Goal: Task Accomplishment & Management: Use online tool/utility

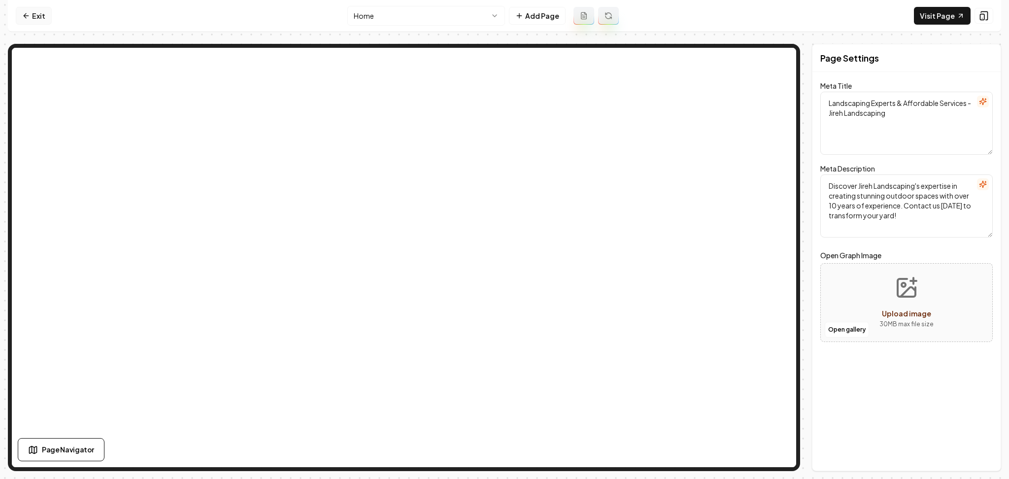
click at [32, 19] on link "Exit" at bounding box center [34, 16] width 36 height 18
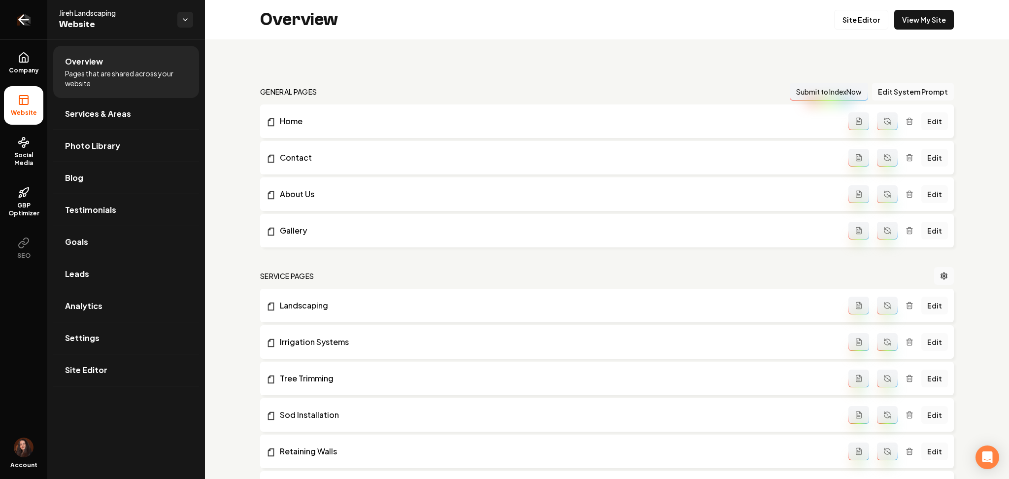
click at [9, 15] on link "Return to dashboard" at bounding box center [23, 19] width 47 height 39
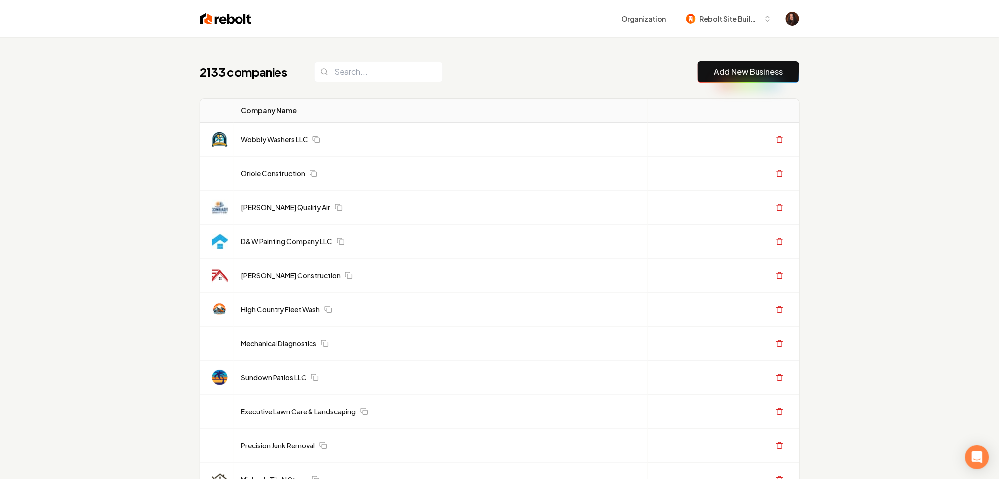
click at [755, 64] on button "Add New Business" at bounding box center [748, 72] width 101 height 22
drag, startPoint x: 759, startPoint y: 71, endPoint x: 726, endPoint y: 54, distance: 37.2
click at [760, 71] on link "Add New Business" at bounding box center [748, 72] width 69 height 12
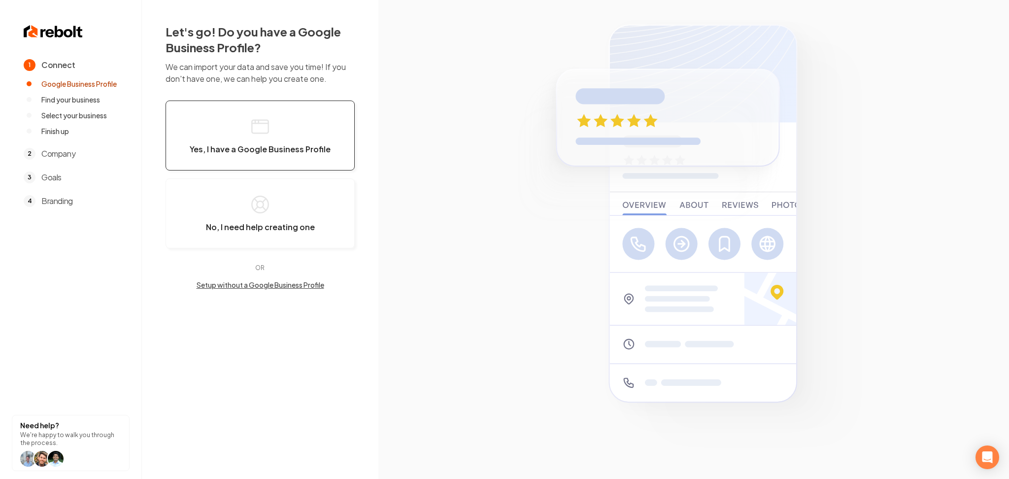
click at [224, 135] on button "Yes, I have a Google Business Profile" at bounding box center [260, 136] width 189 height 70
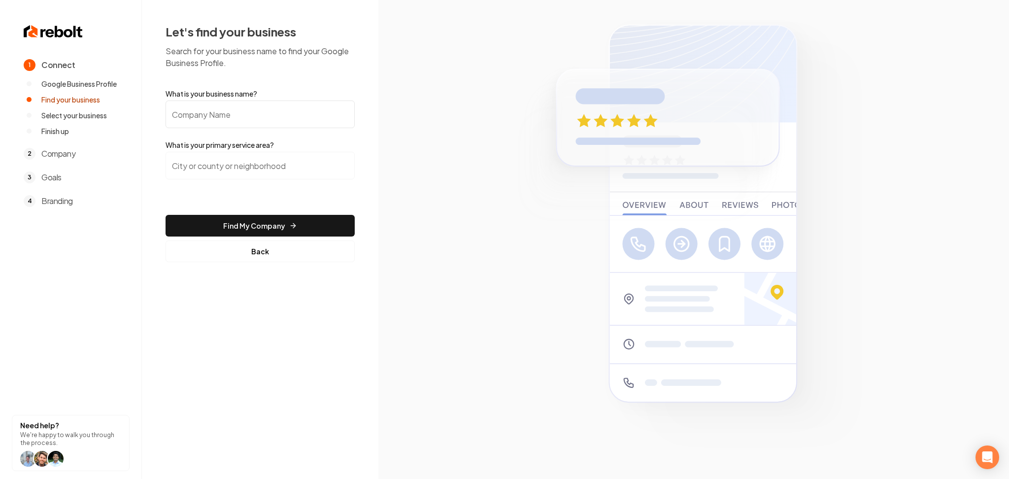
click at [228, 112] on input "What is your business name?" at bounding box center [260, 115] width 189 height 28
paste input "Welcome Home Garage Doors"
type input "Welcome Home Garage Doors"
click at [271, 162] on input "search" at bounding box center [260, 166] width 189 height 28
paste input "Forestville, Ohio"
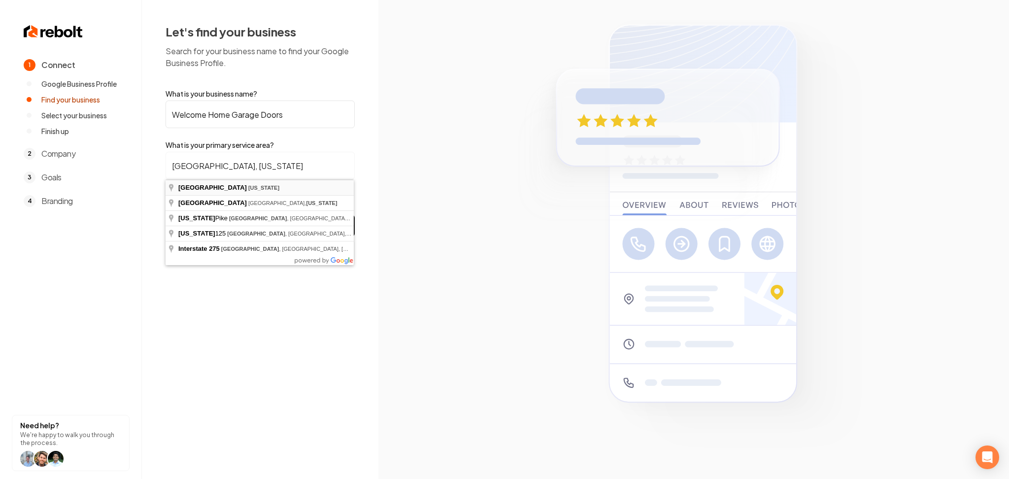
type input "Forestville, Ohio"
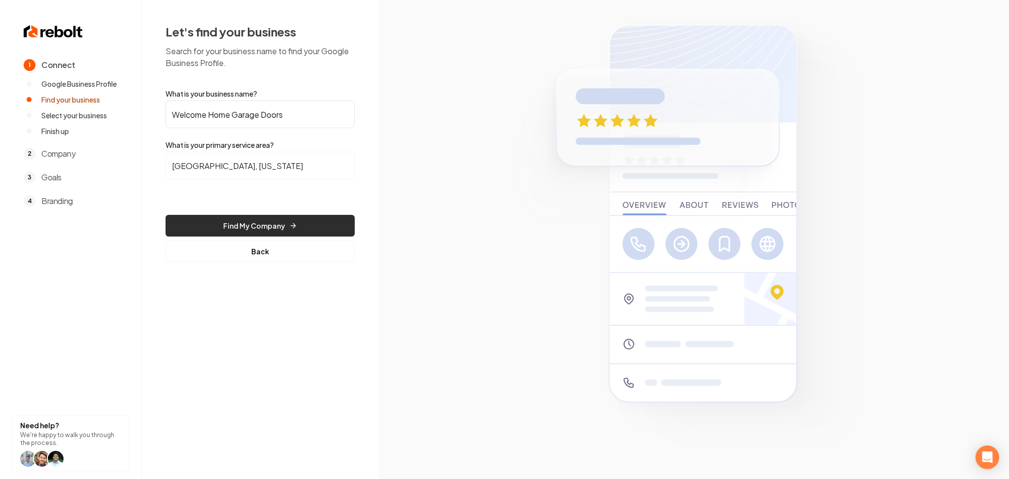
click at [255, 223] on button "Find My Company" at bounding box center [260, 226] width 189 height 22
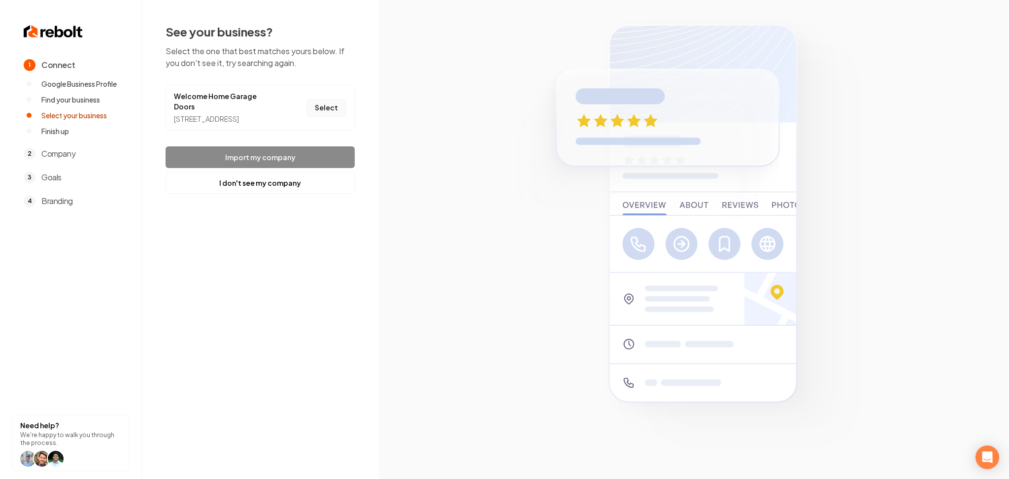
click at [311, 110] on button "Select" at bounding box center [326, 108] width 40 height 18
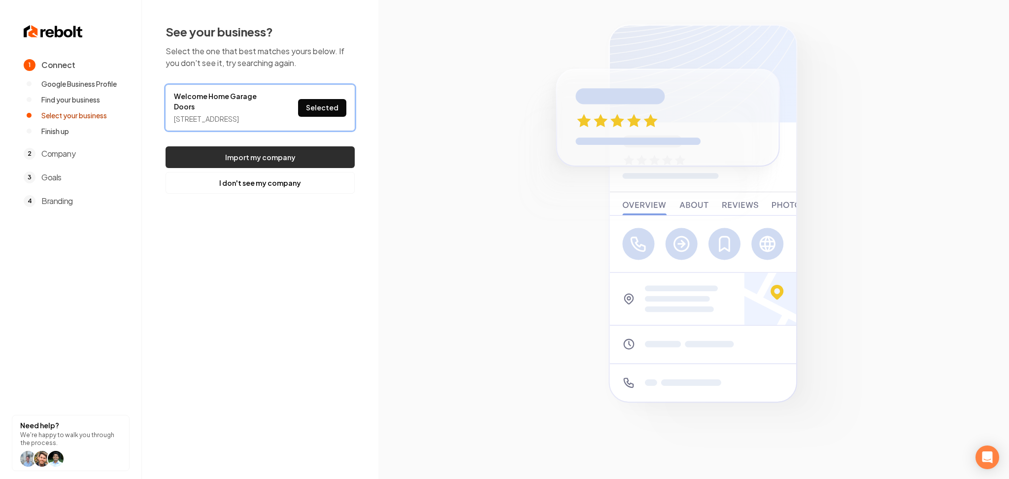
click at [292, 160] on button "Import my company" at bounding box center [260, 157] width 189 height 22
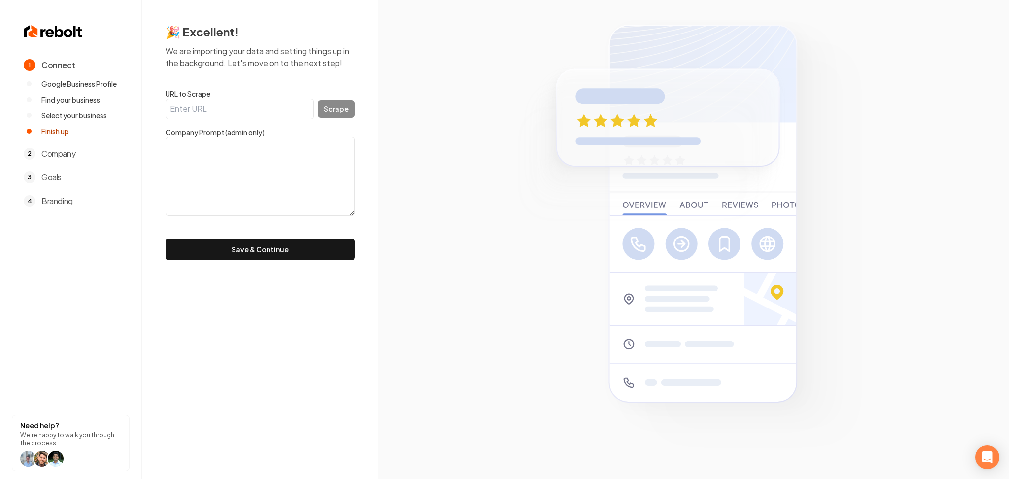
click at [253, 106] on input "URL to Scrape" at bounding box center [240, 109] width 148 height 21
paste input "https://www.welcomehomegaragedoors.com/"
type input "https://www.welcomehomegaragedoors.com/"
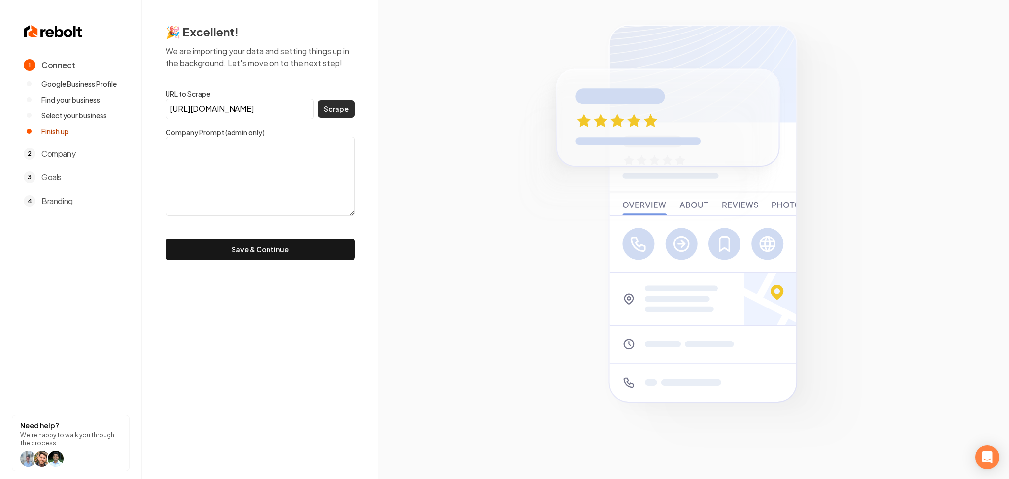
click at [339, 109] on button "Scrape" at bounding box center [336, 109] width 37 height 18
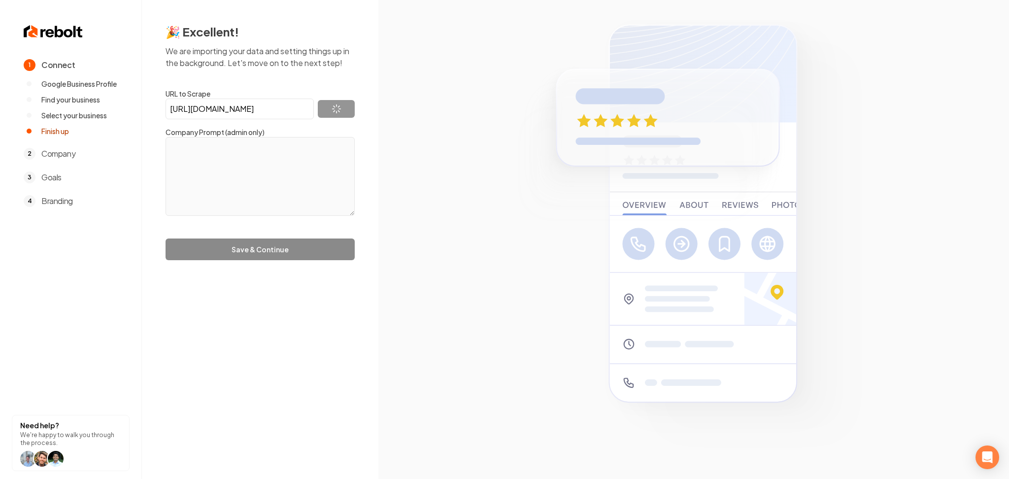
type textarea "WELCOME HOME GARAGE DOORS RELIABLE DOORS. EXCEPTIONAL SERVICE. Serving Greater …"
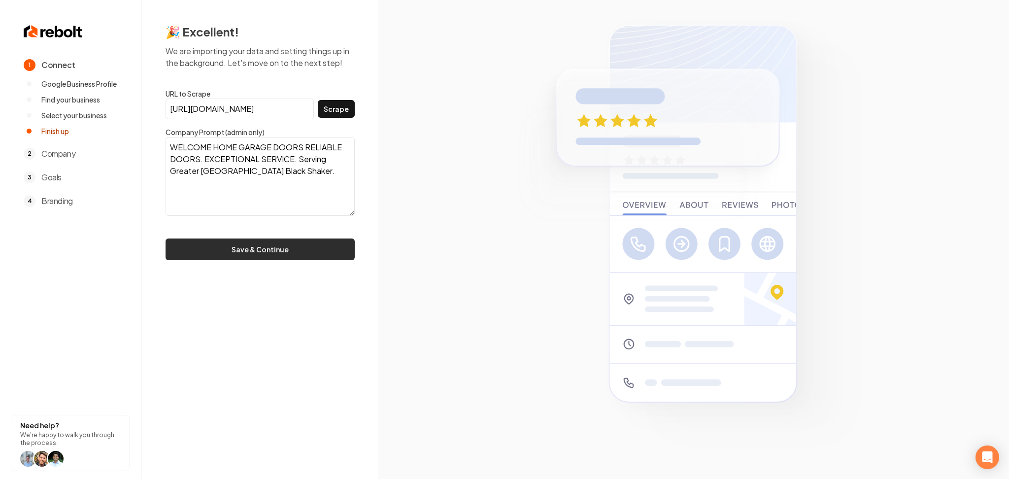
click at [243, 248] on button "Save & Continue" at bounding box center [260, 249] width 189 height 22
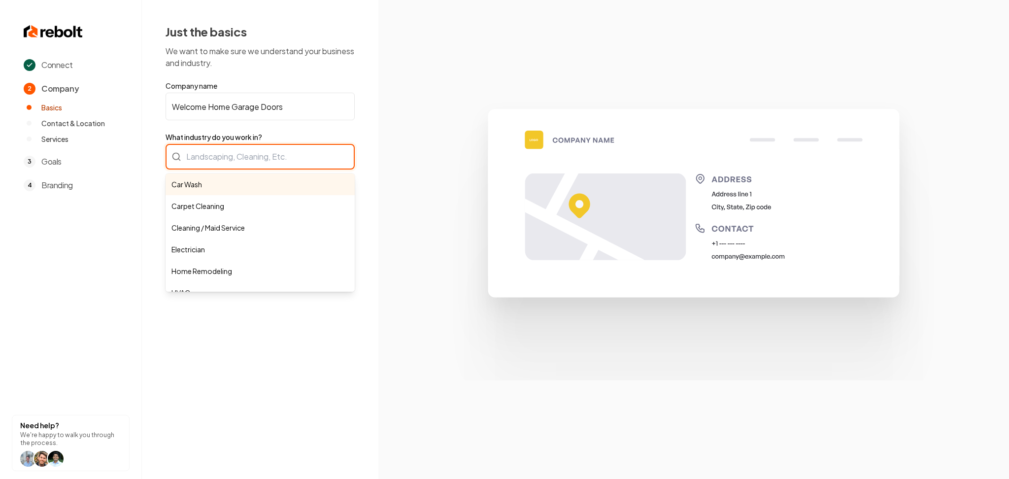
click at [243, 144] on div "Car Wash Carpet Cleaning Cleaning / Maid Service Electrician Home Remodeling HV…" at bounding box center [260, 157] width 189 height 26
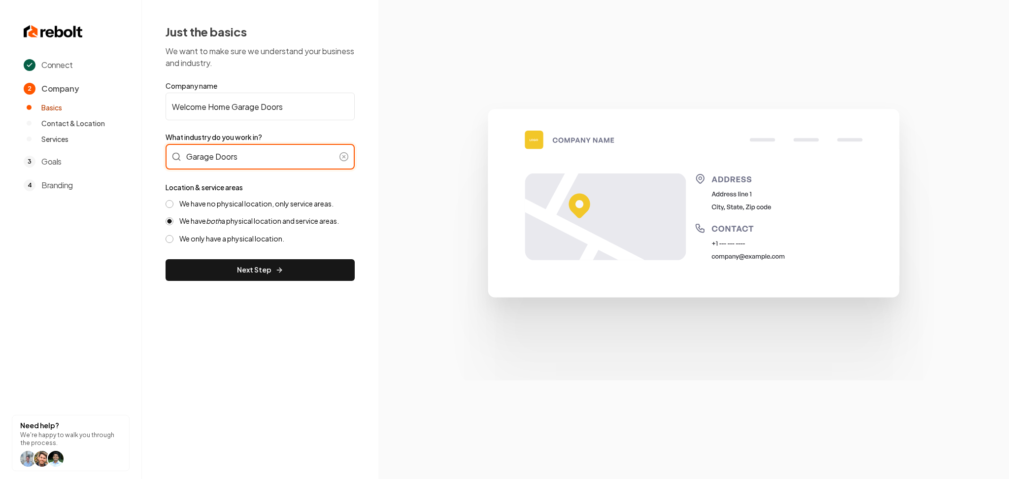
type input "Garage Doors"
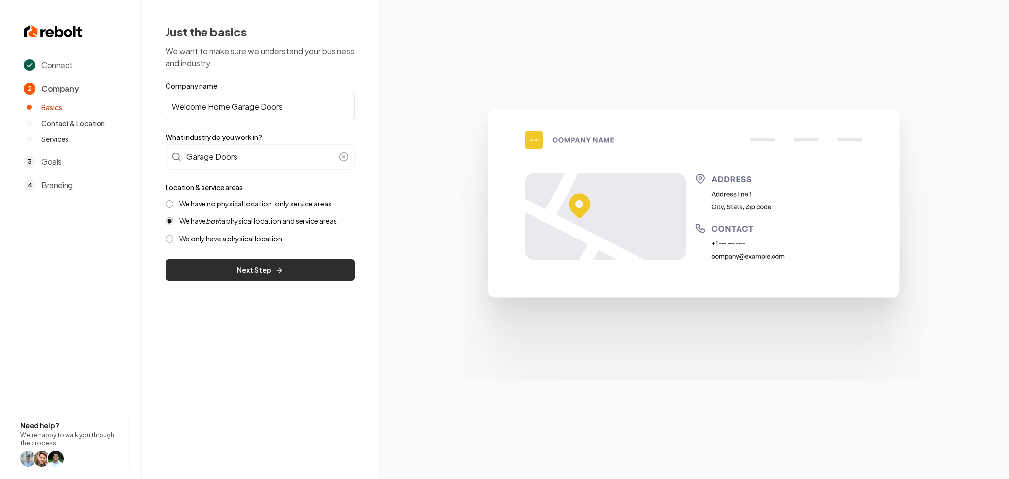
click at [271, 271] on button "Next Step" at bounding box center [260, 270] width 189 height 22
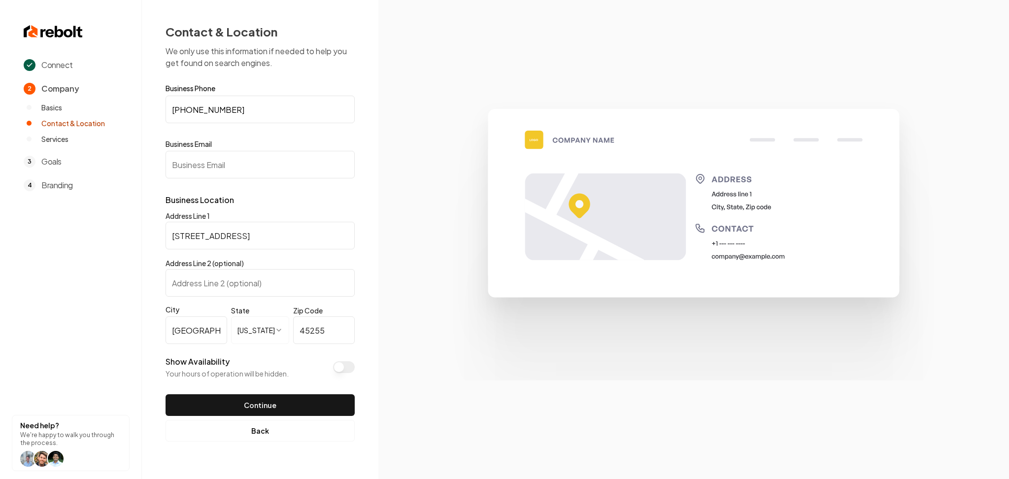
paste input "info@welcomehomegaragedoors.com"
click at [231, 169] on input "info@welcomehomegaragedoors.com" at bounding box center [260, 165] width 189 height 28
type input "info@welcomehomegaragedoors.com"
click at [347, 370] on button "Show Availability" at bounding box center [344, 367] width 22 height 12
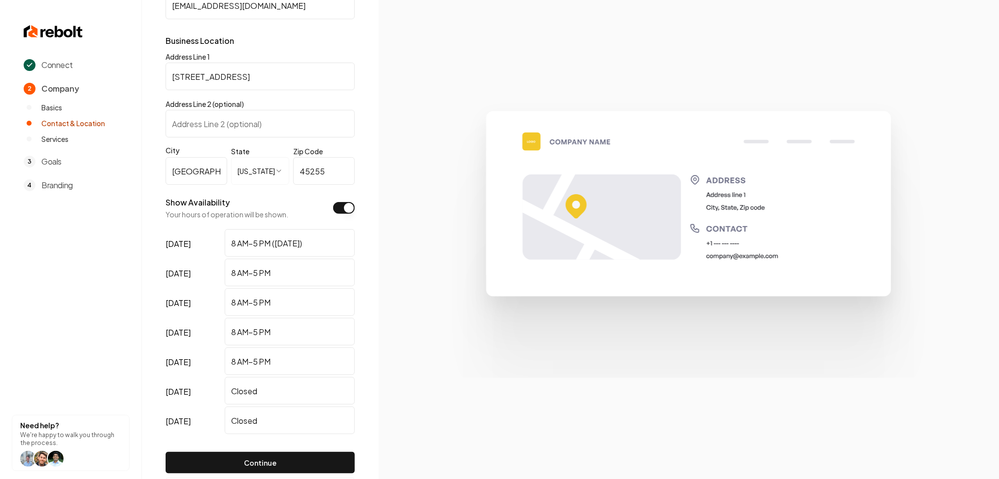
scroll to position [162, 0]
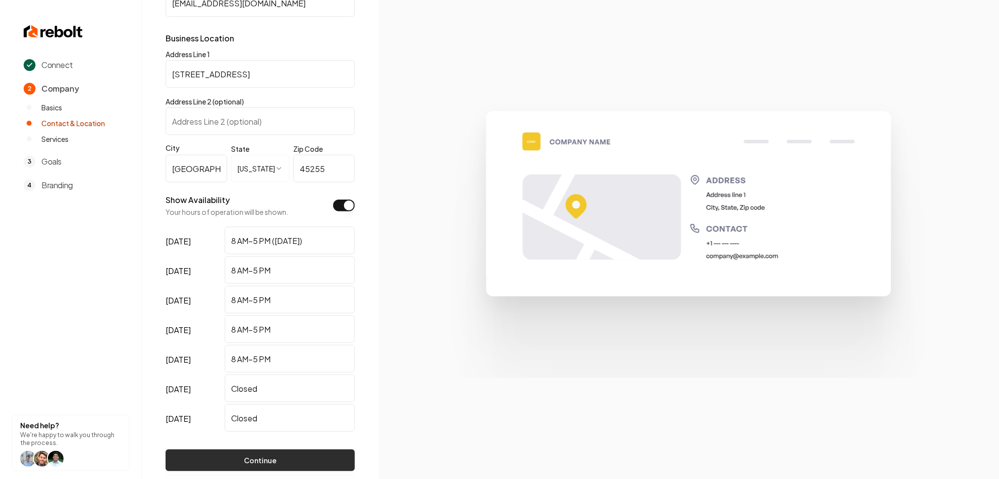
click at [262, 461] on button "Continue" at bounding box center [260, 460] width 189 height 22
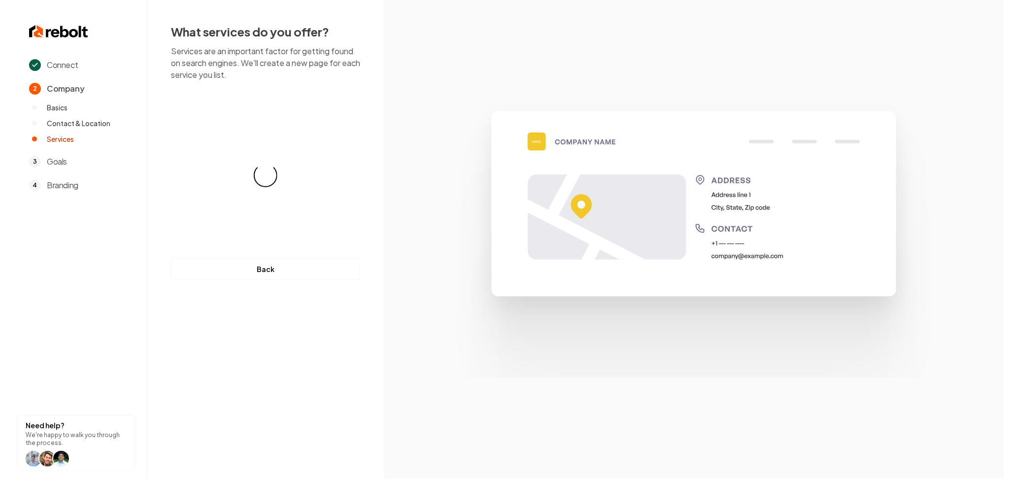
scroll to position [0, 0]
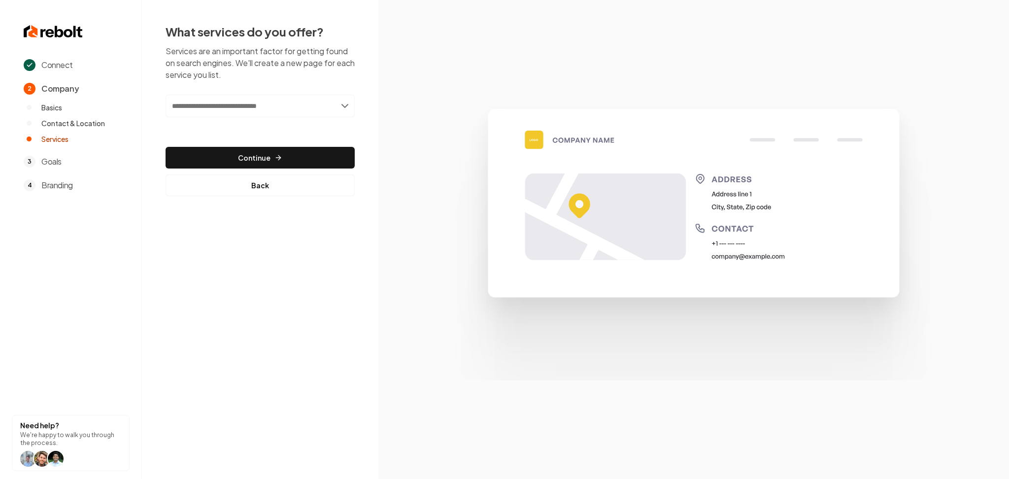
paste input "**********"
click at [277, 111] on input "**********" at bounding box center [260, 106] width 189 height 23
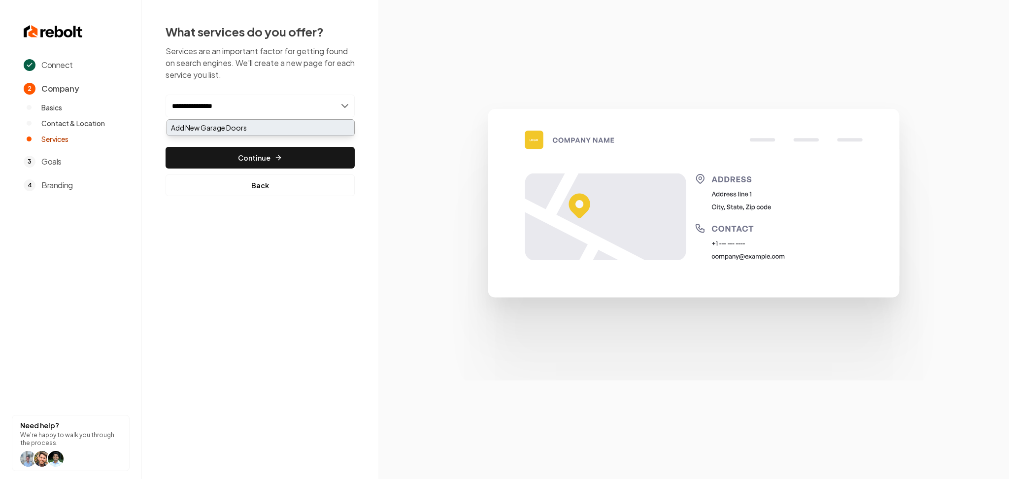
type input "**********"
click at [273, 121] on div "Add New Garage Doors" at bounding box center [260, 128] width 187 height 16
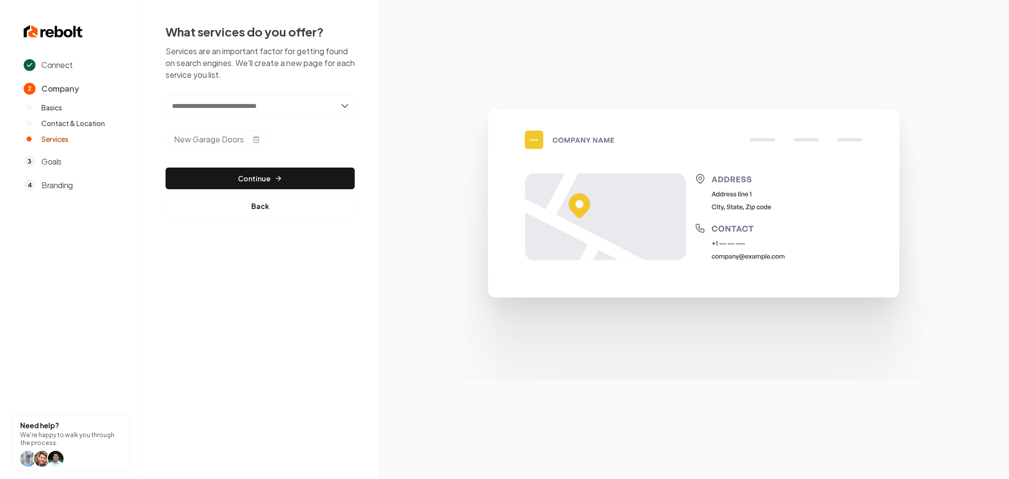
paste input "**********"
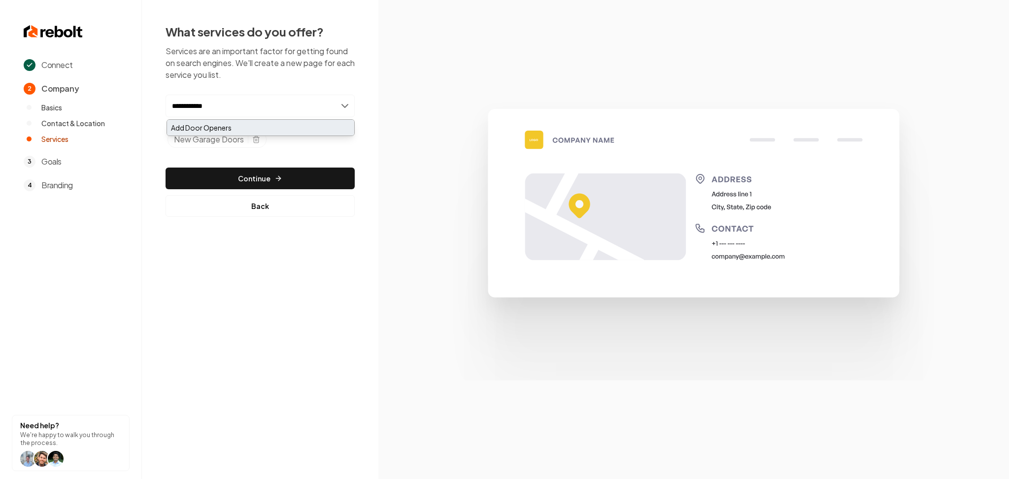
type input "**********"
click at [266, 128] on div "Add Door Openers" at bounding box center [260, 128] width 187 height 16
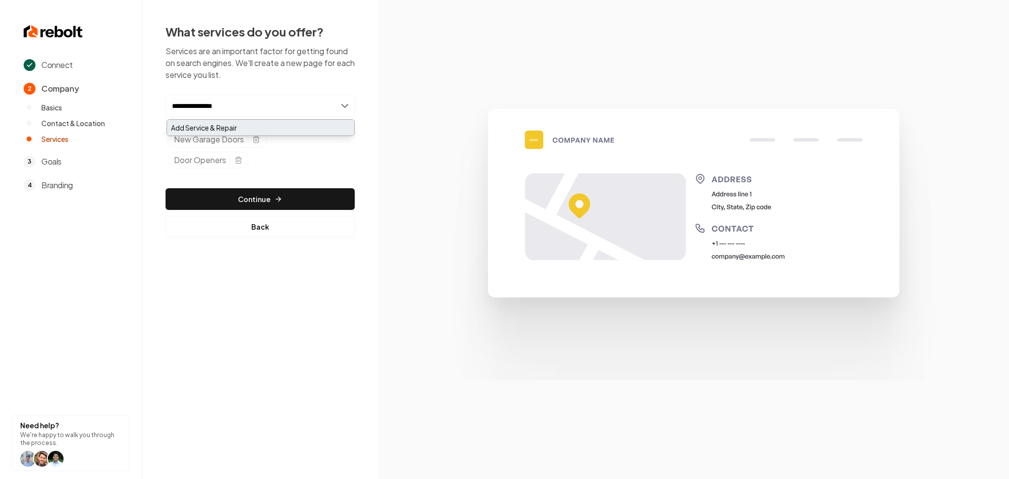
type input "**********"
click at [263, 125] on div "Add Service & Repair" at bounding box center [260, 128] width 187 height 16
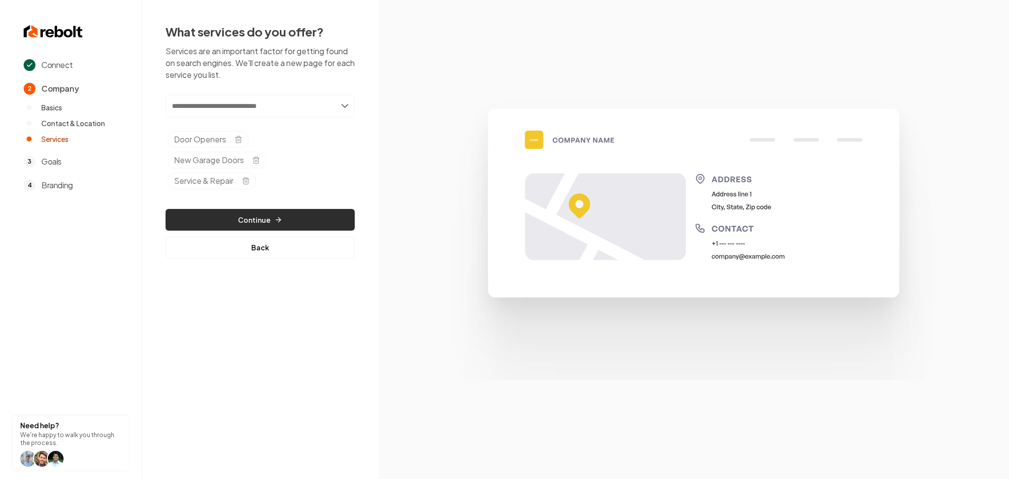
click at [257, 229] on button "Continue" at bounding box center [260, 220] width 189 height 22
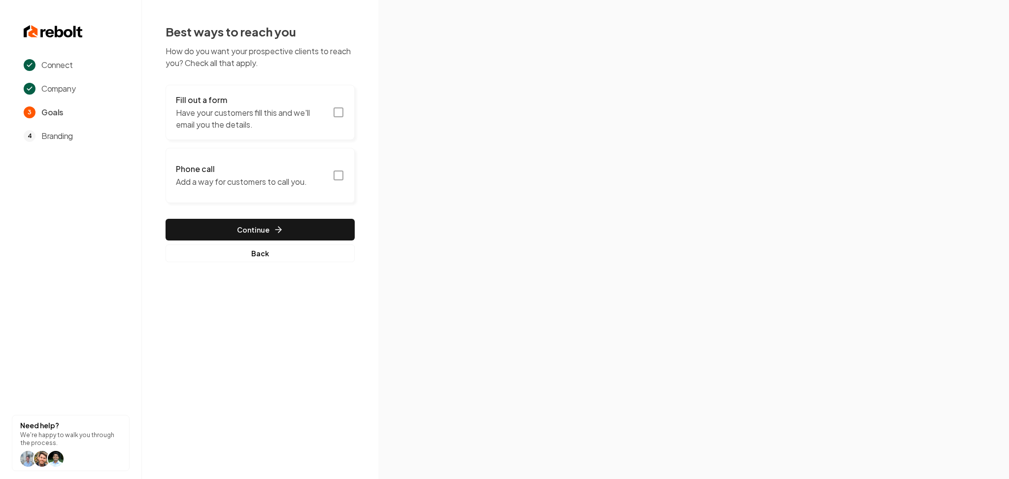
click at [310, 112] on p "Have your customers fill this and we'll email you the details." at bounding box center [251, 119] width 151 height 24
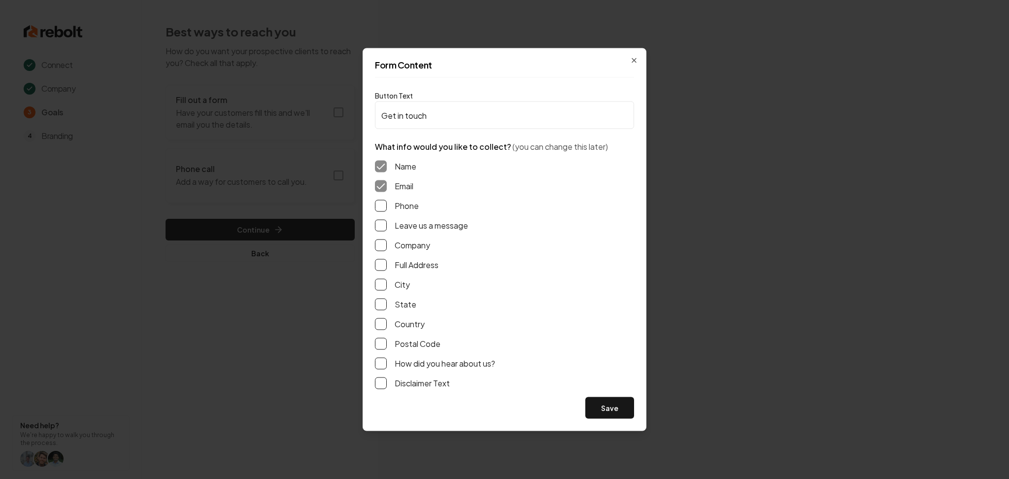
click at [377, 204] on button "Phone" at bounding box center [381, 206] width 12 height 12
click at [375, 224] on button "Leave us a message" at bounding box center [381, 226] width 12 height 12
click at [607, 408] on button "Save" at bounding box center [609, 408] width 49 height 22
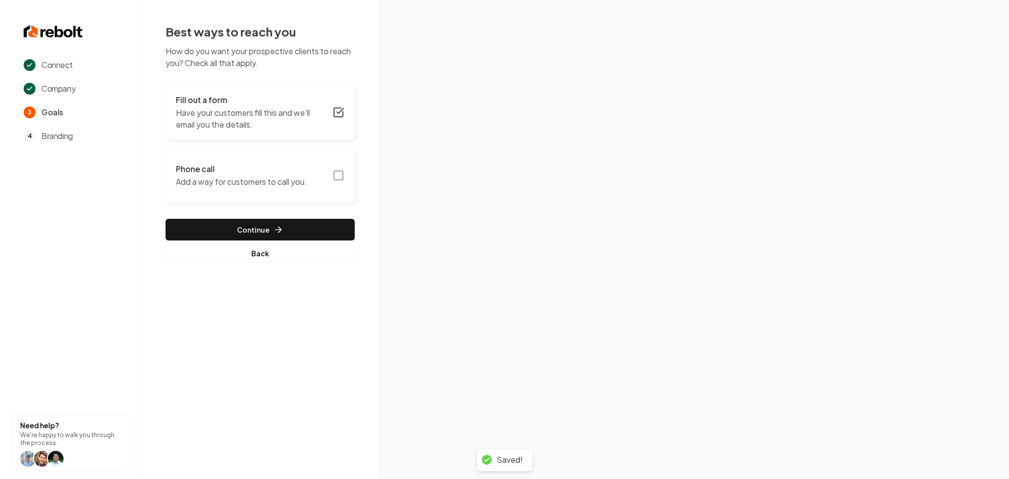
click at [295, 198] on button "Phone call Add a way for customers to call you." at bounding box center [260, 175] width 189 height 55
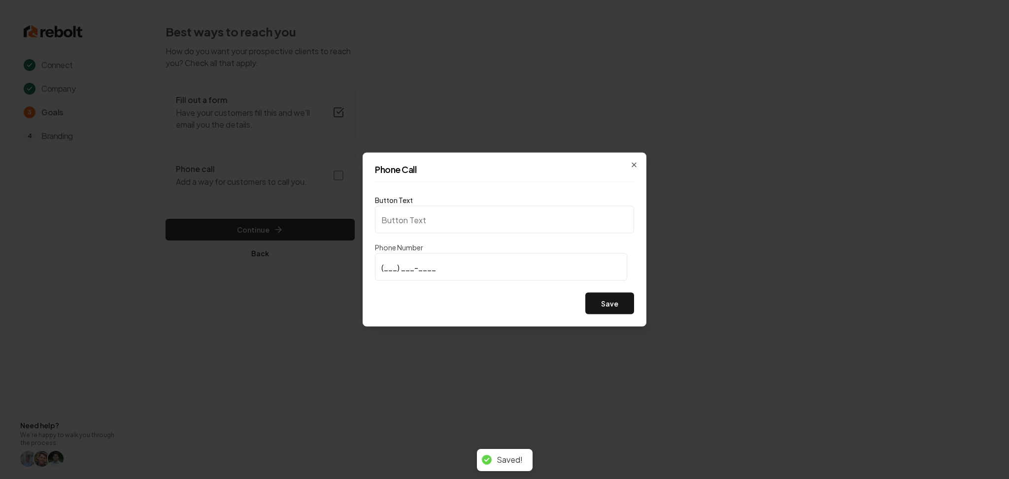
type input "Call us"
type input "(513) 400-3667"
click at [625, 311] on button "Save" at bounding box center [609, 304] width 49 height 22
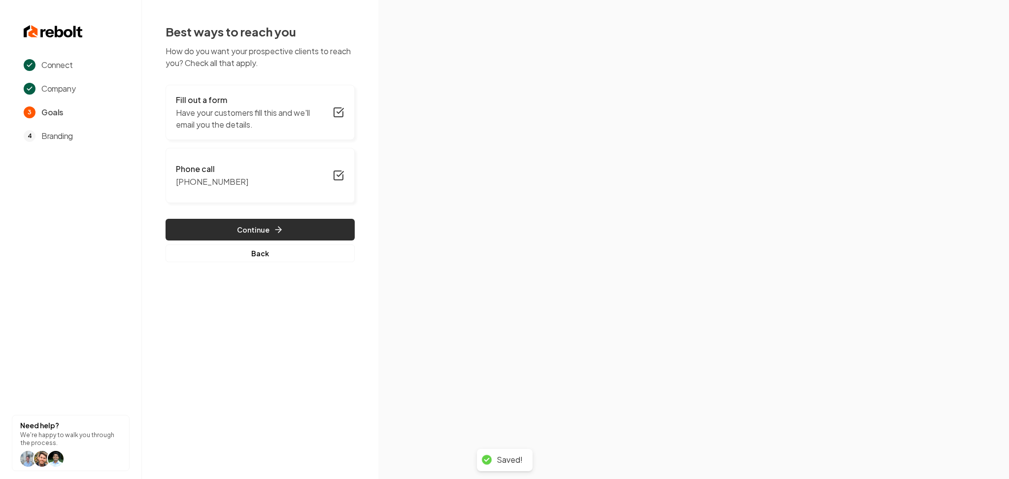
click at [265, 232] on button "Continue" at bounding box center [260, 230] width 189 height 22
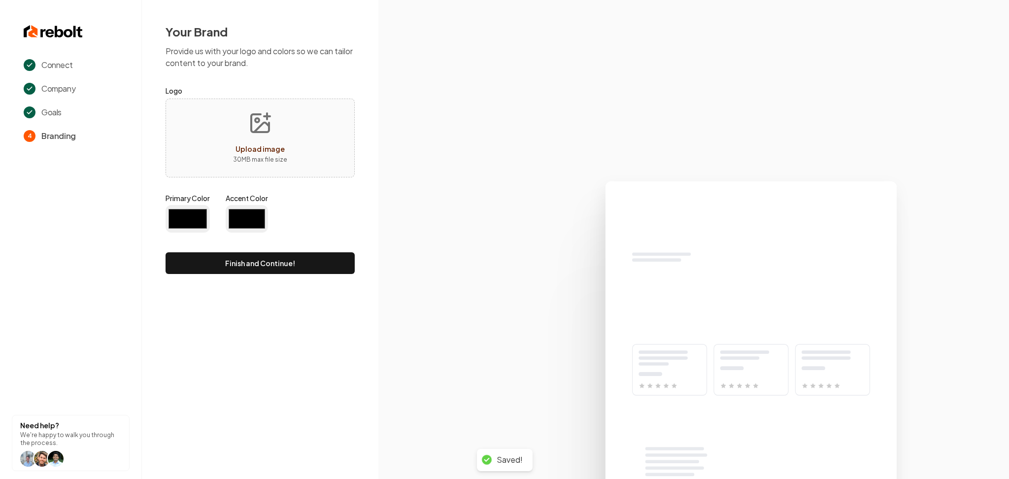
type input "#194d33"
type input "#70be00"
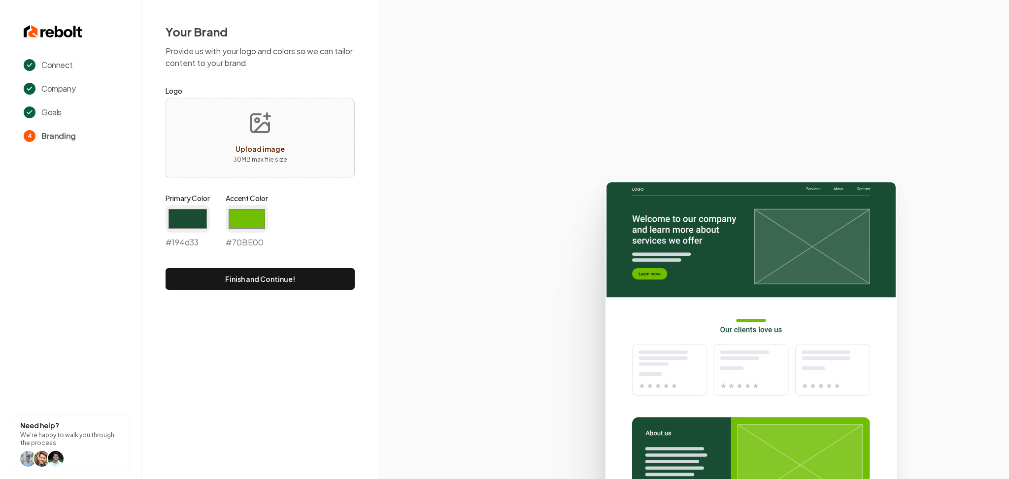
click at [287, 147] on button "Upload image 30 MB max file size" at bounding box center [260, 137] width 70 height 69
type input "**********"
click at [190, 225] on input "#194d33" at bounding box center [188, 219] width 44 height 28
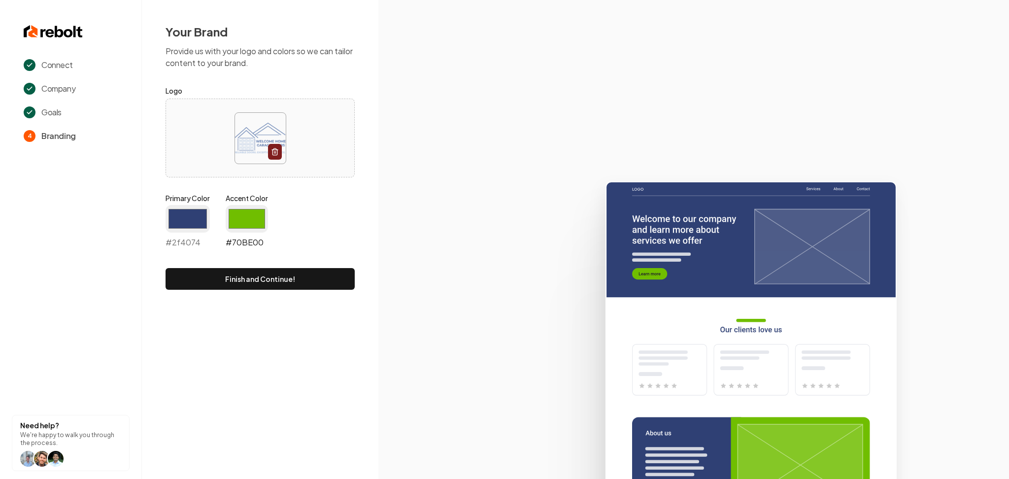
type input "#2f4074"
click at [259, 220] on input "#70be00" at bounding box center [247, 219] width 42 height 28
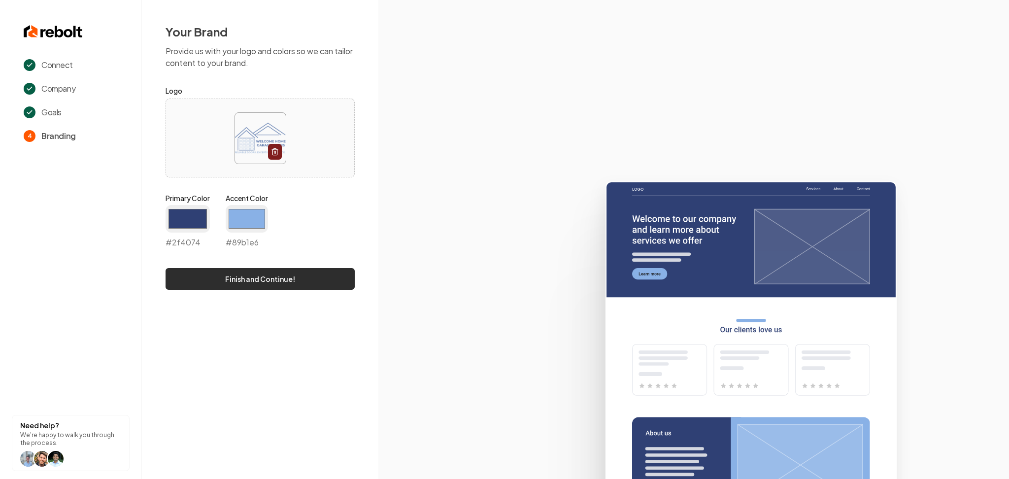
type input "#89b1e6"
click at [209, 277] on button "Finish and Continue!" at bounding box center [260, 279] width 189 height 22
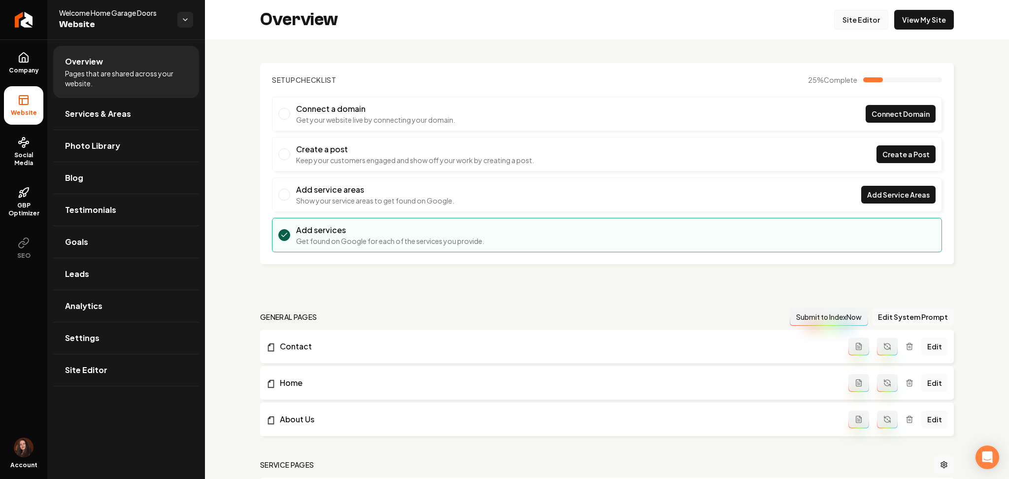
click at [849, 16] on link "Site Editor" at bounding box center [861, 20] width 54 height 20
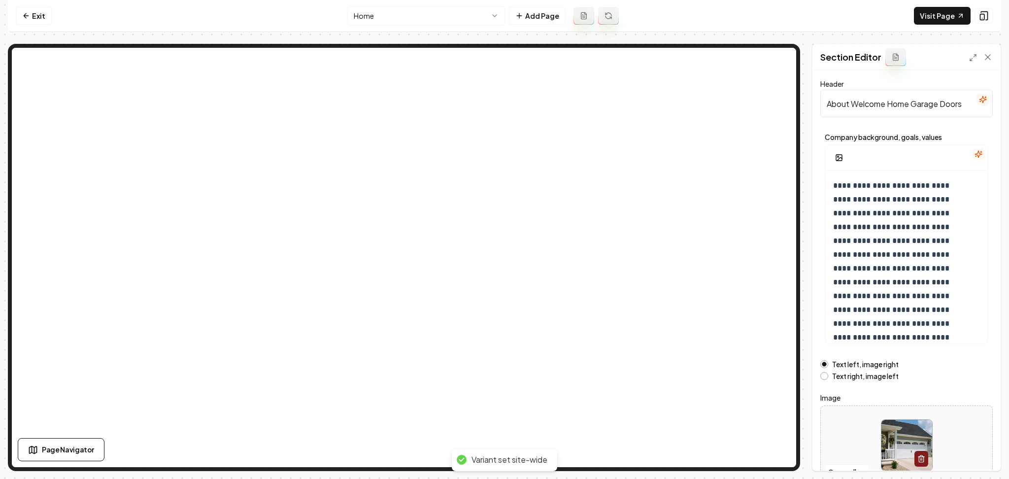
click at [860, 427] on div at bounding box center [906, 445] width 171 height 68
type input "**********"
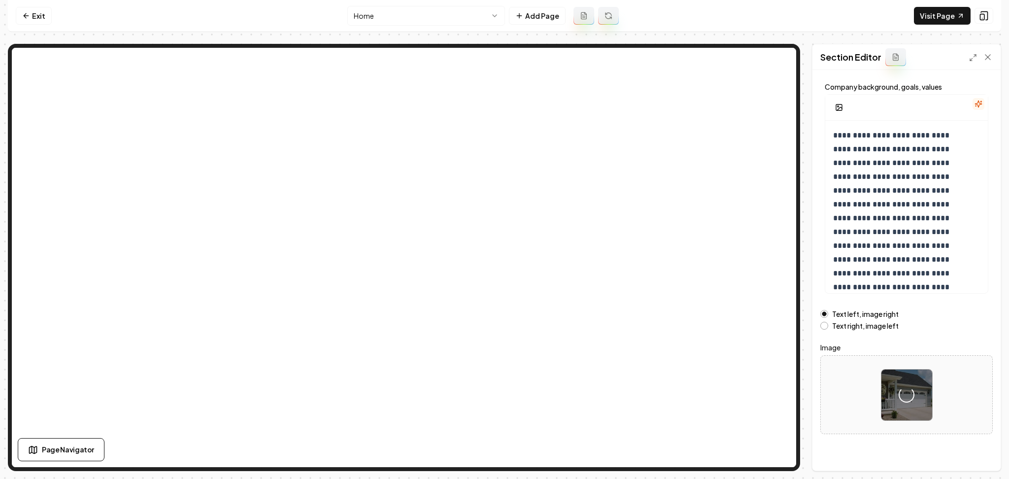
scroll to position [53, 0]
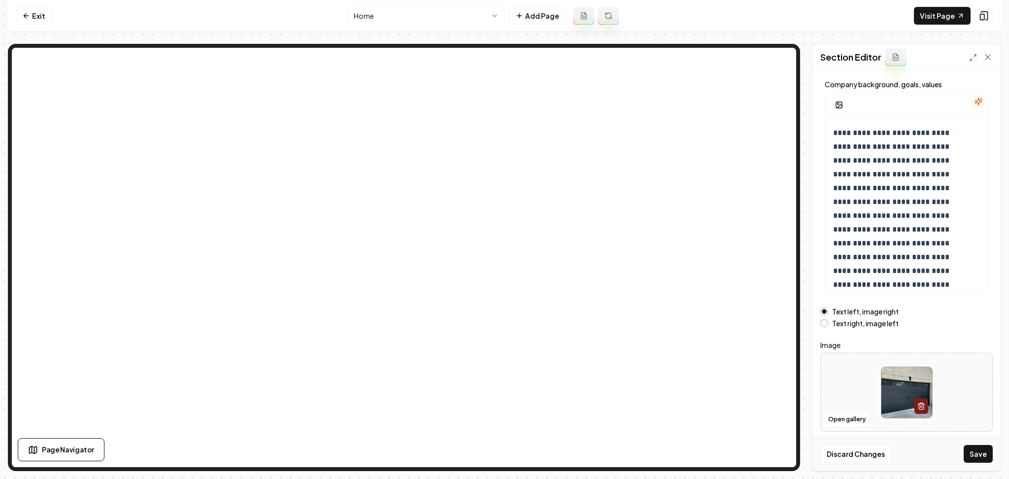
click at [964, 457] on div "Discard Changes Save" at bounding box center [906, 454] width 188 height 34
click at [833, 414] on button "Open gallery" at bounding box center [847, 419] width 44 height 16
click at [972, 458] on button "Save" at bounding box center [978, 454] width 29 height 18
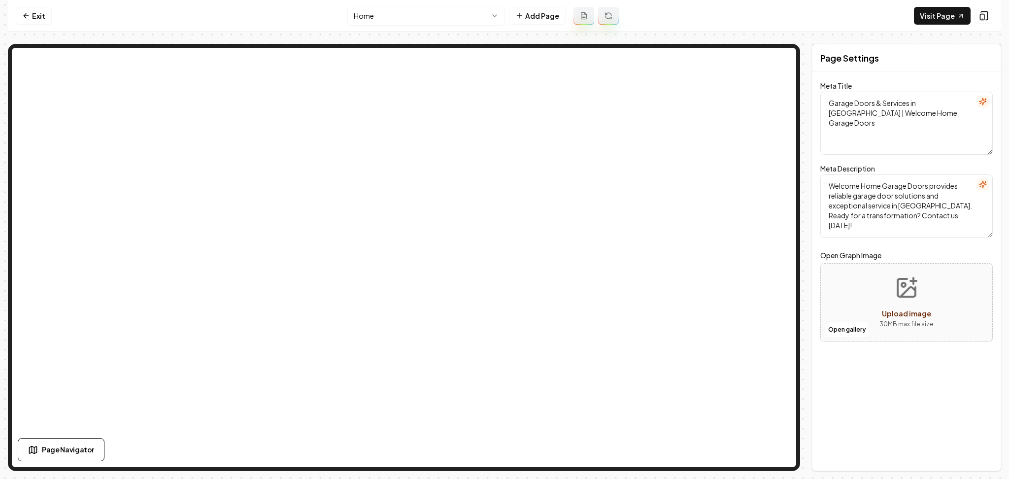
scroll to position [0, 0]
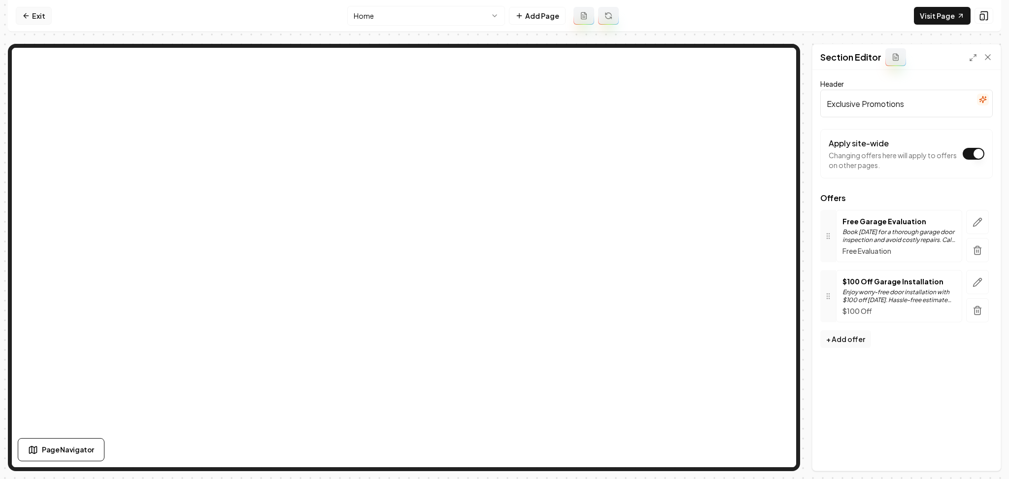
click at [48, 20] on link "Exit" at bounding box center [34, 16] width 36 height 18
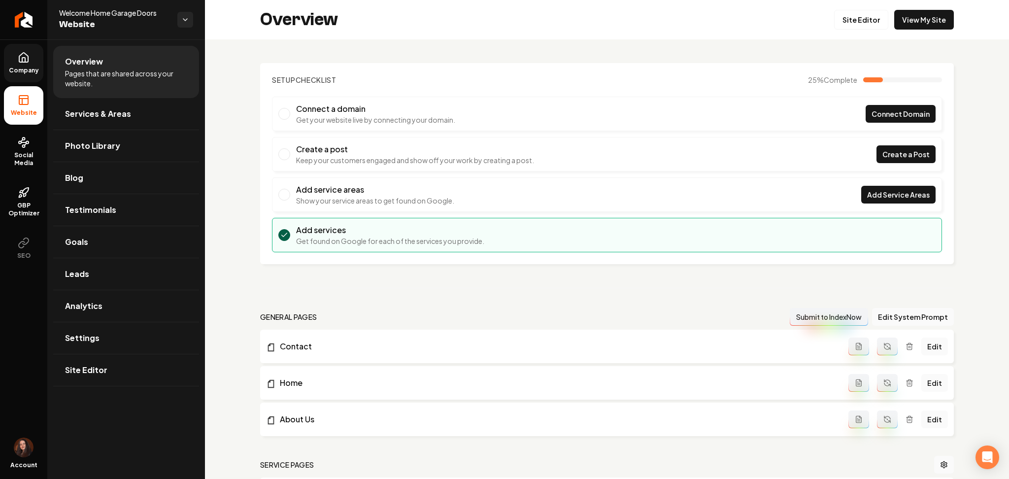
click at [22, 68] on span "Company" at bounding box center [24, 71] width 38 height 8
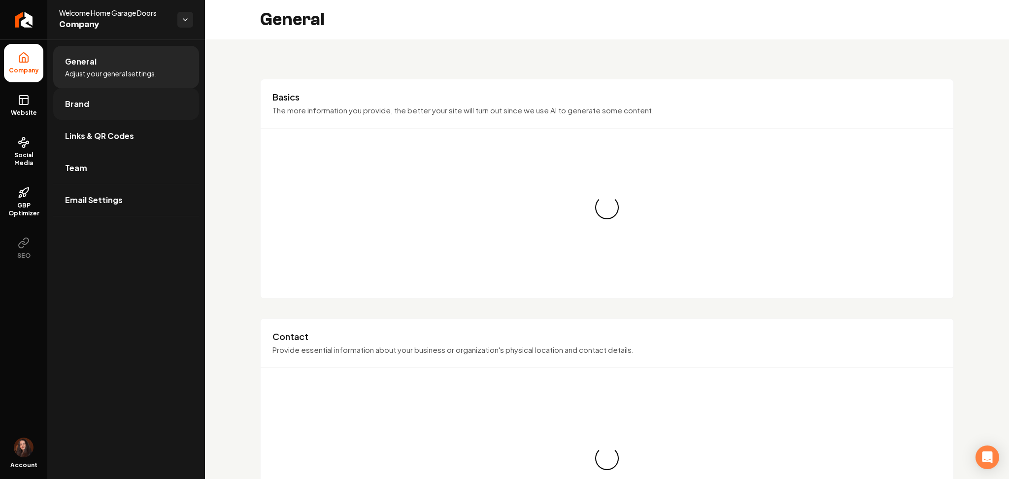
click at [56, 100] on link "Brand" at bounding box center [126, 104] width 146 height 32
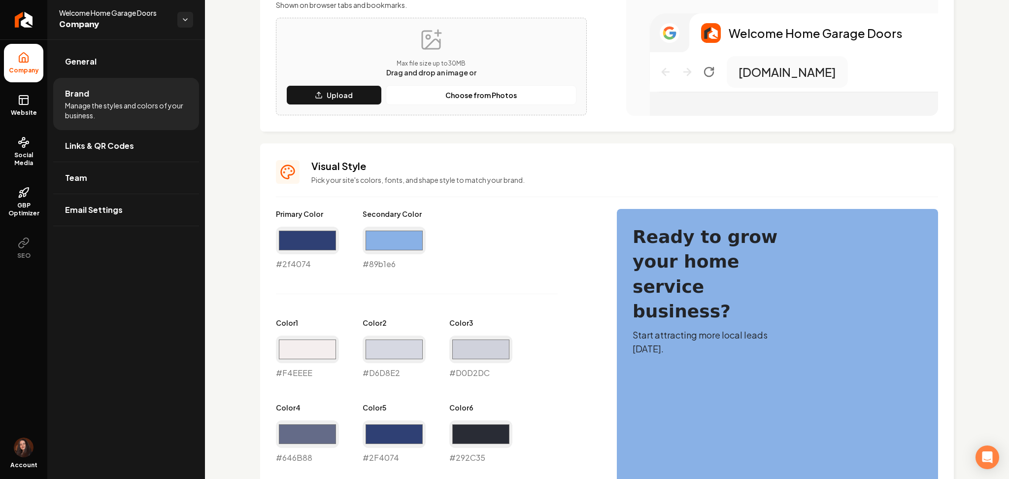
scroll to position [328, 0]
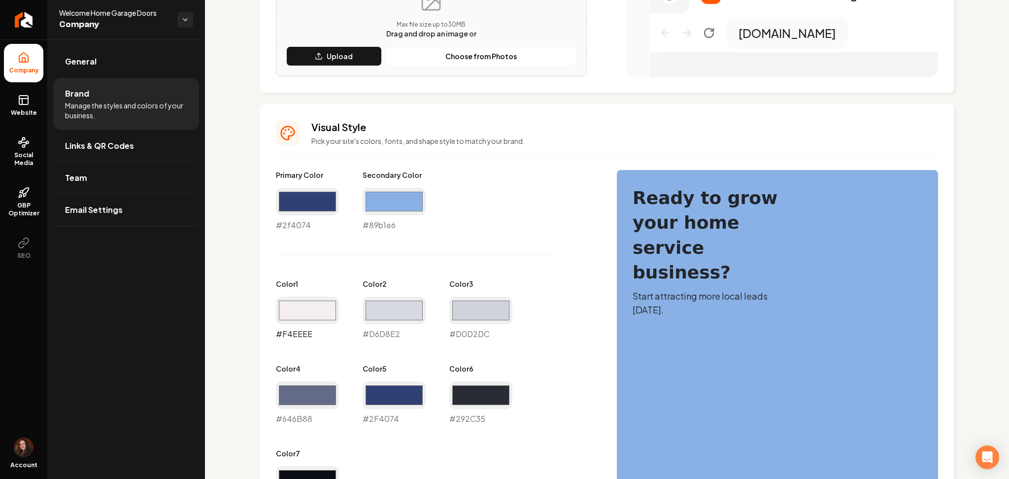
click at [329, 308] on input "#f4eeee" at bounding box center [307, 311] width 63 height 28
drag, startPoint x: 275, startPoint y: 336, endPoint x: 279, endPoint y: 327, distance: 9.9
click at [271, 335] on div "Visual Style Pick your site's colors, fonts, and shape style to match your bran…" at bounding box center [607, 445] width 694 height 683
drag, startPoint x: 290, startPoint y: 315, endPoint x: 290, endPoint y: 320, distance: 5.0
click at [290, 315] on input "#f4eeee" at bounding box center [307, 311] width 63 height 28
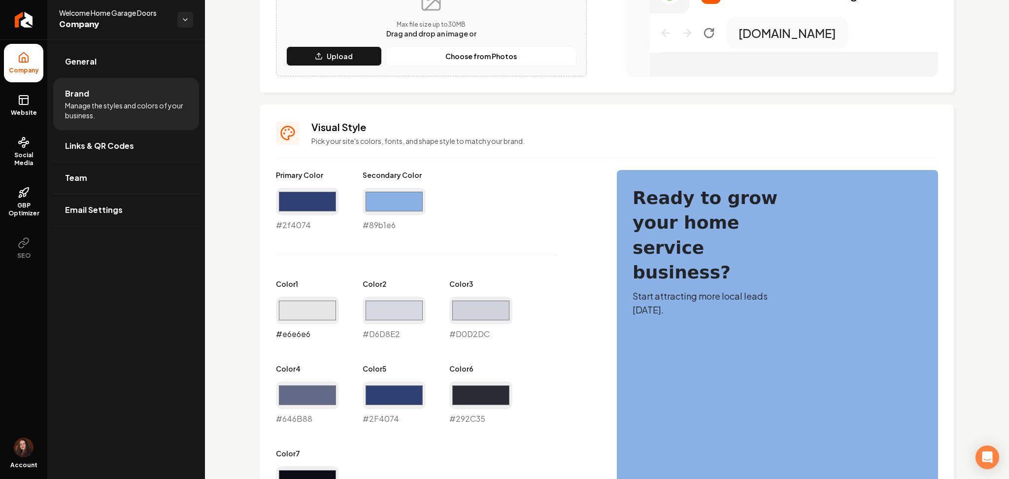
type input "#e6e6e6"
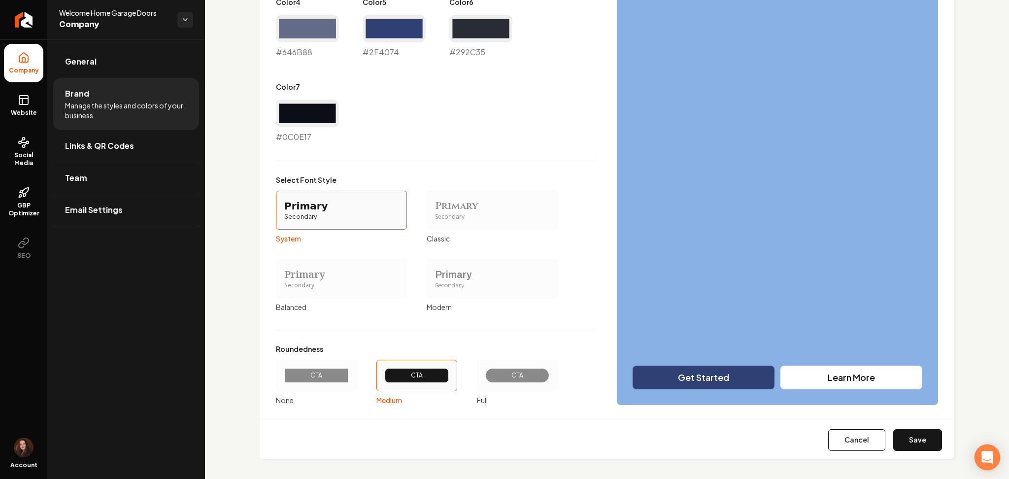
scroll to position [698, 0]
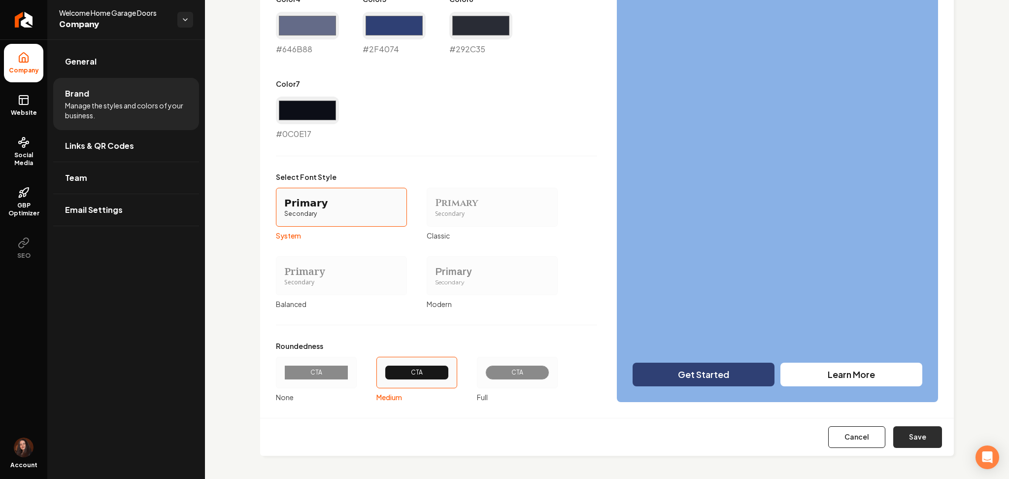
drag, startPoint x: 907, startPoint y: 444, endPoint x: 900, endPoint y: 444, distance: 6.9
click at [906, 444] on button "Save" at bounding box center [917, 437] width 49 height 22
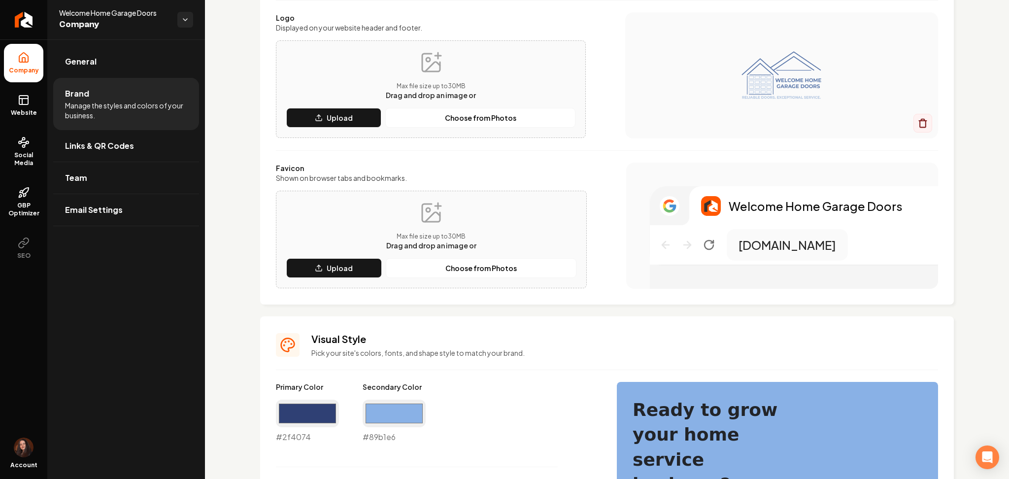
scroll to position [0, 0]
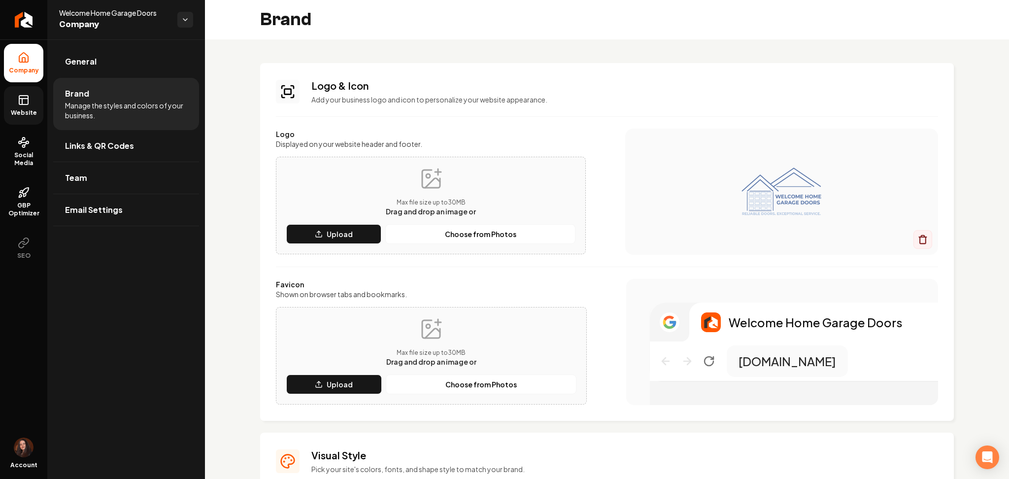
type input "#d6d8e2"
type input "#d0d2dc"
type input "#646b88"
type input "#2f4074"
type input "#292c35"
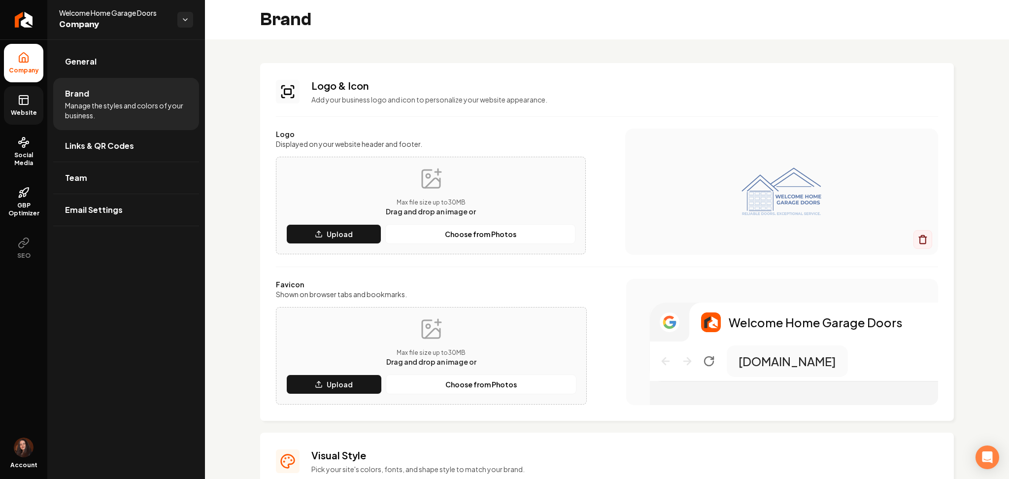
type input "#0c0e17"
click at [29, 102] on icon at bounding box center [24, 100] width 12 height 12
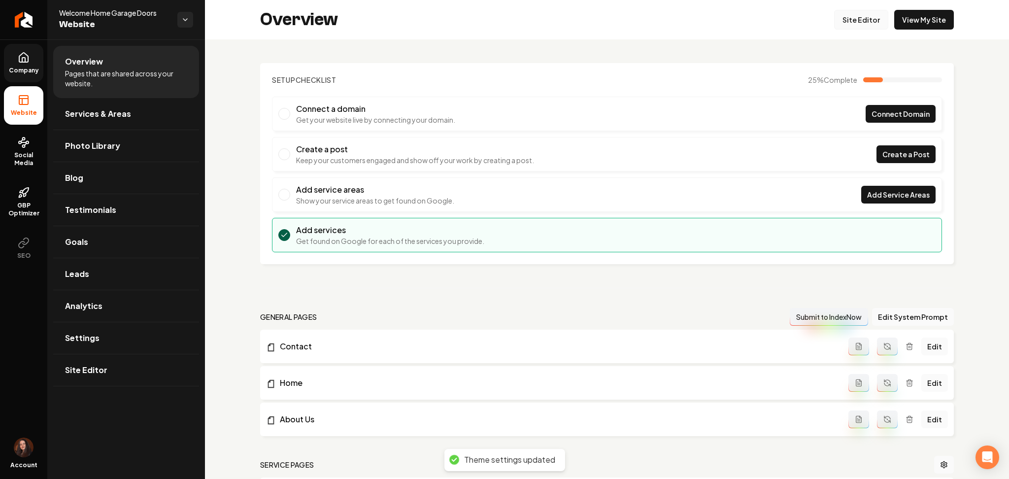
click at [842, 14] on link "Site Editor" at bounding box center [861, 20] width 54 height 20
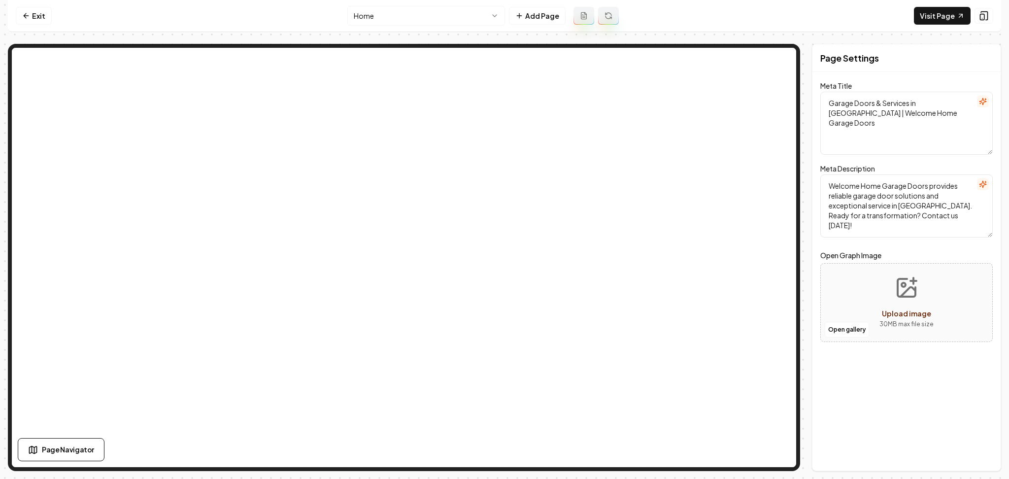
click at [414, 23] on html "Computer Required This feature is only available on a computer. Please switch t…" at bounding box center [504, 239] width 1009 height 479
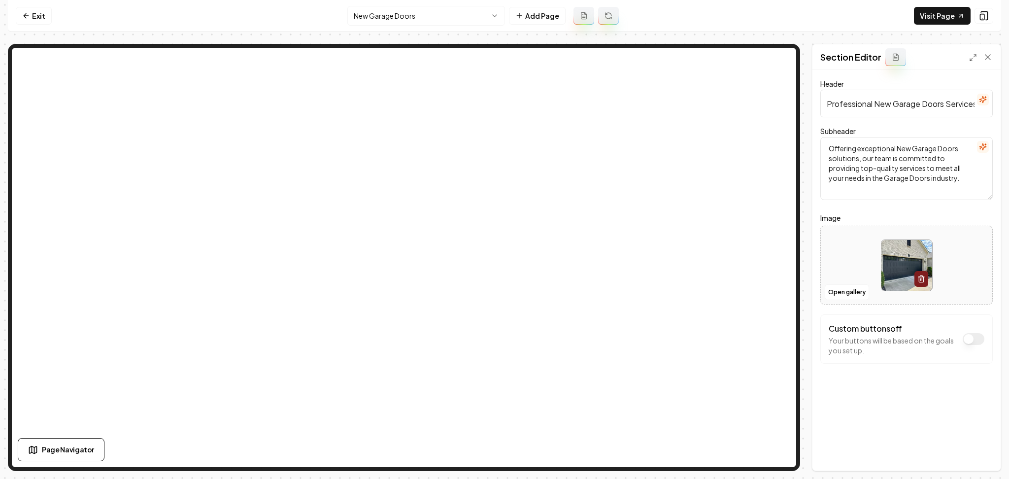
click at [464, 11] on html "Computer Required This feature is only available on a computer. Please switch t…" at bounding box center [504, 239] width 1009 height 479
click at [834, 295] on button "Open gallery" at bounding box center [847, 292] width 44 height 16
click at [840, 247] on div at bounding box center [906, 266] width 171 height 68
type input "**********"
click at [984, 453] on button "Save" at bounding box center [978, 454] width 29 height 18
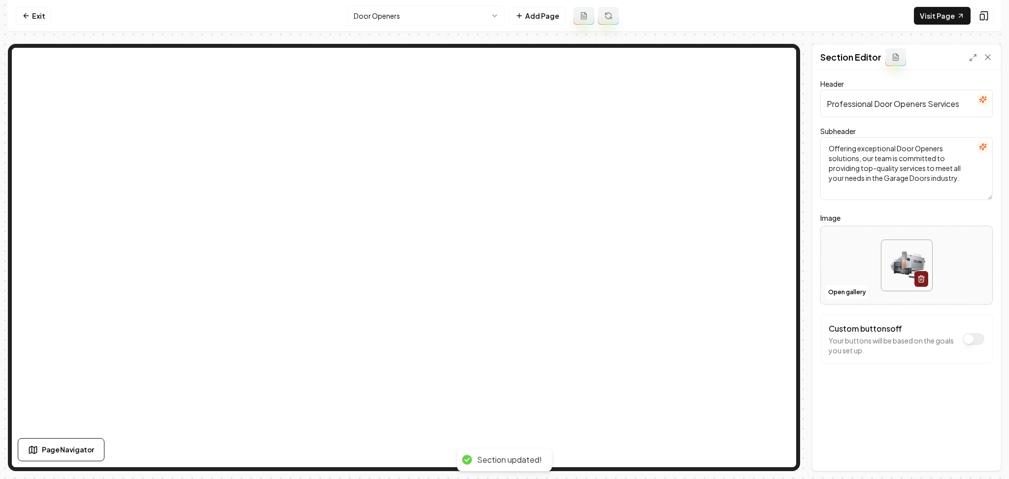
click at [472, 7] on html "Computer Required This feature is only available on a computer. Please switch t…" at bounding box center [504, 239] width 1009 height 479
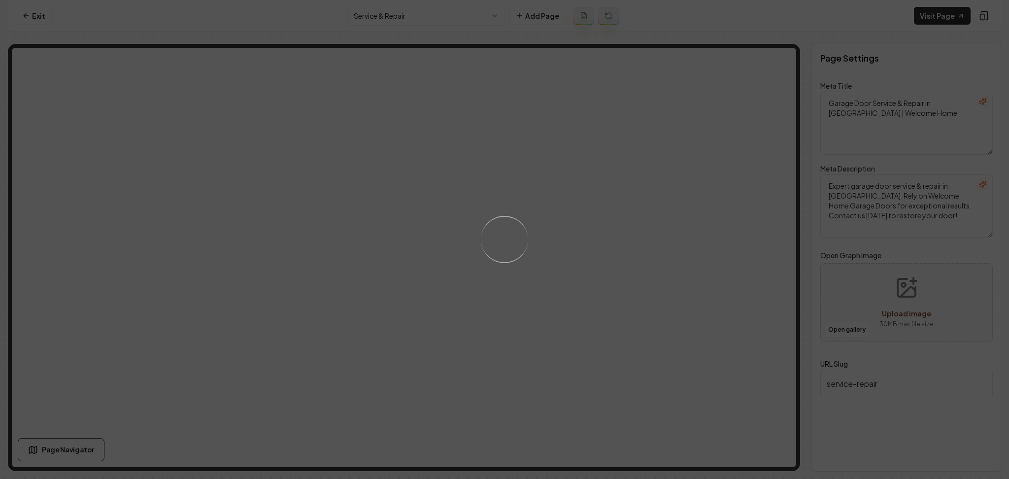
click at [505, 244] on div "Loading..." at bounding box center [505, 239] width 66 height 66
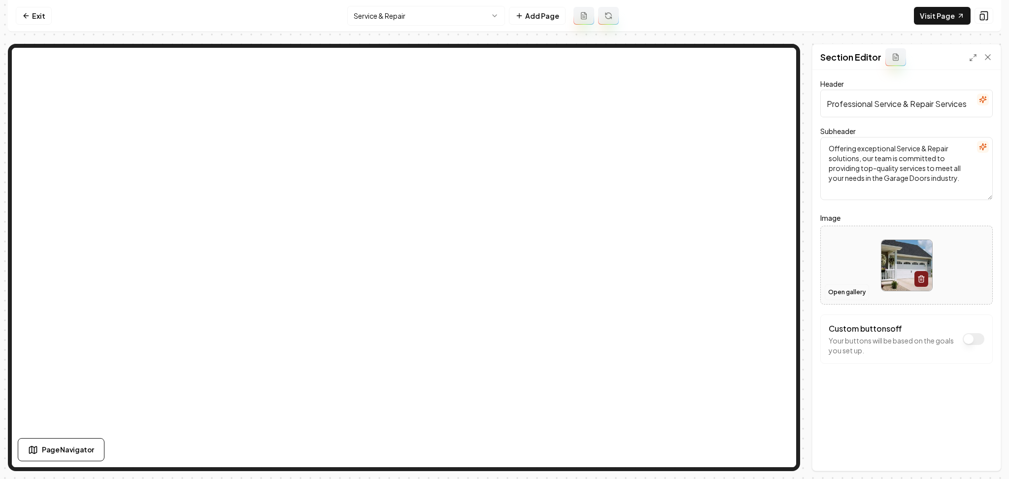
click at [840, 289] on button "Open gallery" at bounding box center [847, 292] width 44 height 16
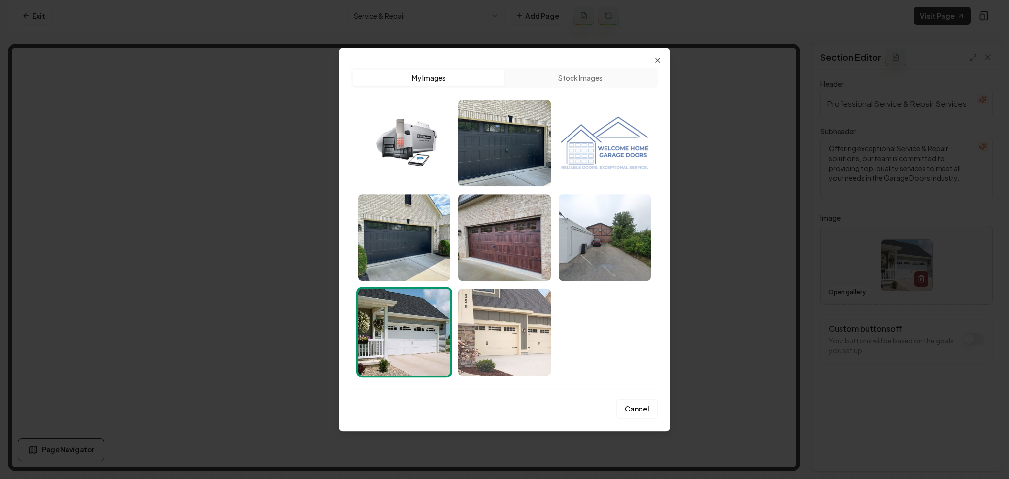
click at [533, 347] on img "Select image image_68ada88a5c7cd75eb8fcc2e1.jpeg" at bounding box center [504, 332] width 92 height 87
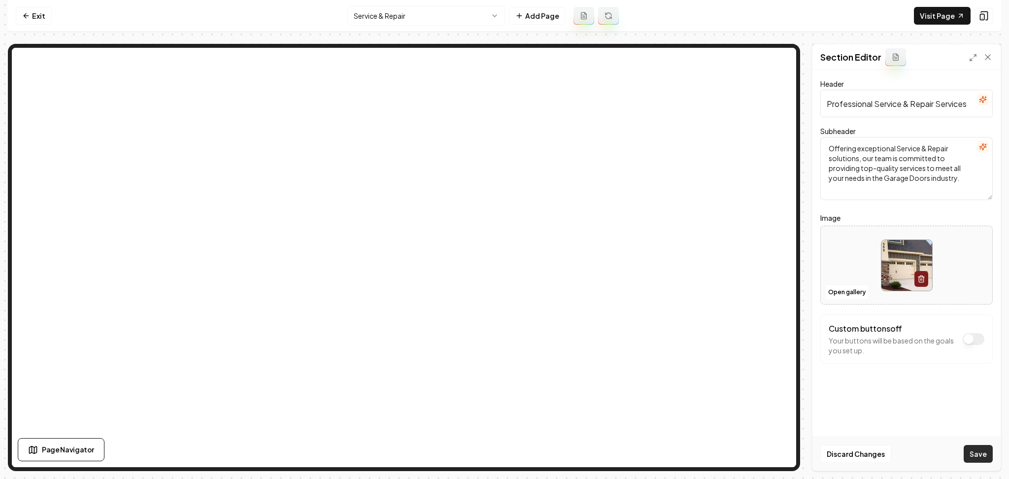
click at [972, 454] on button "Save" at bounding box center [978, 454] width 29 height 18
click at [472, 18] on html "Computer Required This feature is only available on a computer. Please switch t…" at bounding box center [504, 239] width 1009 height 479
click at [841, 291] on button "Open gallery" at bounding box center [847, 292] width 44 height 16
click at [845, 239] on div at bounding box center [906, 266] width 171 height 68
type input "**********"
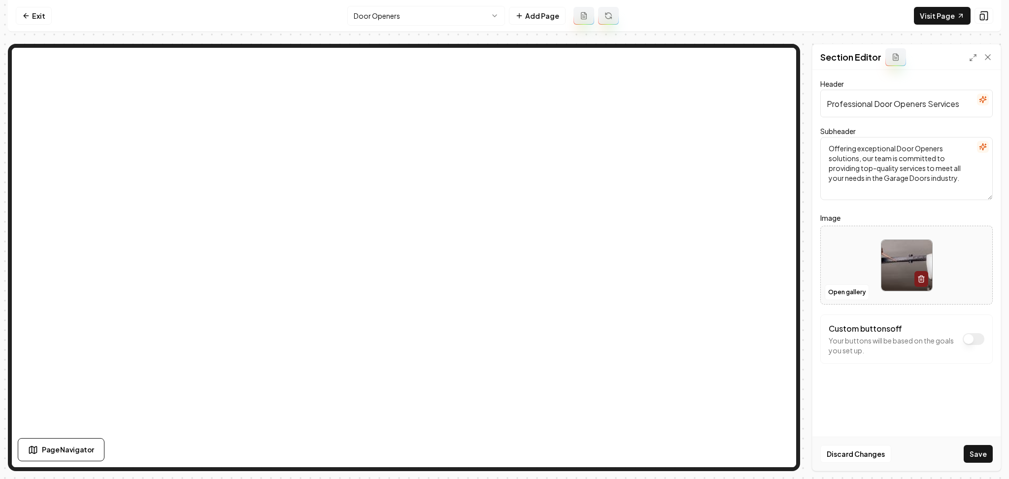
drag, startPoint x: 981, startPoint y: 456, endPoint x: 950, endPoint y: 397, distance: 67.0
click at [981, 455] on button "Save" at bounding box center [978, 454] width 29 height 18
click at [397, 17] on html "Computer Required This feature is only available on a computer. Please switch t…" at bounding box center [504, 239] width 1009 height 479
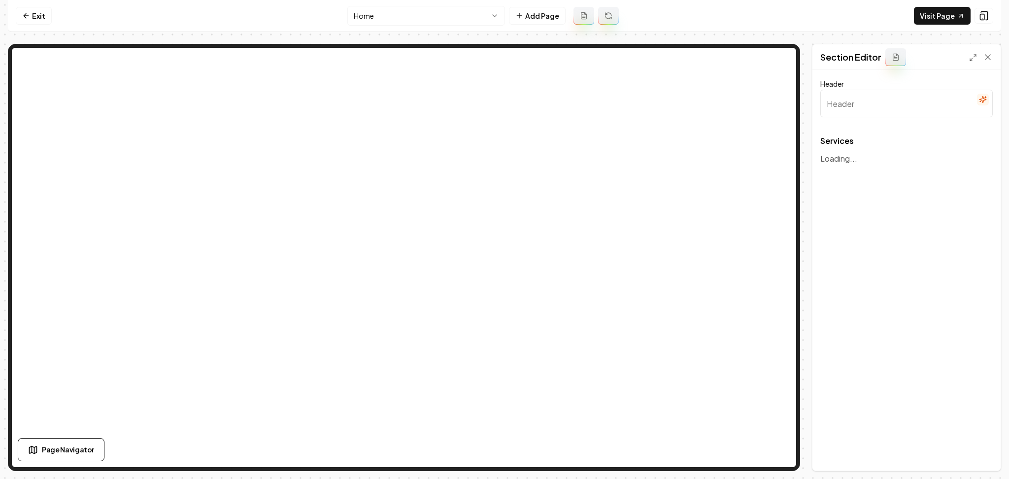
type input "Our Expert Garage Door Services"
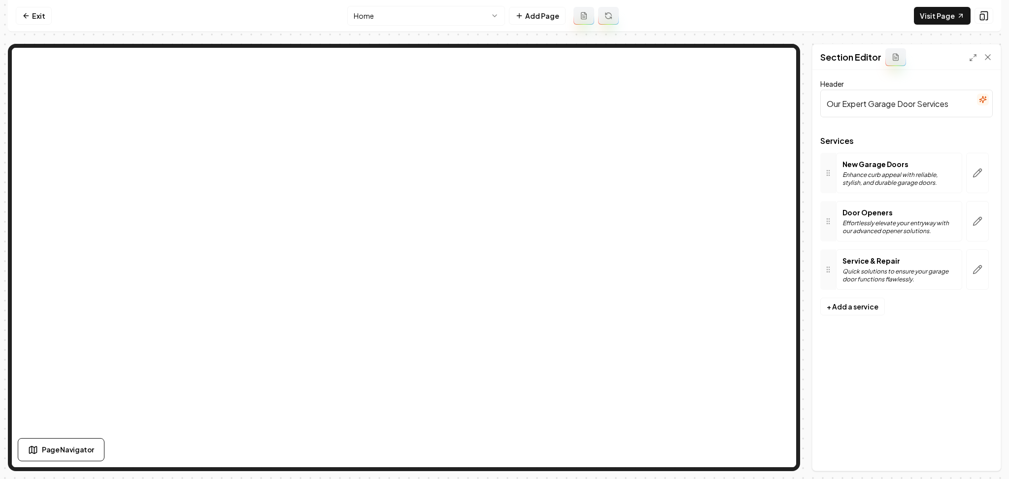
click at [976, 181] on button "button" at bounding box center [977, 173] width 23 height 40
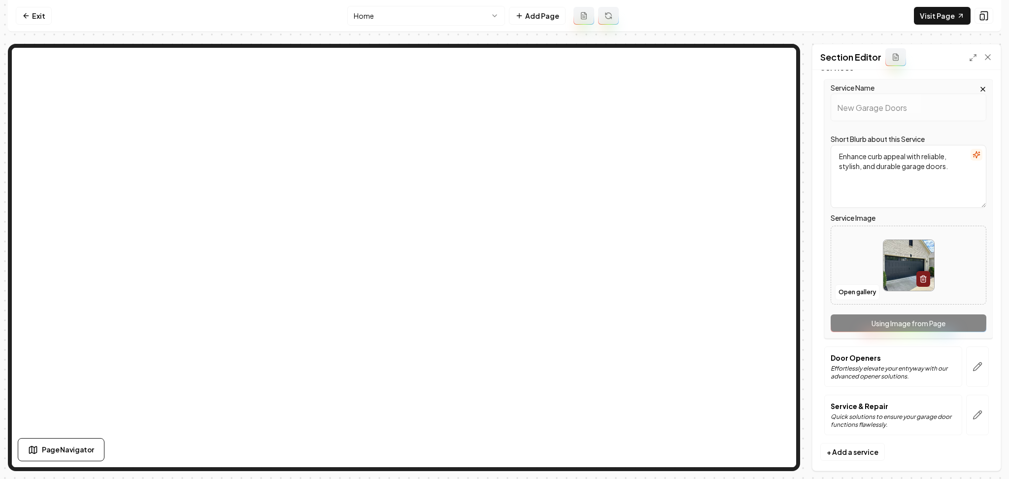
scroll to position [83, 0]
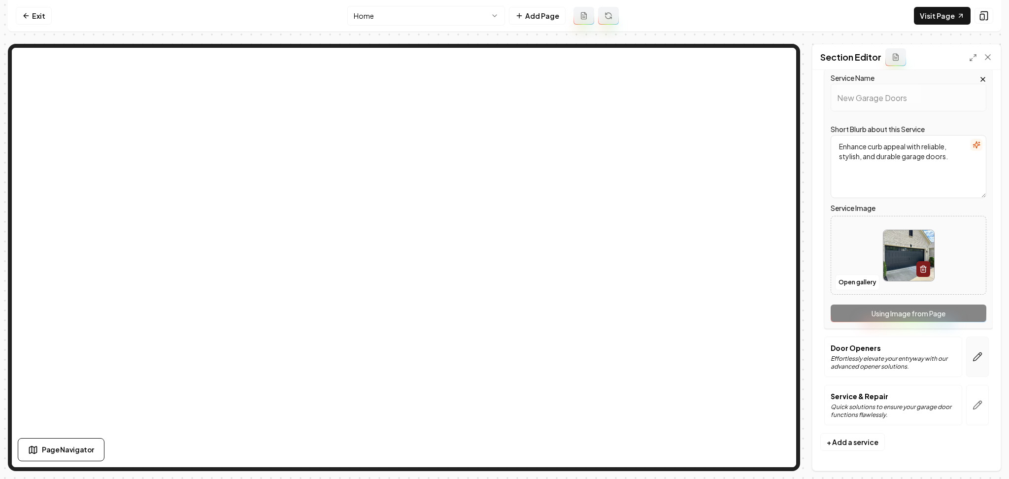
click at [966, 353] on button "button" at bounding box center [977, 357] width 23 height 40
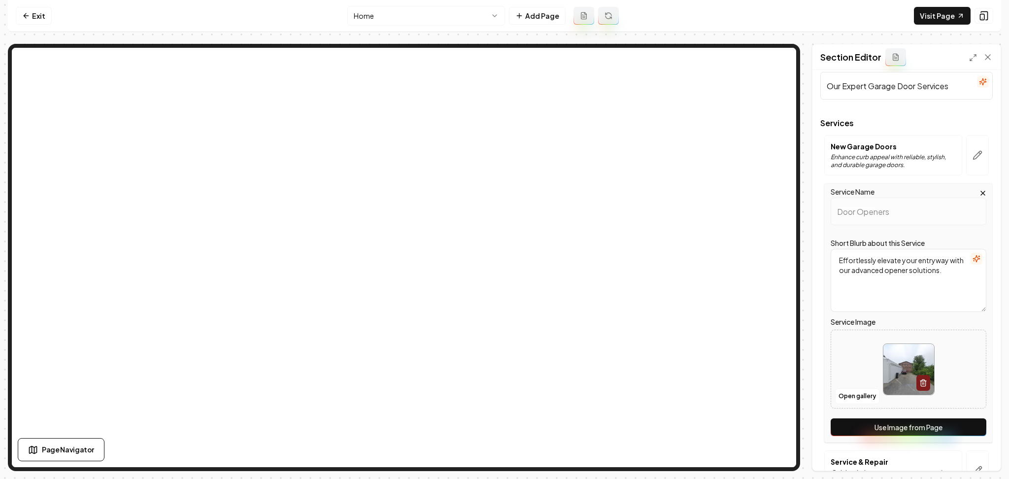
drag, startPoint x: 953, startPoint y: 428, endPoint x: 955, endPoint y: 423, distance: 5.3
click at [953, 428] on button "Use Image from Page" at bounding box center [909, 427] width 156 height 18
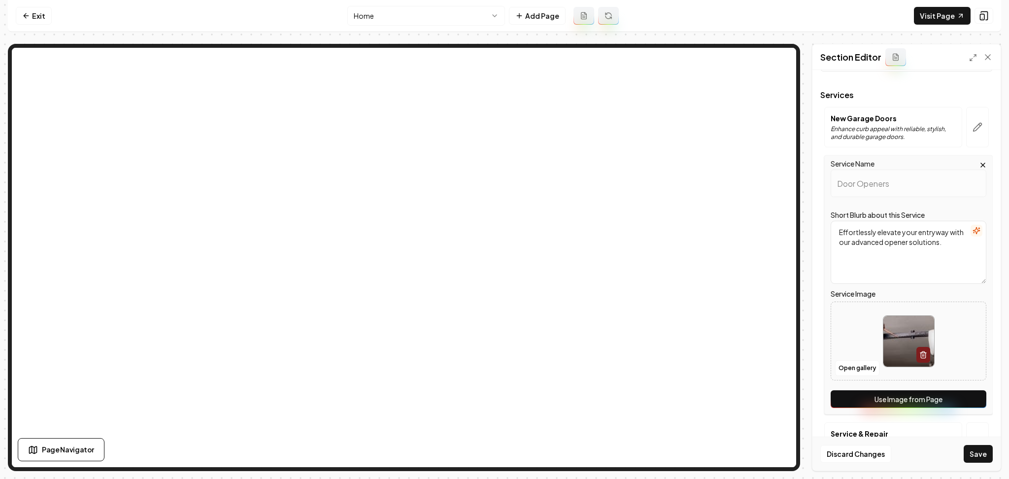
scroll to position [83, 0]
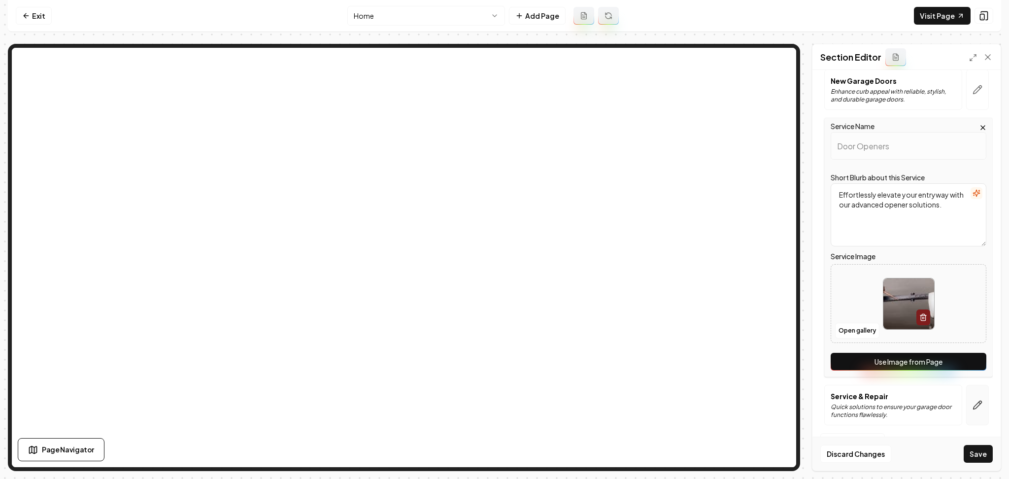
click at [967, 412] on button "button" at bounding box center [977, 405] width 23 height 40
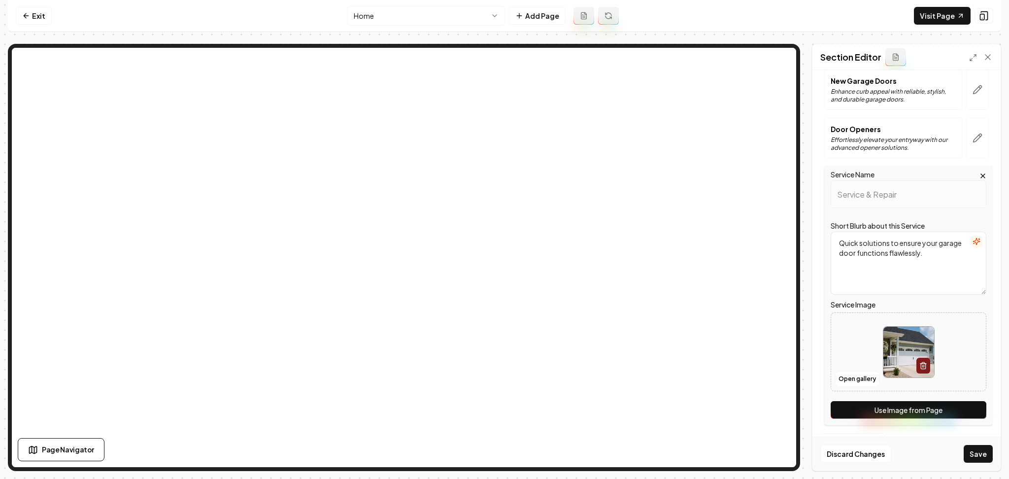
scroll to position [0, 0]
click at [957, 410] on button "Use Image from Page" at bounding box center [909, 410] width 156 height 18
click at [982, 455] on button "Save" at bounding box center [978, 454] width 29 height 18
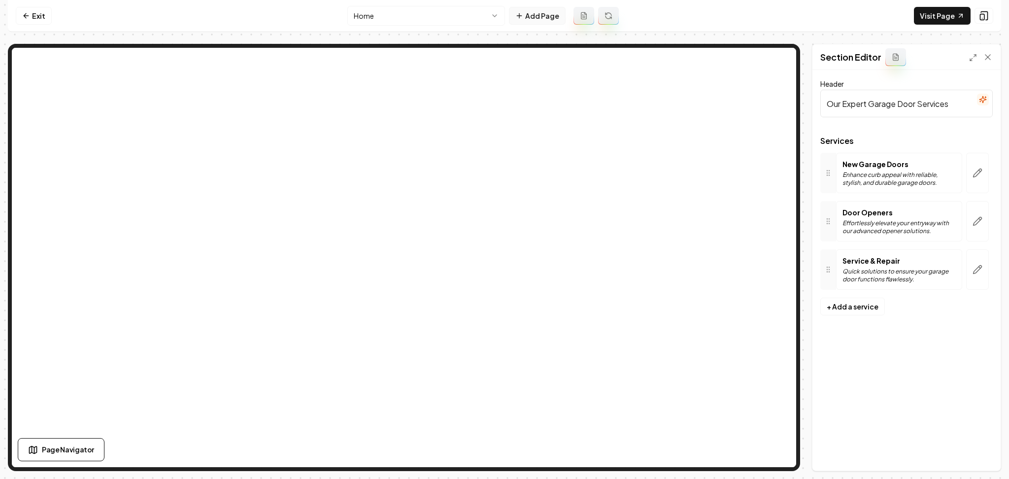
click at [539, 12] on button "Add Page" at bounding box center [537, 16] width 57 height 18
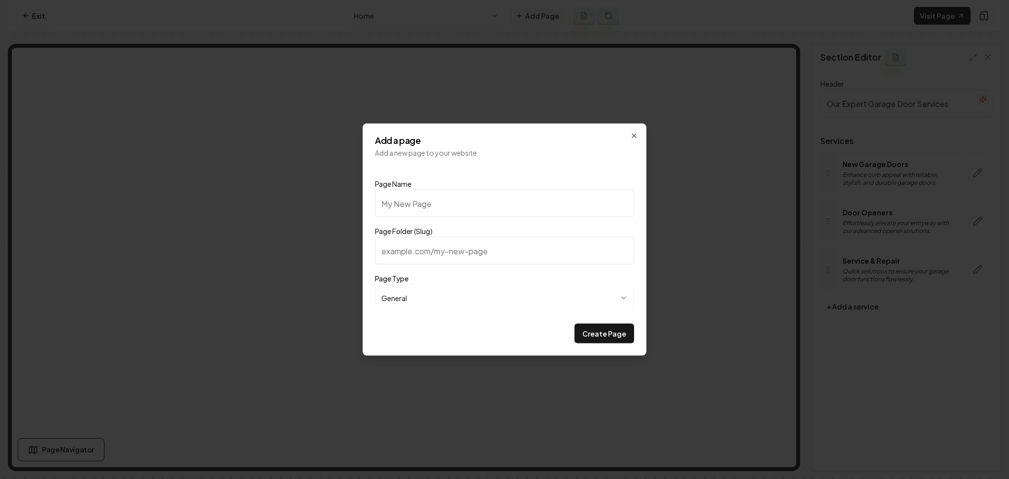
type input "F"
type input "f"
type input "Fi"
type input "fi"
type input "Fin"
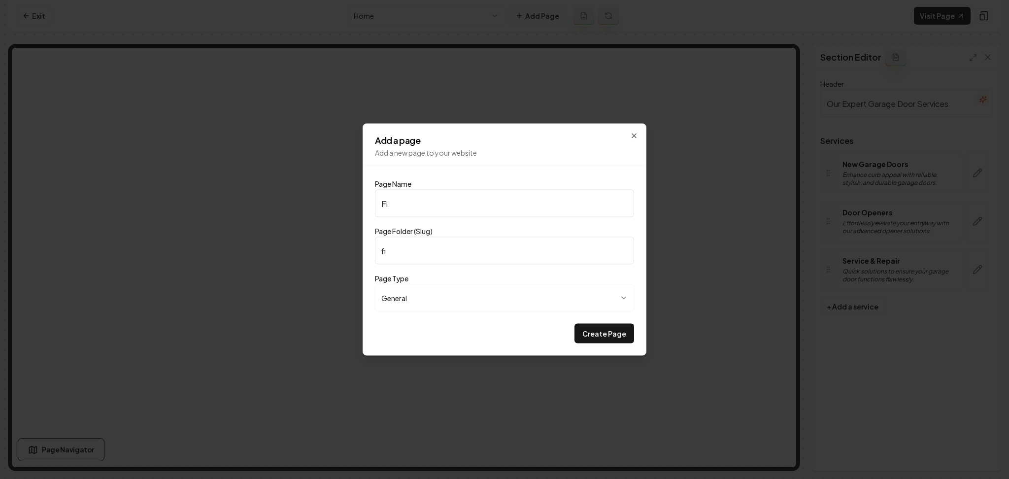
type input "fin"
type input "Fina"
type input "fina"
type input "Finan"
type input "finan"
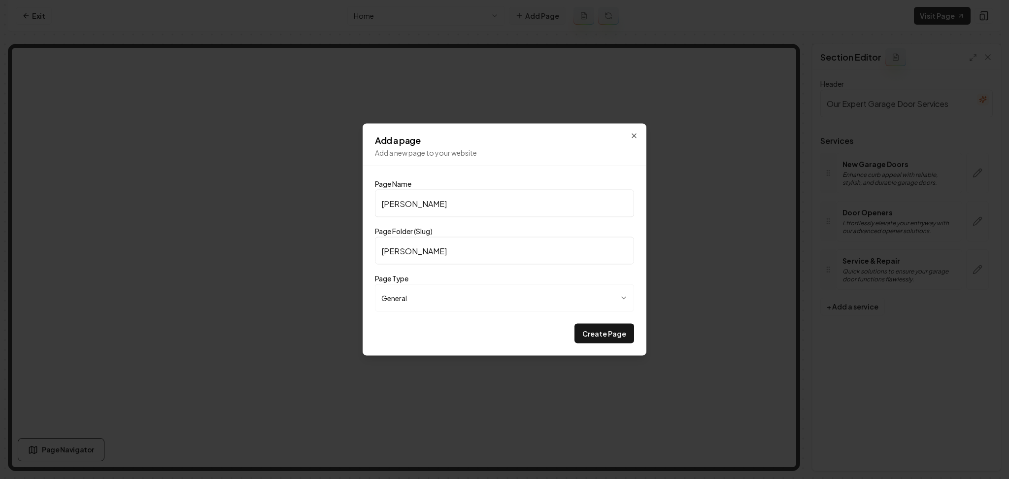
type input "Financ"
type input "financ"
type input "Financi"
type input "financi"
type input "Financin"
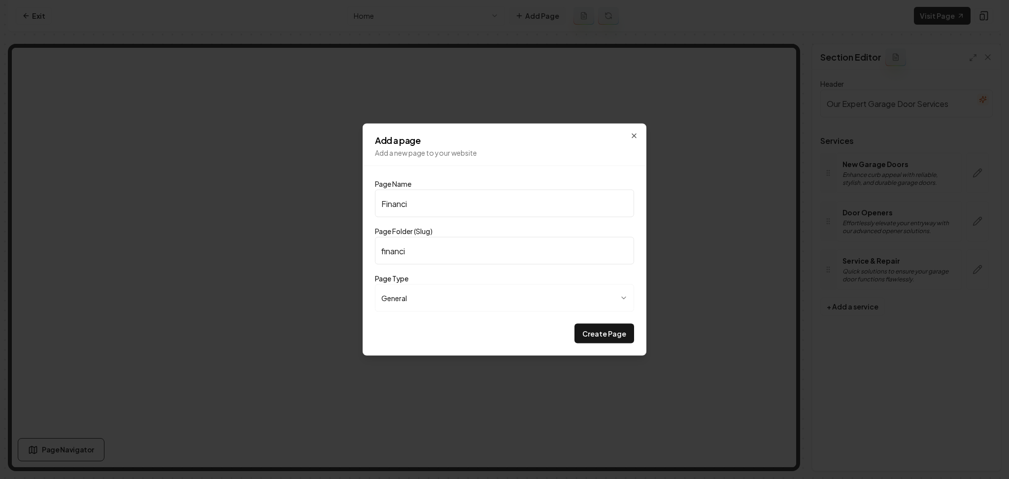
type input "financin"
type input "Financing"
type input "financing"
type input "Financing"
click at [575, 324] on button "Create Page" at bounding box center [605, 334] width 60 height 20
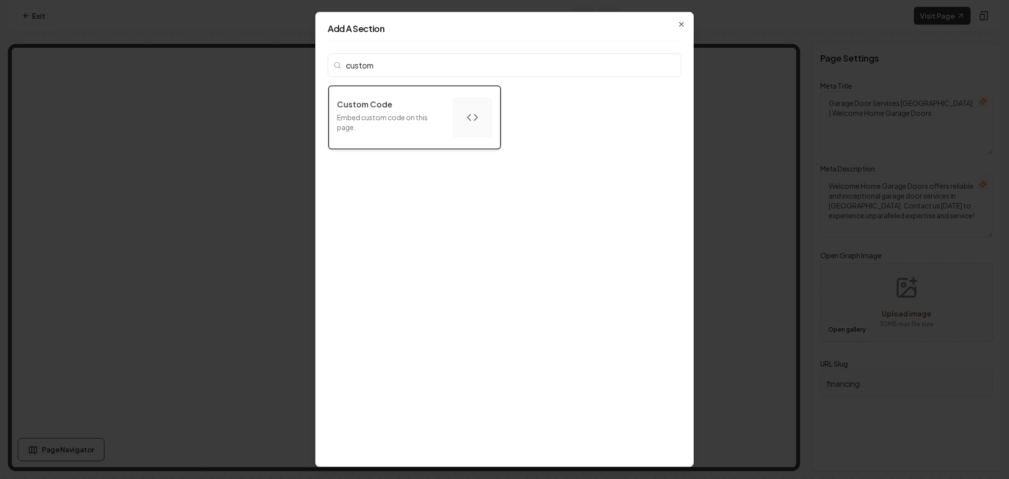
type input "custom"
click at [392, 116] on p "Embed custom code on this page." at bounding box center [391, 122] width 108 height 20
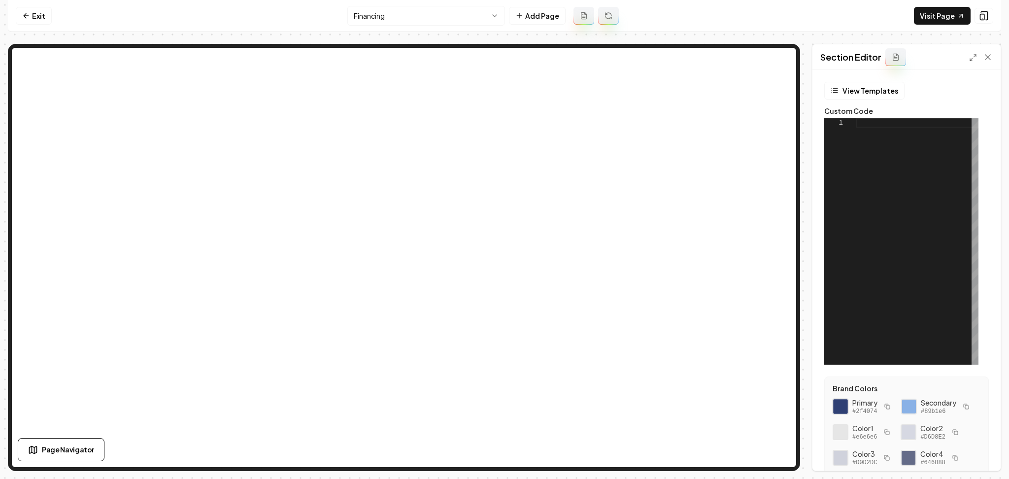
drag, startPoint x: 895, startPoint y: 436, endPoint x: 842, endPoint y: 407, distance: 60.6
click at [842, 407] on div "Primary #2f4074 Secondary #89b1e6 Color 1 #e6e6e6 Color 2 #D6D8E2 Color 3 #D0D2…" at bounding box center [907, 458] width 148 height 120
drag, startPoint x: 881, startPoint y: 442, endPoint x: 842, endPoint y: 403, distance: 56.1
click at [842, 403] on div "Primary #2f4074 Secondary #89b1e6 Color 1 #e6e6e6 Color 2 #D6D8E2 Color 3 #D0D2…" at bounding box center [907, 458] width 148 height 120
copy div "Primary #2f4074 Secondary #89b1e6"
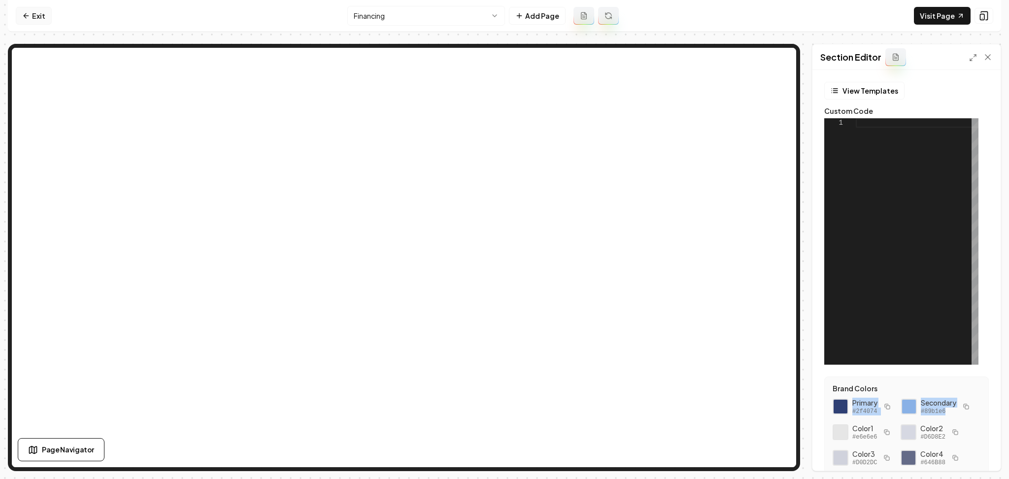
click at [32, 15] on link "Exit" at bounding box center [34, 16] width 36 height 18
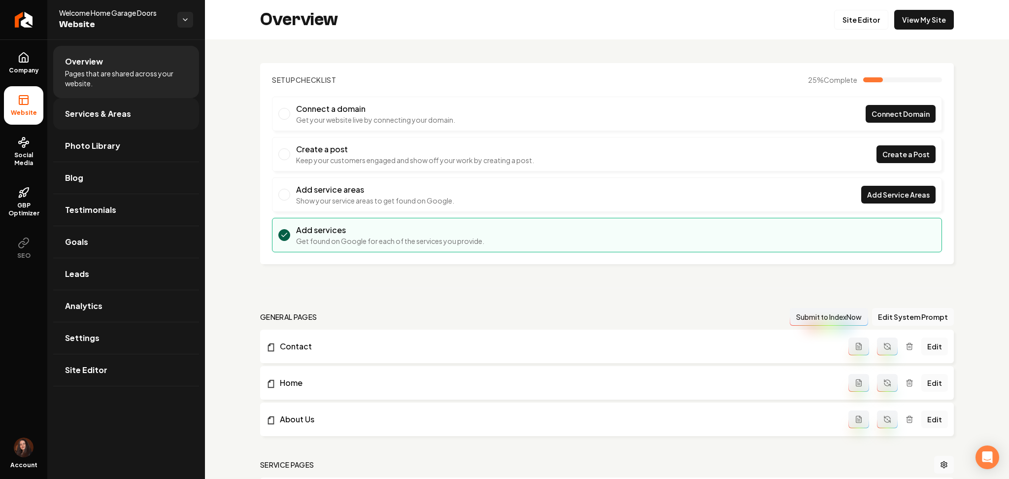
click at [68, 108] on span "Services & Areas" at bounding box center [98, 114] width 66 height 12
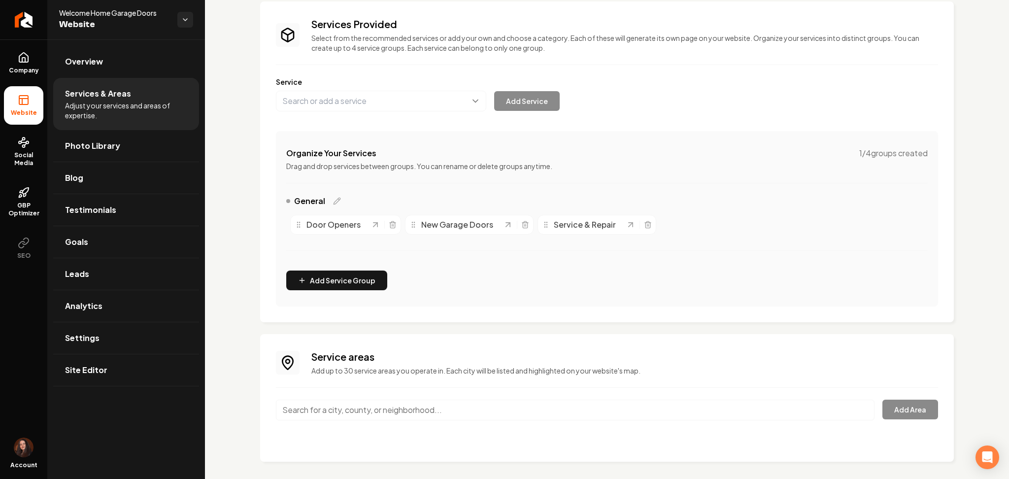
scroll to position [68, 0]
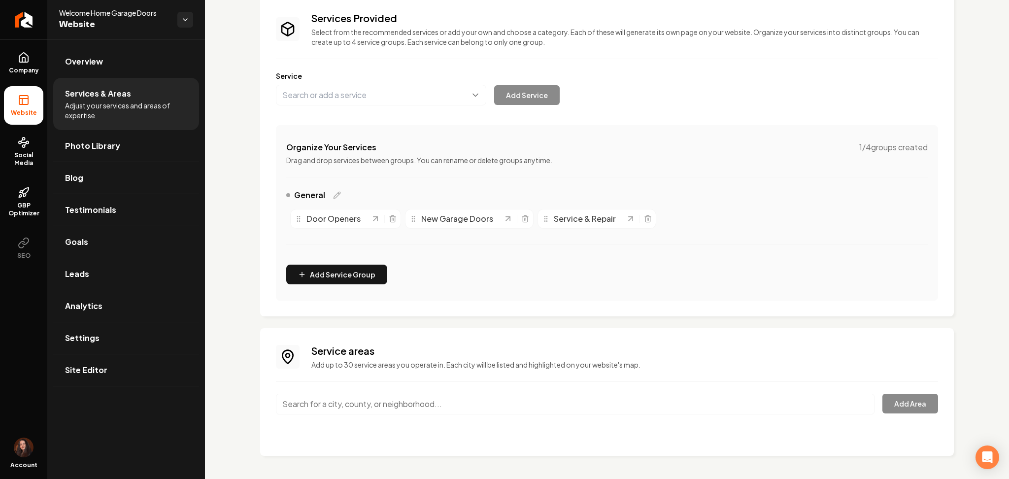
click at [318, 399] on input "Main content area" at bounding box center [575, 404] width 599 height 21
type input "v"
paste input "Hamilton County,"
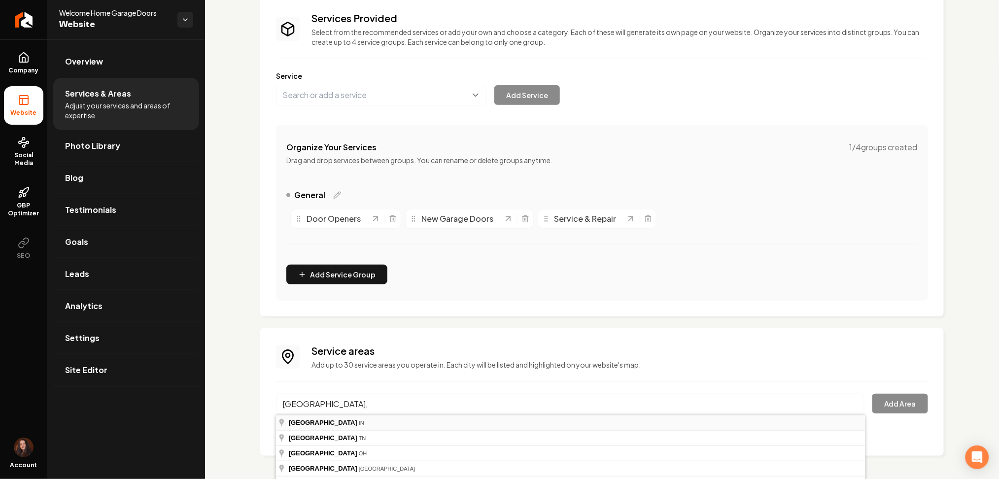
type input "Hamilton County, IN"
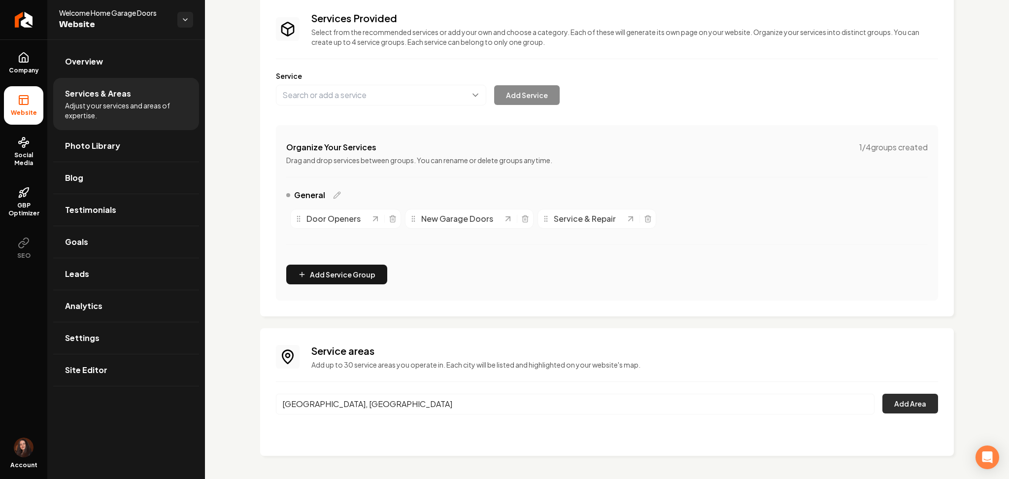
click at [882, 398] on button "Add Area" at bounding box center [910, 404] width 56 height 20
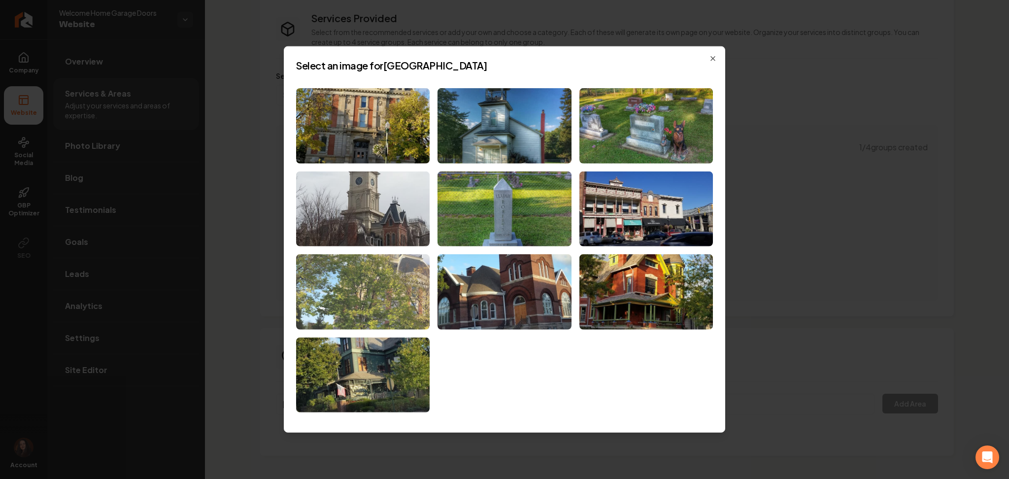
click at [404, 319] on img at bounding box center [363, 291] width 134 height 75
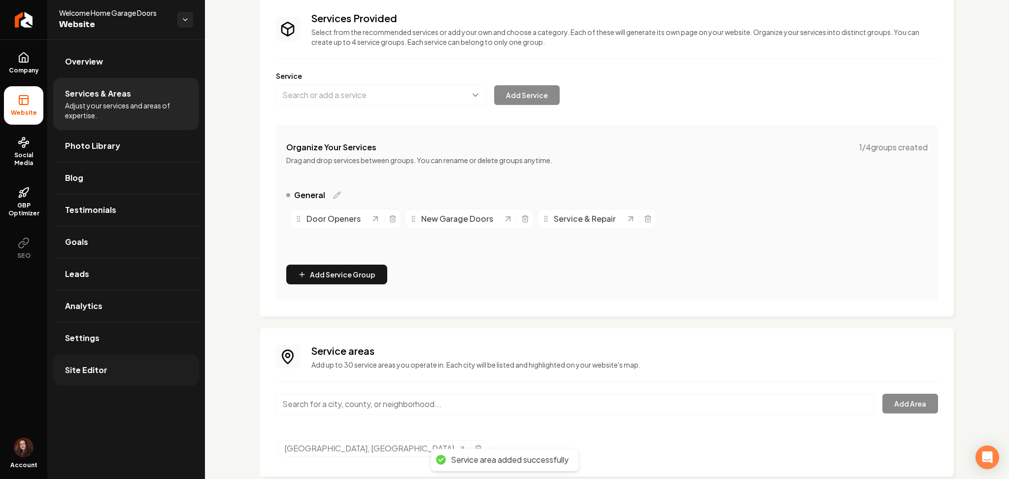
click at [135, 369] on link "Site Editor" at bounding box center [126, 370] width 146 height 32
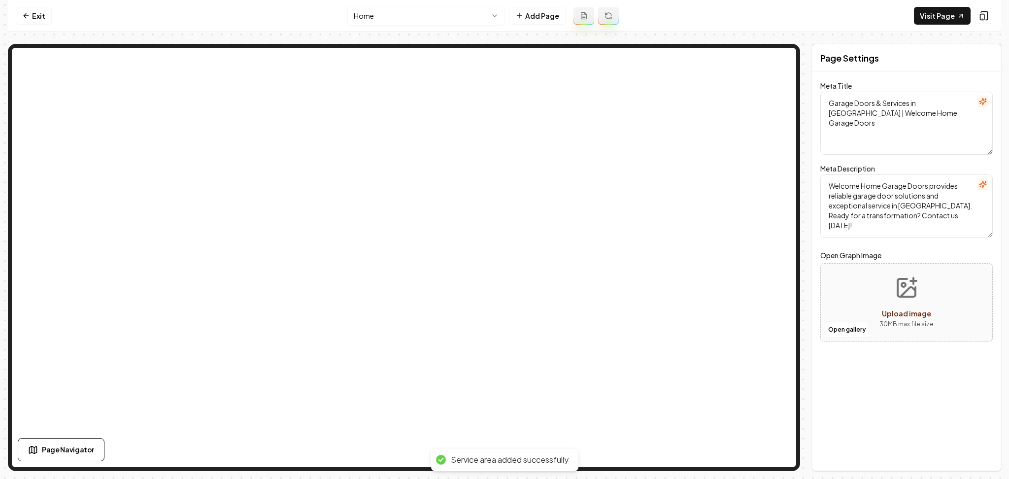
click at [430, 14] on html "Computer Required This feature is only available on a computer. Please switch t…" at bounding box center [504, 239] width 1009 height 479
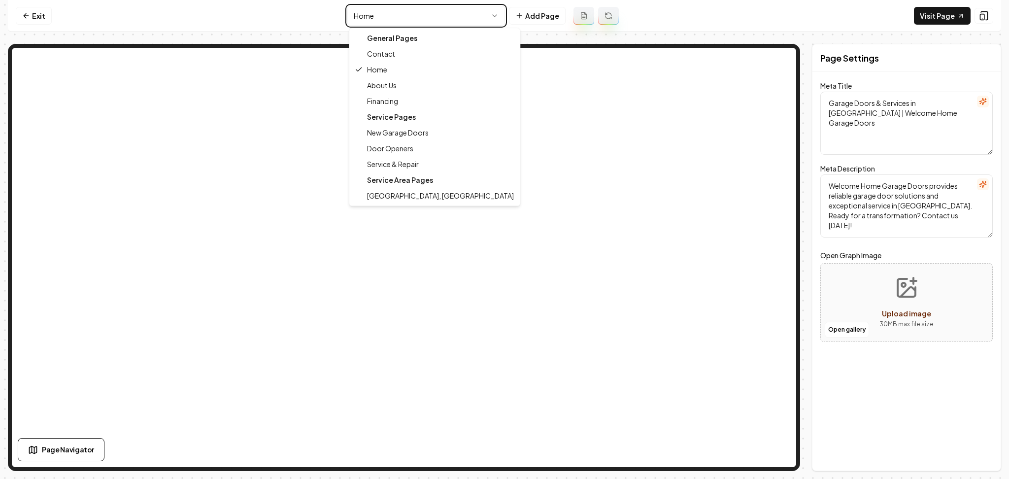
type textarea "Garage Door Services Cincinnati | Welcome Home Garage Doors"
type textarea "Welcome Home Garage Doors offers reliable and exceptional garage door services …"
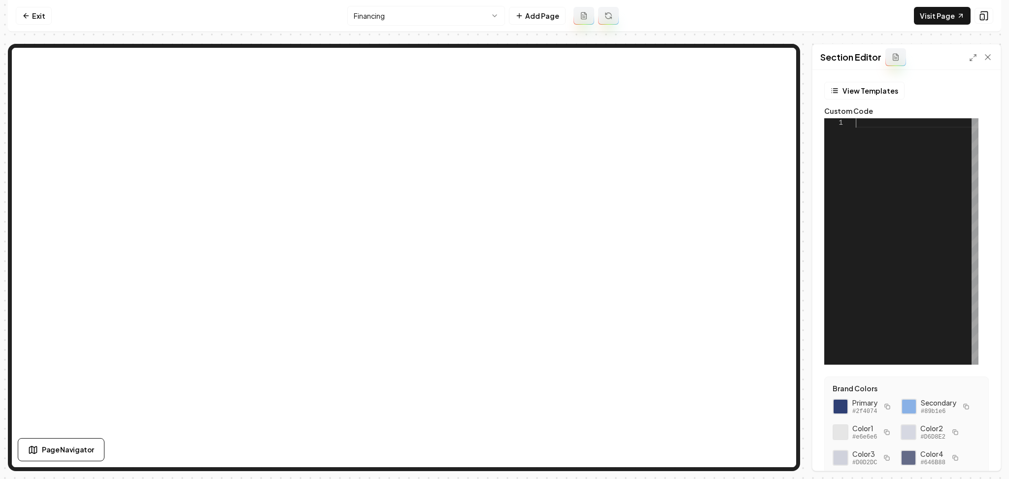
click at [856, 173] on div at bounding box center [917, 241] width 123 height 246
click at [863, 156] on div at bounding box center [917, 241] width 123 height 246
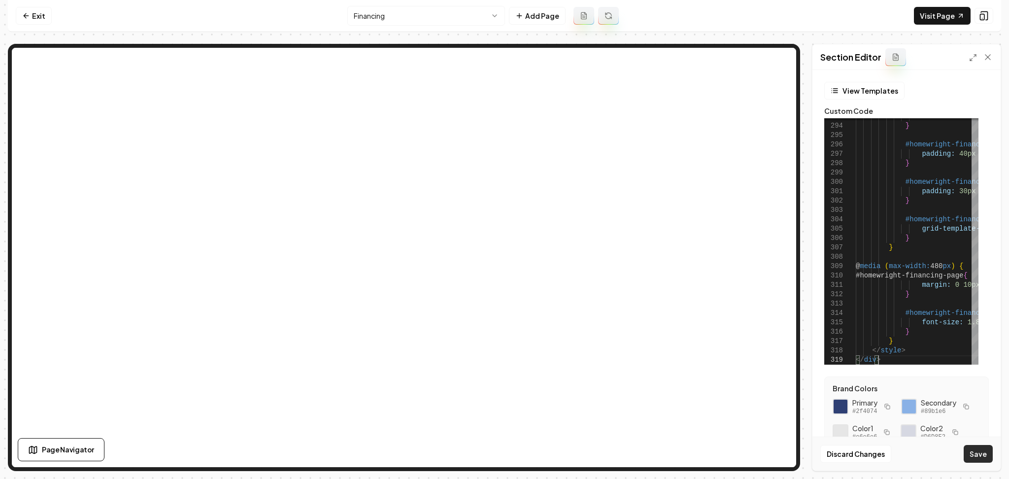
click at [978, 451] on button "Save" at bounding box center [978, 454] width 29 height 18
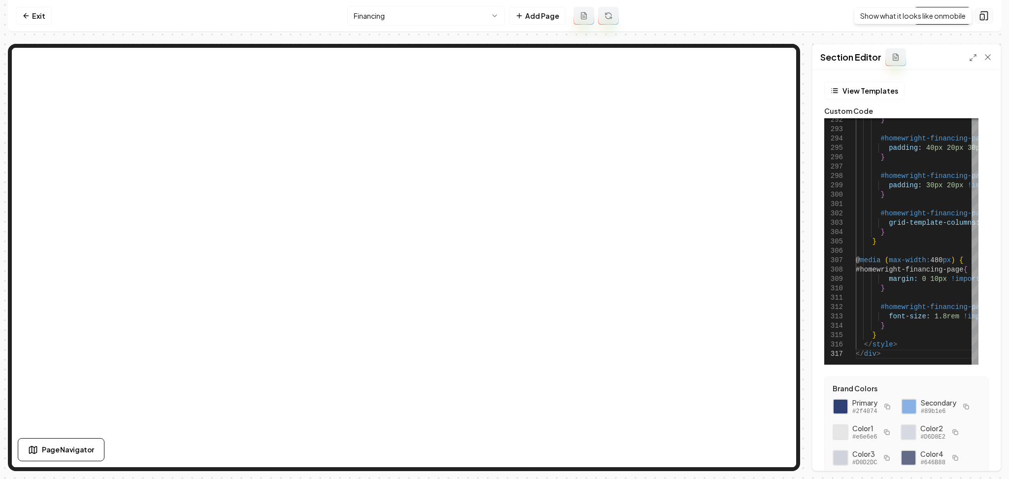
click at [988, 17] on icon at bounding box center [984, 16] width 10 height 10
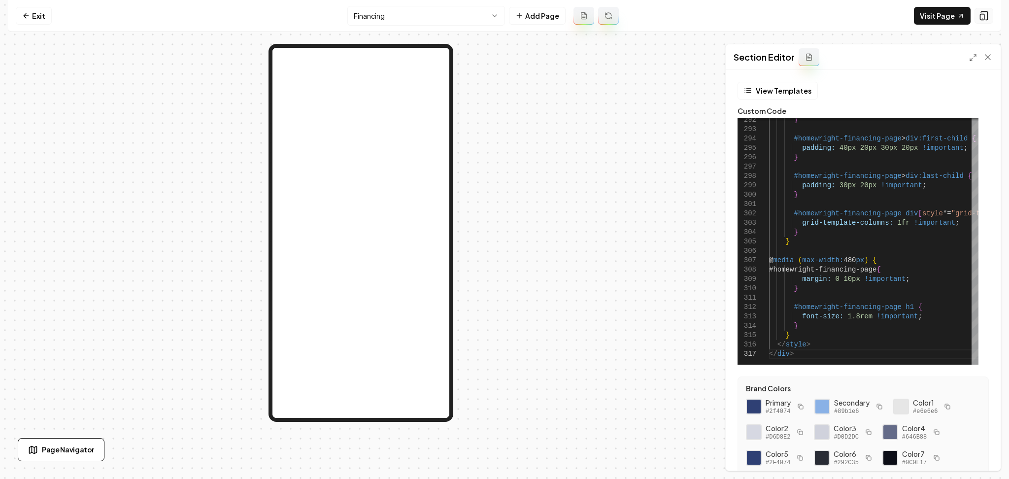
click at [988, 17] on icon at bounding box center [984, 16] width 10 height 10
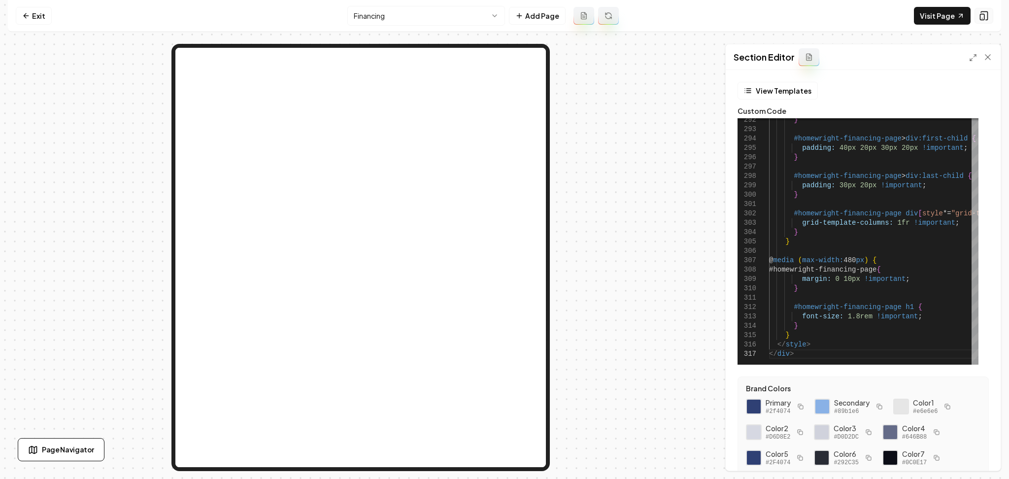
click at [988, 17] on icon at bounding box center [984, 16] width 10 height 10
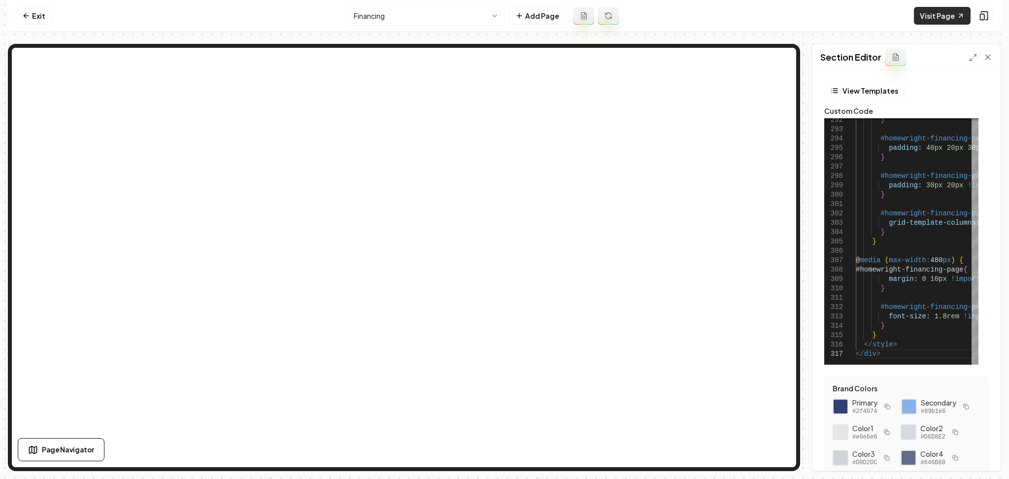
click at [955, 14] on link "Visit Page" at bounding box center [942, 16] width 57 height 18
type textarea "**********"
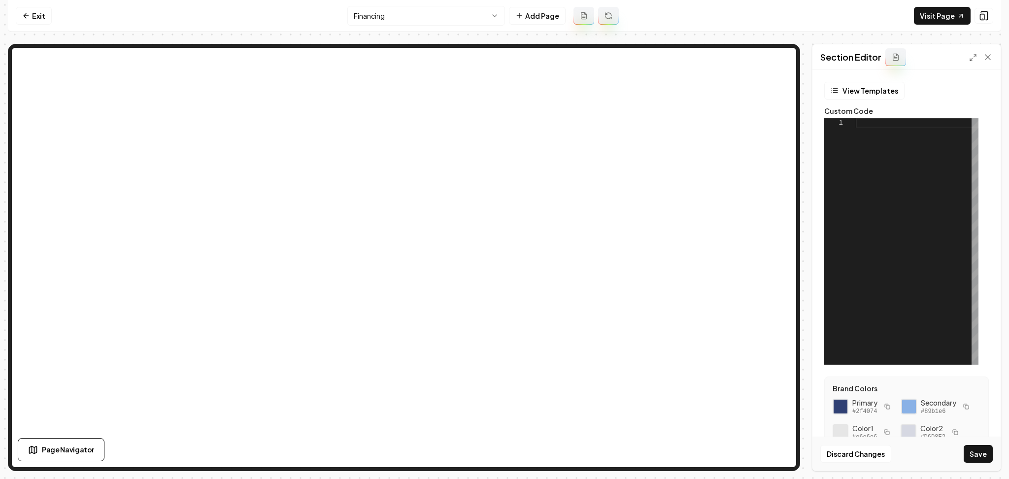
click at [895, 150] on div at bounding box center [917, 241] width 123 height 246
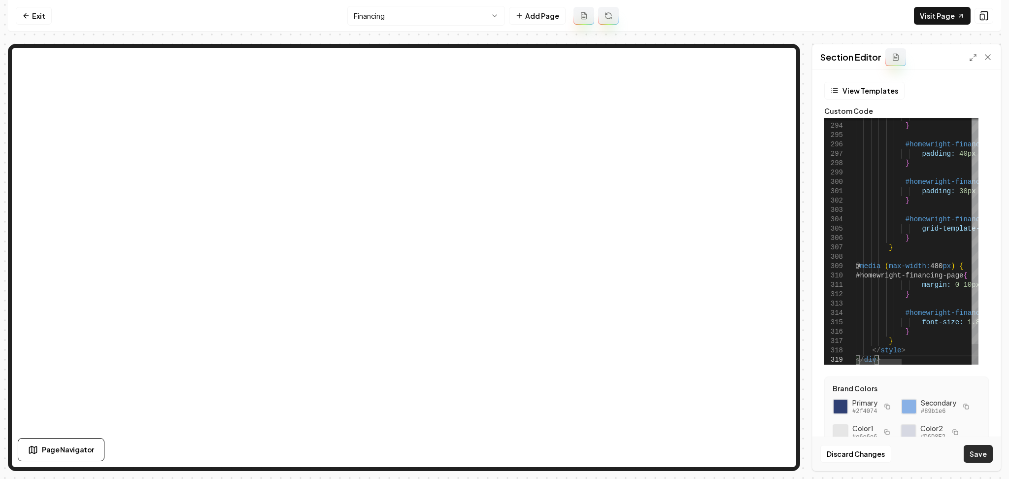
click at [988, 459] on button "Save" at bounding box center [978, 454] width 29 height 18
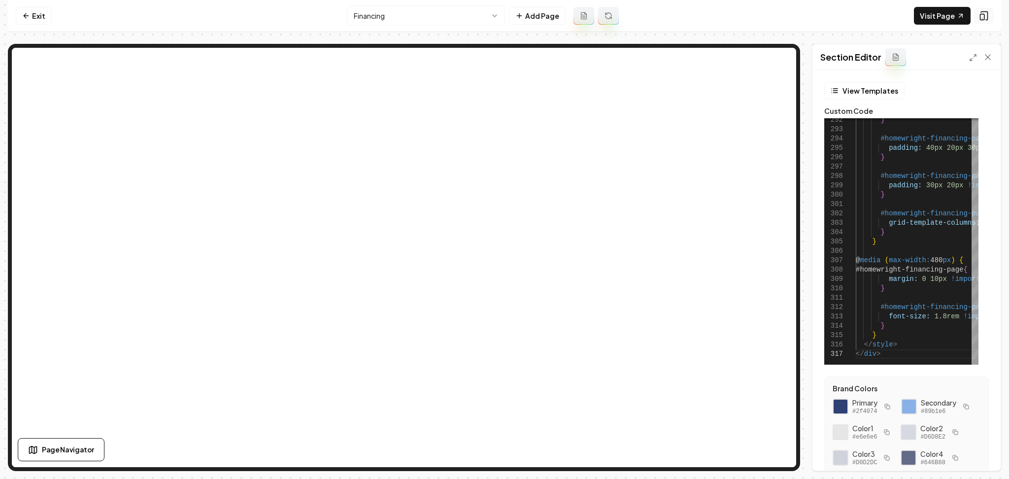
click at [989, 19] on button at bounding box center [984, 16] width 19 height 16
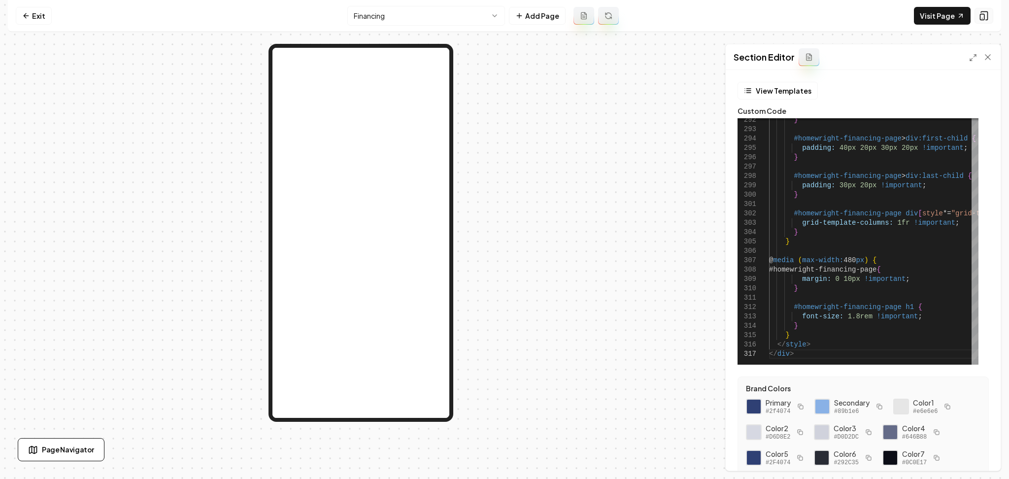
click at [981, 17] on icon at bounding box center [984, 16] width 10 height 10
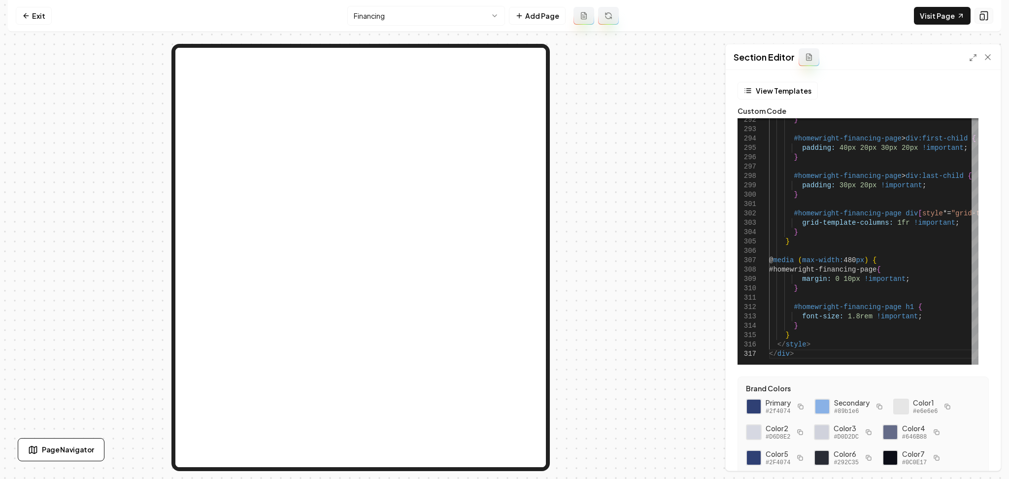
click at [977, 17] on button at bounding box center [984, 16] width 19 height 16
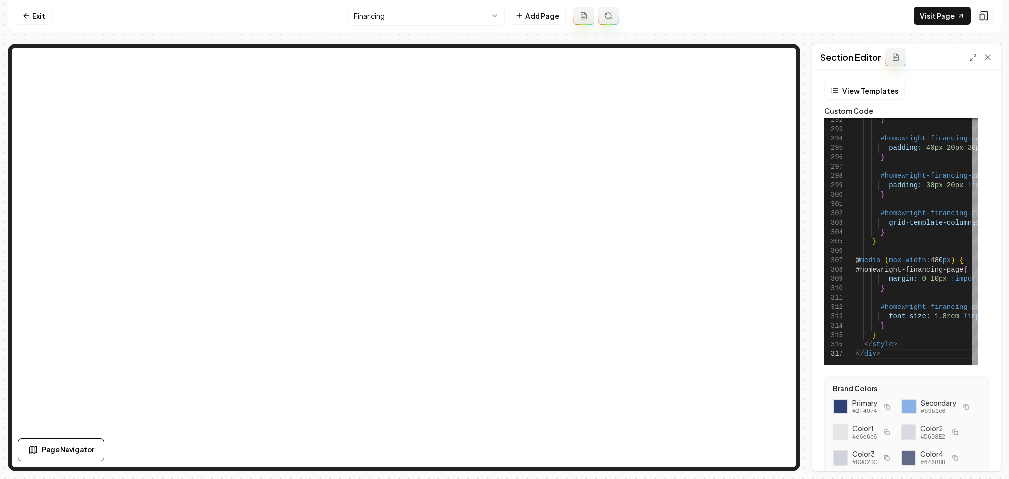
click at [977, 17] on button at bounding box center [984, 16] width 19 height 16
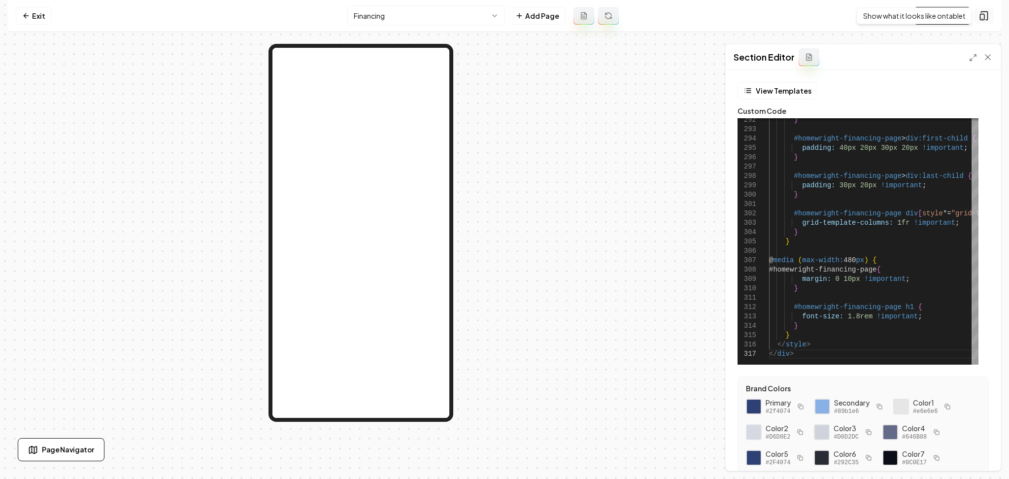
click at [983, 23] on button at bounding box center [984, 16] width 19 height 16
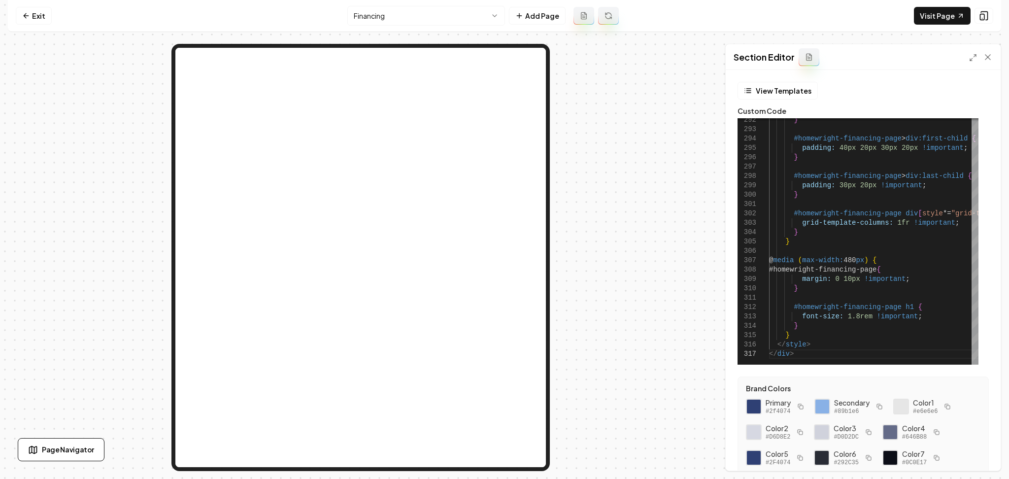
click at [971, 20] on div "Visit Page" at bounding box center [953, 16] width 79 height 18
click at [968, 16] on link "Visit Page" at bounding box center [942, 16] width 57 height 18
click at [982, 20] on rect at bounding box center [983, 17] width 4 height 6
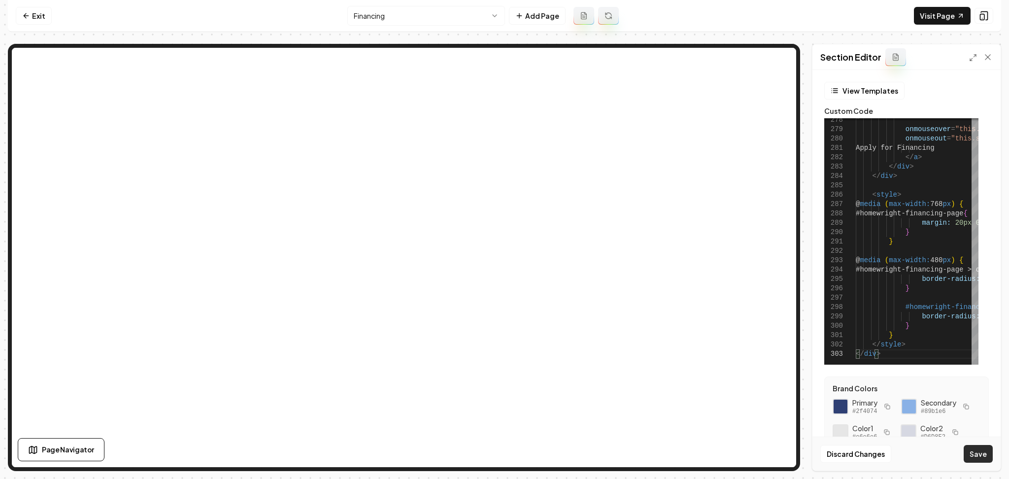
click at [977, 459] on button "Save" at bounding box center [978, 454] width 29 height 18
type textarea "******"
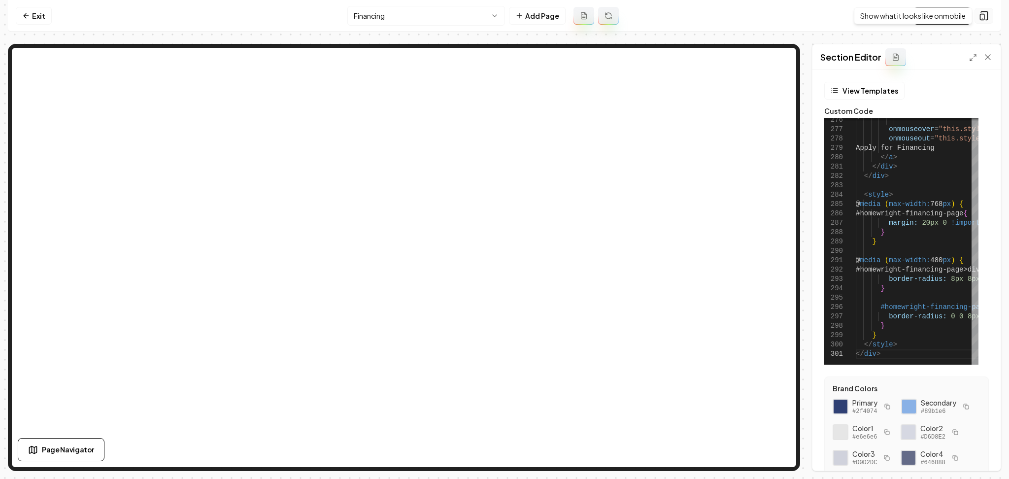
click at [981, 19] on rect at bounding box center [983, 17] width 4 height 6
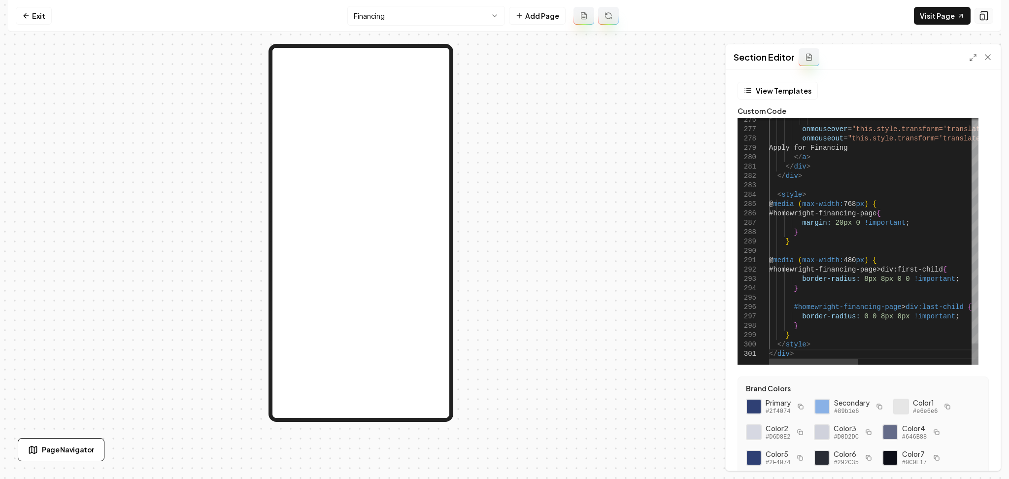
click at [981, 19] on icon at bounding box center [984, 16] width 10 height 10
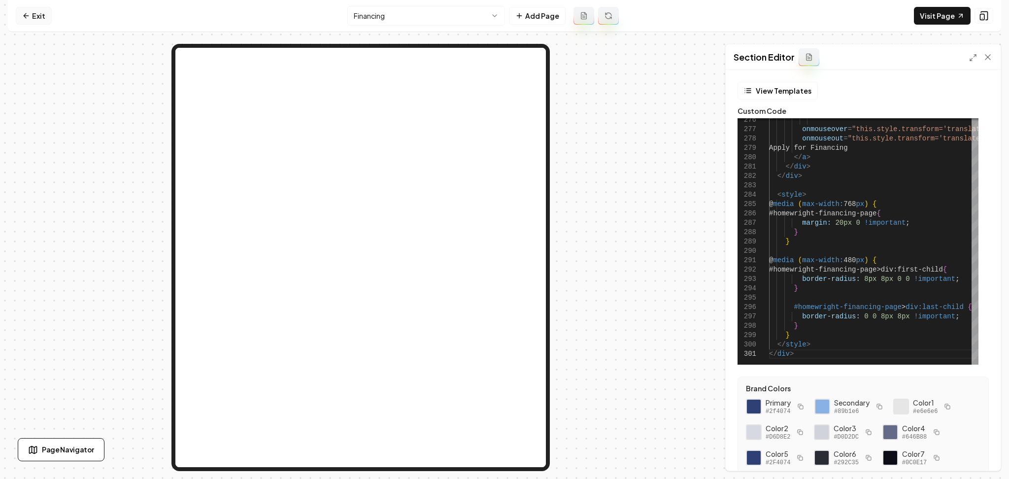
click at [33, 23] on link "Exit" at bounding box center [34, 16] width 36 height 18
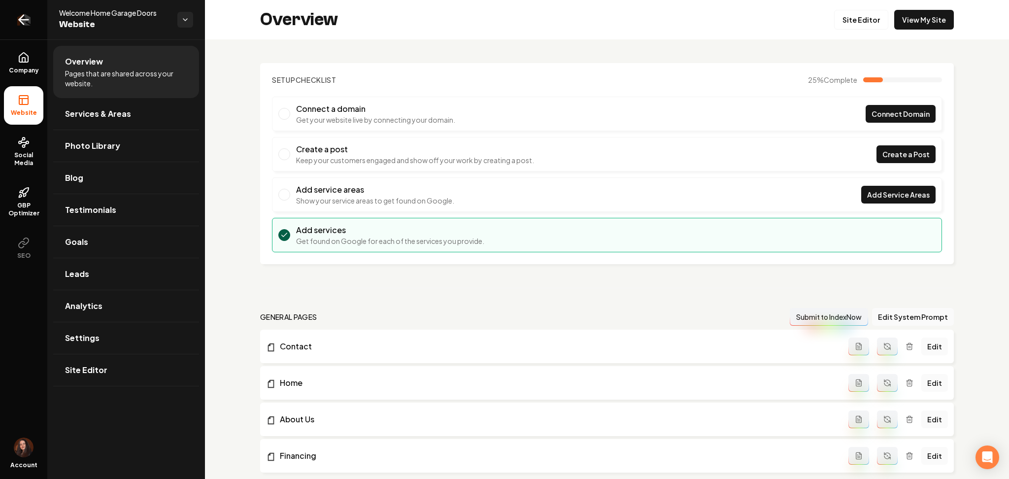
click at [34, 18] on link "Return to dashboard" at bounding box center [23, 19] width 47 height 39
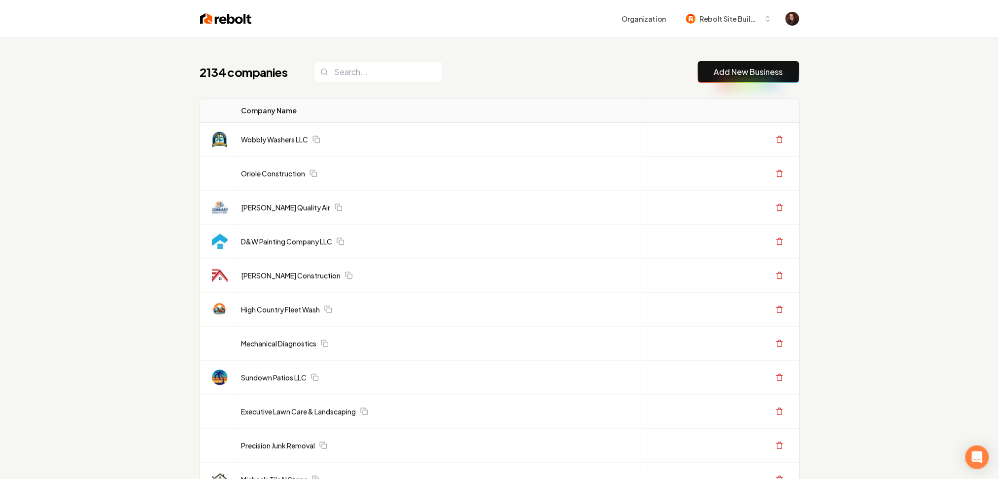
click at [763, 74] on link "Add New Business" at bounding box center [748, 72] width 69 height 12
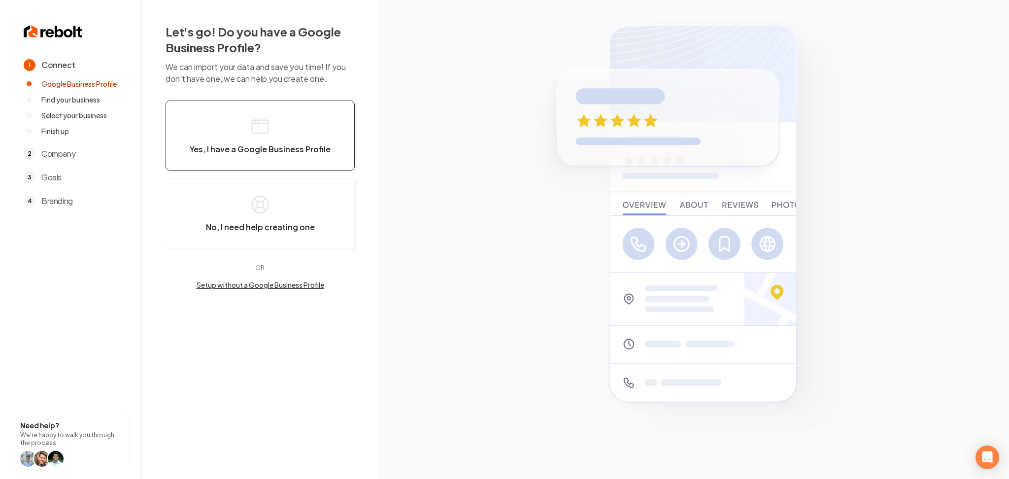
click at [287, 132] on button "Yes, I have a Google Business Profile" at bounding box center [260, 136] width 189 height 70
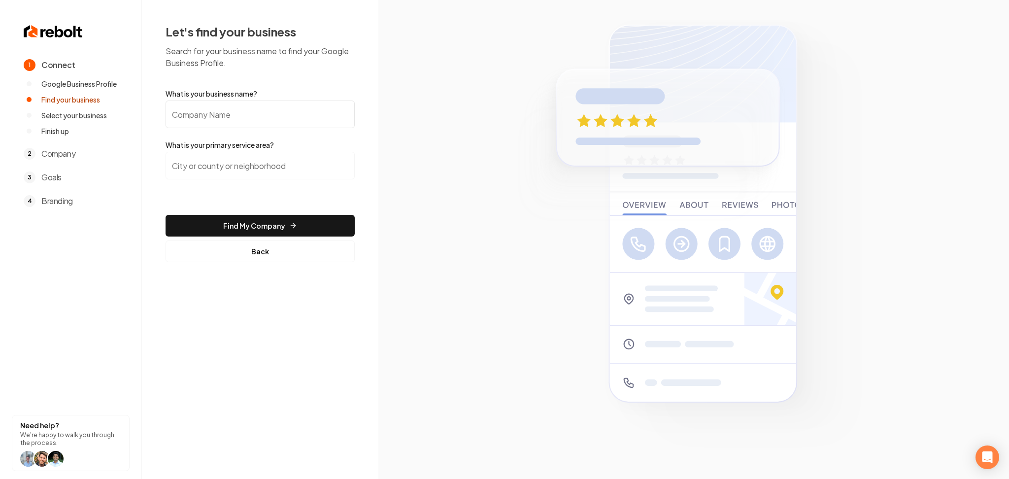
paste input "SGI TURF INC"
click at [239, 118] on input "SGI TURF INC" at bounding box center [260, 115] width 189 height 28
type input "SGI TURF INC"
paste input "National City,"
click at [223, 166] on input "National City," at bounding box center [260, 166] width 189 height 28
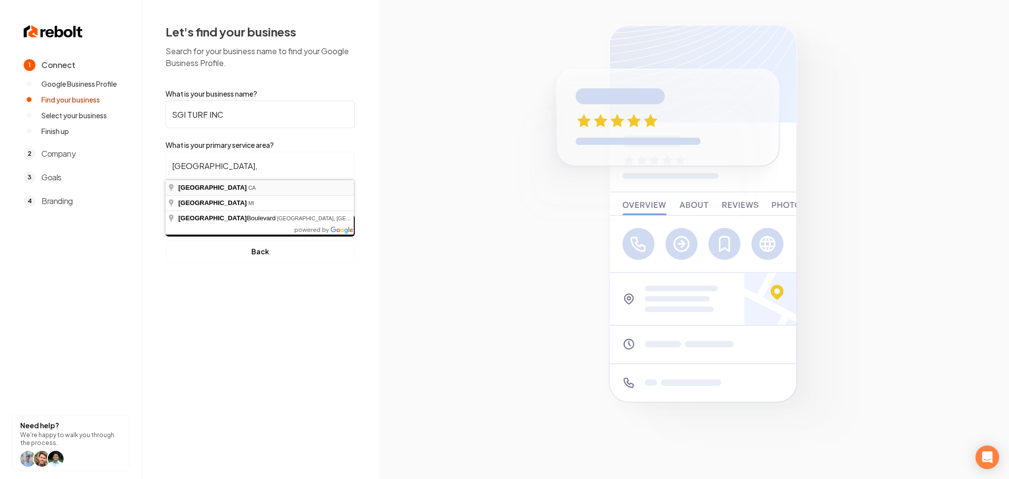
type input "National City, CA"
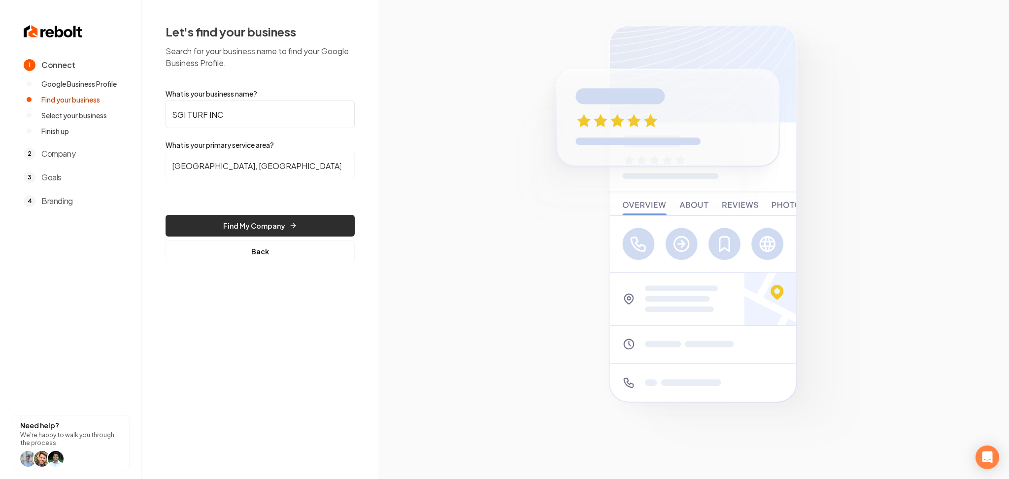
click at [241, 229] on button "Find My Company" at bounding box center [260, 226] width 189 height 22
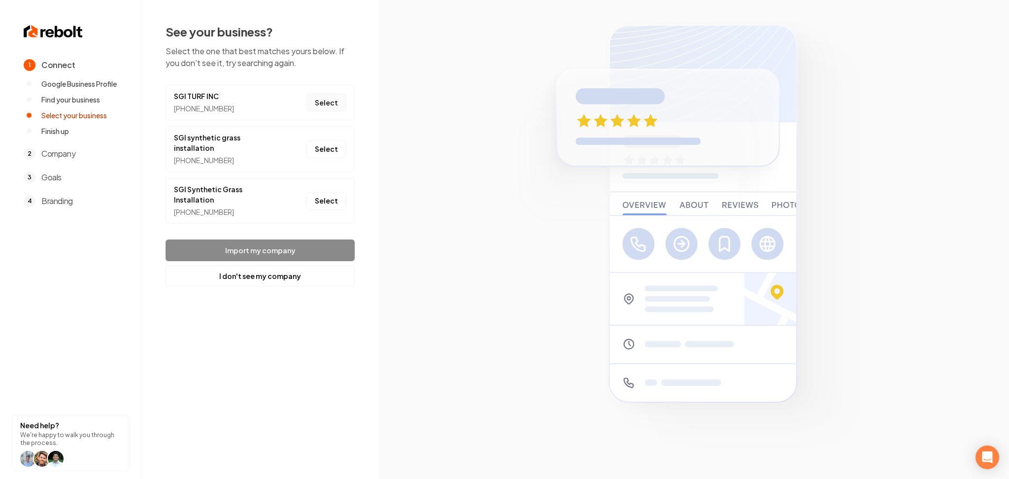
click at [320, 101] on button "Select" at bounding box center [326, 103] width 40 height 18
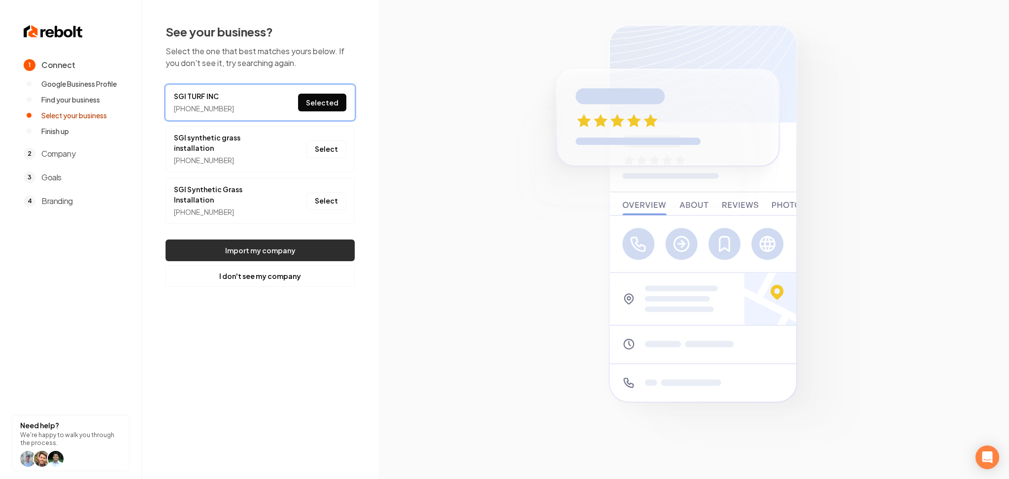
click at [270, 239] on button "Import my company" at bounding box center [260, 250] width 189 height 22
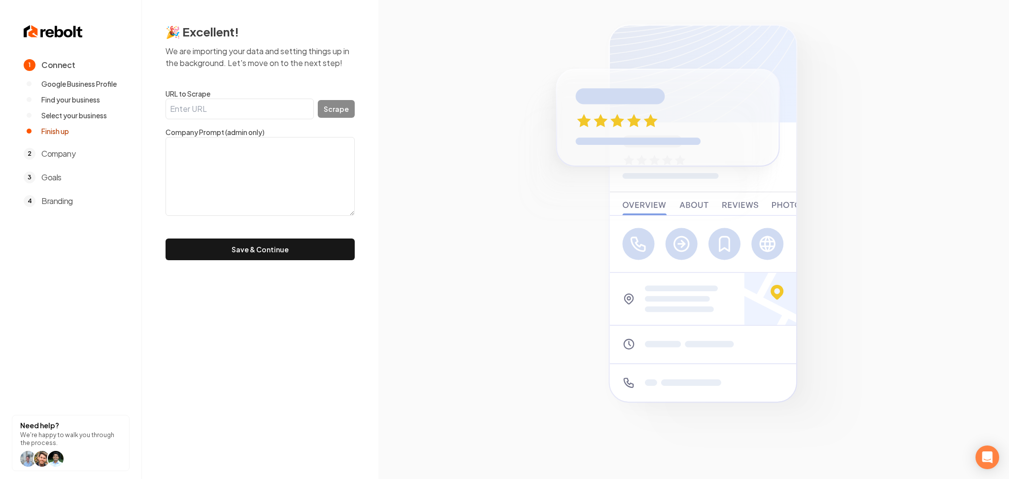
click at [245, 197] on textarea at bounding box center [260, 176] width 189 height 79
paste textarea ""Dreaming of a lush, green lawn without the upkeep? SGI Turf Inc, established i…"
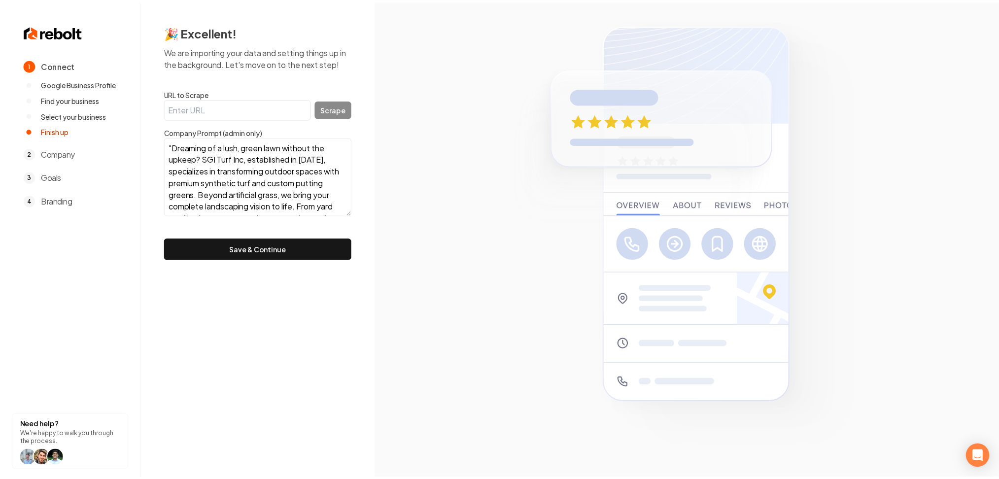
scroll to position [102, 0]
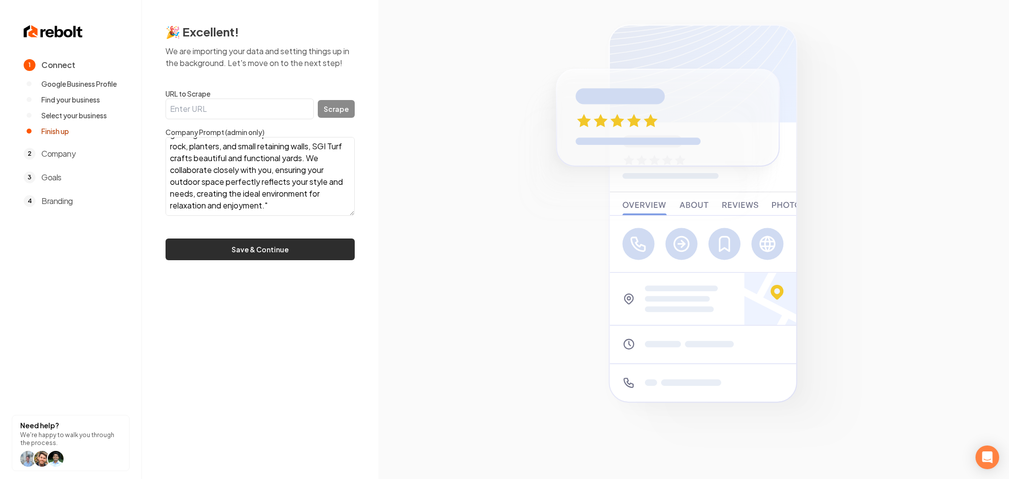
type textarea ""Dreaming of a lush, green lawn without the upkeep? SGI Turf Inc, established i…"
click at [244, 256] on button "Save & Continue" at bounding box center [260, 249] width 189 height 22
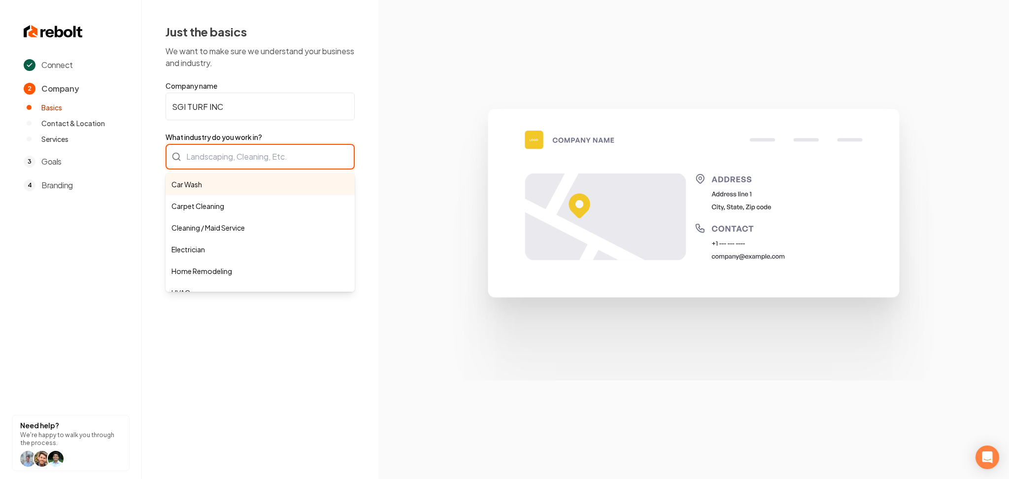
click at [192, 162] on div "Car Wash Carpet Cleaning Cleaning / Maid Service Electrician Home Remodeling HV…" at bounding box center [260, 157] width 189 height 26
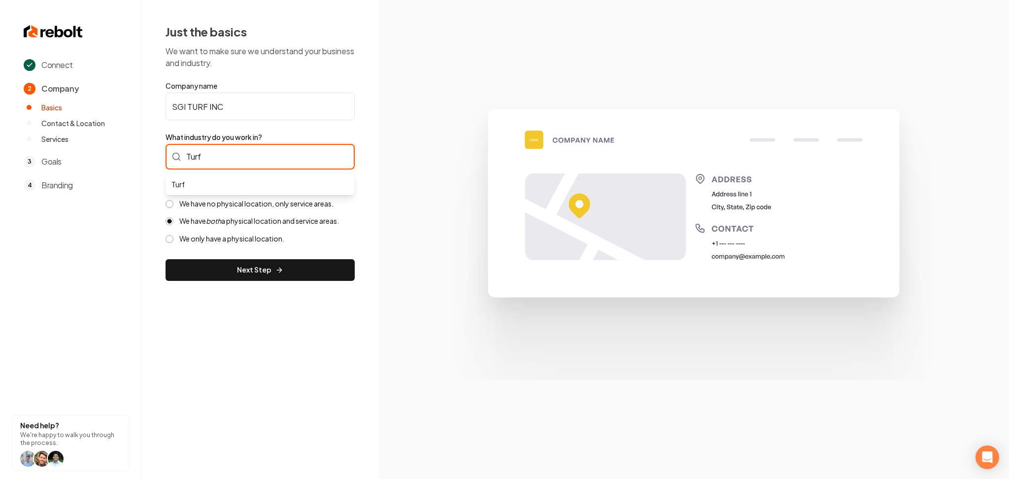
type input "Turf"
type input "Turf Installation"
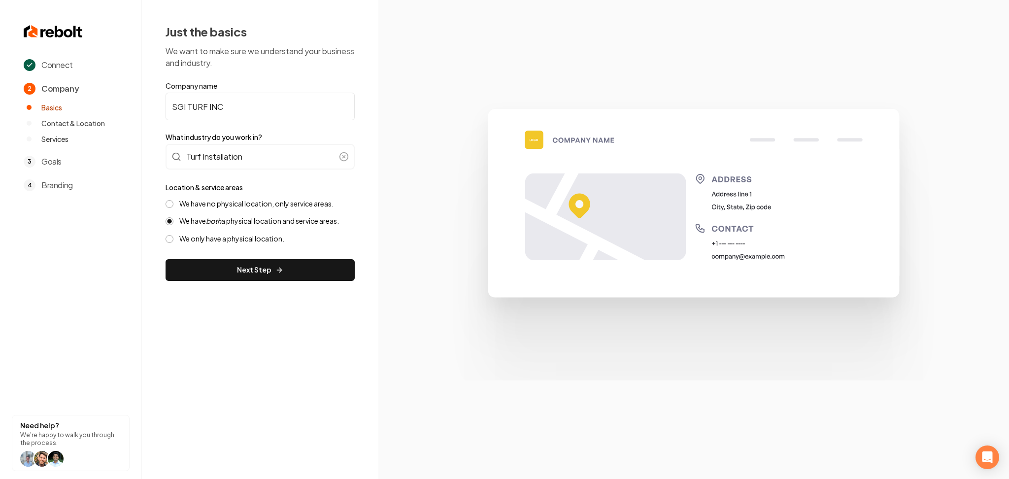
click at [239, 206] on label "We have no physical location, only service areas." at bounding box center [256, 203] width 154 height 9
click at [173, 206] on button "We have no physical location, only service areas." at bounding box center [170, 204] width 8 height 8
click at [249, 272] on button "Next Step" at bounding box center [260, 270] width 189 height 22
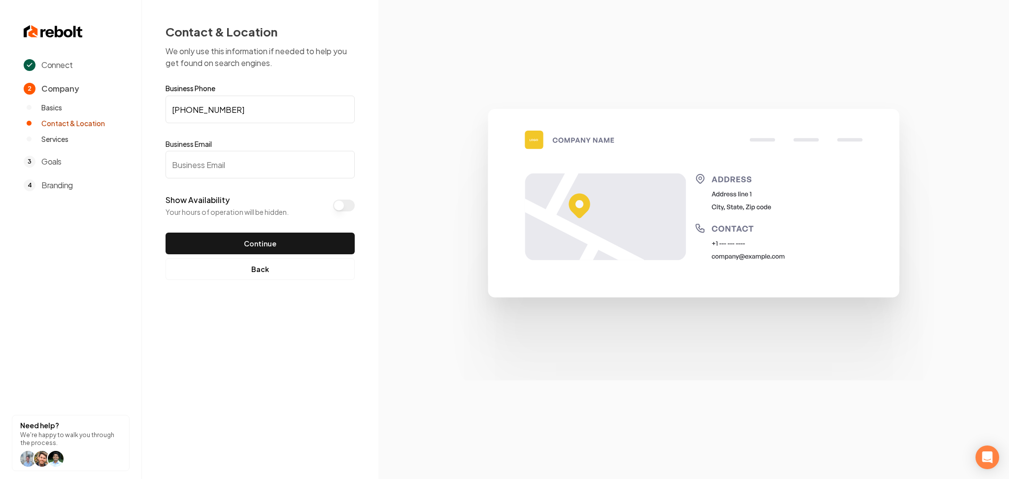
click at [303, 160] on input "Business Email" at bounding box center [260, 165] width 189 height 28
paste input "Sgi.turf@gmail.com"
type input "Sgi.turf@gmail.com"
click at [351, 206] on button "Show Availability" at bounding box center [344, 206] width 22 height 12
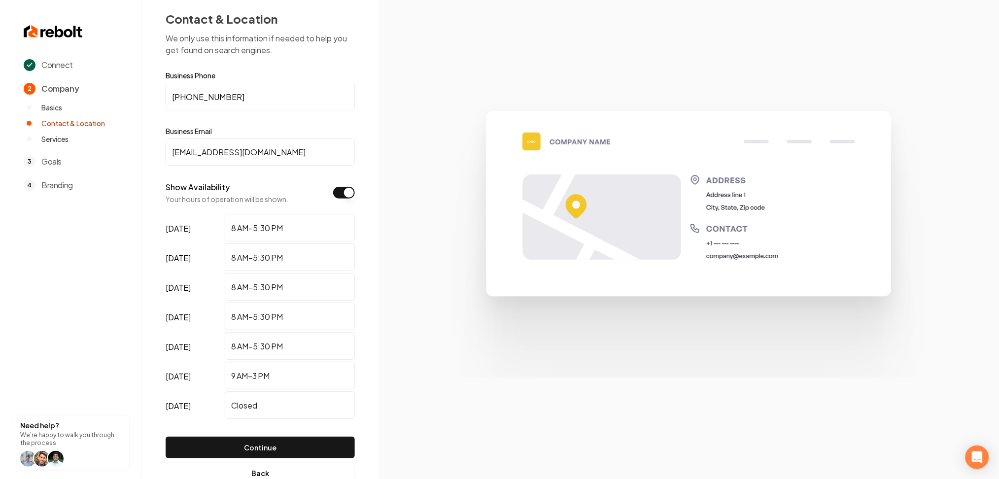
scroll to position [41, 0]
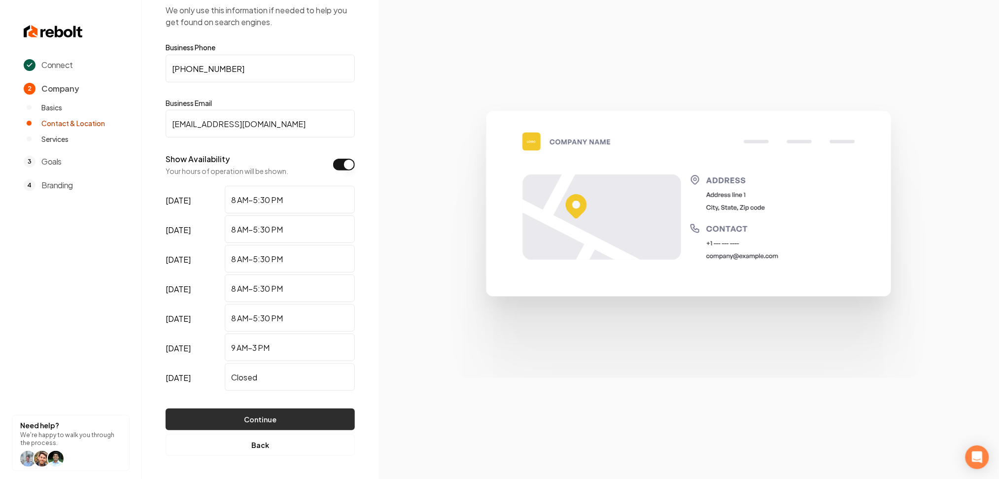
click at [279, 426] on button "Continue" at bounding box center [260, 419] width 189 height 22
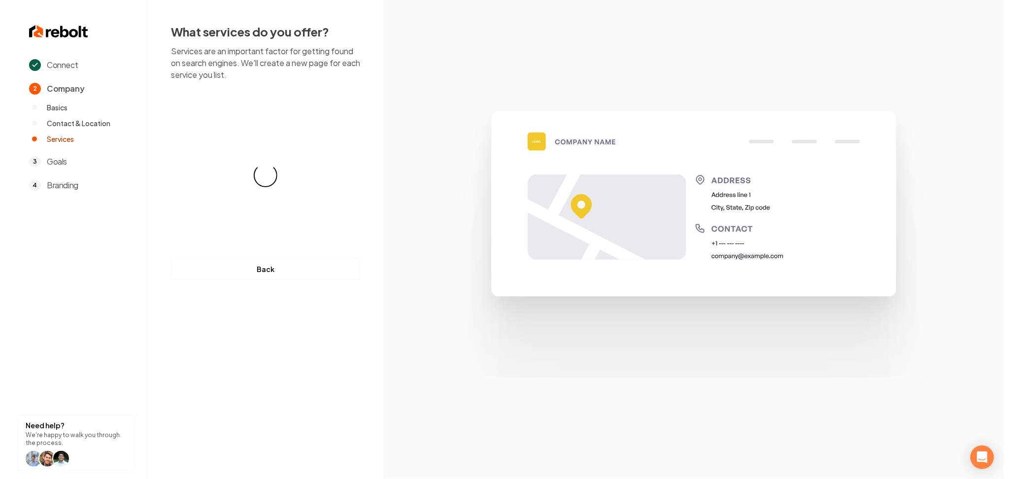
scroll to position [0, 0]
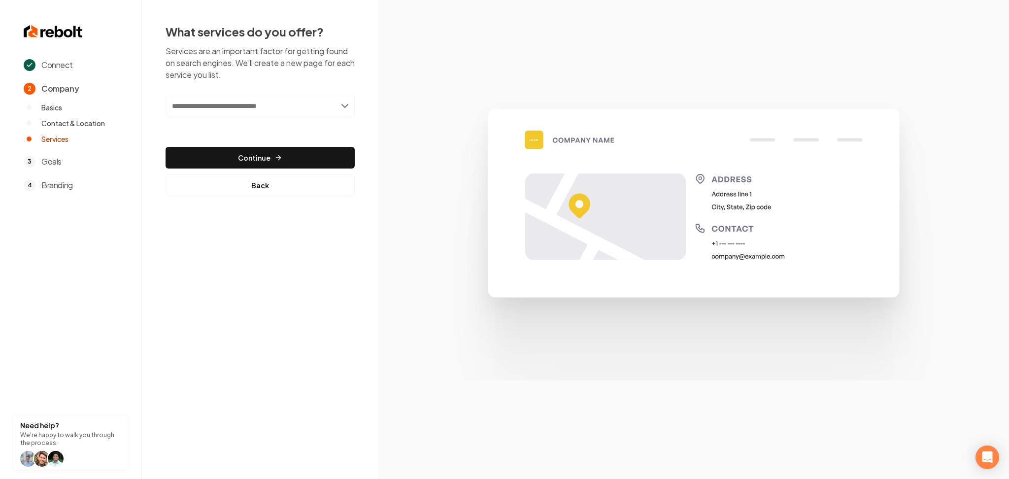
click at [270, 104] on input "text" at bounding box center [260, 106] width 189 height 23
paste input "**********"
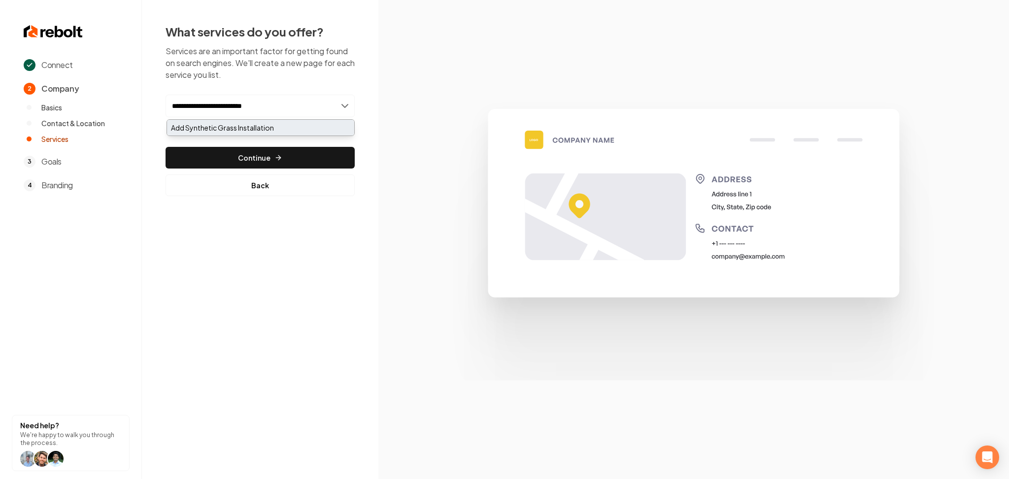
type input "**********"
click at [259, 122] on div "Add Synthetic Grass Installation" at bounding box center [260, 128] width 187 height 16
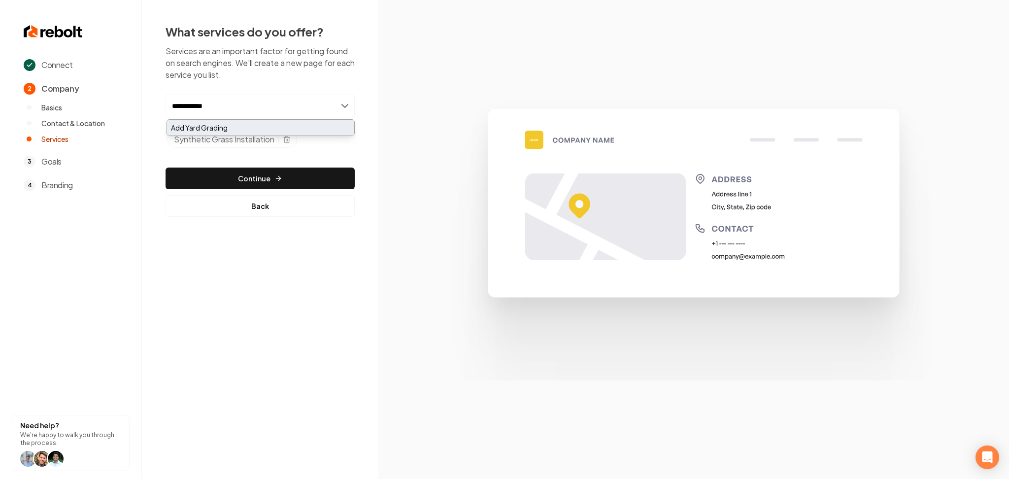
type input "**********"
click at [186, 120] on div "Add Yard Grading" at bounding box center [260, 128] width 187 height 16
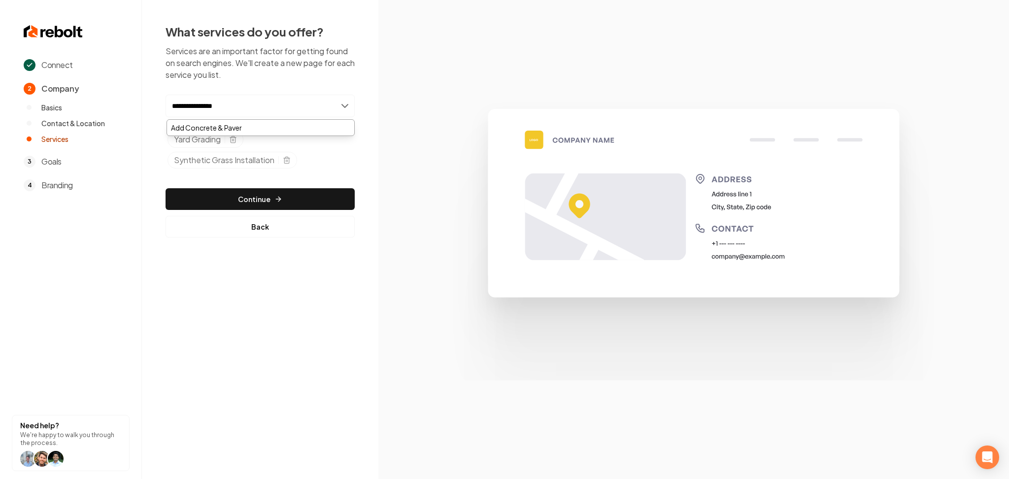
type input "**********"
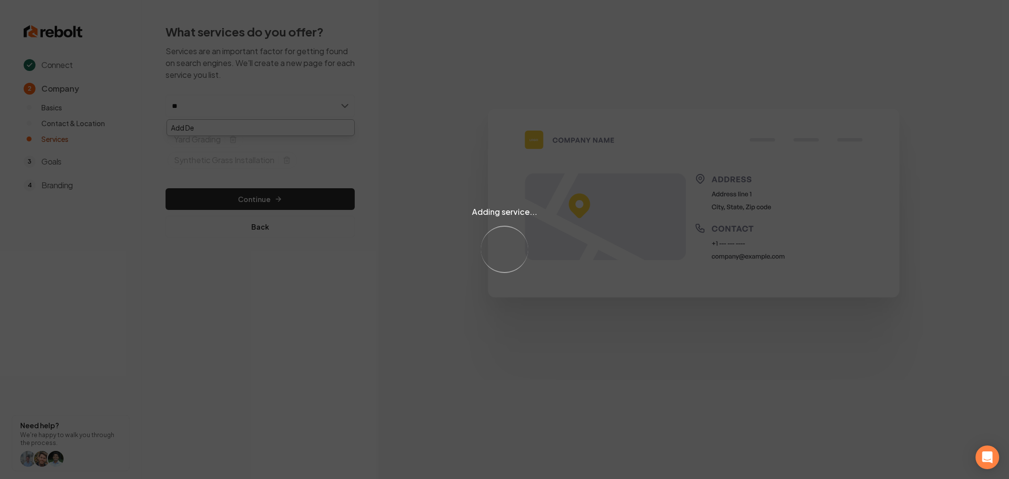
type input "*"
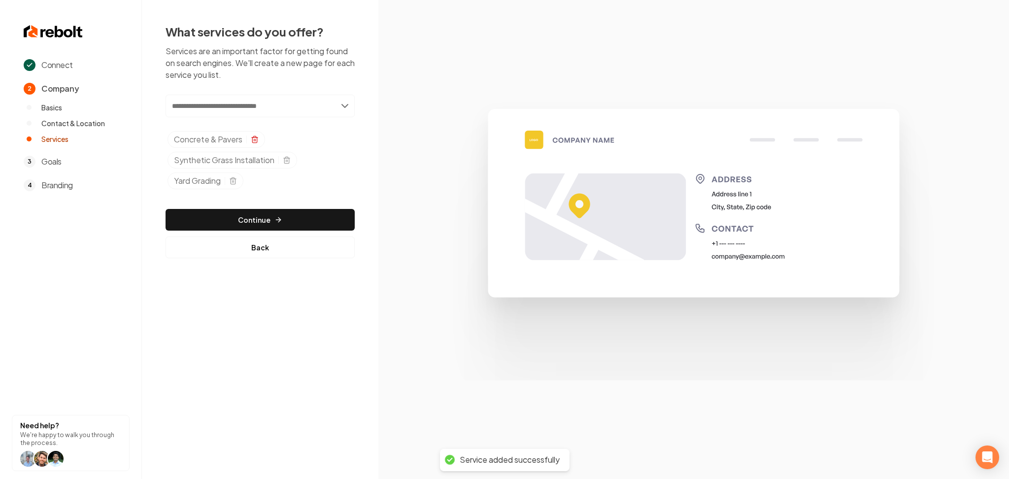
click at [255, 141] on icon "Selected tags" at bounding box center [255, 139] width 8 height 8
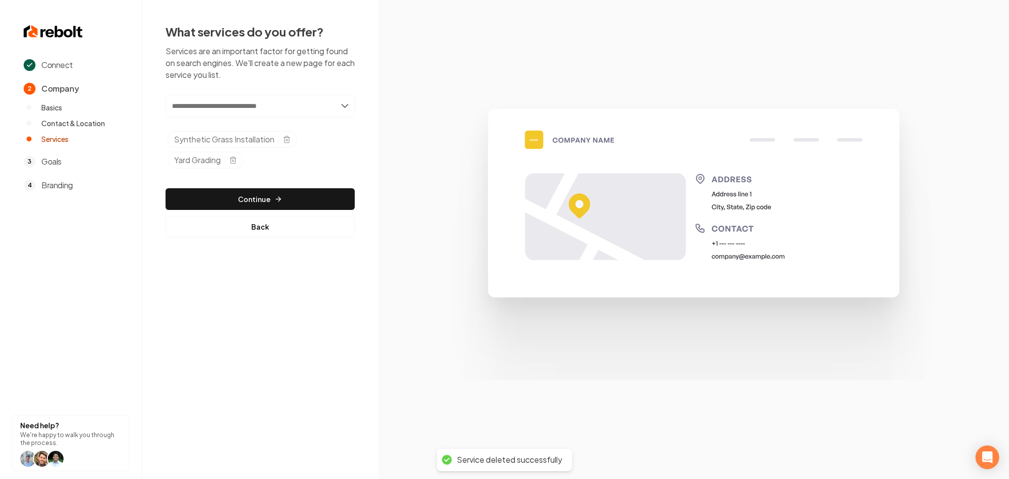
click at [245, 101] on input "text" at bounding box center [260, 106] width 189 height 23
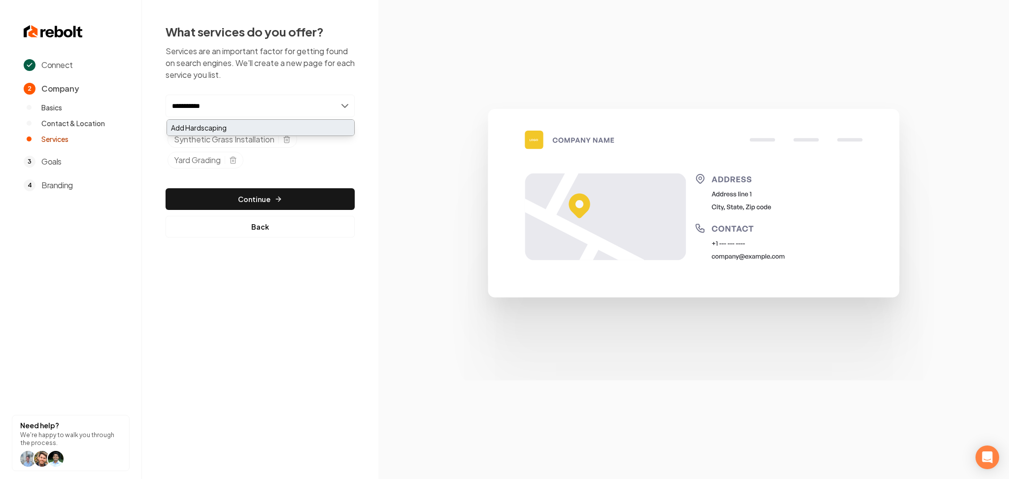
type input "**********"
click at [228, 134] on div "Add Hardscaping" at bounding box center [260, 128] width 187 height 16
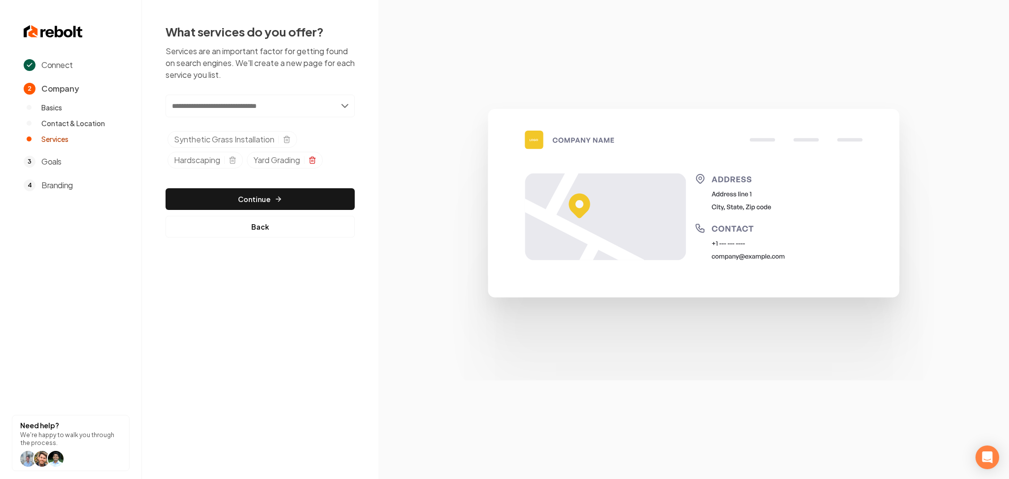
click at [314, 161] on icon "Selected tags" at bounding box center [312, 160] width 8 height 8
click at [278, 112] on input "text" at bounding box center [260, 106] width 189 height 23
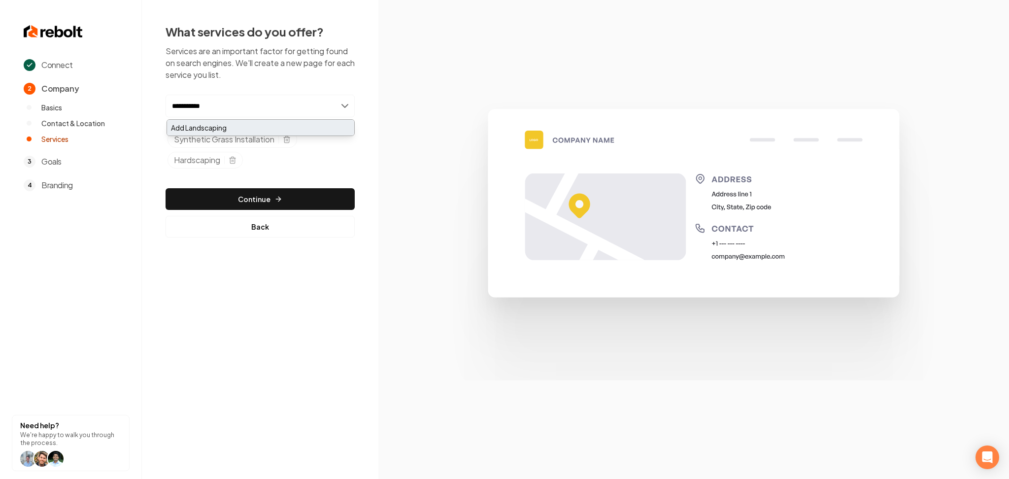
type input "**********"
click at [185, 130] on div "Add Landscaping" at bounding box center [260, 128] width 187 height 16
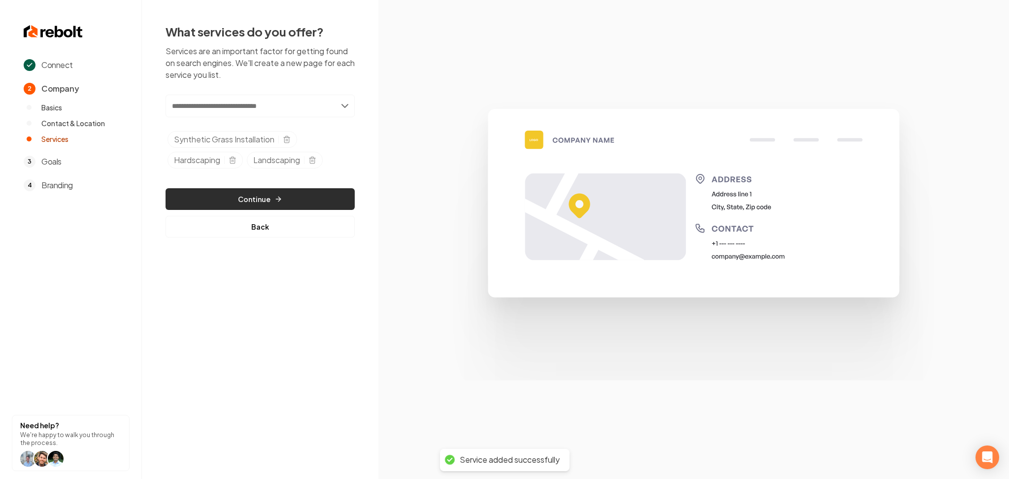
click at [243, 199] on button "Continue" at bounding box center [260, 199] width 189 height 22
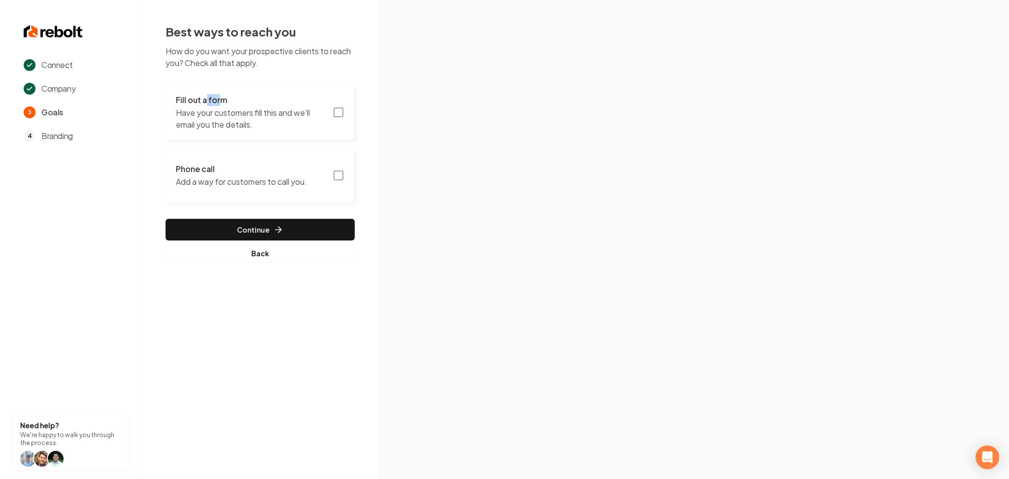
drag, startPoint x: 218, startPoint y: 83, endPoint x: 206, endPoint y: 101, distance: 21.6
click at [206, 101] on div "Best ways to reach you How do you want your prospective clients to reach you? C…" at bounding box center [260, 143] width 189 height 238
click at [206, 101] on h3 "Fill out a form" at bounding box center [251, 100] width 151 height 12
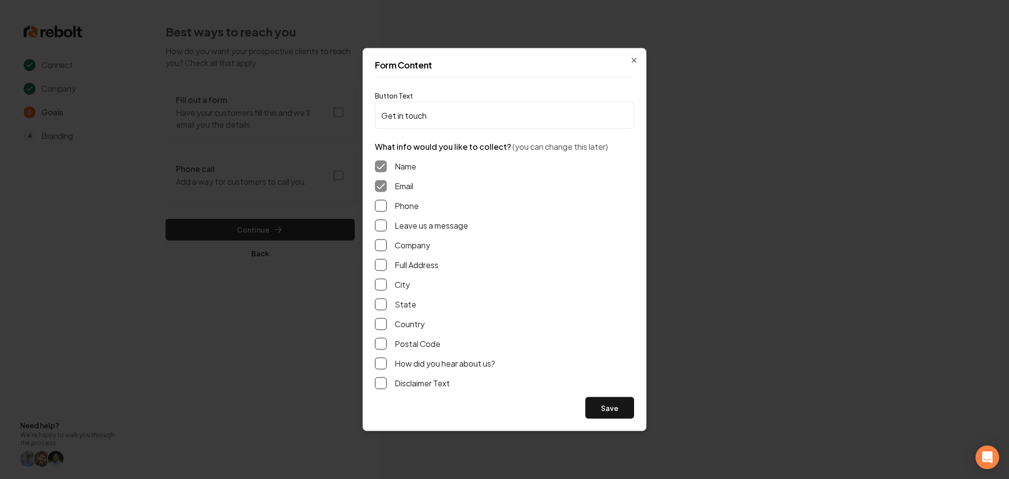
click at [381, 207] on button "Phone" at bounding box center [381, 206] width 12 height 12
click at [380, 220] on button "Leave us a message" at bounding box center [381, 226] width 12 height 12
click at [600, 399] on button "Save" at bounding box center [609, 408] width 49 height 22
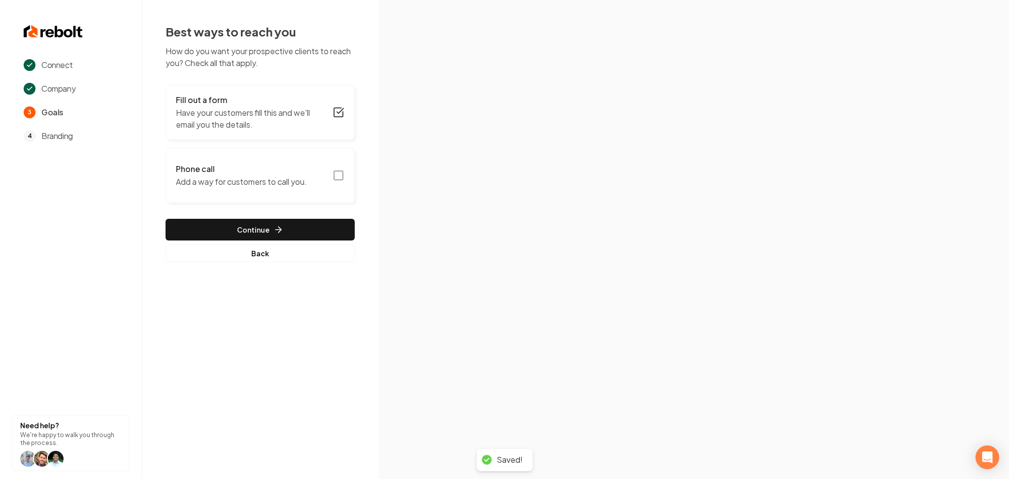
click at [319, 152] on button "Phone call Add a way for customers to call you." at bounding box center [260, 175] width 189 height 55
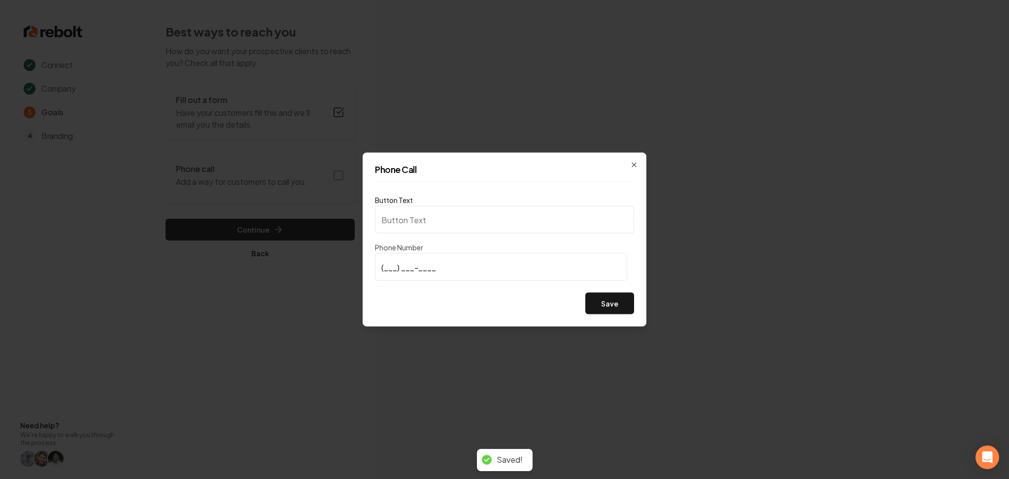
type input "Call us"
type input "(619) 726-1743"
click at [604, 303] on button "Save" at bounding box center [609, 304] width 49 height 22
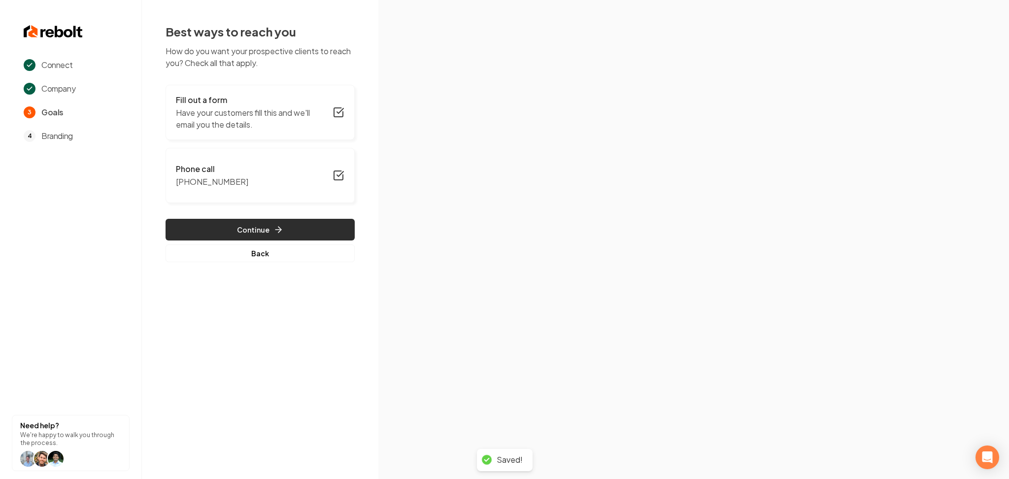
click at [328, 234] on button "Continue" at bounding box center [260, 230] width 189 height 22
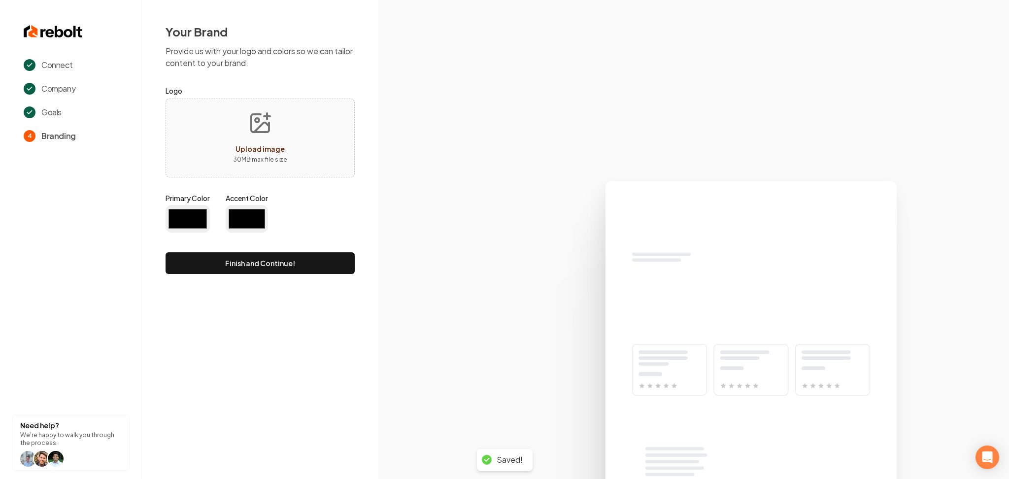
type input "#194d33"
type input "#70be00"
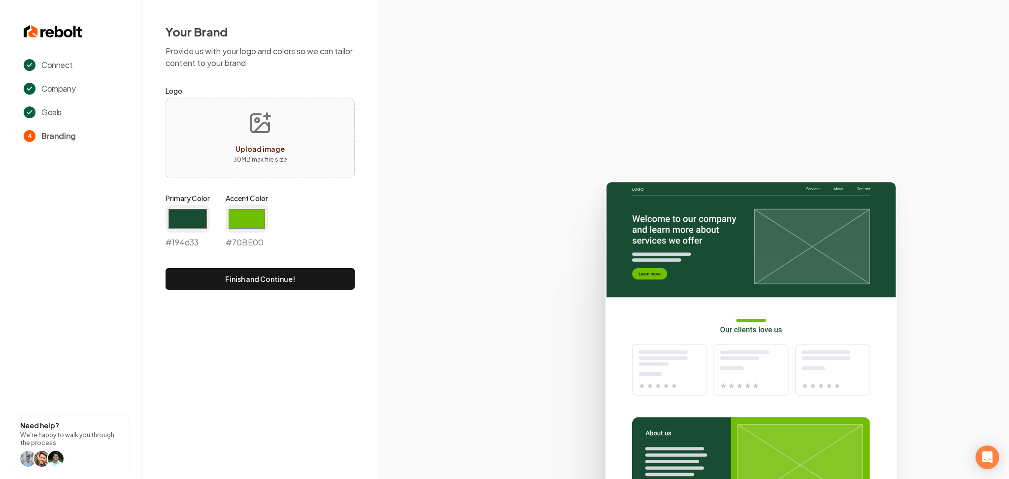
click at [313, 159] on div "Upload image 30 MB max file size" at bounding box center [260, 138] width 189 height 79
type input "**********"
click at [183, 221] on input "#194d33" at bounding box center [188, 219] width 44 height 28
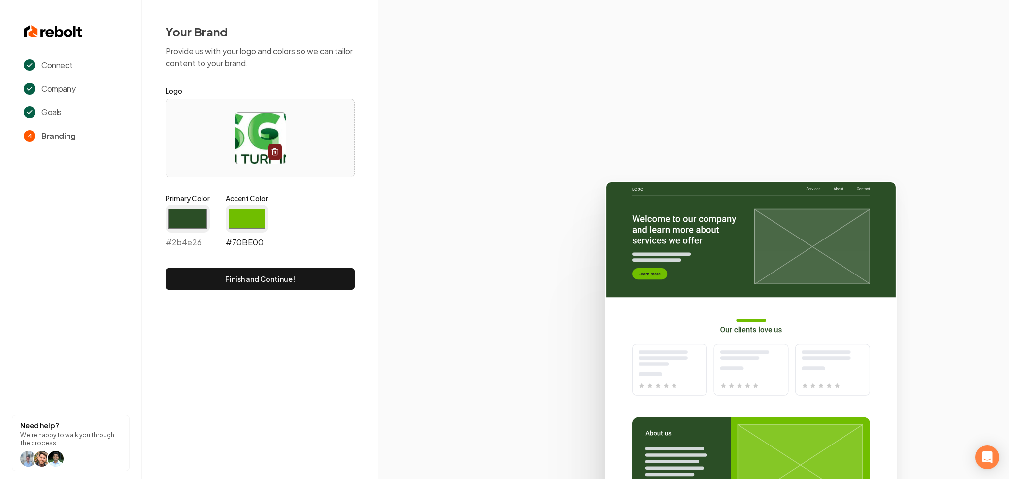
type input "#2b4e26"
click at [237, 220] on input "#70be00" at bounding box center [247, 219] width 42 height 28
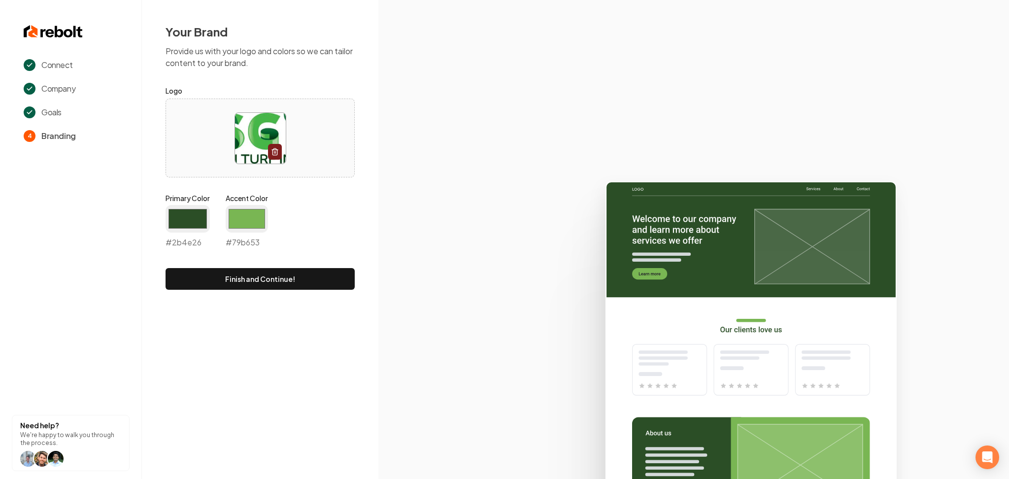
type input "#79b653"
click at [205, 272] on button "Finish and Continue!" at bounding box center [260, 279] width 189 height 22
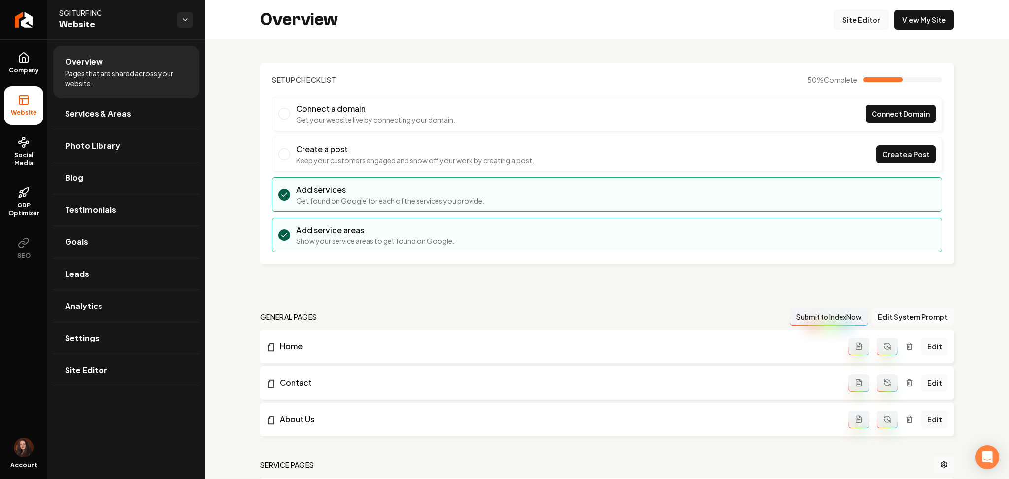
click at [856, 25] on link "Site Editor" at bounding box center [861, 20] width 54 height 20
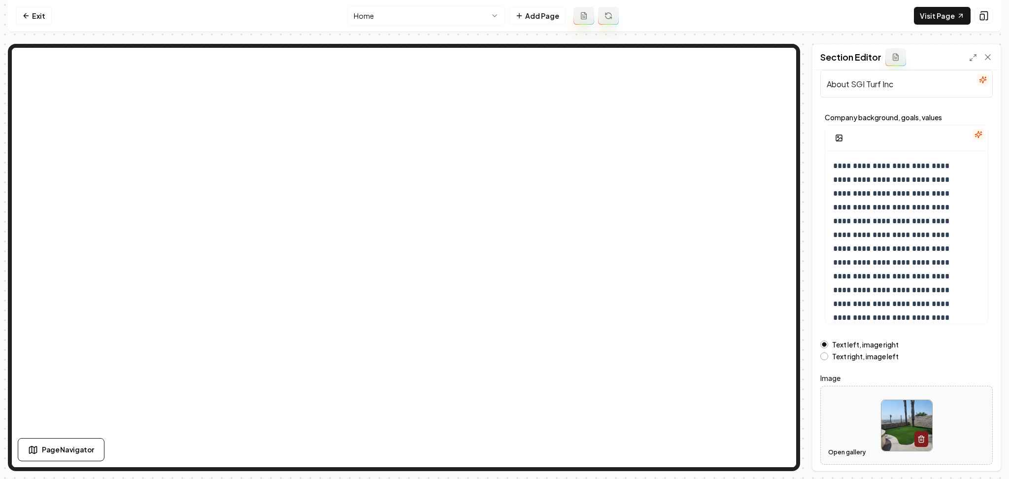
scroll to position [53, 0]
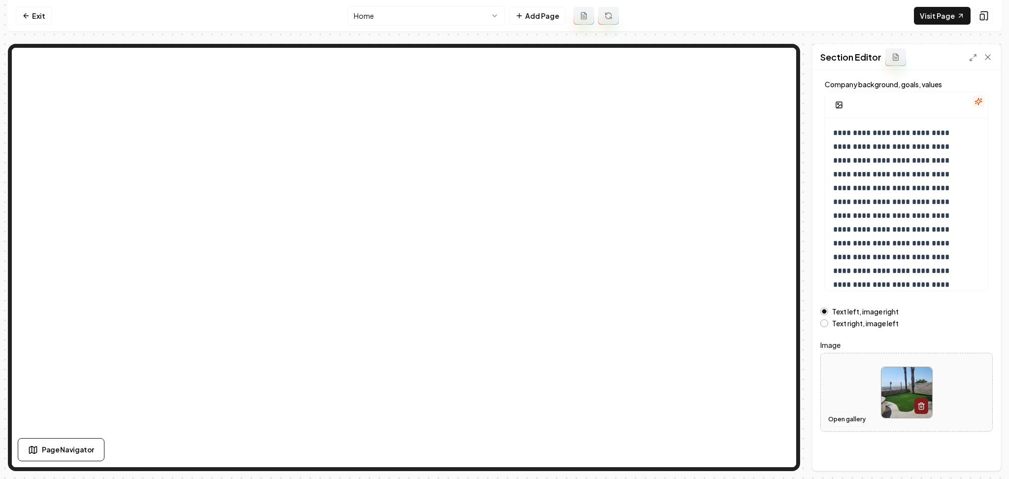
click at [843, 421] on button "Open gallery" at bounding box center [847, 419] width 44 height 16
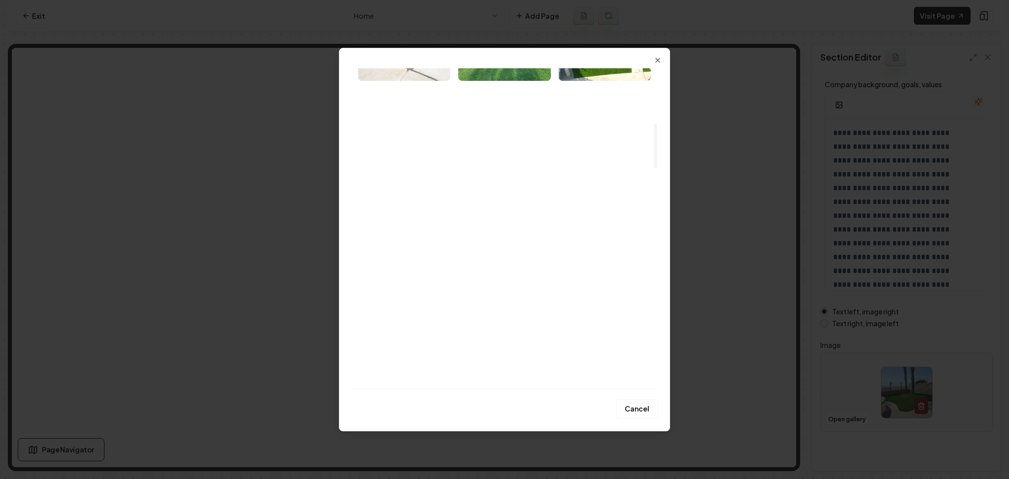
scroll to position [394, 0]
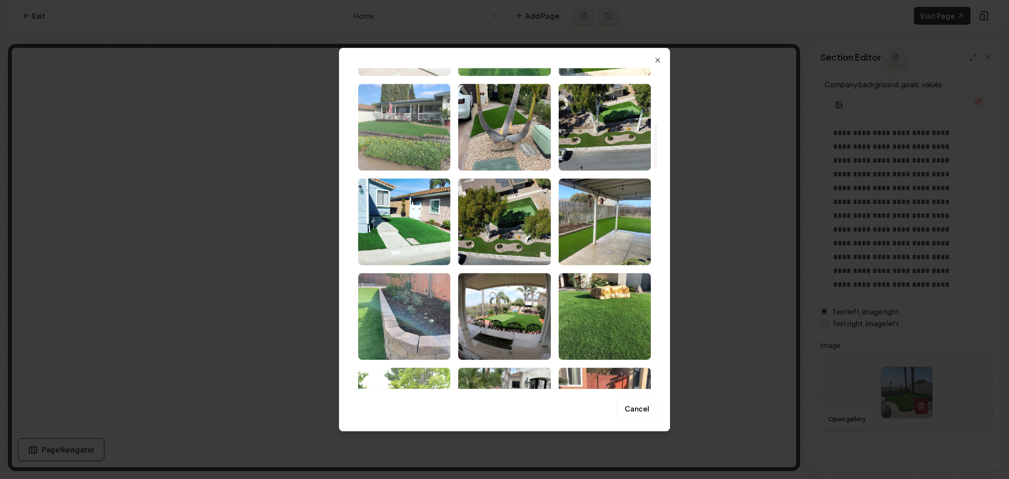
click at [444, 131] on img "Select image image_68adac1c5c7cd75eb81ac7de.jpeg" at bounding box center [404, 127] width 92 height 87
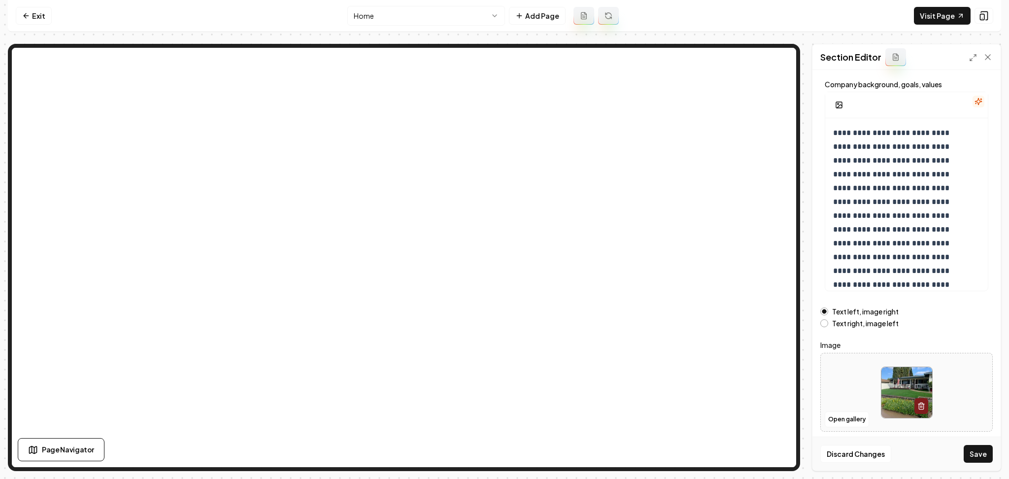
click at [968, 457] on button "Save" at bounding box center [978, 454] width 29 height 18
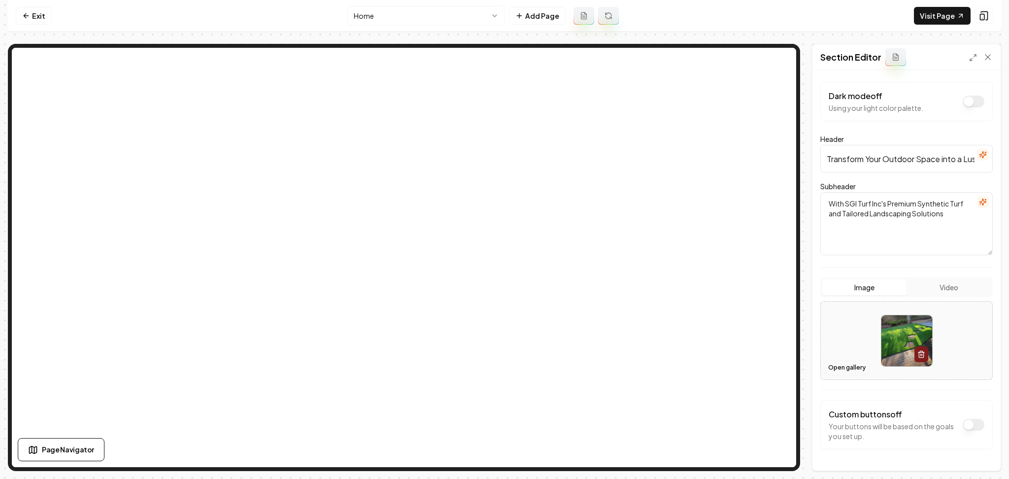
click at [831, 372] on button "Open gallery" at bounding box center [847, 368] width 44 height 16
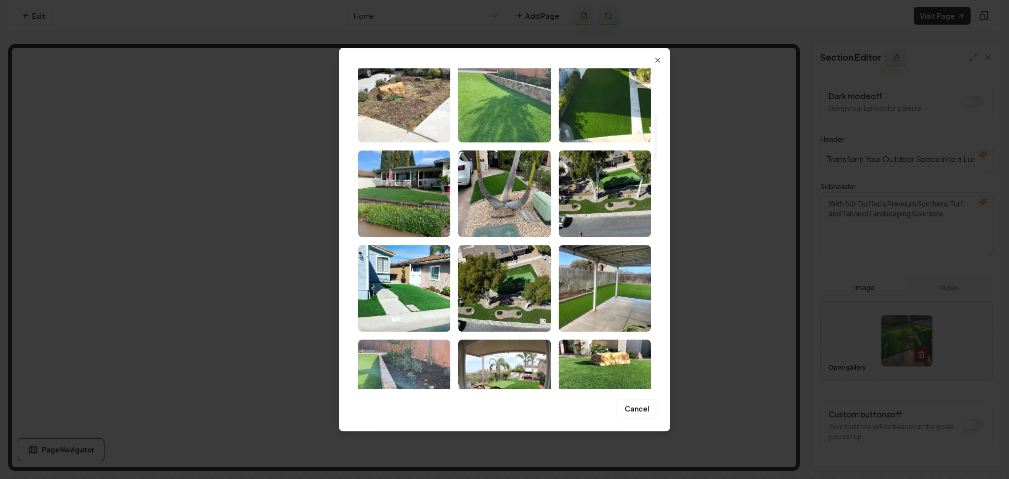
scroll to position [328, 0]
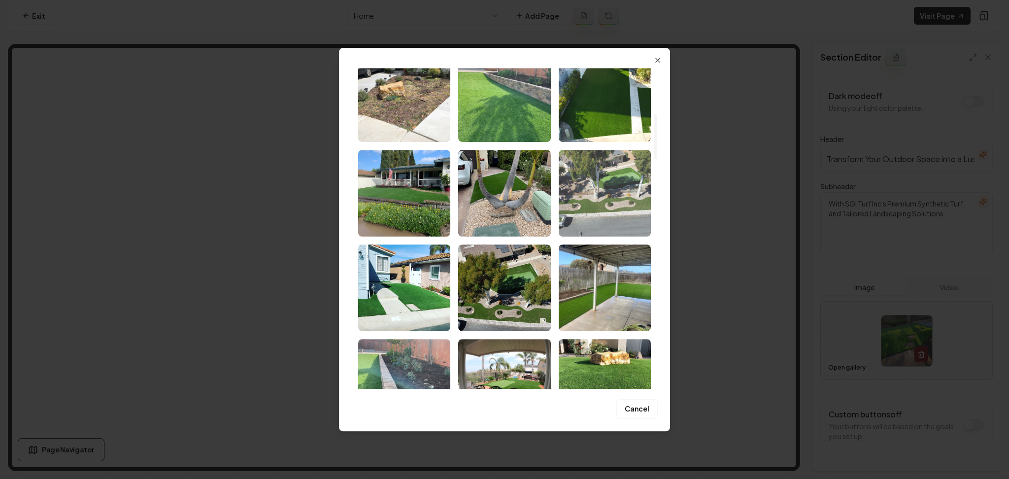
click at [614, 208] on img "Select image image_68adac1a5c7cd75eb81ab9e3.jpeg" at bounding box center [605, 193] width 92 height 87
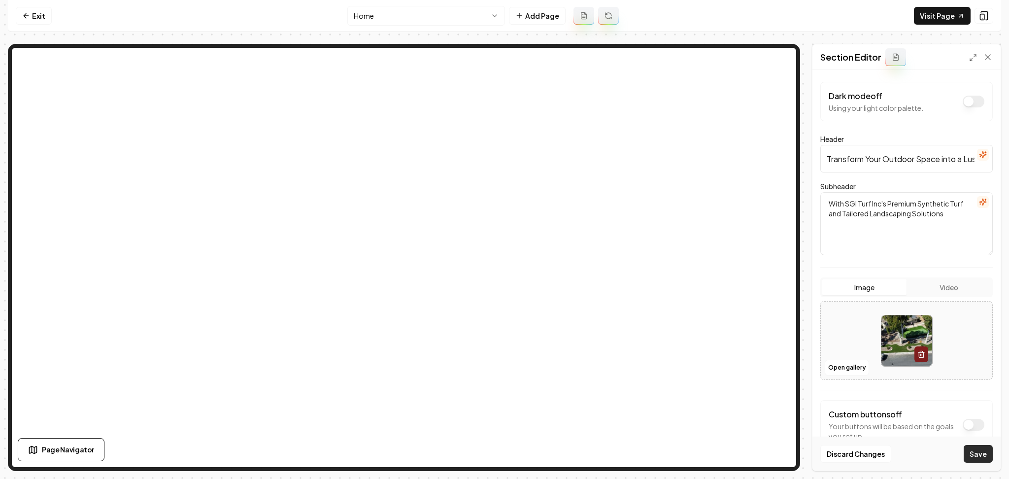
click at [968, 454] on button "Save" at bounding box center [978, 454] width 29 height 18
click at [843, 368] on button "Open gallery" at bounding box center [847, 368] width 44 height 16
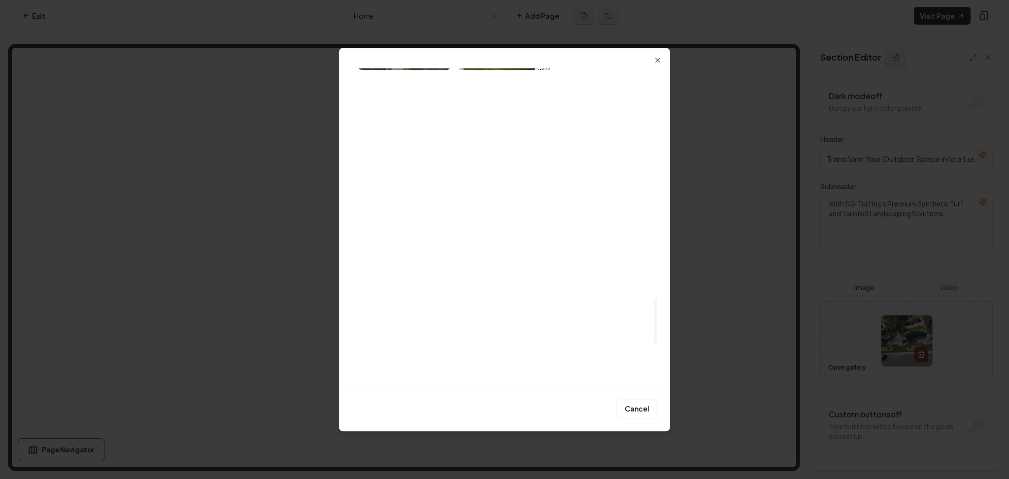
scroll to position [1780, 0]
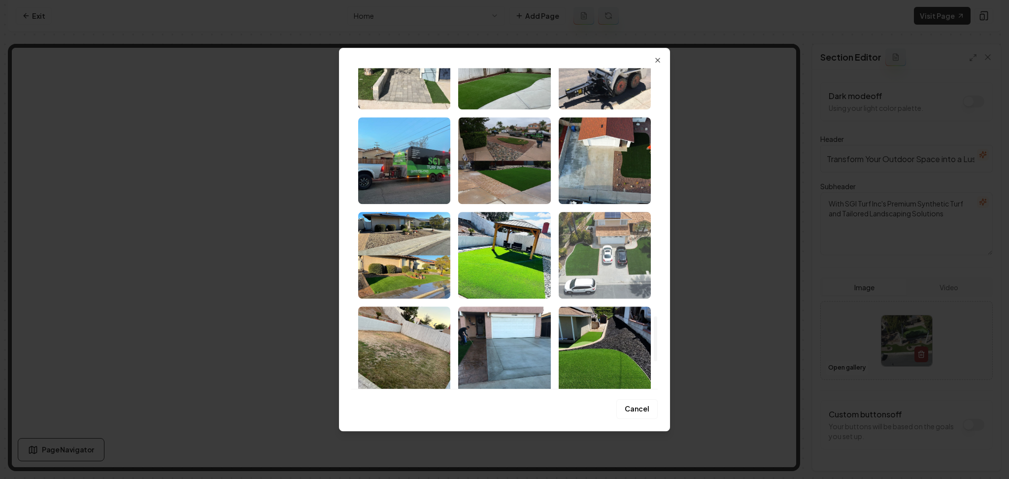
click at [607, 277] on img "Select image image_68adac155c7cd75eb81a9541.jpeg" at bounding box center [605, 255] width 92 height 87
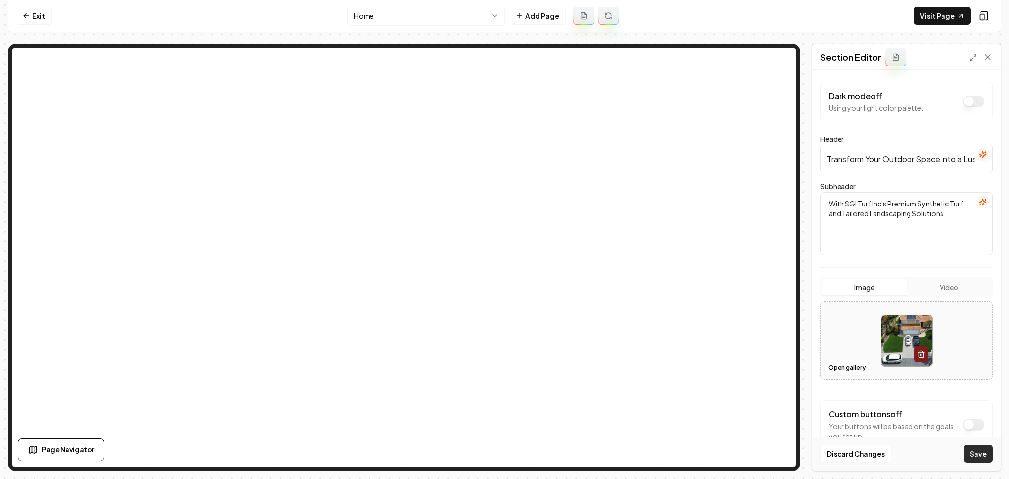
click at [966, 446] on button "Save" at bounding box center [978, 454] width 29 height 18
click at [436, 17] on html "Computer Required This feature is only available on a computer. Please switch t…" at bounding box center [504, 239] width 1009 height 479
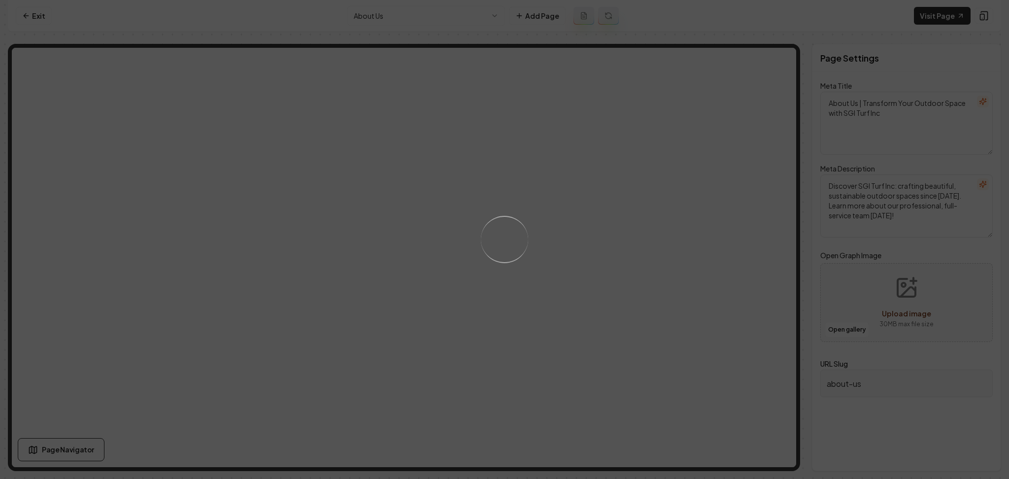
click at [596, 316] on div "Loading..." at bounding box center [504, 239] width 1009 height 479
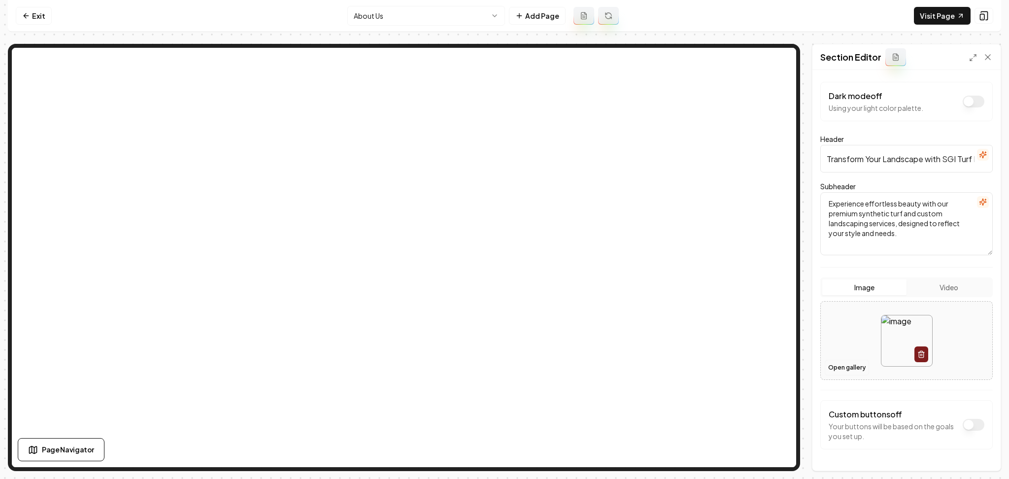
click at [844, 367] on button "Open gallery" at bounding box center [847, 368] width 44 height 16
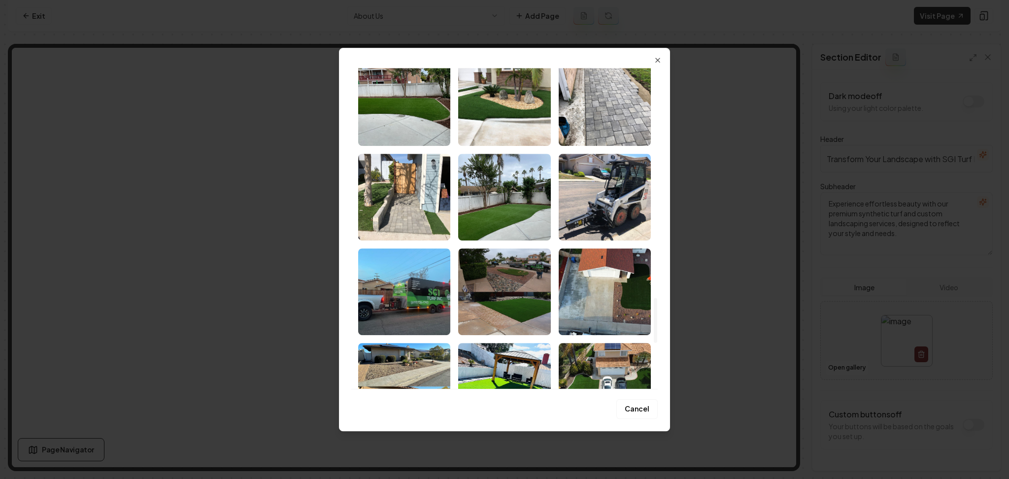
scroll to position [1714, 0]
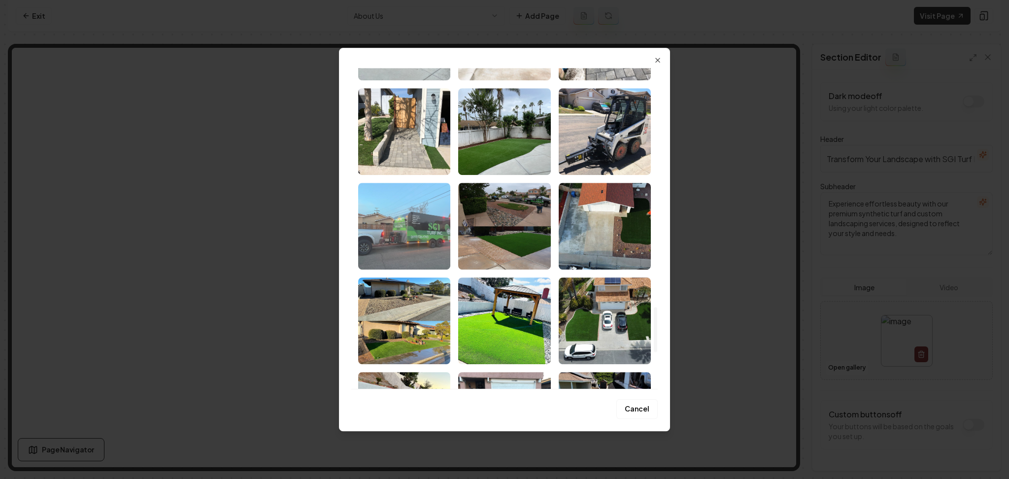
click at [440, 262] on img "Select image image_68adac165c7cd75eb81a9b24.jpeg" at bounding box center [404, 226] width 92 height 87
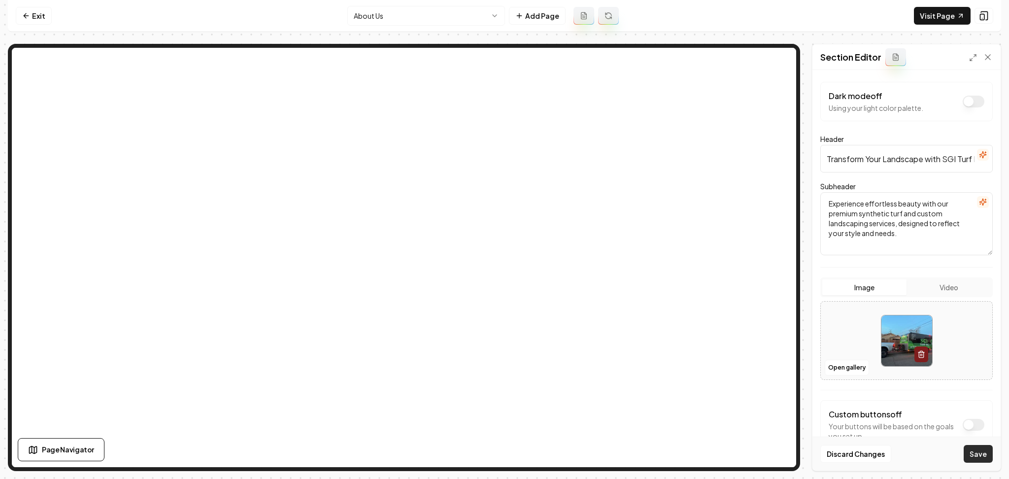
click at [974, 450] on button "Save" at bounding box center [978, 454] width 29 height 18
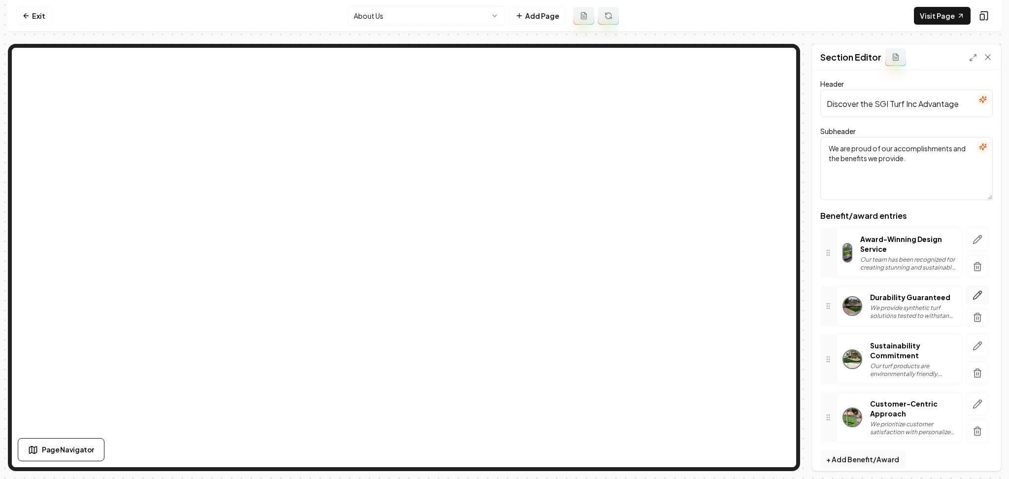
click at [974, 295] on icon "button" at bounding box center [978, 295] width 8 height 8
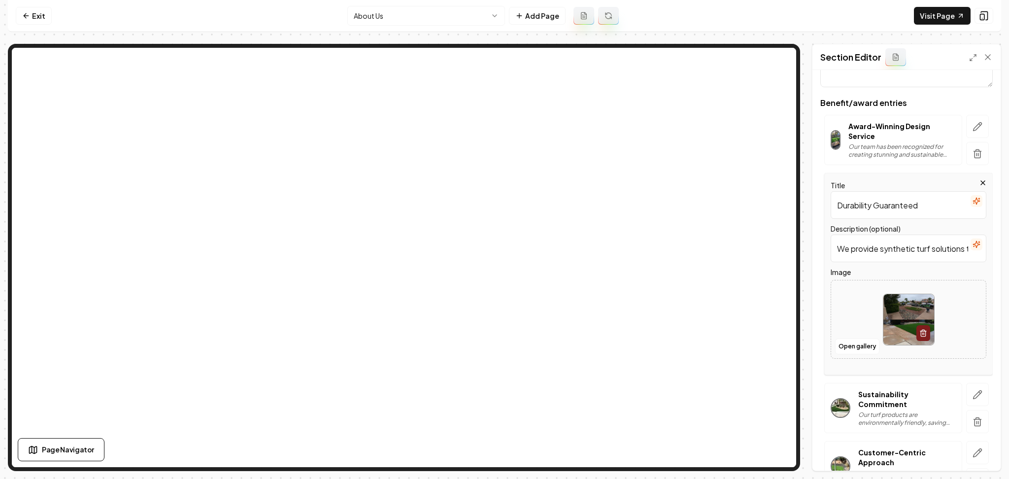
scroll to position [131, 0]
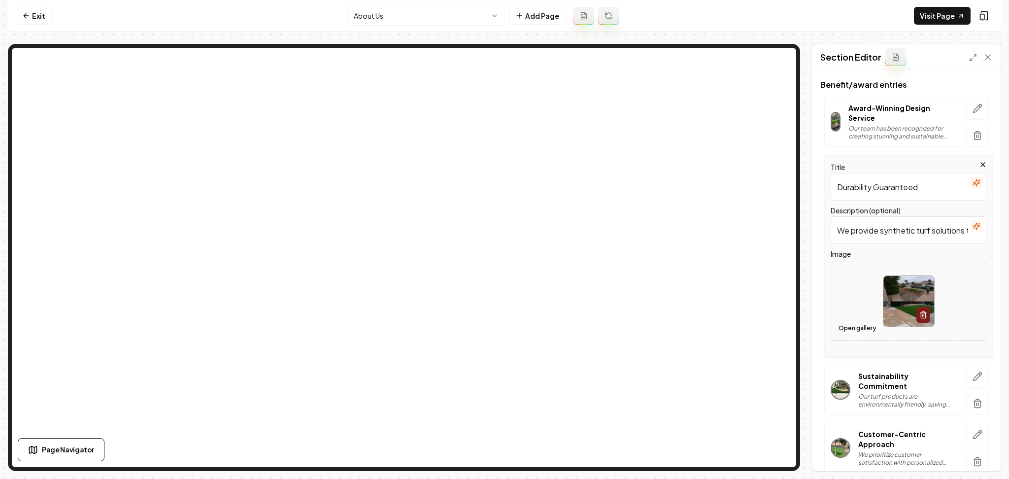
click at [854, 332] on button "Open gallery" at bounding box center [857, 328] width 44 height 16
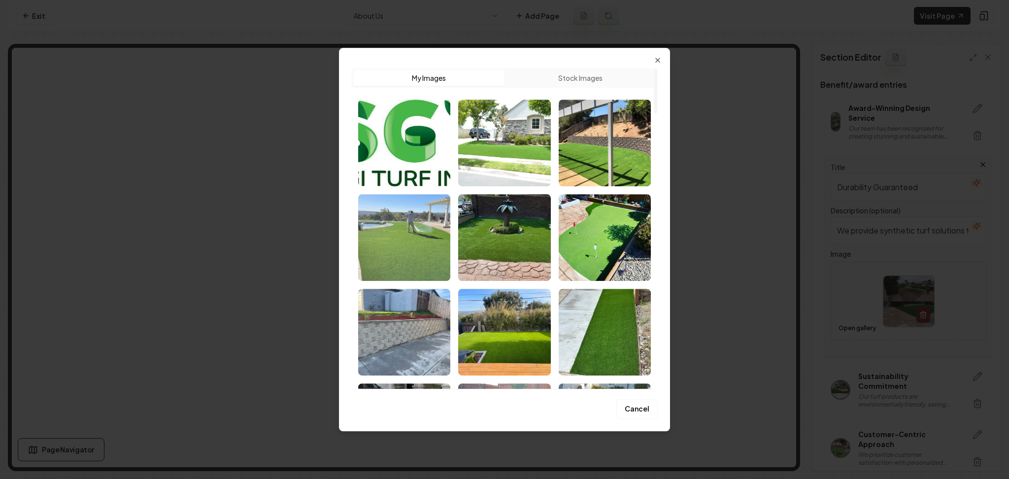
click at [418, 240] on img "Select image image_68adac1d5c7cd75eb81ad7e5.jpeg" at bounding box center [404, 237] width 92 height 87
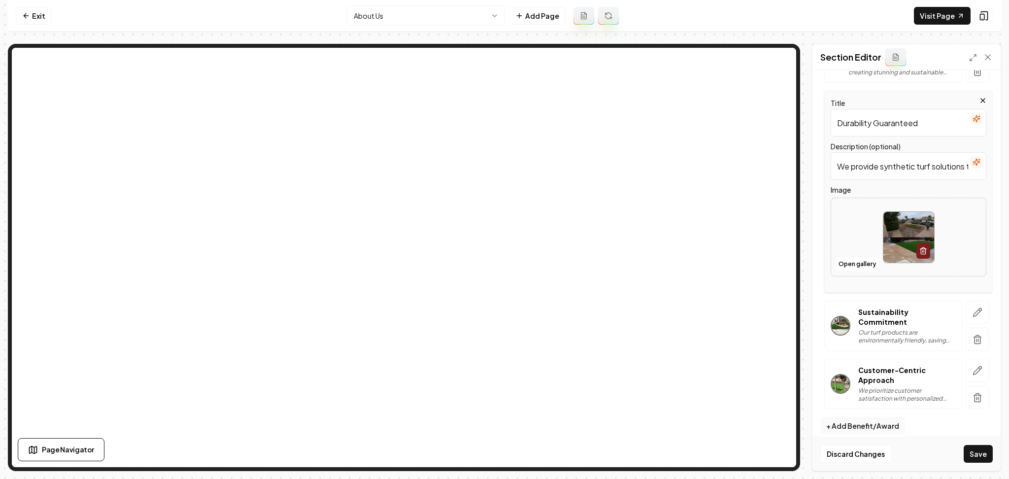
scroll to position [197, 0]
click at [966, 344] on button "button" at bounding box center [977, 337] width 23 height 23
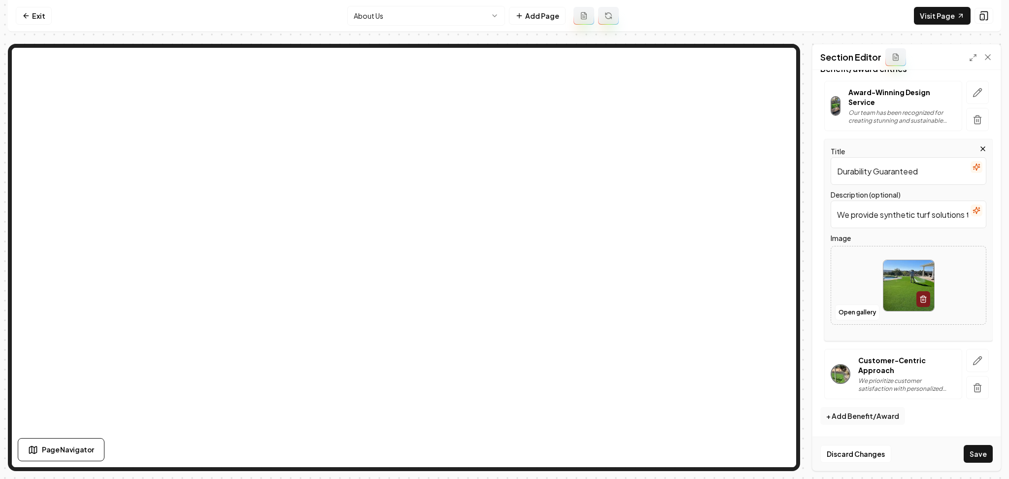
scroll to position [147, 0]
click at [984, 452] on button "Save" at bounding box center [978, 454] width 29 height 18
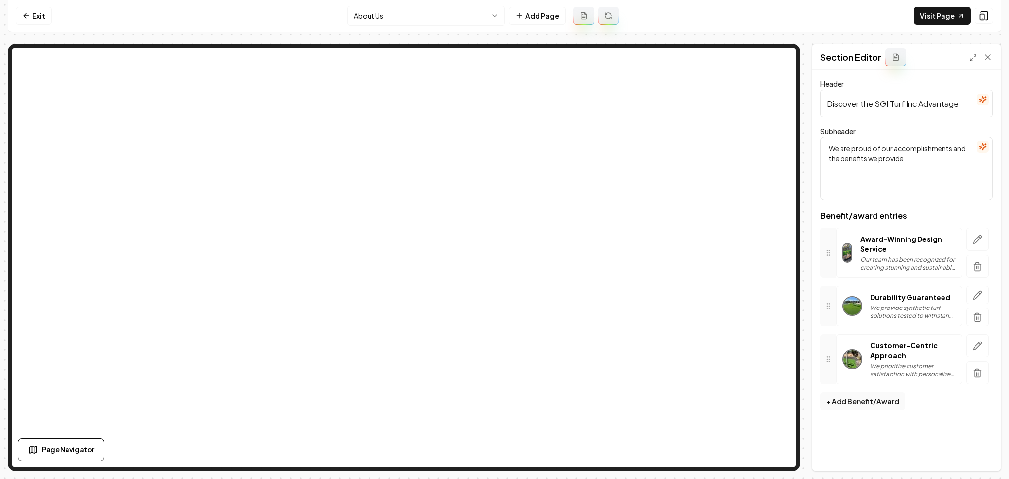
click at [413, 22] on html "Computer Required This feature is only available on a computer. Please switch t…" at bounding box center [504, 239] width 1009 height 479
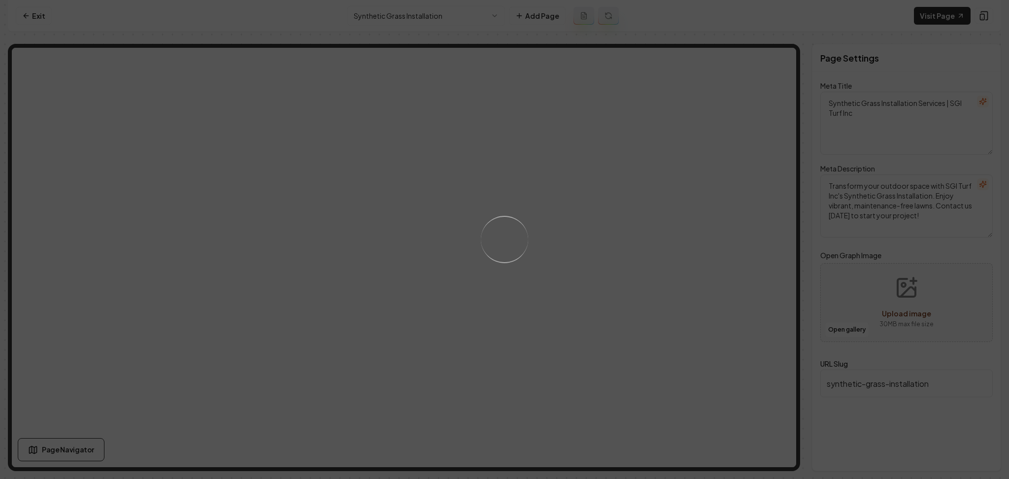
click at [551, 254] on div "Loading..." at bounding box center [504, 239] width 1009 height 479
click at [621, 265] on div "Loading..." at bounding box center [504, 239] width 1009 height 479
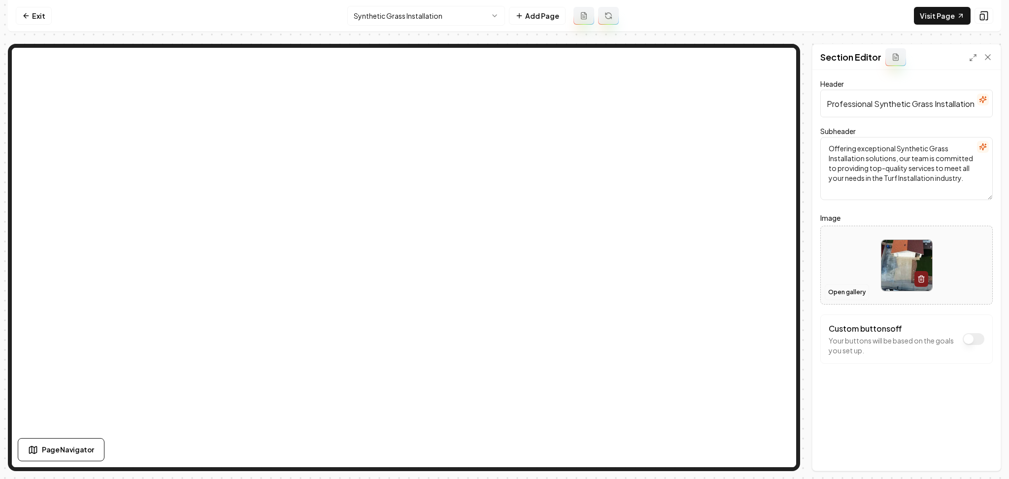
click at [849, 294] on button "Open gallery" at bounding box center [847, 292] width 44 height 16
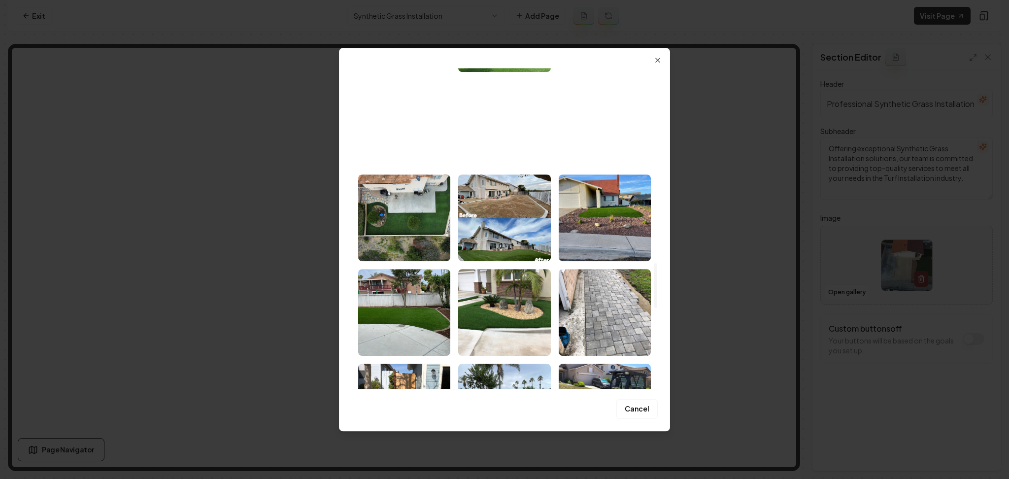
scroll to position [1445, 0]
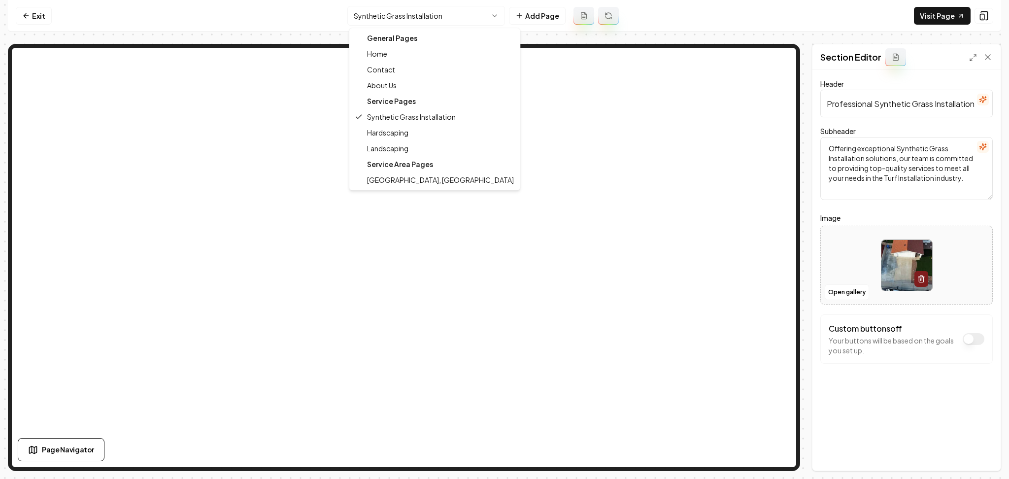
click at [474, 17] on html "Computer Required This feature is only available on a computer. Please switch t…" at bounding box center [504, 239] width 1009 height 479
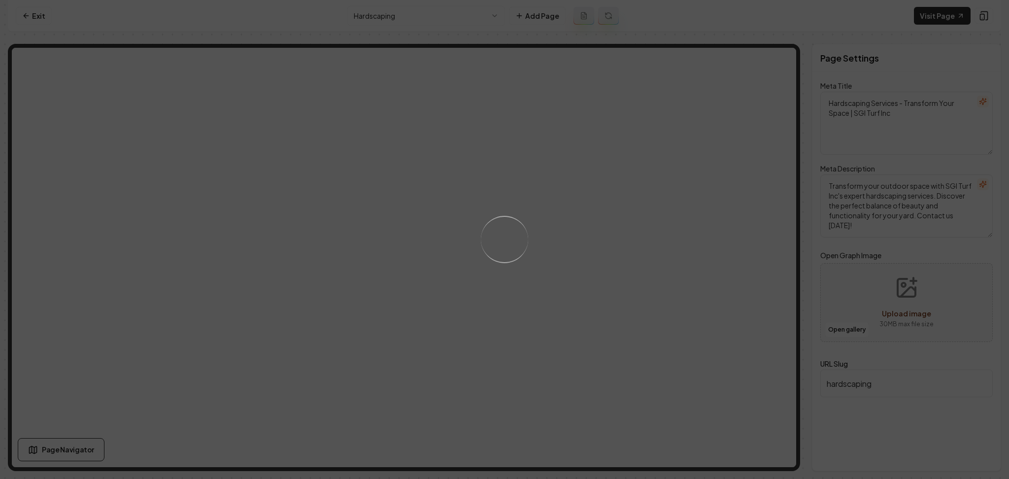
click at [678, 260] on div "Loading..." at bounding box center [504, 239] width 1009 height 479
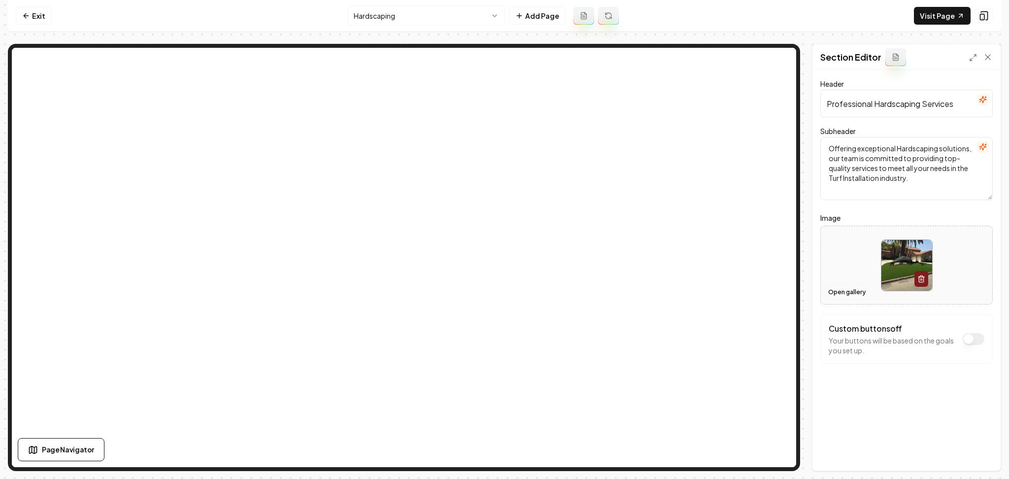
click at [839, 291] on button "Open gallery" at bounding box center [847, 292] width 44 height 16
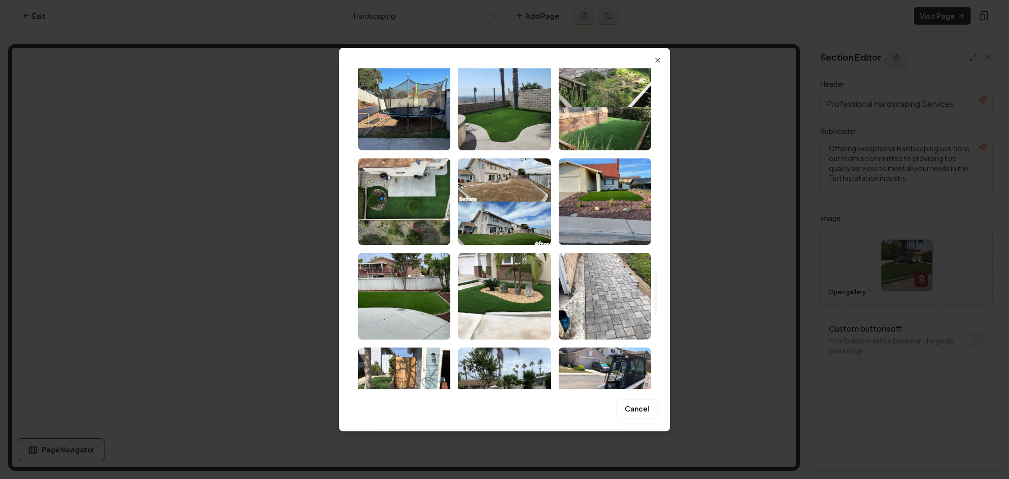
scroll to position [1452, 0]
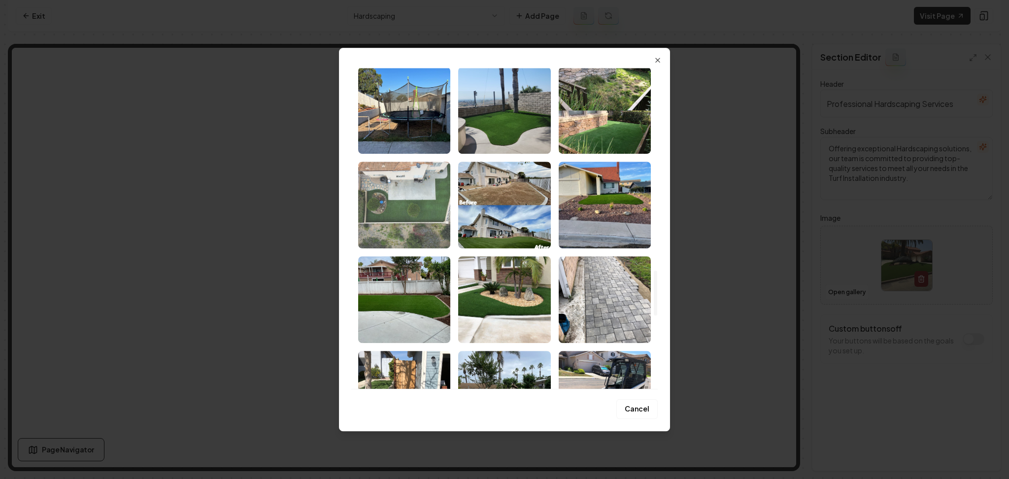
click at [423, 224] on img "Select image image_68adac175c7cd75eb81a9c64.jpeg" at bounding box center [404, 205] width 92 height 87
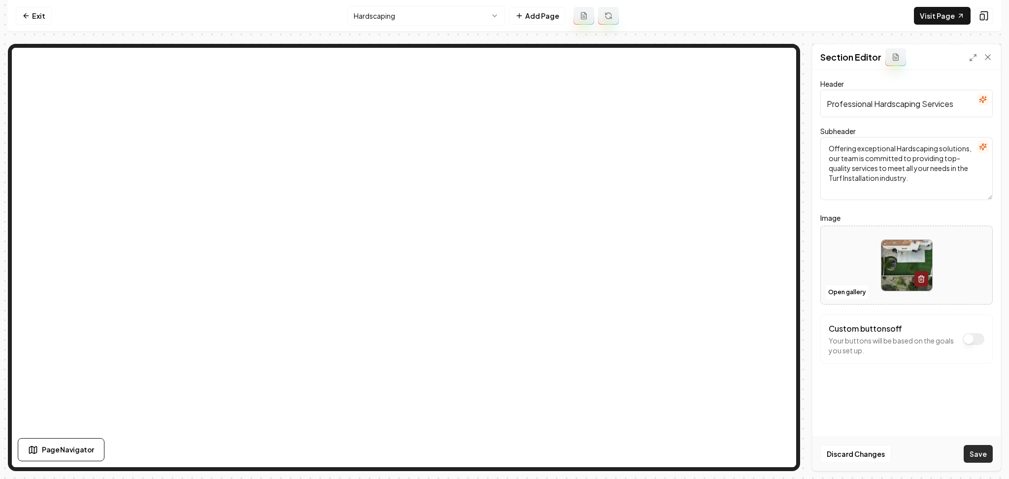
click at [977, 450] on button "Save" at bounding box center [978, 454] width 29 height 18
click at [428, 18] on html "Computer Required This feature is only available on a computer. Please switch t…" at bounding box center [504, 239] width 1009 height 479
click at [832, 297] on button "Open gallery" at bounding box center [847, 292] width 44 height 16
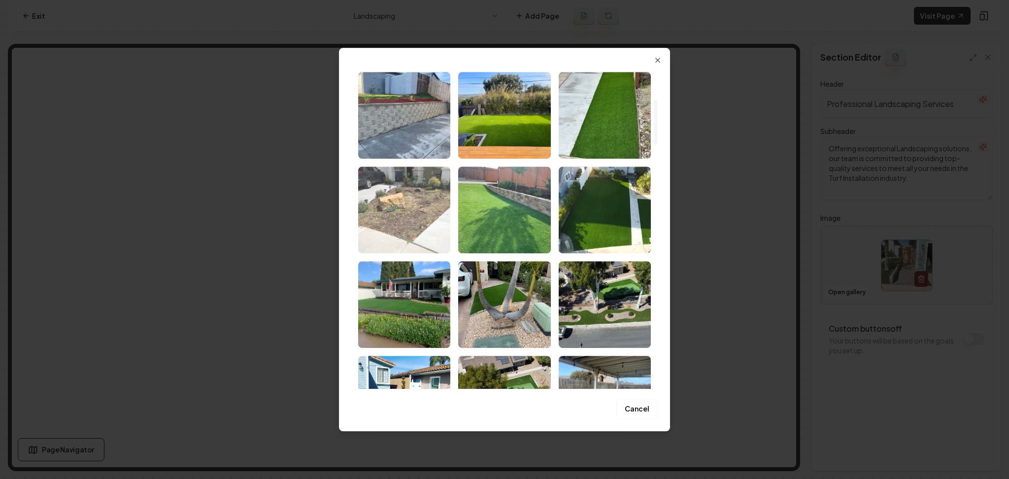
scroll to position [263, 0]
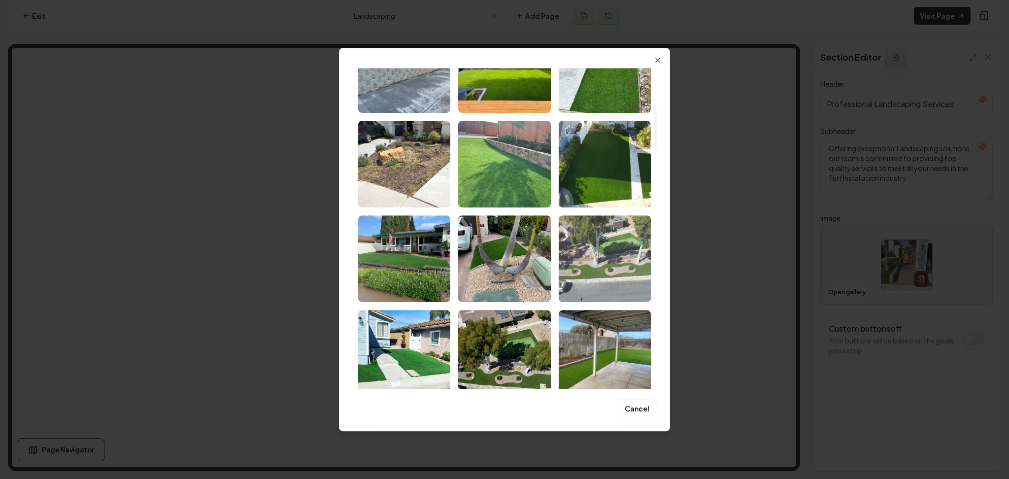
click at [605, 250] on img "Select image image_68adac1a5c7cd75eb81ab9e3.jpeg" at bounding box center [605, 258] width 92 height 87
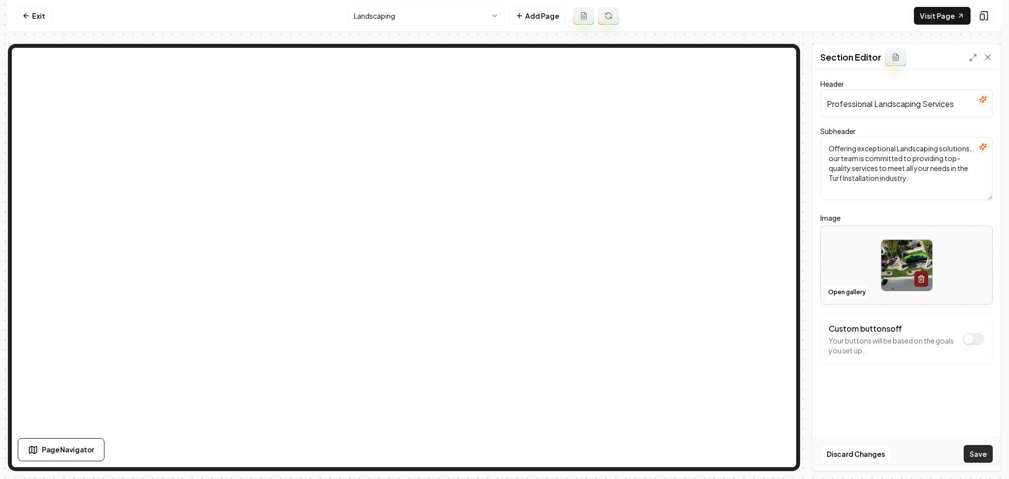
click at [976, 460] on button "Save" at bounding box center [978, 454] width 29 height 18
click at [448, 26] on nav "Exit Landscaping Add Page Visit Page" at bounding box center [504, 16] width 993 height 32
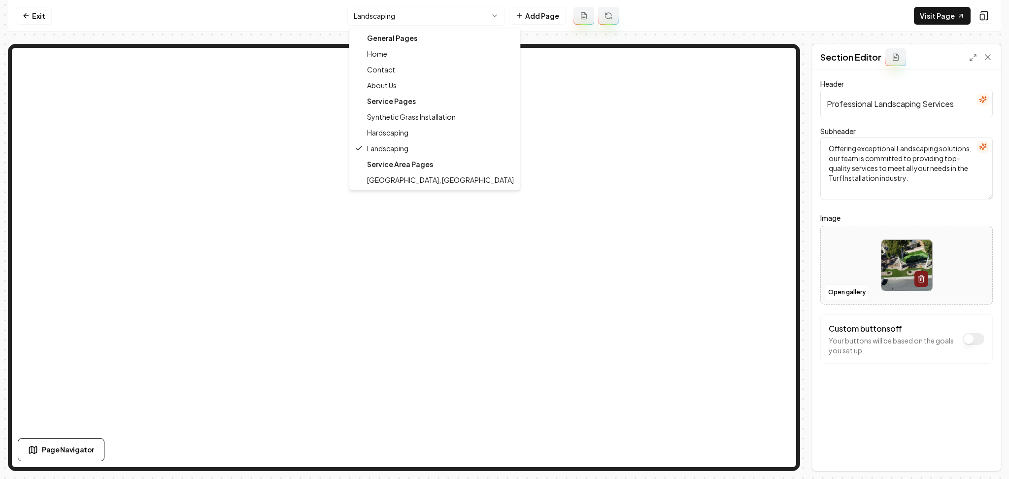
click at [446, 20] on html "Computer Required This feature is only available on a computer. Please switch t…" at bounding box center [504, 239] width 1009 height 479
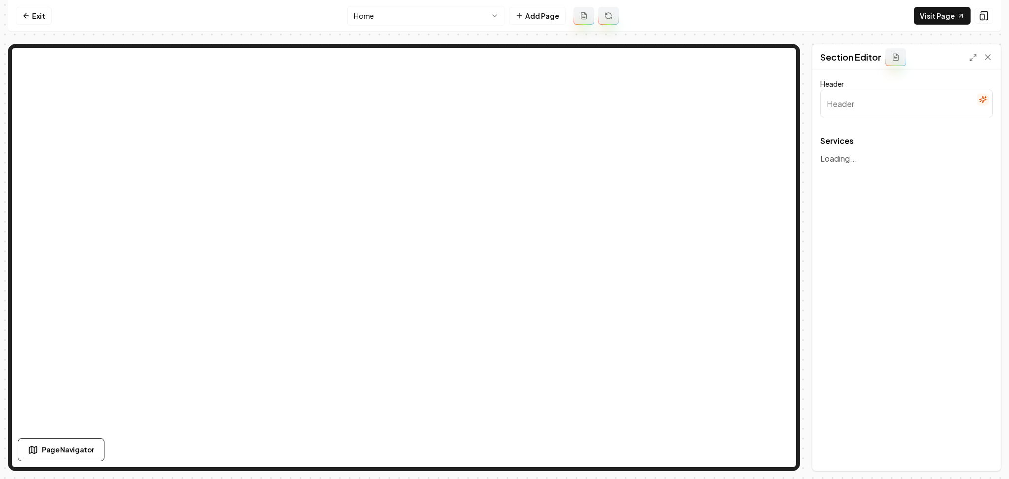
type input "Comprehensive Outdoor Solutions"
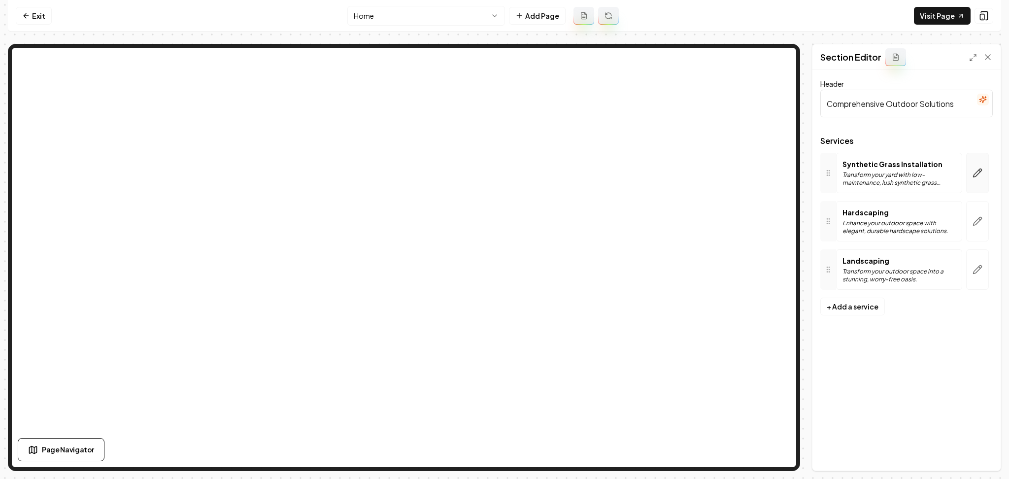
click at [974, 175] on icon "button" at bounding box center [978, 173] width 8 height 8
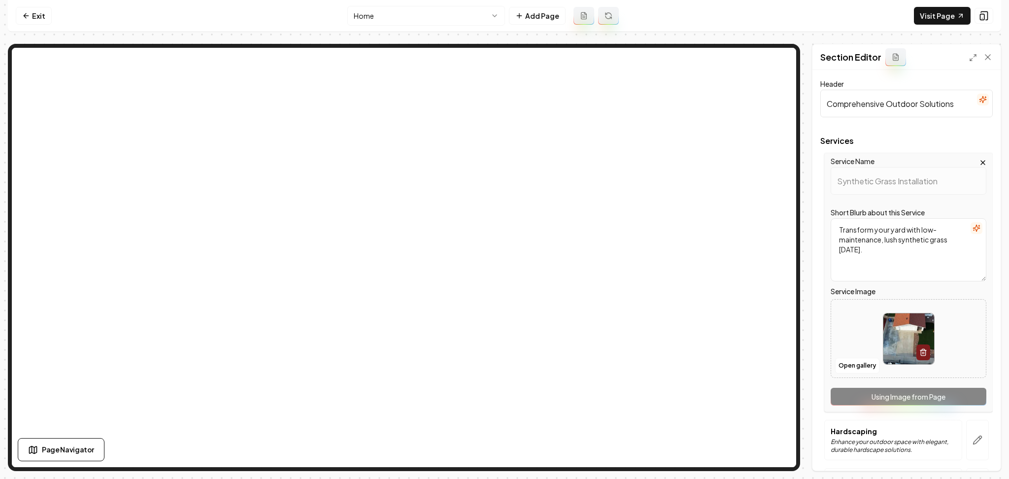
scroll to position [18, 0]
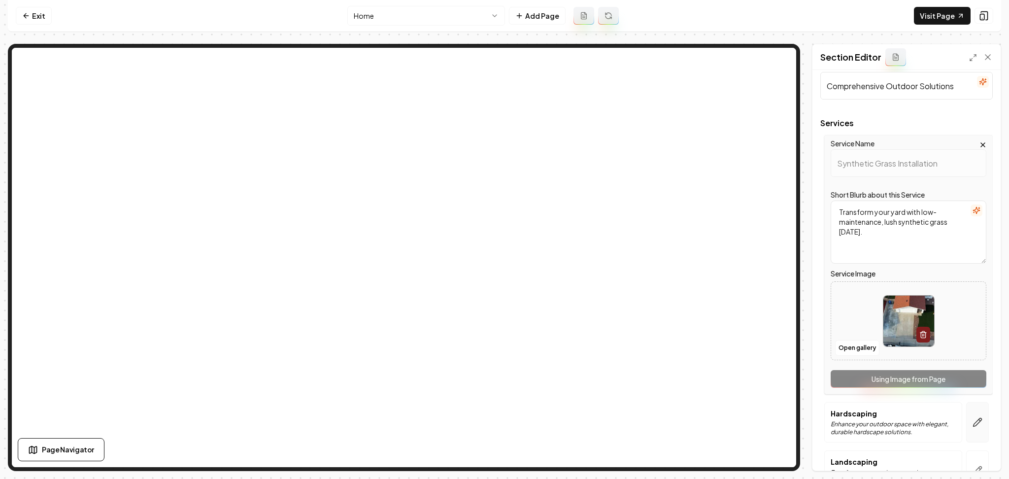
click at [976, 422] on button "button" at bounding box center [977, 422] width 23 height 40
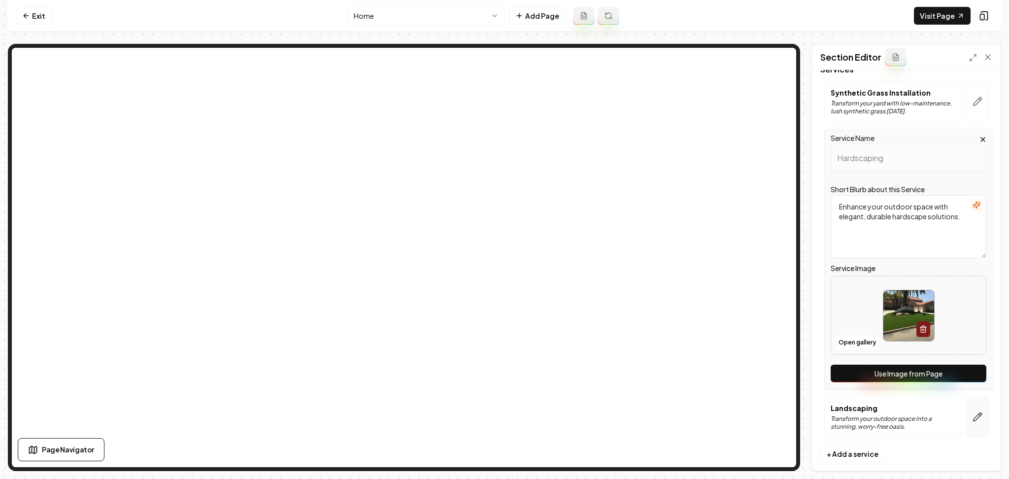
scroll to position [83, 0]
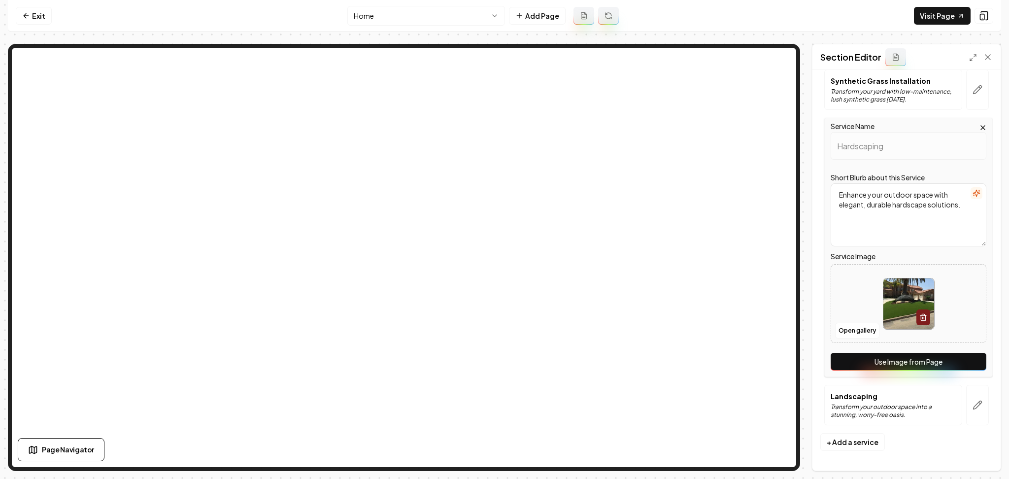
click at [958, 362] on button "Use Image from Page" at bounding box center [909, 362] width 156 height 18
click at [973, 406] on icon "button" at bounding box center [978, 405] width 10 height 10
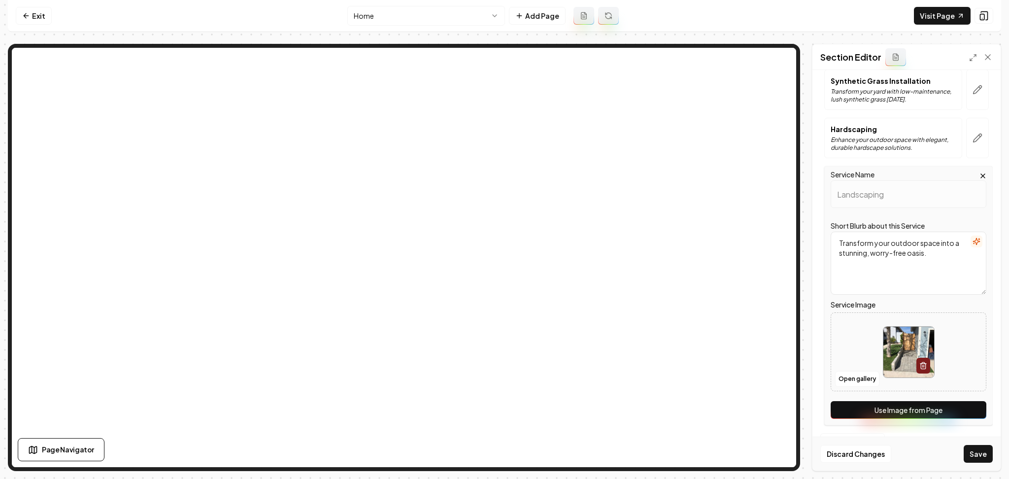
click at [961, 407] on button "Use Image from Page" at bounding box center [909, 410] width 156 height 18
click at [976, 459] on button "Save" at bounding box center [978, 454] width 29 height 18
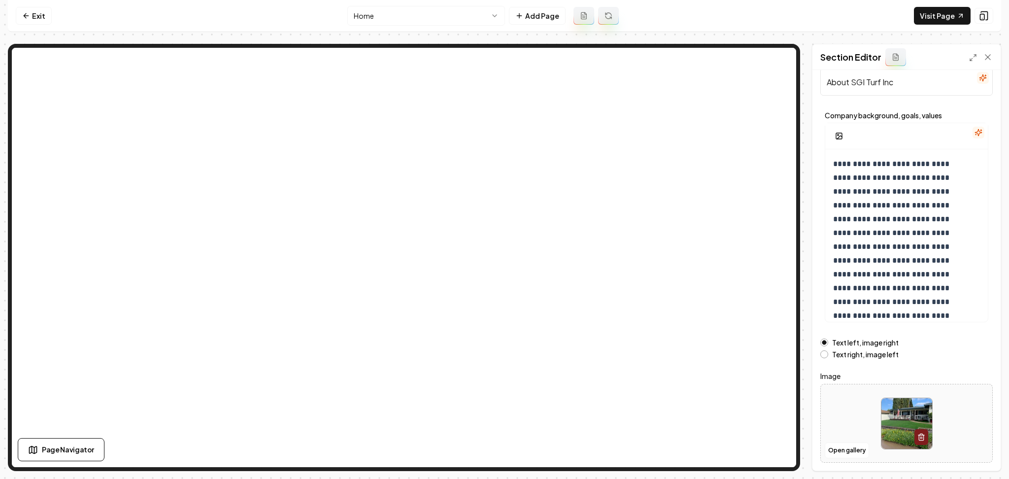
scroll to position [53, 0]
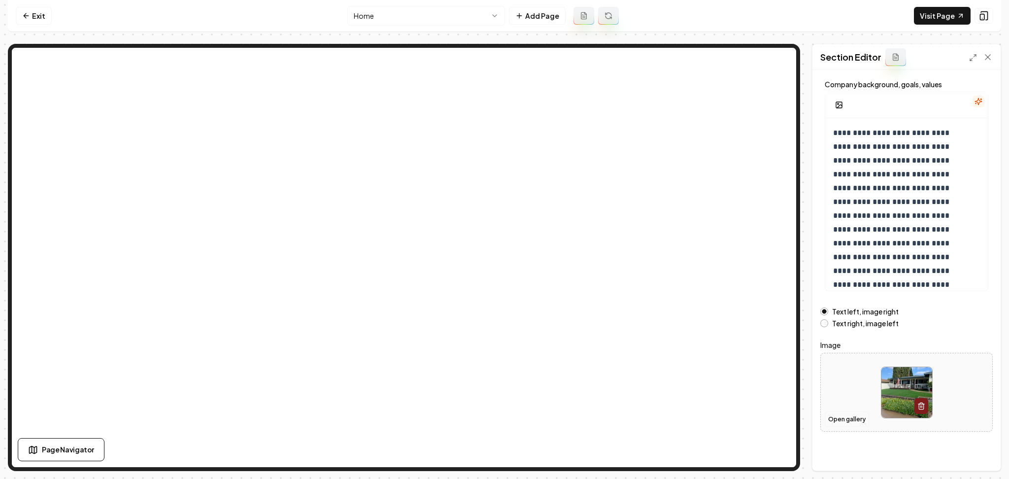
click at [847, 421] on button "Open gallery" at bounding box center [847, 419] width 44 height 16
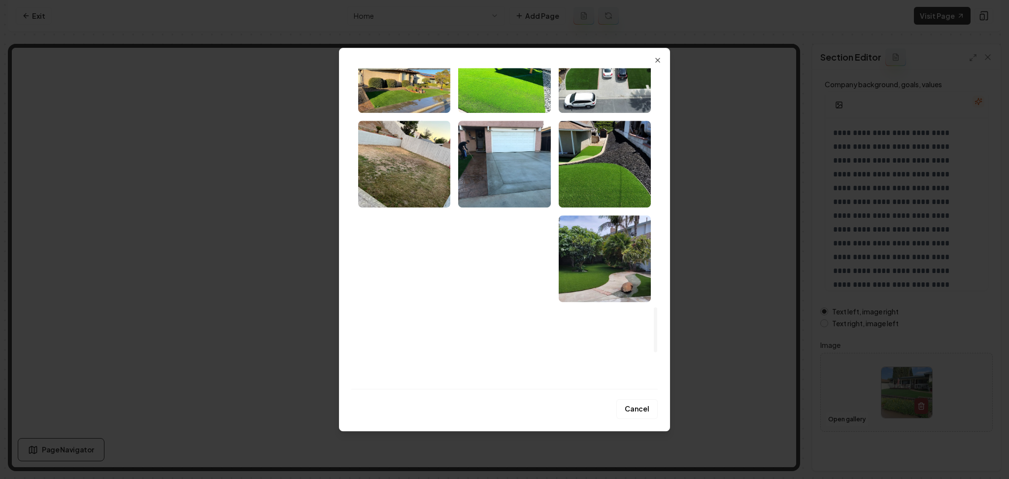
scroll to position [1977, 0]
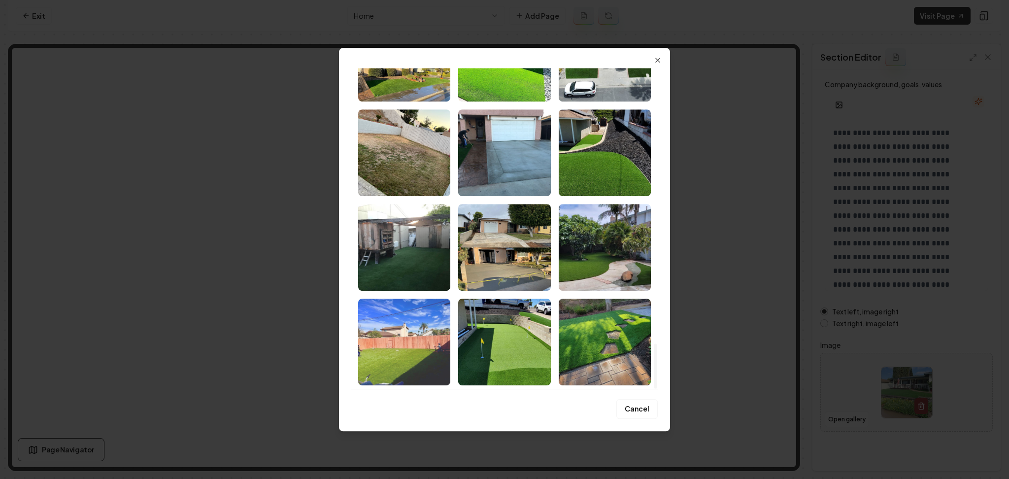
click at [429, 336] on img "Select image image_68adac155c7cd75eb81a906f.jpeg" at bounding box center [404, 342] width 92 height 87
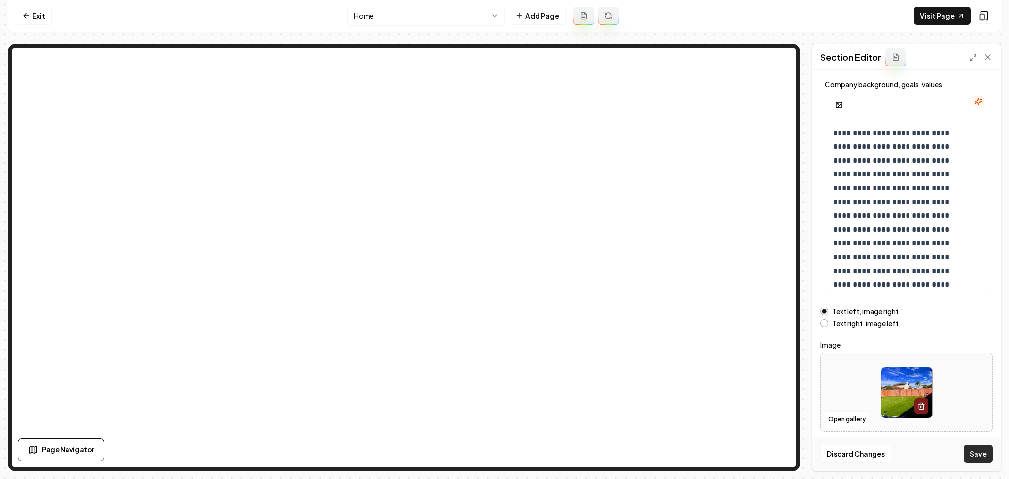
click at [971, 450] on button "Save" at bounding box center [978, 454] width 29 height 18
click at [842, 419] on button "Open gallery" at bounding box center [847, 419] width 44 height 16
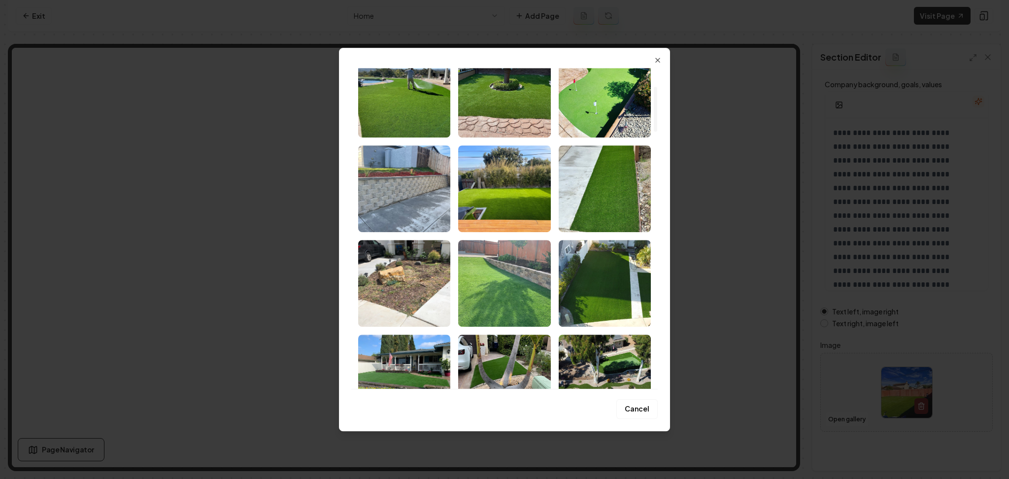
scroll to position [131, 0]
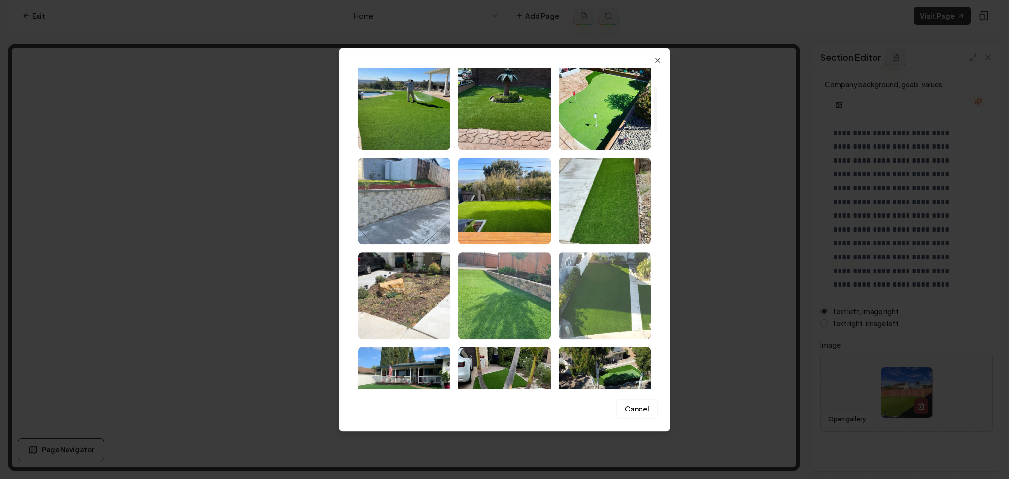
click at [609, 284] on img "Select image image_68adac1c5c7cd75eb81ac7d2.jpeg" at bounding box center [605, 295] width 92 height 87
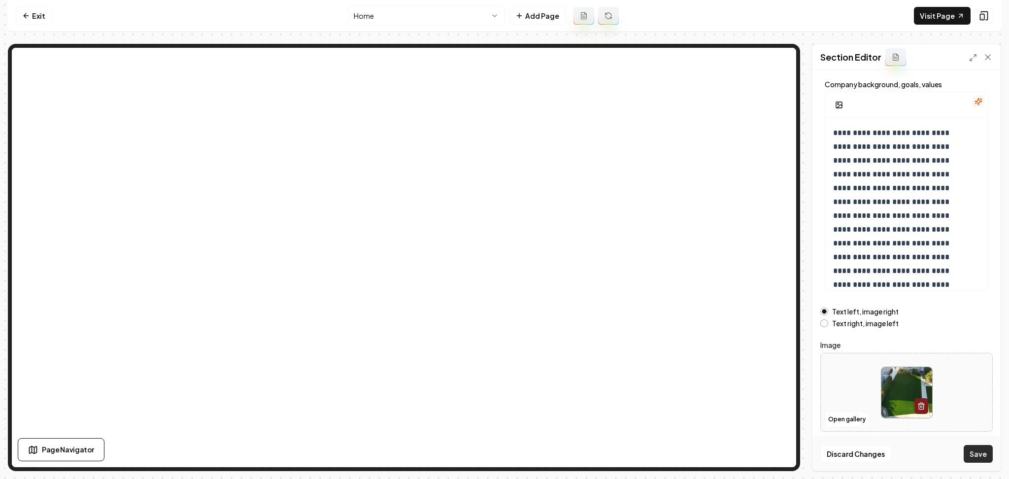
click at [987, 450] on button "Save" at bounding box center [978, 454] width 29 height 18
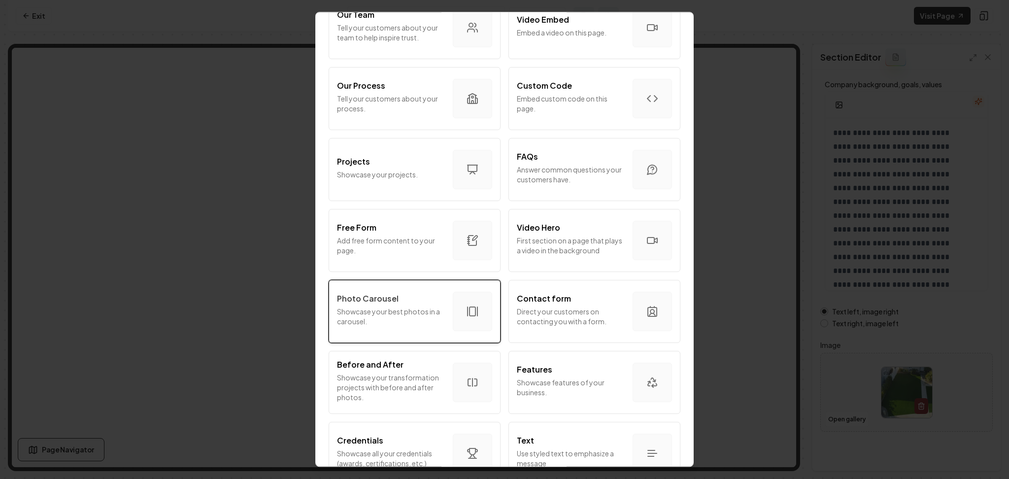
scroll to position [476, 0]
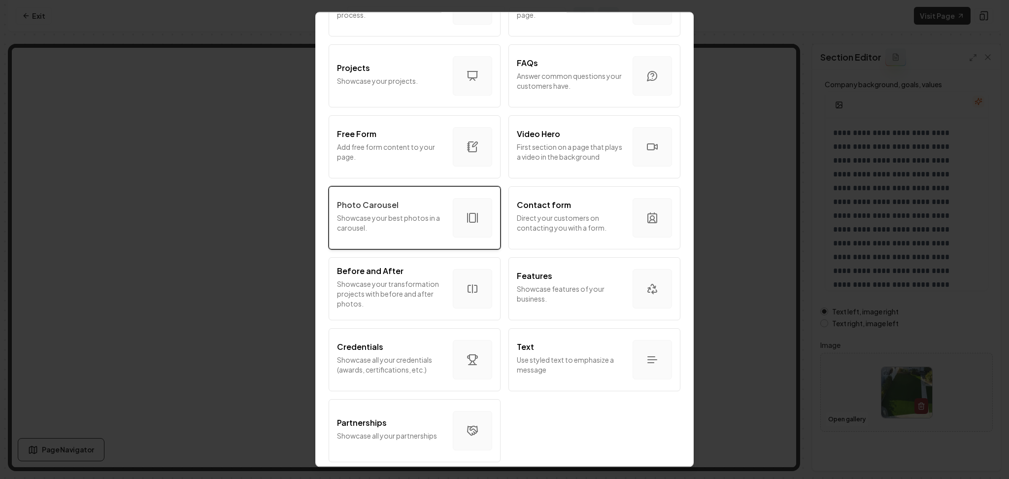
click at [406, 199] on div "Photo Carousel" at bounding box center [391, 205] width 108 height 12
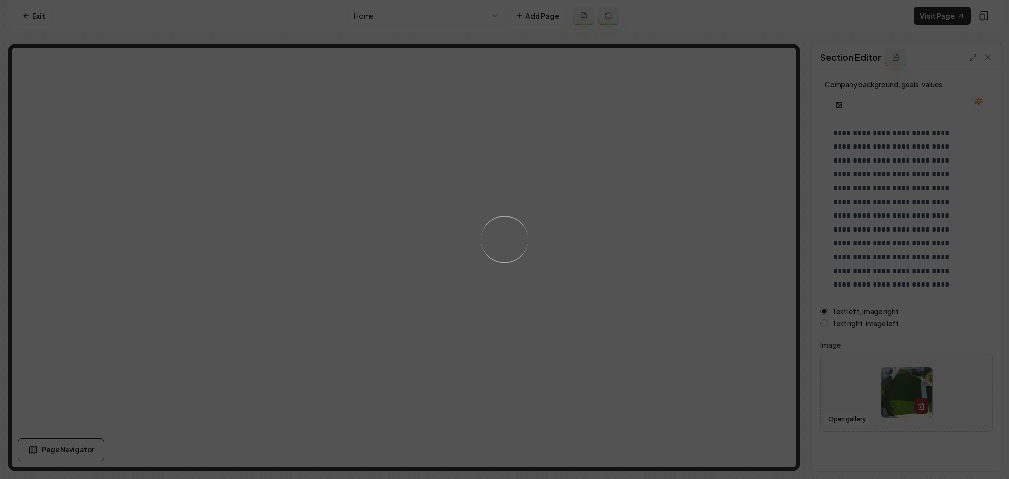
scroll to position [0, 0]
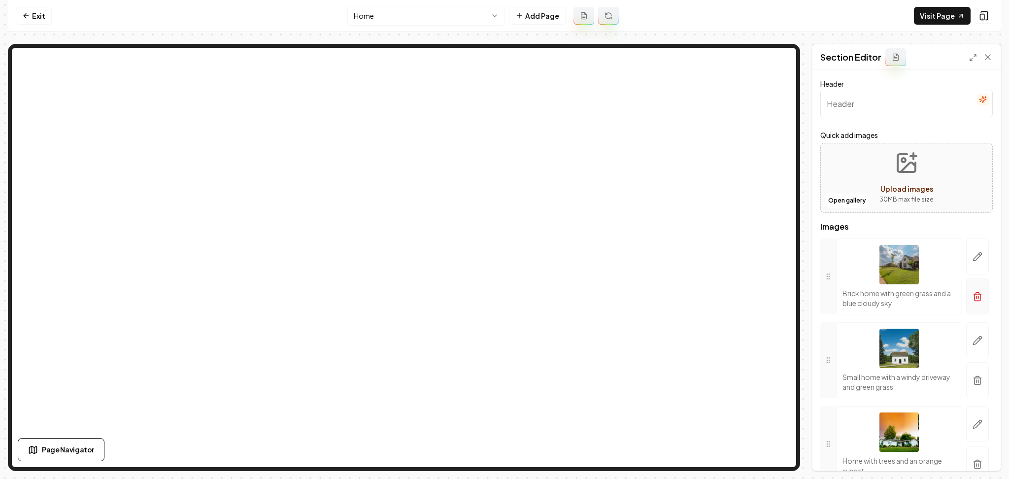
click at [973, 292] on icon "button" at bounding box center [978, 297] width 10 height 10
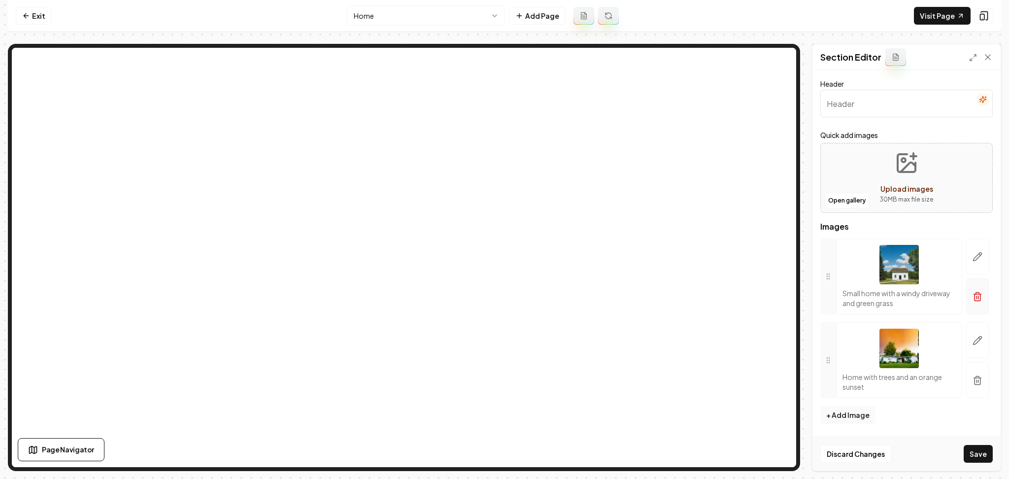
click at [979, 292] on icon "button" at bounding box center [978, 297] width 10 height 10
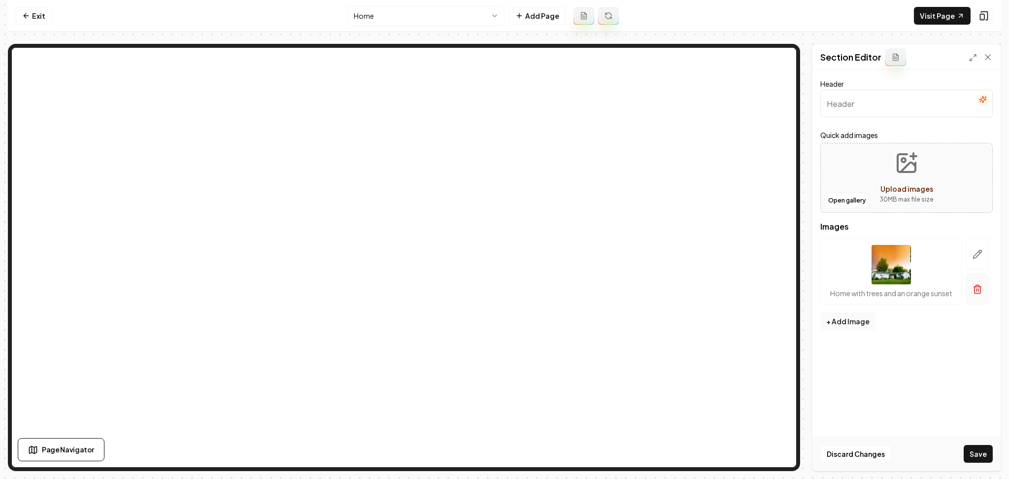
click at [978, 284] on button "button" at bounding box center [977, 288] width 23 height 31
click at [857, 200] on button "Open gallery" at bounding box center [847, 201] width 44 height 16
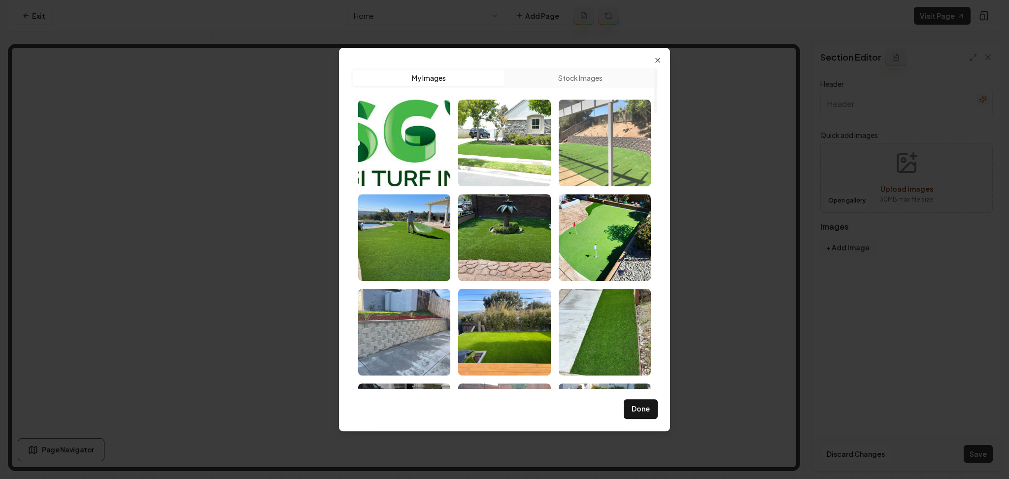
click at [634, 124] on img "Select image image_68adac1d5c7cd75eb81ad775.jpeg" at bounding box center [605, 143] width 92 height 87
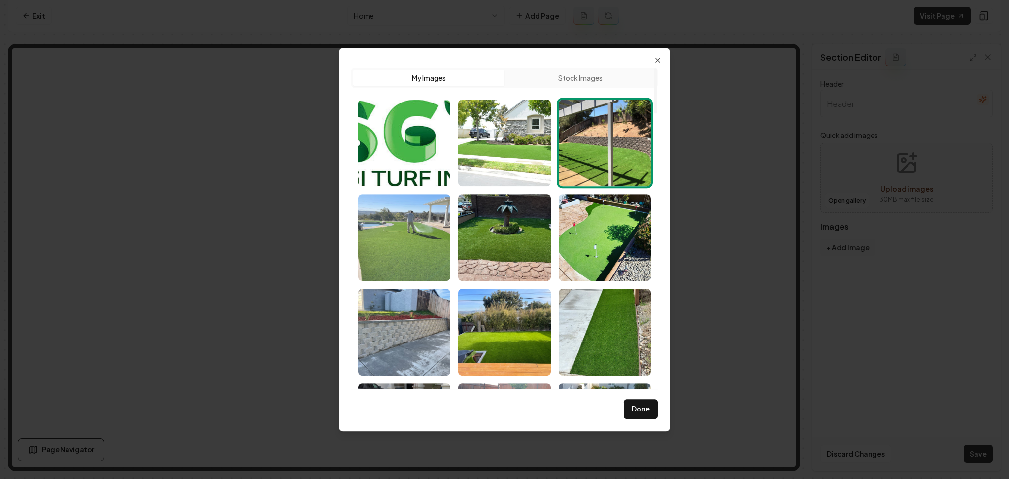
click at [398, 255] on img "Select image image_68adac1d5c7cd75eb81ad7e5.jpeg" at bounding box center [404, 237] width 92 height 87
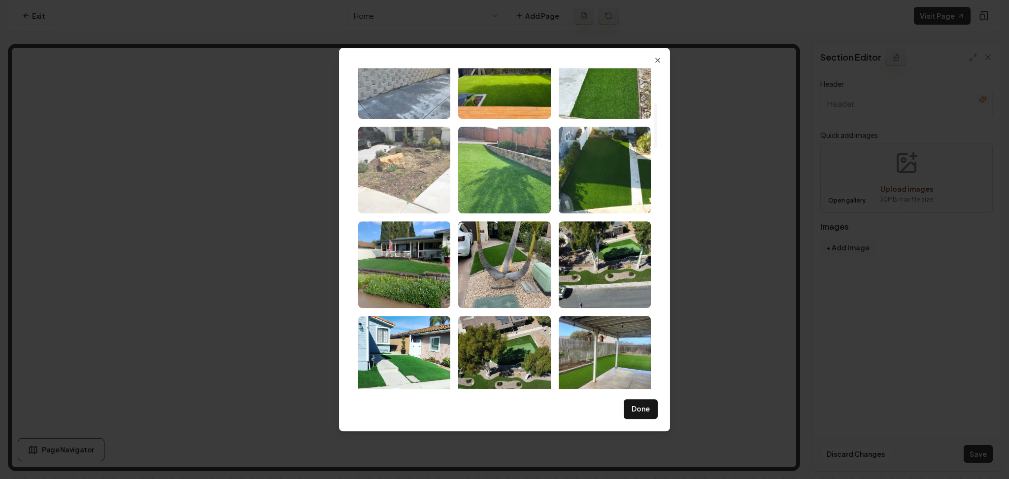
scroll to position [263, 0]
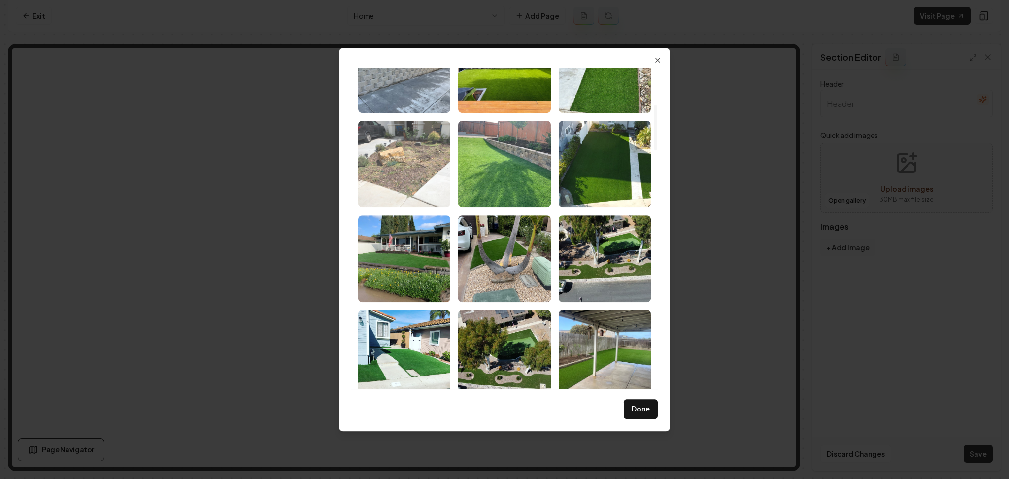
click at [398, 254] on img "Select image image_68adac1c5c7cd75eb81ac7de.jpeg" at bounding box center [404, 258] width 92 height 87
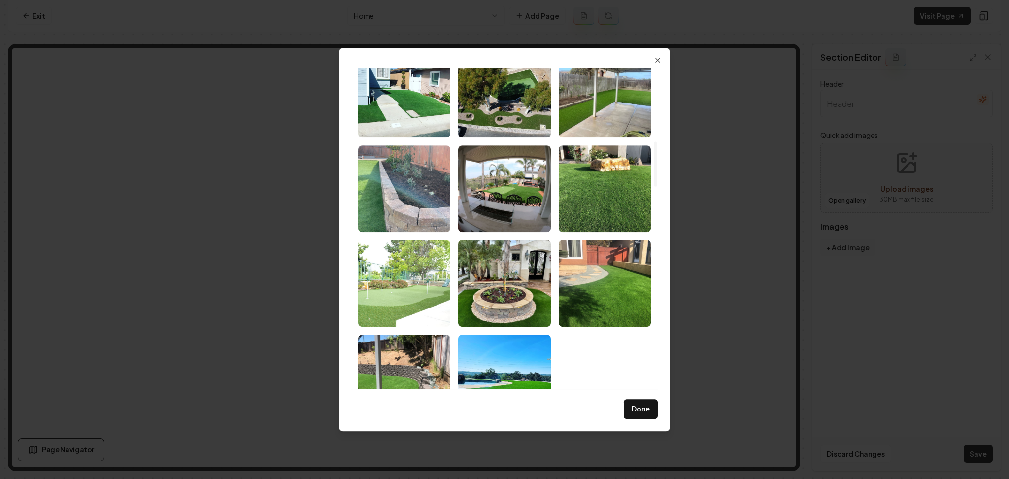
scroll to position [525, 0]
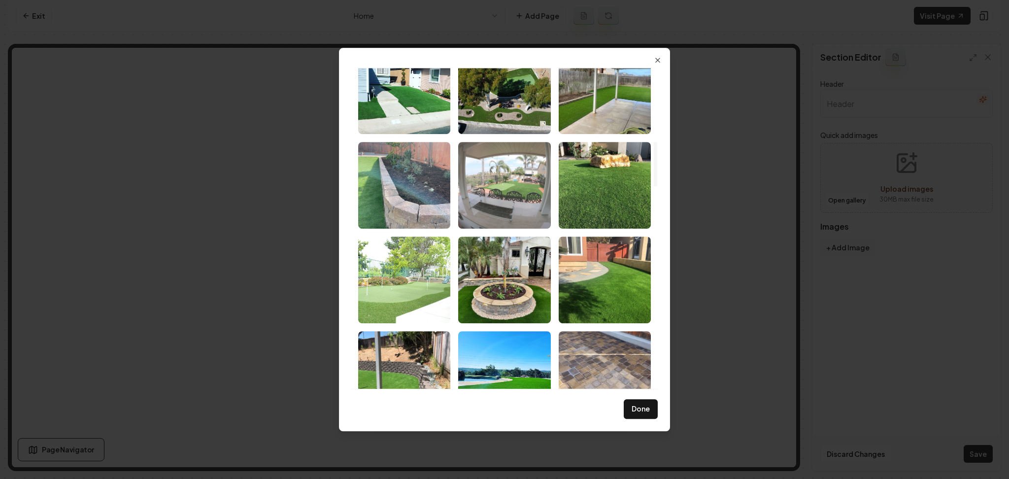
click at [492, 199] on img "Select image image_68adac1a5c7cd75eb81ab9fe.jpeg" at bounding box center [504, 185] width 92 height 87
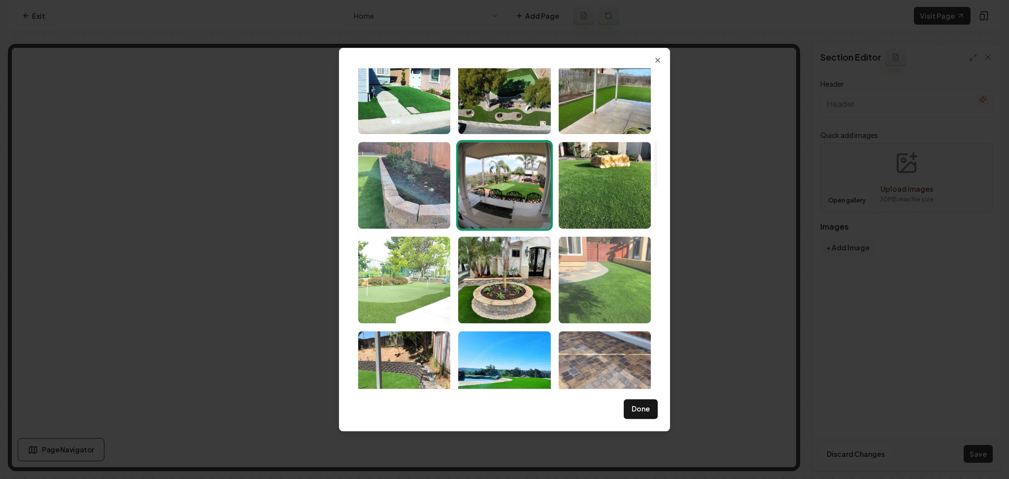
click at [621, 278] on img "Select image image_68adac1a5c7cd75eb81ab7b1.jpeg" at bounding box center [605, 280] width 92 height 87
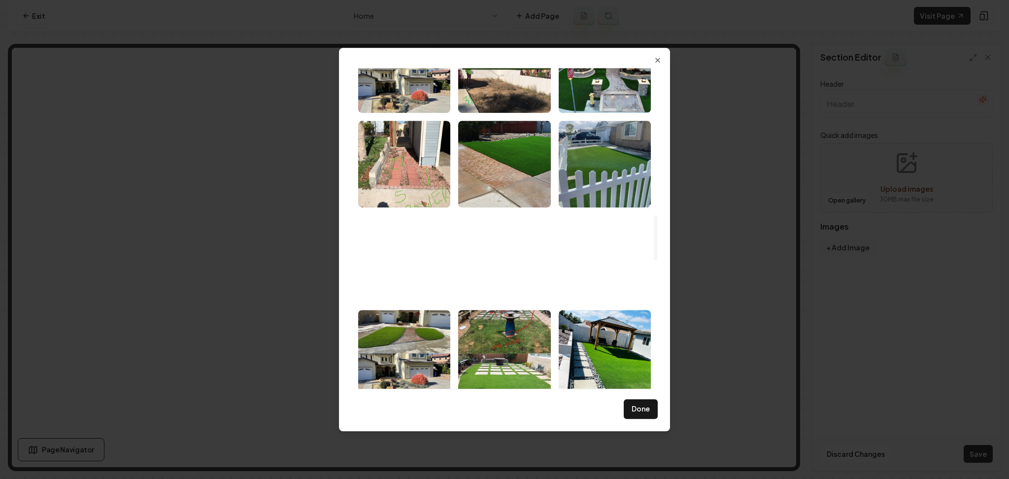
scroll to position [1116, 0]
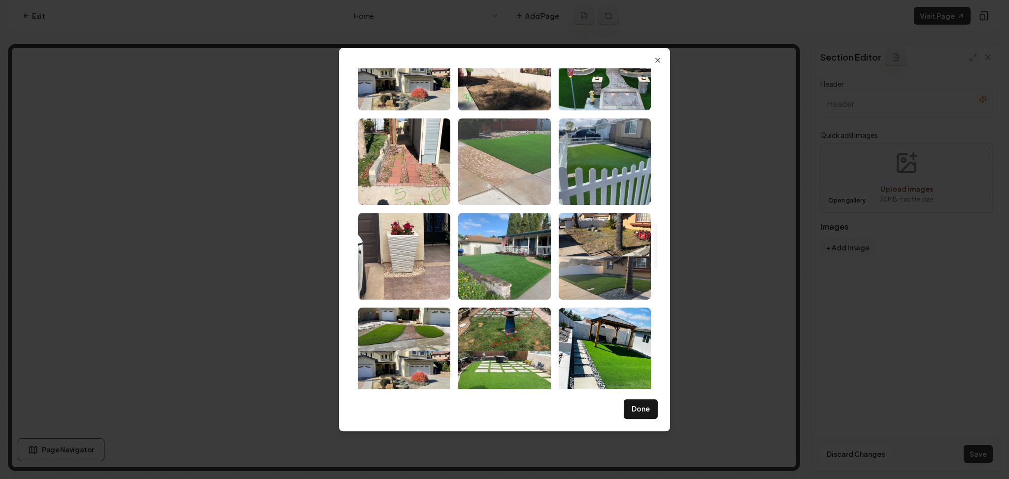
click at [521, 166] on img "Select image image_68adac195c7cd75eb81aad6d.jpeg" at bounding box center [504, 161] width 92 height 87
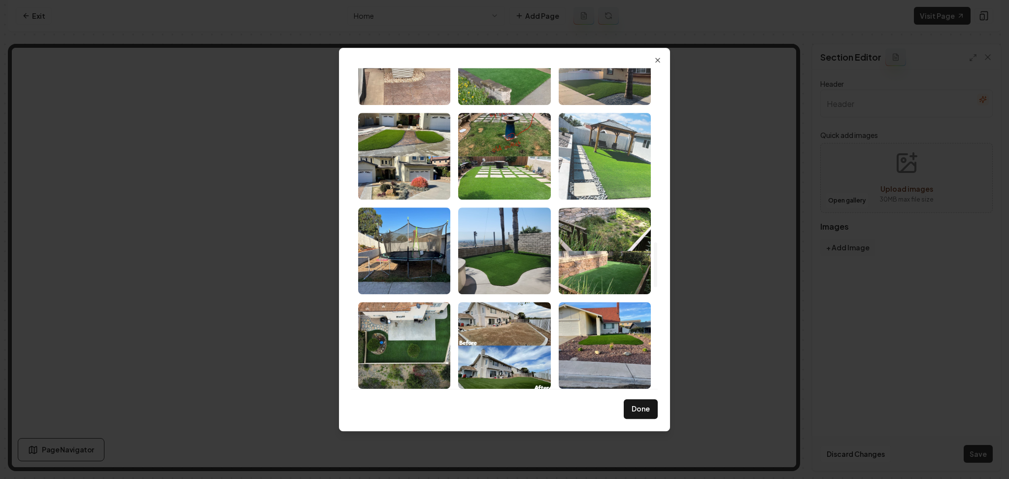
scroll to position [1314, 0]
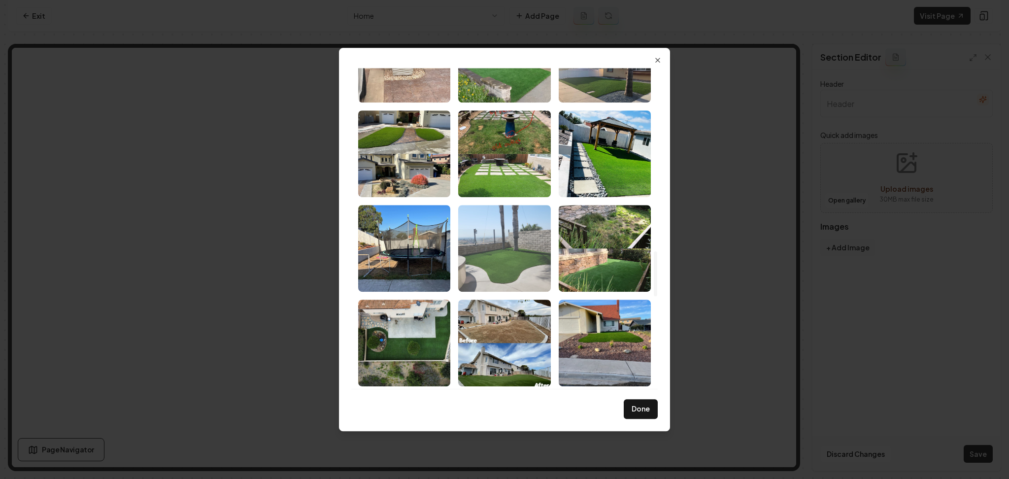
click at [478, 248] on img "Select image image_68adac165c7cd75eb81a9b45.jpeg" at bounding box center [504, 248] width 92 height 87
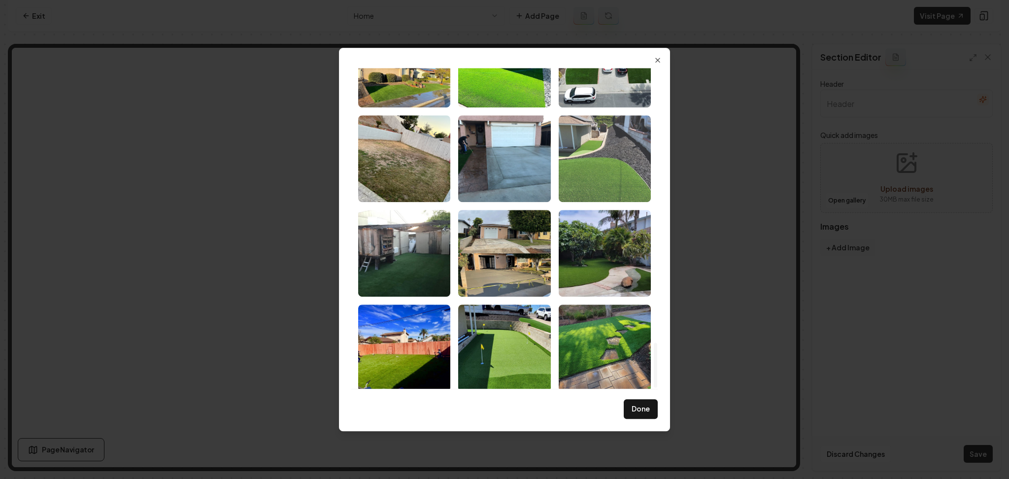
scroll to position [1977, 0]
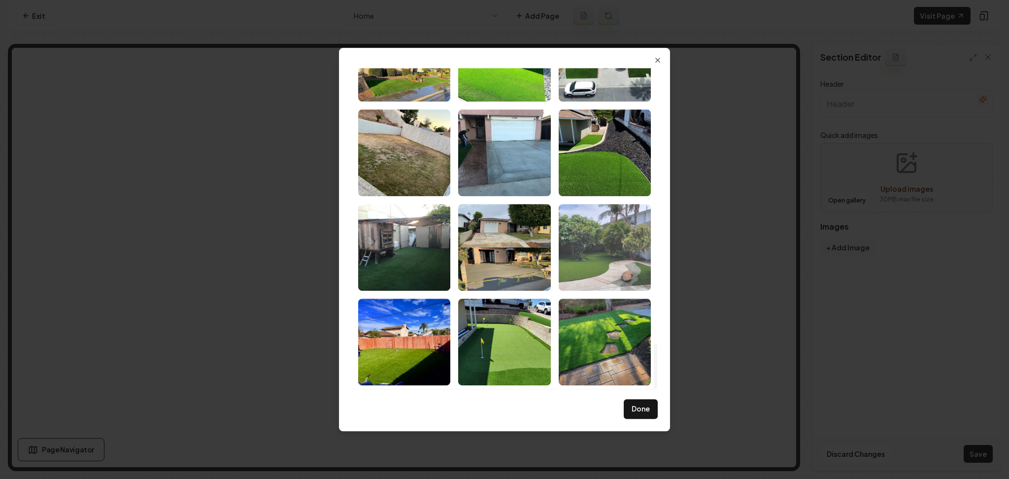
click at [609, 230] on img "Select image image_68adac155c7cd75eb81a905d.jpeg" at bounding box center [605, 247] width 92 height 87
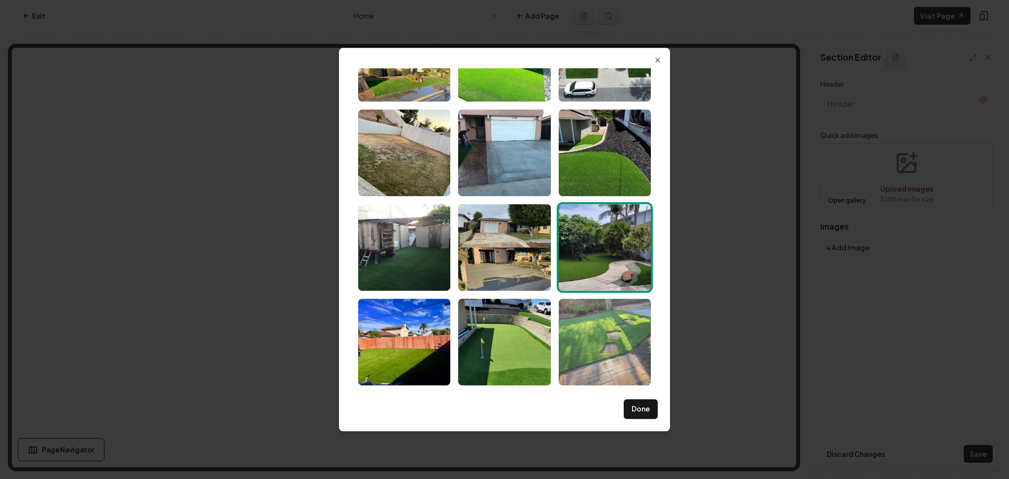
click at [627, 350] on img "Select image image_68adac155c7cd75eb81a8f9a.jpeg" at bounding box center [605, 342] width 92 height 87
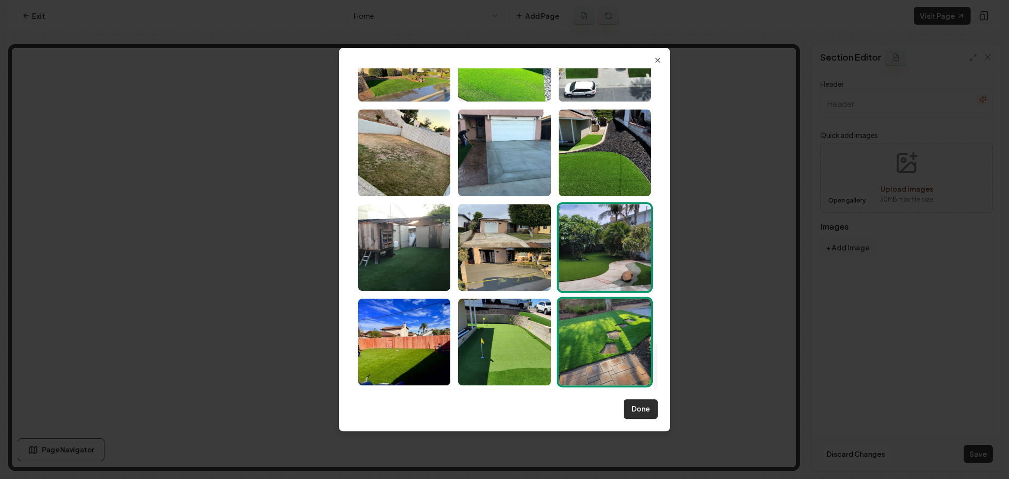
click at [635, 416] on button "Done" at bounding box center [641, 409] width 34 height 20
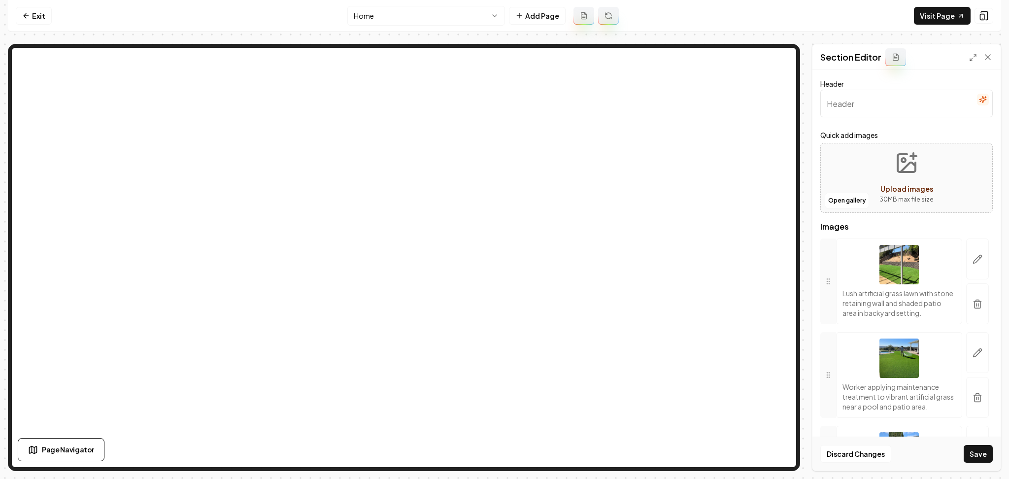
click at [978, 103] on button "button" at bounding box center [983, 100] width 12 height 12
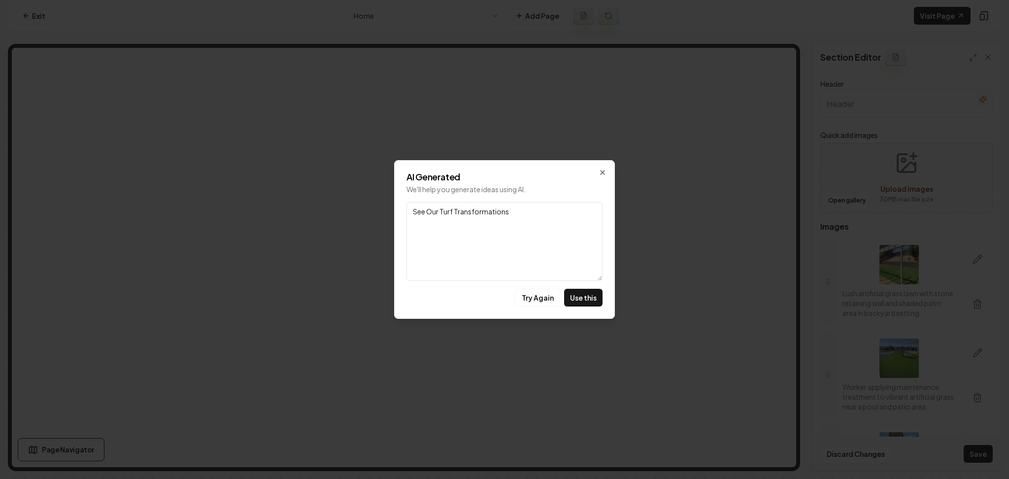
drag, startPoint x: 587, startPoint y: 301, endPoint x: 592, endPoint y: 303, distance: 5.3
click at [589, 304] on button "Use this" at bounding box center [583, 298] width 38 height 18
type input "See Our Turf Transformations"
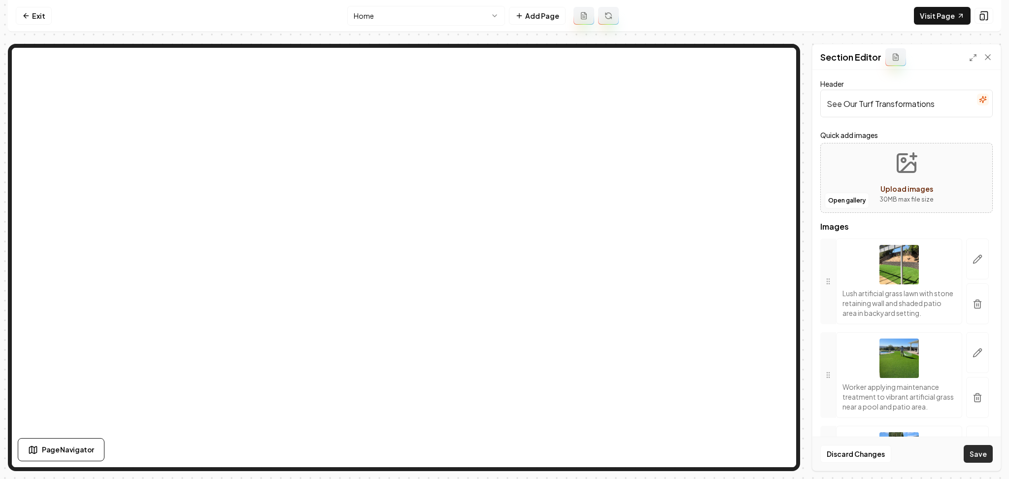
click at [970, 447] on button "Save" at bounding box center [978, 454] width 29 height 18
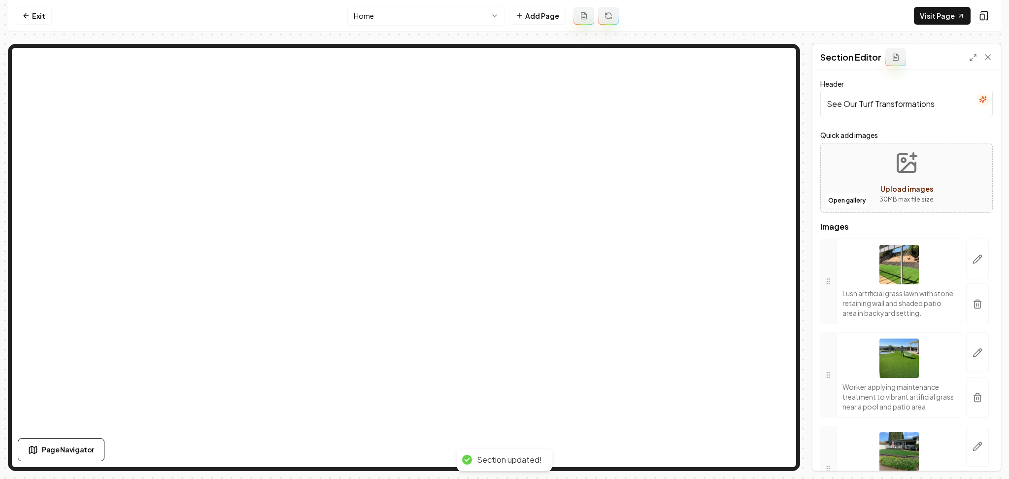
click at [369, 20] on html "Computer Required This feature is only available on a computer. Please switch t…" at bounding box center [504, 239] width 1009 height 479
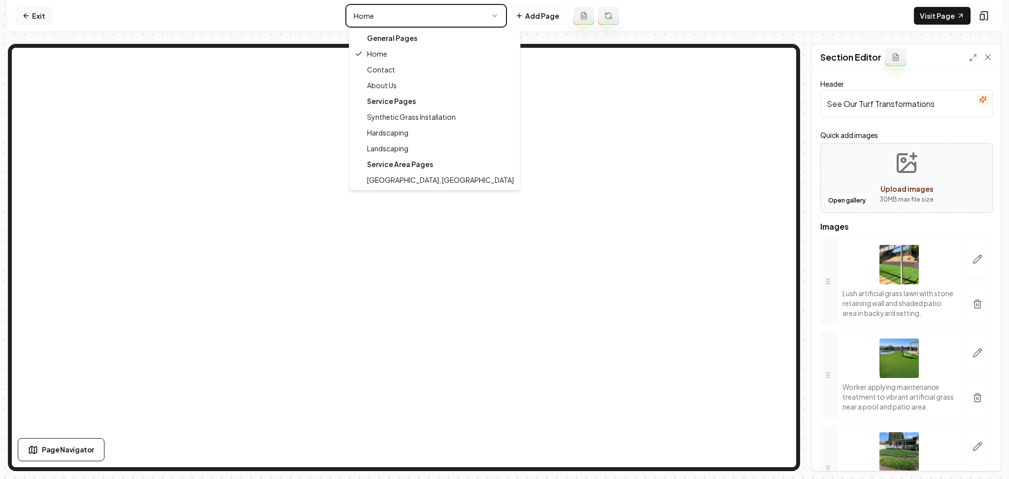
click at [38, 19] on html "Computer Required This feature is only available on a computer. Please switch t…" at bounding box center [504, 239] width 1009 height 479
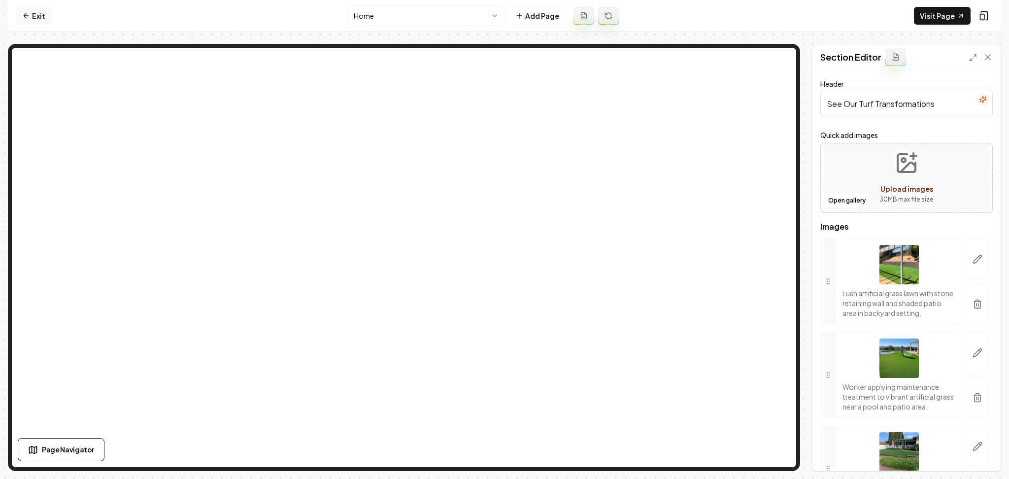
click at [38, 17] on link "Exit" at bounding box center [34, 16] width 36 height 18
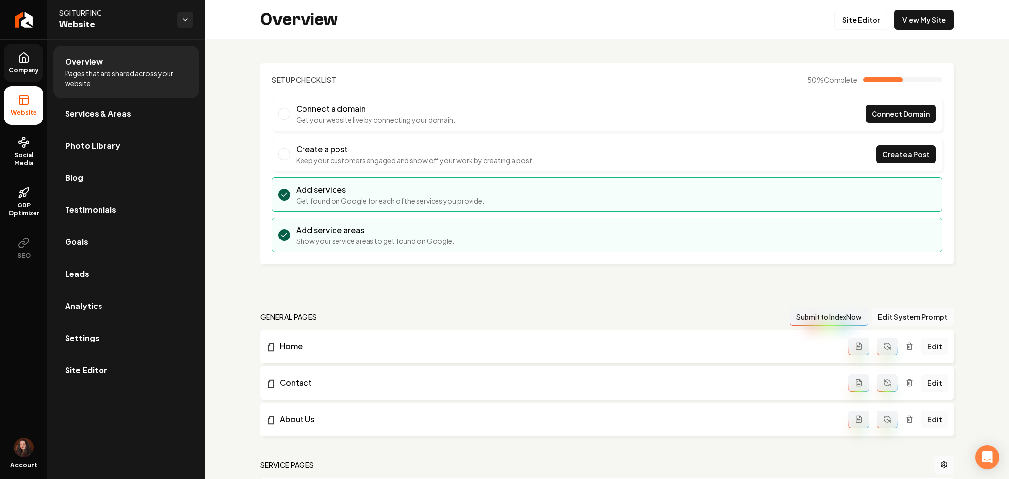
click at [32, 69] on span "Company" at bounding box center [24, 71] width 38 height 8
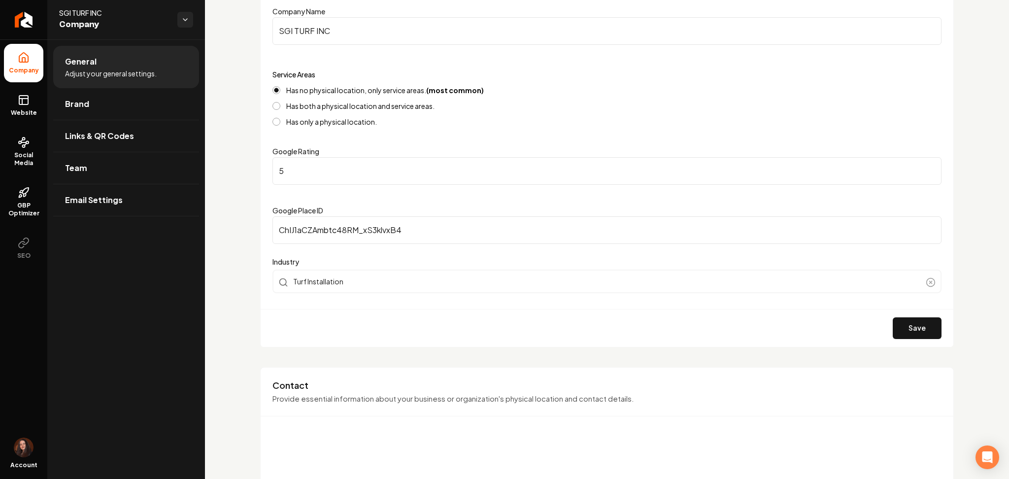
scroll to position [139, 0]
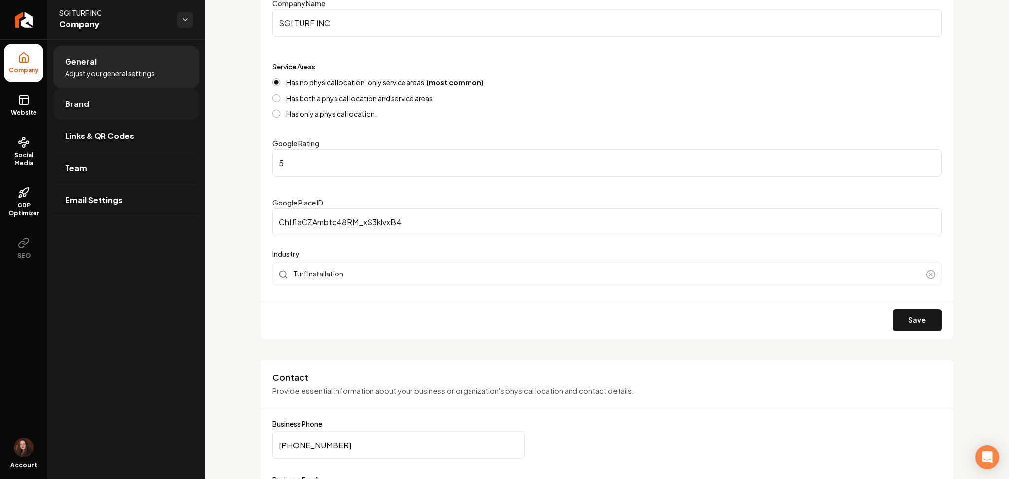
click at [72, 96] on link "Brand" at bounding box center [126, 104] width 146 height 32
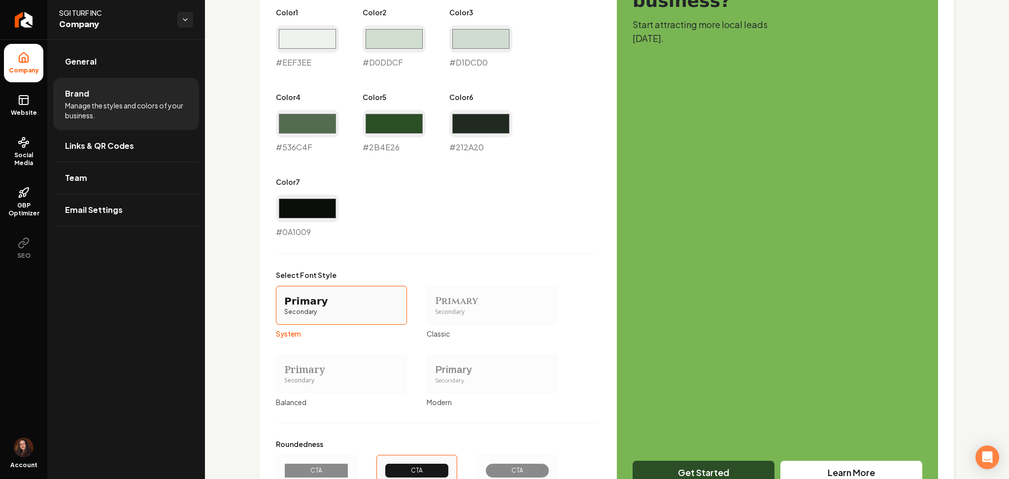
scroll to position [594, 0]
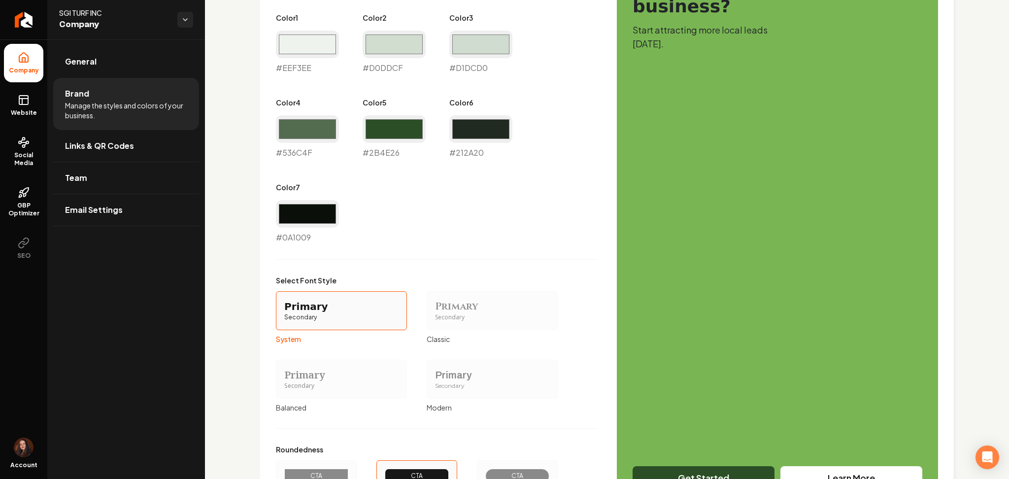
click at [520, 473] on div "CTA" at bounding box center [517, 476] width 47 height 8
click at [484, 473] on button "CTA Full" at bounding box center [480, 476] width 8 height 8
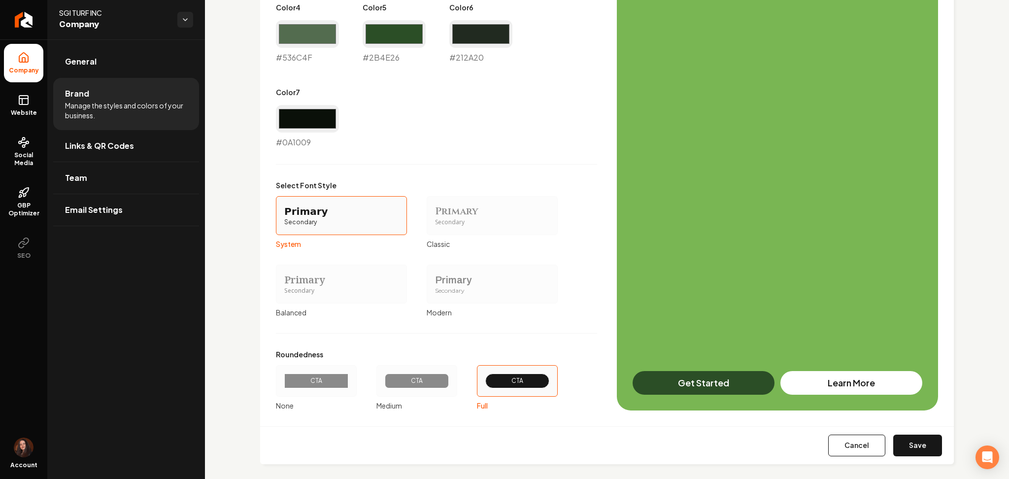
scroll to position [698, 0]
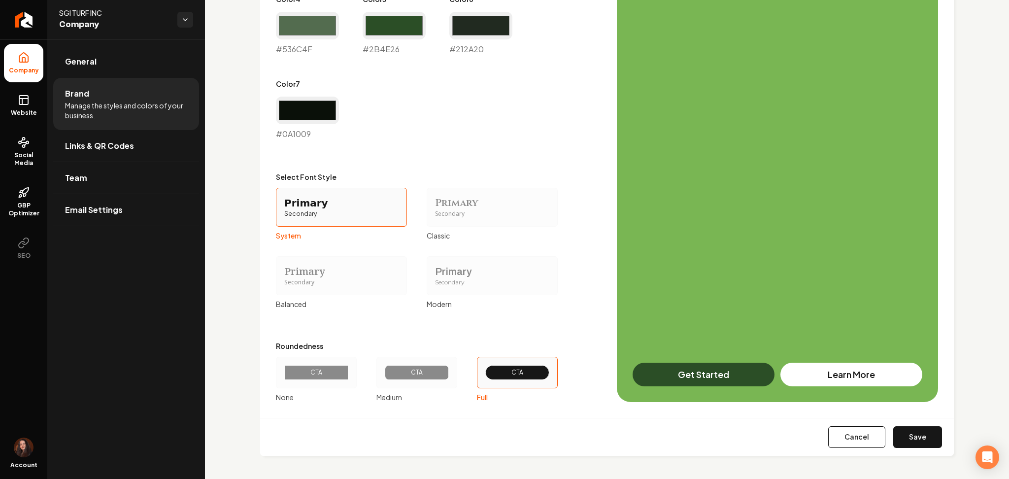
click at [482, 271] on div "Primary" at bounding box center [492, 272] width 114 height 14
click at [434, 271] on button "Primary Secondary Modern" at bounding box center [430, 275] width 8 height 8
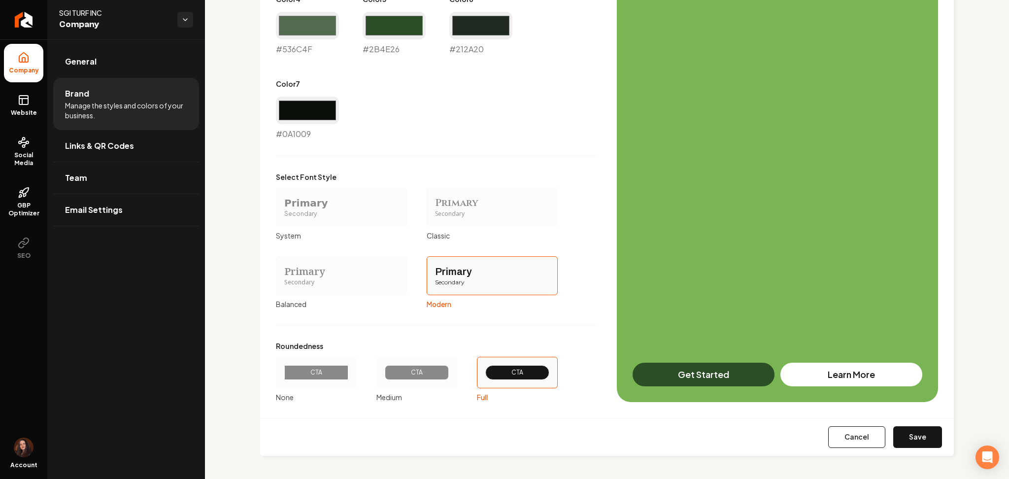
click at [907, 440] on button "Save" at bounding box center [917, 437] width 49 height 22
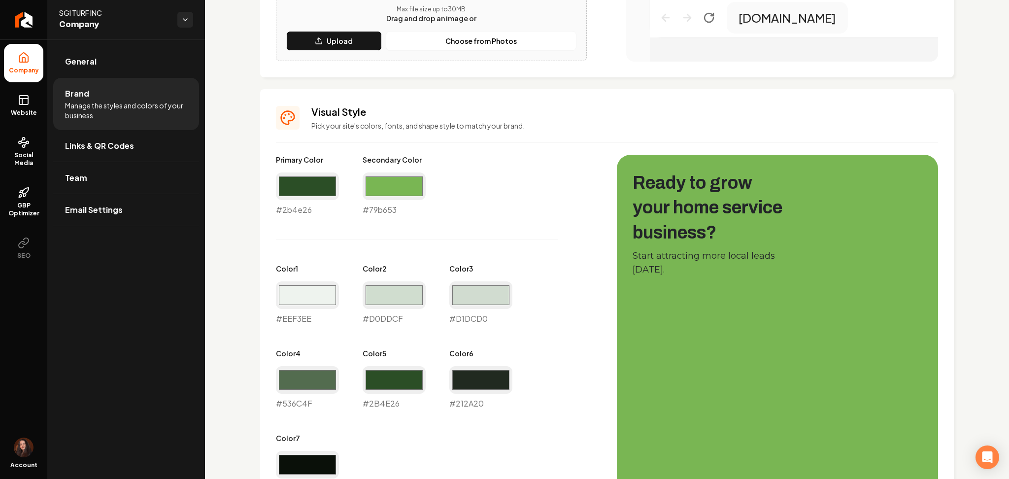
scroll to position [238, 0]
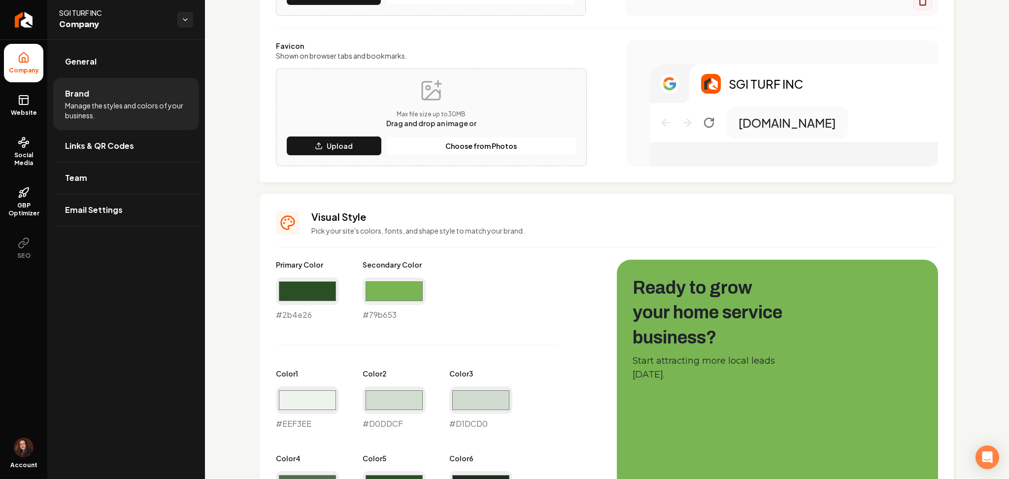
type input "#eef3ee"
type input "#d0ddcf"
type input "#d1dcd0"
type input "#536c4f"
type input "#2b4e26"
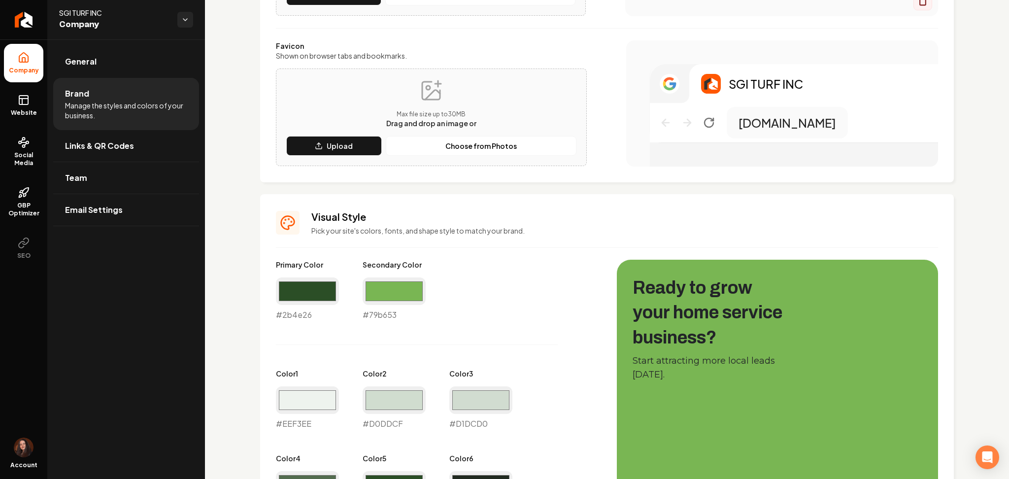
type input "#212a20"
type input "#0a1009"
click at [27, 109] on span "Website" at bounding box center [24, 113] width 34 height 8
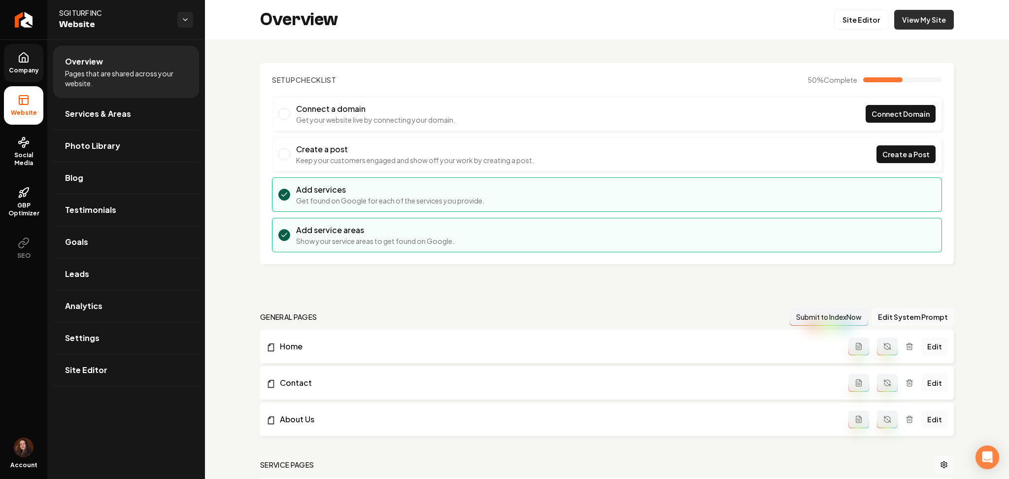
click at [902, 27] on link "View My Site" at bounding box center [924, 20] width 60 height 20
click at [27, 28] on link "Return to dashboard" at bounding box center [23, 19] width 47 height 39
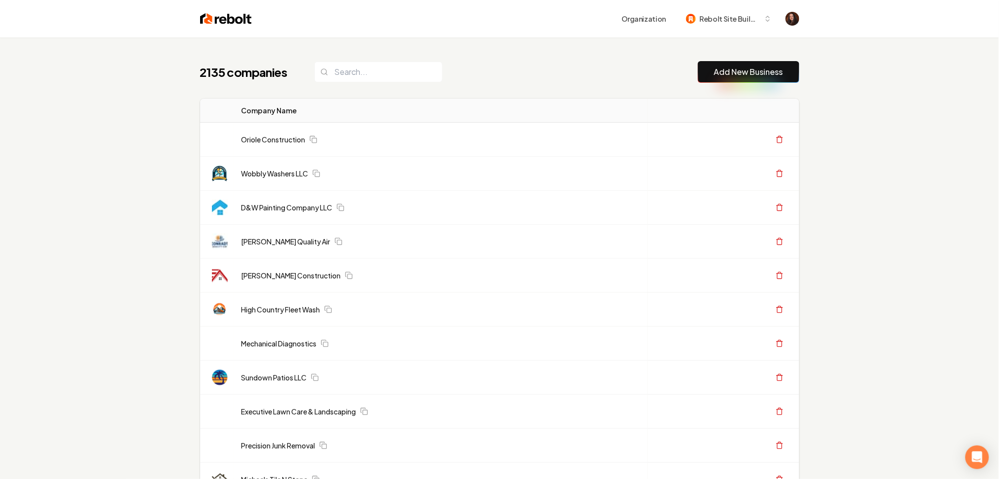
click at [735, 74] on link "Add New Business" at bounding box center [748, 72] width 69 height 12
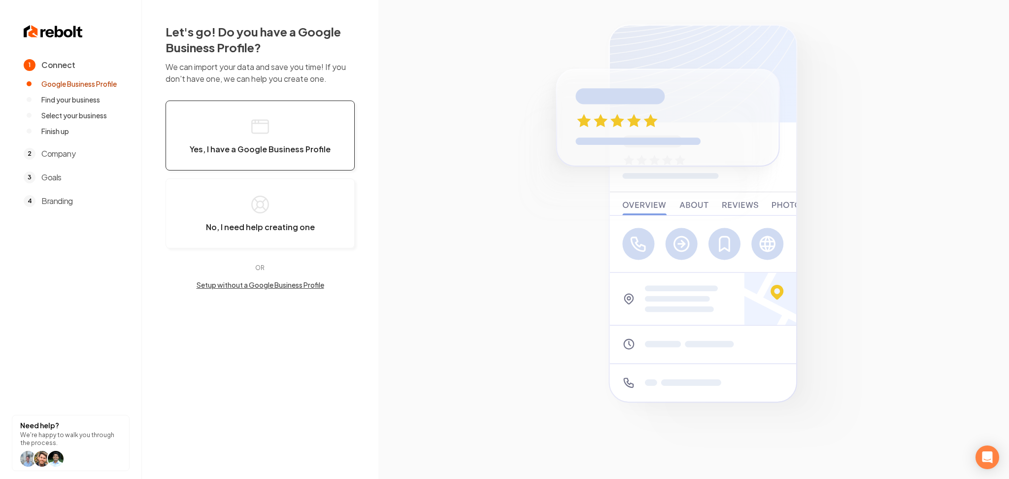
click at [307, 130] on button "Yes, I have a Google Business Profile" at bounding box center [260, 136] width 189 height 70
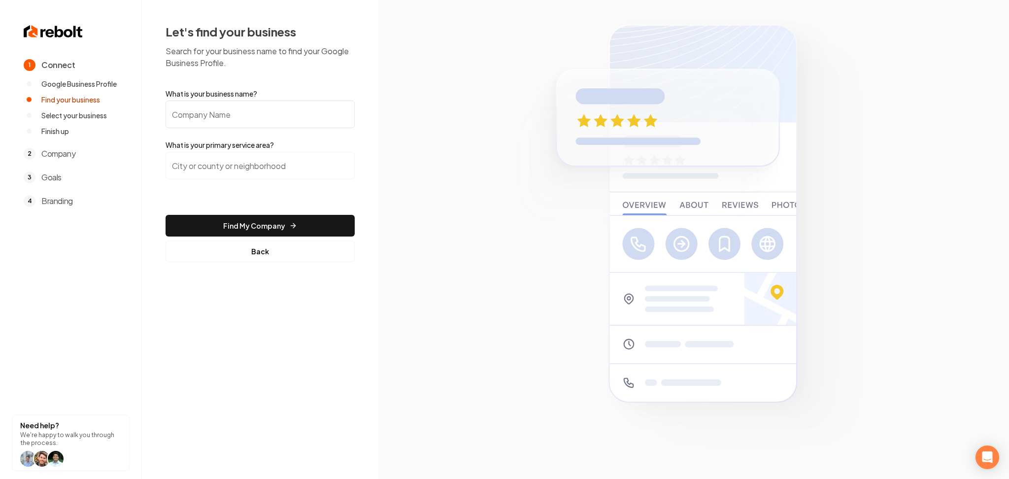
click at [291, 114] on input "What is your business name?" at bounding box center [260, 115] width 189 height 28
paste input "APO Energy Solutions Corp"
type input "APO Energy Solutions Corp"
click at [291, 158] on input "search" at bounding box center [260, 166] width 189 height 28
paste input "Laughlin,"
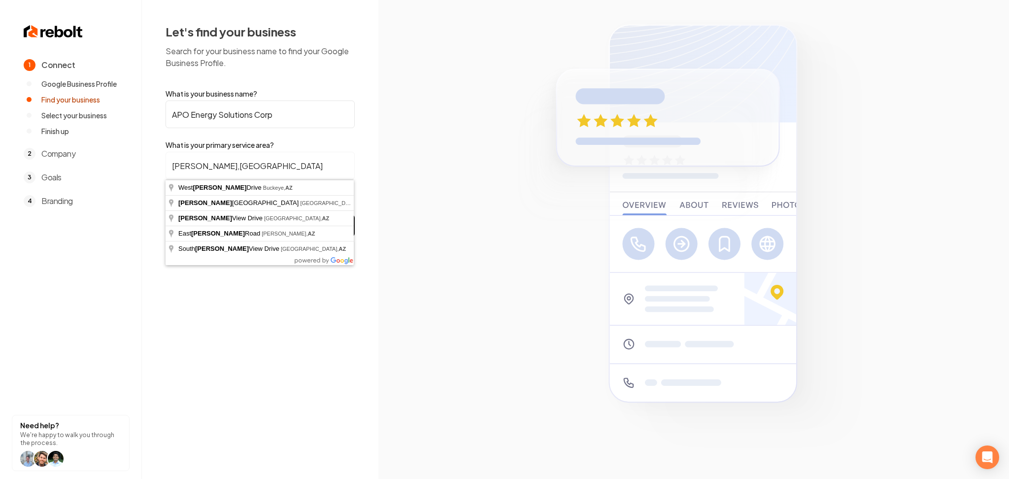
drag, startPoint x: 223, startPoint y: 160, endPoint x: 80, endPoint y: 160, distance: 142.4
click at [80, 160] on div "1 Connect Google Business Profile Find your business Select your business Finis…" at bounding box center [504, 239] width 1009 height 479
paste input "Bullhead City, A"
type input "Bullhead City, AZ"
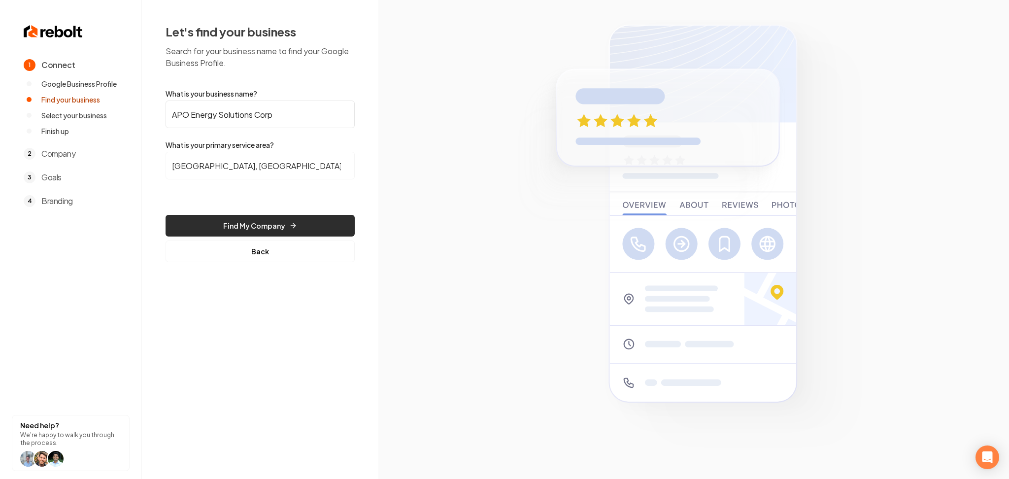
click at [219, 220] on button "Find My Company" at bounding box center [260, 226] width 189 height 22
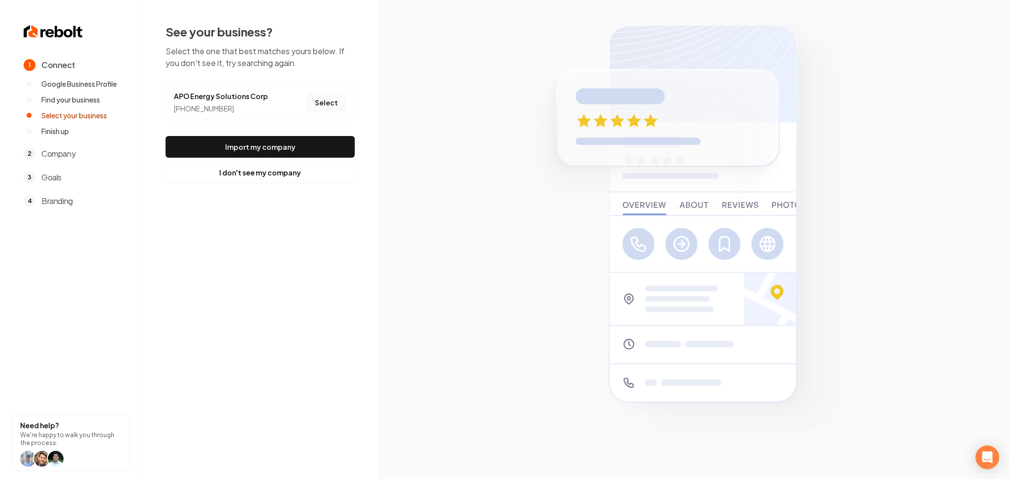
click at [325, 103] on button "Select" at bounding box center [326, 103] width 40 height 18
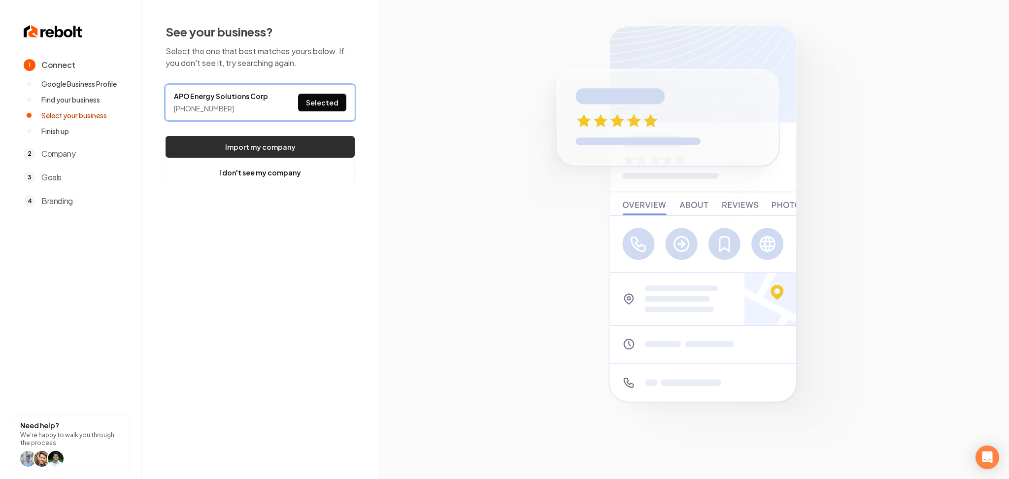
click at [310, 142] on button "Import my company" at bounding box center [260, 147] width 189 height 22
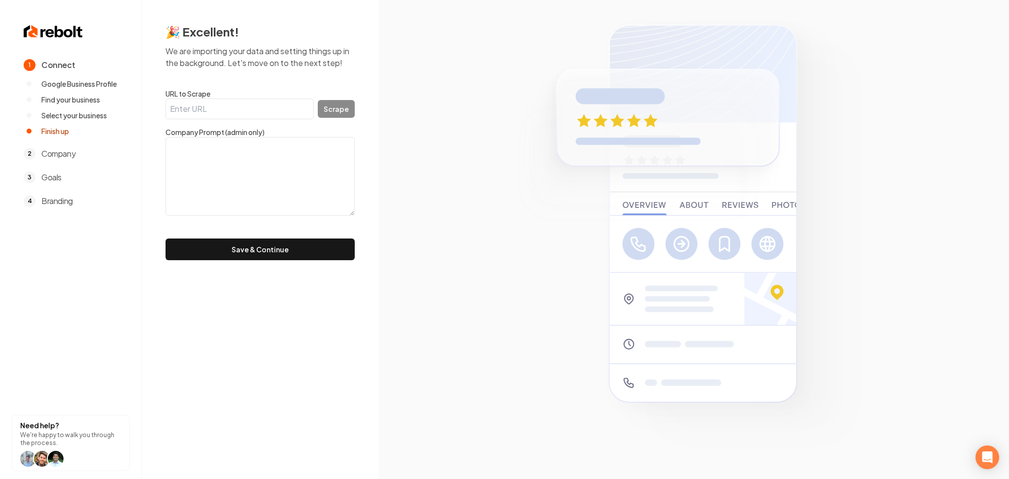
click at [230, 164] on textarea at bounding box center [260, 176] width 189 height 79
paste textarea ""We are a licensed, bonded, and insured electrical company and are BBB accredit…"
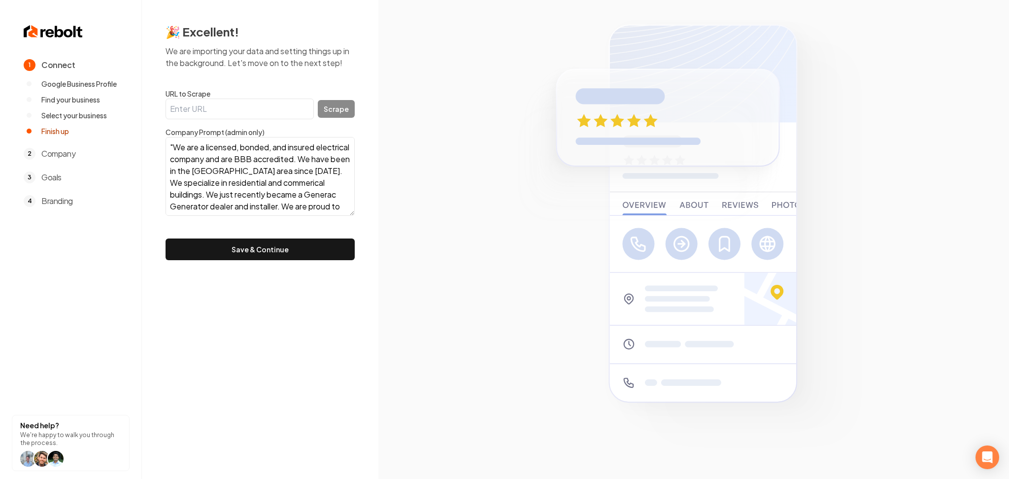
scroll to position [43, 0]
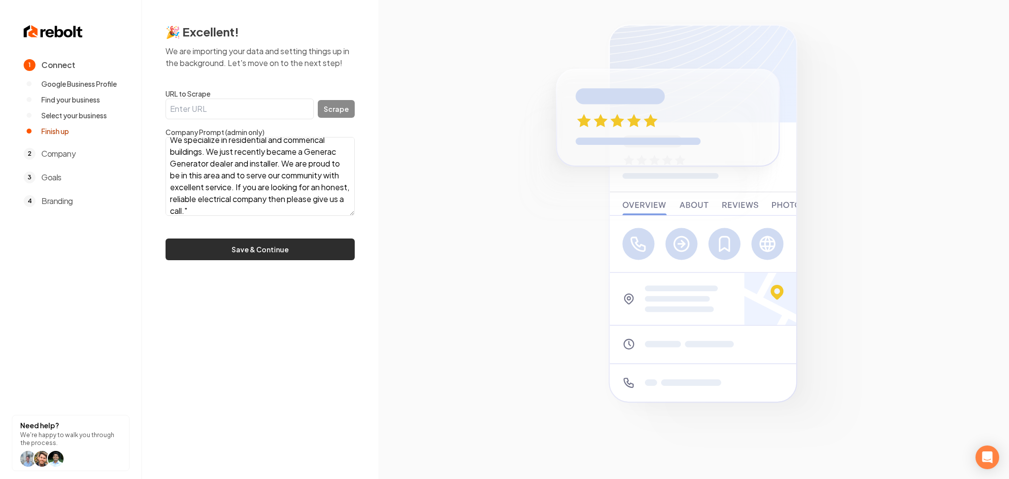
type textarea ""We are a licensed, bonded, and insured electrical company and are BBB accredit…"
click at [249, 251] on button "Save & Continue" at bounding box center [260, 249] width 189 height 22
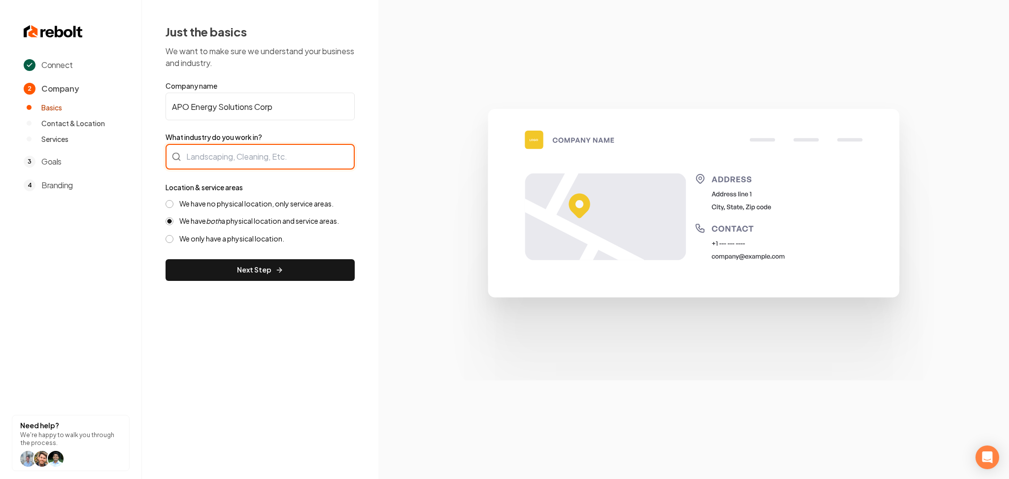
click at [265, 164] on div at bounding box center [260, 157] width 189 height 26
type input "Solar Energy"
click at [209, 201] on label "We have no physical location, only service areas." at bounding box center [256, 203] width 154 height 9
click at [173, 201] on button "We have no physical location, only service areas." at bounding box center [170, 204] width 8 height 8
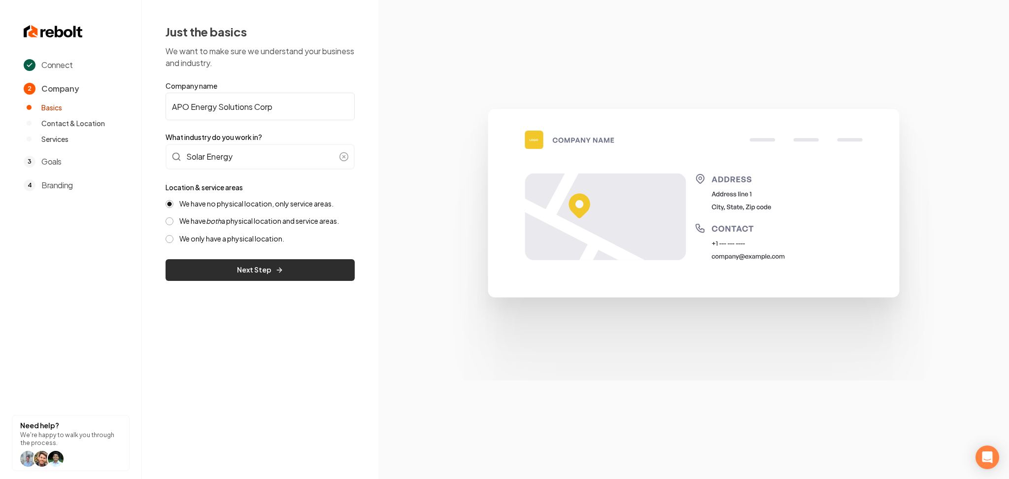
click at [210, 259] on button "Next Step" at bounding box center [260, 270] width 189 height 22
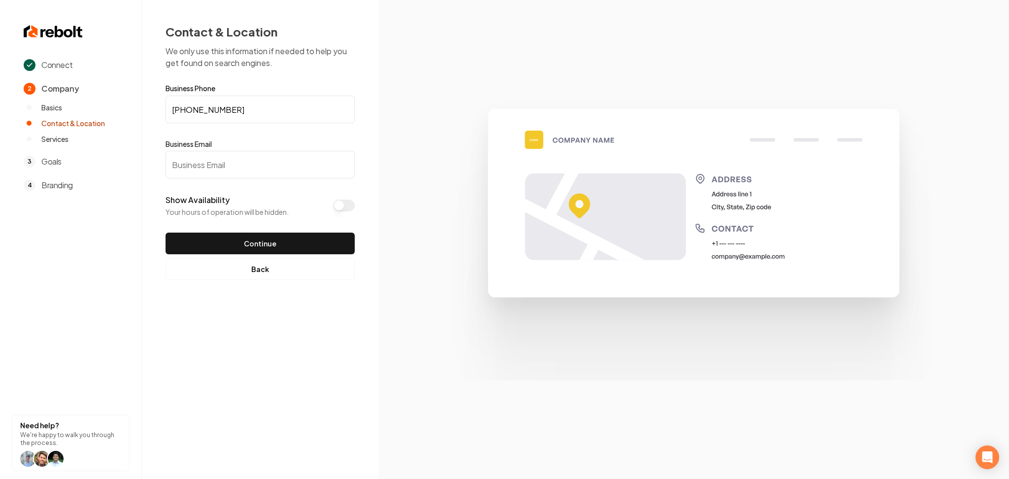
click at [249, 176] on input "Business Email" at bounding box center [260, 165] width 189 height 28
type input "test@test.com"
click at [336, 208] on button "Show Availability" at bounding box center [344, 206] width 22 height 12
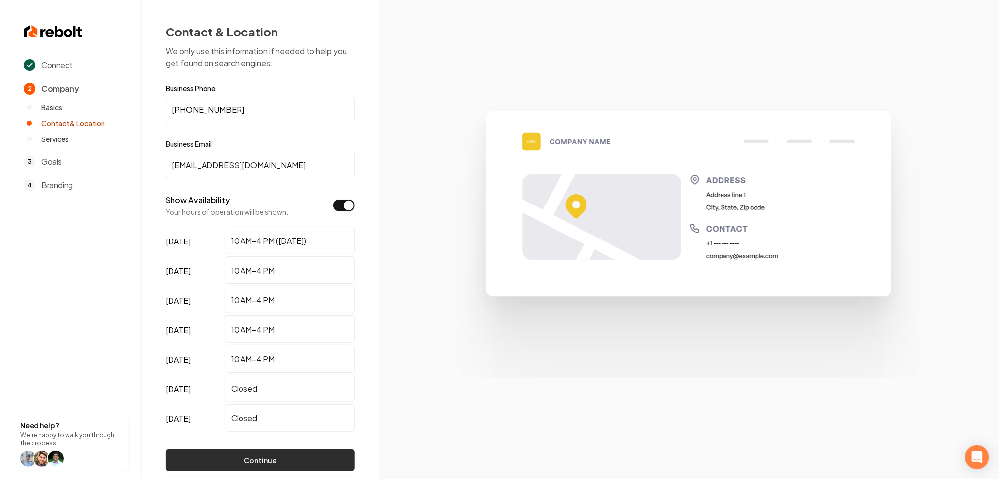
click at [223, 460] on button "Continue" at bounding box center [260, 460] width 189 height 22
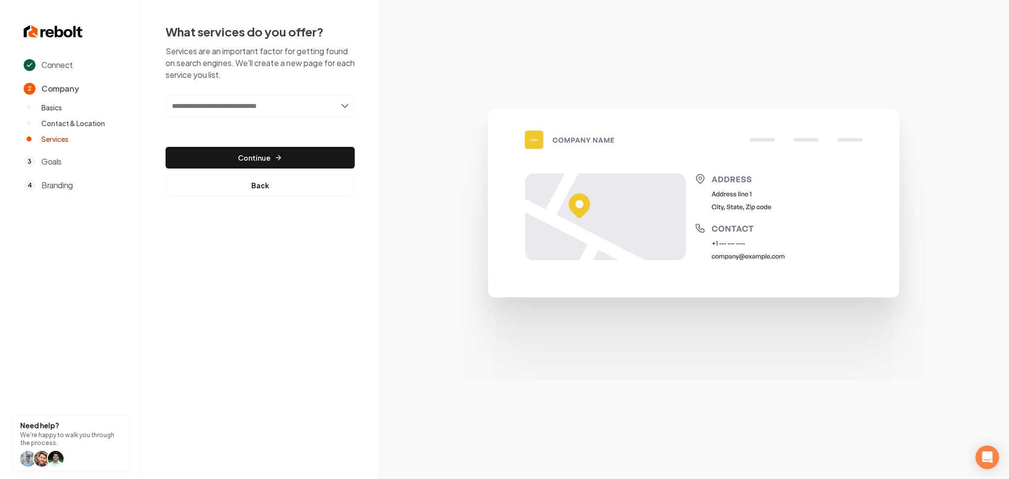
click at [272, 112] on input "text" at bounding box center [260, 106] width 189 height 23
paste input "*****"
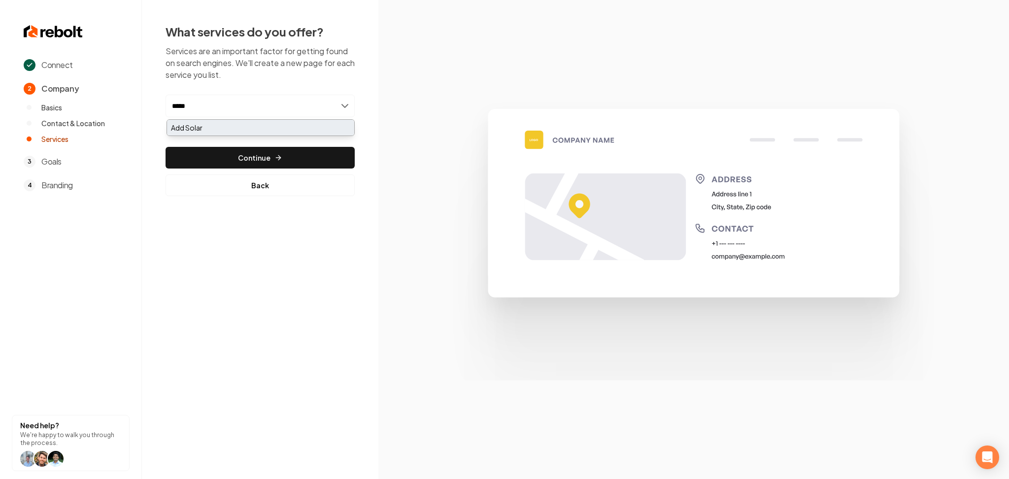
type input "*****"
click at [233, 123] on div "Add Solar" at bounding box center [260, 128] width 187 height 16
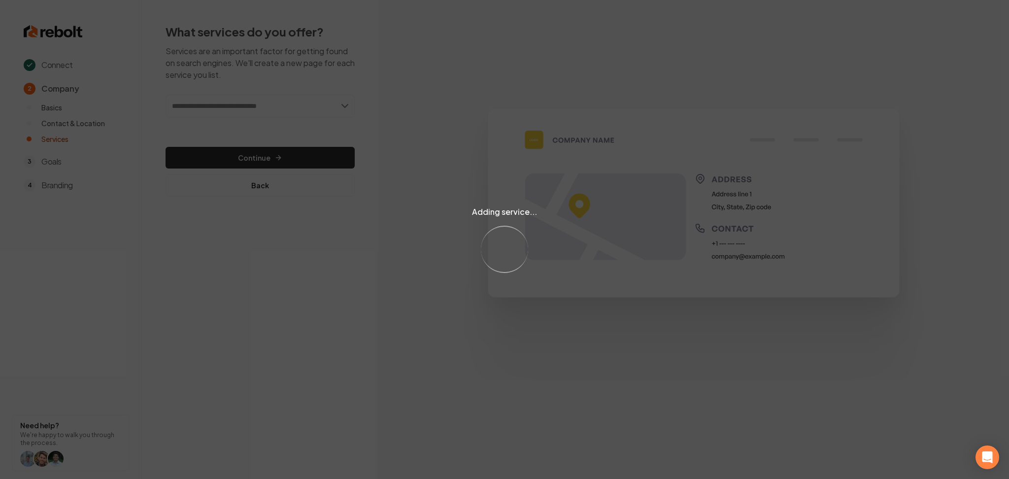
paste input "**********"
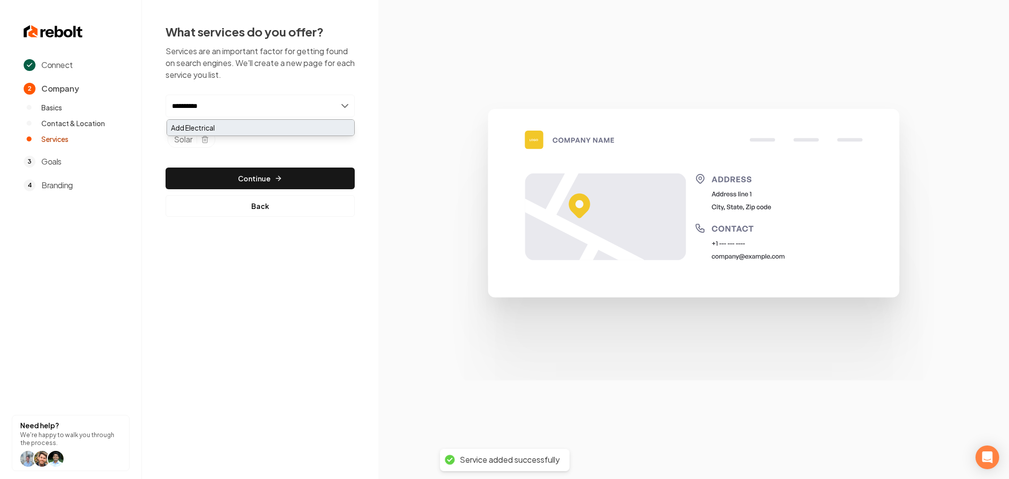
type input "**********"
click at [180, 125] on div "Add Electrical" at bounding box center [260, 128] width 187 height 16
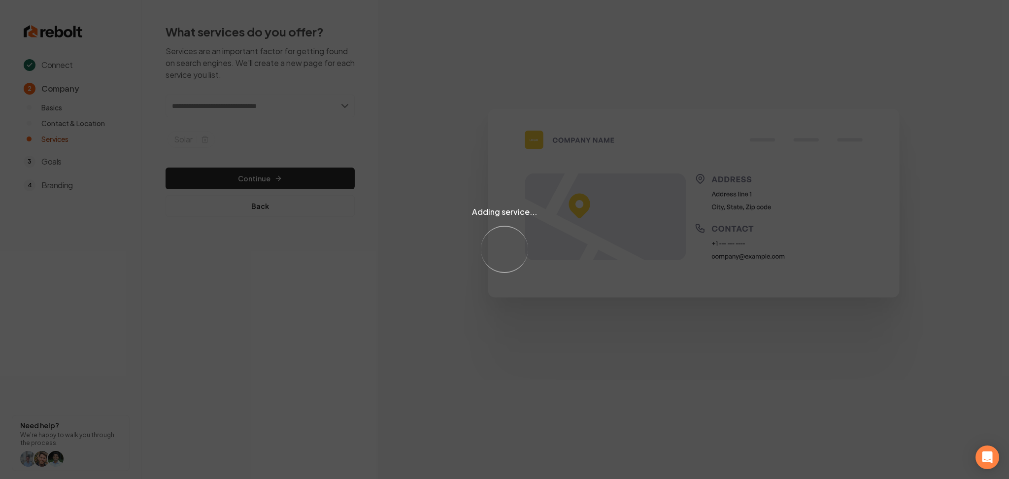
paste input "**********"
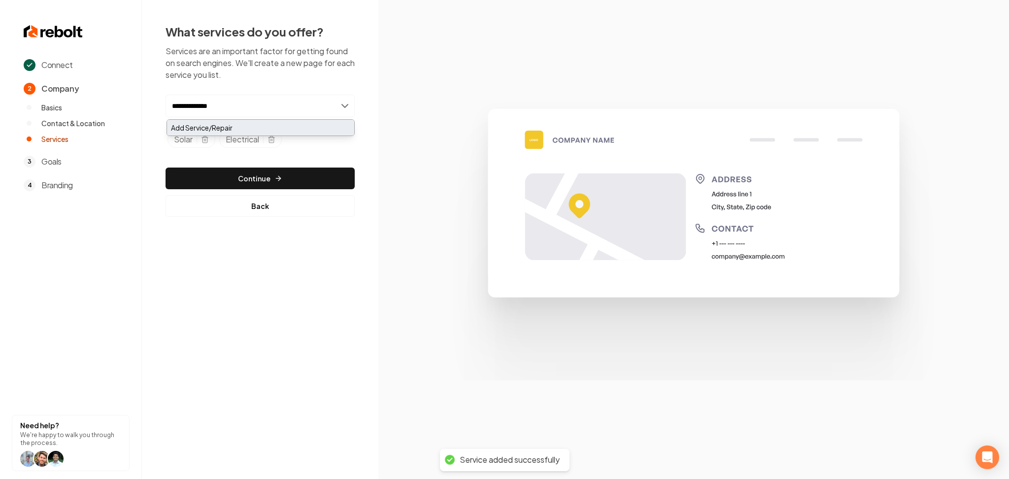
type input "**********"
click at [206, 125] on div "Add Service/Repair" at bounding box center [260, 128] width 187 height 16
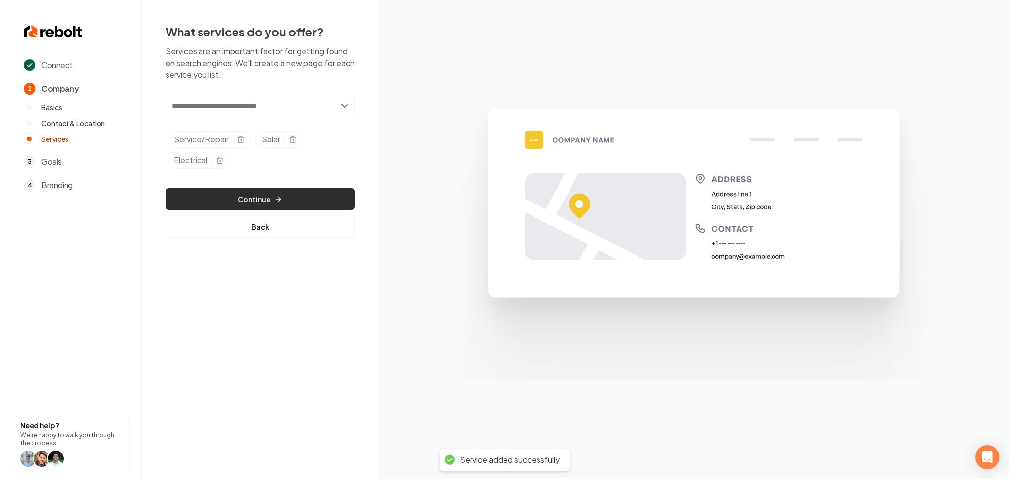
click at [269, 194] on button "Continue" at bounding box center [260, 199] width 189 height 22
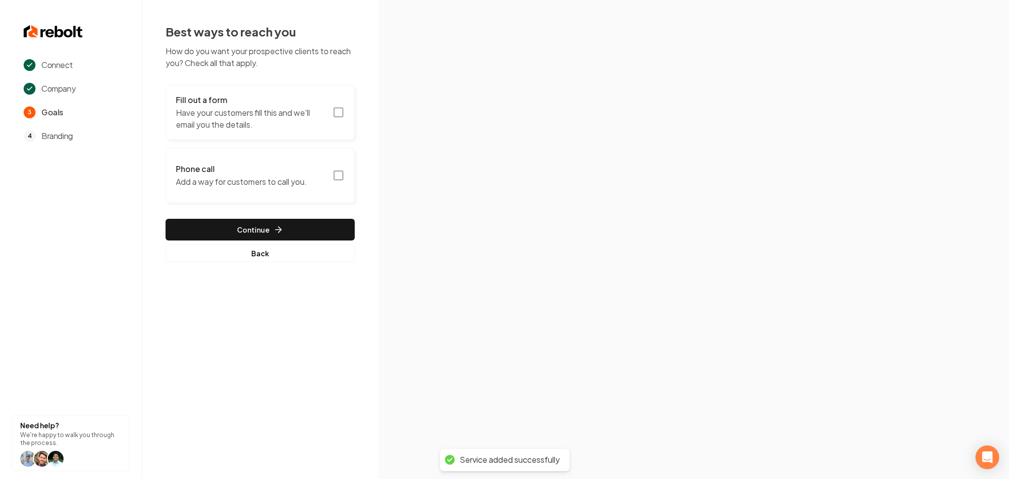
click at [258, 126] on p "Have your customers fill this and we'll email you the details." at bounding box center [251, 119] width 151 height 24
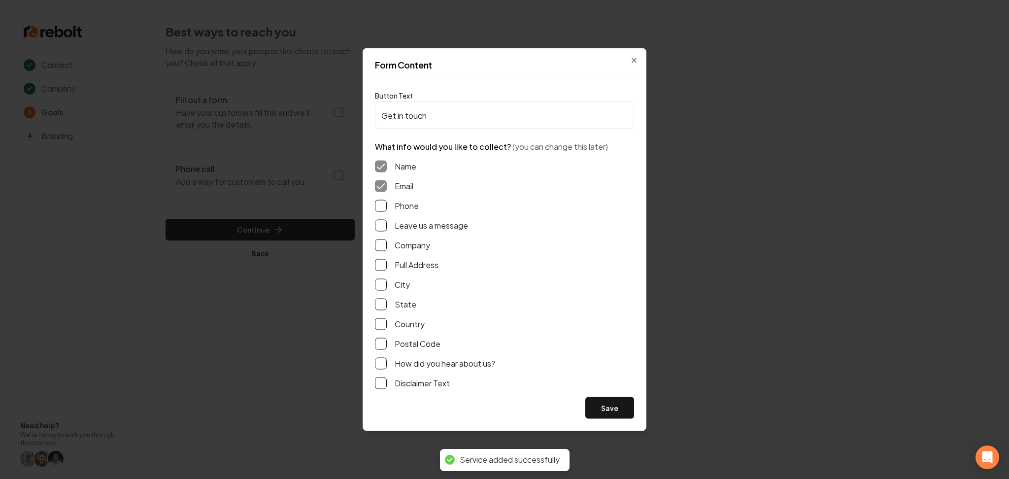
drag, startPoint x: 381, startPoint y: 207, endPoint x: 376, endPoint y: 225, distance: 18.4
click at [381, 207] on button "Phone" at bounding box center [381, 206] width 12 height 12
click at [376, 225] on button "Leave us a message" at bounding box center [381, 226] width 12 height 12
click at [617, 412] on button "Save" at bounding box center [609, 408] width 49 height 22
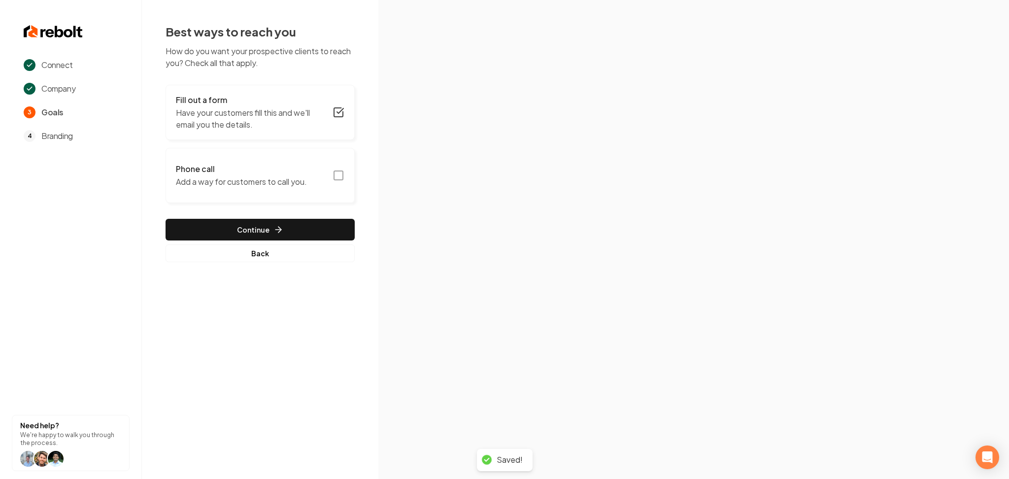
click at [217, 181] on p "Add a way for customers to call you." at bounding box center [241, 182] width 131 height 12
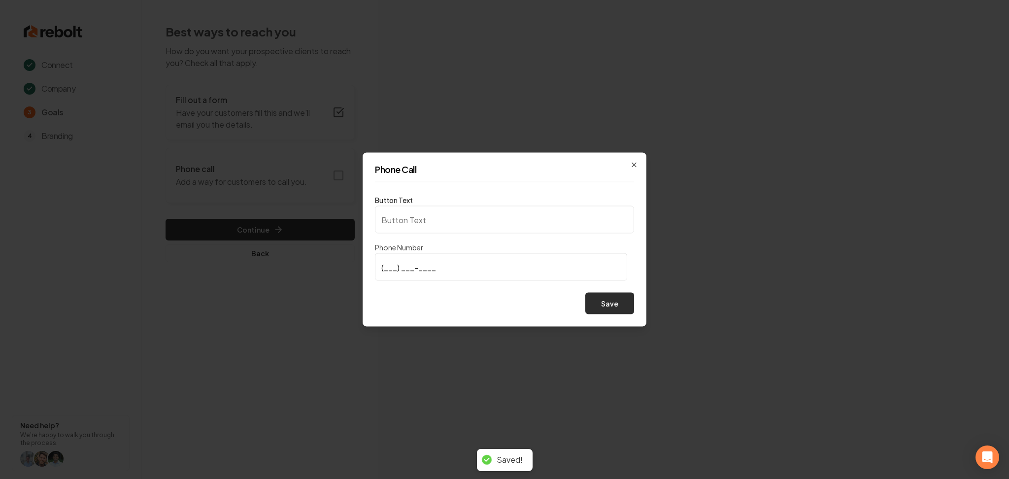
type input "Call us"
type input "(928) 234-6020"
click at [611, 310] on button "Save" at bounding box center [609, 304] width 49 height 22
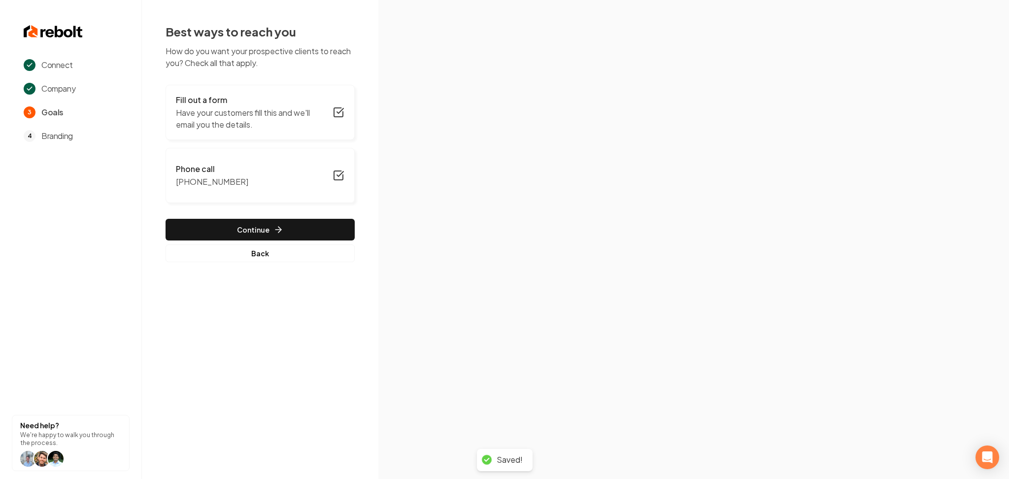
click at [214, 229] on button "Continue" at bounding box center [260, 230] width 189 height 22
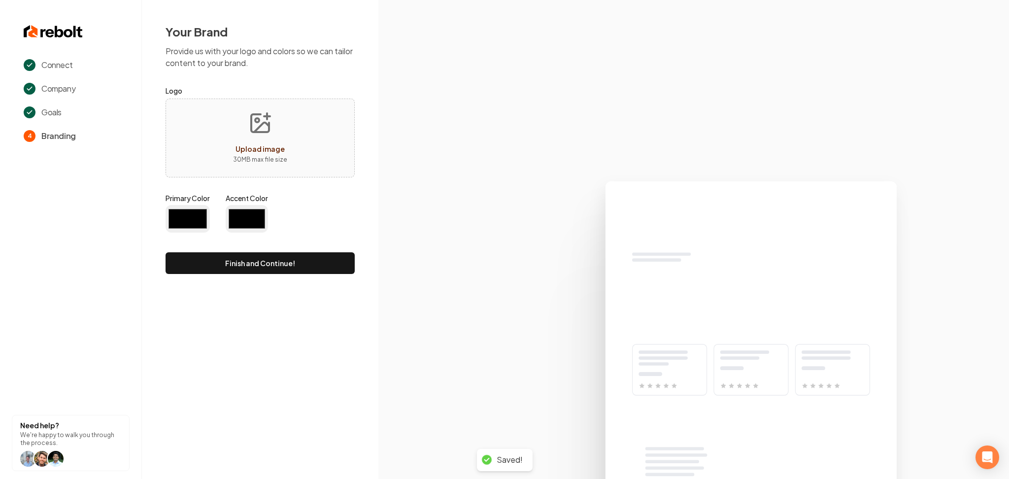
type input "#194d33"
type input "#70be00"
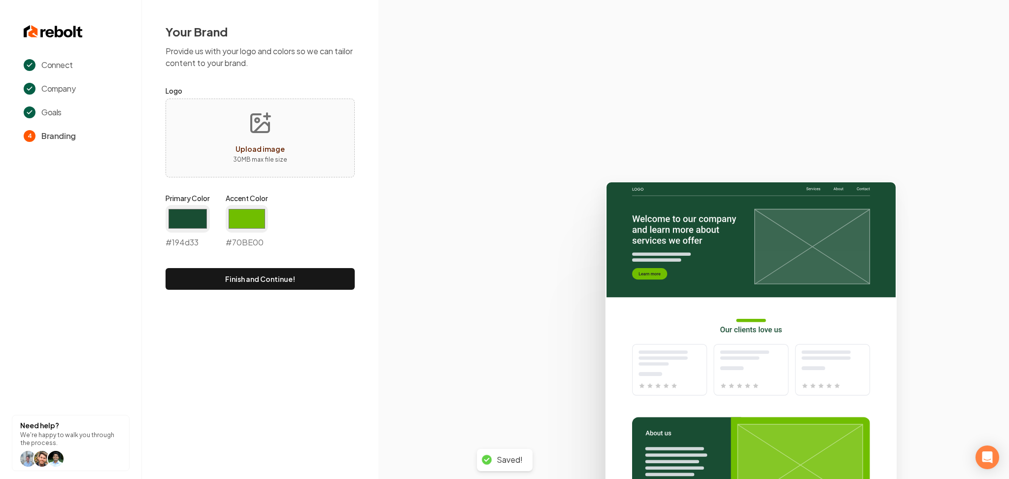
click at [230, 153] on button "Upload image 30 MB max file size" at bounding box center [260, 137] width 70 height 69
type input "**********"
click at [179, 208] on input "#194d33" at bounding box center [188, 219] width 44 height 28
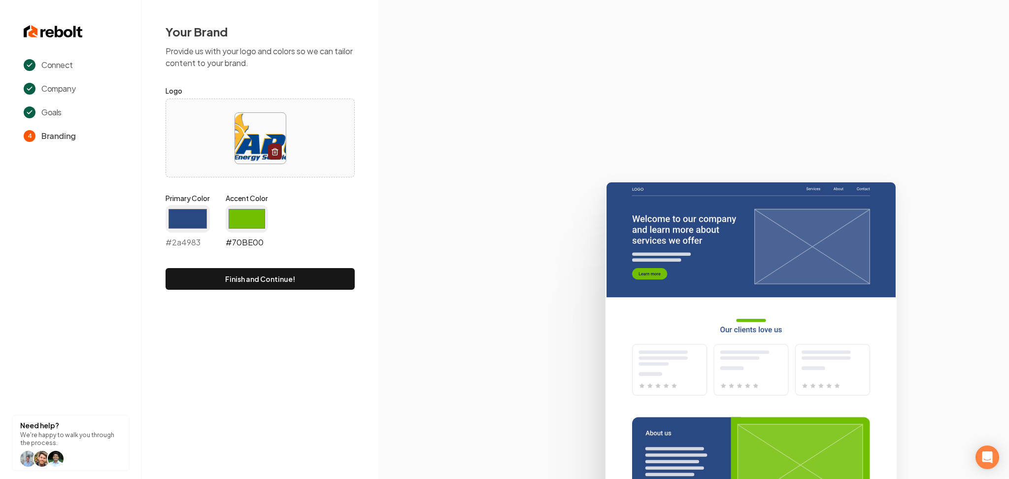
type input "#2a4983"
click at [243, 210] on input "#70be00" at bounding box center [247, 219] width 42 height 28
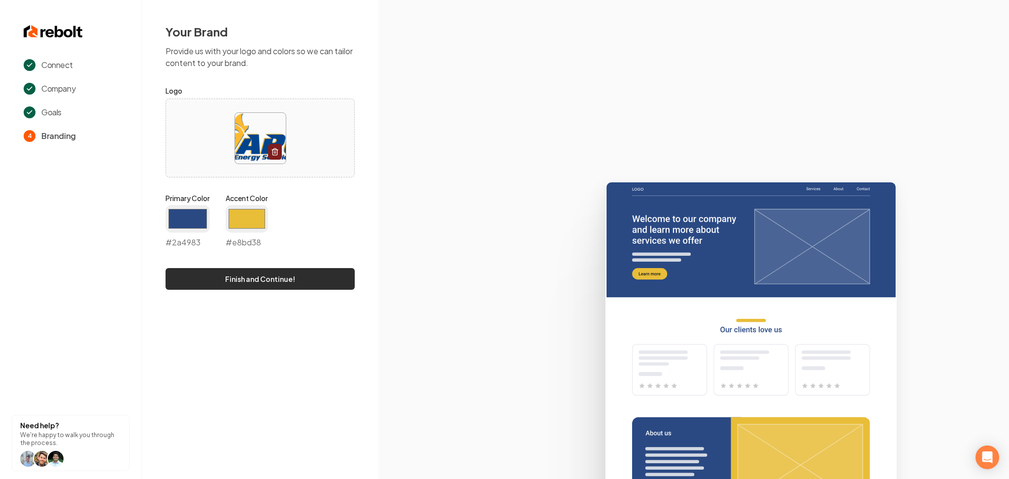
type input "#e8bd38"
click at [198, 271] on button "Finish and Continue!" at bounding box center [260, 279] width 189 height 22
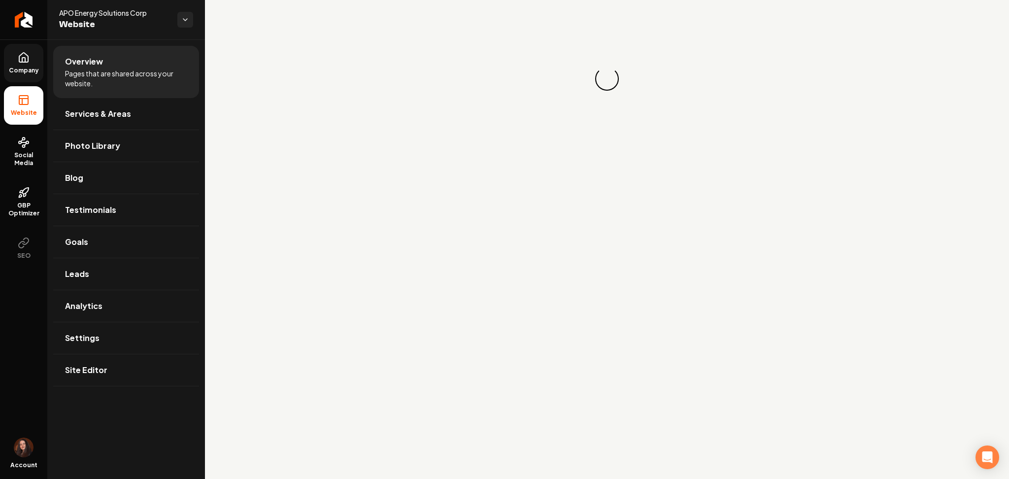
click at [18, 77] on link "Company" at bounding box center [23, 63] width 39 height 38
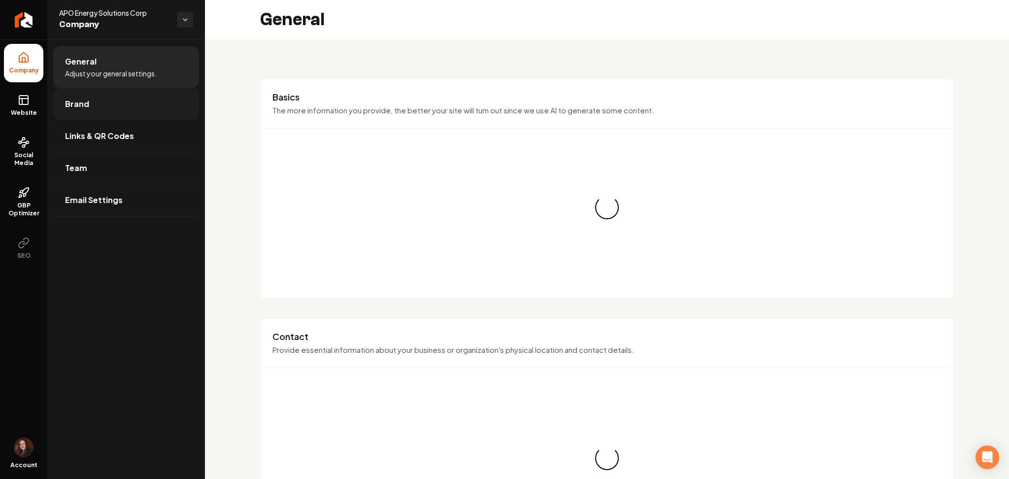
click at [62, 99] on link "Brand" at bounding box center [126, 104] width 146 height 32
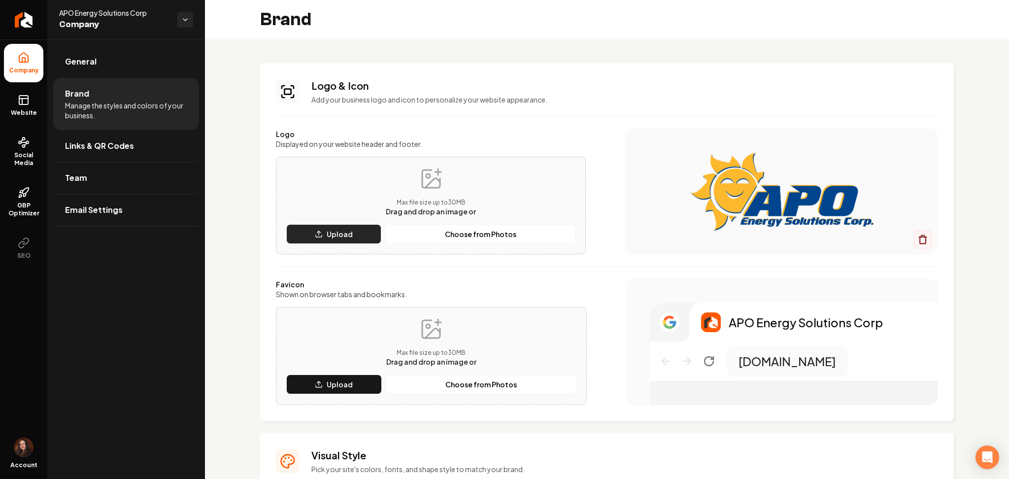
click at [318, 228] on button "Upload" at bounding box center [333, 234] width 95 height 20
click at [351, 383] on button "Upload" at bounding box center [334, 384] width 96 height 20
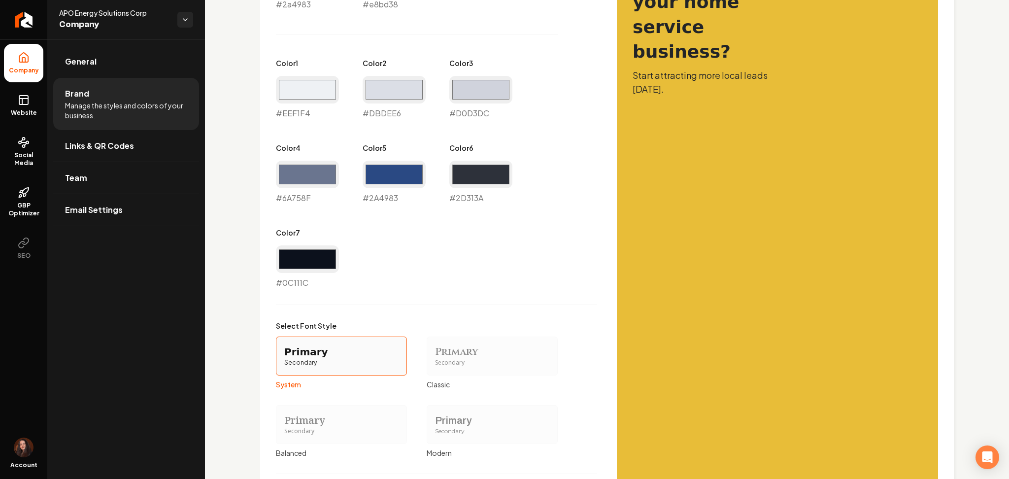
scroll to position [591, 0]
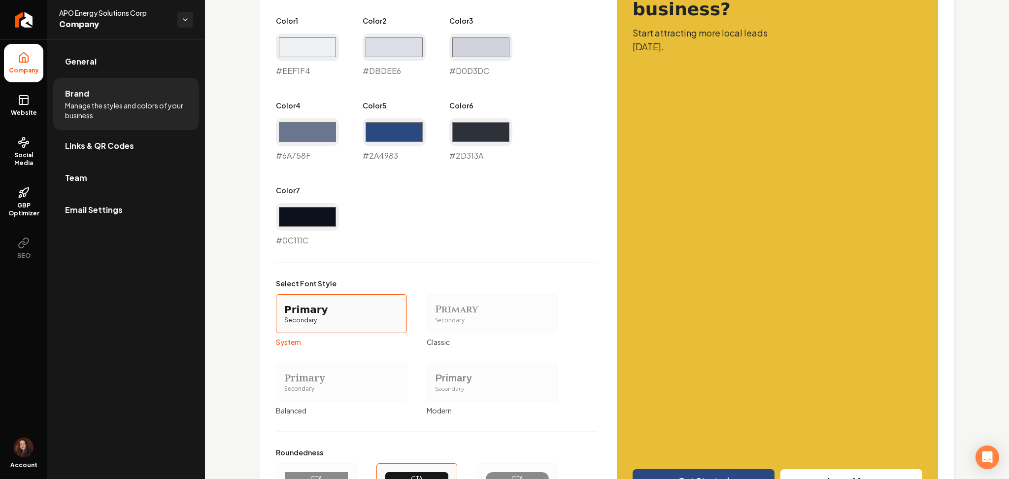
click at [474, 390] on div "Secondary" at bounding box center [492, 389] width 114 height 8
click at [434, 386] on button "Primary Secondary Modern" at bounding box center [430, 382] width 8 height 8
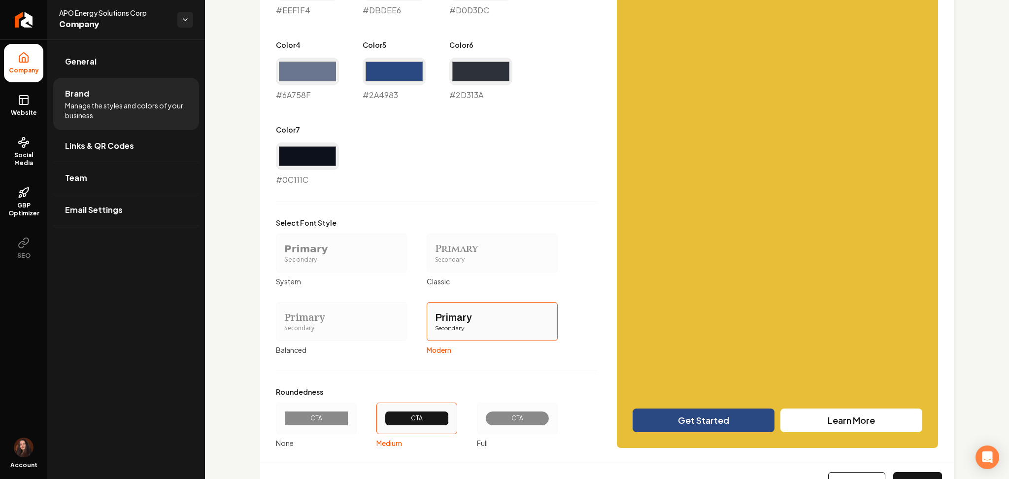
scroll to position [695, 0]
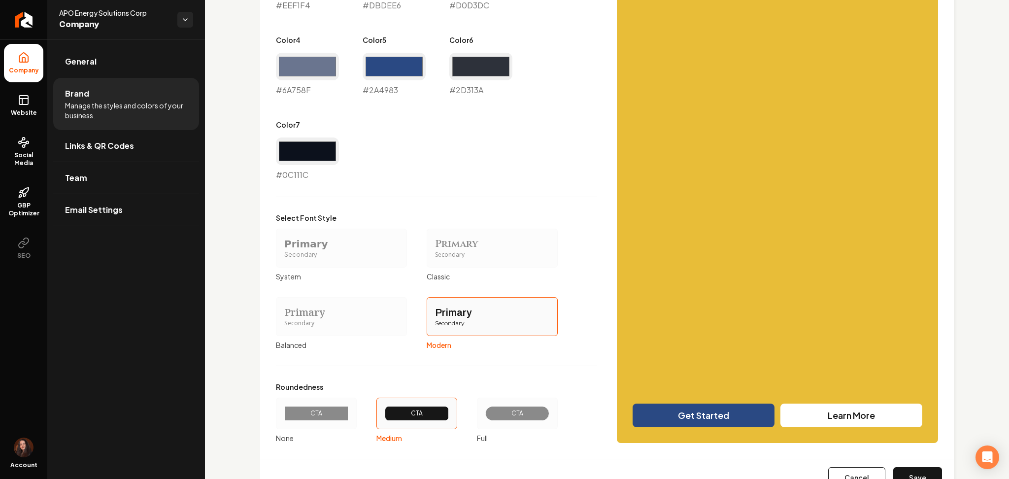
click at [500, 403] on div "CTA" at bounding box center [517, 414] width 81 height 32
click at [484, 409] on button "CTA Full" at bounding box center [480, 413] width 8 height 8
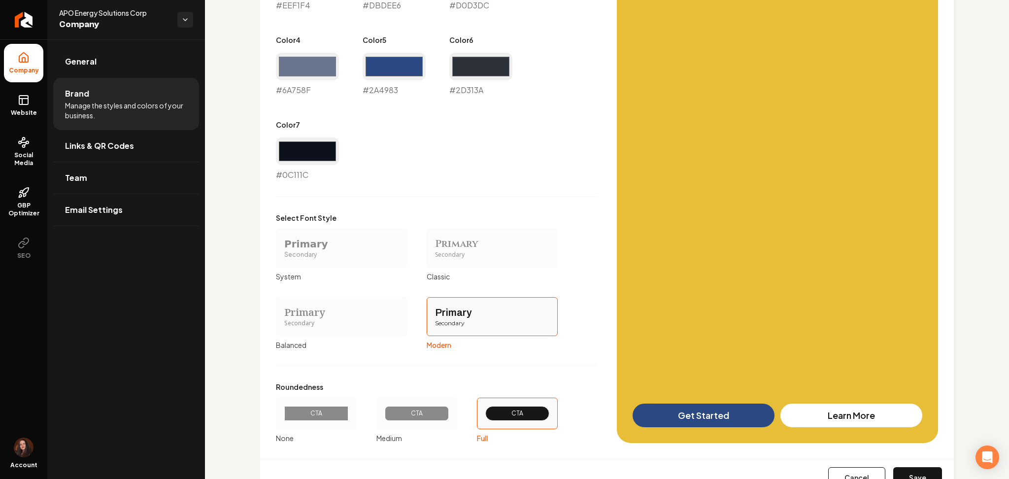
click at [900, 475] on button "Save" at bounding box center [917, 478] width 49 height 22
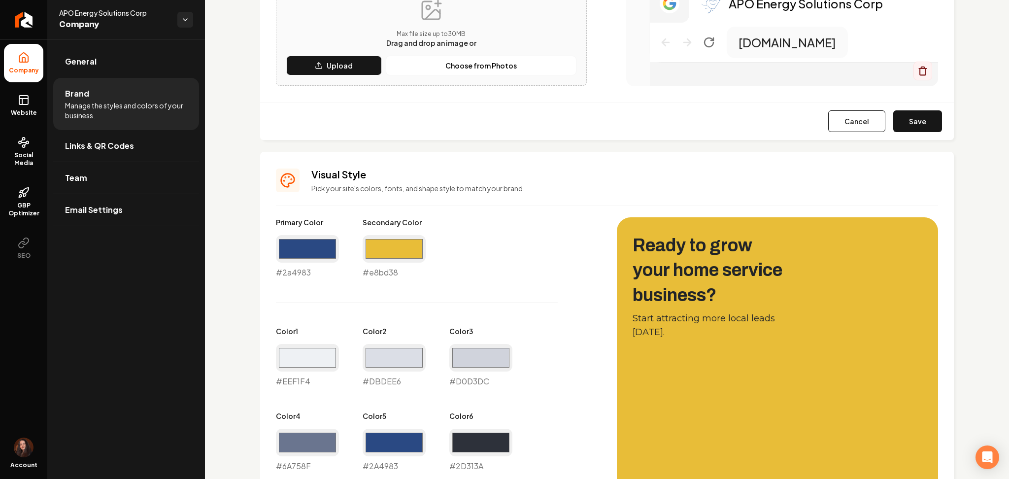
type input "#eef1f4"
type input "#dbdee6"
type input "#d0d3dc"
type input "#6a758f"
type input "#2a4983"
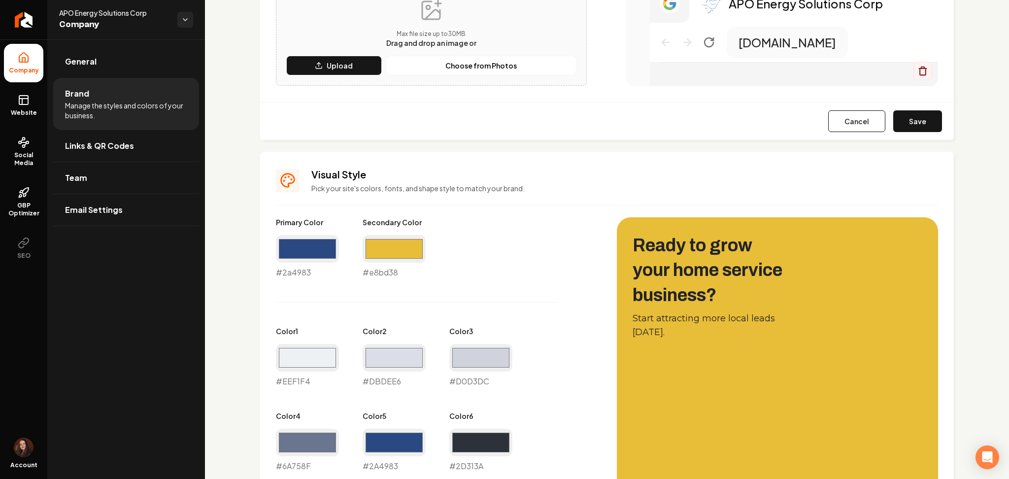
type input "#2d313a"
type input "#0c111c"
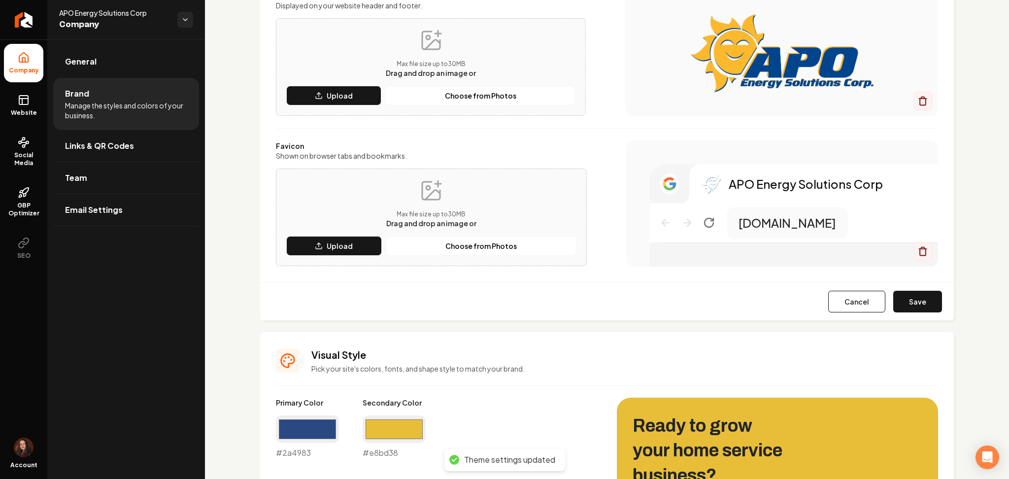
scroll to position [0, 0]
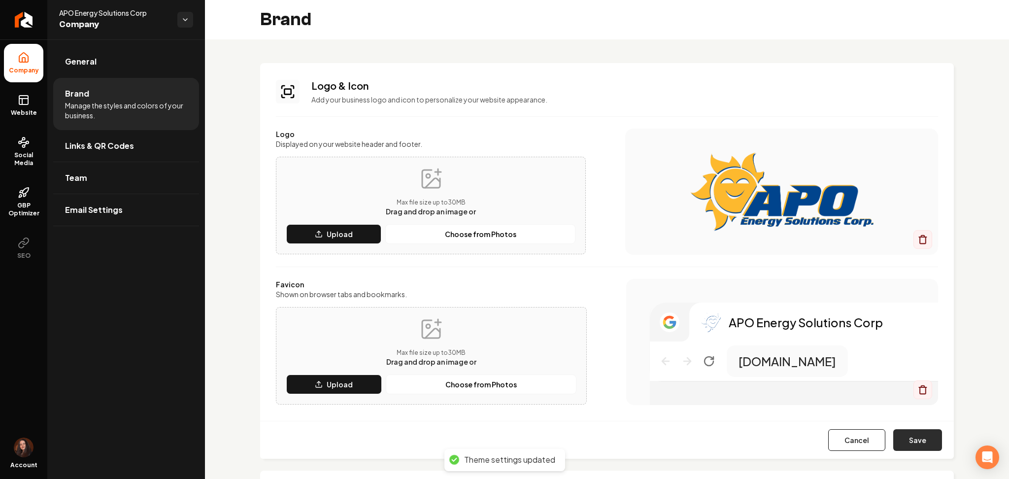
click at [905, 444] on button "Save" at bounding box center [917, 440] width 49 height 22
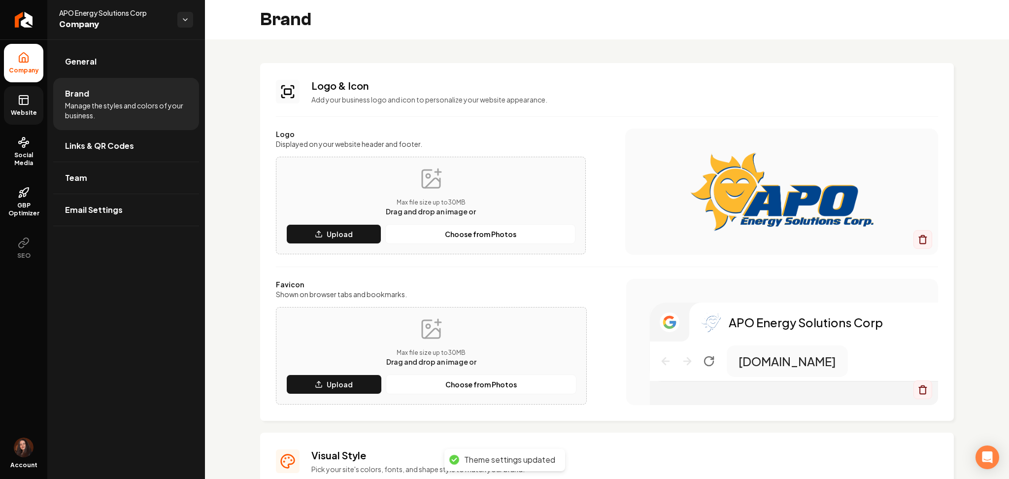
click at [27, 103] on icon at bounding box center [24, 100] width 12 height 12
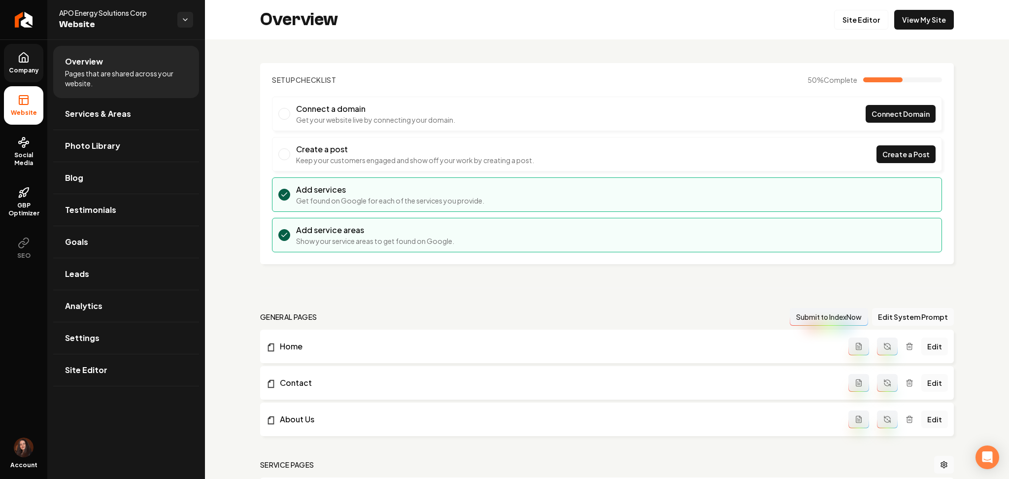
click at [50, 52] on ul "Overview Pages that are shared across your website. Services & Areas Photo Libr…" at bounding box center [126, 215] width 158 height 353
click at [18, 65] on link "Company" at bounding box center [23, 63] width 39 height 38
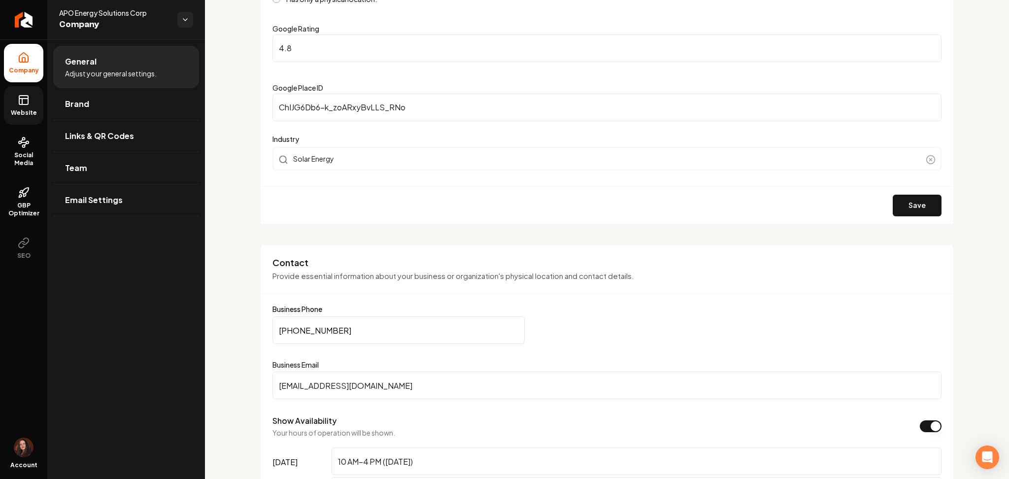
scroll to position [460, 0]
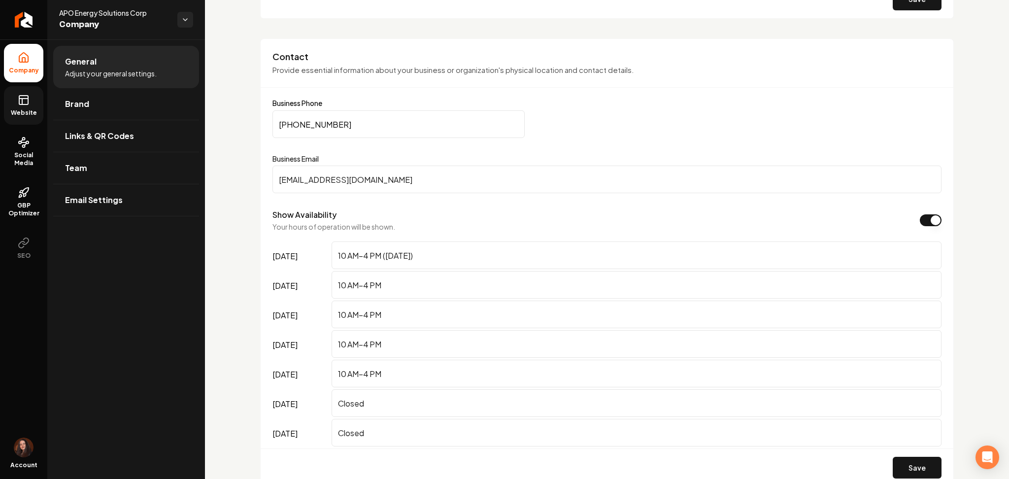
drag, startPoint x: 392, startPoint y: 185, endPoint x: 213, endPoint y: 187, distance: 178.9
paste input "apoenergysolutions@gmail"
type input "apoenergysolutions@gmail.com"
click at [913, 458] on button "Save" at bounding box center [917, 468] width 49 height 22
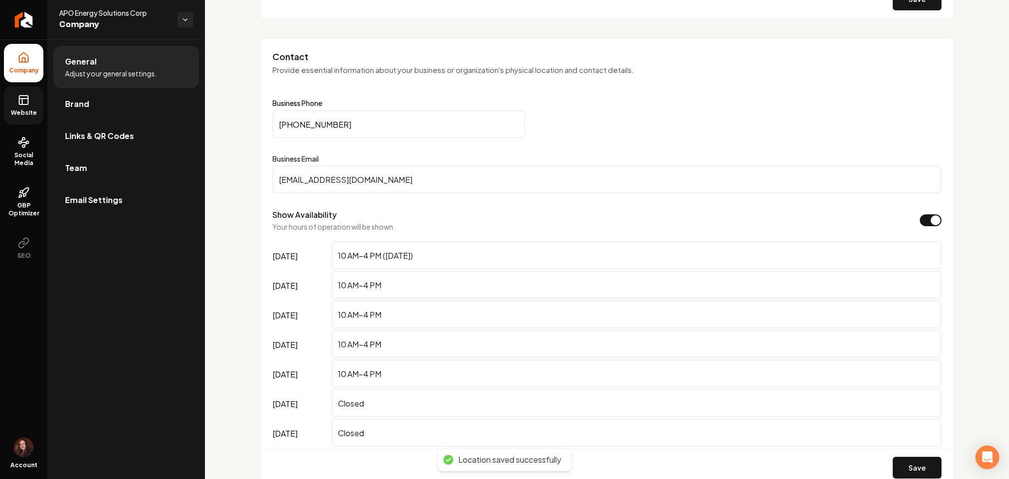
click at [36, 96] on link "Website" at bounding box center [23, 105] width 39 height 38
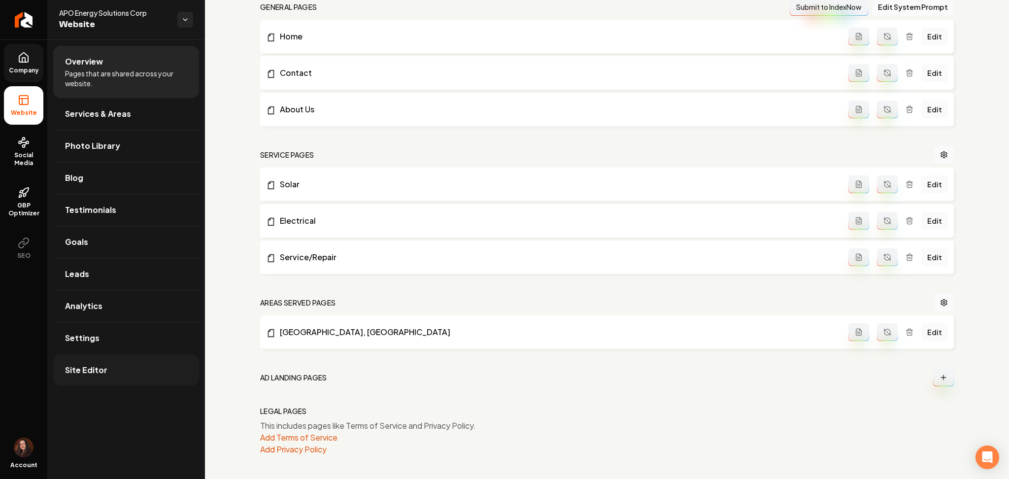
click at [95, 372] on span "Site Editor" at bounding box center [86, 370] width 42 height 12
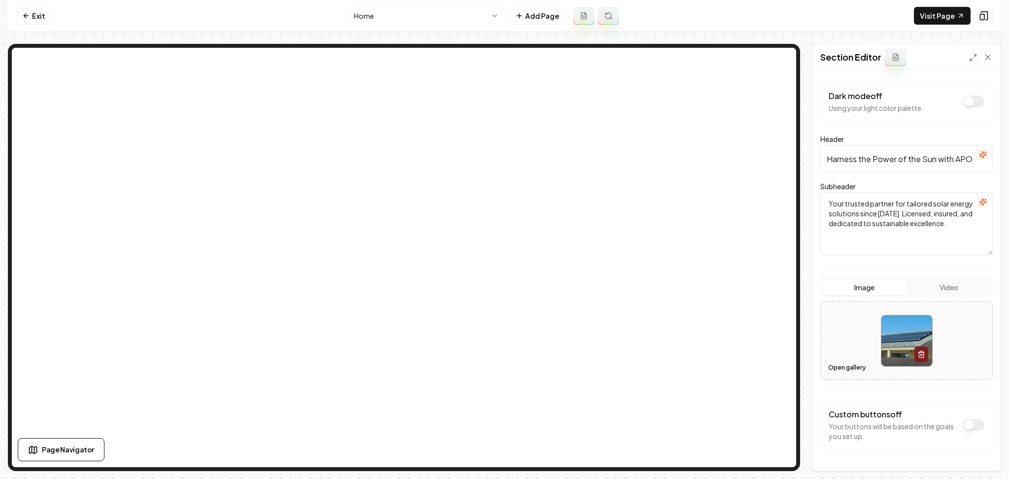
click at [845, 371] on button "Open gallery" at bounding box center [847, 368] width 44 height 16
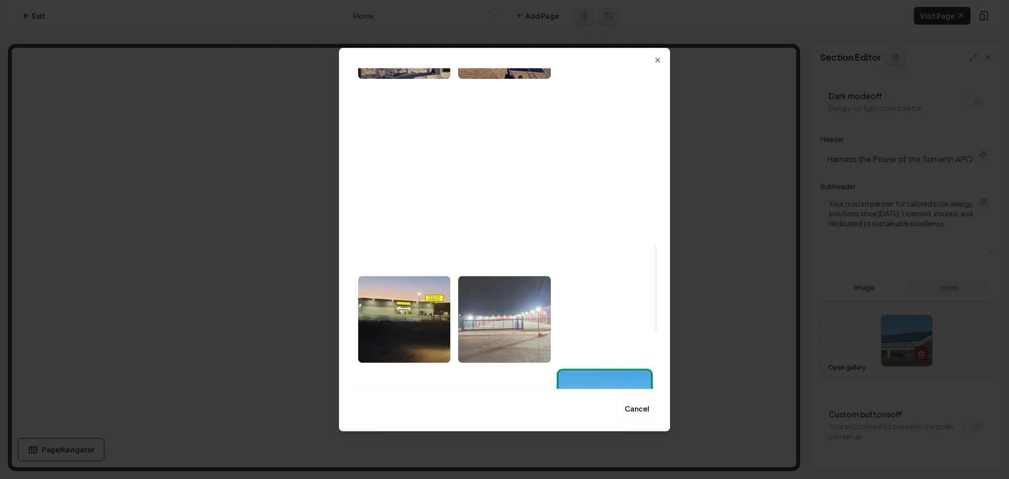
scroll to position [579, 0]
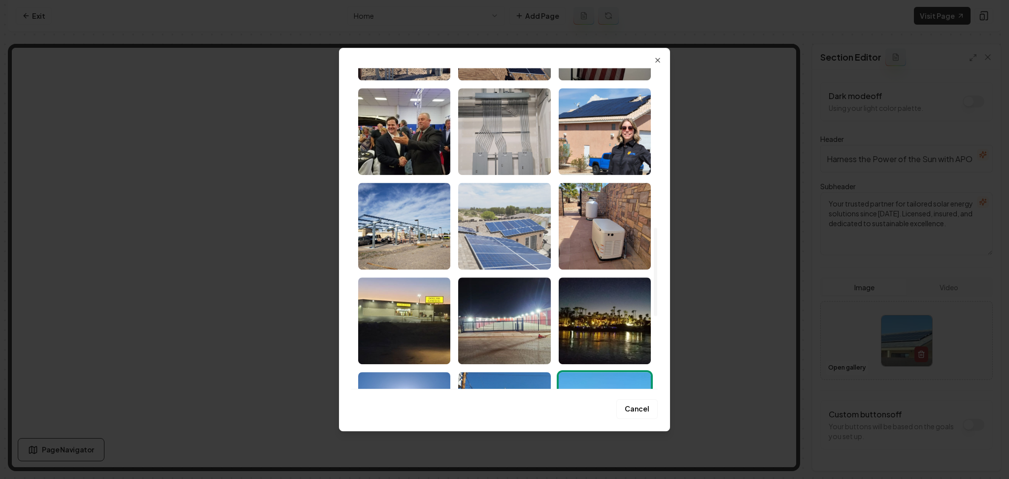
click at [497, 233] on img "Select image image_68adaf515c7cd75eb834c895.jpeg" at bounding box center [504, 226] width 92 height 87
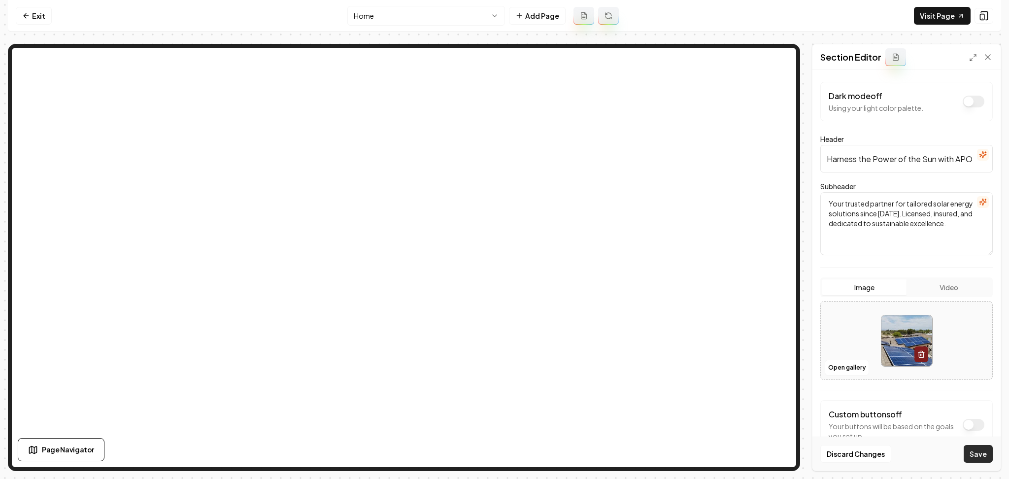
click at [972, 449] on button "Save" at bounding box center [978, 454] width 29 height 18
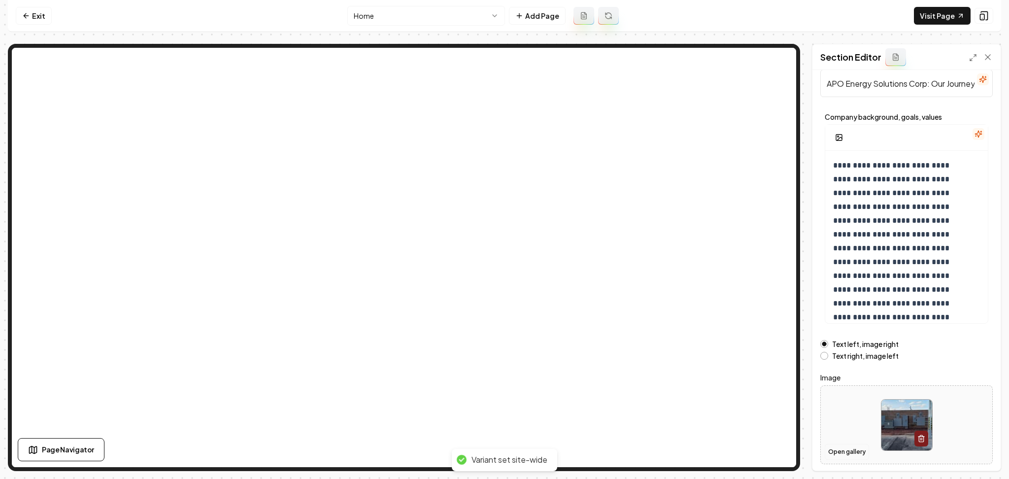
scroll to position [53, 0]
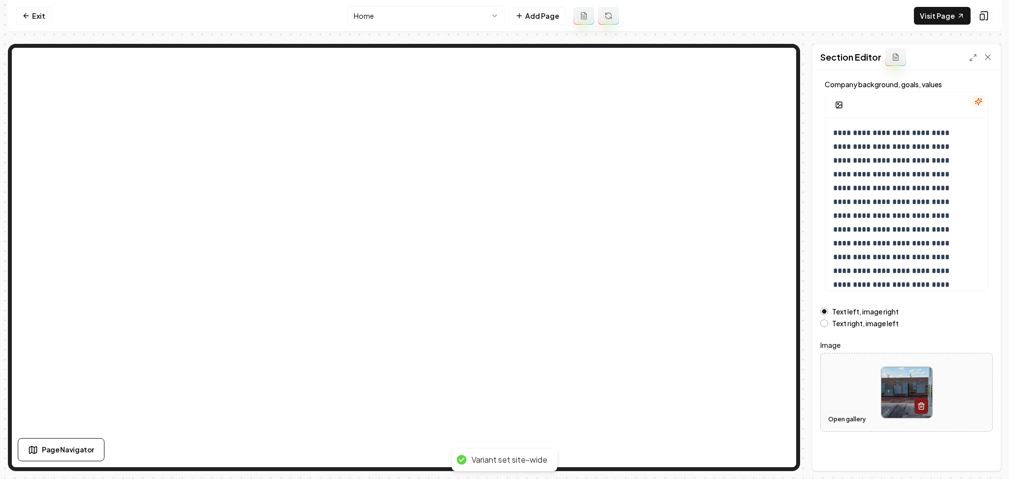
click at [849, 412] on button "Open gallery" at bounding box center [847, 419] width 44 height 16
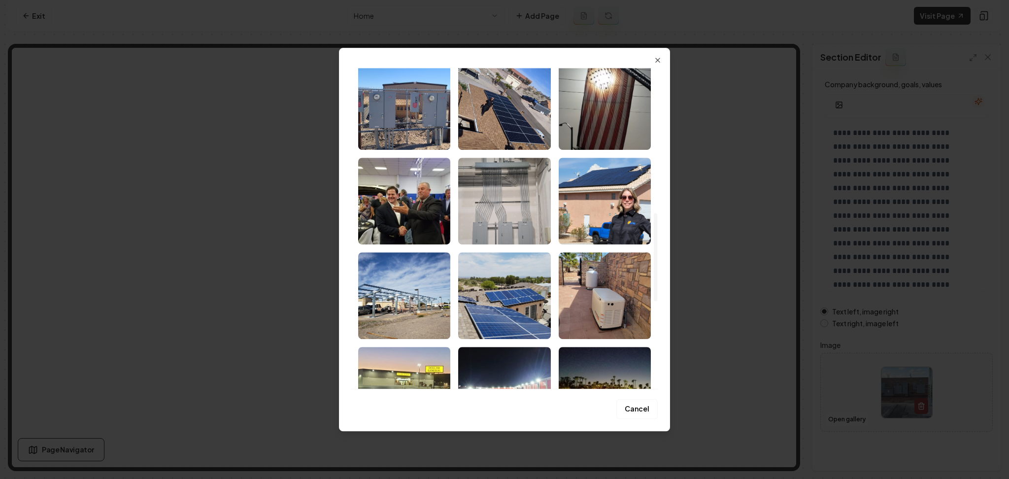
scroll to position [525, 0]
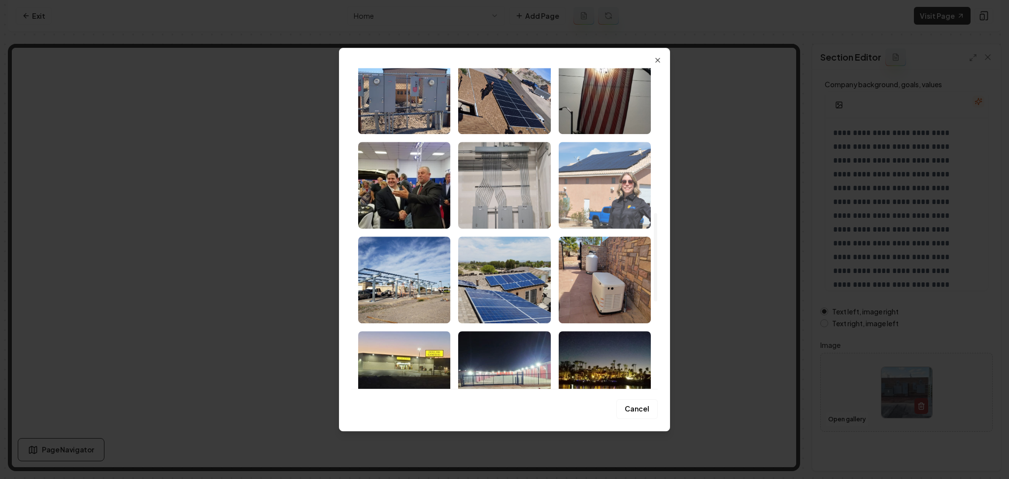
click at [586, 178] on img "Select image image_68adaf515c7cd75eb834c903.jpeg" at bounding box center [605, 185] width 92 height 87
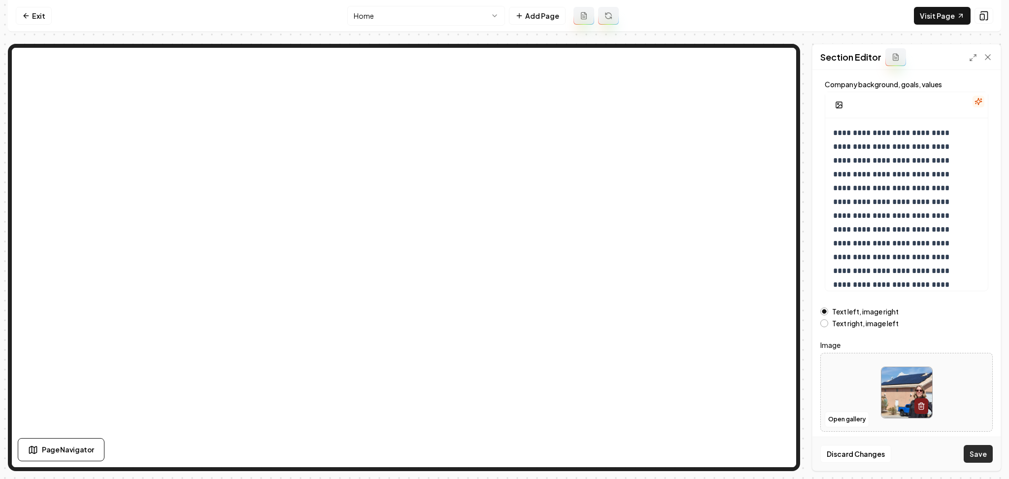
click at [985, 457] on button "Save" at bounding box center [978, 454] width 29 height 18
click at [409, 11] on html "**********" at bounding box center [504, 239] width 1009 height 479
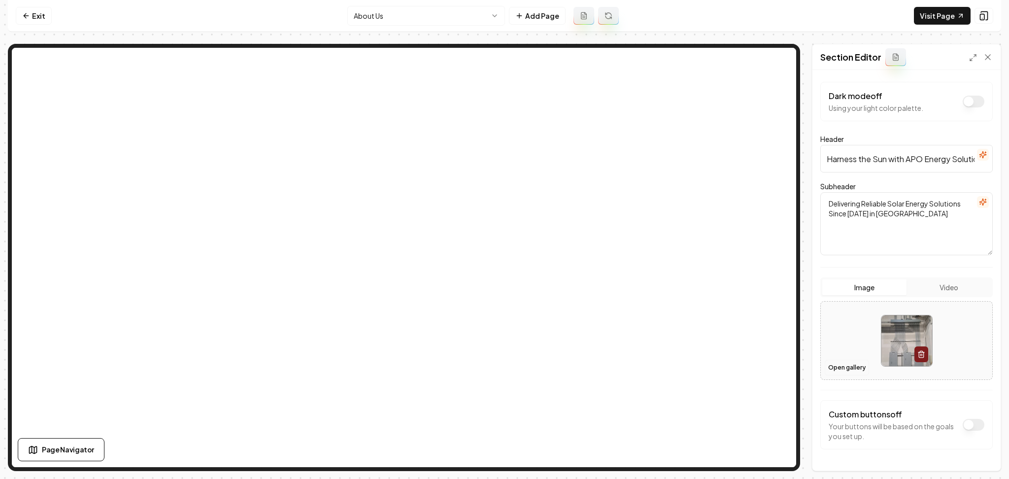
click at [841, 370] on button "Open gallery" at bounding box center [847, 368] width 44 height 16
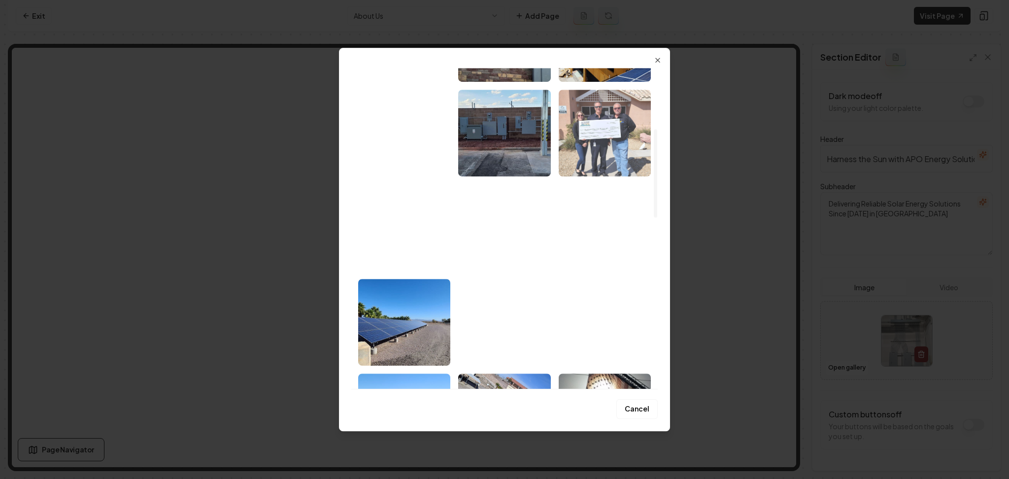
scroll to position [197, 0]
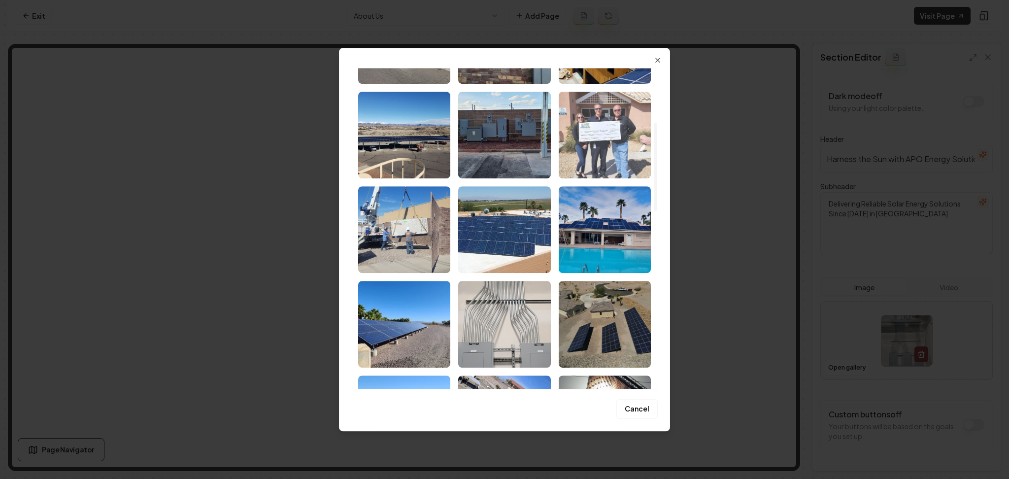
click at [604, 131] on img "Select image image_68adaf525c7cd75eb834ce5a.jpeg" at bounding box center [605, 135] width 92 height 87
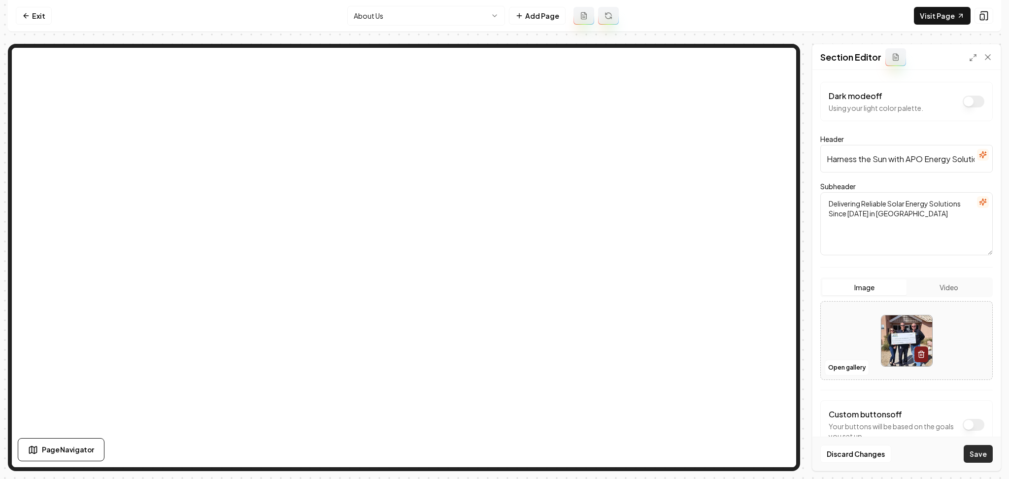
click at [978, 448] on button "Save" at bounding box center [978, 454] width 29 height 18
click at [855, 367] on button "Open gallery" at bounding box center [847, 368] width 44 height 16
click at [848, 372] on button "Open gallery" at bounding box center [847, 368] width 44 height 16
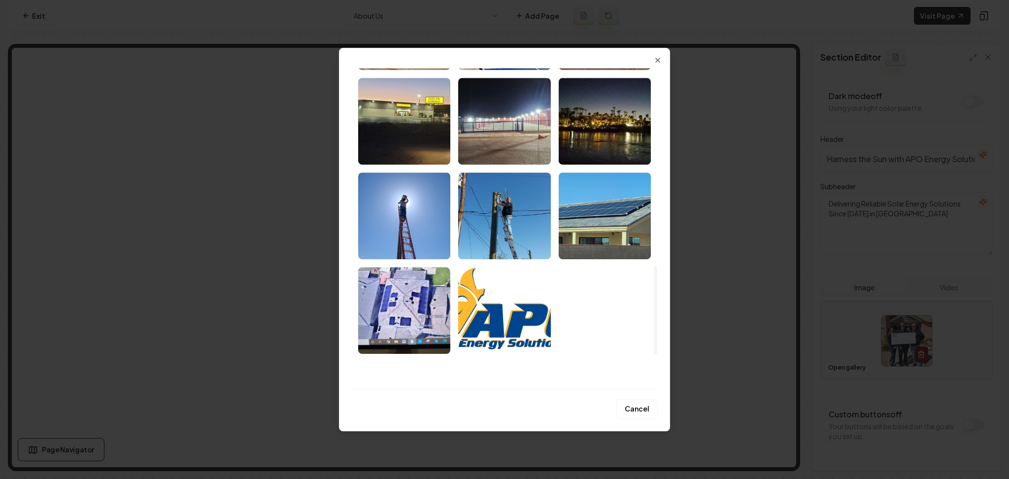
scroll to position [788, 0]
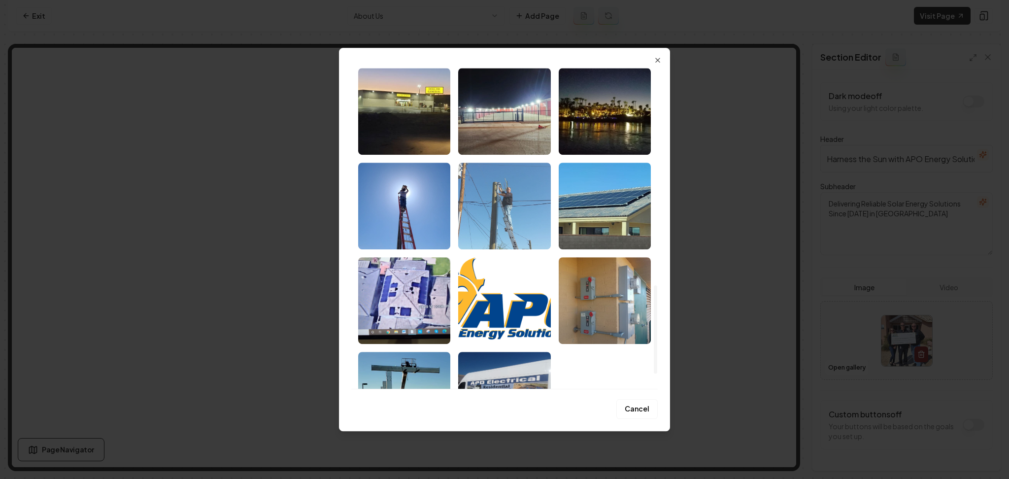
click at [486, 204] on img "Select image image_68adaf515c7cd75eb834c83b.jpeg" at bounding box center [504, 206] width 92 height 87
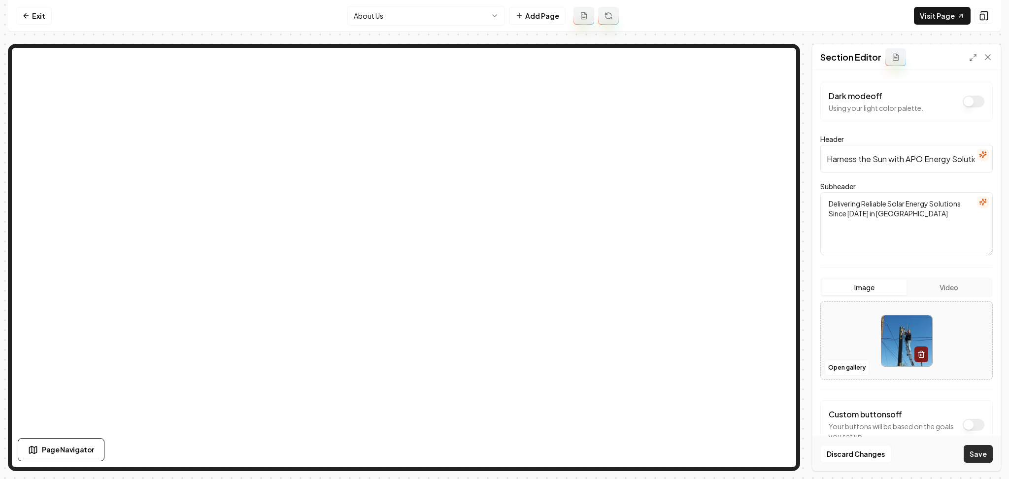
click at [983, 459] on button "Save" at bounding box center [978, 454] width 29 height 18
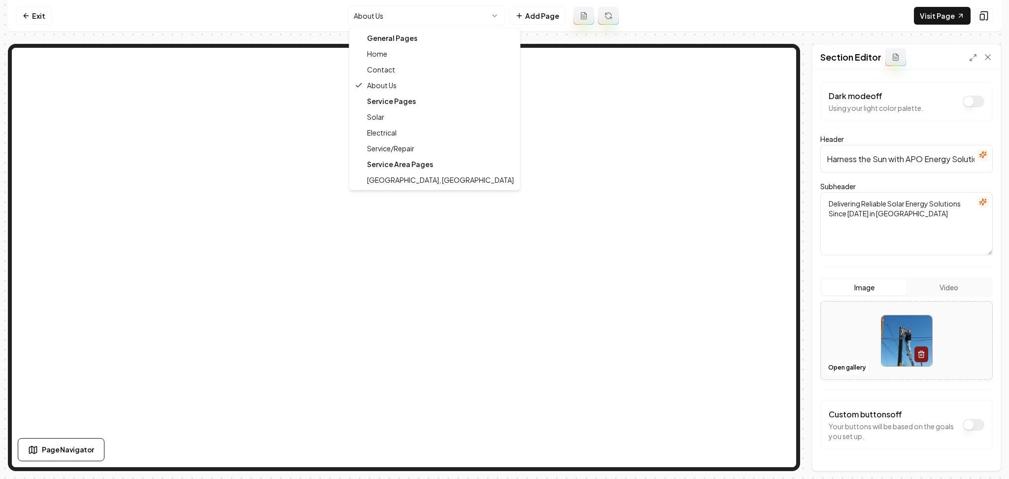
click at [375, 23] on html "Computer Required This feature is only available on a computer. Please switch t…" at bounding box center [504, 239] width 1009 height 479
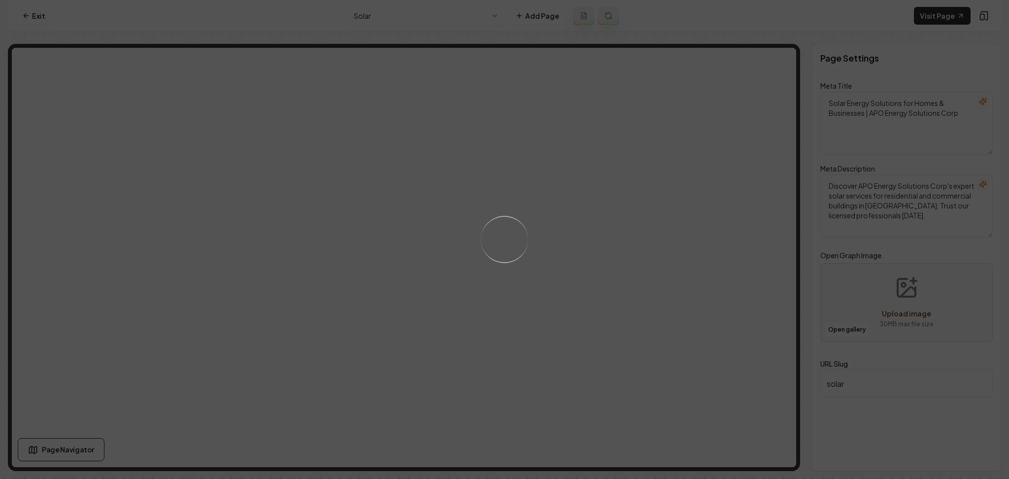
click at [552, 259] on div "Loading..." at bounding box center [504, 239] width 1009 height 479
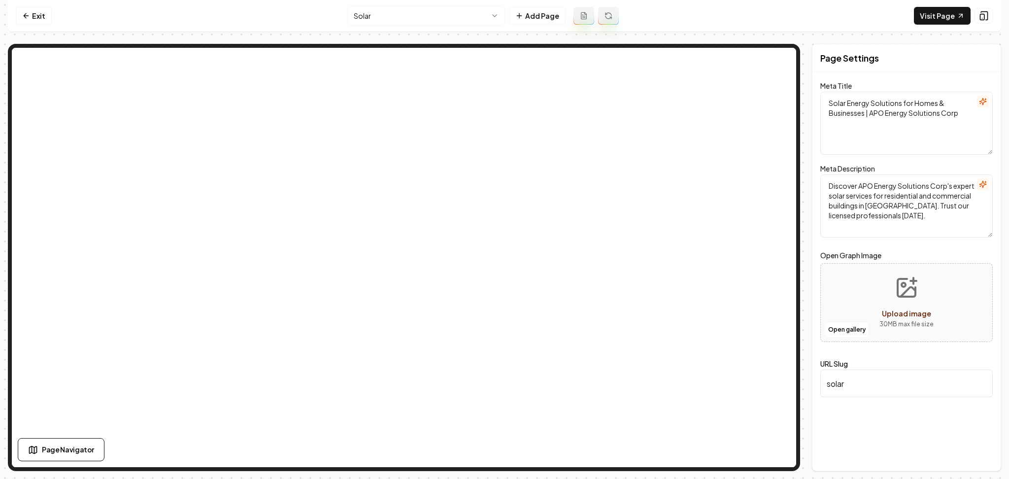
click at [439, 18] on html "Computer Required This feature is only available on a computer. Please switch t…" at bounding box center [504, 239] width 1009 height 479
click at [371, 18] on html "Computer Required This feature is only available on a computer. Please switch t…" at bounding box center [504, 239] width 1009 height 479
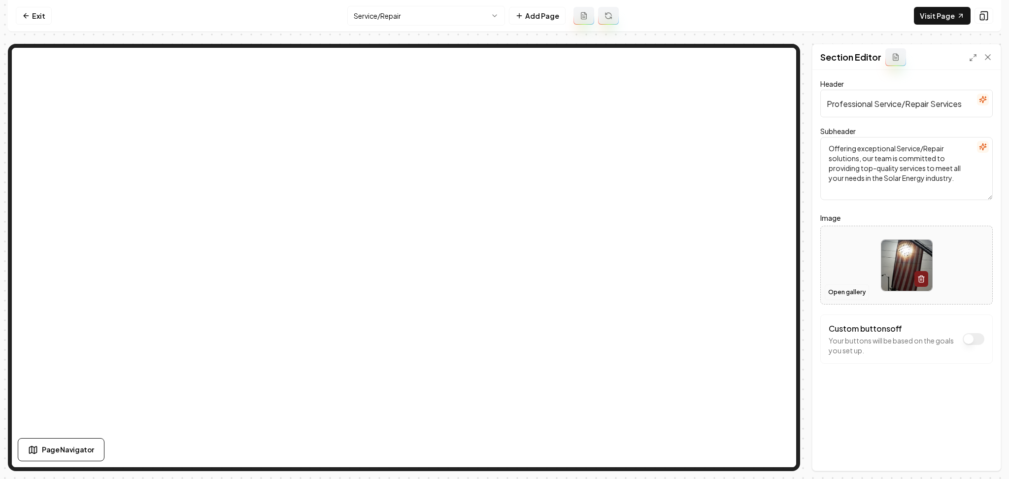
click at [845, 289] on button "Open gallery" at bounding box center [847, 292] width 44 height 16
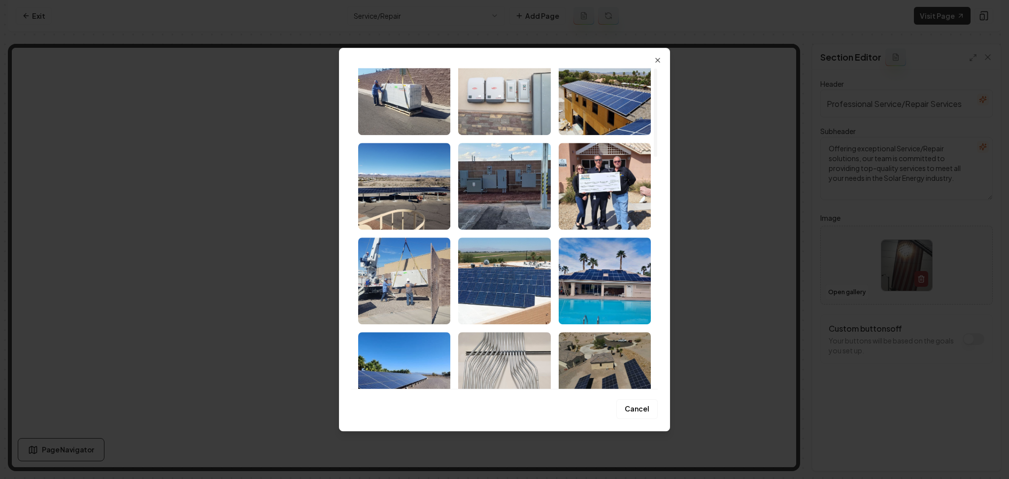
scroll to position [197, 0]
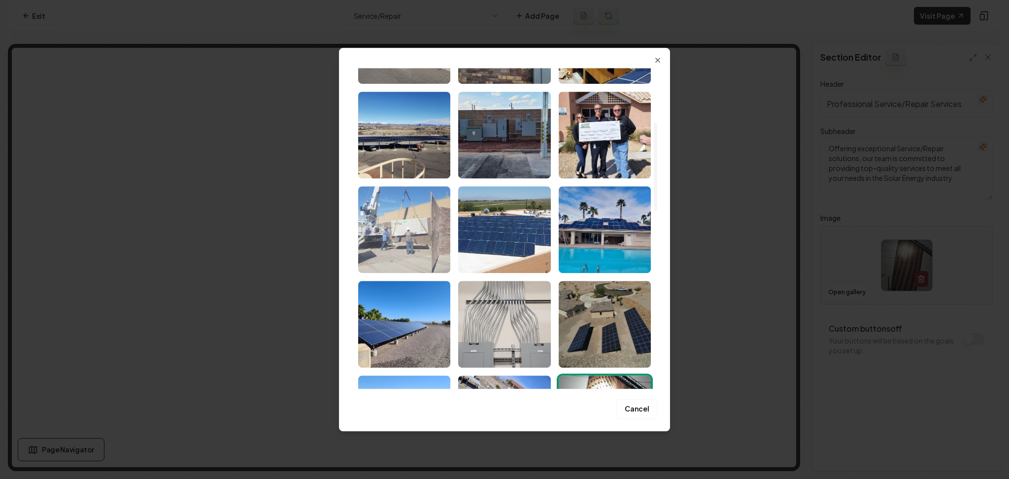
click at [426, 229] on img "Select image image_68adaf525c7cd75eb834ce68.jpeg" at bounding box center [404, 229] width 92 height 87
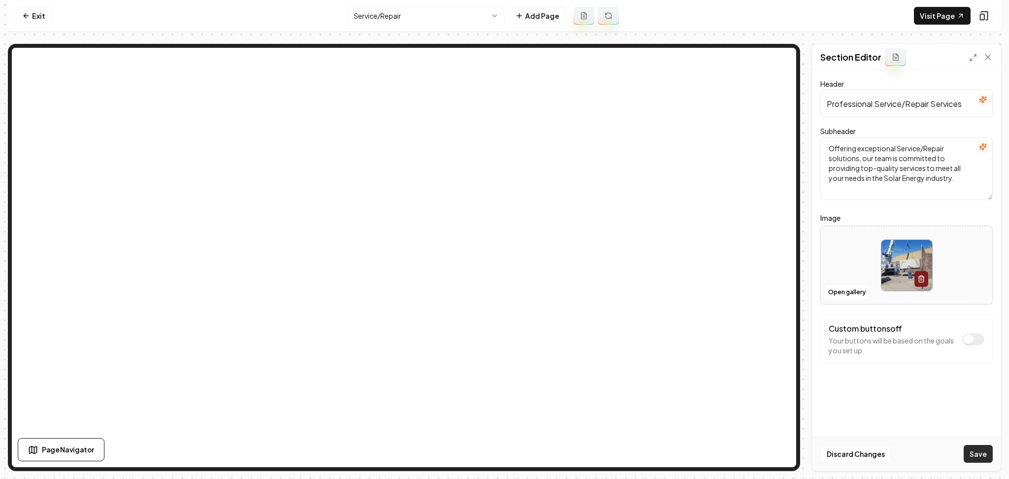
click at [990, 449] on button "Save" at bounding box center [978, 454] width 29 height 18
click at [406, 28] on nav "Exit Service/Repair Add Page Visit Page" at bounding box center [504, 16] width 993 height 32
click at [406, 22] on html "Computer Required This feature is only available on a computer. Please switch t…" at bounding box center [504, 239] width 1009 height 479
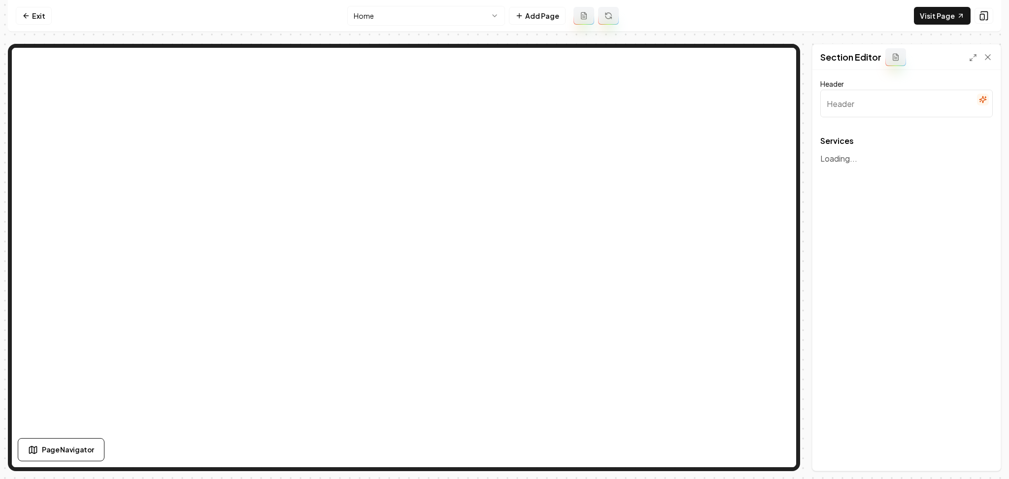
type input "Our Comprehensive Solar and Electrical Services"
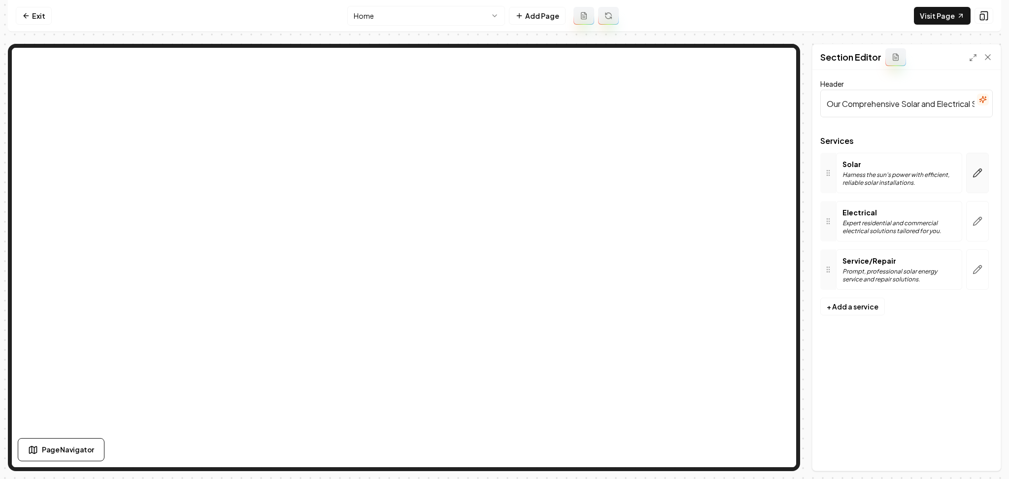
click at [981, 174] on icon "button" at bounding box center [978, 173] width 10 height 10
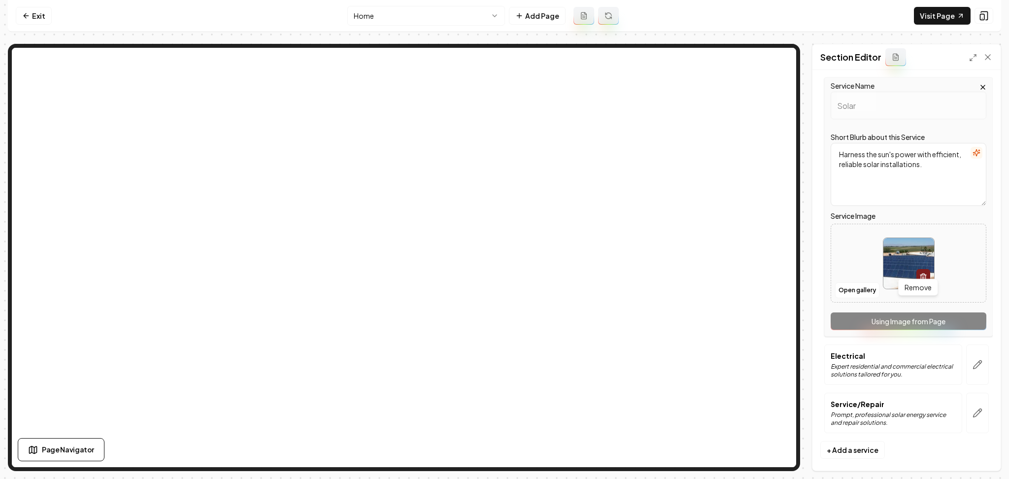
scroll to position [83, 0]
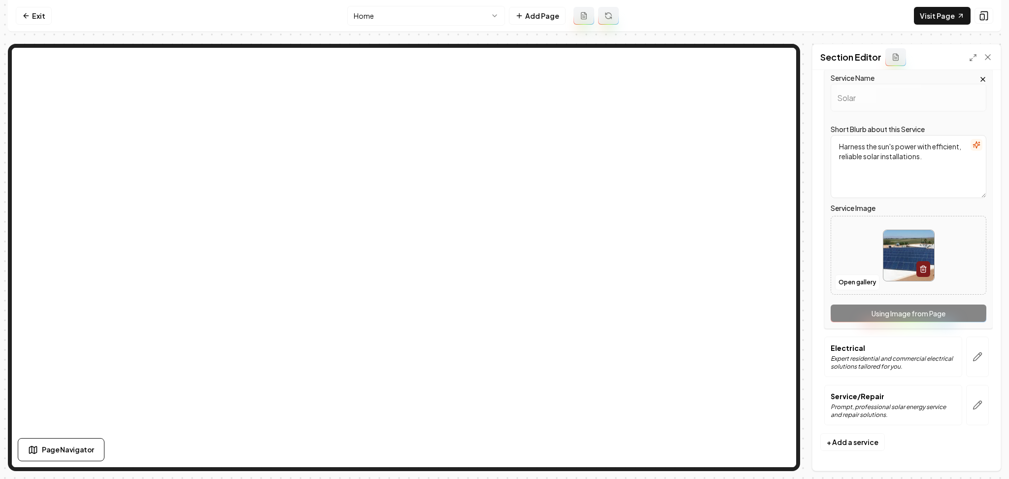
click at [981, 351] on div at bounding box center [977, 357] width 31 height 40
click at [966, 416] on button "button" at bounding box center [977, 405] width 23 height 40
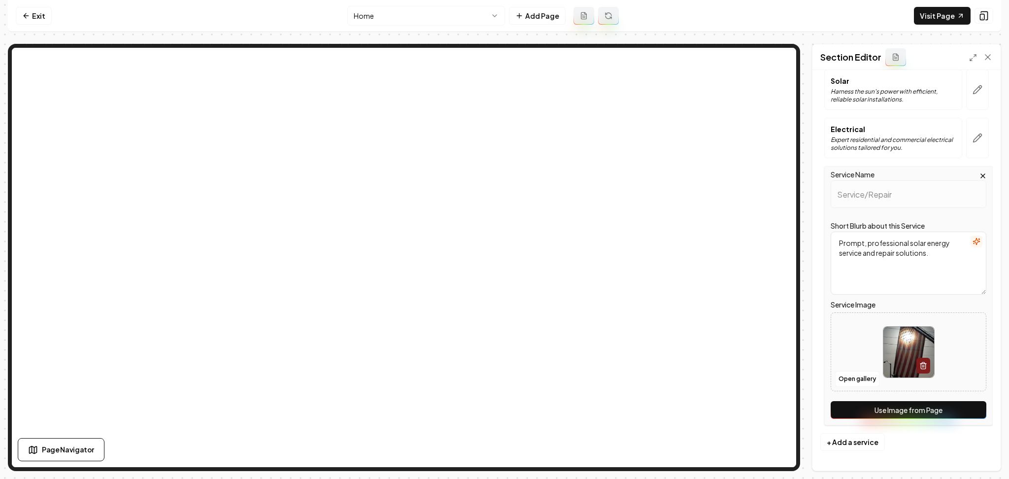
click at [932, 410] on button "Use Image from Page" at bounding box center [909, 410] width 156 height 18
click at [975, 458] on button "Save" at bounding box center [978, 454] width 29 height 18
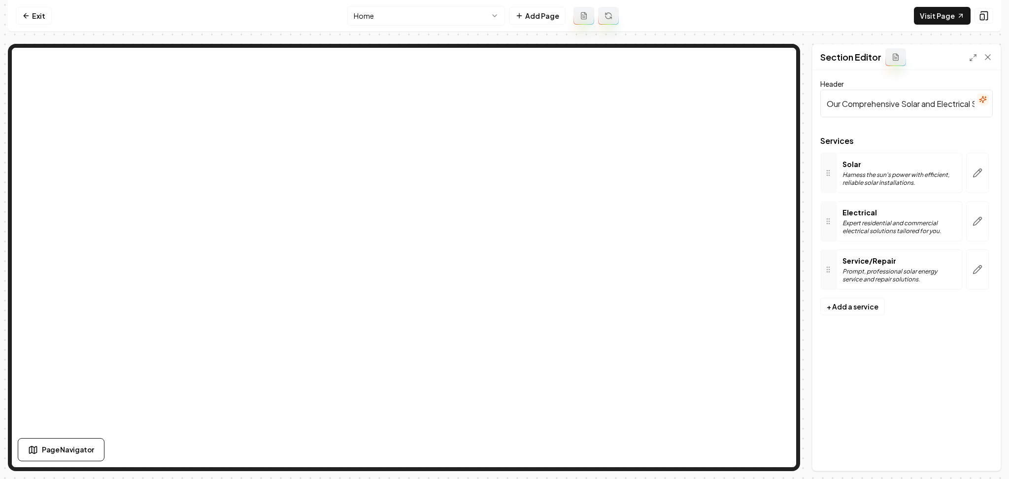
scroll to position [0, 0]
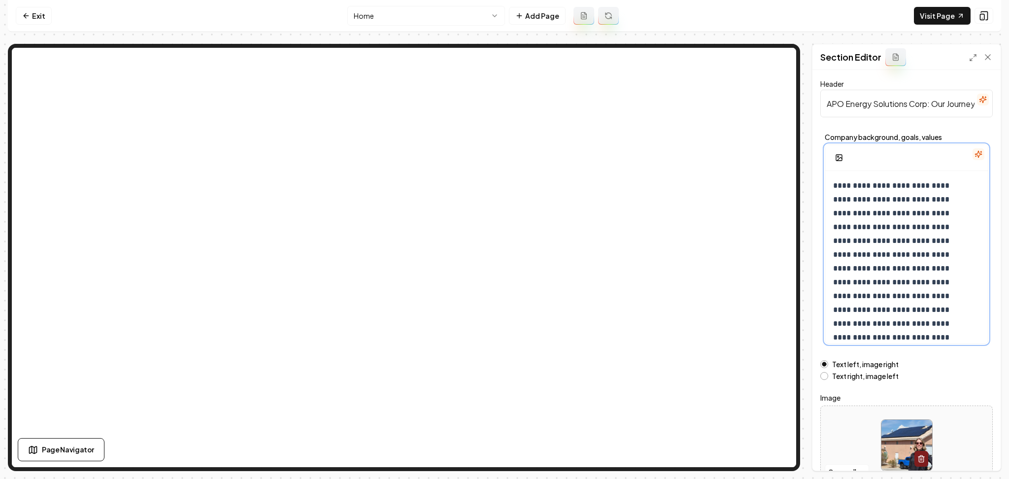
click at [831, 182] on div "**********" at bounding box center [906, 268] width 163 height 195
click at [833, 157] on button "button" at bounding box center [839, 158] width 20 height 18
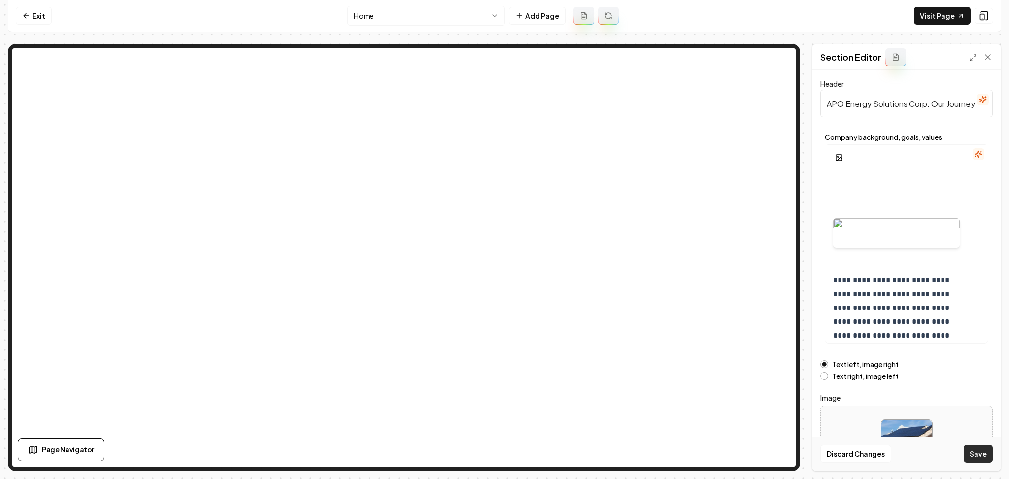
click at [974, 459] on button "Save" at bounding box center [978, 454] width 29 height 18
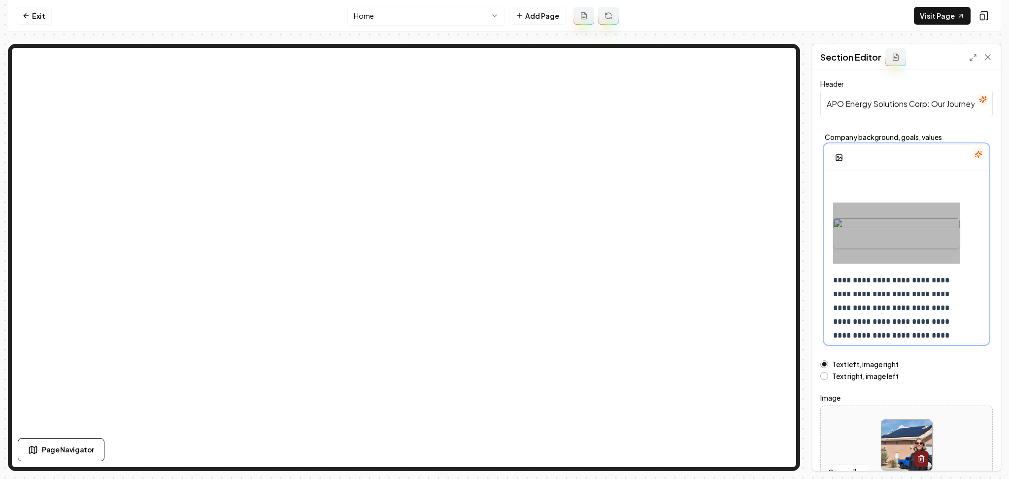
click at [923, 244] on div at bounding box center [896, 233] width 127 height 61
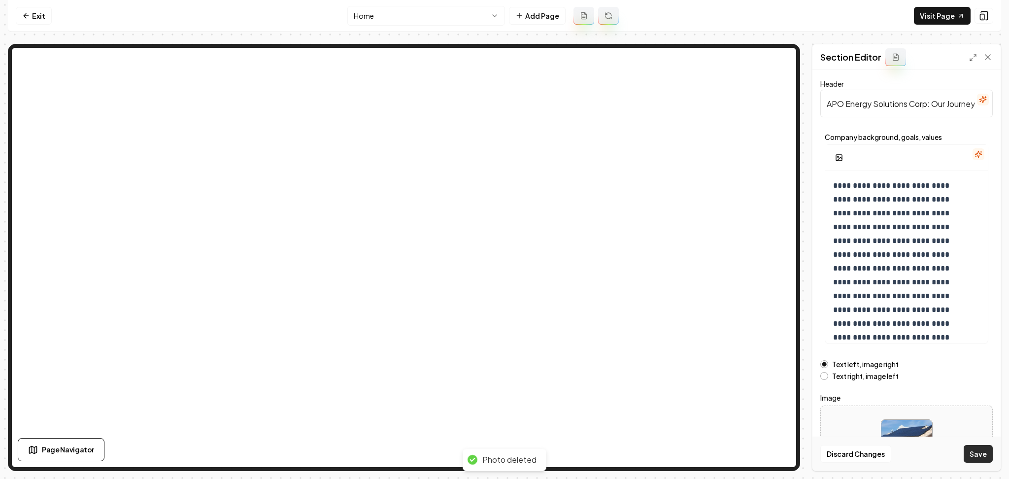
click at [983, 456] on button "Save" at bounding box center [978, 454] width 29 height 18
click at [418, 31] on nav "Exit Home Add Page Visit Page" at bounding box center [504, 16] width 993 height 32
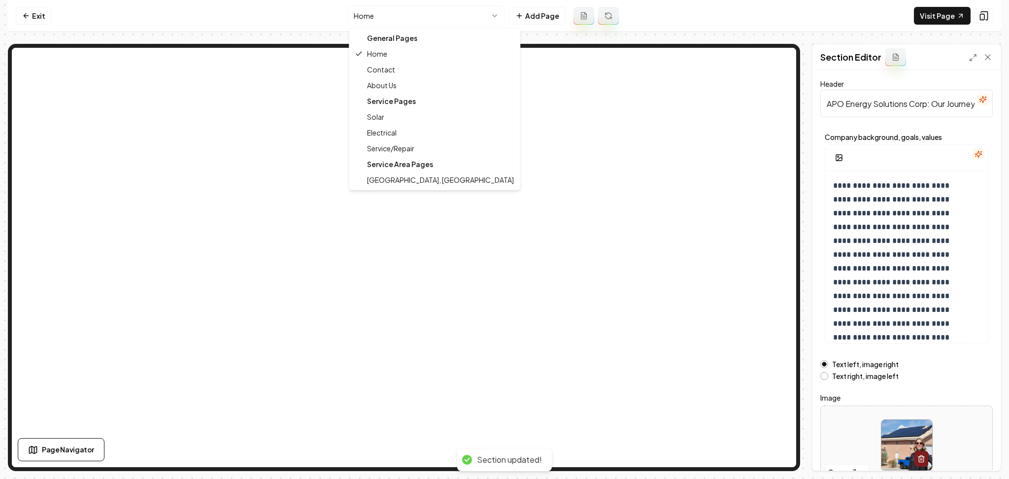
click at [423, 19] on html "**********" at bounding box center [504, 239] width 1009 height 479
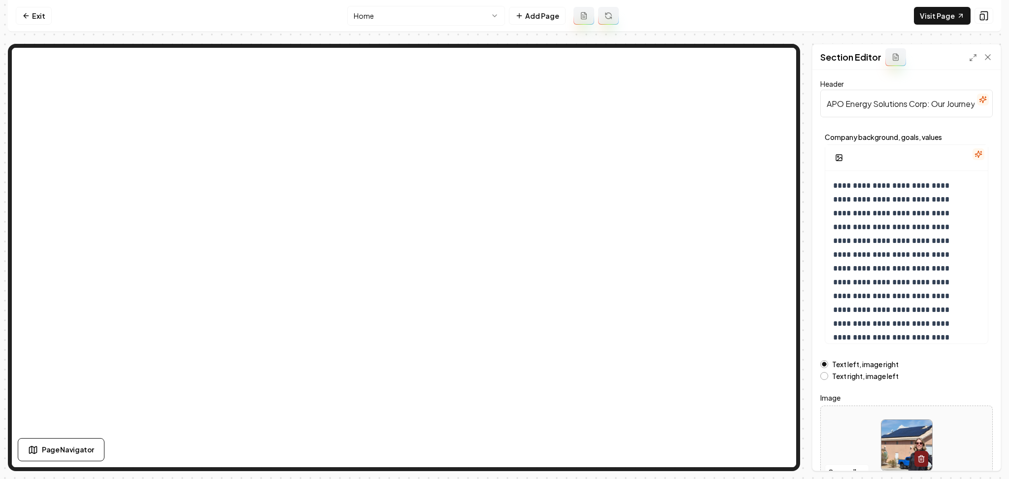
click at [397, 24] on html "**********" at bounding box center [504, 239] width 1009 height 479
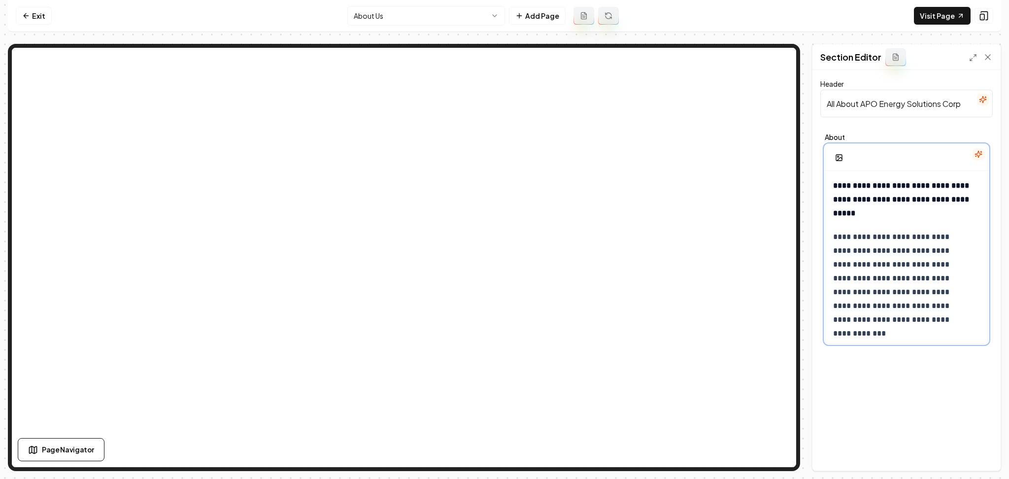
click at [842, 155] on rect "button" at bounding box center [839, 158] width 6 height 6
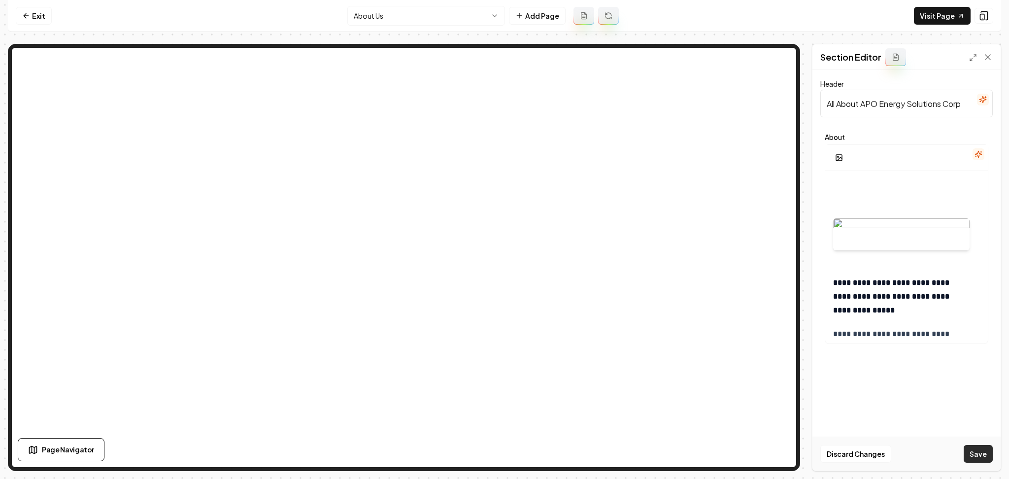
click at [981, 455] on button "Save" at bounding box center [978, 454] width 29 height 18
click at [918, 237] on div at bounding box center [901, 234] width 136 height 63
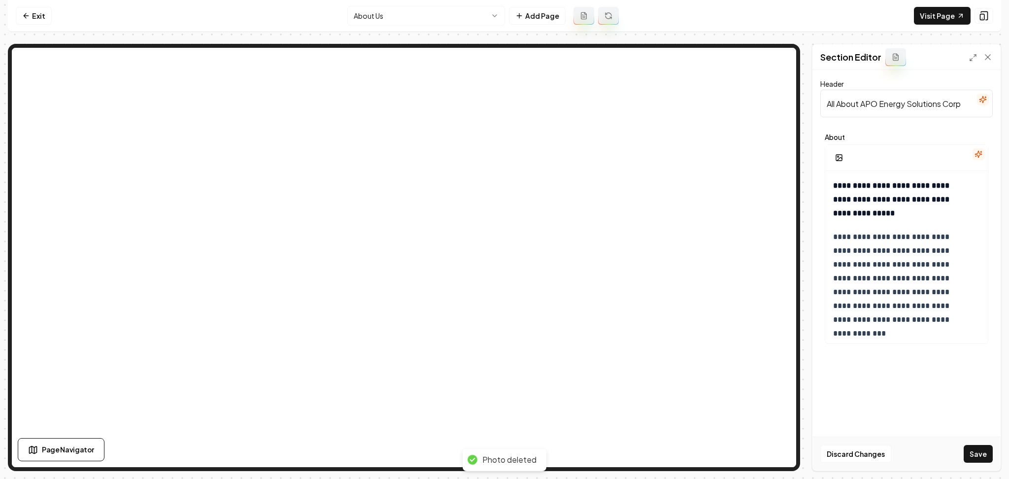
click at [981, 449] on button "Save" at bounding box center [978, 454] width 29 height 18
click at [929, 15] on link "Visit Page" at bounding box center [942, 16] width 57 height 18
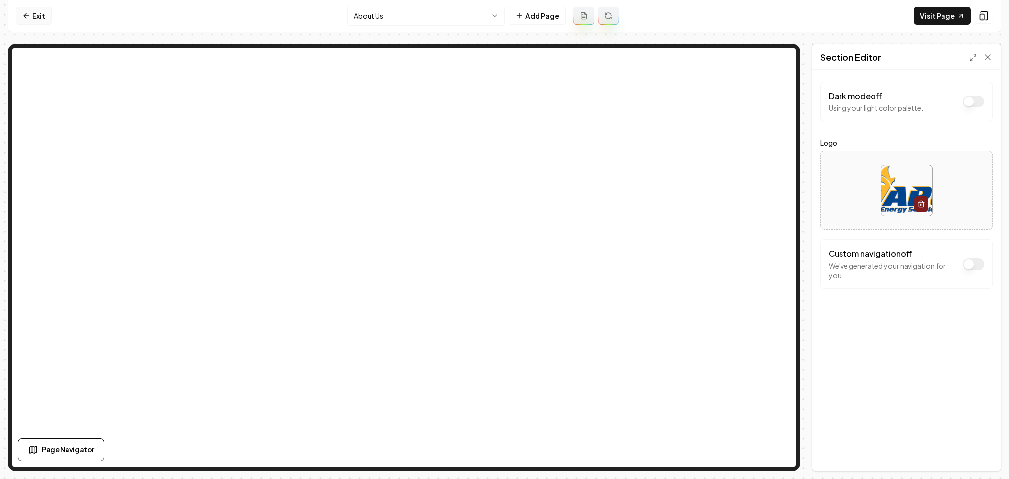
click at [34, 15] on link "Exit" at bounding box center [34, 16] width 36 height 18
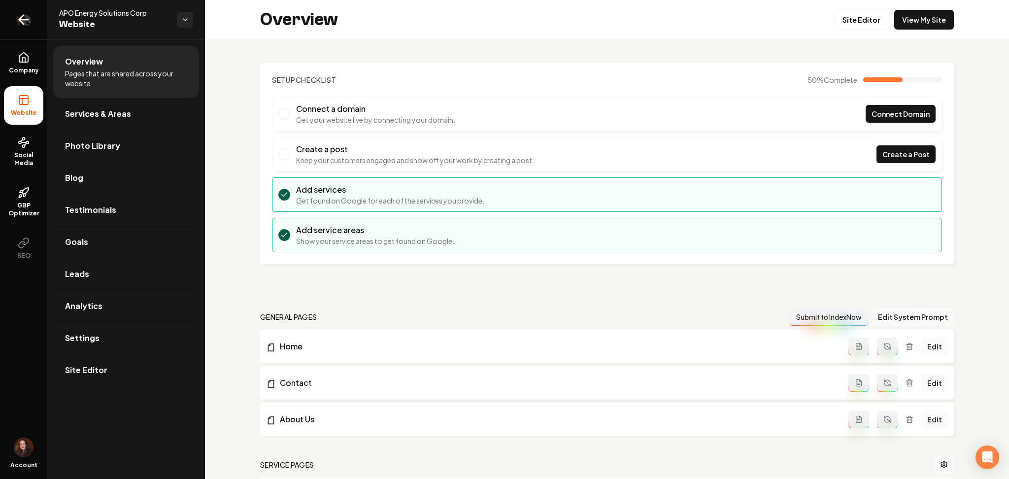
click at [34, 16] on link "Return to dashboard" at bounding box center [23, 19] width 47 height 39
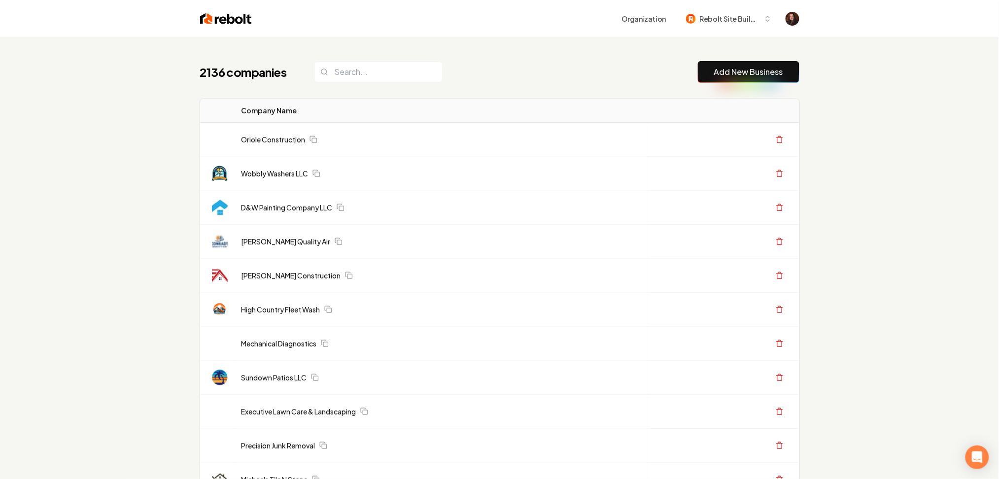
click at [744, 77] on link "Add New Business" at bounding box center [748, 72] width 69 height 12
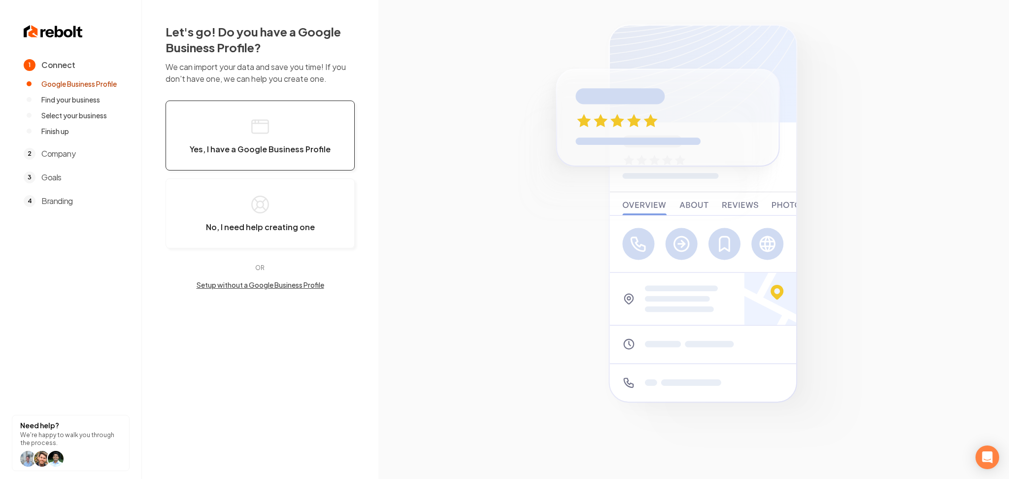
click at [273, 139] on button "Yes, I have a Google Business Profile" at bounding box center [260, 136] width 189 height 70
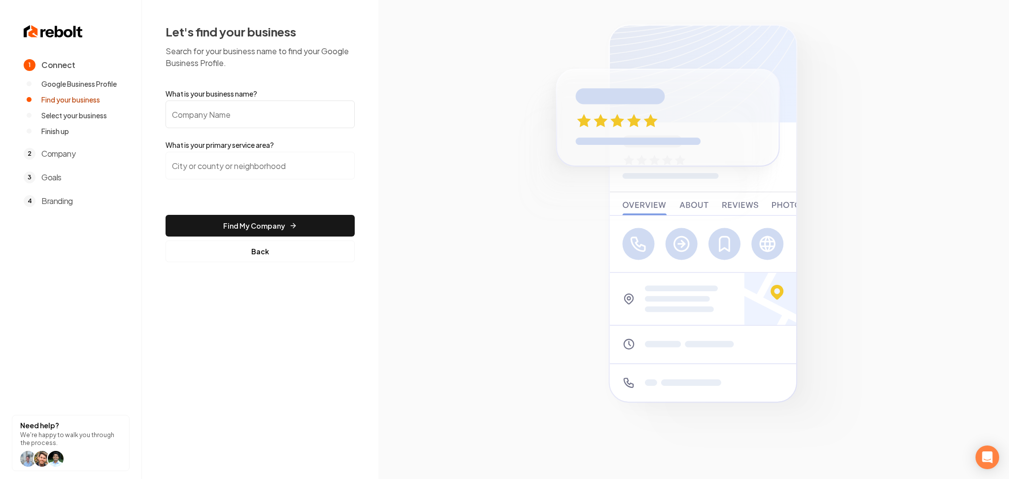
click at [235, 127] on input "What is your business name?" at bounding box center [260, 115] width 189 height 28
paste input "Covenant Builders and Renovation LLC"
click at [259, 118] on input "Covenant Builders and Renovation LLC" at bounding box center [260, 115] width 189 height 28
click at [260, 118] on input "Covenant Builders and Renovation LLC" at bounding box center [260, 115] width 189 height 28
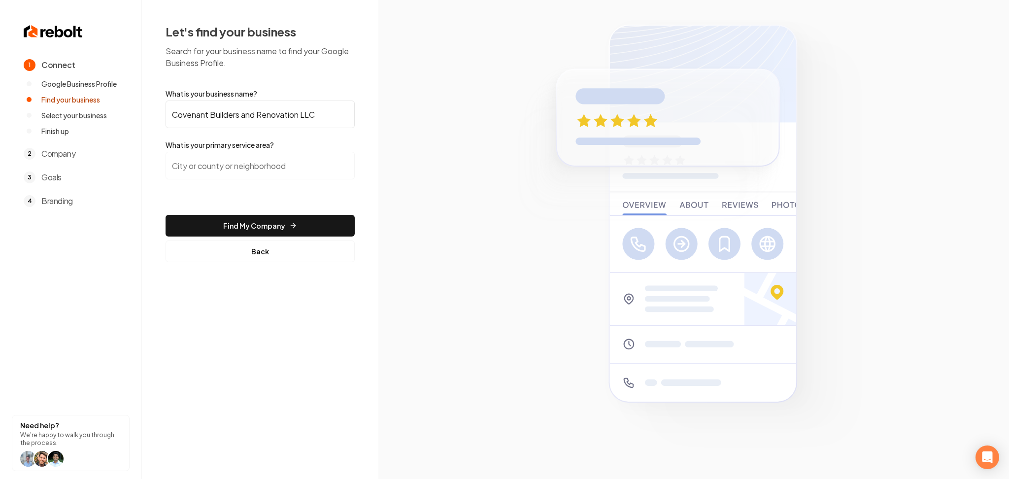
click at [260, 118] on input "Covenant Builders and Renovation LLC" at bounding box center [260, 115] width 189 height 28
paste input "text"
type input "Covenant Builders and Renovation LLC"
click at [245, 175] on input "search" at bounding box center [260, 166] width 189 height 28
paste input "Z, United States, Arizona"
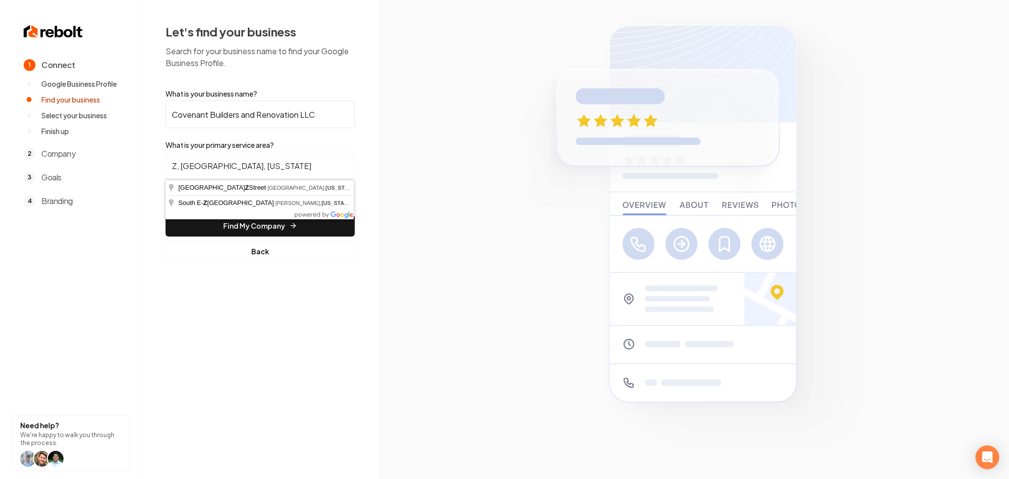
drag, startPoint x: 278, startPoint y: 165, endPoint x: 113, endPoint y: 169, distance: 164.6
click at [119, 169] on div "1 Connect Google Business Profile Find your business Select your business Finis…" at bounding box center [504, 239] width 1009 height 479
paste input "search"
drag, startPoint x: 266, startPoint y: 167, endPoint x: 87, endPoint y: 168, distance: 179.4
click at [87, 168] on div "1 Connect Google Business Profile Find your business Select your business Finis…" at bounding box center [504, 239] width 1009 height 479
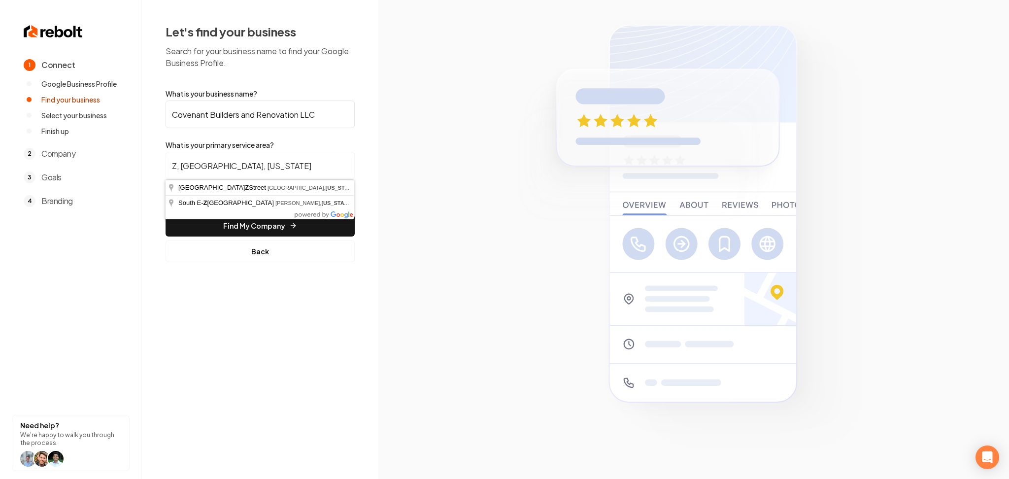
paste input "Chino Valley, AZ"
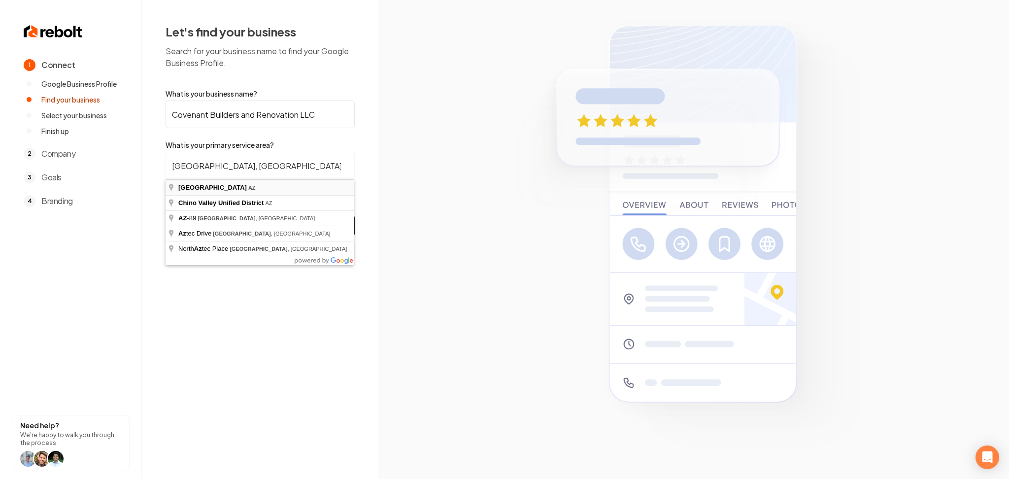
type input "Chino Valley, AZ"
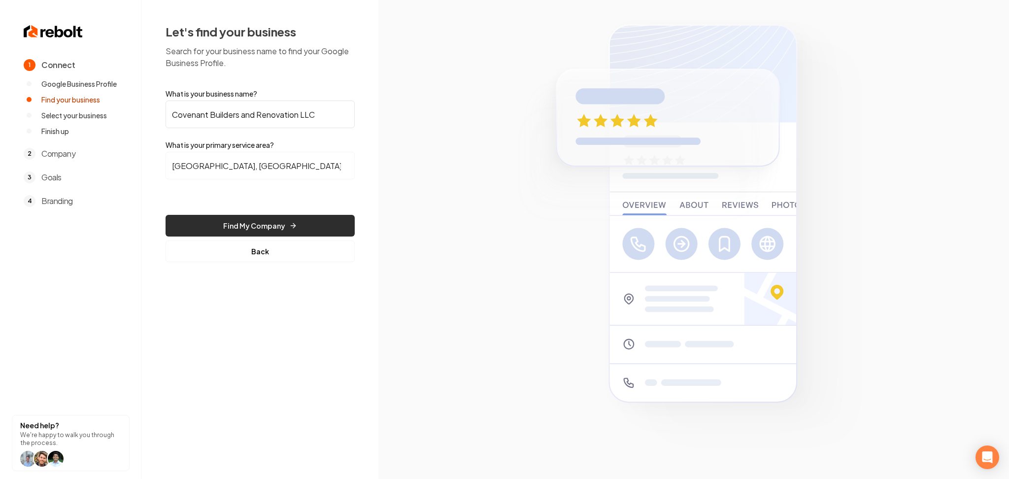
click at [217, 220] on button "Find My Company" at bounding box center [260, 226] width 189 height 22
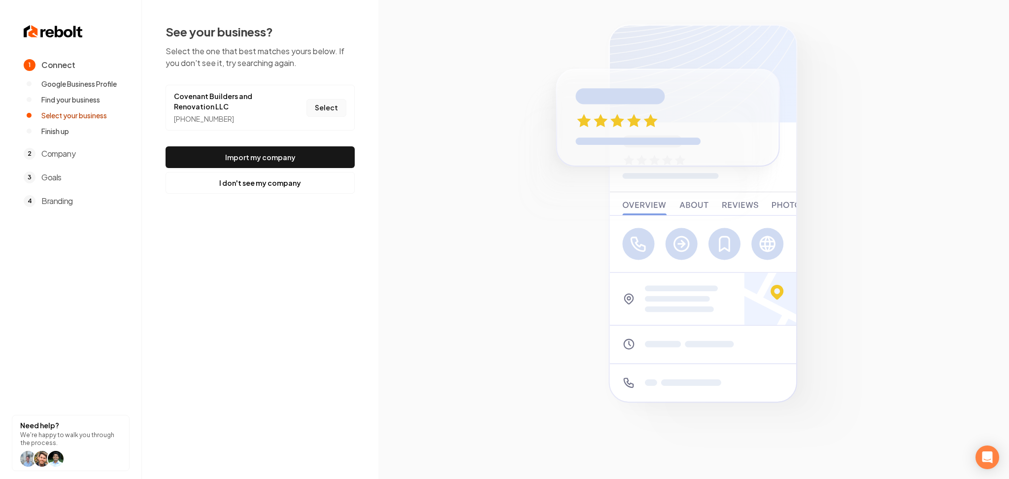
click at [312, 109] on button "Select" at bounding box center [326, 108] width 40 height 18
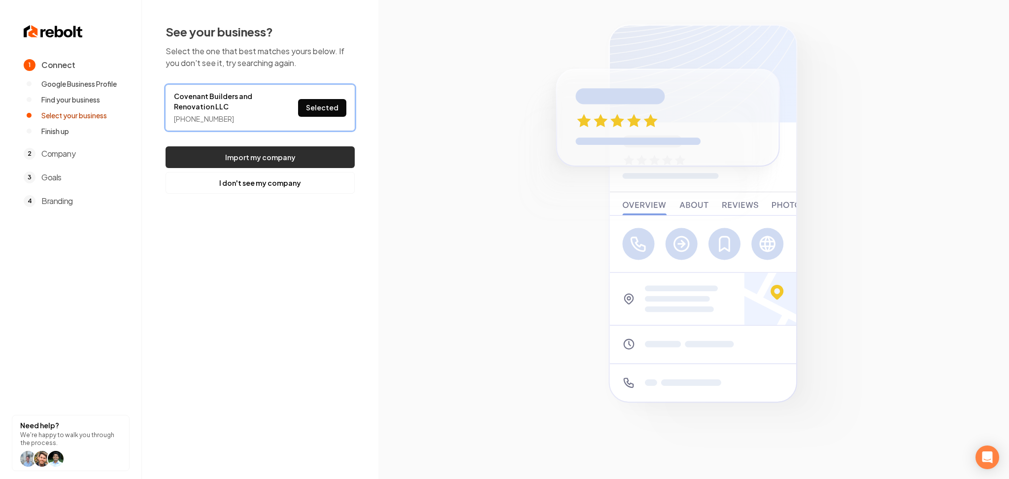
click at [279, 146] on button "Import my company" at bounding box center [260, 157] width 189 height 22
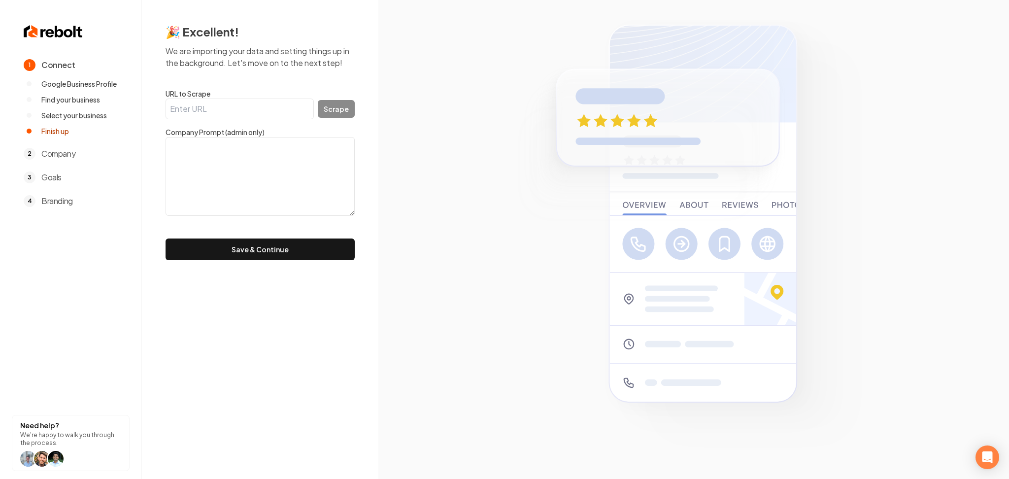
click at [214, 107] on input "URL to Scrape" at bounding box center [240, 109] width 148 height 21
paste input "https://www.covenantbuildersaz.com/"
type input "https://www.covenantbuildersaz.com/"
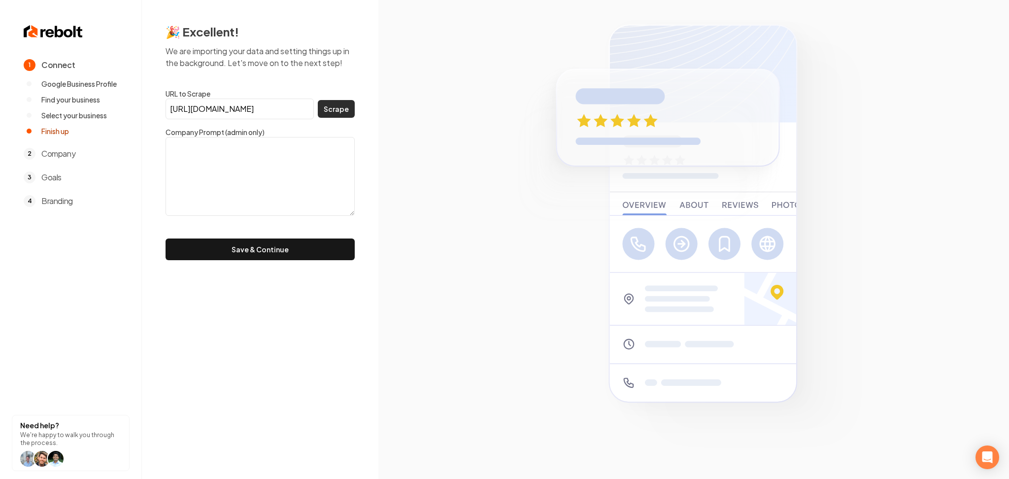
click at [341, 109] on button "Scrape" at bounding box center [336, 109] width 37 height 18
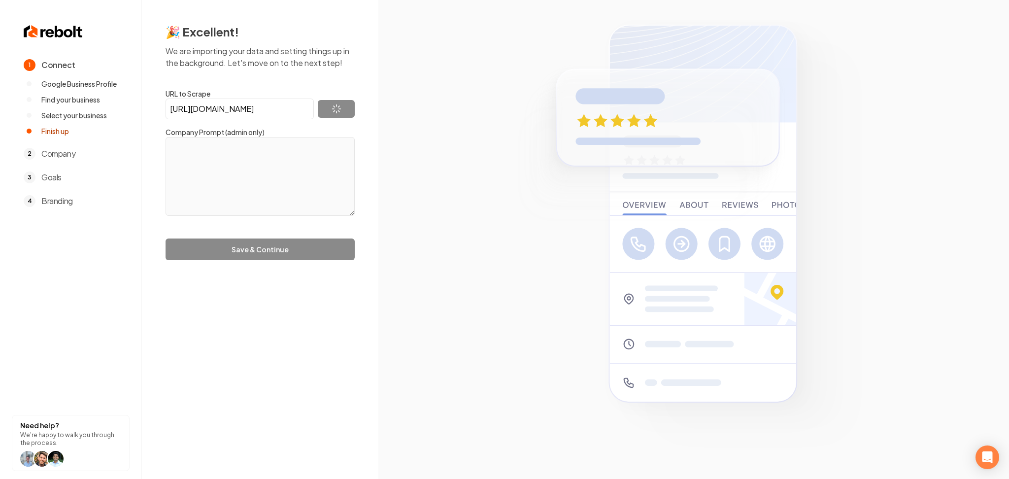
type textarea "Covenant Builders and Renovation is a full service home remodeling and construc…"
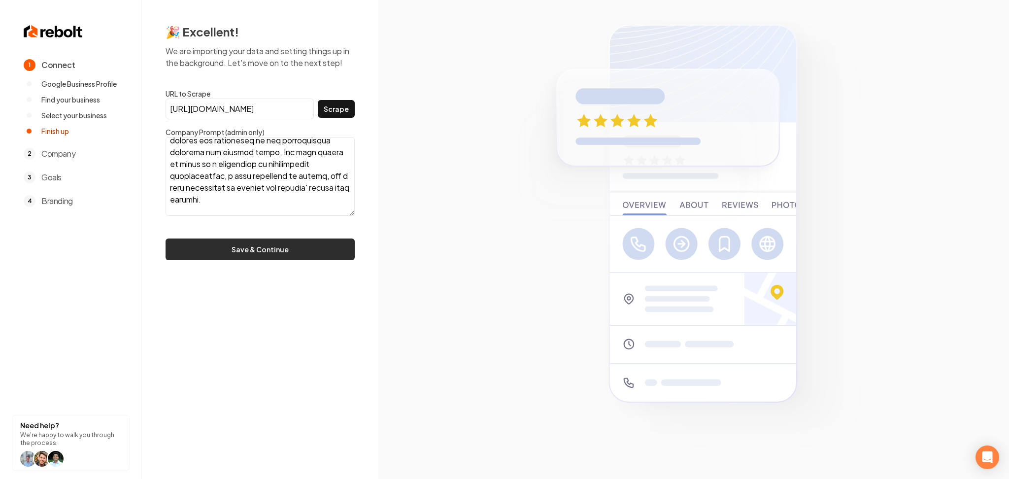
scroll to position [263, 0]
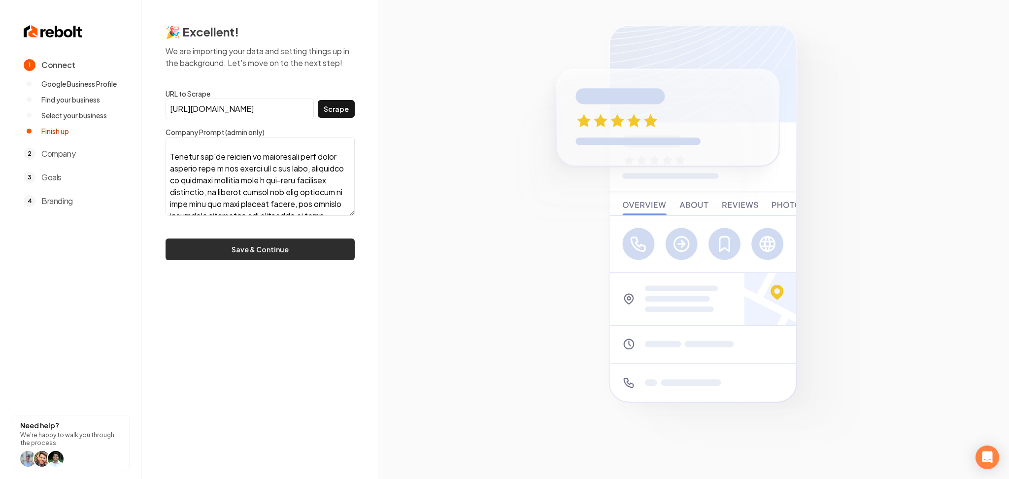
click at [237, 251] on button "Save & Continue" at bounding box center [260, 249] width 189 height 22
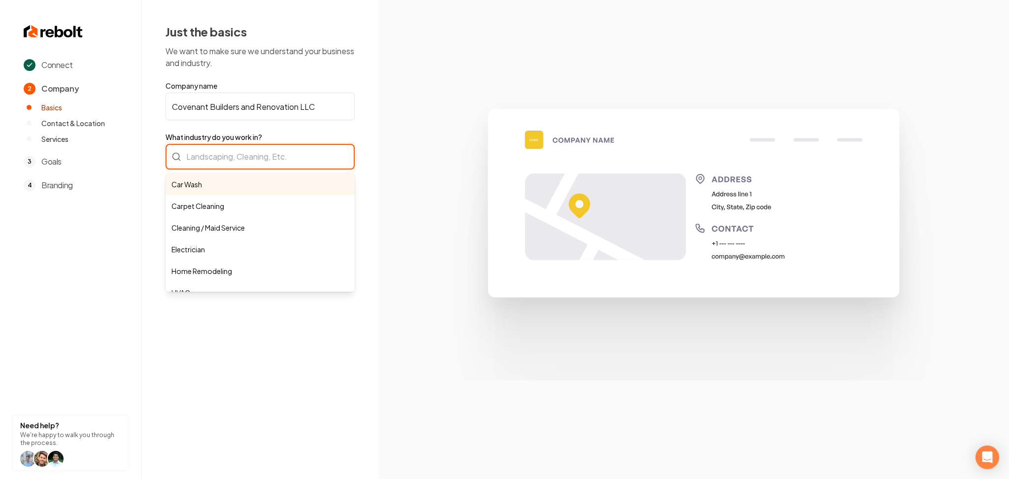
click at [311, 148] on div "Car Wash Carpet Cleaning Cleaning / Maid Service Electrician Home Remodeling HV…" at bounding box center [260, 157] width 189 height 26
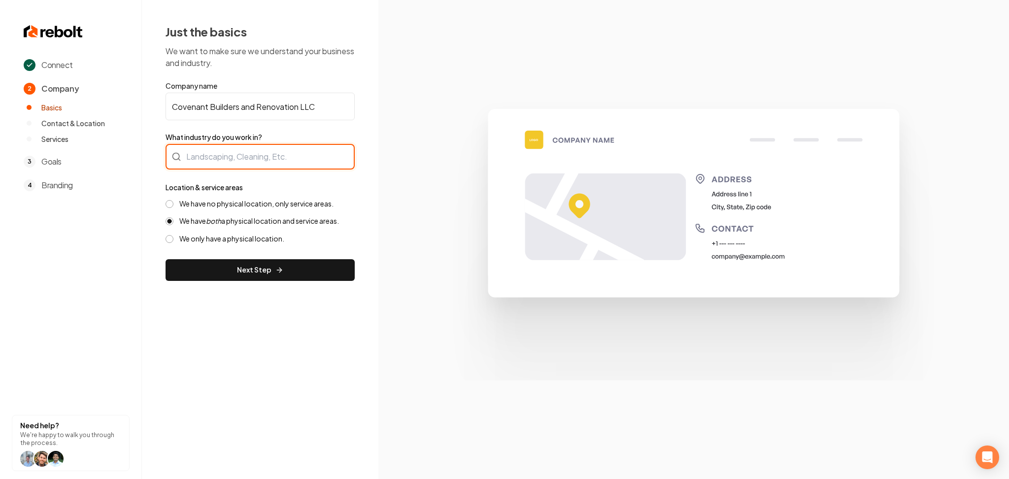
paste input "cbuilders316@gmail.com"
type input "cbuilders316@gmail.com"
type input "Home Remodeling"
click at [208, 202] on label "We have no physical location, only service areas." at bounding box center [256, 203] width 154 height 9
click at [173, 202] on button "We have no physical location, only service areas." at bounding box center [170, 204] width 8 height 8
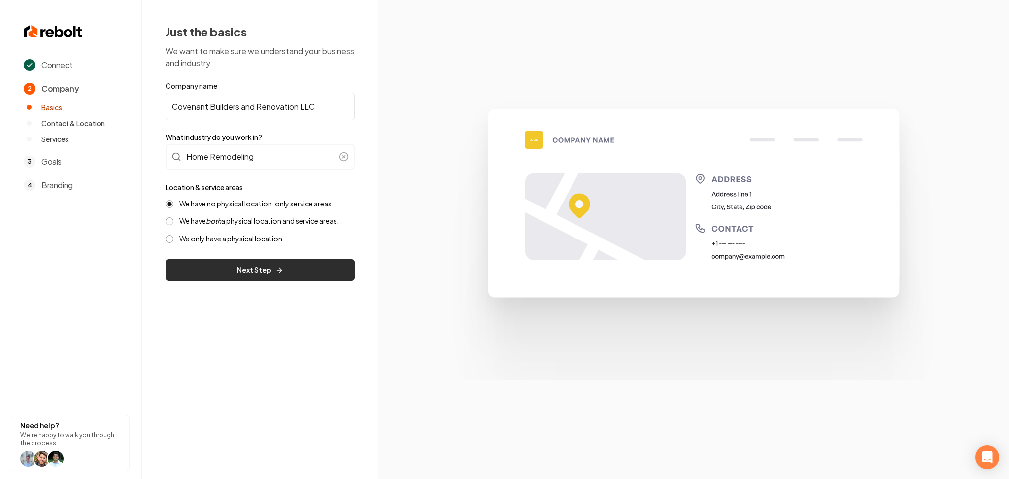
click at [215, 271] on button "Next Step" at bounding box center [260, 270] width 189 height 22
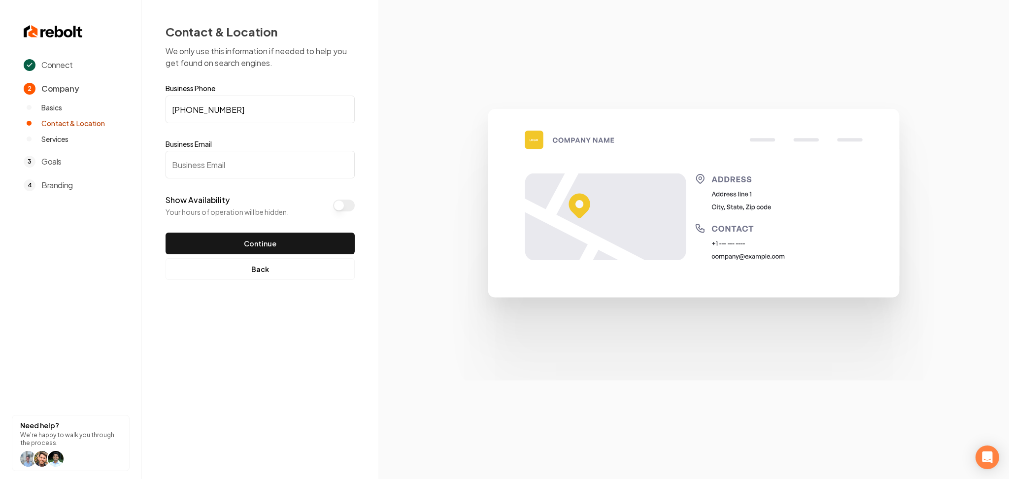
click at [216, 161] on input "Business Email" at bounding box center [260, 165] width 189 height 28
paste input "cbuilders316@gmail.com"
type input "cbuilders316@gmail.com"
click at [335, 205] on button "Show Availability" at bounding box center [344, 206] width 22 height 12
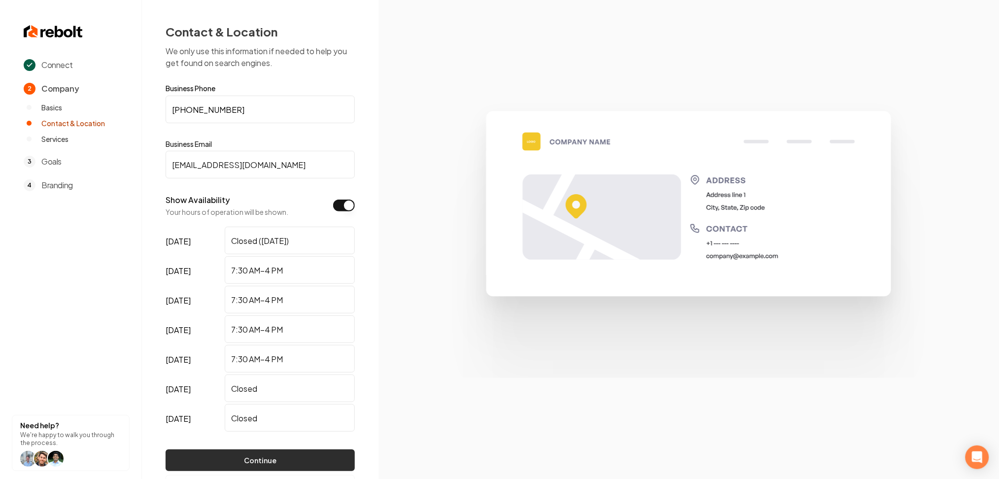
click at [245, 462] on button "Continue" at bounding box center [260, 460] width 189 height 22
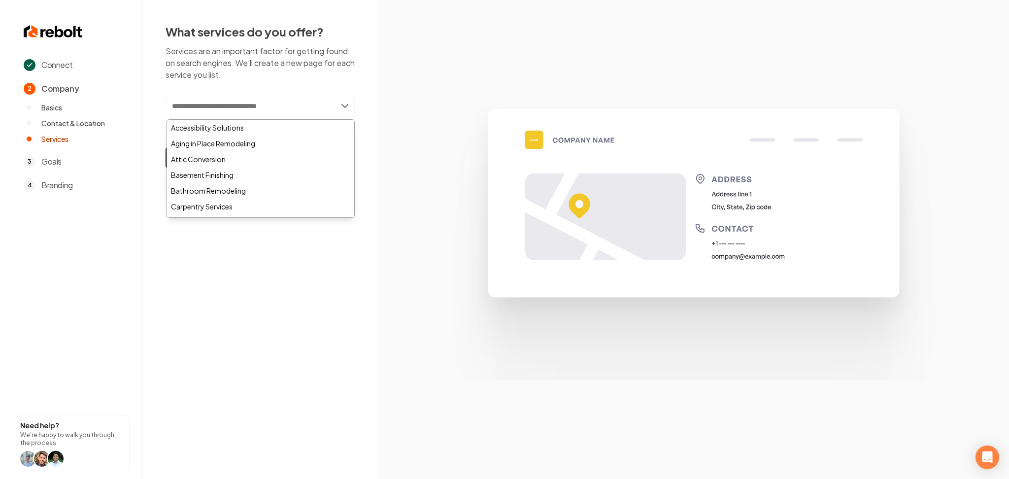
click at [207, 105] on input "text" at bounding box center [260, 106] width 189 height 23
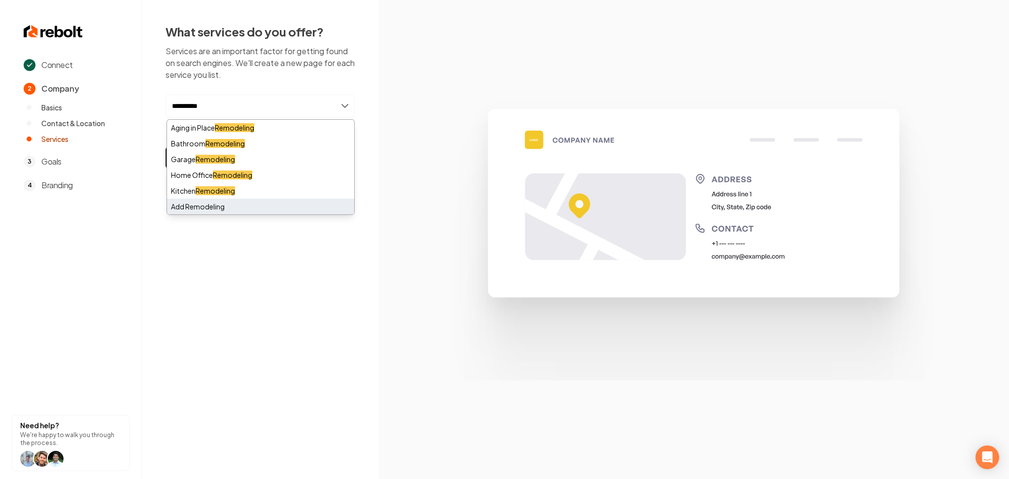
type input "**********"
click at [198, 208] on div "Add Remodeling" at bounding box center [260, 207] width 187 height 16
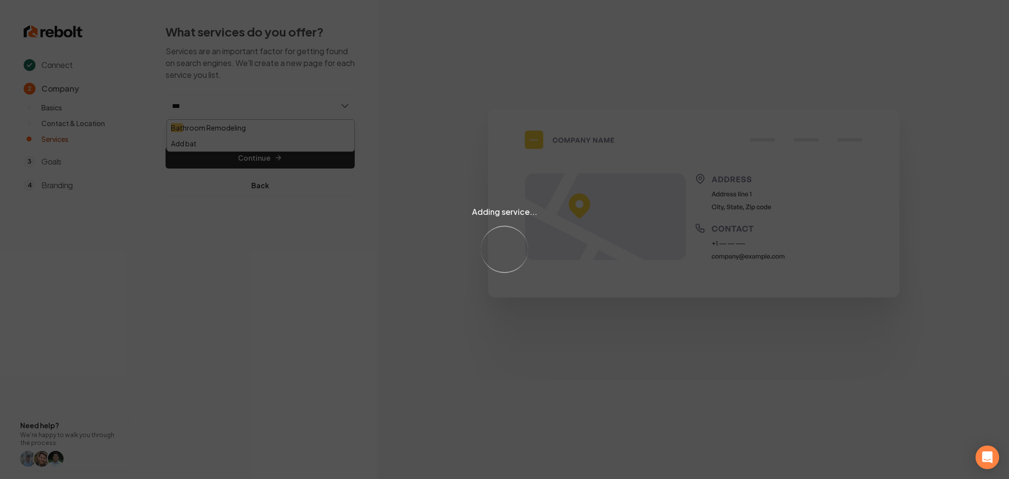
type input "****"
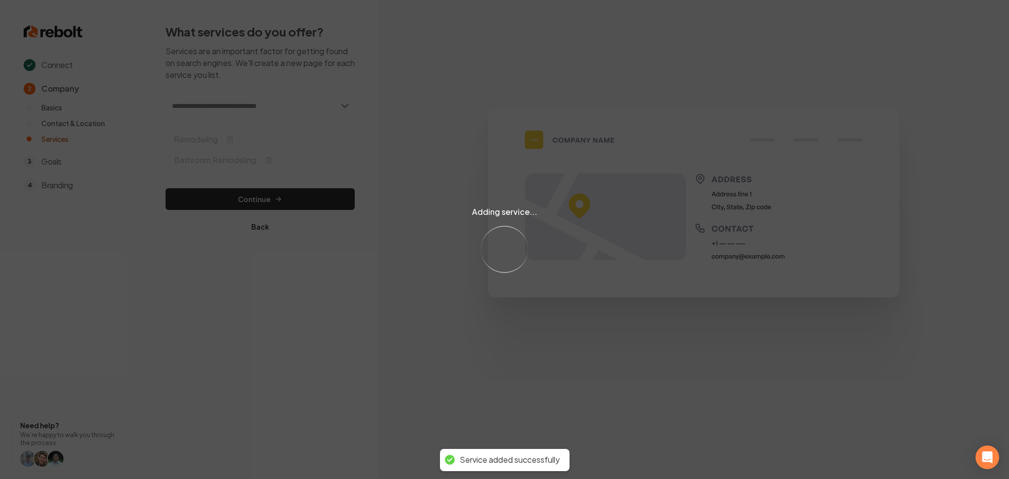
type input "*"
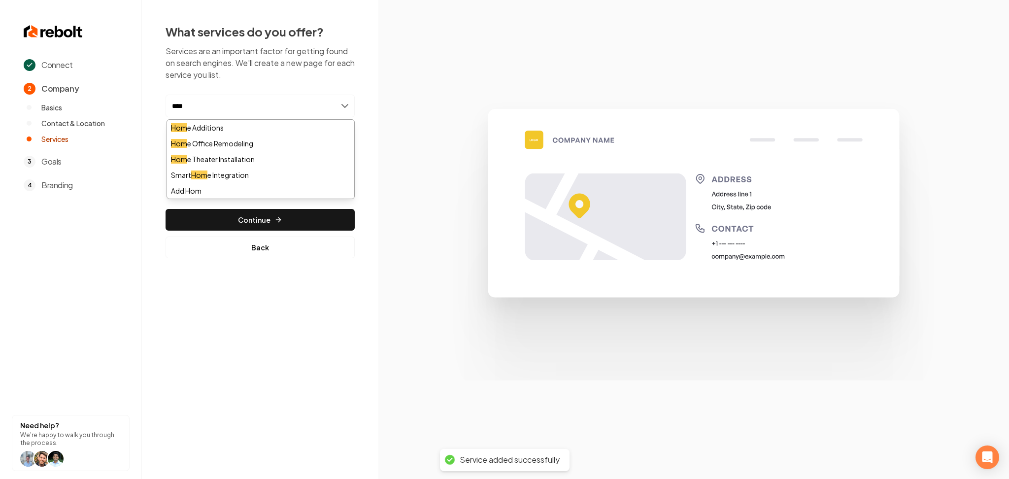
type input "****"
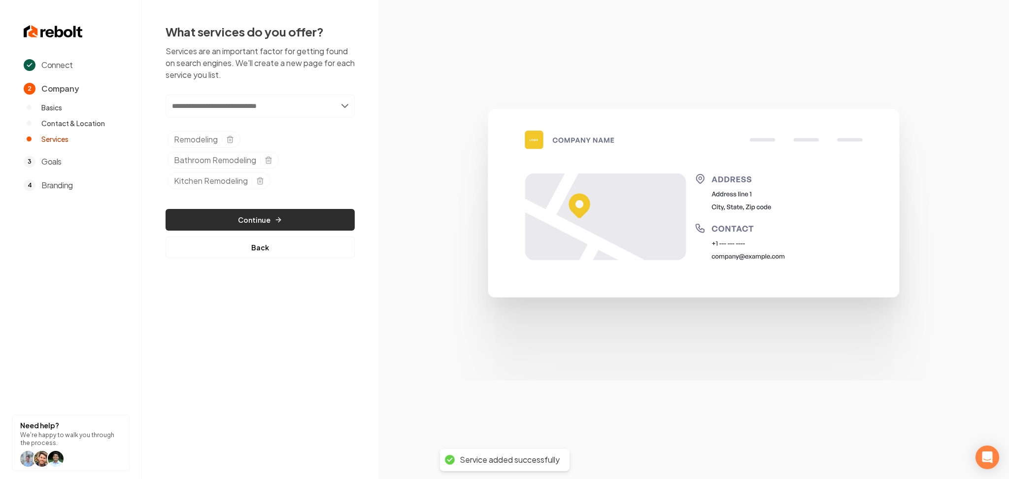
click at [236, 226] on button "Continue" at bounding box center [260, 220] width 189 height 22
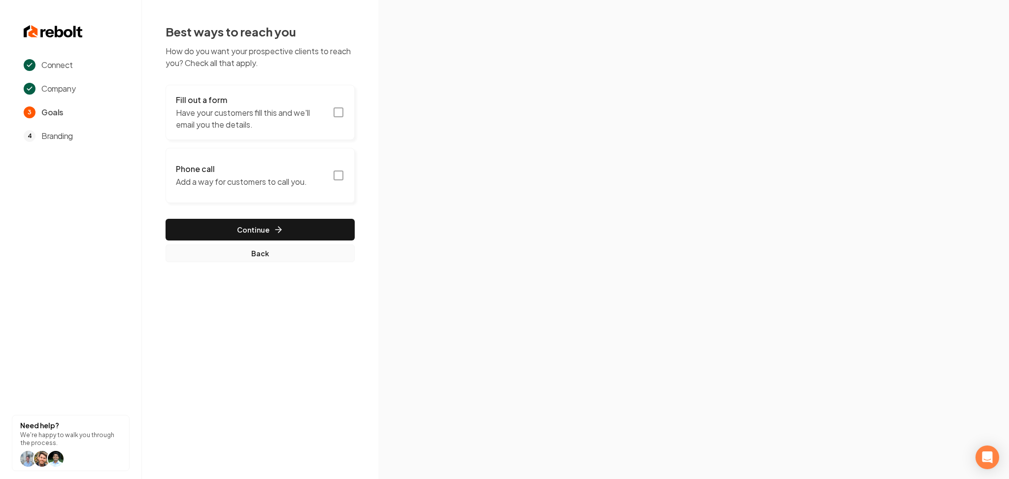
click at [233, 258] on button "Back" at bounding box center [260, 253] width 189 height 18
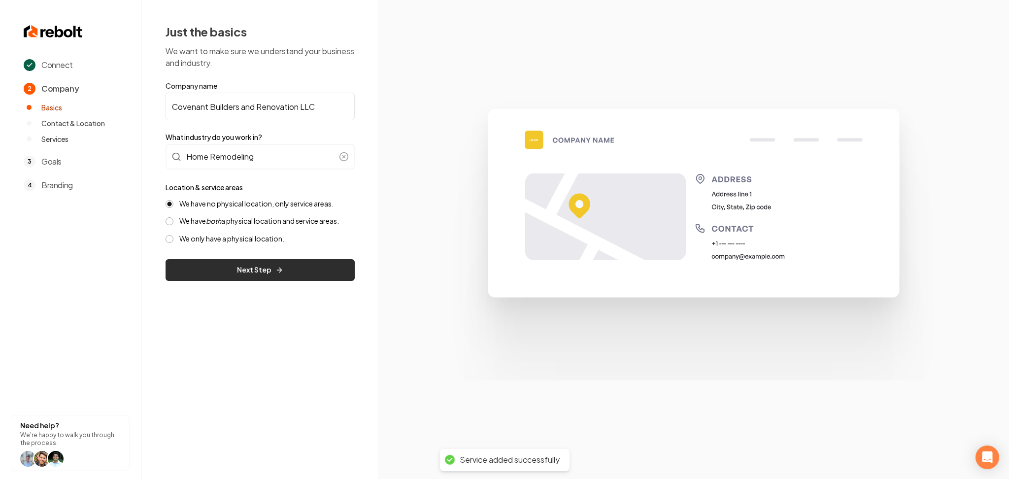
click at [234, 264] on button "Next Step" at bounding box center [260, 270] width 189 height 22
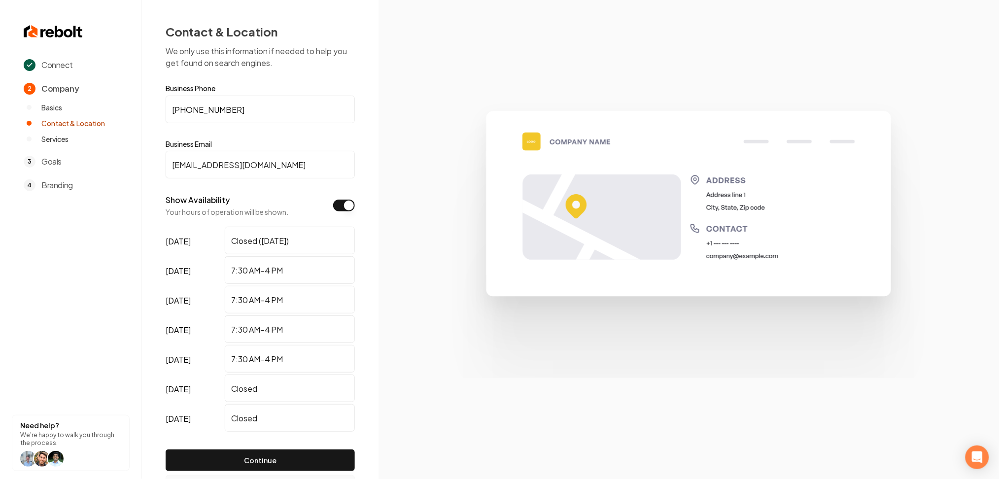
drag, startPoint x: 268, startPoint y: 469, endPoint x: 285, endPoint y: 476, distance: 18.3
click at [277, 475] on div "Business Phone (928) 533-3203 Business Email cbuilders316@gmail.com Show Availa…" at bounding box center [260, 291] width 189 height 412
click at [223, 457] on button "Continue" at bounding box center [260, 460] width 189 height 22
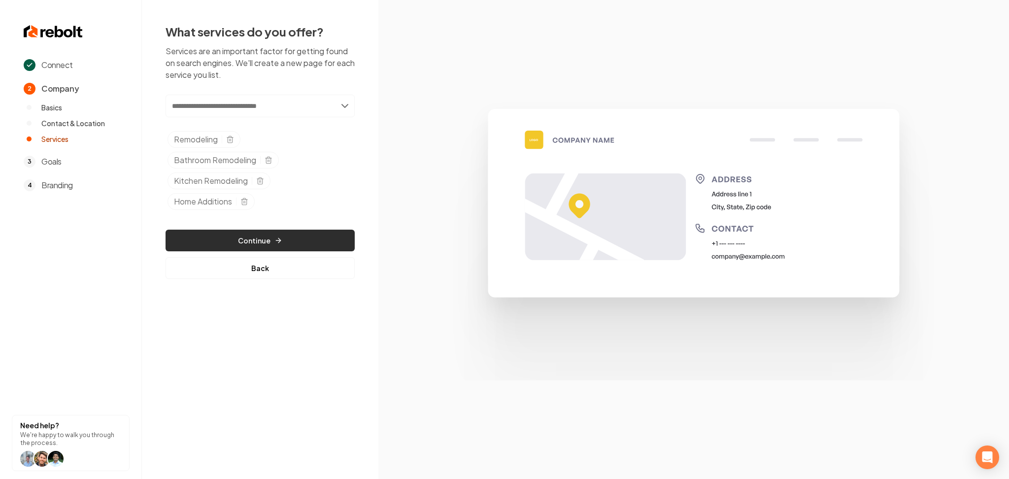
click at [255, 243] on button "Continue" at bounding box center [260, 241] width 189 height 22
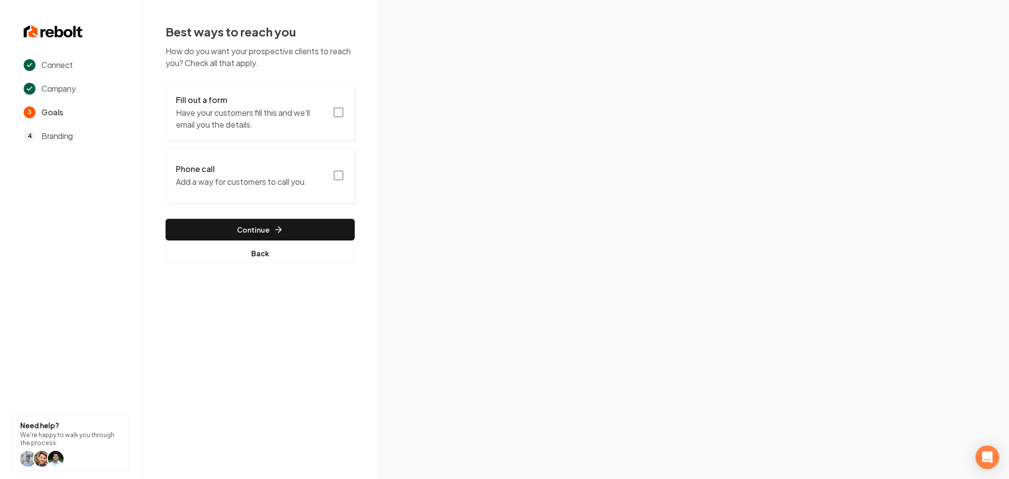
click at [288, 106] on div "Fill out a form Have your customers fill this and we'll email you the details." at bounding box center [251, 112] width 151 height 36
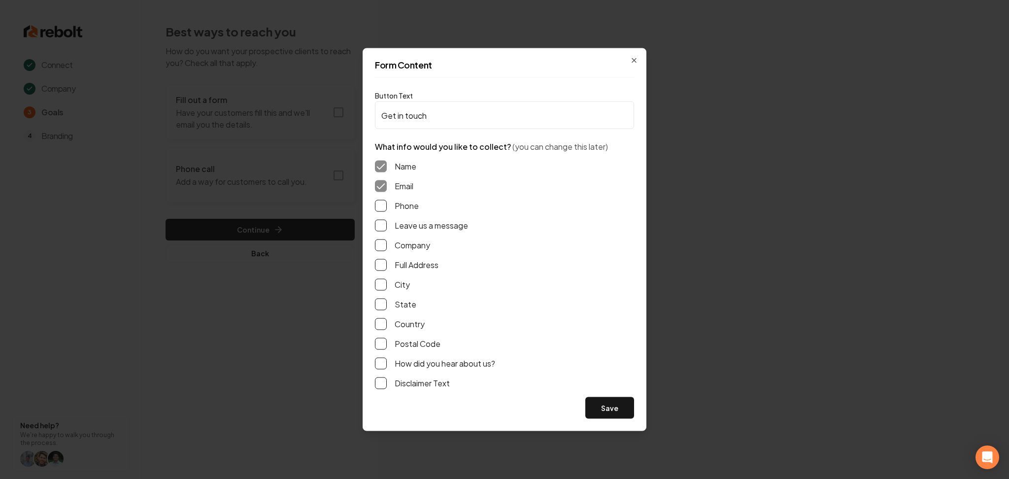
click at [375, 201] on button "Phone" at bounding box center [381, 206] width 12 height 12
drag, startPoint x: 385, startPoint y: 227, endPoint x: 413, endPoint y: 253, distance: 38.4
click at [384, 227] on button "Leave us a message" at bounding box center [381, 226] width 12 height 12
click at [605, 415] on button "Save" at bounding box center [609, 408] width 49 height 22
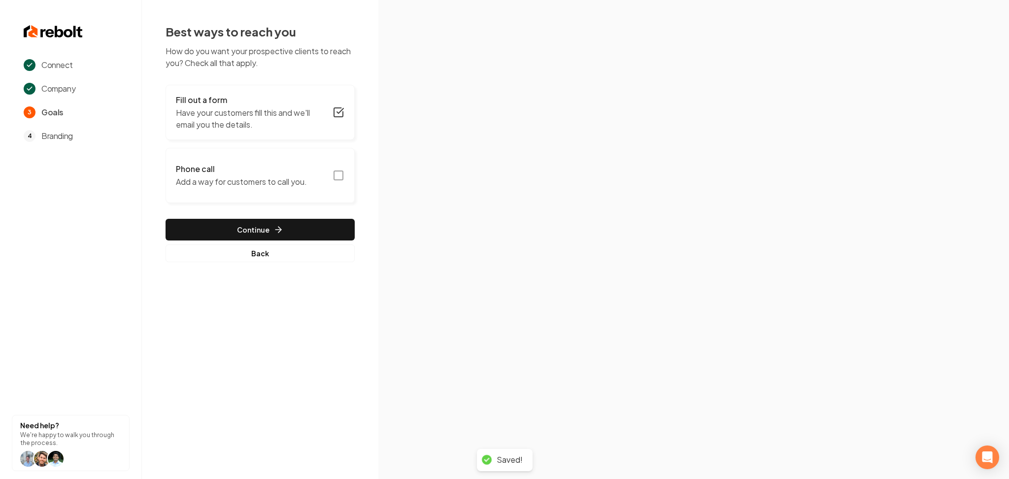
drag, startPoint x: 274, startPoint y: 190, endPoint x: 279, endPoint y: 194, distance: 6.7
click at [279, 194] on button "Phone call Add a way for customers to call you." at bounding box center [260, 175] width 189 height 55
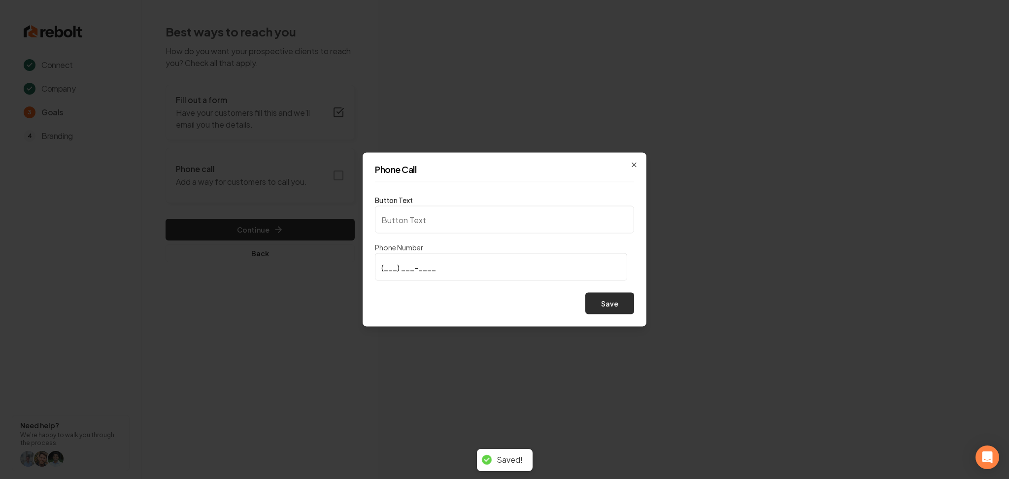
type input "Call us"
type input "(928) 533-3203"
click at [599, 304] on button "Save" at bounding box center [609, 304] width 49 height 22
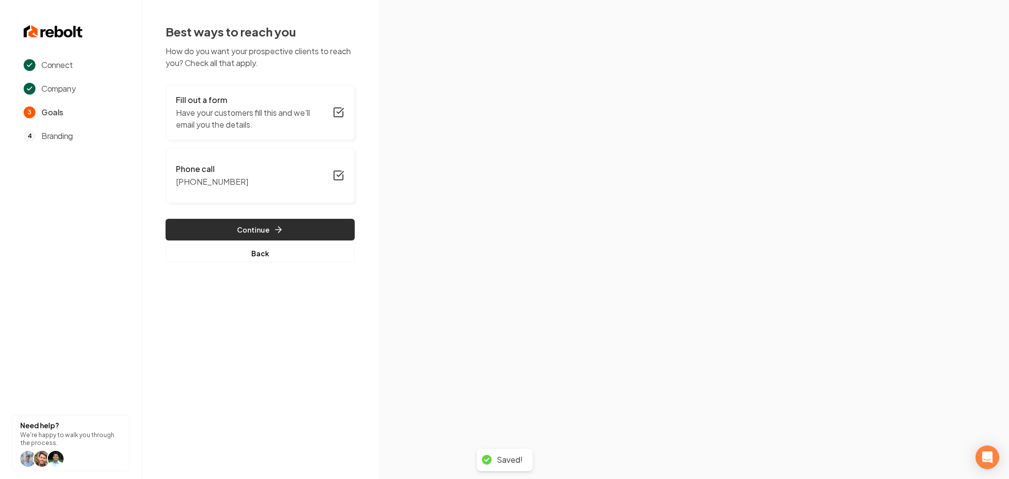
click at [241, 235] on button "Continue" at bounding box center [260, 230] width 189 height 22
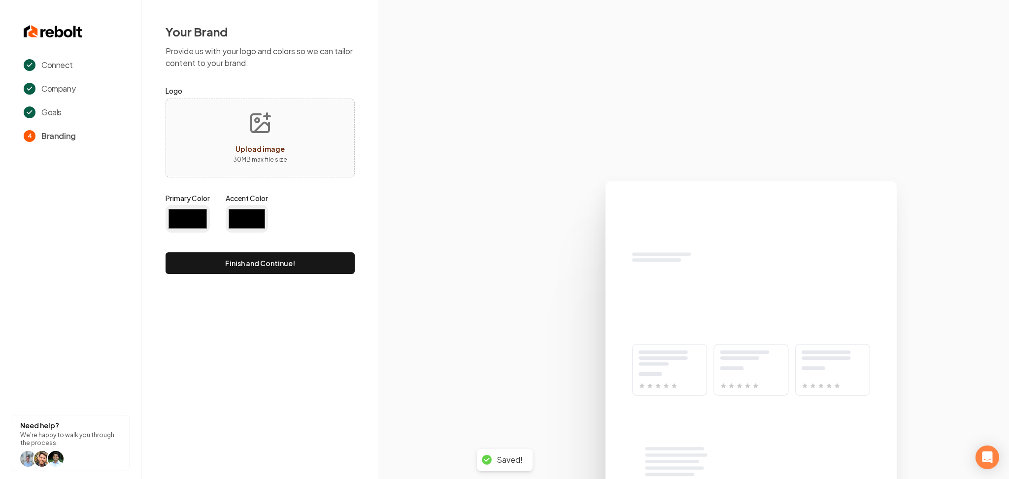
type input "#194d33"
type input "#70be00"
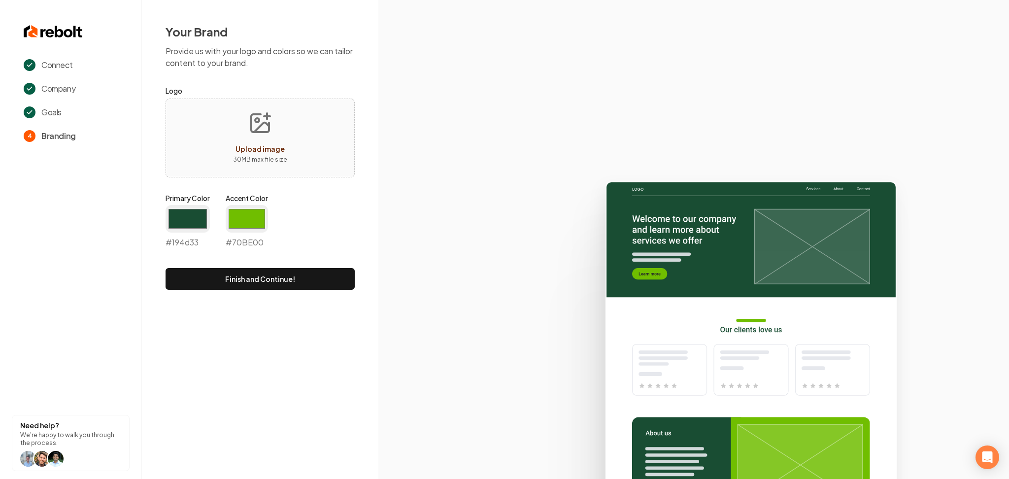
click at [312, 114] on div "Upload image 30 MB max file size" at bounding box center [260, 138] width 189 height 79
type input "**********"
click at [180, 227] on input "#194d33" at bounding box center [188, 219] width 44 height 28
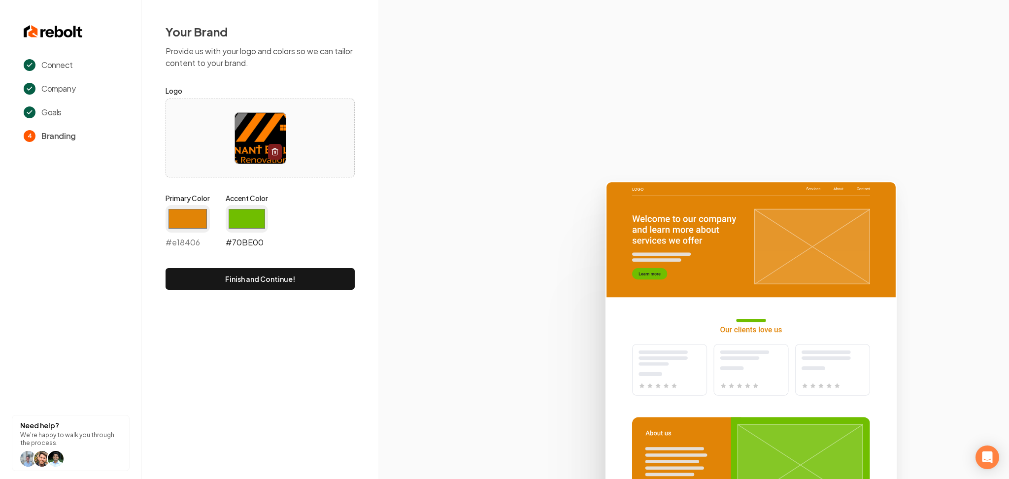
type input "#e18406"
click at [233, 216] on input "#70be00" at bounding box center [247, 219] width 42 height 28
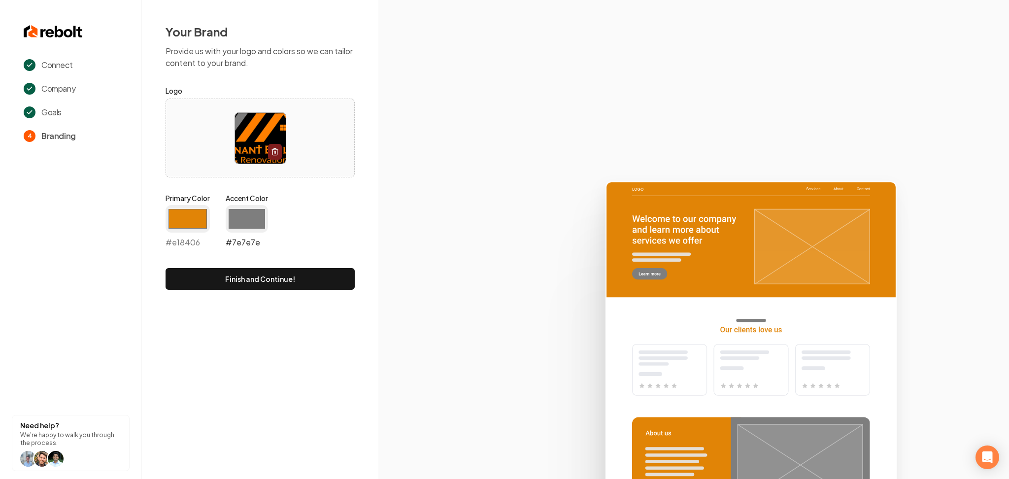
click at [238, 227] on input "#7e7e7e" at bounding box center [247, 219] width 42 height 28
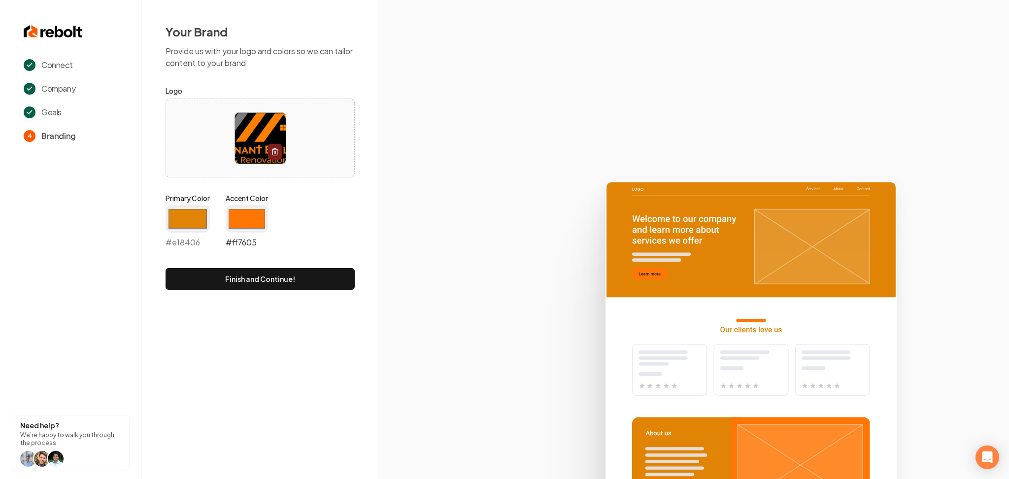
type input "#ff7605"
click at [187, 215] on input "#e18406" at bounding box center [188, 219] width 44 height 28
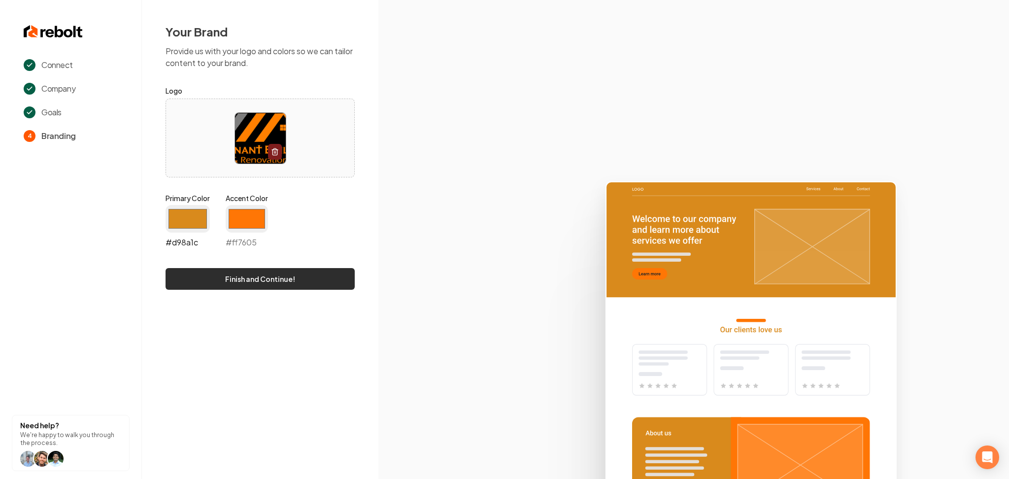
type input "#d98a1c"
click at [319, 274] on button "Finish and Continue!" at bounding box center [260, 279] width 189 height 22
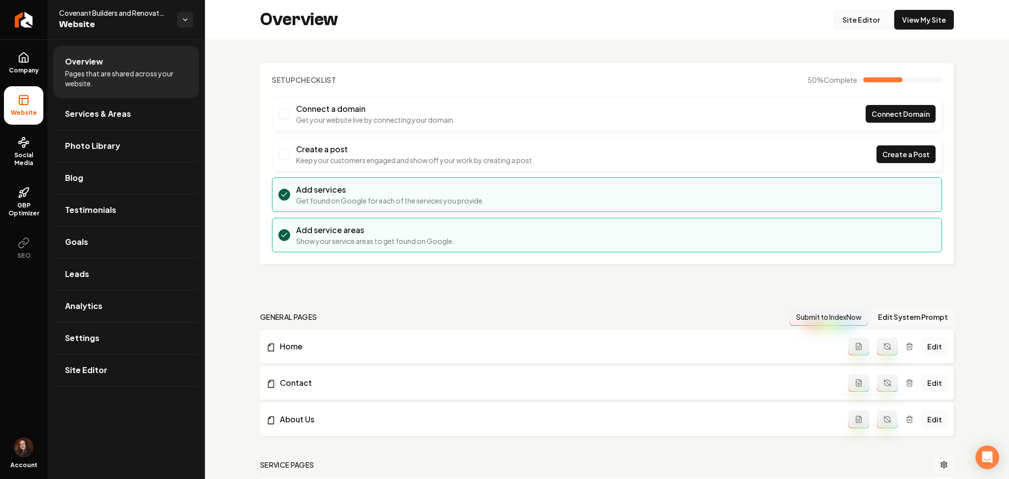
click at [868, 17] on link "Site Editor" at bounding box center [861, 20] width 54 height 20
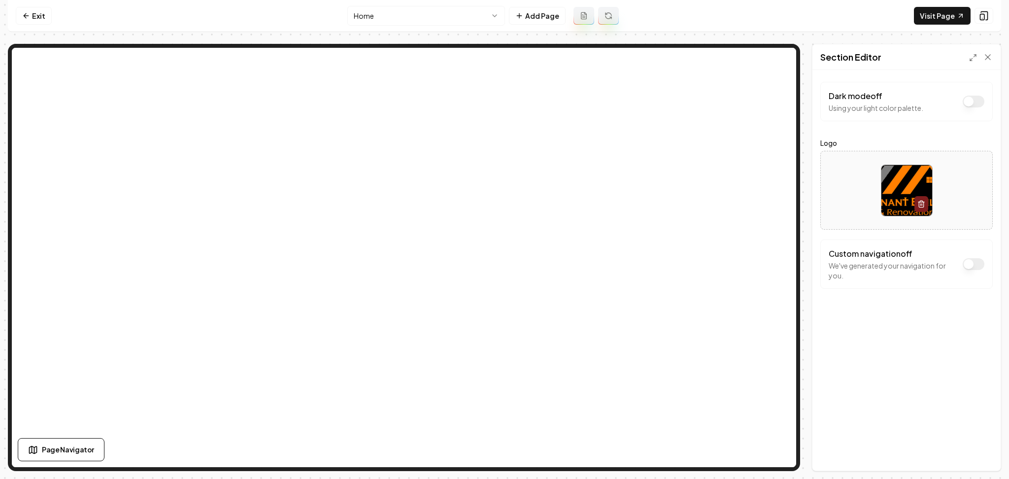
click at [964, 104] on button "Dark mode off" at bounding box center [974, 102] width 22 height 12
click at [979, 458] on button "Save" at bounding box center [978, 454] width 29 height 18
click at [18, 18] on link "Exit" at bounding box center [34, 16] width 36 height 18
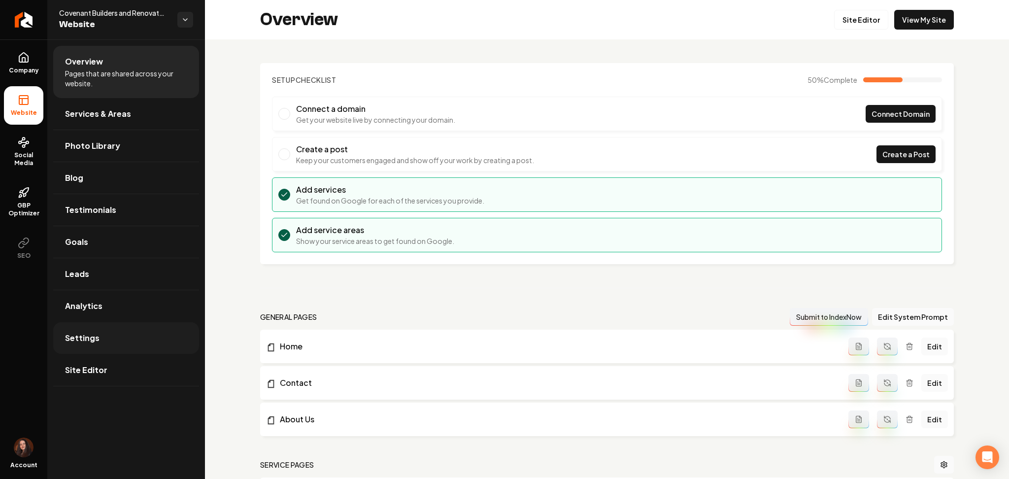
click at [119, 346] on link "Settings" at bounding box center [126, 338] width 146 height 32
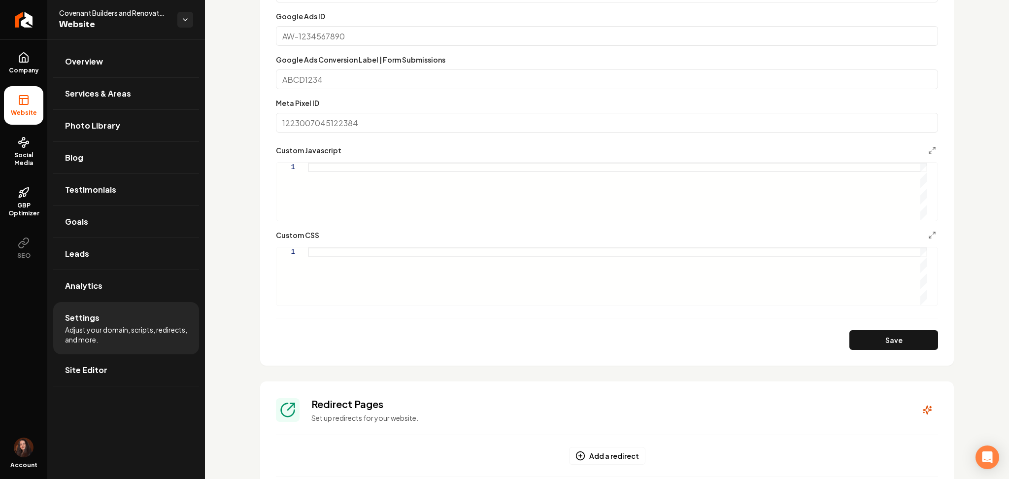
scroll to position [591, 0]
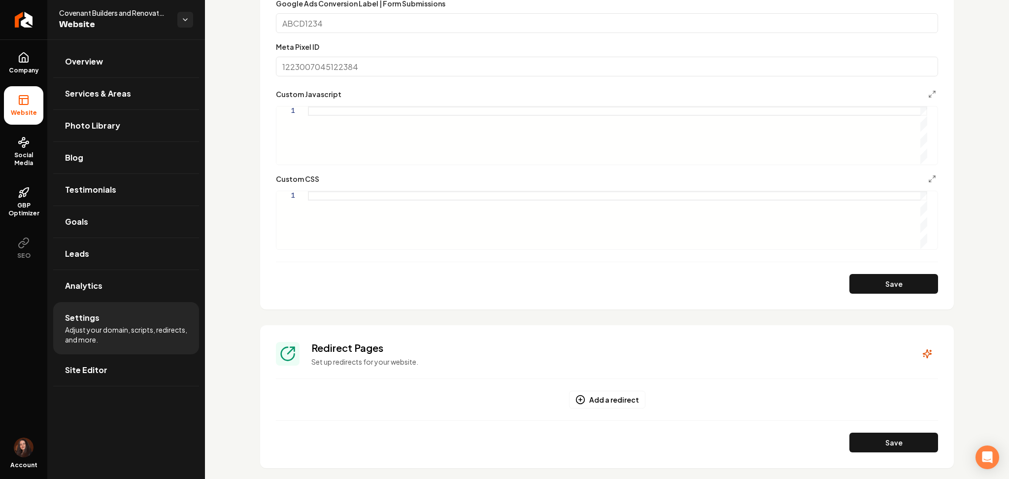
click at [360, 267] on form "Google Analytics ID Google Tag Manager ID Google Ads ID Google Ads Conversion L…" at bounding box center [607, 80] width 662 height 426
click at [372, 229] on div "Main content area" at bounding box center [617, 220] width 619 height 58
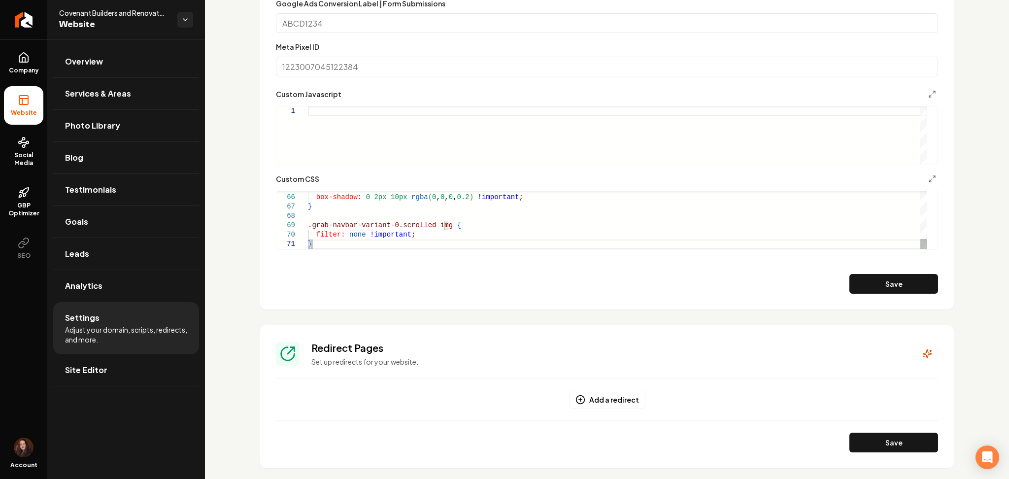
type textarea "*"
click at [373, 130] on div "Main content area" at bounding box center [617, 135] width 619 height 58
type textarea "**********"
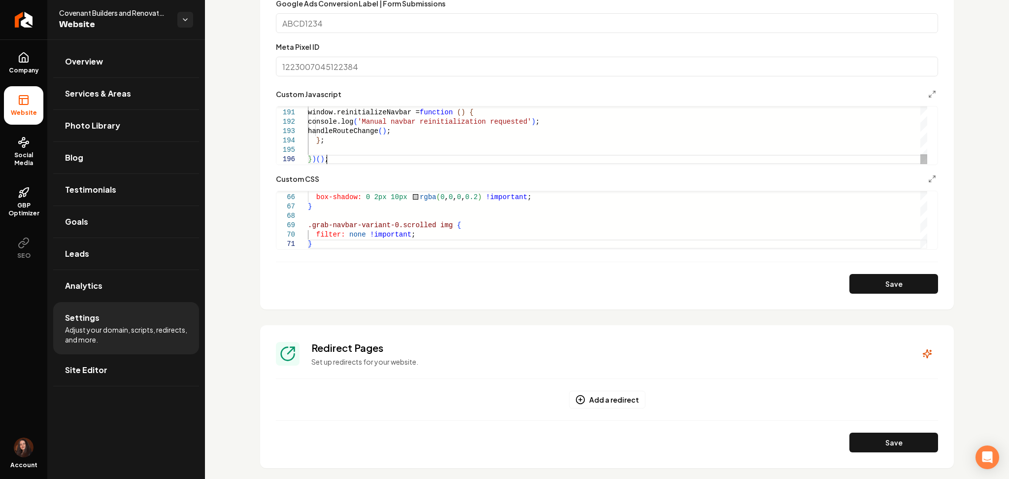
click at [831, 270] on form "**********" at bounding box center [607, 80] width 662 height 426
click at [851, 277] on button "Save" at bounding box center [893, 284] width 89 height 20
click at [124, 382] on link "Site Editor" at bounding box center [126, 370] width 146 height 32
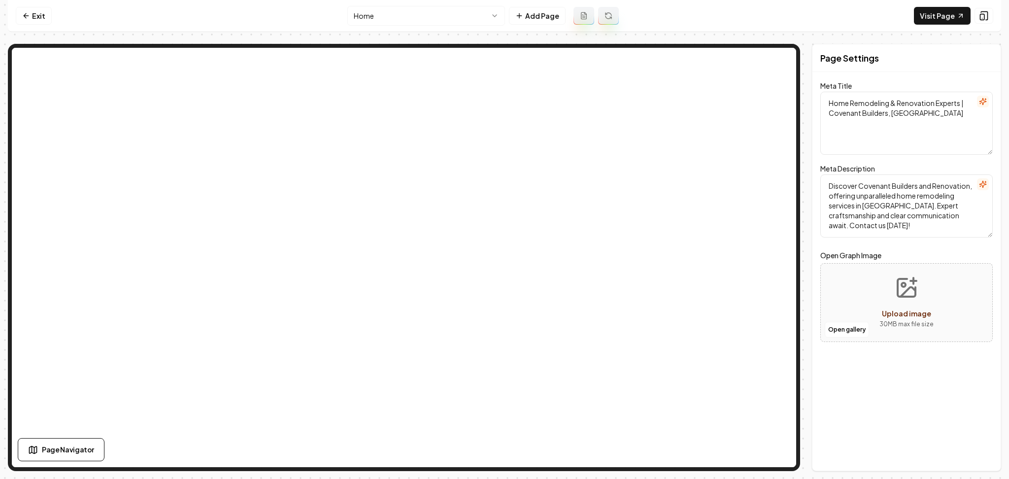
click at [36, 26] on nav "Exit Home Add Page Visit Page" at bounding box center [504, 16] width 993 height 32
click at [35, 23] on link "Exit" at bounding box center [34, 16] width 36 height 18
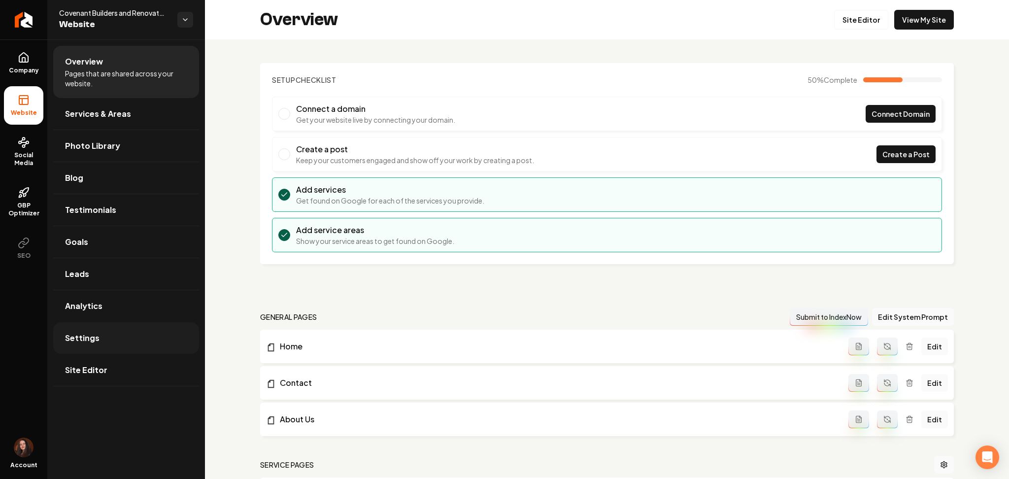
click at [87, 344] on link "Settings" at bounding box center [126, 338] width 146 height 32
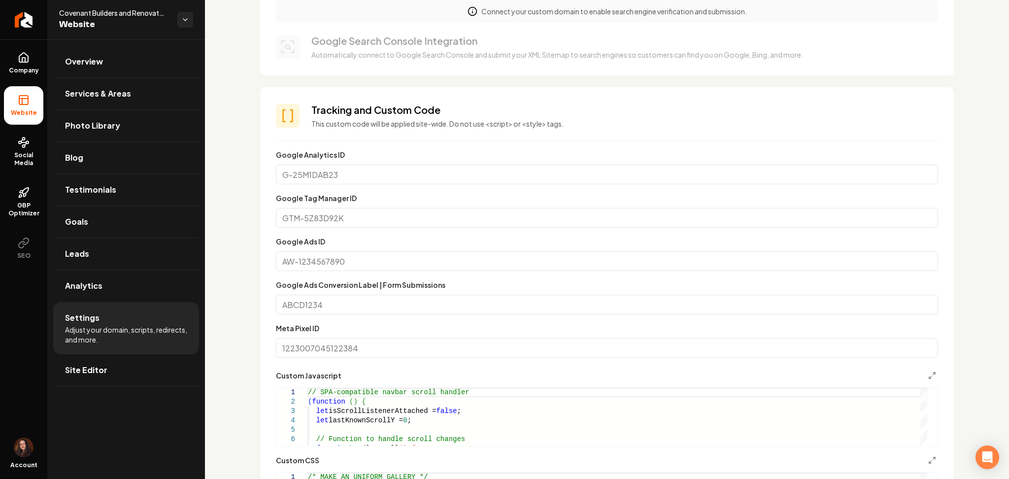
scroll to position [394, 0]
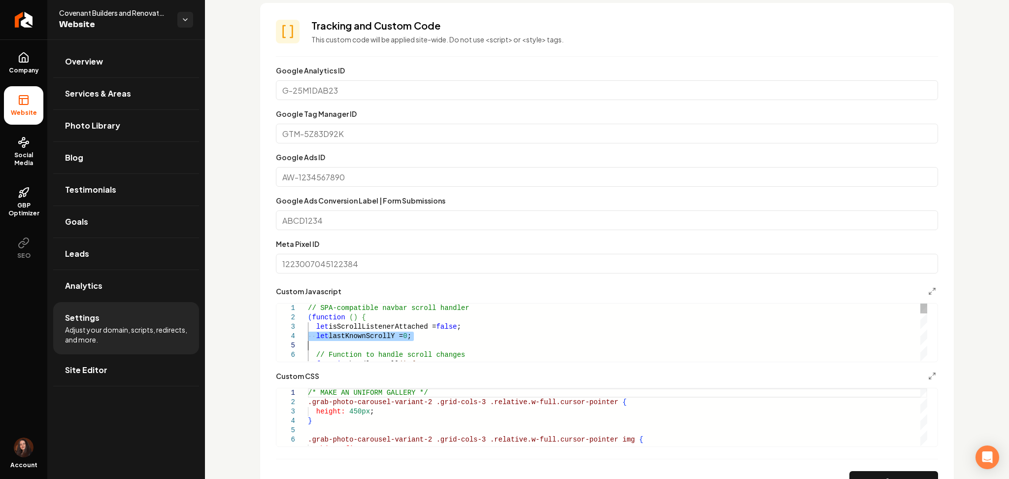
drag, startPoint x: 342, startPoint y: 338, endPoint x: 345, endPoint y: 343, distance: 5.1
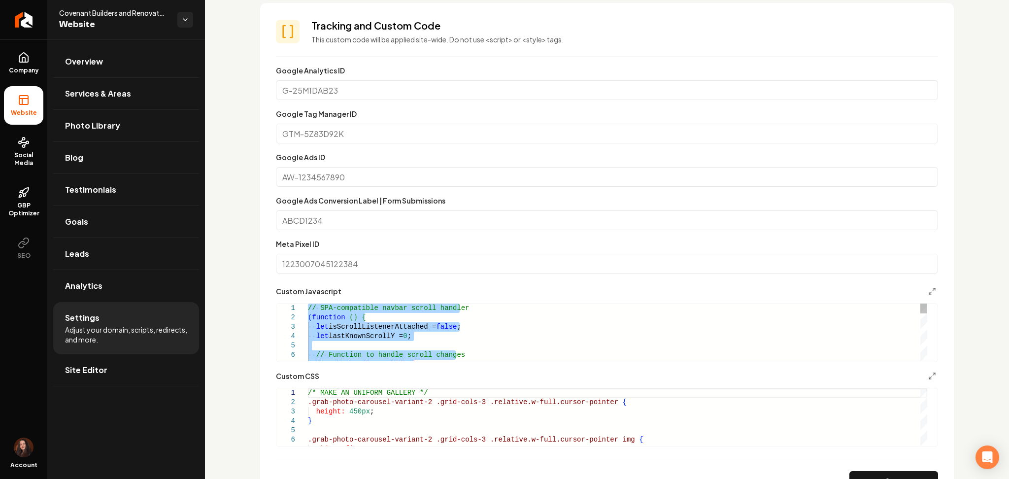
type textarea "**********"
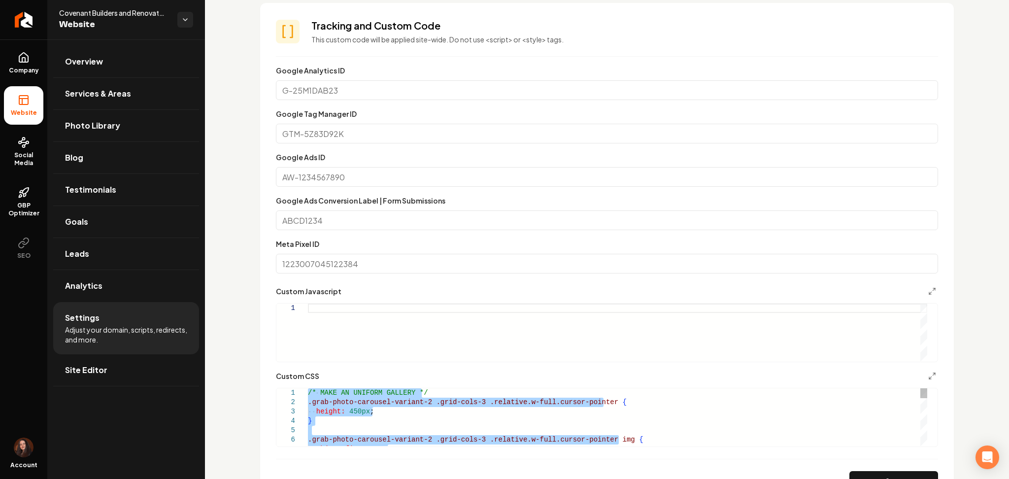
type textarea "**********"
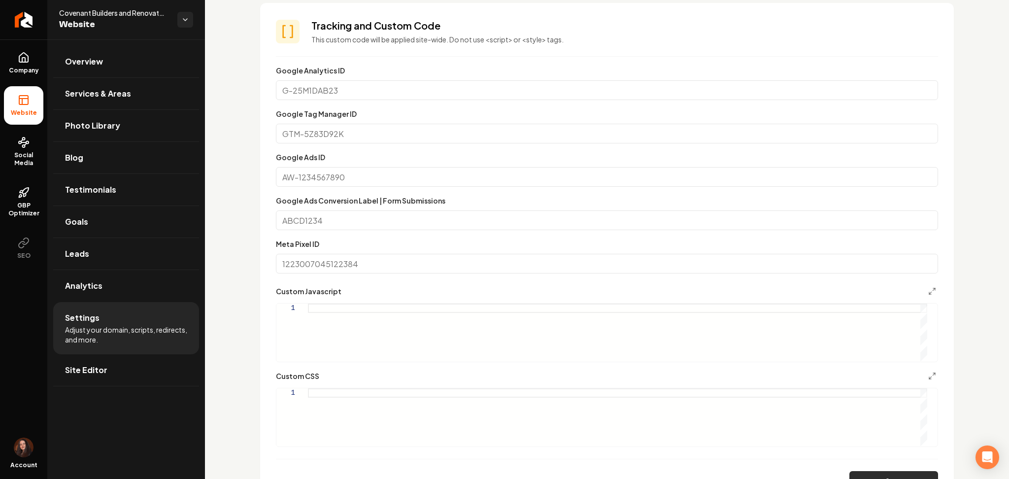
click at [870, 475] on button "Save" at bounding box center [893, 481] width 89 height 20
click at [93, 364] on span "Site Editor" at bounding box center [86, 370] width 42 height 12
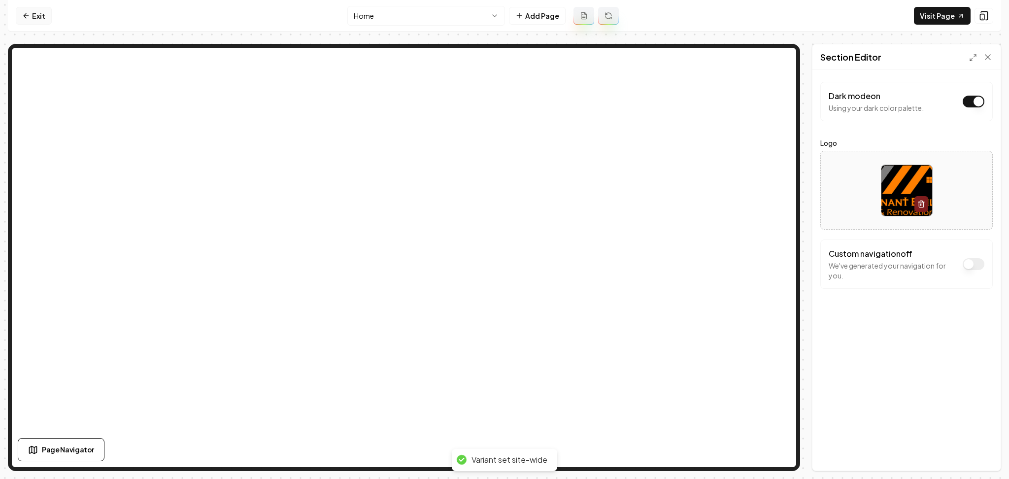
click at [44, 16] on link "Exit" at bounding box center [34, 16] width 36 height 18
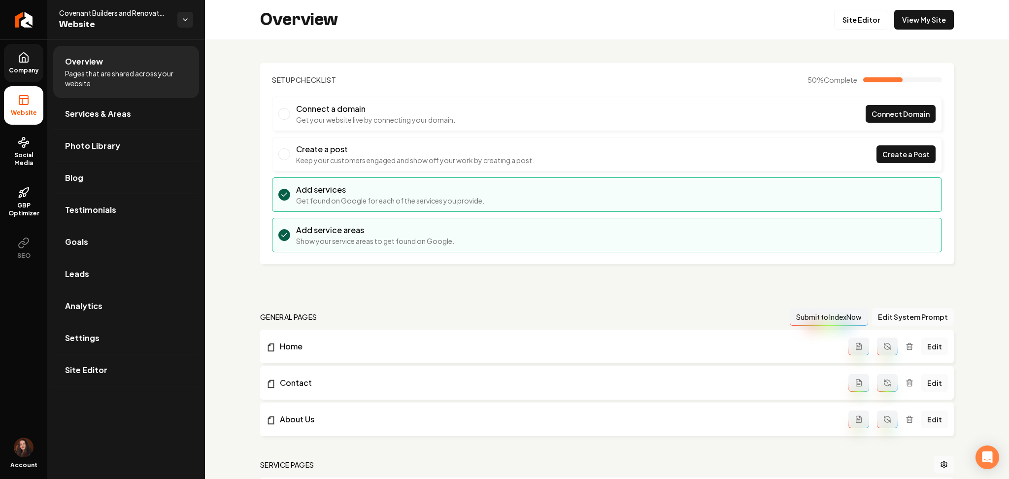
click at [33, 67] on span "Company" at bounding box center [24, 71] width 38 height 8
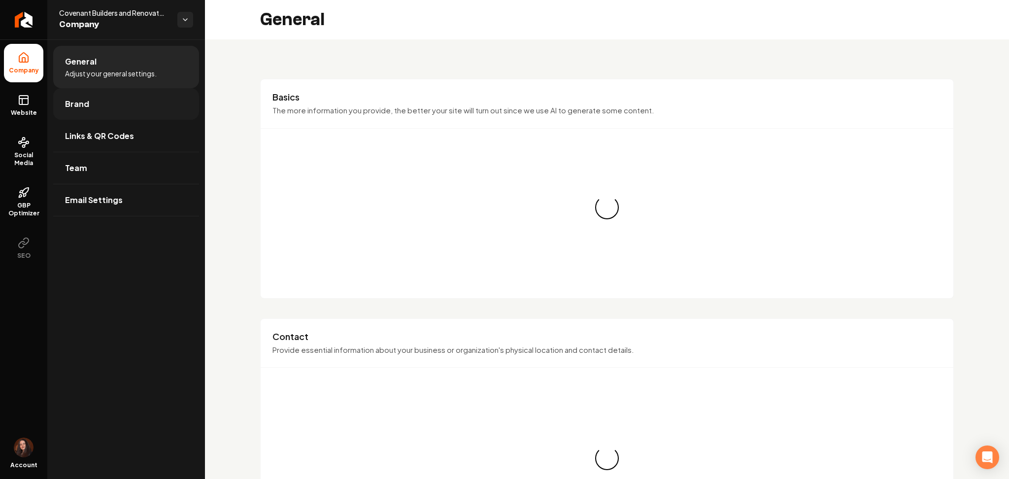
click at [79, 93] on link "Brand" at bounding box center [126, 104] width 146 height 32
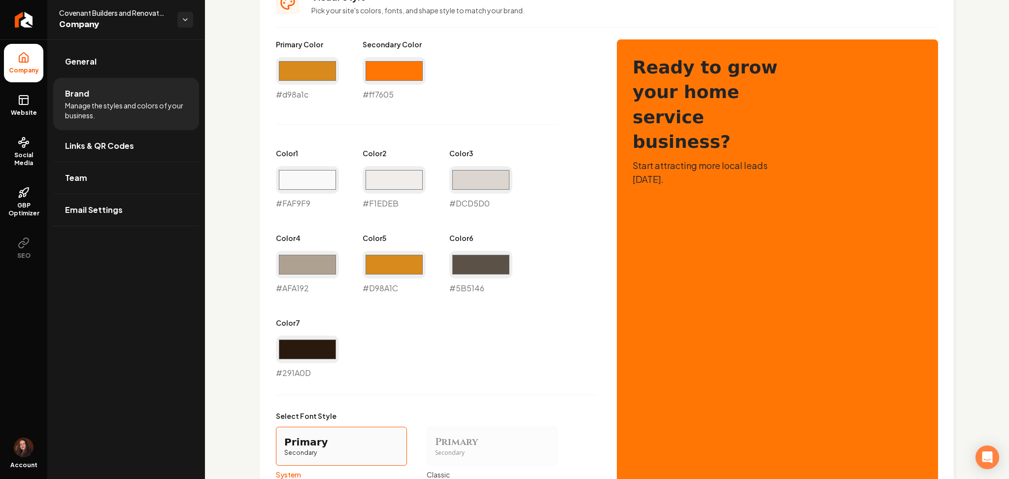
scroll to position [460, 0]
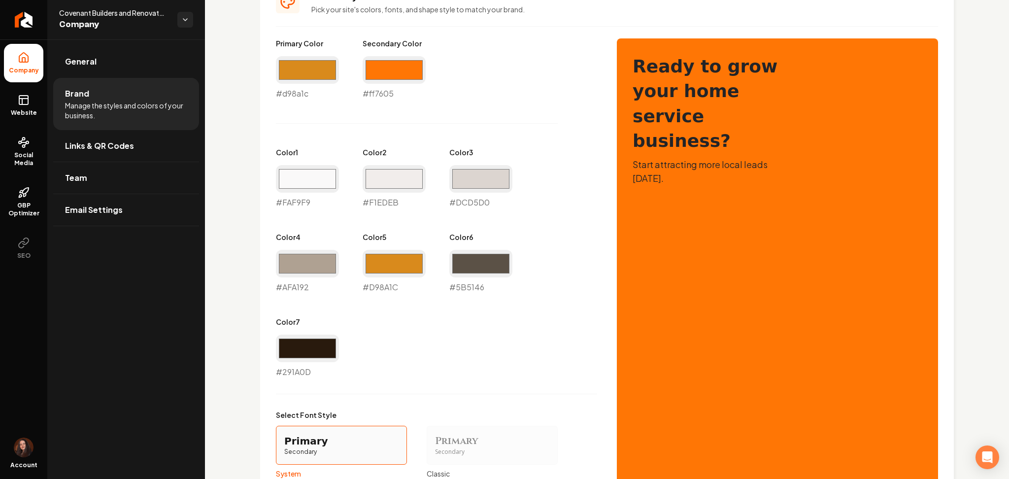
click at [304, 335] on div "Color 7 #291a0d #291A0D" at bounding box center [307, 347] width 63 height 61
click at [307, 339] on input "#291a0d" at bounding box center [307, 349] width 63 height 28
type input "#000000"
click at [461, 321] on div "Primary Color #d98a1c #d98a1c Secondary Color #ff7605 #ff7605 Color 1 #faf9f9 #…" at bounding box center [436, 207] width 321 height 339
click at [478, 274] on input "#5b5146" at bounding box center [480, 264] width 63 height 28
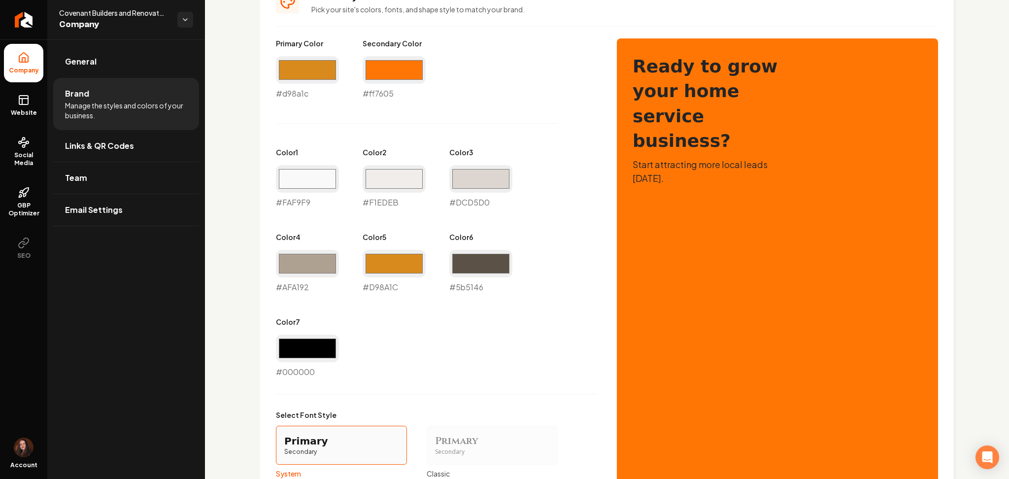
click at [345, 374] on div "Primary Color #d98a1c #d98a1c Secondary Color #ff7605 #ff7605 Color 1 #faf9f9 #…" at bounding box center [436, 207] width 321 height 339
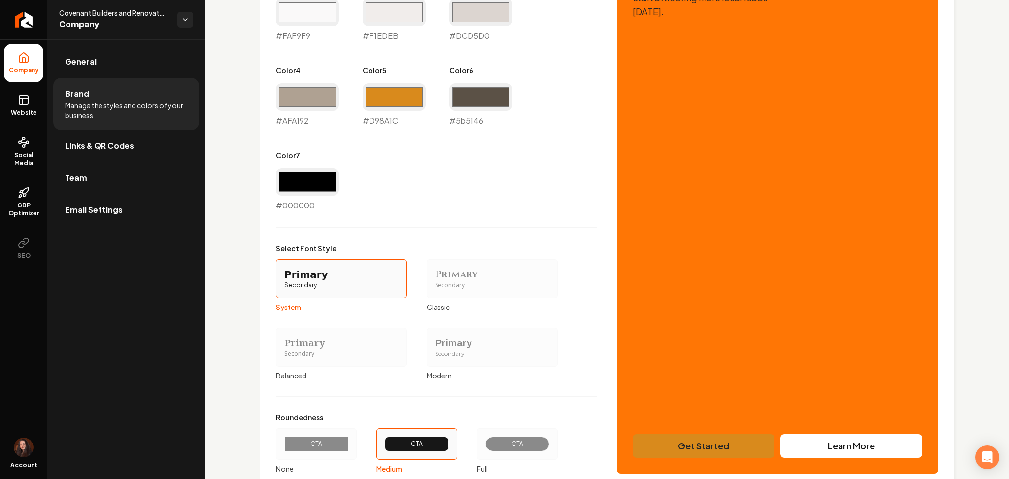
scroll to position [698, 0]
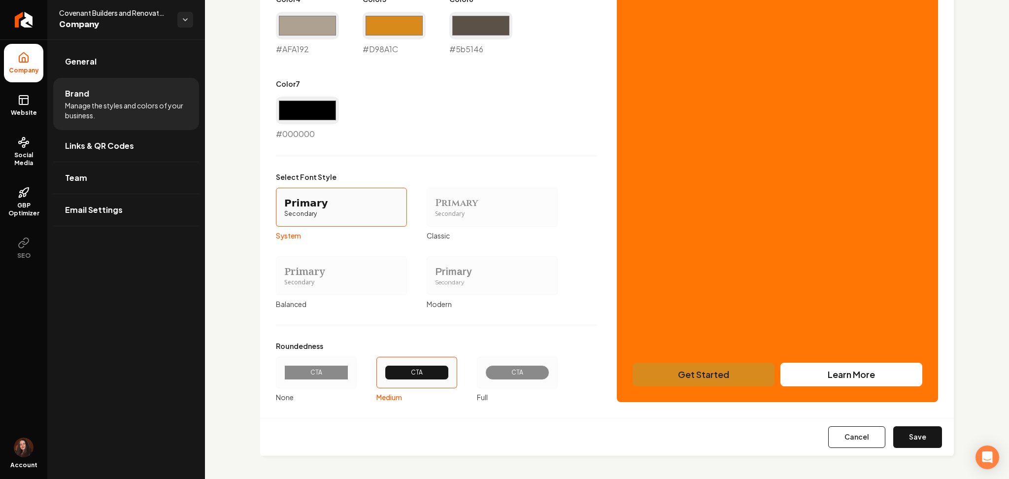
click at [347, 377] on div "CTA" at bounding box center [316, 373] width 81 height 32
click at [283, 376] on button "CTA None" at bounding box center [279, 373] width 8 height 8
click at [893, 433] on button "Save" at bounding box center [917, 437] width 49 height 22
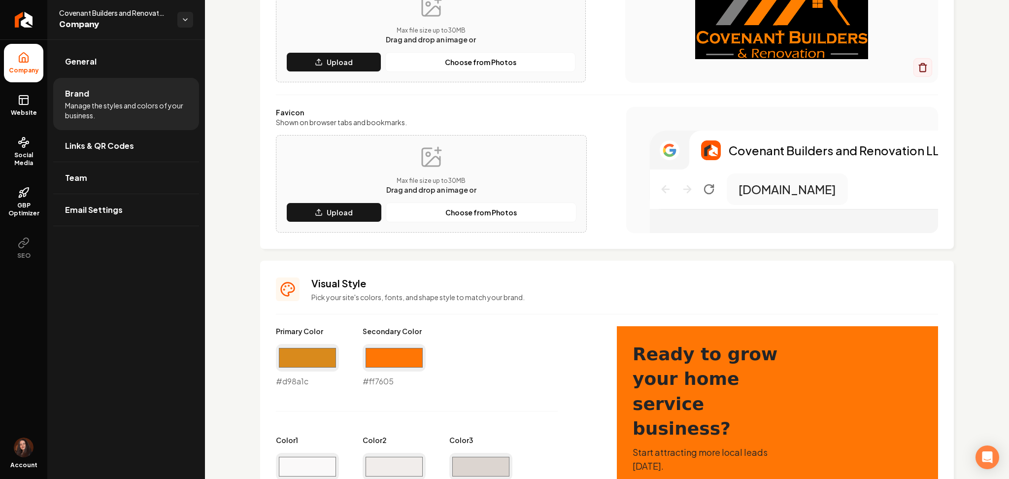
type input "#faf9f9"
type input "#f1edeb"
type input "#dcd5d0"
type input "#afa192"
type input "#d98a1c"
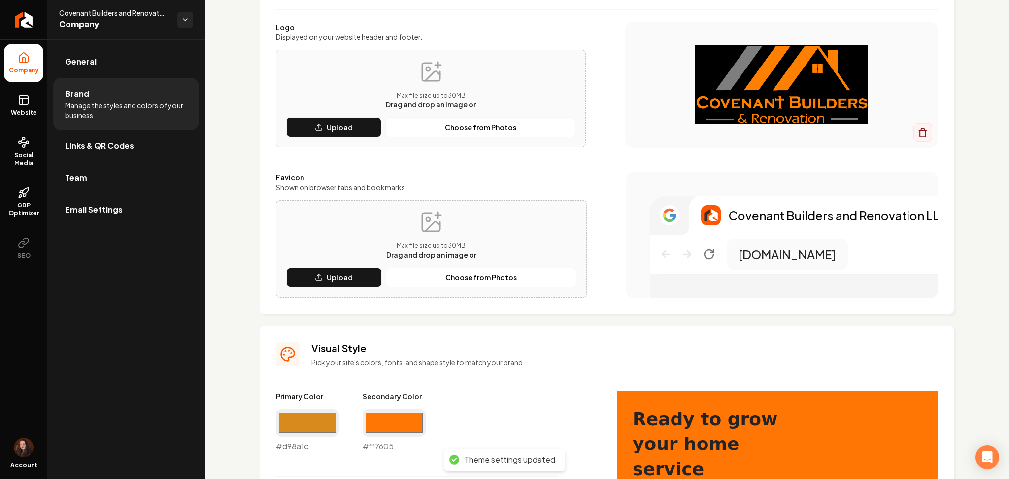
scroll to position [131, 0]
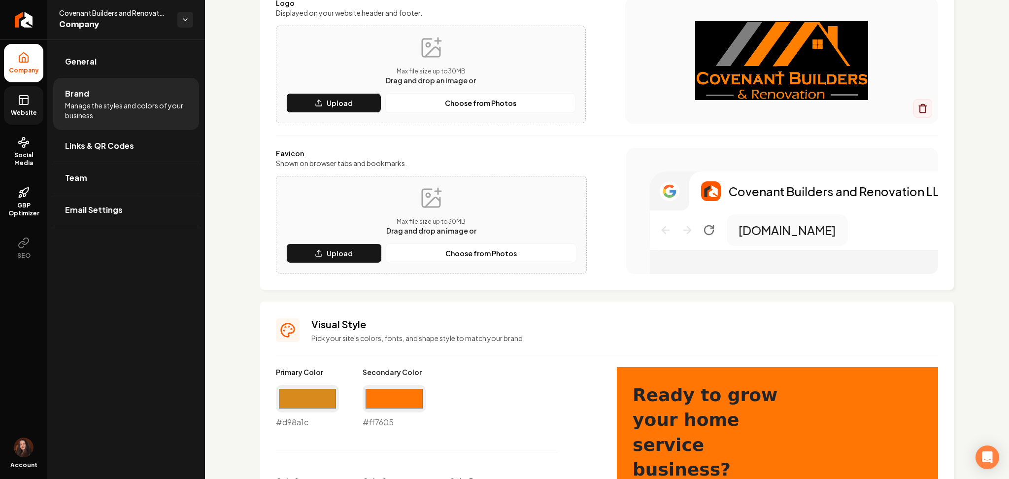
click at [39, 109] on span "Website" at bounding box center [24, 113] width 34 height 8
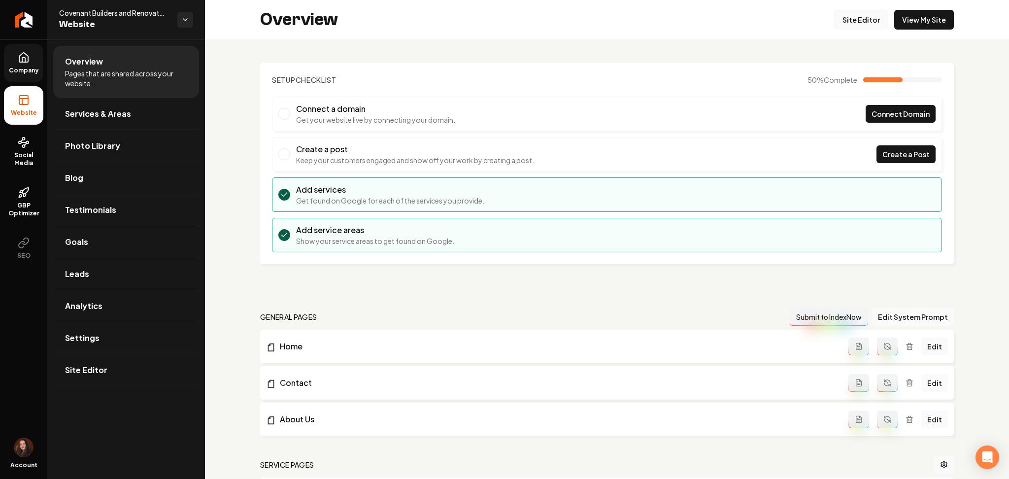
click at [850, 16] on link "Site Editor" at bounding box center [861, 20] width 54 height 20
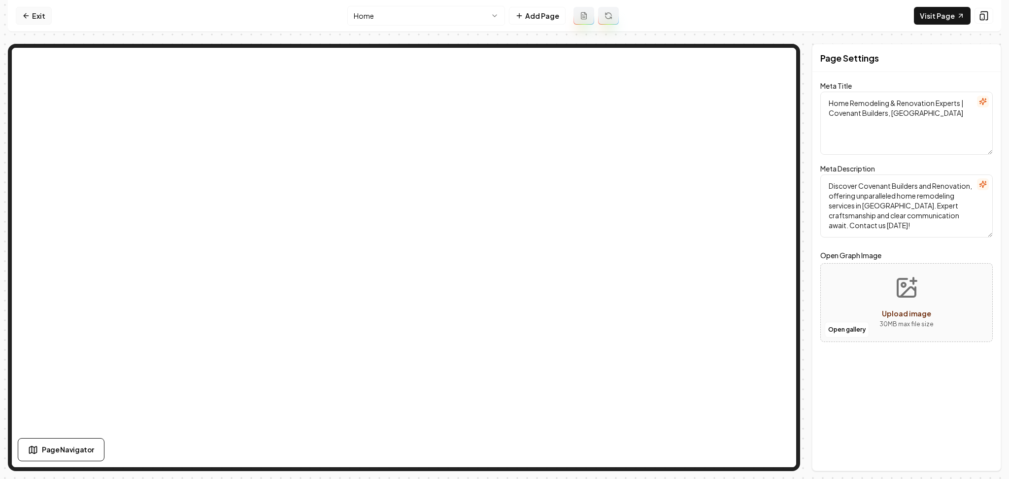
click at [29, 8] on link "Exit" at bounding box center [34, 16] width 36 height 18
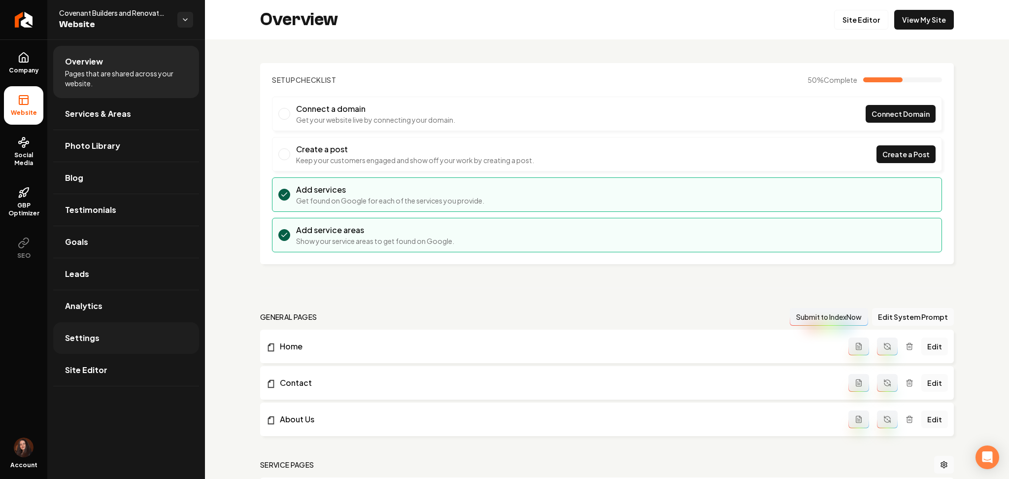
click at [147, 339] on link "Settings" at bounding box center [126, 338] width 146 height 32
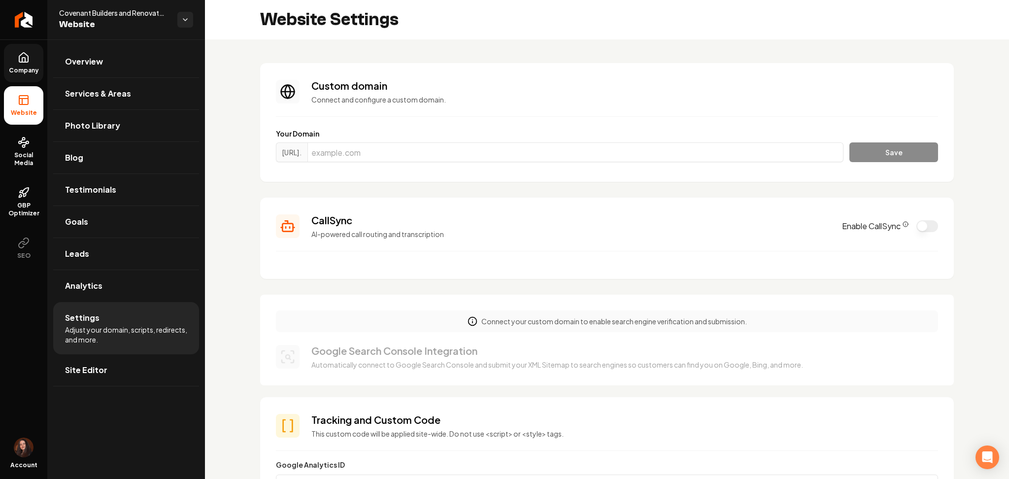
click at [43, 79] on link "Company" at bounding box center [23, 63] width 39 height 38
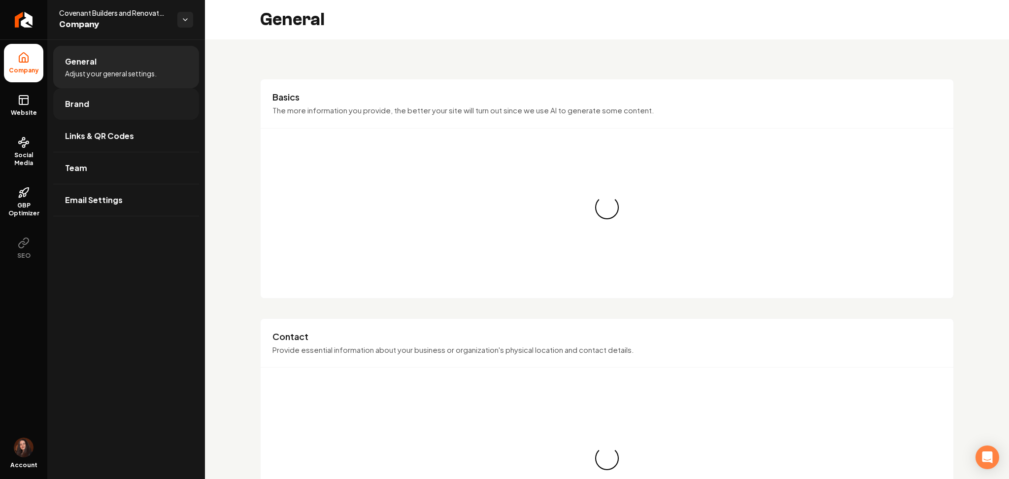
click at [91, 102] on link "Brand" at bounding box center [126, 104] width 146 height 32
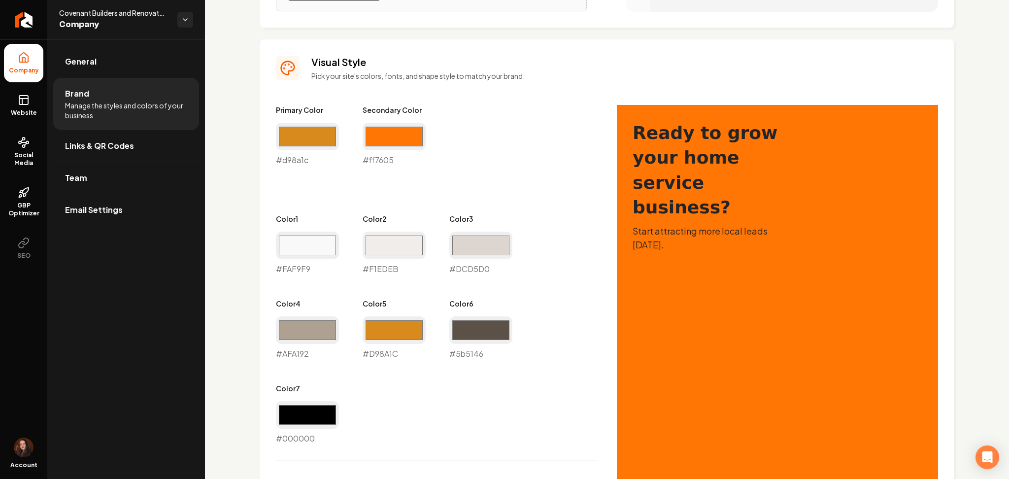
scroll to position [426, 0]
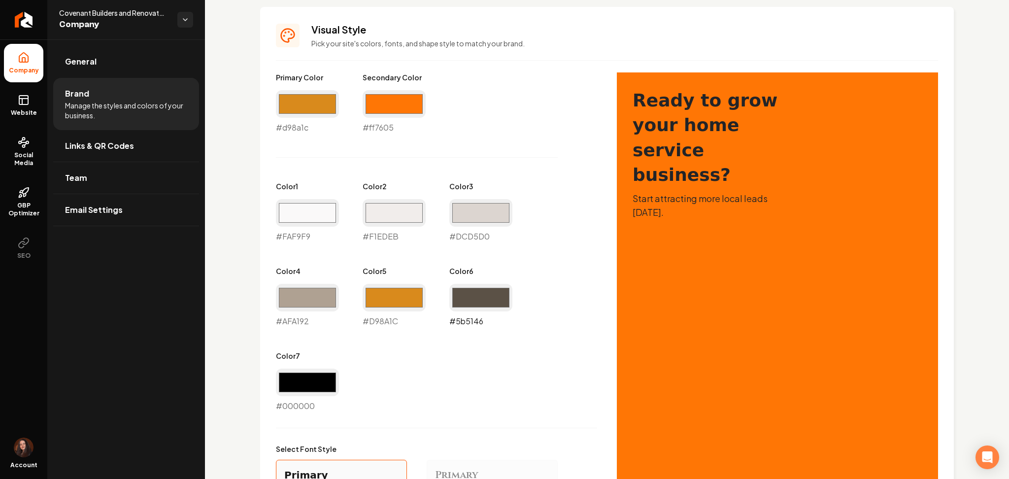
click at [455, 286] on input "#5b5146" at bounding box center [480, 298] width 63 height 28
type input "#707070"
click at [297, 298] on input "#afa192" at bounding box center [307, 298] width 63 height 28
drag, startPoint x: 274, startPoint y: 331, endPoint x: 290, endPoint y: 332, distance: 15.8
click at [274, 332] on div "Visual Style Pick your site's colors, fonts, and shape style to match your bran…" at bounding box center [607, 367] width 694 height 721
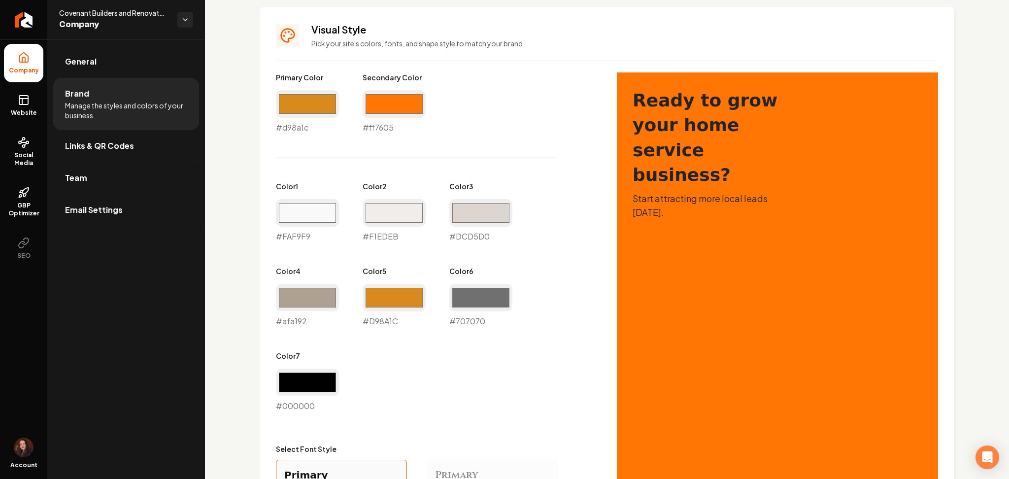
click at [298, 315] on div "#afa192 #afa192" at bounding box center [307, 305] width 63 height 43
click at [298, 309] on input "#afa192" at bounding box center [307, 298] width 63 height 28
type input "#bababa"
drag, startPoint x: 473, startPoint y: 339, endPoint x: 546, endPoint y: 351, distance: 74.4
click at [487, 340] on div "Primary Color #d98a1c #d98a1c Secondary Color #ff7605 #ff7605 Color 1 #faf9f9 #…" at bounding box center [436, 241] width 321 height 339
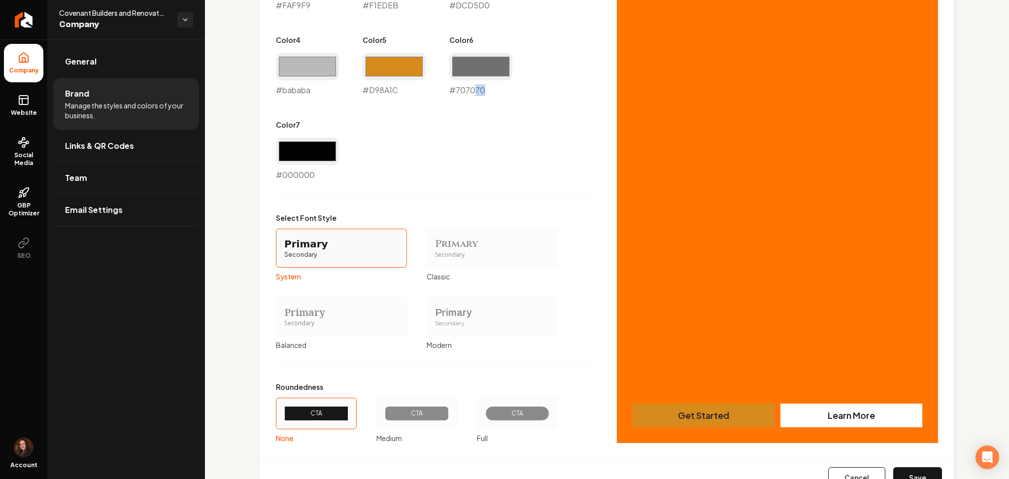
scroll to position [698, 0]
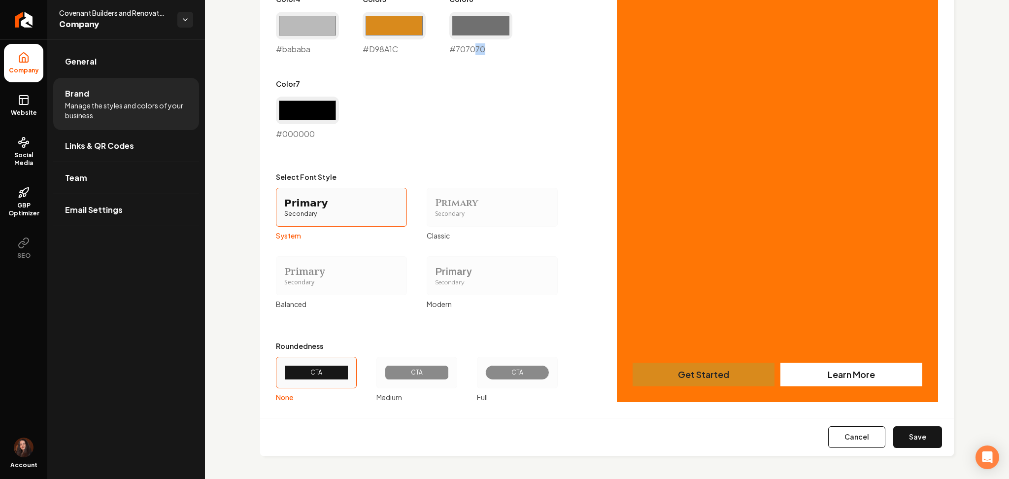
click at [909, 438] on button "Save" at bounding box center [917, 437] width 49 height 22
type input "#faf9f9"
type input "#f1edeb"
type input "#dcd5d0"
type input "#d98a1c"
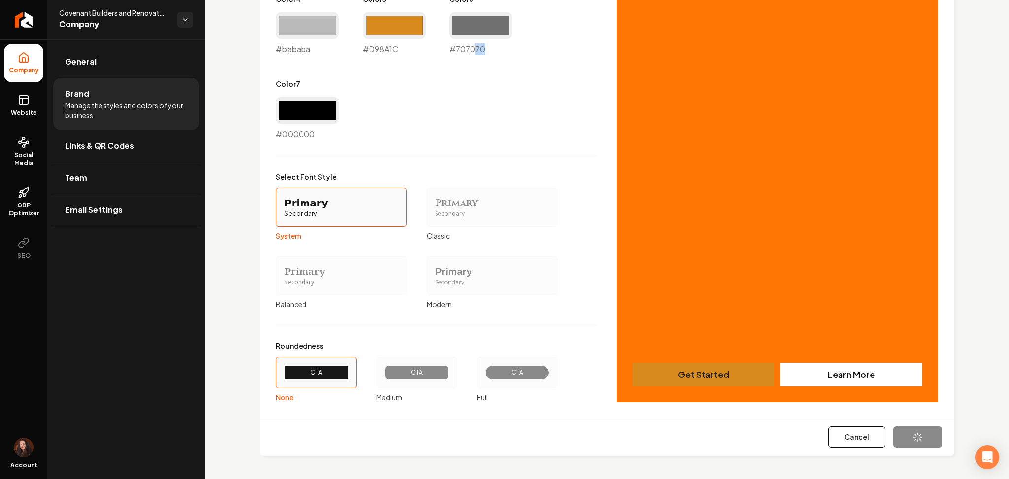
scroll to position [660, 0]
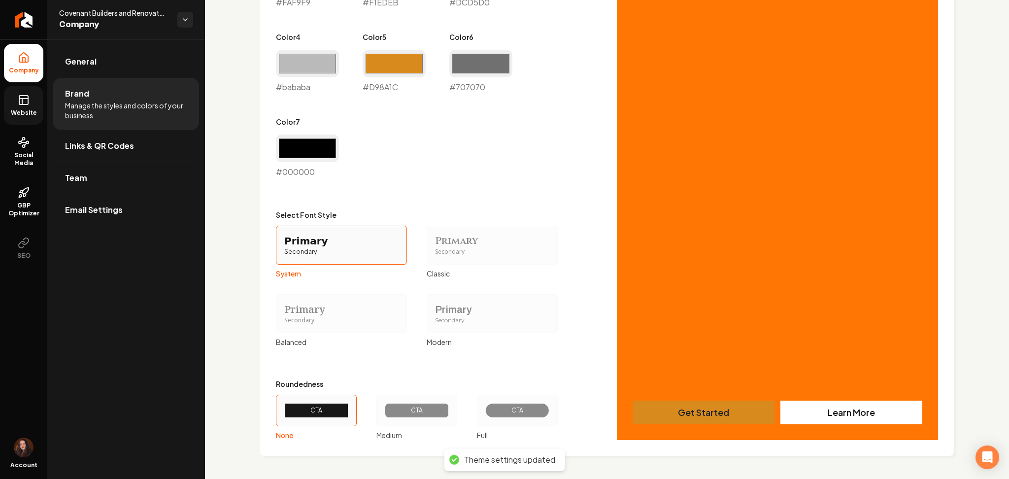
click at [14, 109] on ul "Company Website Social Media GBP Optimizer SEO" at bounding box center [23, 155] width 47 height 232
click at [17, 109] on span "Website" at bounding box center [24, 113] width 34 height 8
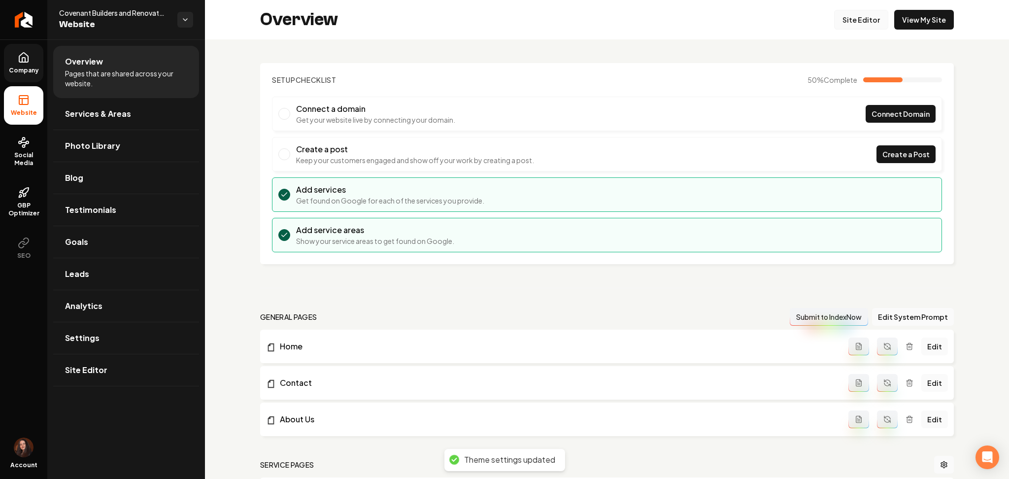
click at [850, 16] on link "Site Editor" at bounding box center [861, 20] width 54 height 20
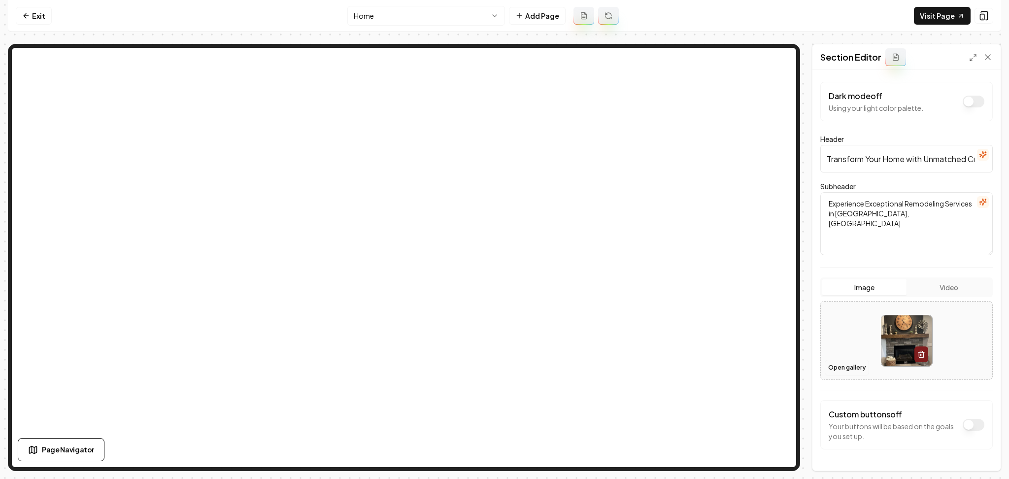
click at [842, 367] on button "Open gallery" at bounding box center [847, 368] width 44 height 16
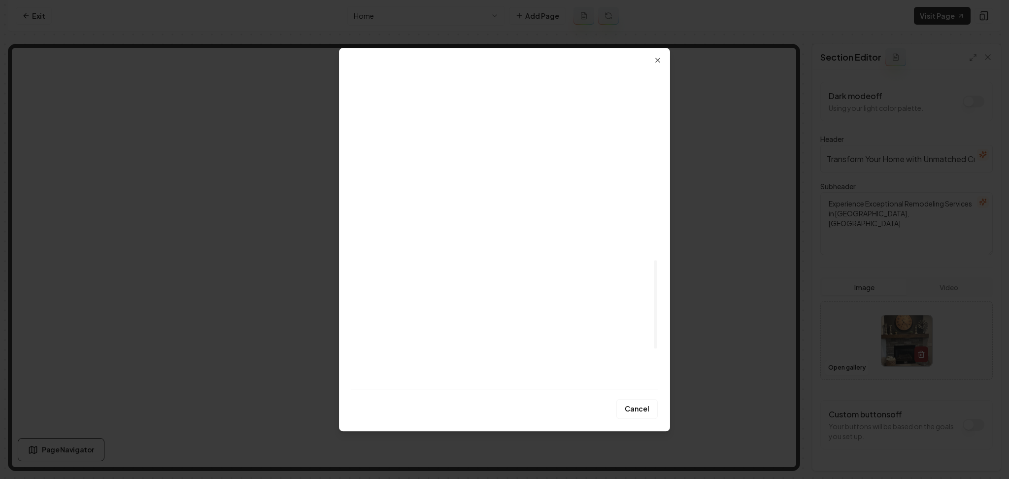
scroll to position [722, 0]
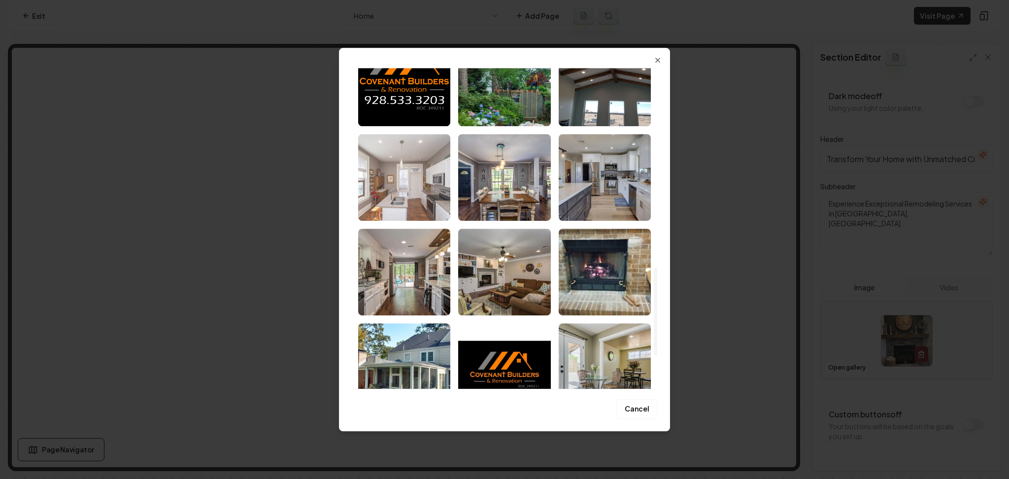
click at [426, 201] on img "Select image image_68adb1dc5c7cd75eb848adc8.jpeg" at bounding box center [404, 177] width 92 height 87
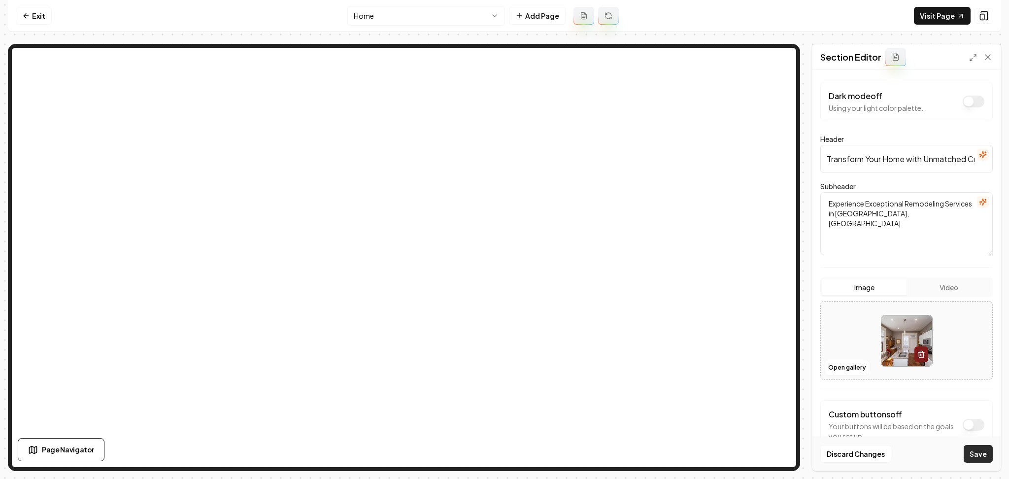
click at [966, 457] on button "Save" at bounding box center [978, 454] width 29 height 18
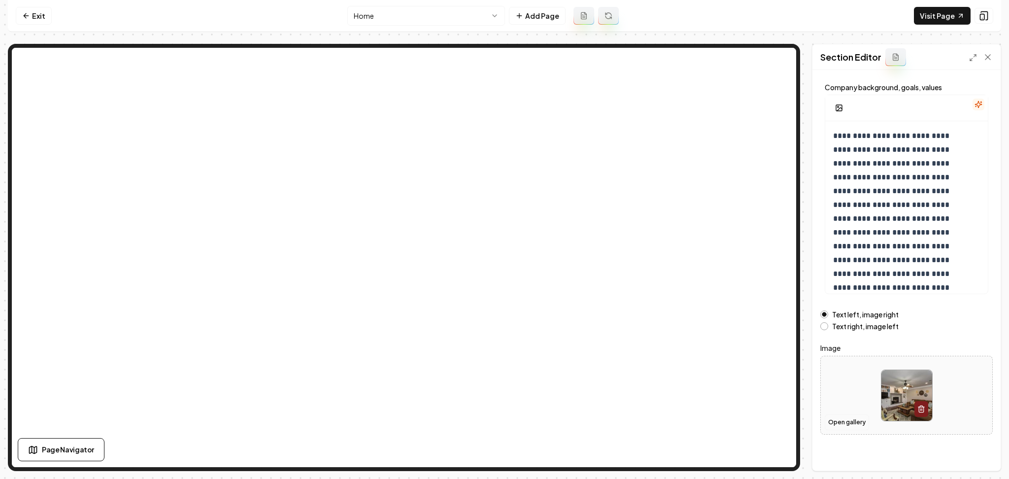
scroll to position [53, 0]
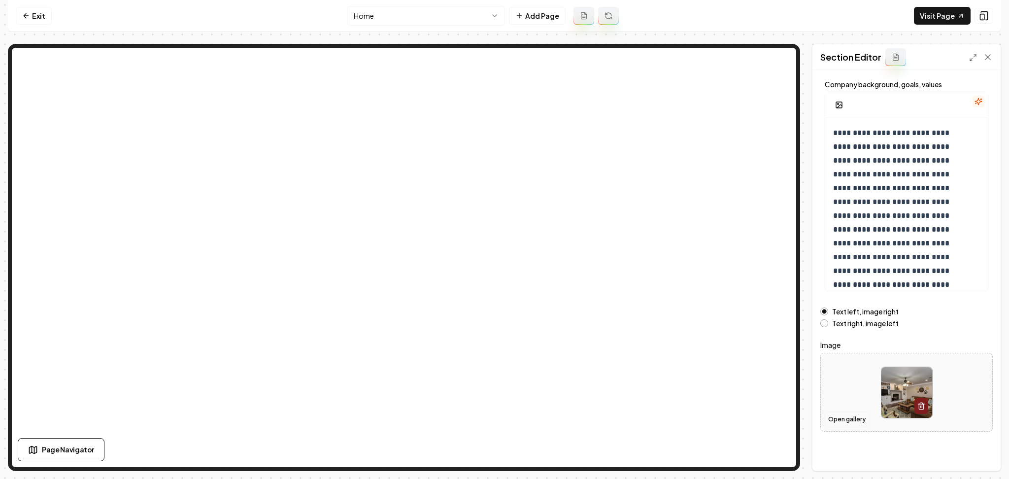
click at [836, 418] on button "Open gallery" at bounding box center [847, 419] width 44 height 16
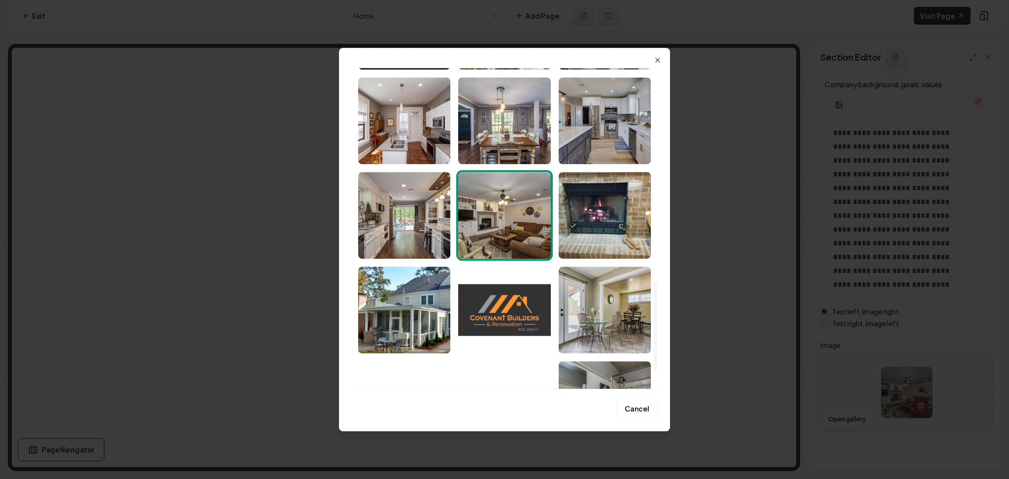
scroll to position [776, 0]
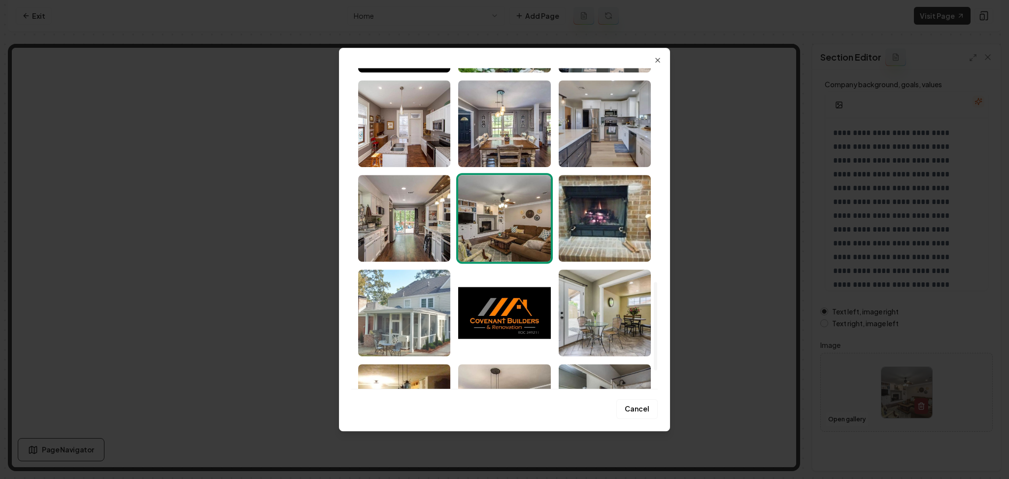
click at [399, 318] on img "Select image image_68adb1dc5c7cd75eb848ac24.jpeg" at bounding box center [404, 313] width 92 height 87
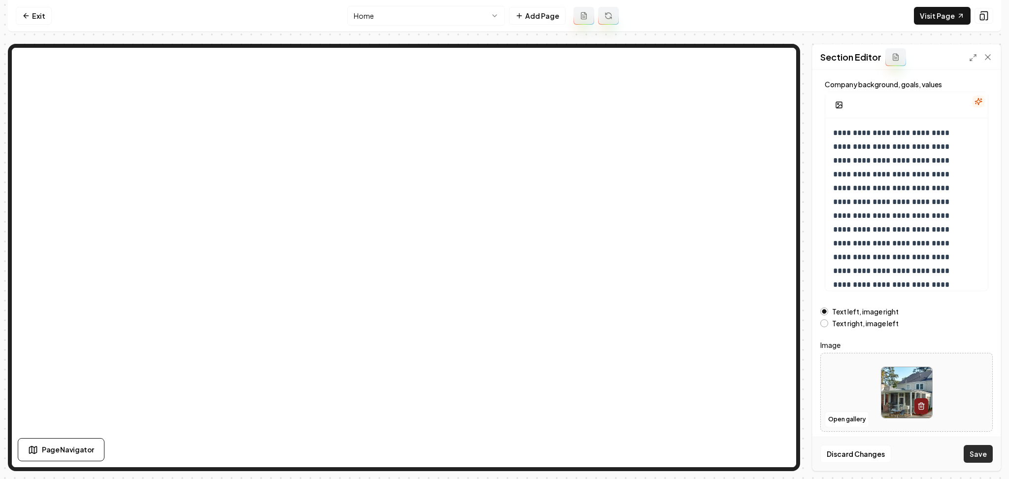
click at [980, 462] on button "Save" at bounding box center [978, 454] width 29 height 18
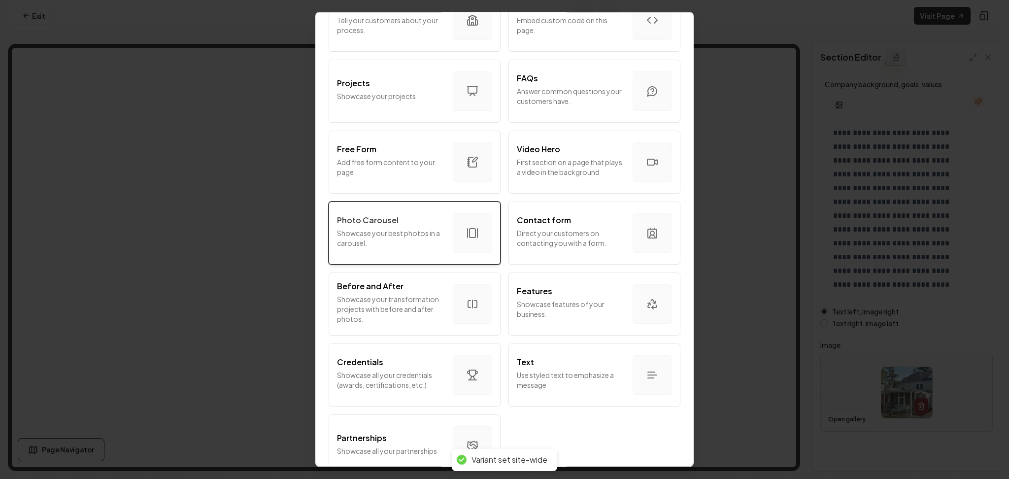
scroll to position [476, 0]
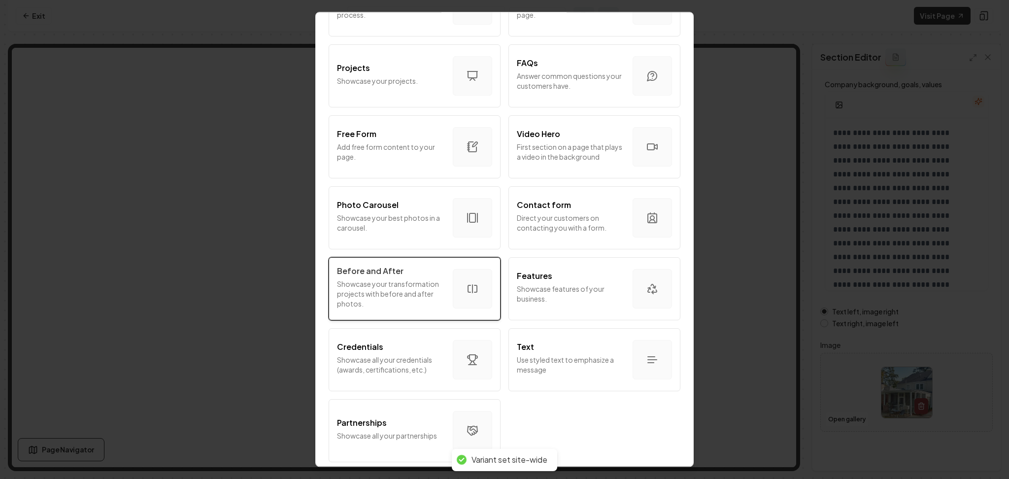
click at [410, 300] on div "Before and After Showcase your transformation projects with before and after ph…" at bounding box center [391, 288] width 108 height 47
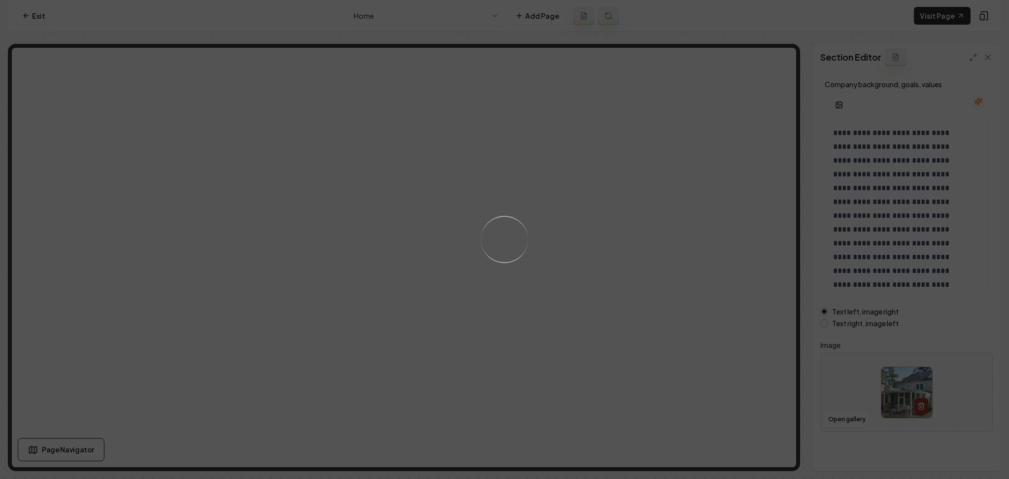
scroll to position [0, 0]
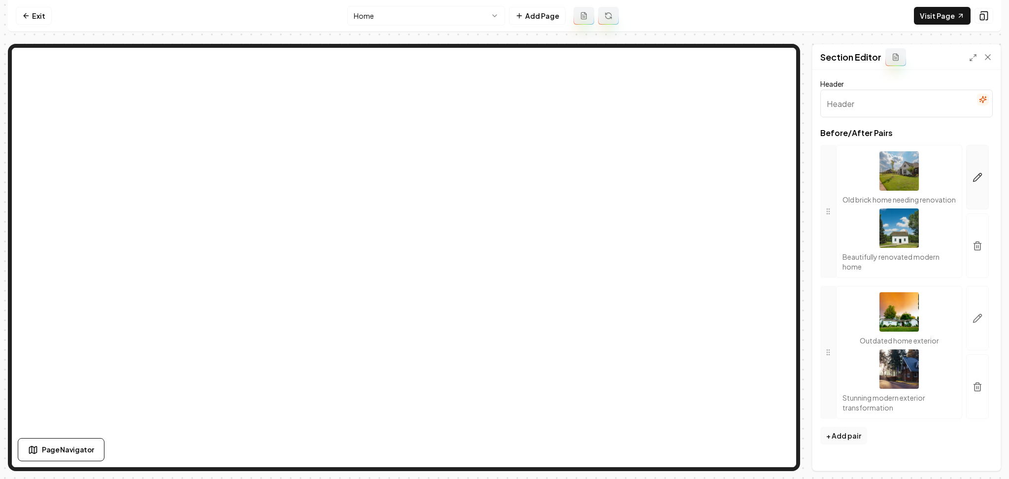
click at [970, 170] on button "button" at bounding box center [977, 177] width 23 height 65
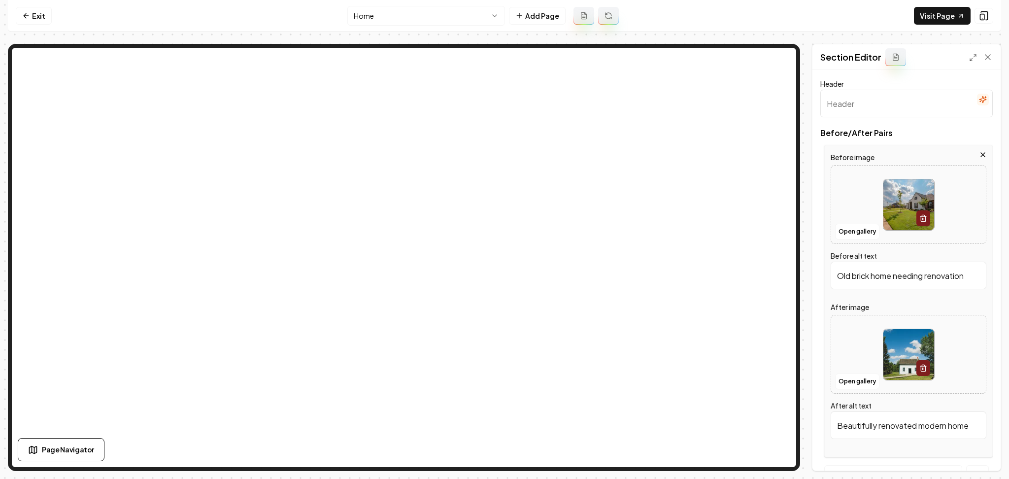
click at [854, 214] on div at bounding box center [908, 205] width 155 height 68
type input "**********"
click at [866, 350] on div at bounding box center [908, 355] width 155 height 68
type input "**********"
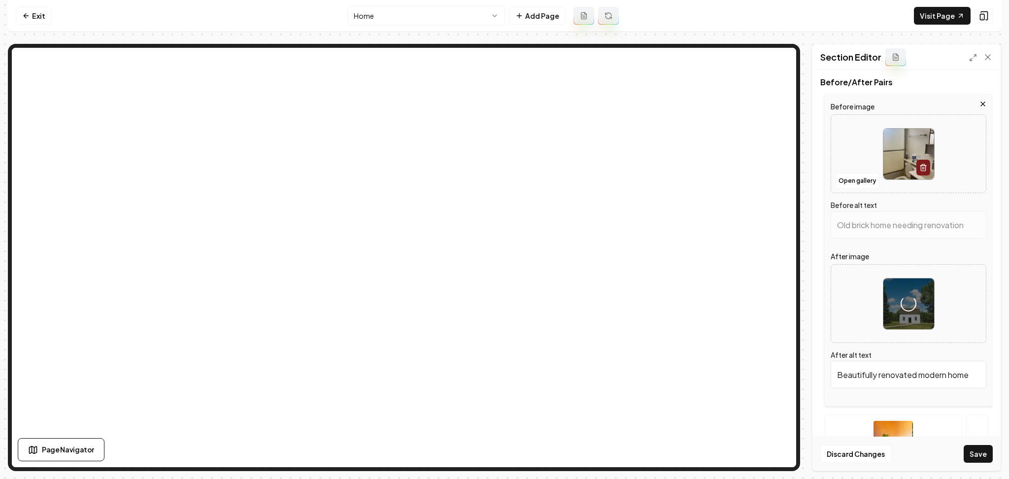
scroll to position [199, 0]
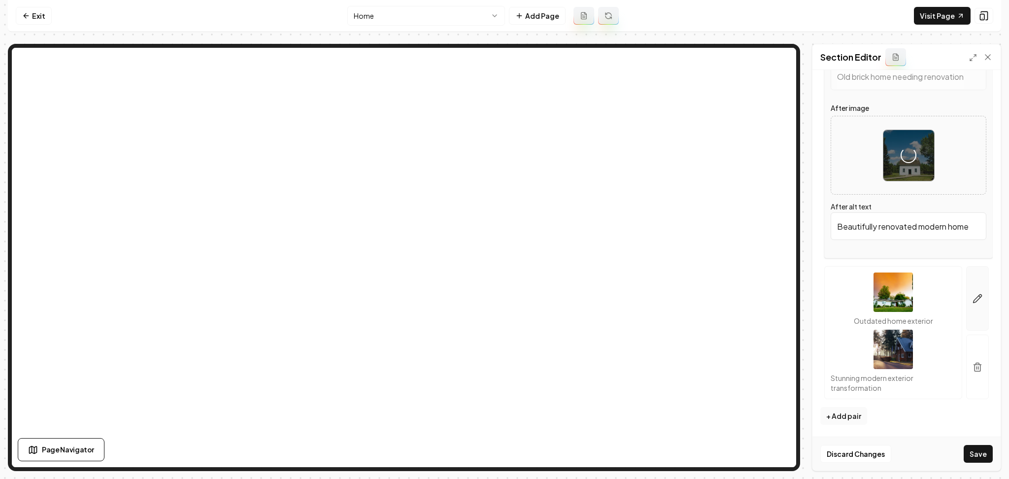
click at [973, 299] on icon "button" at bounding box center [978, 299] width 10 height 10
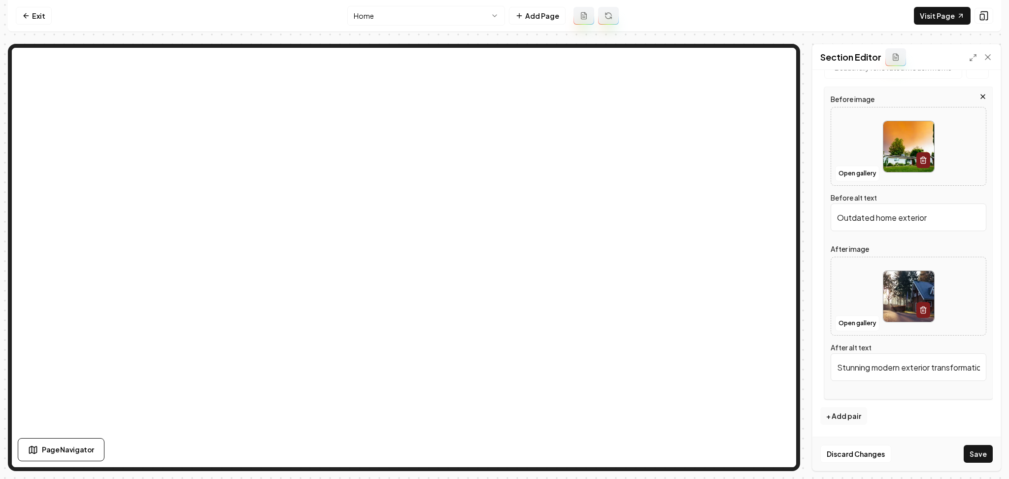
scroll to position [0, 0]
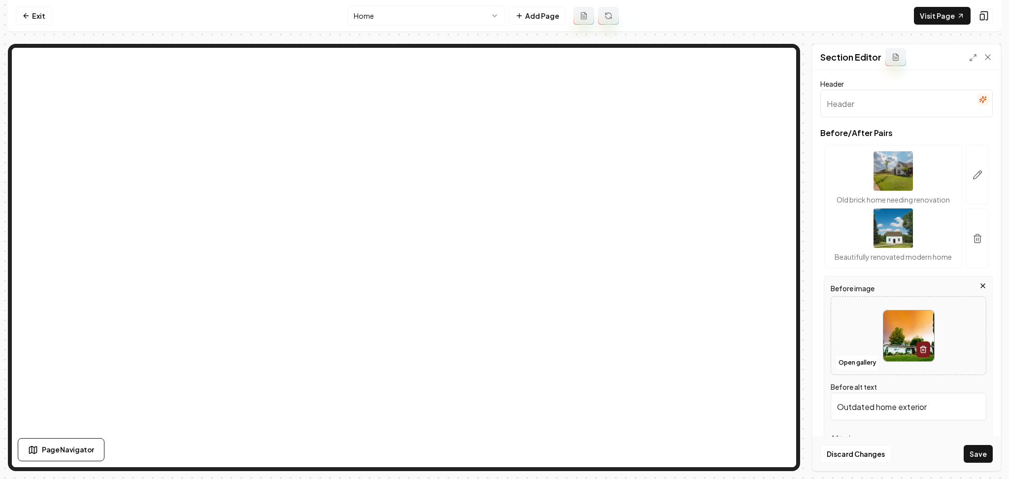
click at [896, 322] on img at bounding box center [908, 335] width 51 height 51
type input "**********"
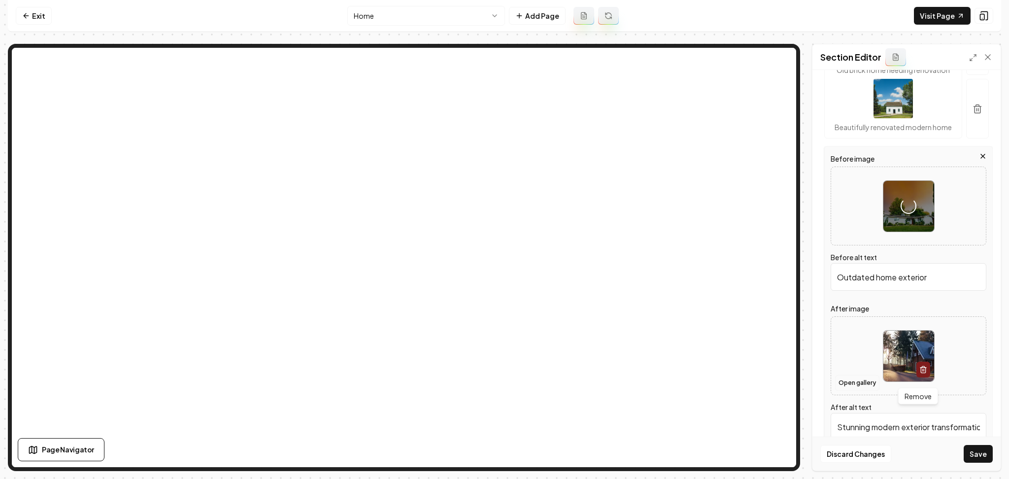
scroll to position [131, 0]
click at [858, 372] on div at bounding box center [908, 355] width 155 height 68
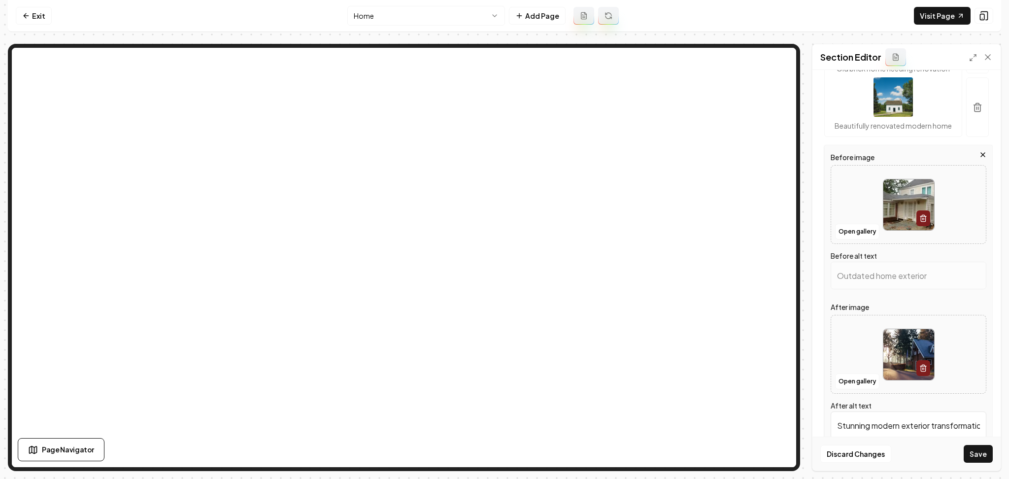
type input "**********"
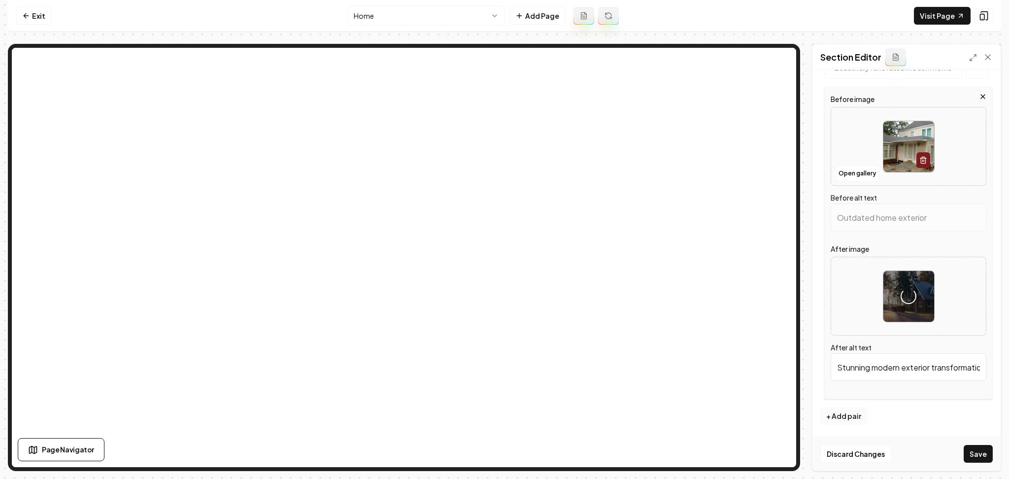
click at [847, 417] on button "+ Add pair" at bounding box center [843, 416] width 47 height 18
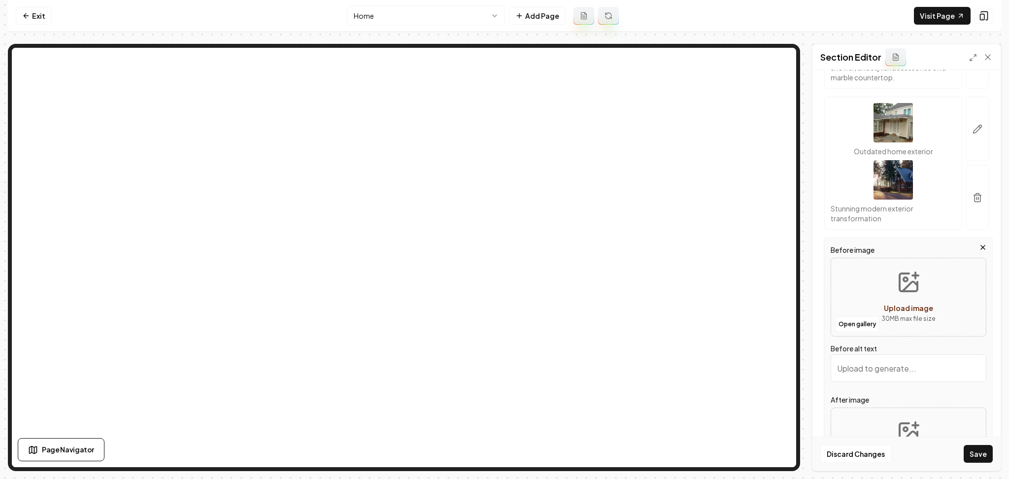
click at [868, 285] on div "Open gallery Upload image 30 MB max file size" at bounding box center [909, 297] width 156 height 79
type input "**********"
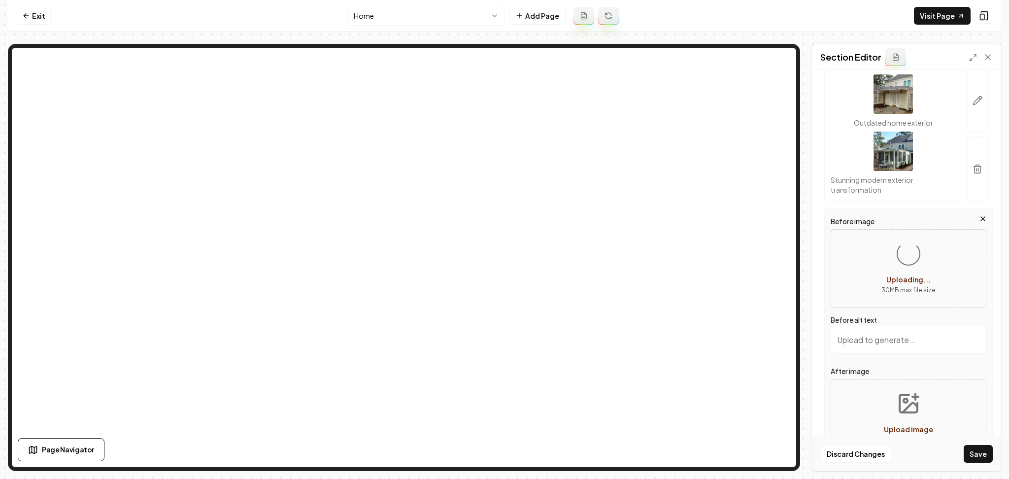
scroll to position [350, 0]
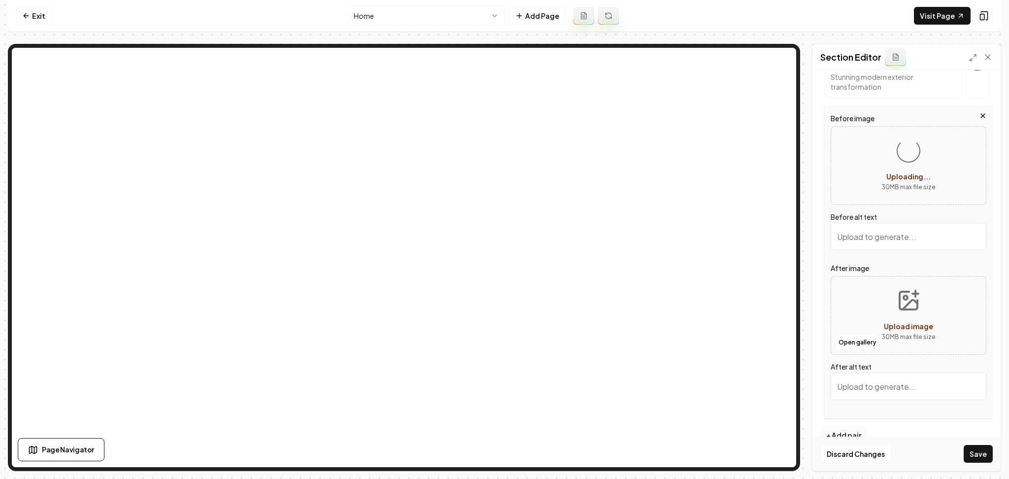
click at [862, 317] on div "Open gallery Upload image 30 MB max file size" at bounding box center [909, 315] width 156 height 79
type input "**********"
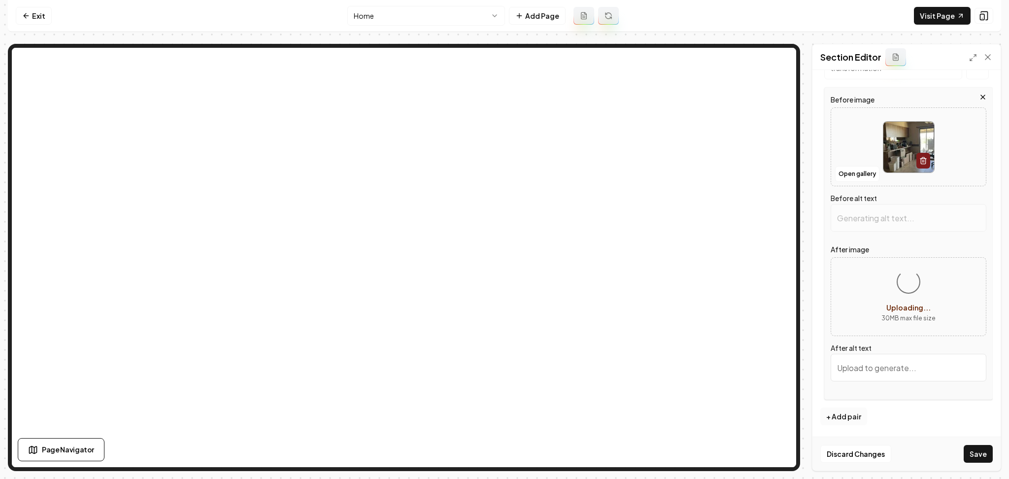
click at [850, 414] on button "+ Add pair" at bounding box center [843, 416] width 47 height 18
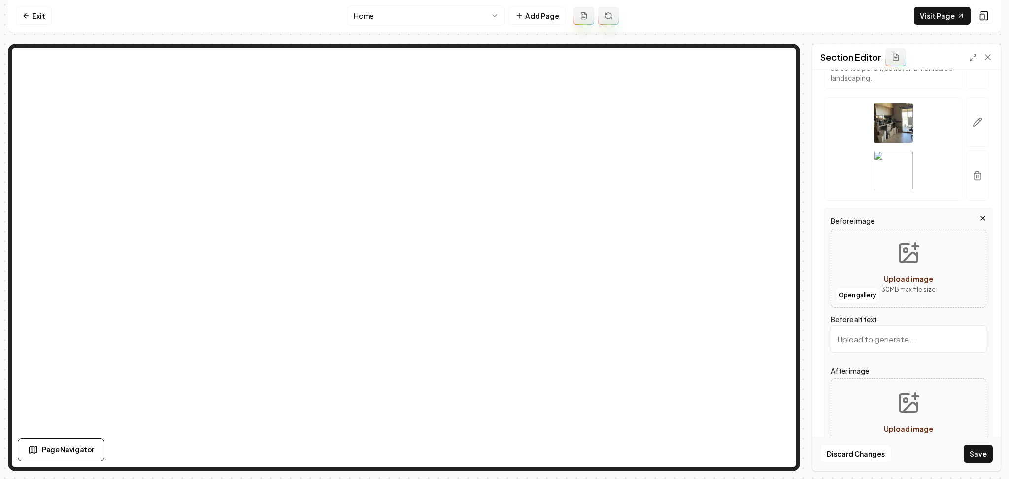
click at [867, 260] on div "Open gallery Upload image 30 MB max file size" at bounding box center [909, 268] width 156 height 79
type input "**********"
click at [899, 391] on button "Upload image 30 MB max file size" at bounding box center [909, 417] width 70 height 69
type input "**********"
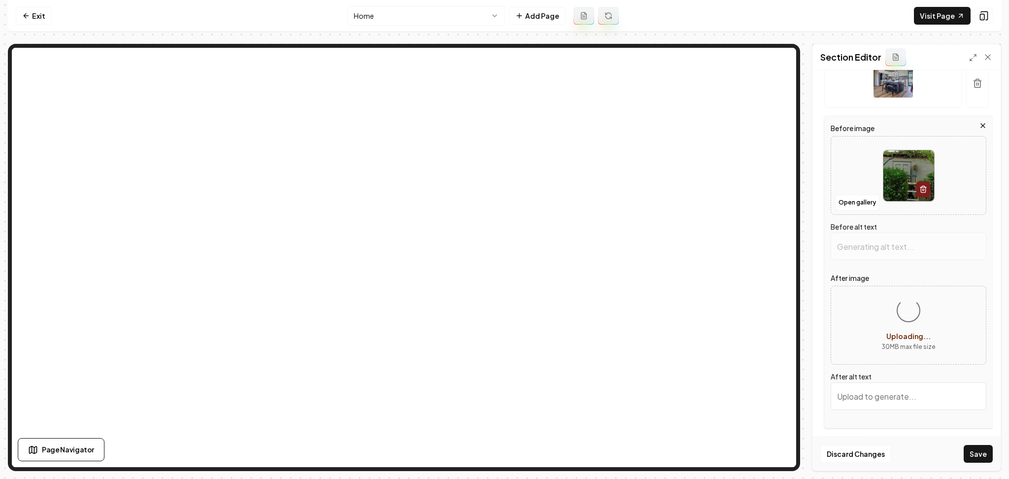
type input "Ladder by a door surrounded by bushes, with workers in the background on a home…"
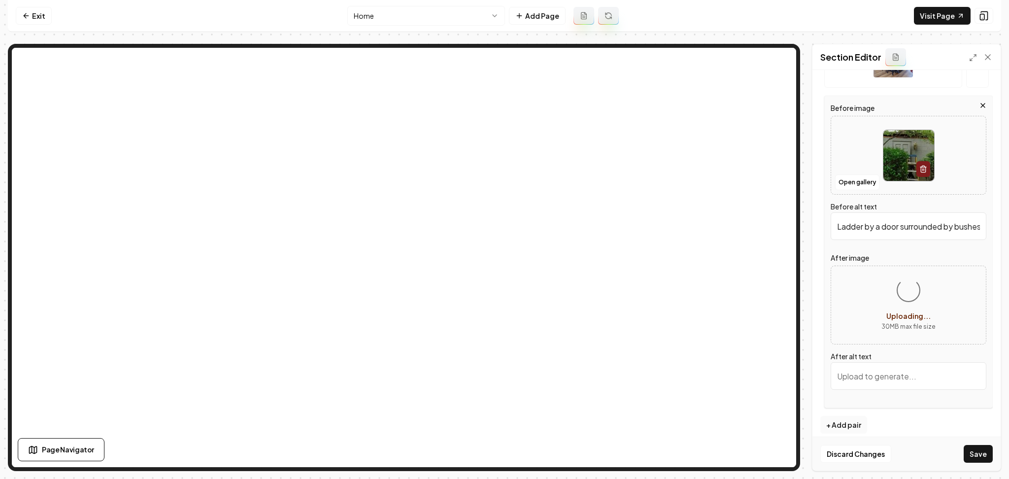
scroll to position [510, 0]
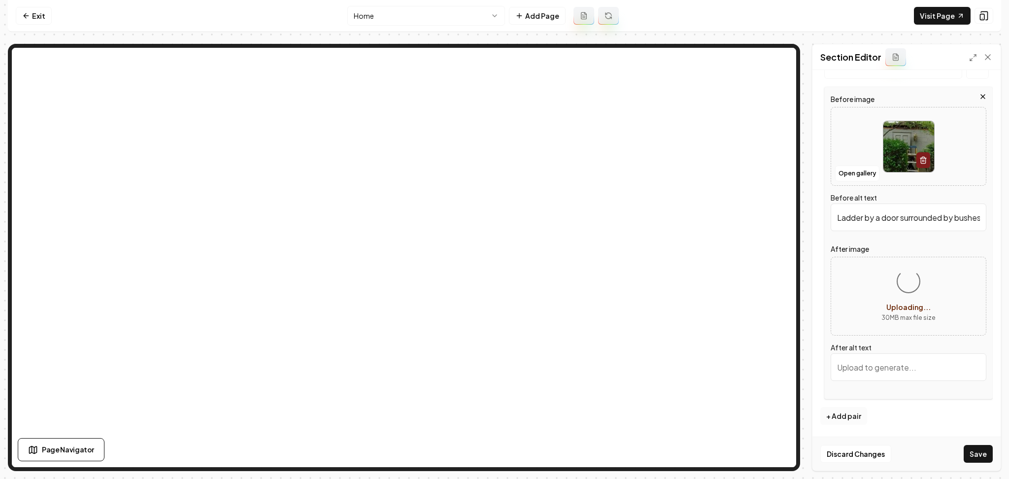
click at [850, 417] on button "+ Add pair" at bounding box center [843, 416] width 47 height 18
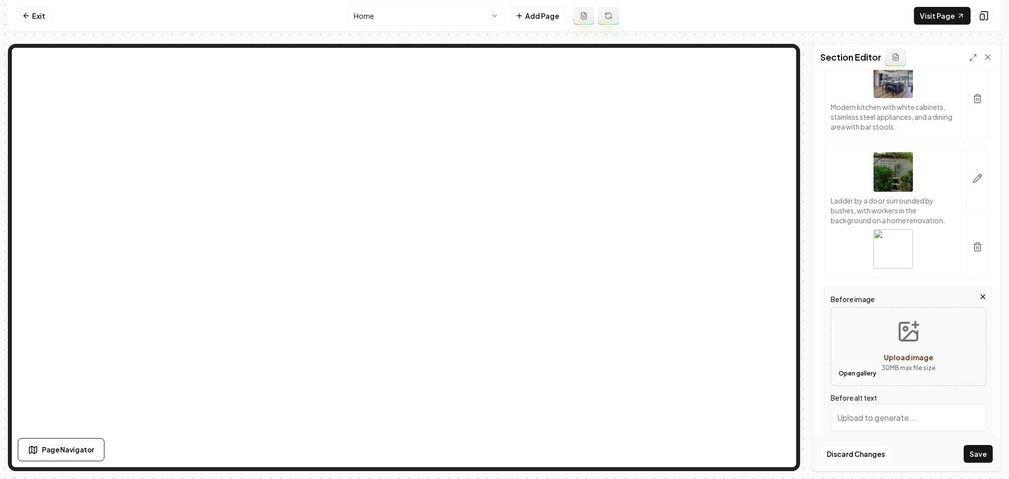
click at [861, 338] on div "Open gallery Upload image 30 MB max file size" at bounding box center [909, 346] width 156 height 79
type input "**********"
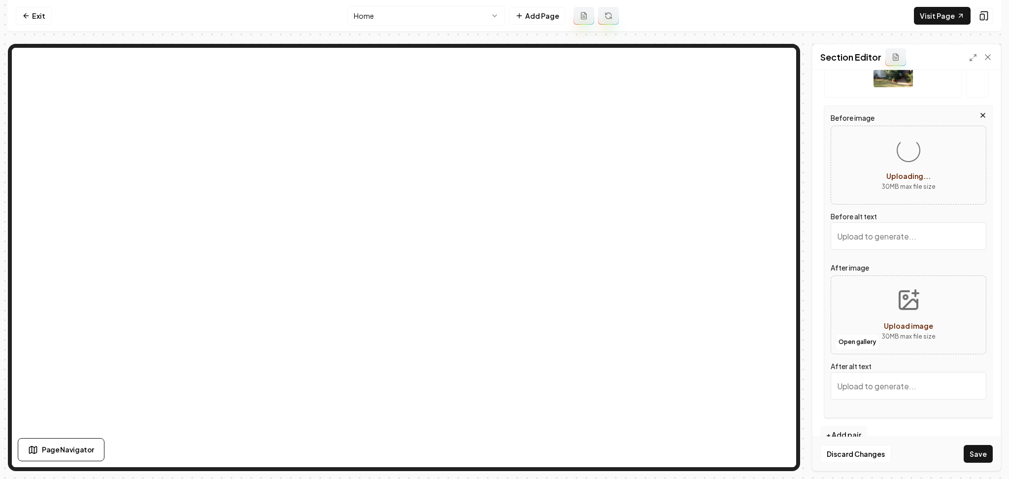
scroll to position [720, 0]
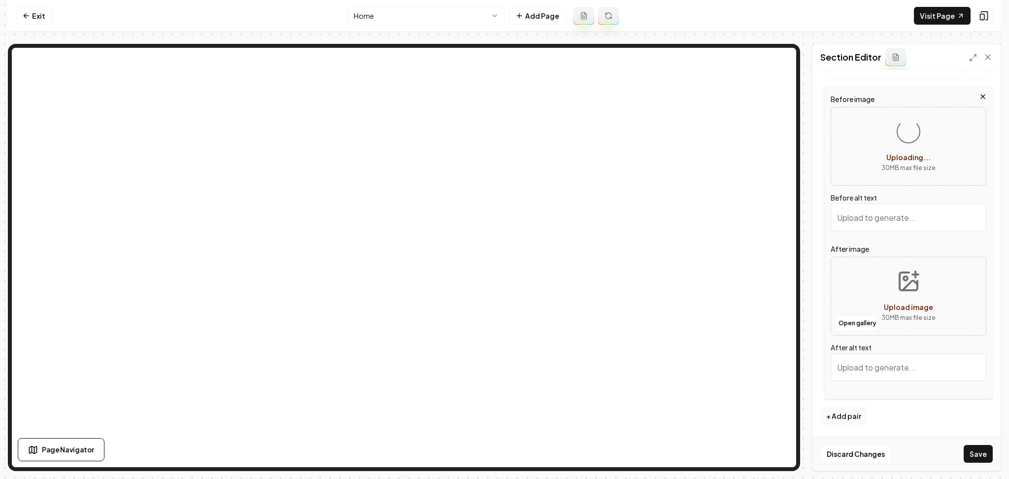
click at [877, 282] on button "Upload image 30 MB max file size" at bounding box center [909, 296] width 70 height 69
type input "Home interior under renovation with cluttered dining area and blue accent door."
type input "**********"
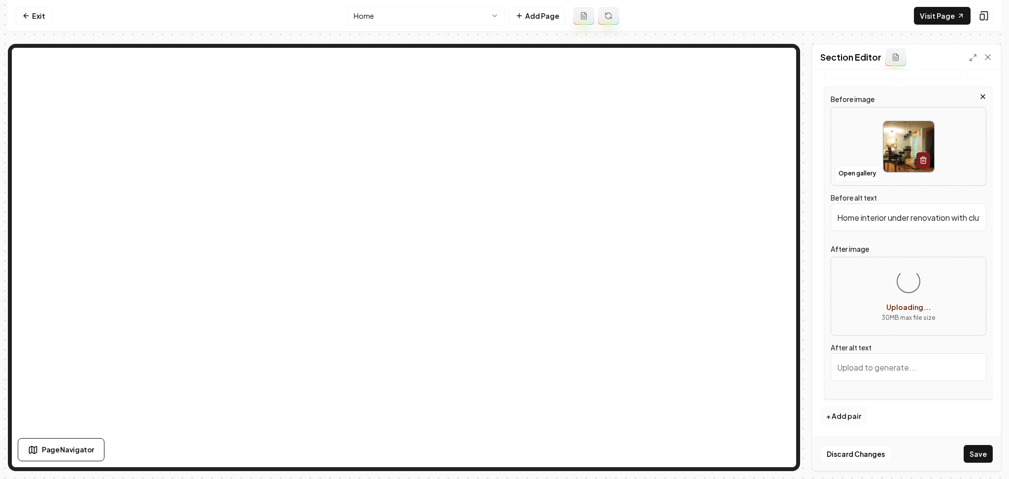
click at [863, 413] on button "+ Add pair" at bounding box center [843, 416] width 47 height 18
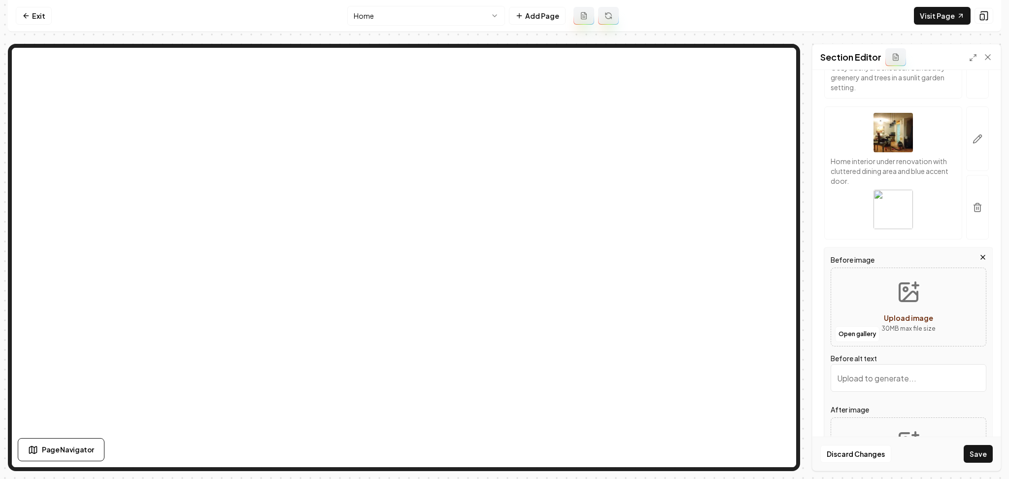
click at [874, 313] on button "Upload image 30 MB max file size" at bounding box center [909, 306] width 70 height 69
type input "**********"
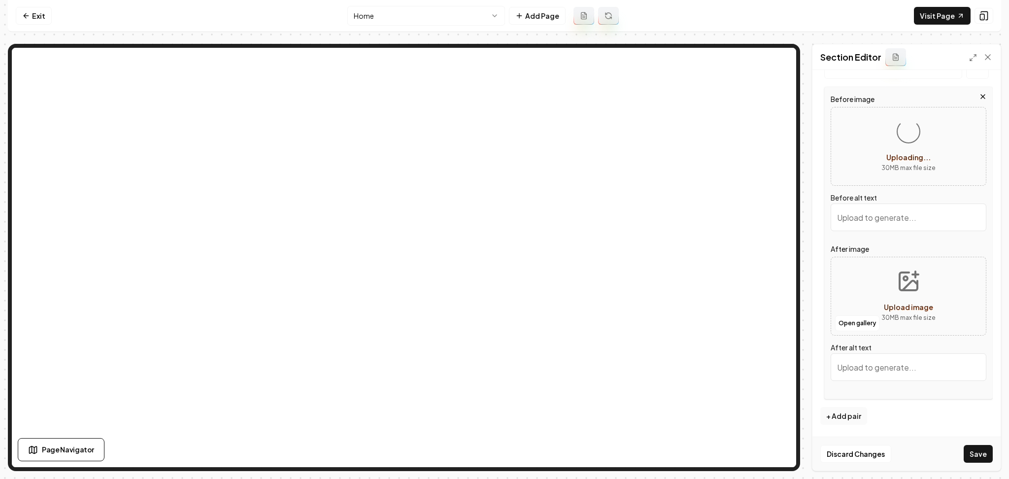
scroll to position [891, 0]
click at [888, 298] on button "Upload image 30 MB max file size" at bounding box center [909, 296] width 70 height 69
type input "**********"
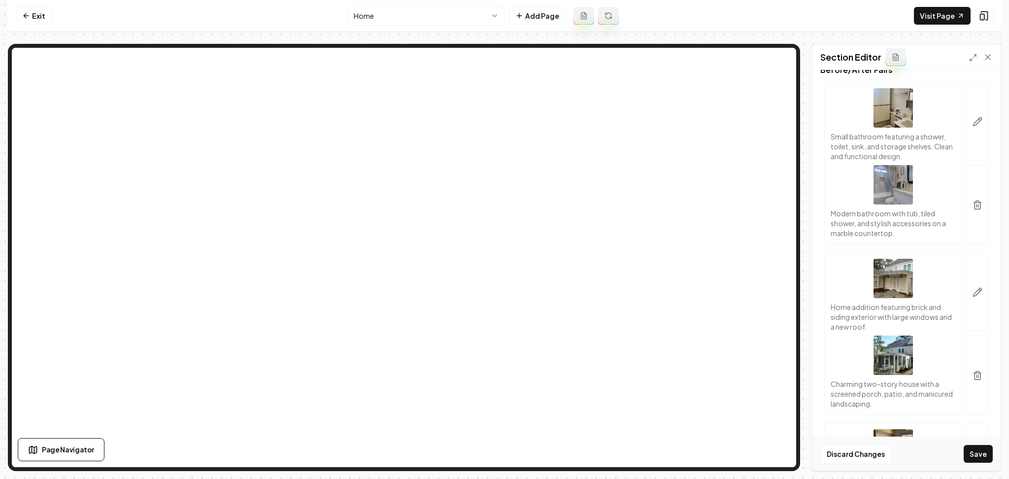
scroll to position [0, 0]
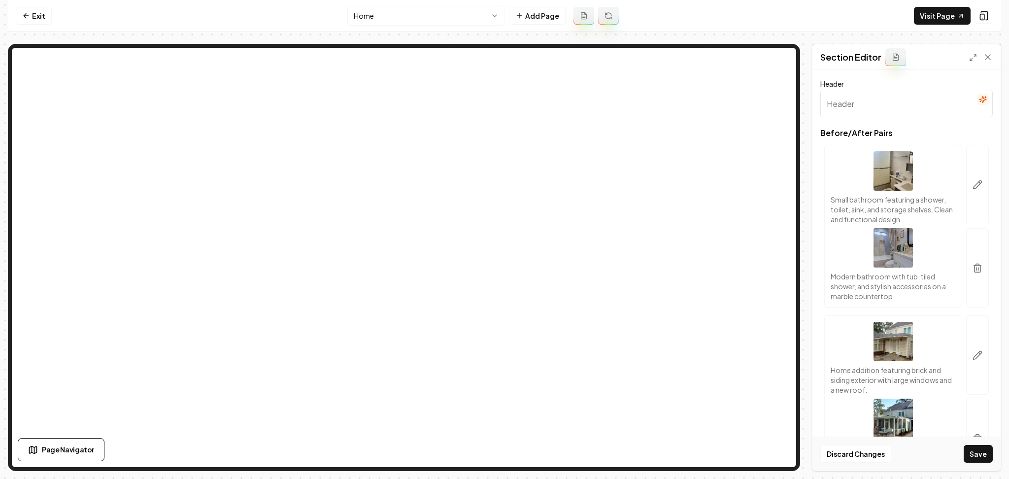
type input "Interior framing of a room under renovation with windows and door visible."
click at [966, 97] on input "Header" at bounding box center [906, 104] width 172 height 28
click at [979, 99] on icon "button" at bounding box center [983, 100] width 8 height 8
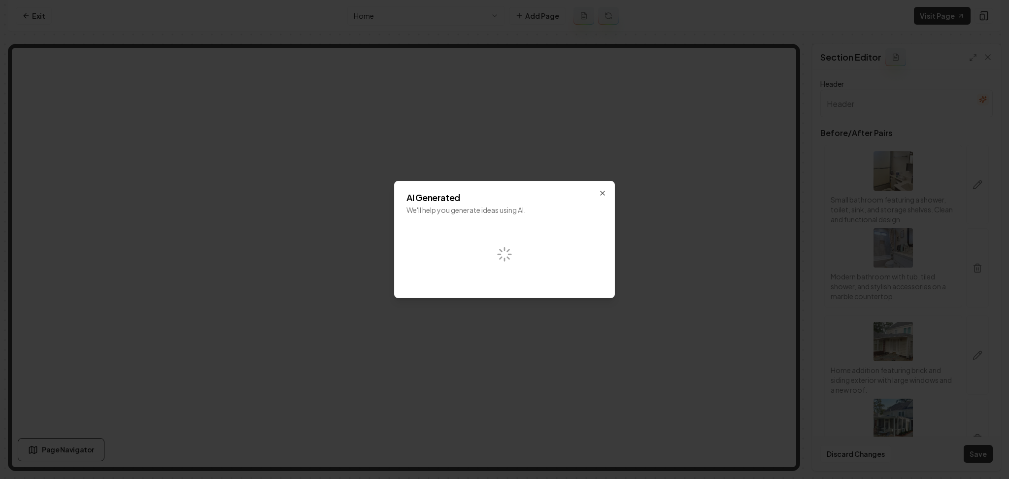
type input "Stylish living room with gray walls, vintage couch, and modern decor elements."
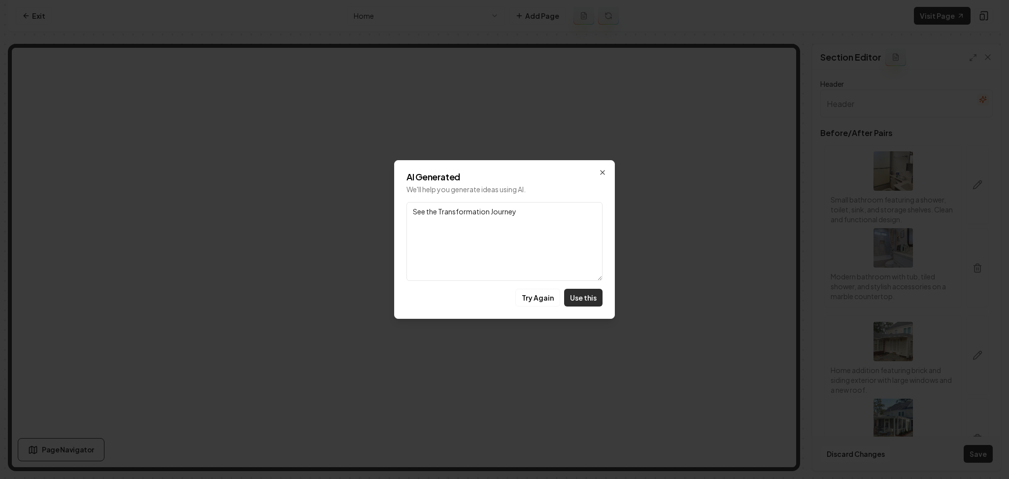
click at [575, 298] on button "Use this" at bounding box center [583, 298] width 38 height 18
type input "See the Transformation Journey"
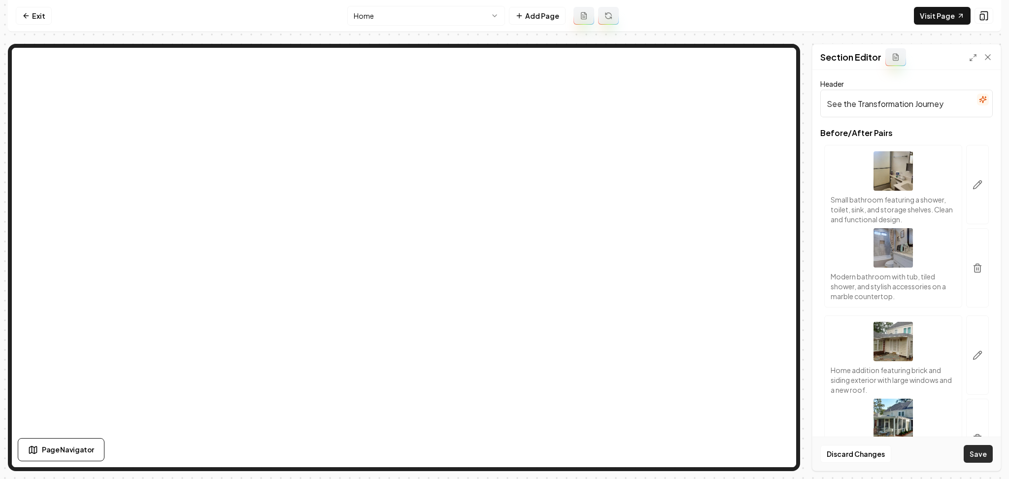
click at [982, 453] on button "Save" at bounding box center [978, 454] width 29 height 18
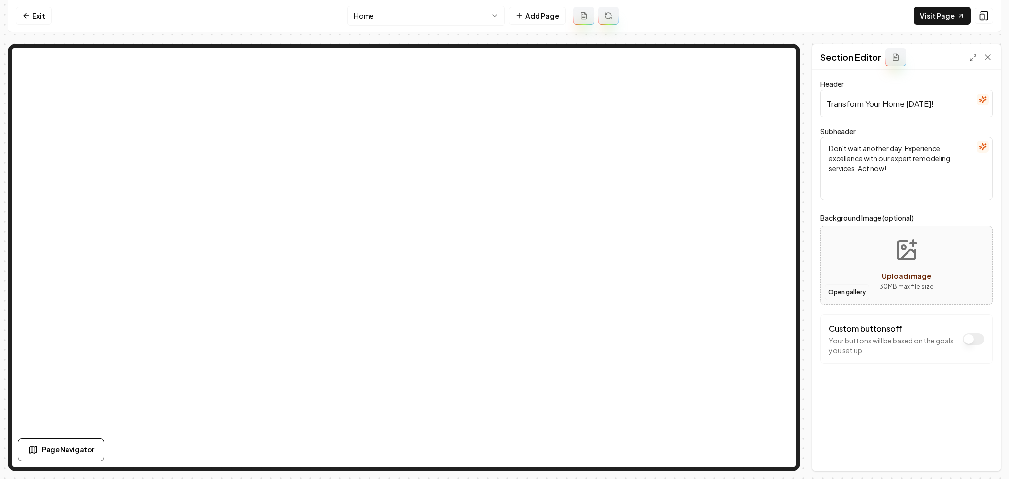
click at [846, 295] on button "Open gallery" at bounding box center [847, 292] width 44 height 16
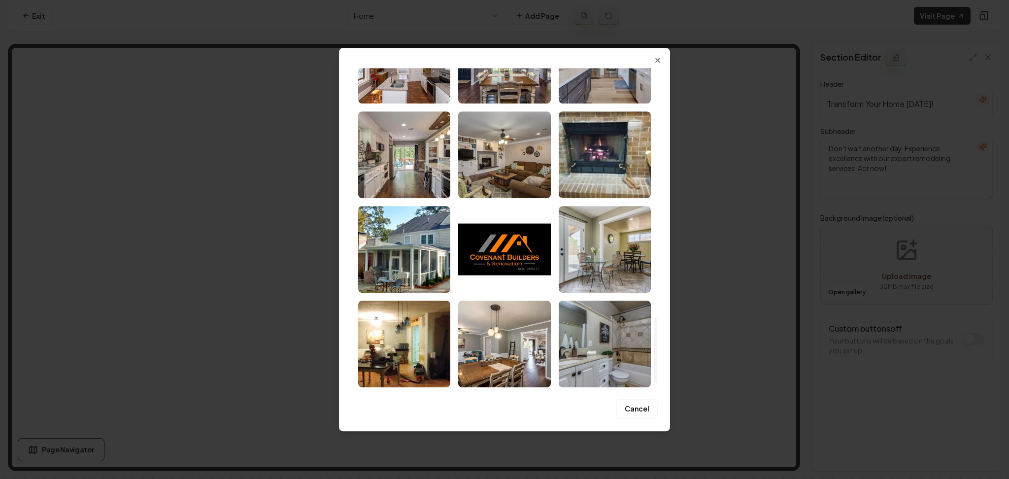
scroll to position [1220, 0]
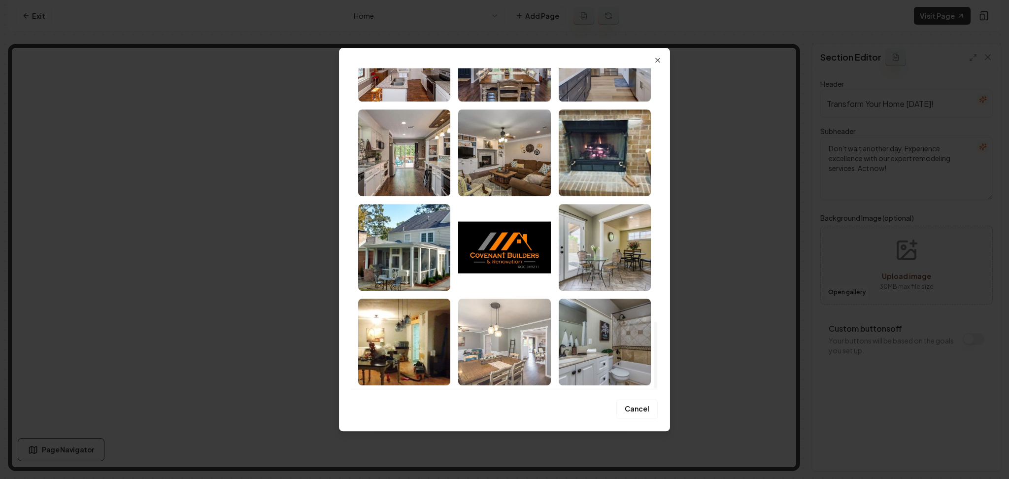
click at [482, 346] on img "Select image image_68adb1db5c7cd75eb848aa1e.jpeg" at bounding box center [504, 342] width 92 height 87
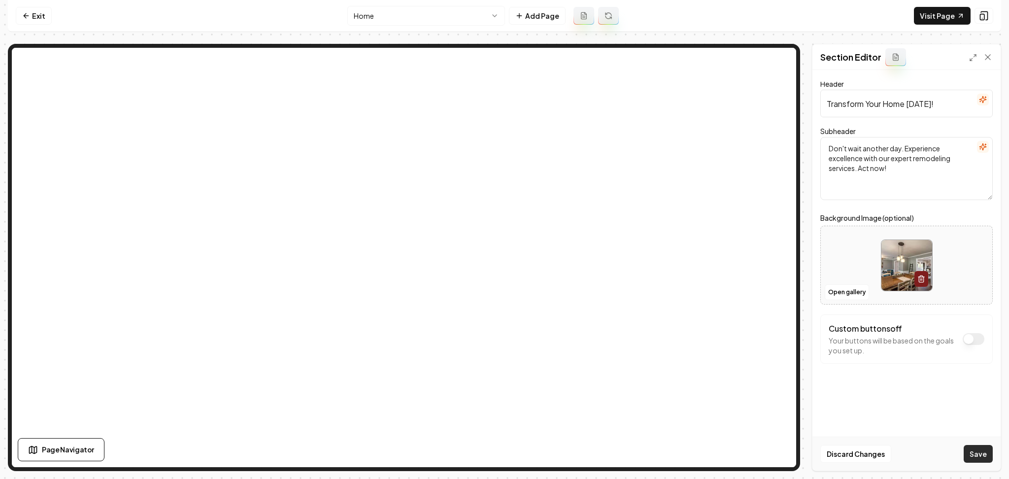
click at [970, 451] on button "Save" at bounding box center [978, 454] width 29 height 18
click at [383, 23] on html "Computer Required This feature is only available on a computer. Please switch t…" at bounding box center [504, 239] width 1009 height 479
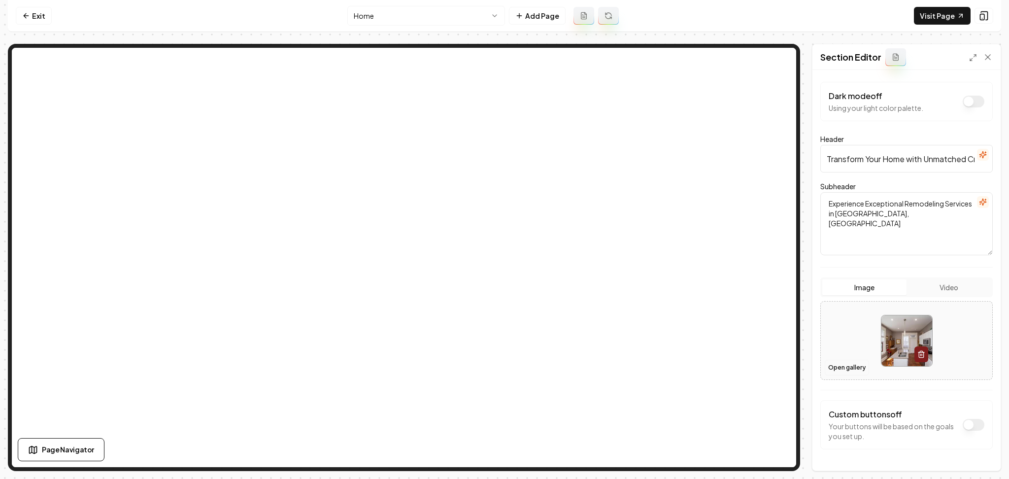
click at [843, 370] on button "Open gallery" at bounding box center [847, 368] width 44 height 16
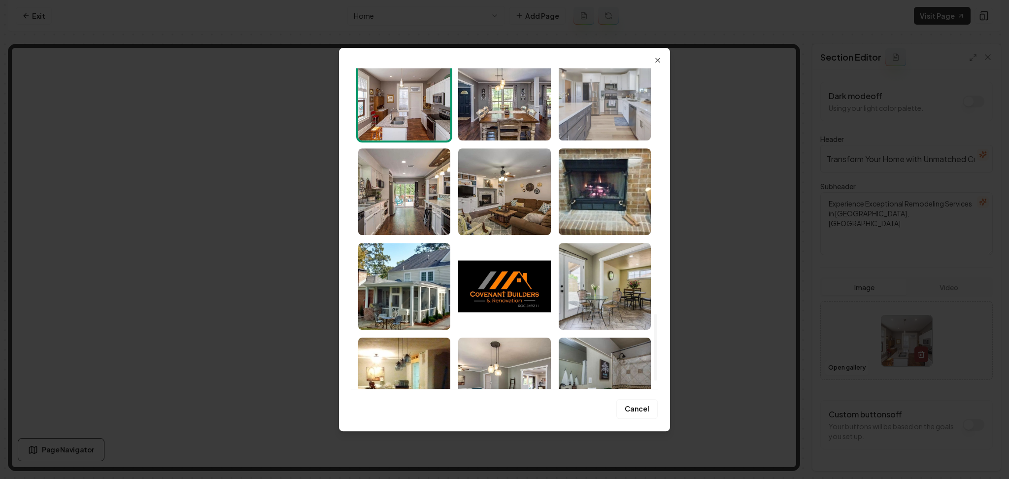
scroll to position [1183, 0]
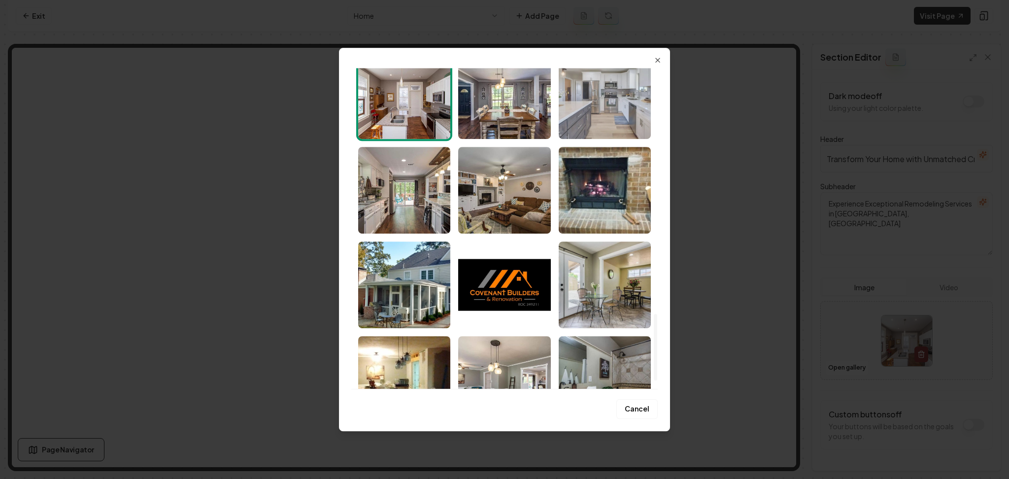
click at [603, 111] on img "Select image image_68adb1dc5c7cd75eb848acf7.jpeg" at bounding box center [605, 95] width 92 height 87
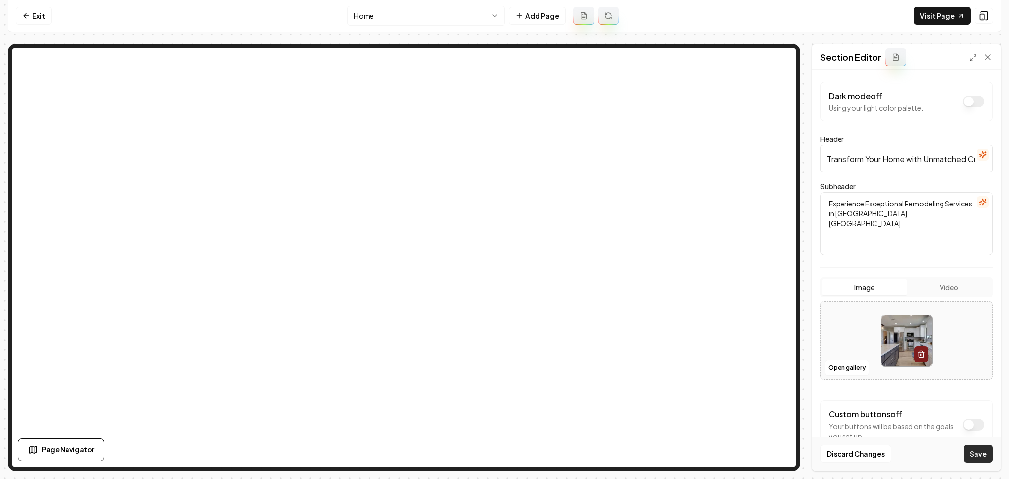
click at [975, 446] on button "Save" at bounding box center [978, 454] width 29 height 18
click at [374, 19] on html "Computer Required This feature is only available on a computer. Please switch t…" at bounding box center [504, 239] width 1009 height 479
click at [397, 23] on html "Computer Required This feature is only available on a computer. Please switch t…" at bounding box center [504, 239] width 1009 height 479
click at [392, 24] on html "Computer Required This feature is only available on a computer. Please switch t…" at bounding box center [504, 239] width 1009 height 479
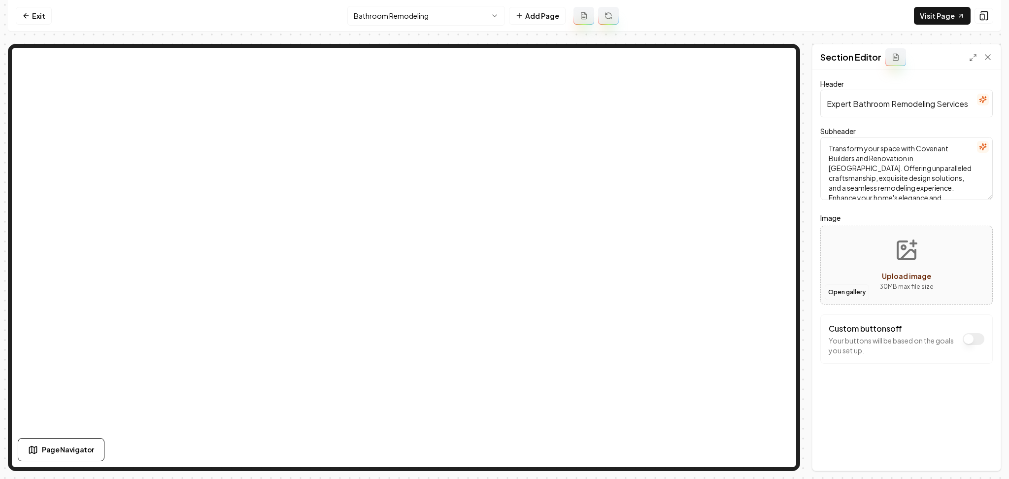
click at [830, 294] on button "Open gallery" at bounding box center [847, 292] width 44 height 16
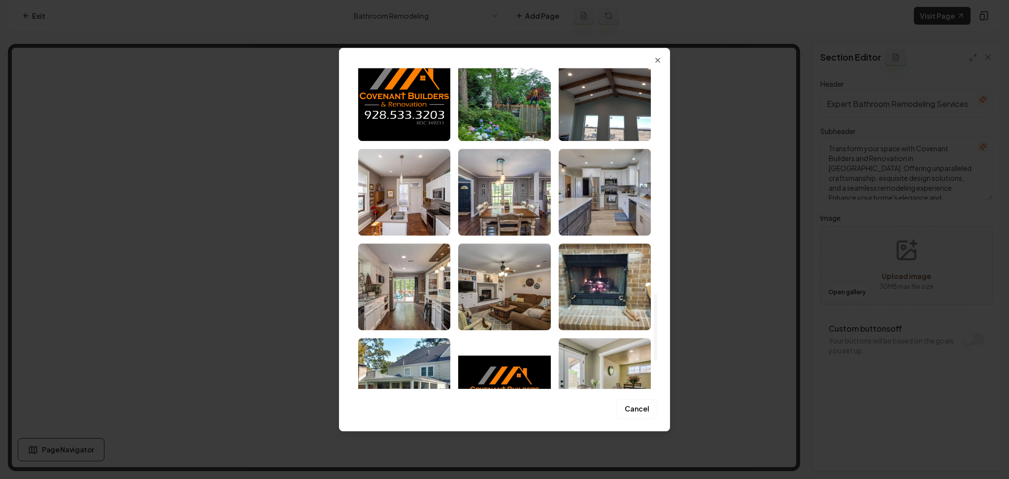
scroll to position [1220, 0]
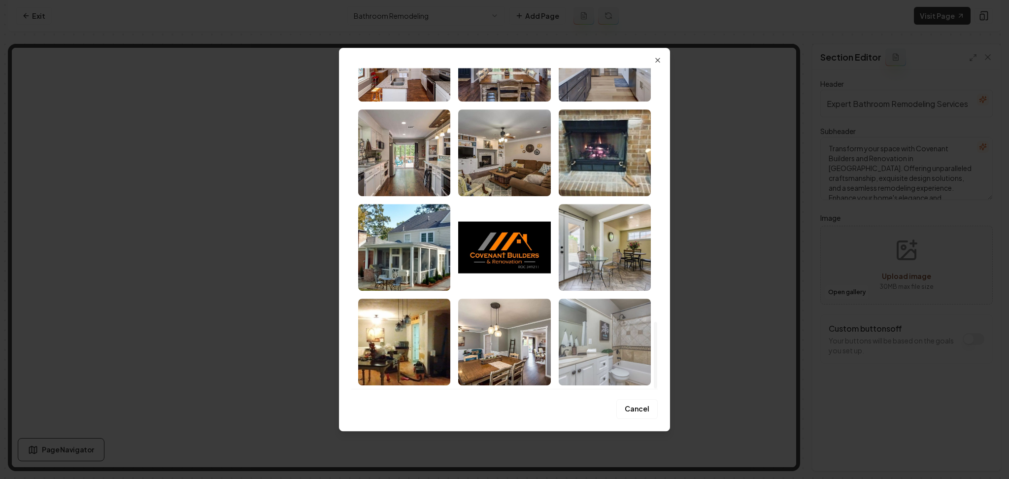
click at [592, 322] on img "Select image image_68adb1db5c7cd75eb848a963.jpeg" at bounding box center [605, 342] width 92 height 87
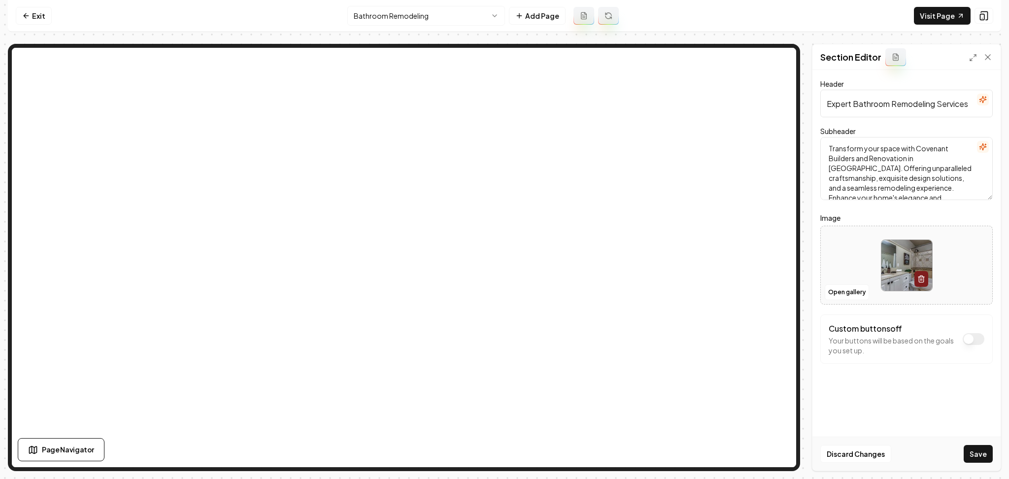
click at [982, 456] on button "Save" at bounding box center [978, 454] width 29 height 18
click at [421, 19] on html "Computer Required This feature is only available on a computer. Please switch t…" at bounding box center [504, 239] width 1009 height 479
click at [836, 288] on button "Open gallery" at bounding box center [847, 292] width 44 height 16
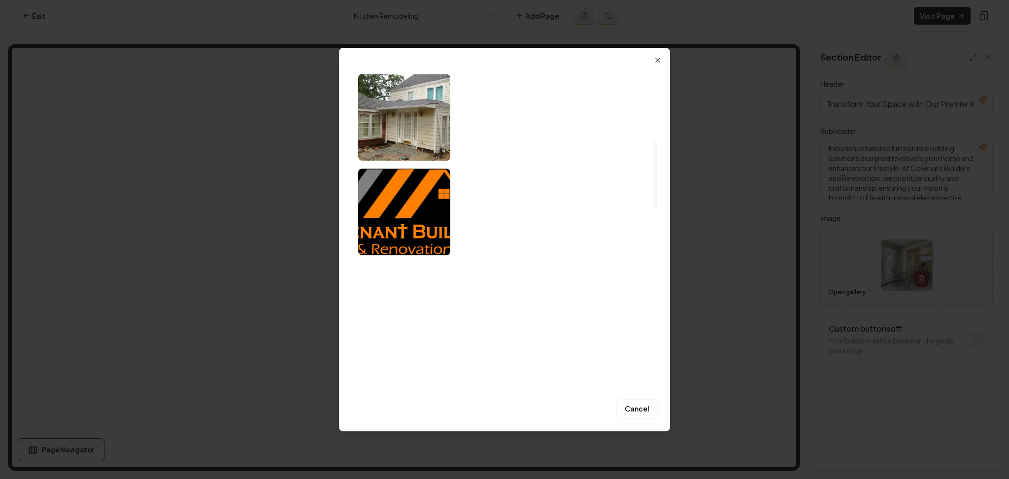
scroll to position [460, 0]
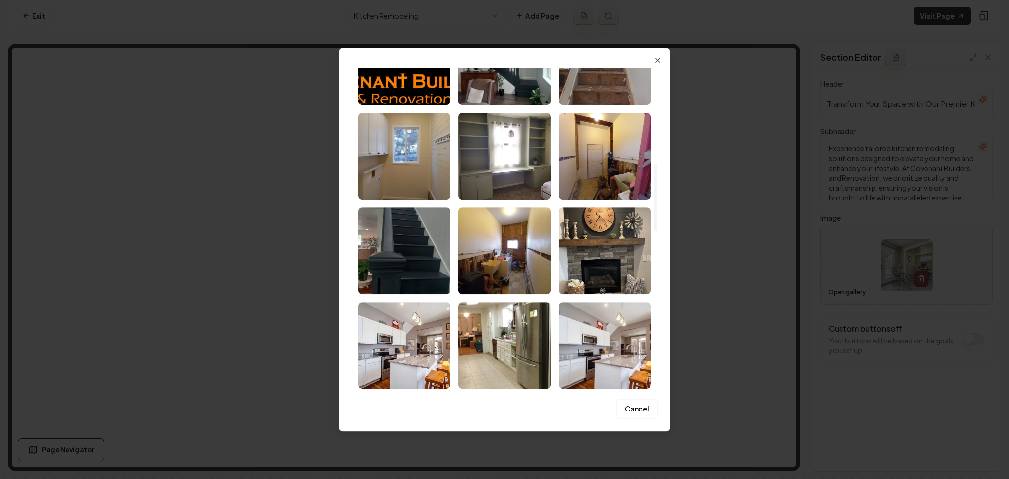
click at [601, 359] on img "Select image image_68adb1dc5c7cd75eb848bbe9.jpeg" at bounding box center [605, 345] width 92 height 87
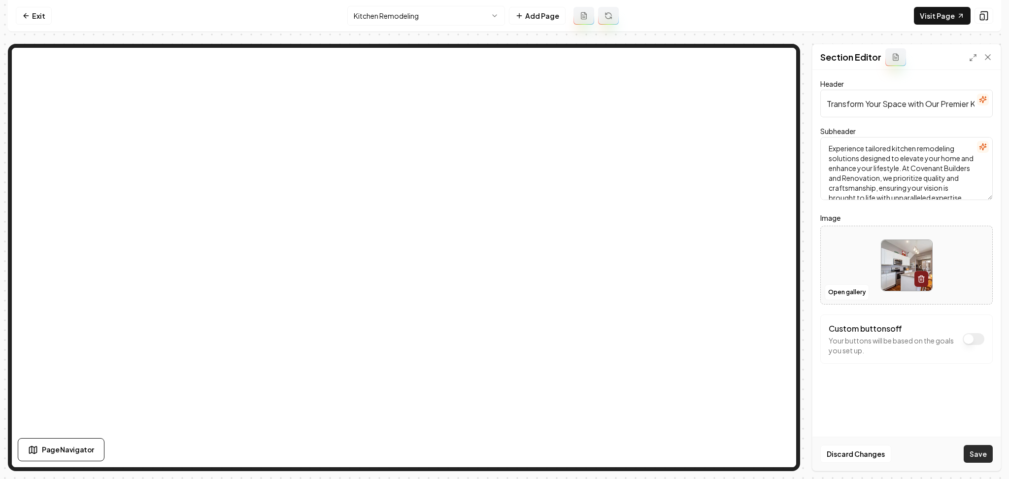
click at [970, 454] on button "Save" at bounding box center [978, 454] width 29 height 18
click at [477, 8] on html "Computer Required This feature is only available on a computer. Please switch t…" at bounding box center [504, 239] width 1009 height 479
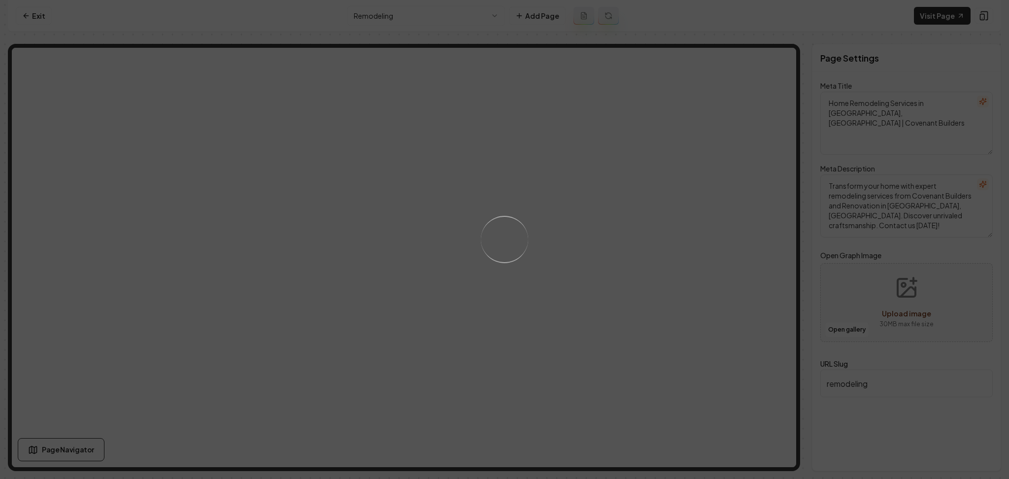
click at [539, 225] on div "Loading..." at bounding box center [504, 239] width 1009 height 479
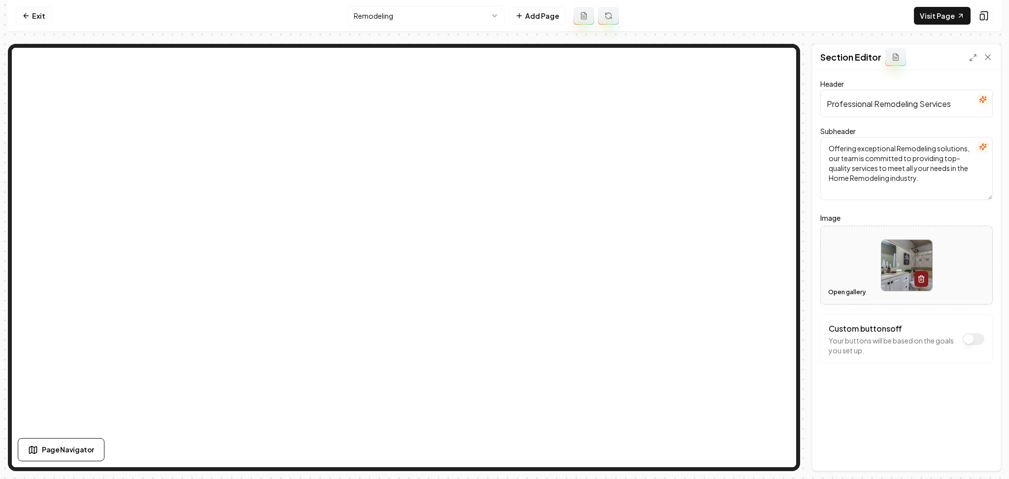
click at [841, 296] on button "Open gallery" at bounding box center [847, 292] width 44 height 16
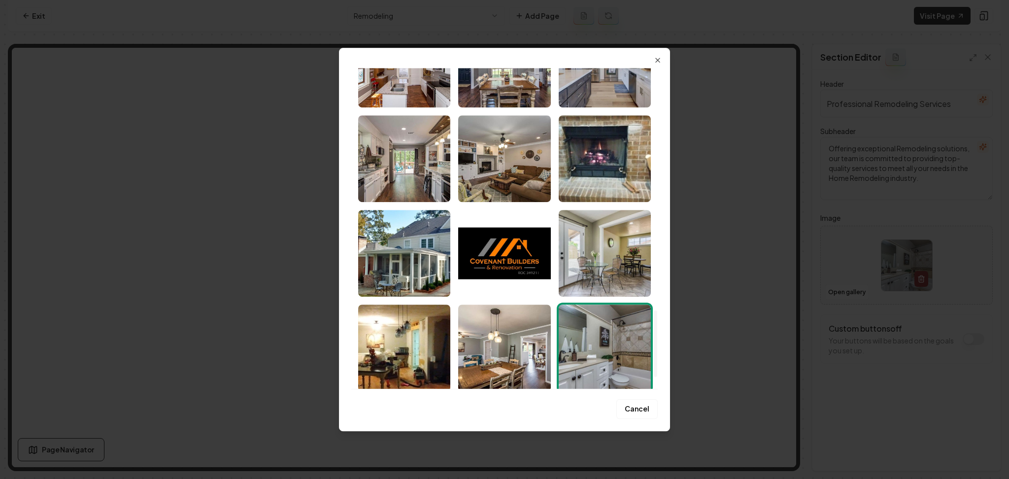
scroll to position [1220, 0]
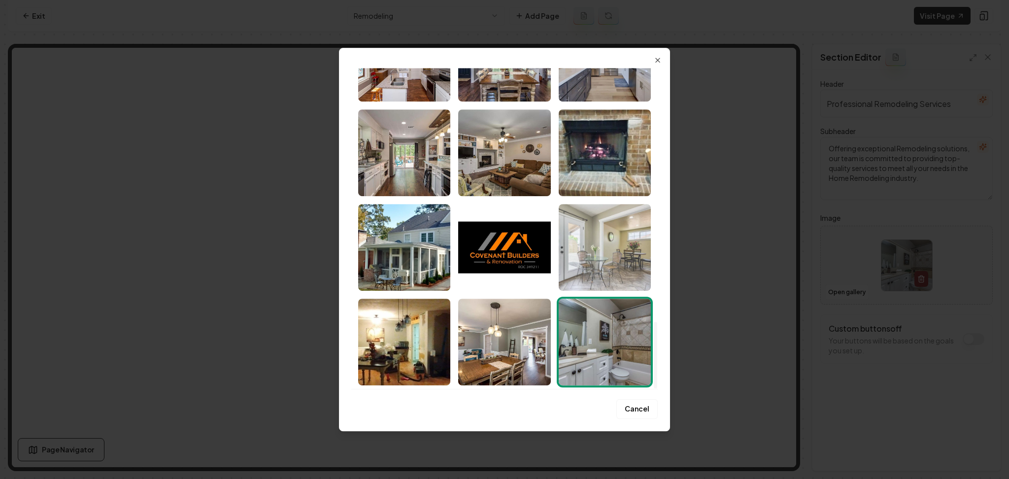
click at [613, 248] on img "Select image image_68adb1db5c7cd75eb848aa96.jpeg" at bounding box center [605, 247] width 92 height 87
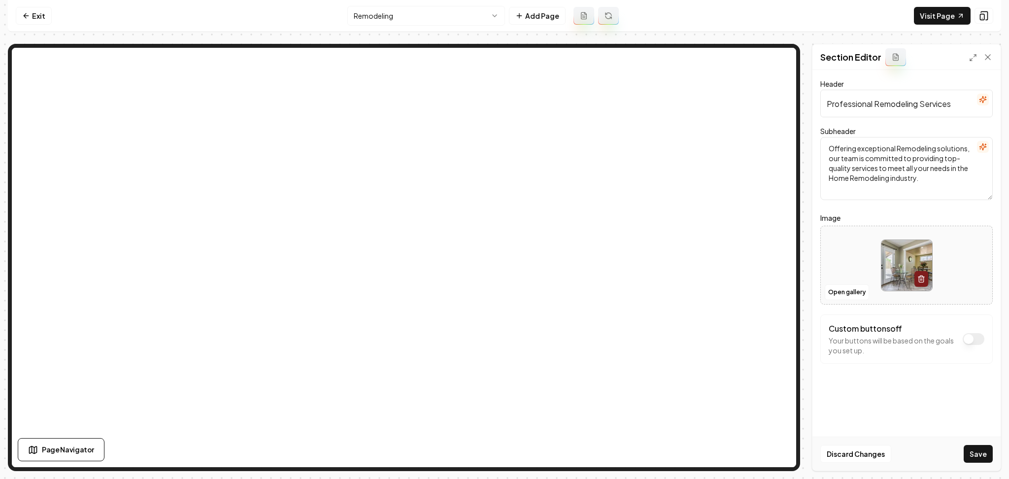
click at [982, 445] on button "Save" at bounding box center [978, 454] width 29 height 18
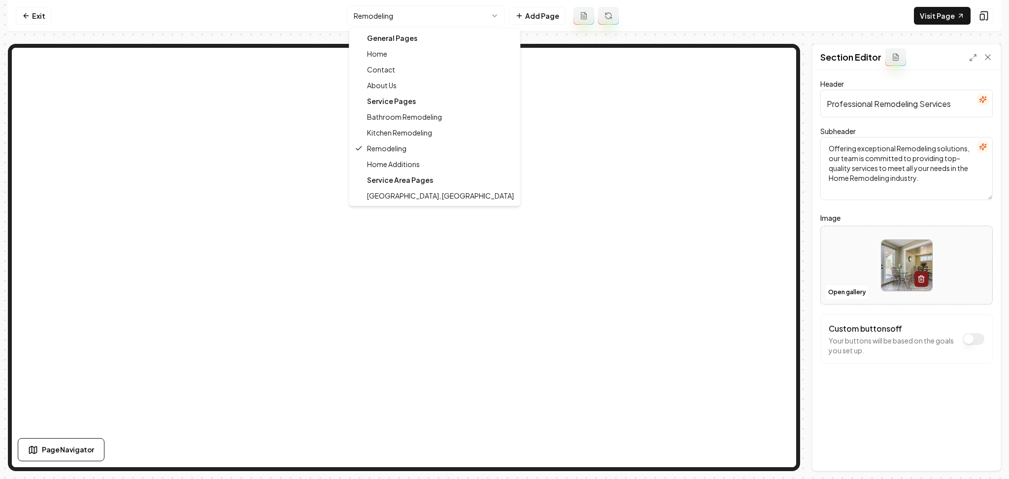
click at [398, 16] on html "Computer Required This feature is only available on a computer. Please switch t…" at bounding box center [504, 239] width 1009 height 479
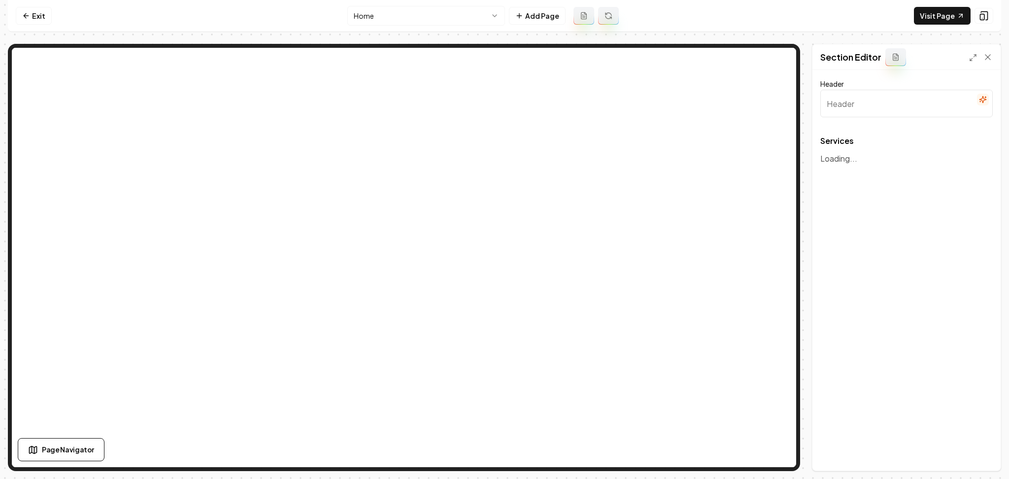
type input "Our Comprehensive Remodeling Services"
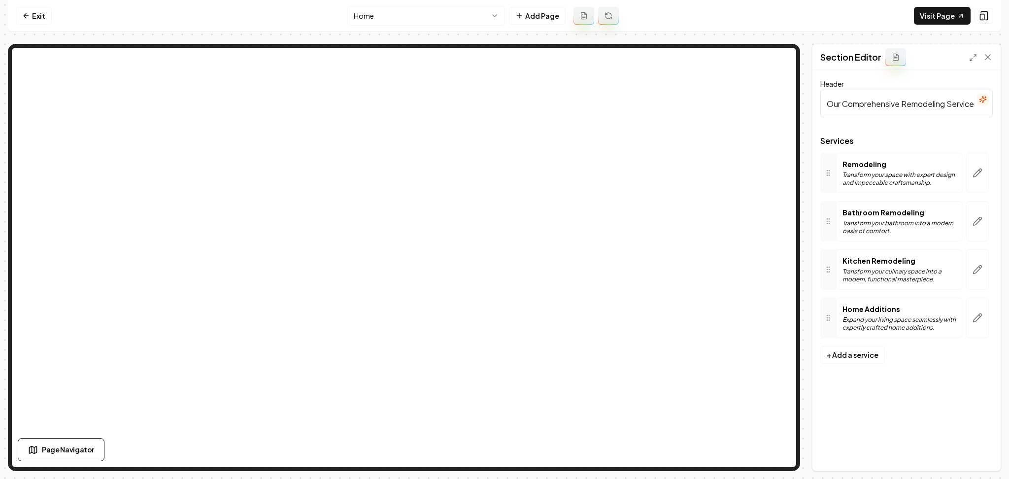
drag, startPoint x: 986, startPoint y: 172, endPoint x: 985, endPoint y: 186, distance: 14.3
click at [988, 172] on button "button" at bounding box center [977, 173] width 23 height 40
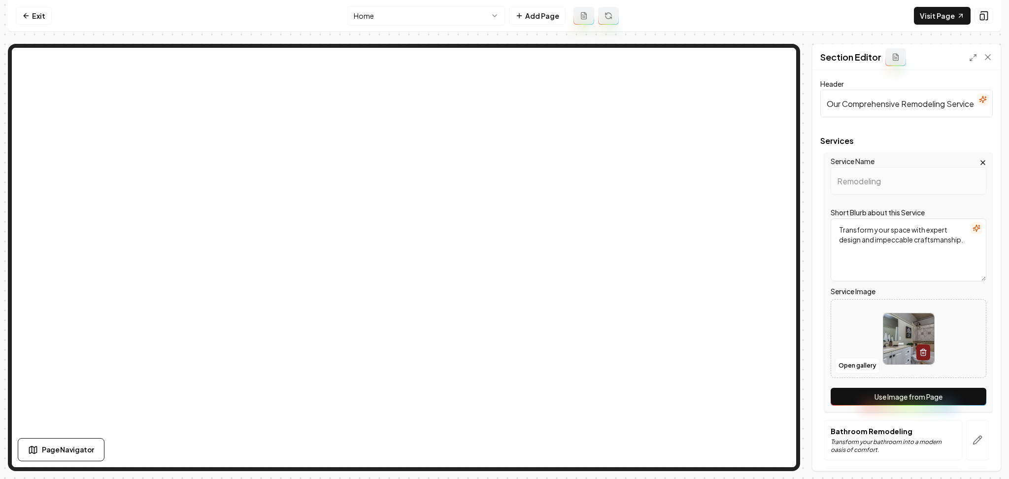
drag, startPoint x: 904, startPoint y: 401, endPoint x: 910, endPoint y: 399, distance: 6.2
click at [905, 402] on button "Use Image from Page" at bounding box center [909, 397] width 156 height 18
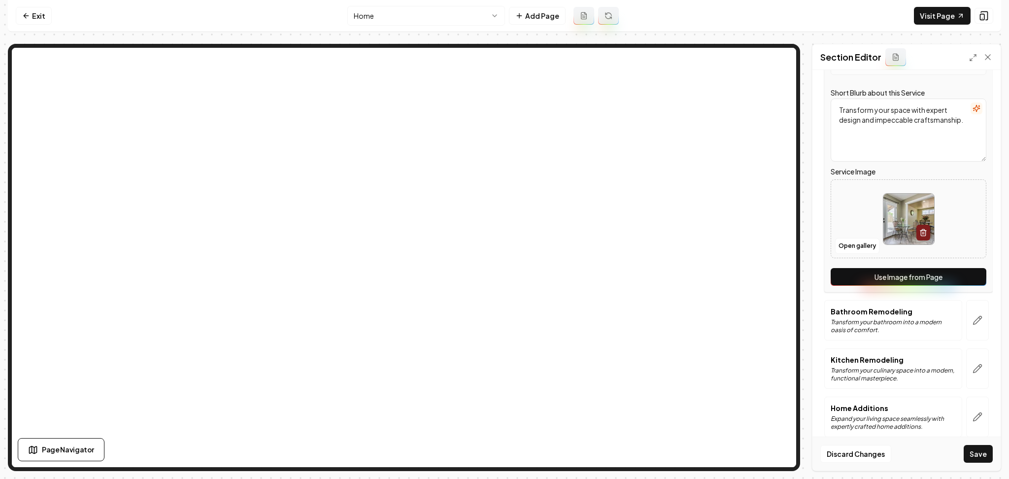
scroll to position [132, 0]
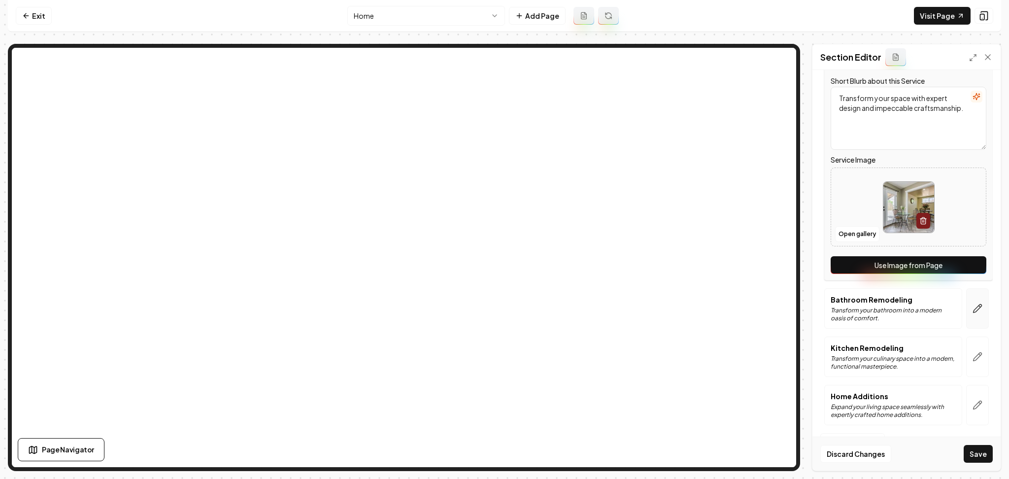
click at [966, 315] on button "button" at bounding box center [977, 308] width 23 height 40
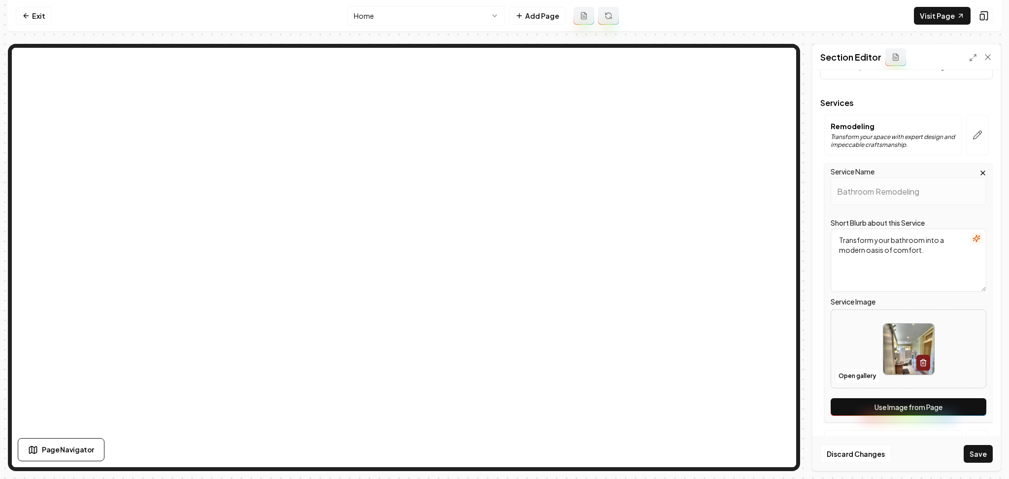
scroll to position [131, 0]
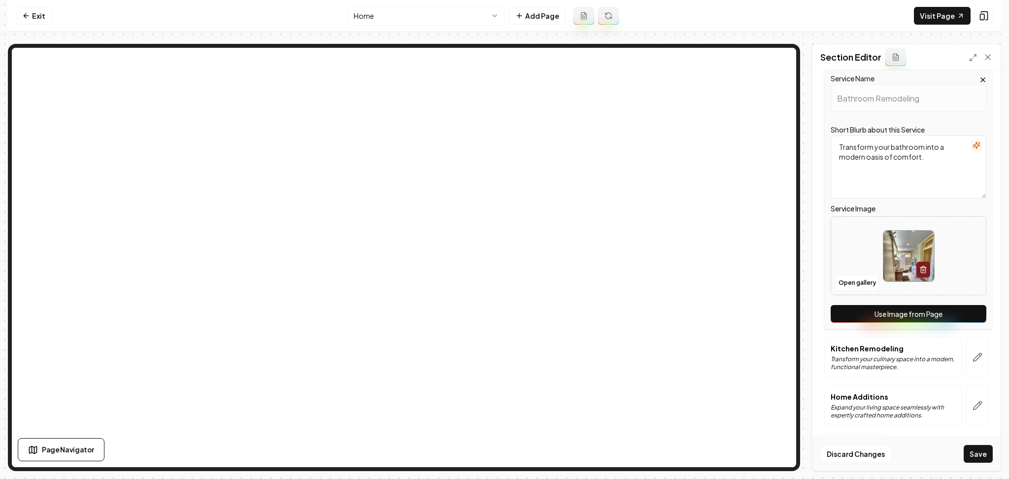
click at [922, 317] on button "Use Image from Page" at bounding box center [909, 314] width 156 height 18
click at [979, 351] on button "button" at bounding box center [977, 357] width 23 height 40
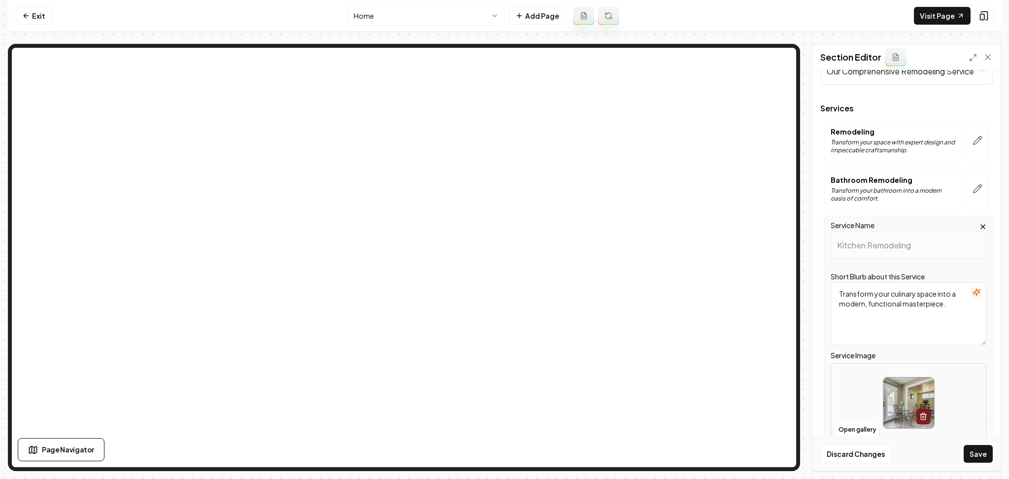
scroll to position [132, 0]
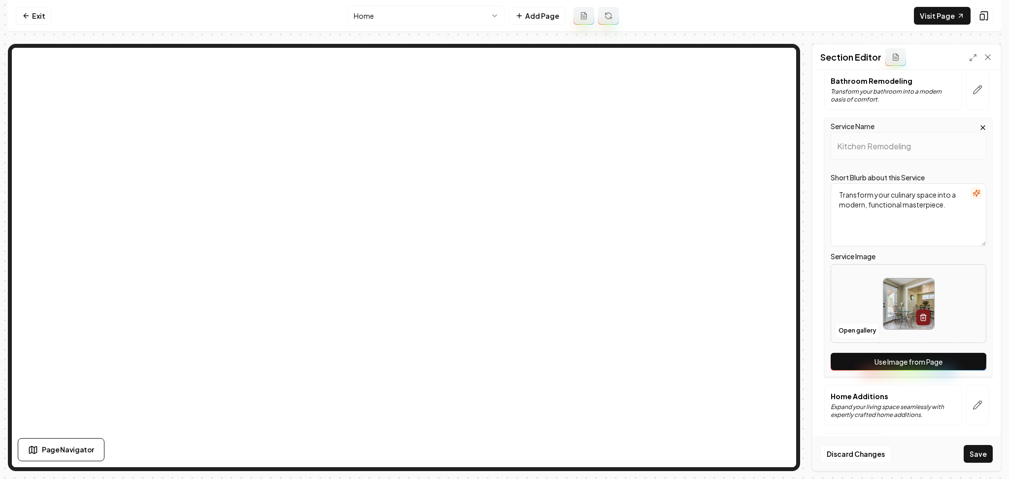
click at [952, 369] on button "Use Image from Page" at bounding box center [909, 362] width 156 height 18
click at [978, 411] on button "button" at bounding box center [977, 405] width 23 height 40
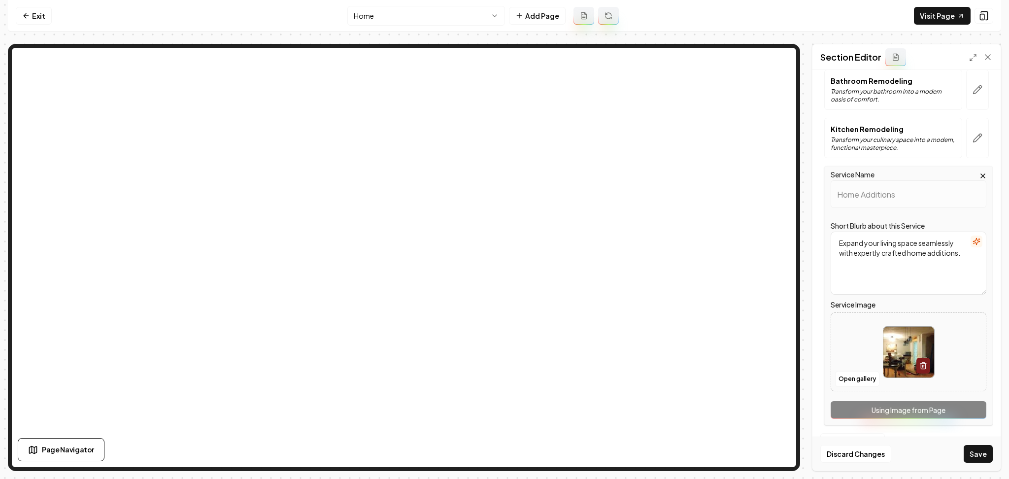
click at [976, 462] on button "Save" at bounding box center [978, 454] width 29 height 18
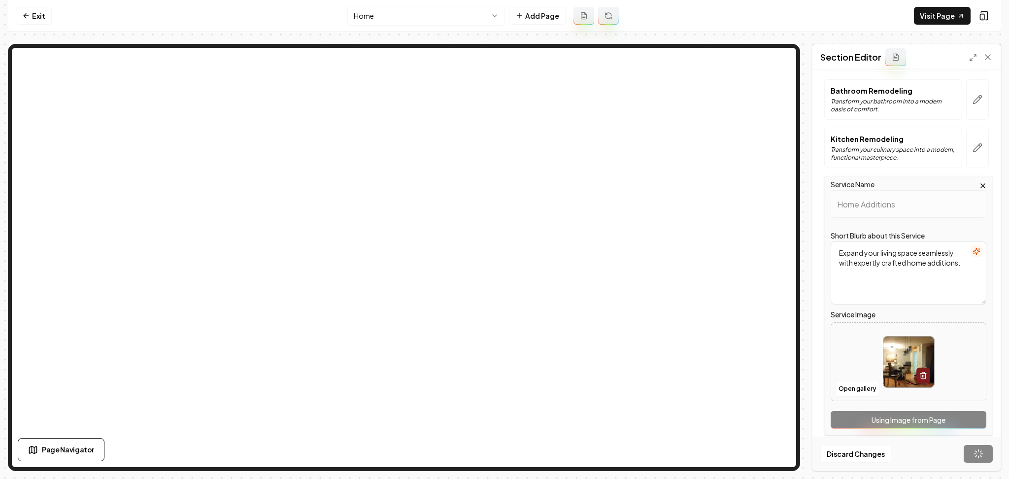
scroll to position [122, 0]
click at [462, 32] on nav "Exit Home Add Page Visit Page" at bounding box center [504, 16] width 993 height 32
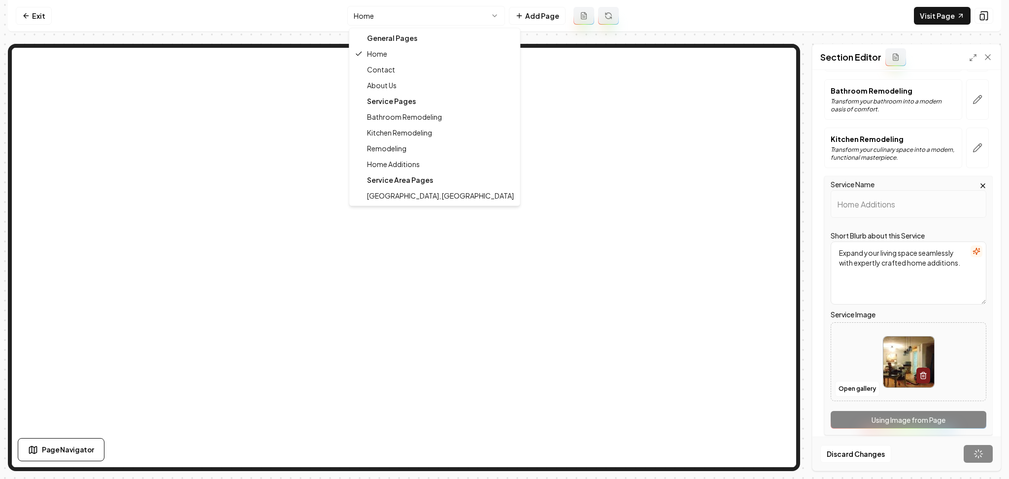
click at [461, 25] on html "Computer Required This feature is only available on a computer. Please switch t…" at bounding box center [504, 239] width 1009 height 479
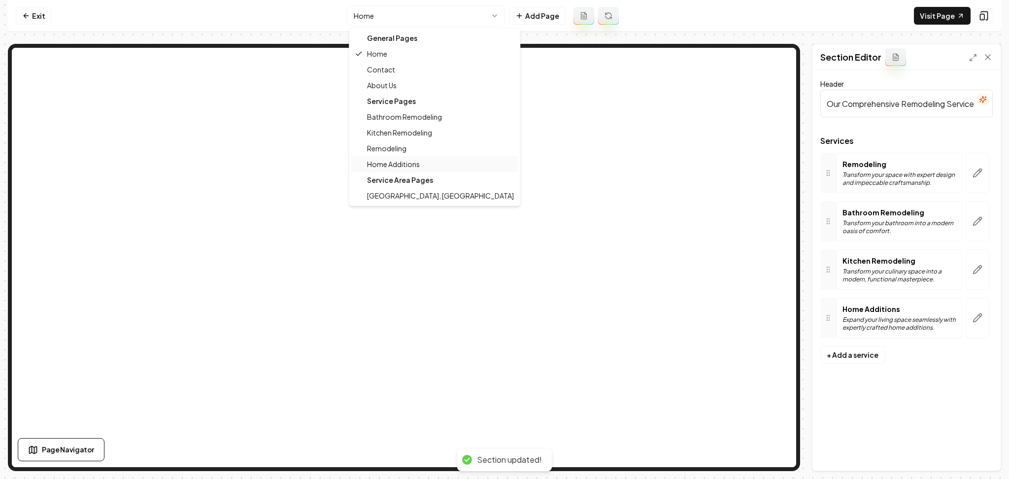
scroll to position [0, 0]
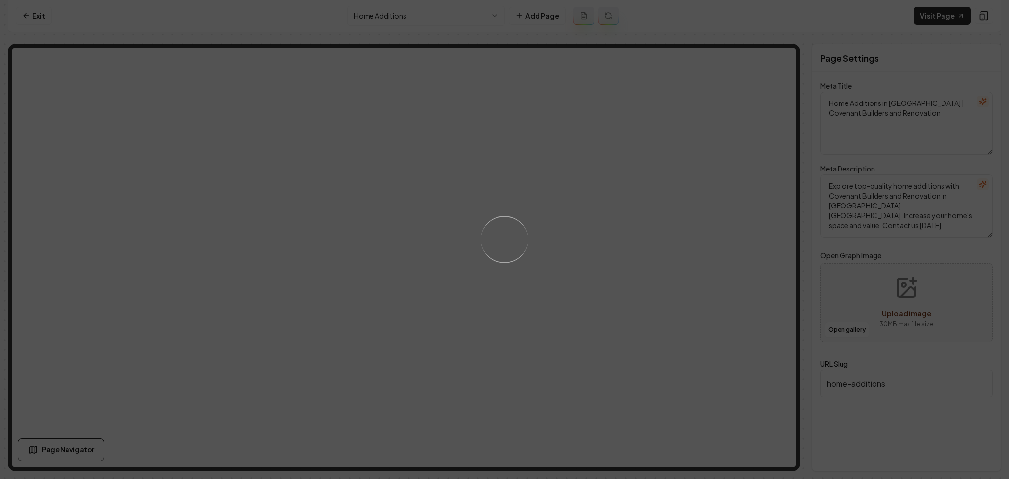
click at [615, 244] on div "Loading..." at bounding box center [504, 239] width 1009 height 479
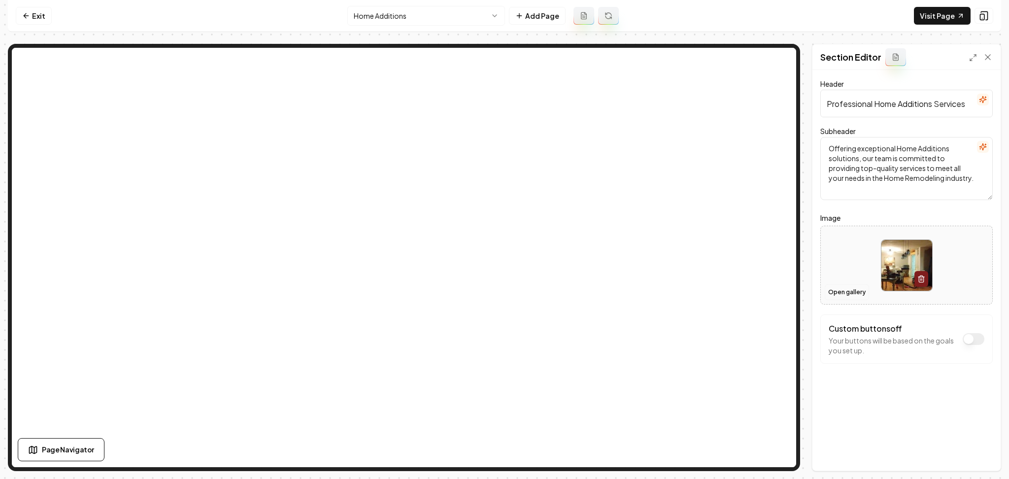
click at [838, 292] on button "Open gallery" at bounding box center [847, 292] width 44 height 16
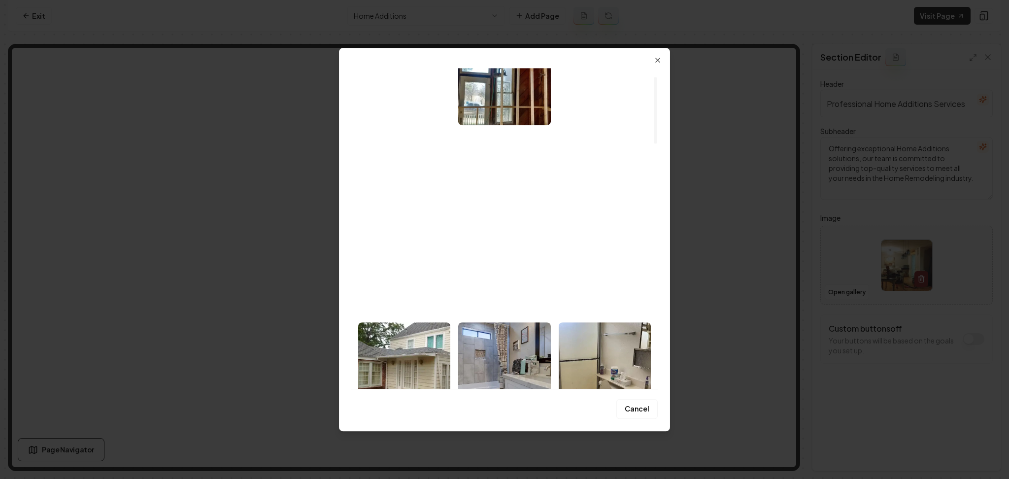
scroll to position [66, 0]
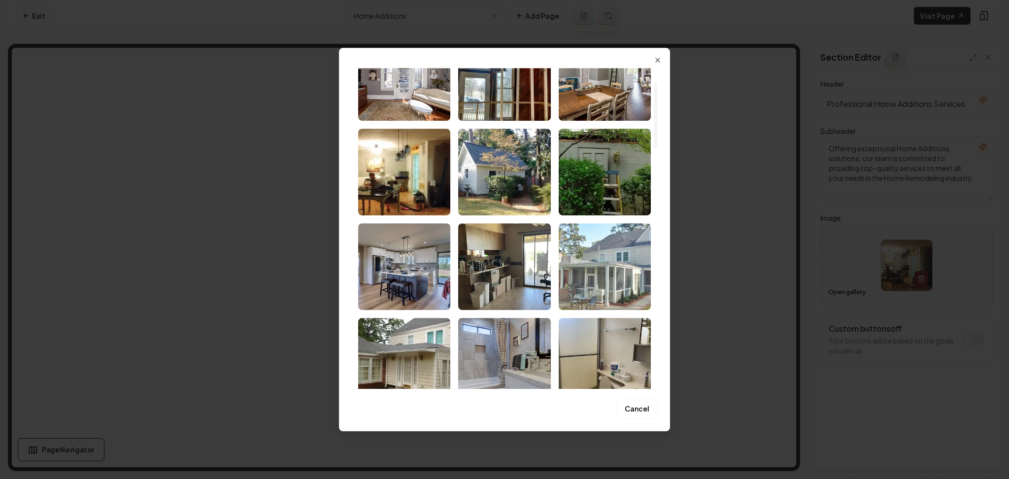
click at [608, 271] on img "Select image image_68adb3355c7cd75eb858d64a.webp" at bounding box center [605, 266] width 92 height 87
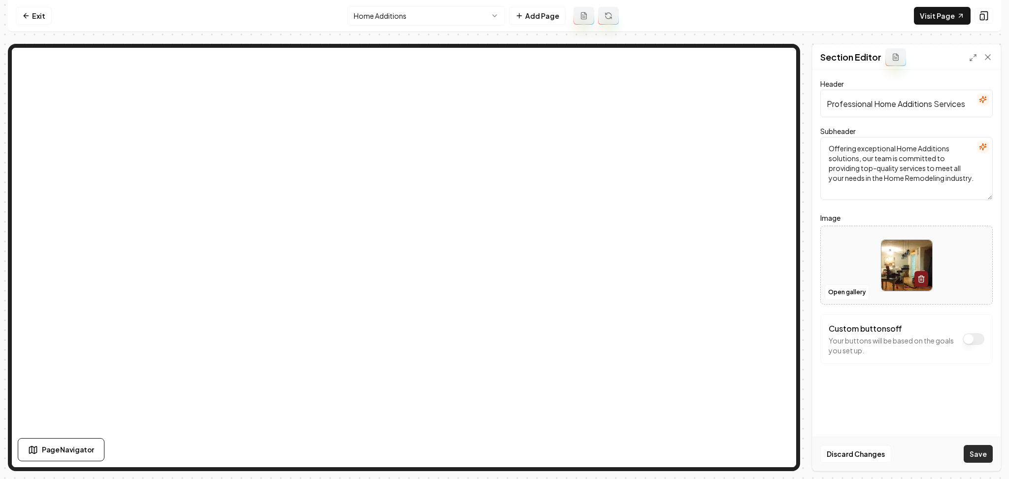
click at [977, 457] on button "Save" at bounding box center [978, 454] width 29 height 18
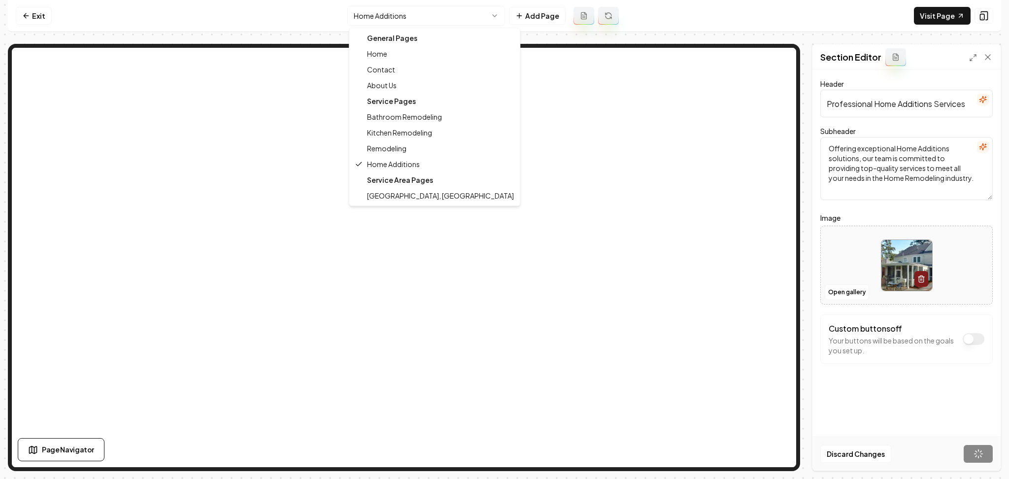
click at [426, 15] on html "Computer Required This feature is only available on a computer. Please switch t…" at bounding box center [504, 239] width 1009 height 479
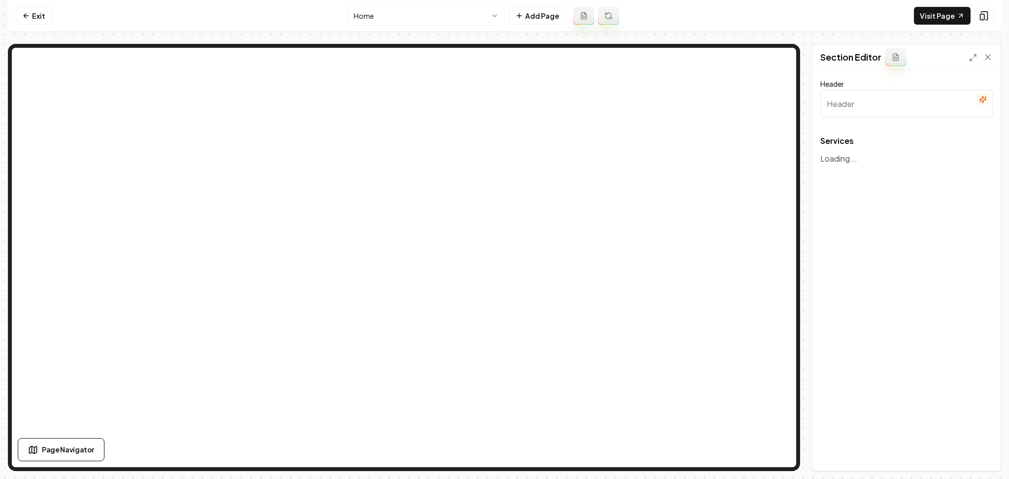
type input "Our Comprehensive Remodeling Services"
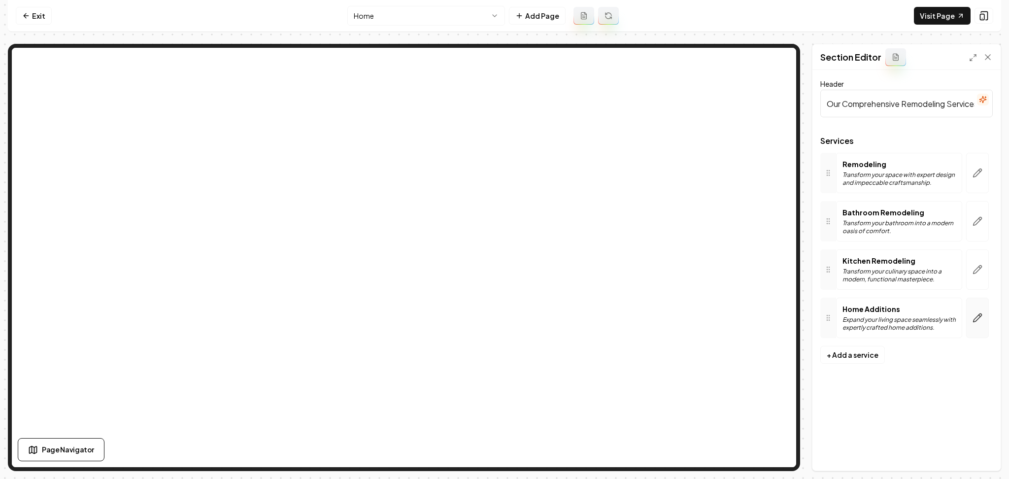
drag, startPoint x: 976, startPoint y: 320, endPoint x: 976, endPoint y: 337, distance: 16.8
click at [977, 319] on icon "button" at bounding box center [978, 318] width 10 height 10
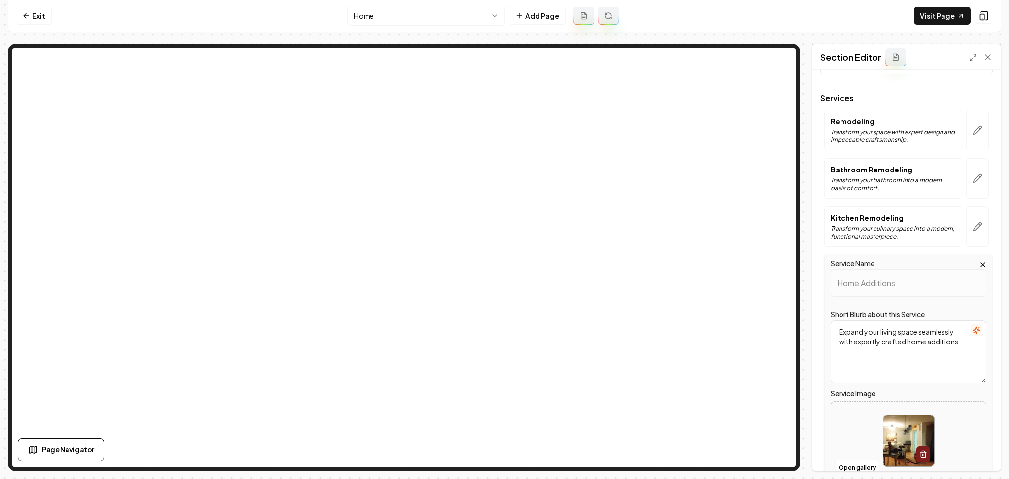
scroll to position [132, 0]
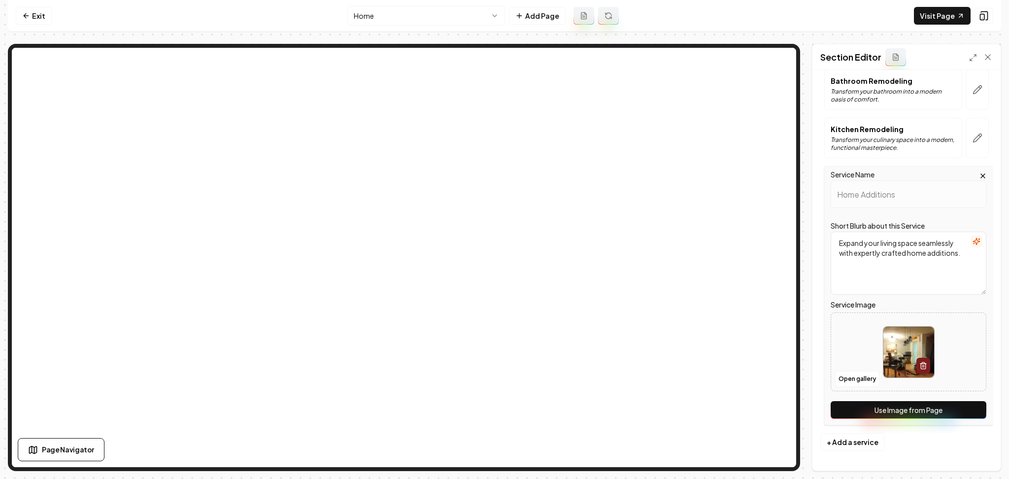
click at [931, 405] on button "Use Image from Page" at bounding box center [909, 410] width 156 height 18
click at [986, 457] on button "Save" at bounding box center [978, 454] width 29 height 18
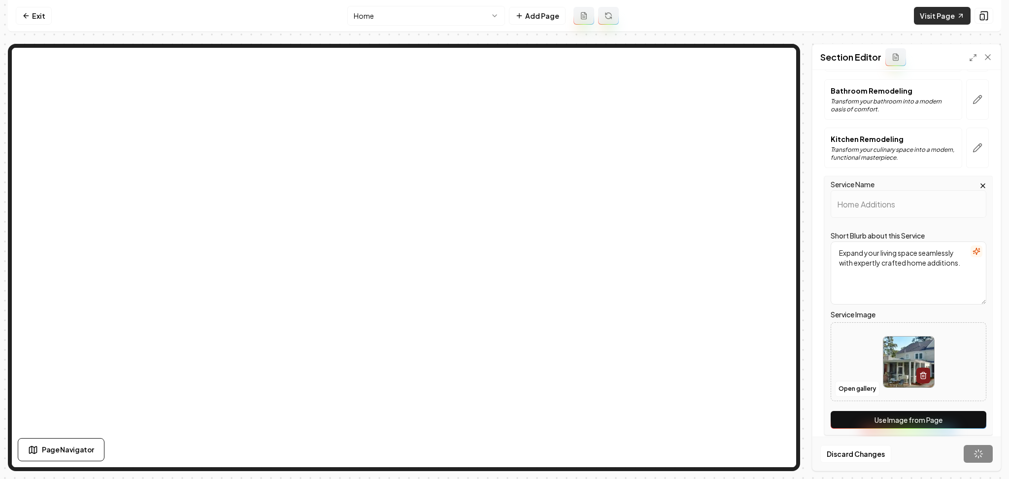
click at [947, 12] on link "Visit Page" at bounding box center [942, 16] width 57 height 18
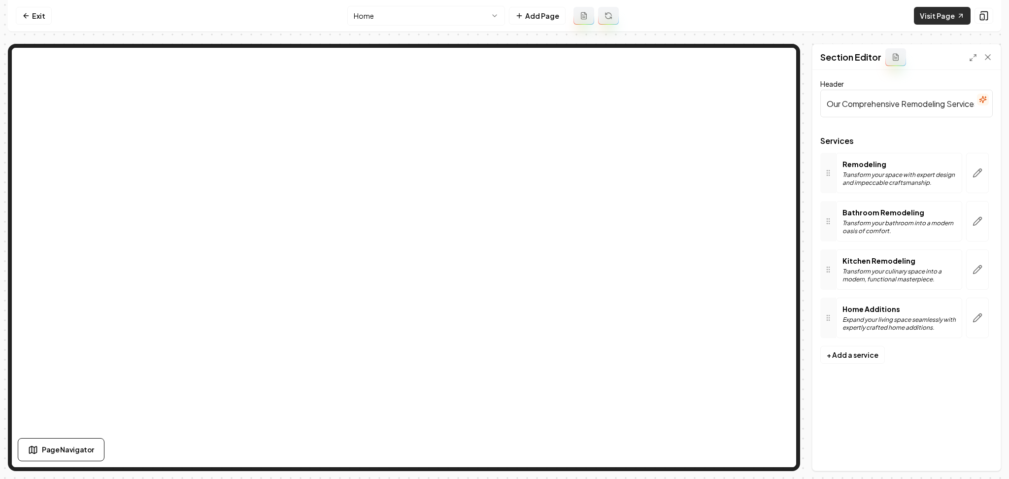
scroll to position [0, 0]
click at [27, 16] on icon at bounding box center [26, 16] width 8 height 8
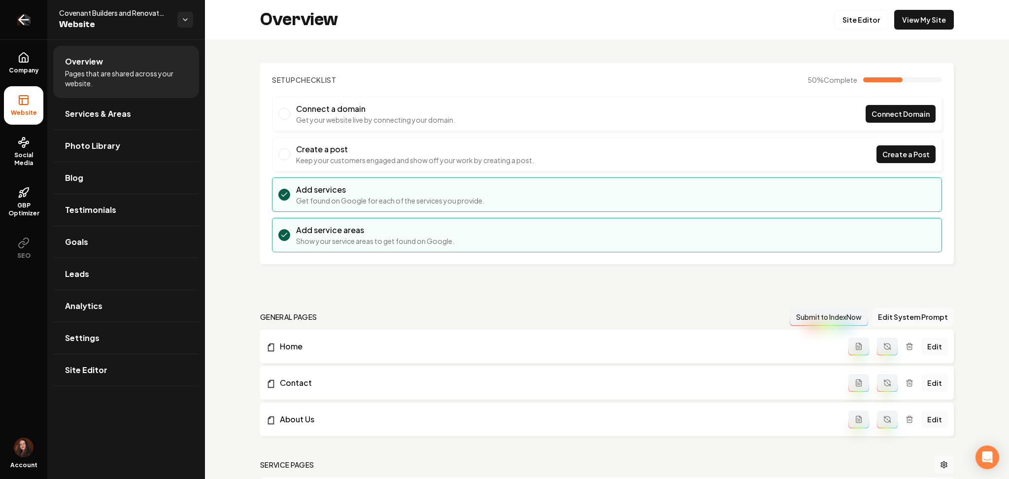
click at [26, 18] on icon "Return to dashboard" at bounding box center [24, 20] width 16 height 16
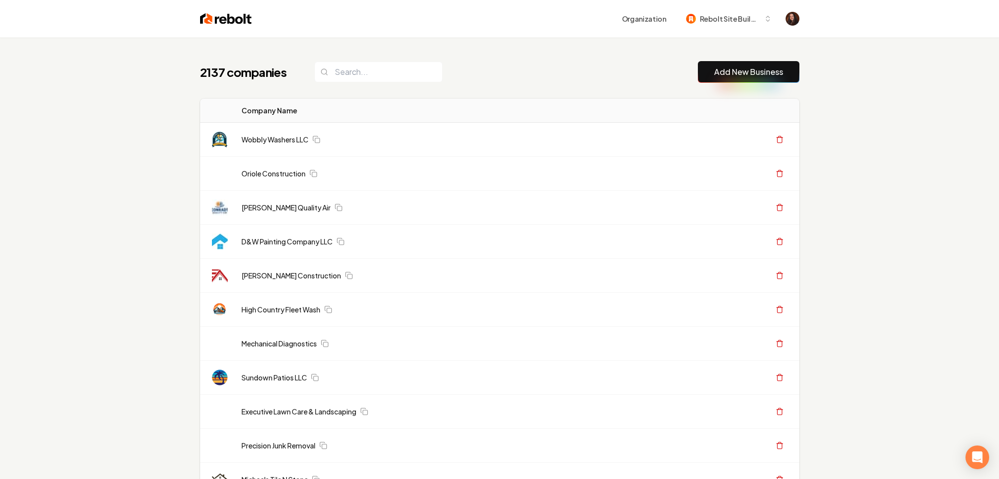
click at [749, 70] on link "Add New Business" at bounding box center [748, 72] width 69 height 12
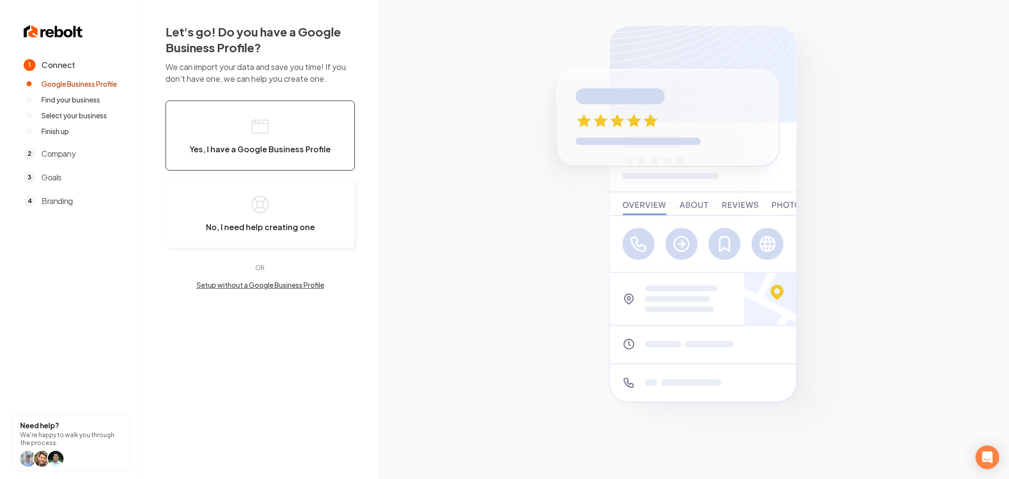
click at [277, 119] on button "Yes, I have a Google Business Profile" at bounding box center [260, 136] width 189 height 70
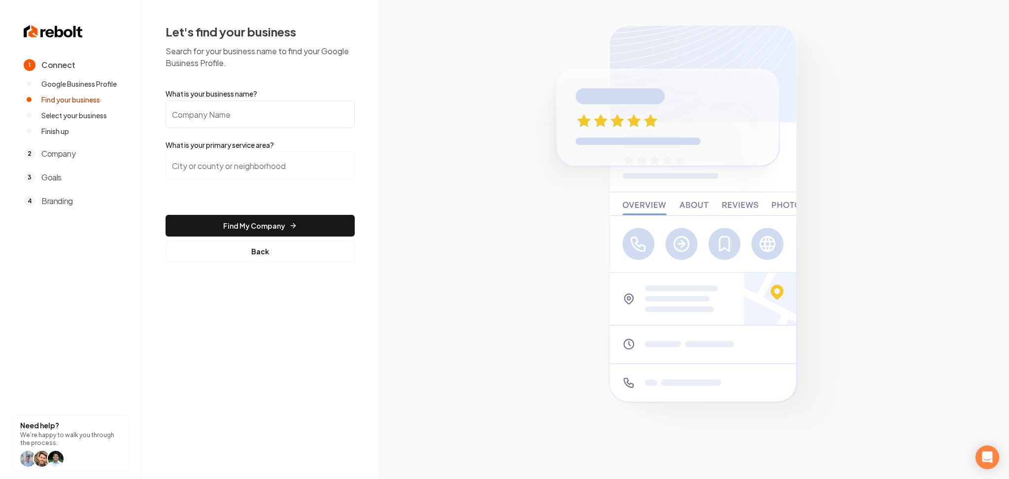
click at [273, 121] on input "What is your business name?" at bounding box center [260, 115] width 189 height 28
paste input "RDZ Roofing"
type input "RDZ Roofing"
click at [188, 162] on input "search" at bounding box center [260, 166] width 189 height 28
paste input "Williamson county"
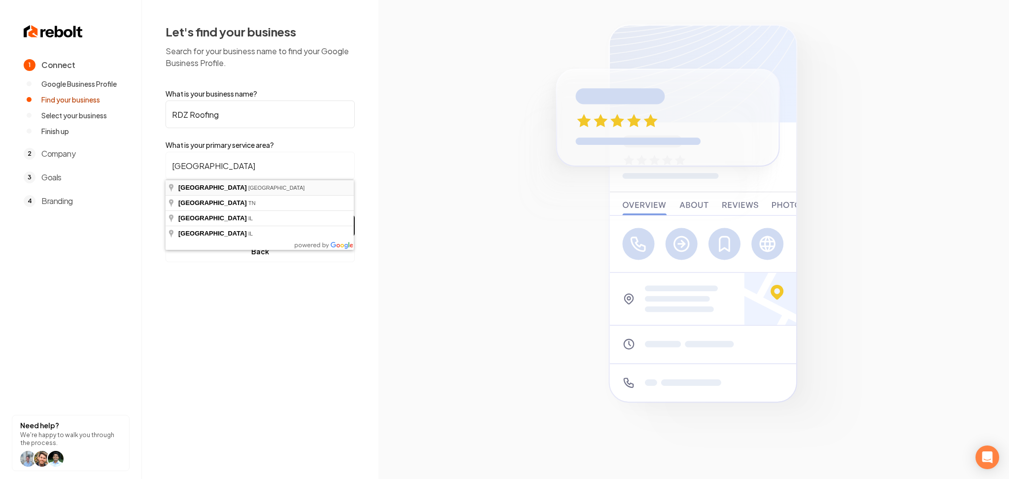
type input "Williamson County, TX"
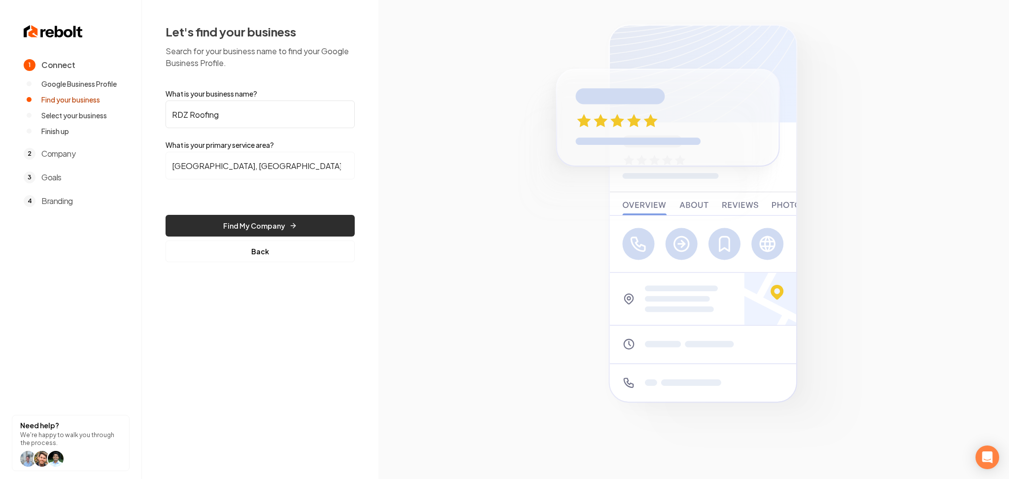
click at [240, 220] on button "Find My Company" at bounding box center [260, 226] width 189 height 22
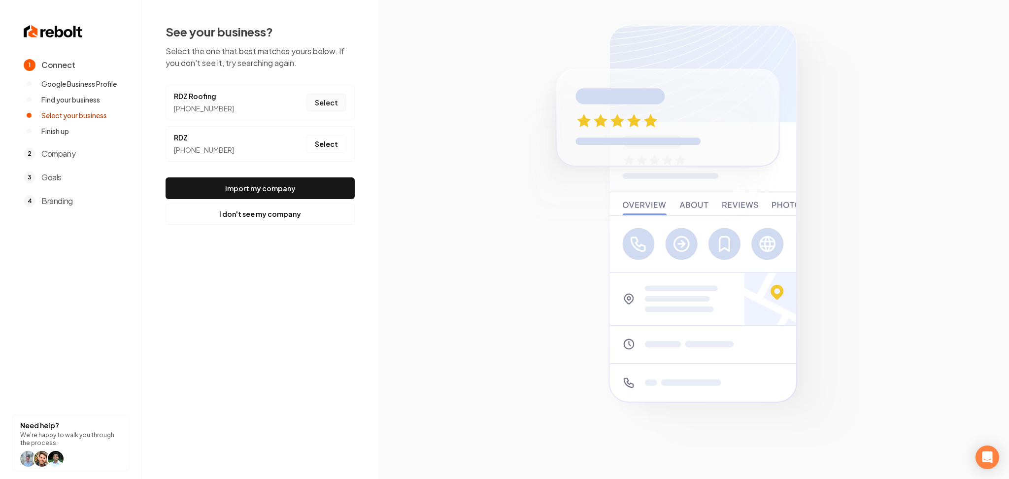
click at [336, 96] on button "Select" at bounding box center [326, 103] width 40 height 18
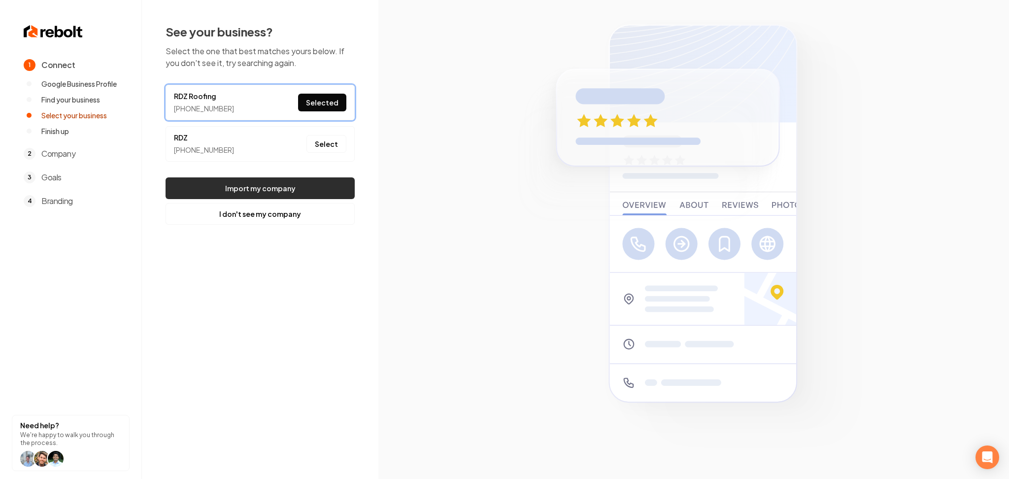
click at [325, 187] on button "Import my company" at bounding box center [260, 188] width 189 height 22
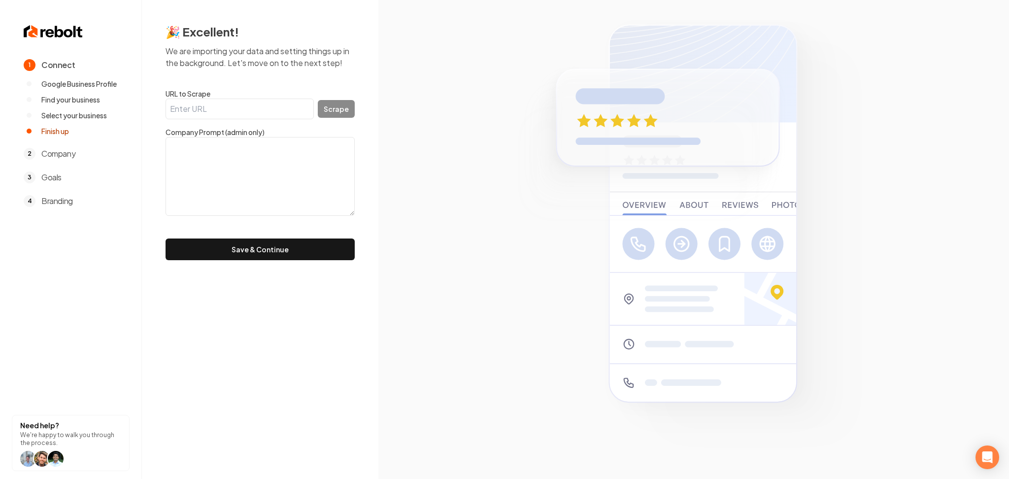
click at [257, 169] on textarea at bounding box center [260, 176] width 189 height 79
drag, startPoint x: 295, startPoint y: 110, endPoint x: 344, endPoint y: 112, distance: 49.3
click at [294, 110] on input "URL to Scrape" at bounding box center [240, 109] width 148 height 21
paste input "https://rdzroofing.com/"
type input "https://rdzroofing.com/"
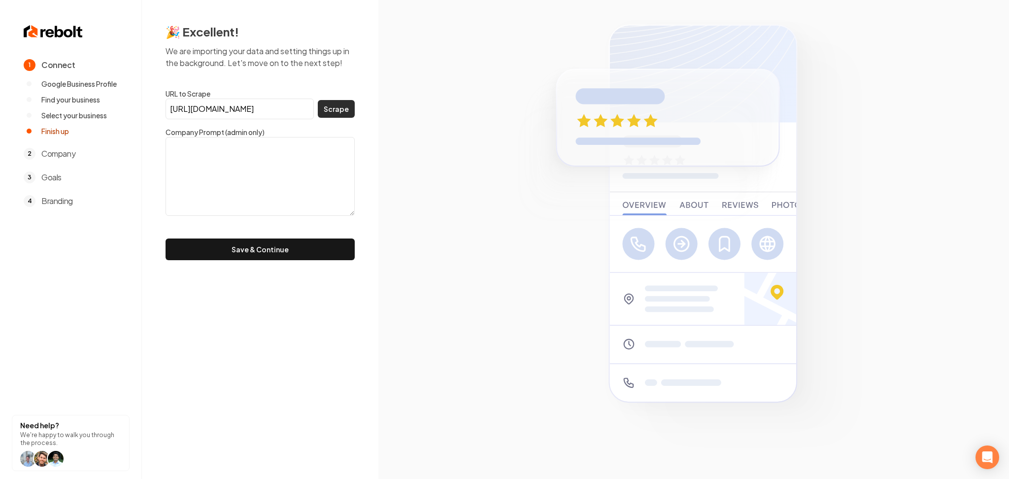
click at [344, 112] on button "Scrape" at bounding box center [336, 109] width 37 height 18
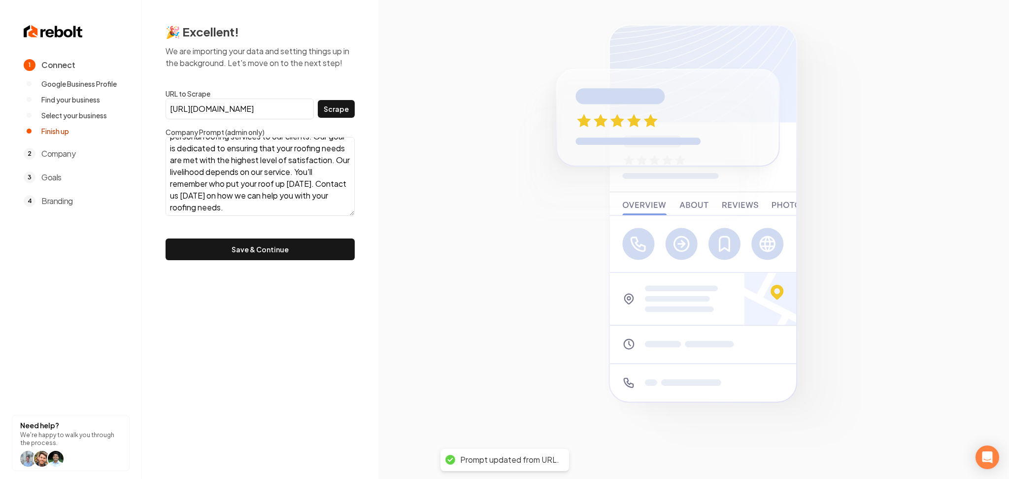
scroll to position [36, 0]
click at [338, 202] on textarea "Rest easy under an RDZ roof. We are a family-owned roofing company committed to…" at bounding box center [260, 176] width 189 height 79
paste textarea "FAMILY OWNED AND OPERATED. YOUR LOCAL ROOFER."
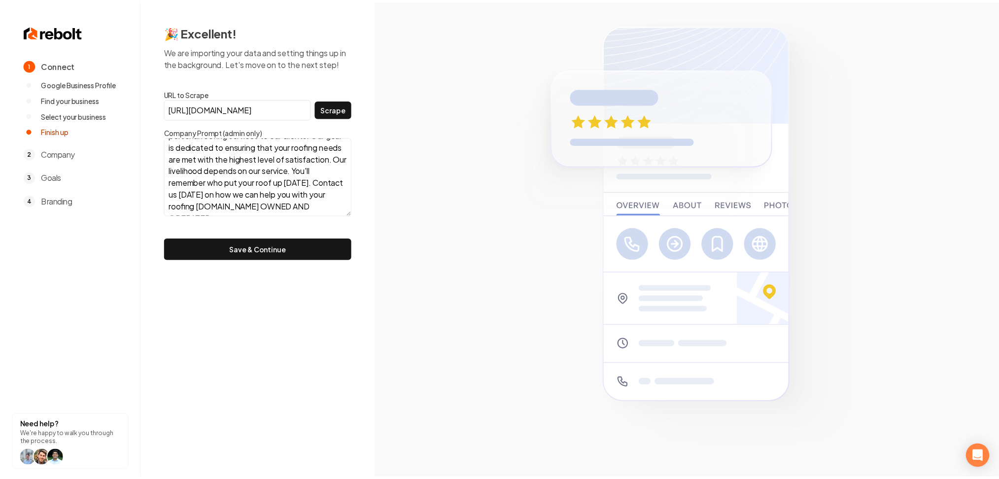
scroll to position [55, 0]
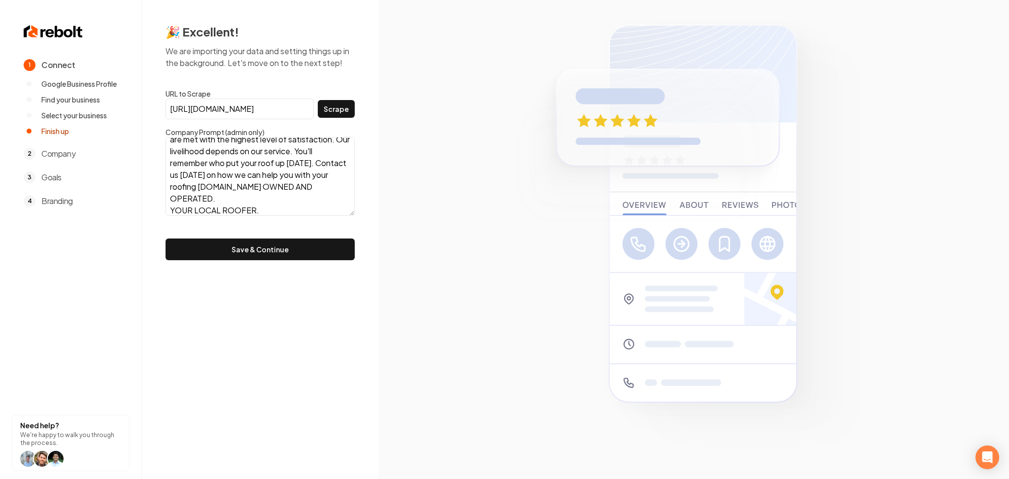
type textarea "Rest easy under an RDZ roof. We are a family-owned roofing company committed to…"
click at [279, 246] on button "Save & Continue" at bounding box center [260, 249] width 189 height 22
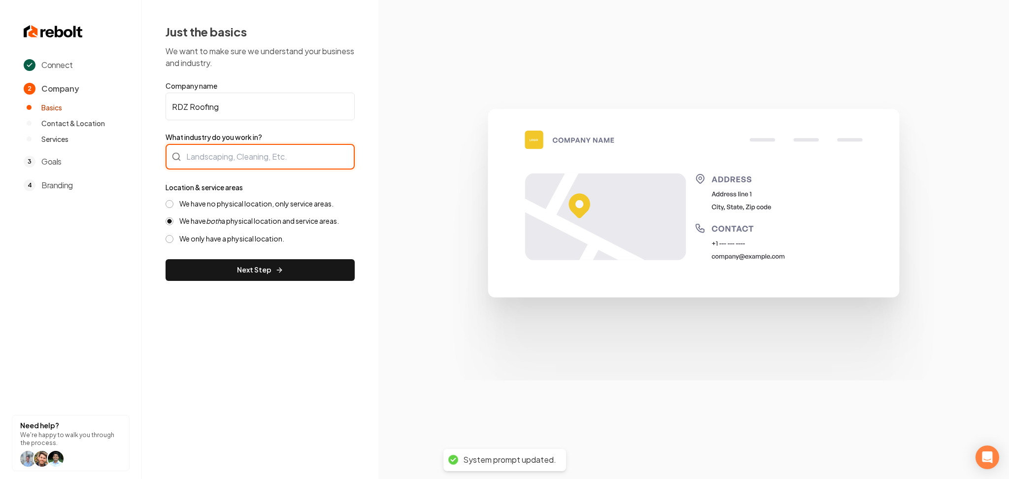
click at [203, 151] on div at bounding box center [260, 157] width 189 height 26
type input "Roofing"
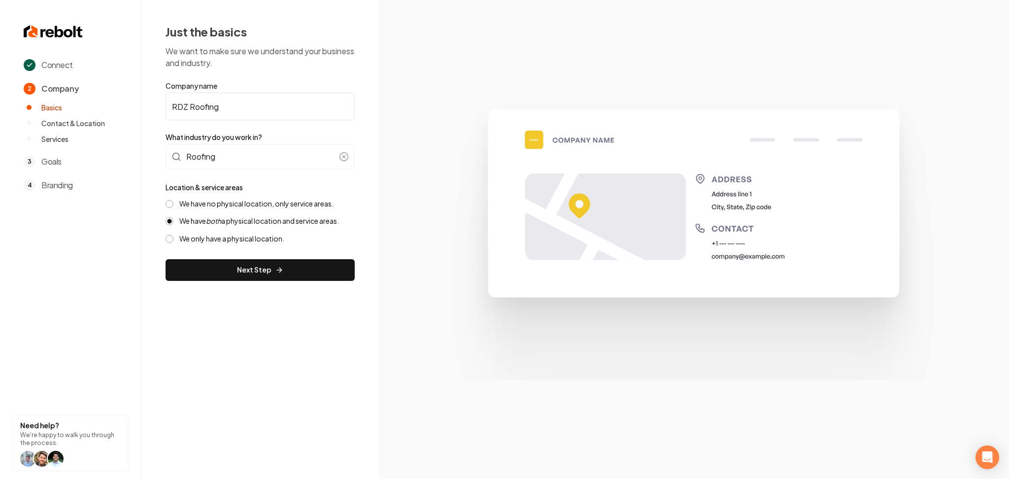
click at [245, 199] on label "We have no physical location, only service areas." at bounding box center [256, 203] width 154 height 9
click at [173, 200] on button "We have no physical location, only service areas." at bounding box center [170, 204] width 8 height 8
click at [231, 268] on button "Next Step" at bounding box center [260, 270] width 189 height 22
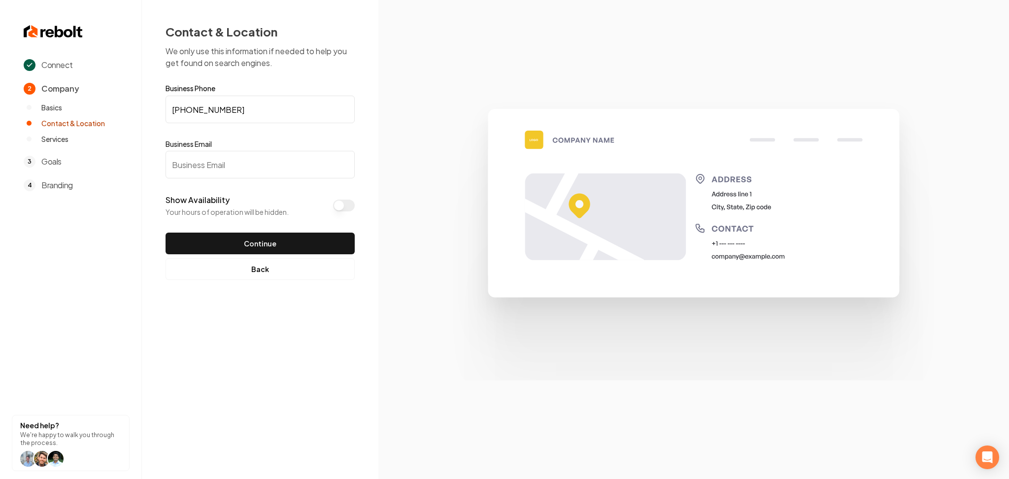
drag, startPoint x: 251, startPoint y: 161, endPoint x: 251, endPoint y: 169, distance: 7.9
click at [250, 164] on input "Business Email" at bounding box center [260, 165] width 189 height 28
paste input "RDZRoofing23@gmail.com"
type input "RDZRoofing23@gmail.com"
click at [342, 207] on button "Show Availability" at bounding box center [344, 206] width 22 height 12
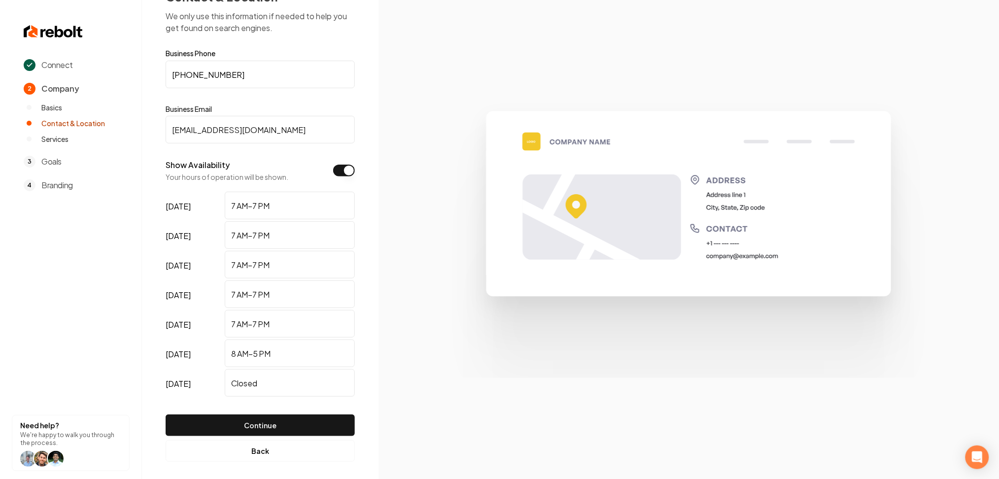
scroll to position [41, 0]
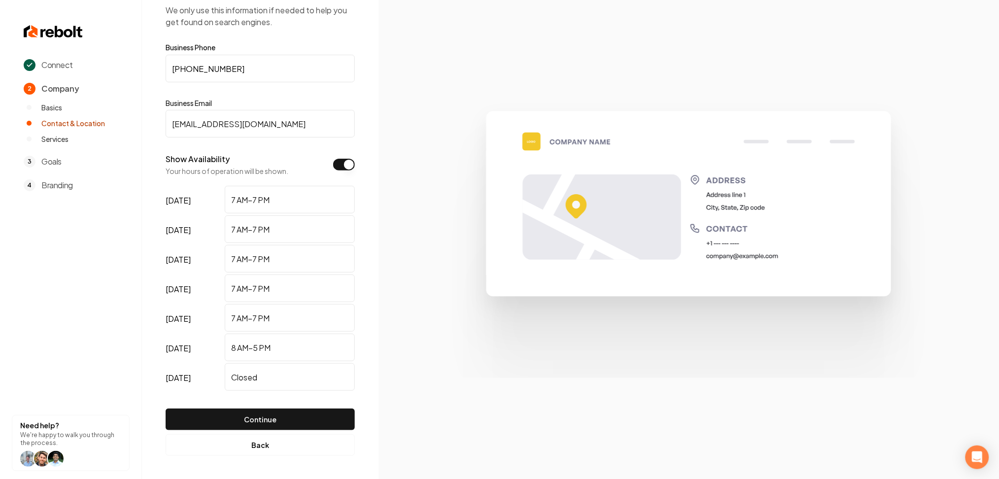
click at [284, 415] on button "Continue" at bounding box center [260, 419] width 189 height 22
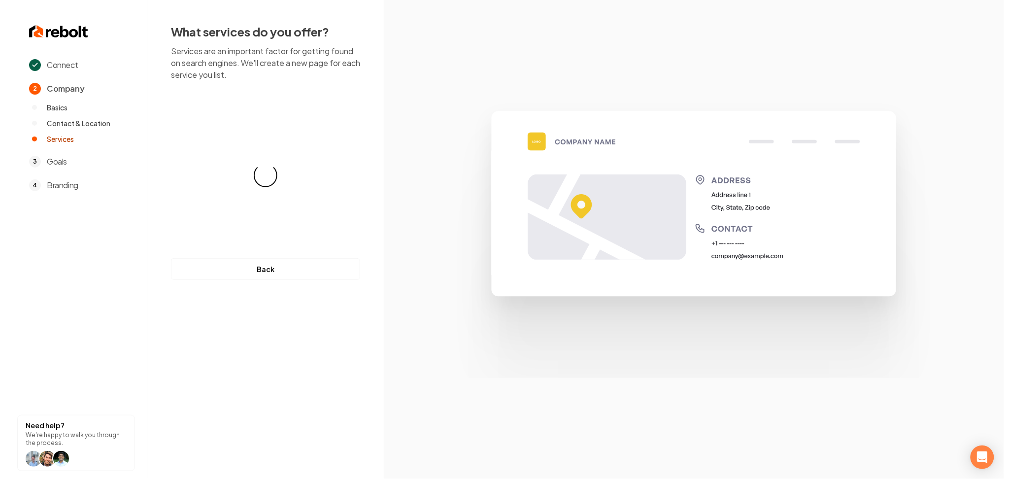
scroll to position [0, 0]
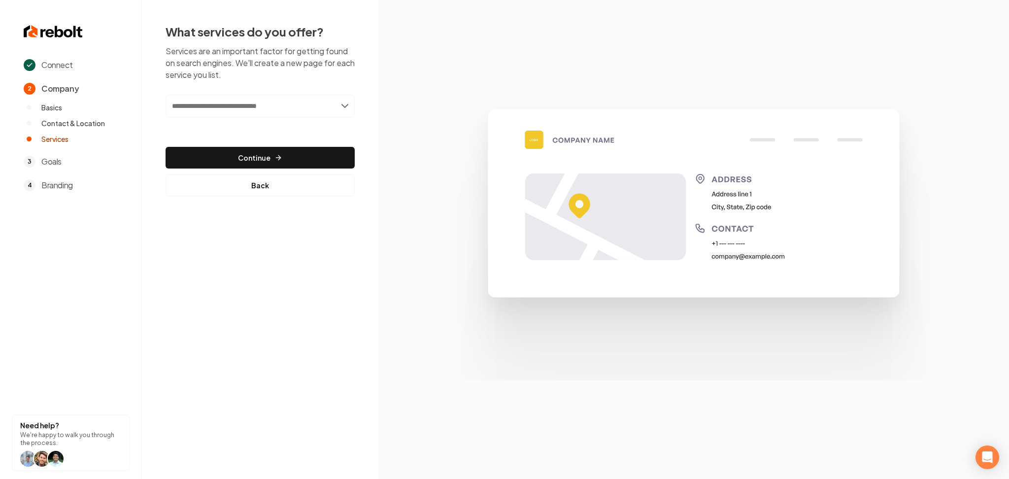
click at [195, 113] on input "text" at bounding box center [260, 106] width 189 height 23
paste input "**********"
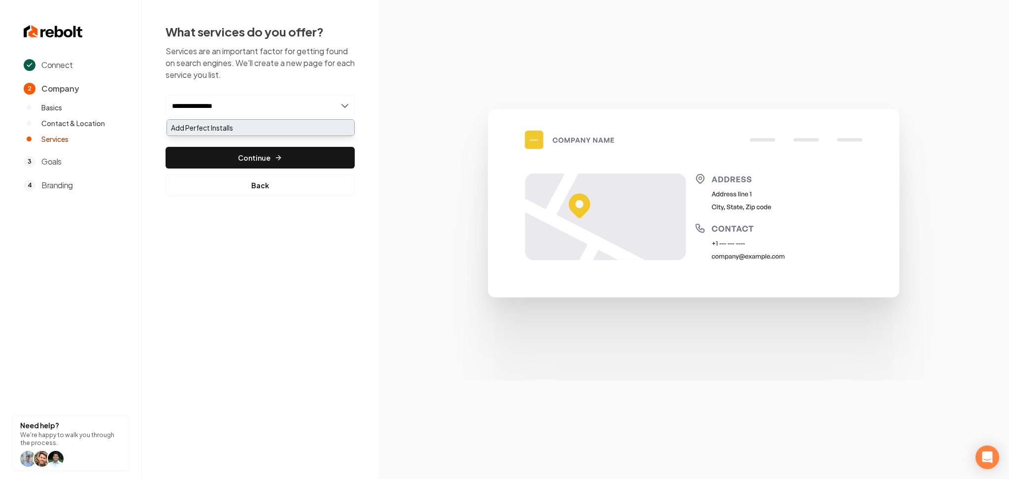
type input "**********"
click at [205, 135] on div "Add Perfect Installs" at bounding box center [260, 128] width 187 height 16
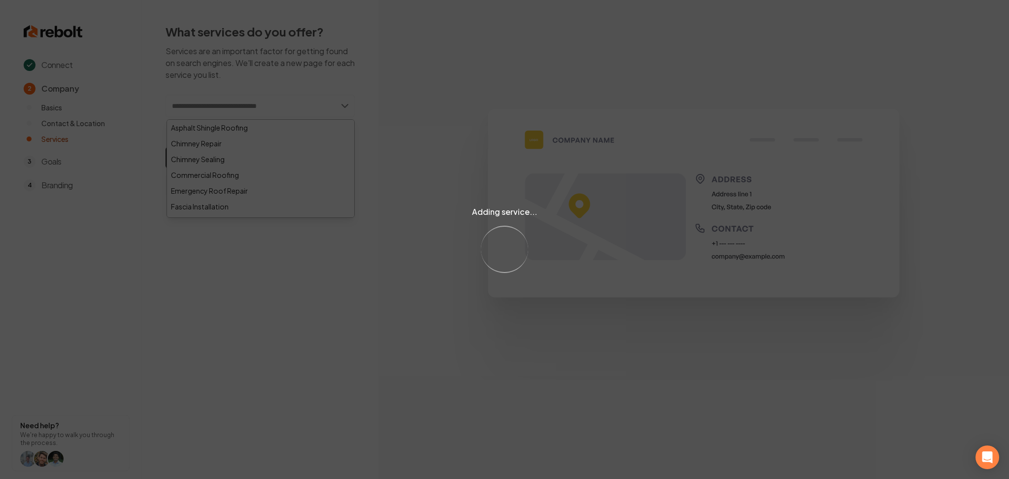
paste input "**********"
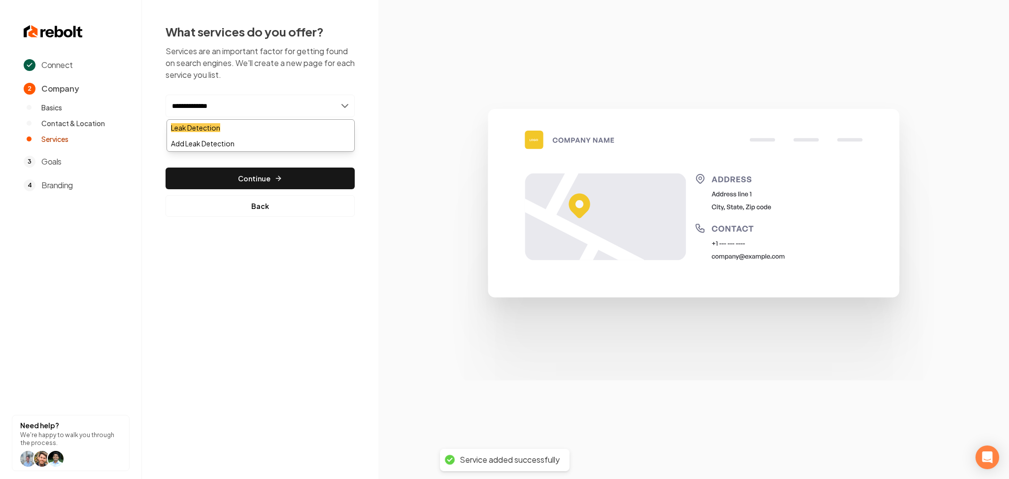
type input "**********"
click at [232, 129] on div "Leak Detection" at bounding box center [260, 128] width 187 height 16
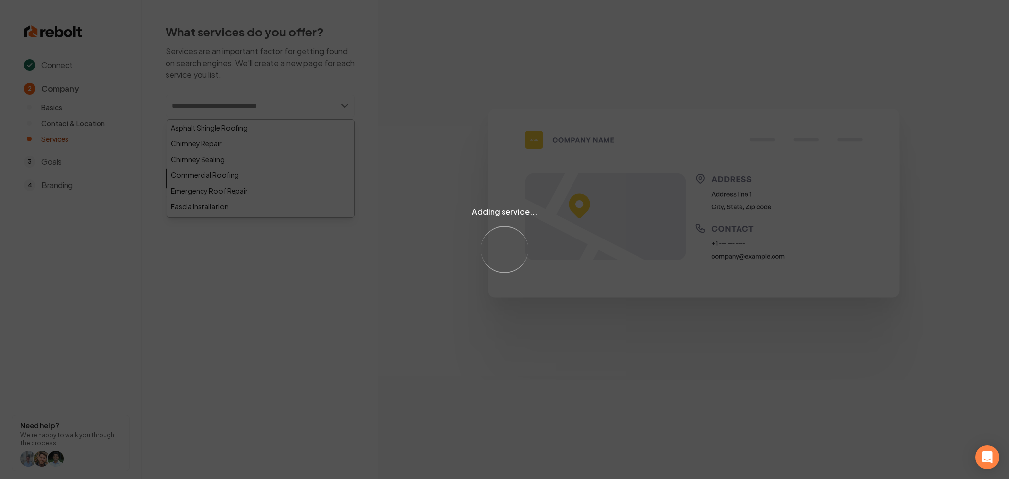
paste input "**********"
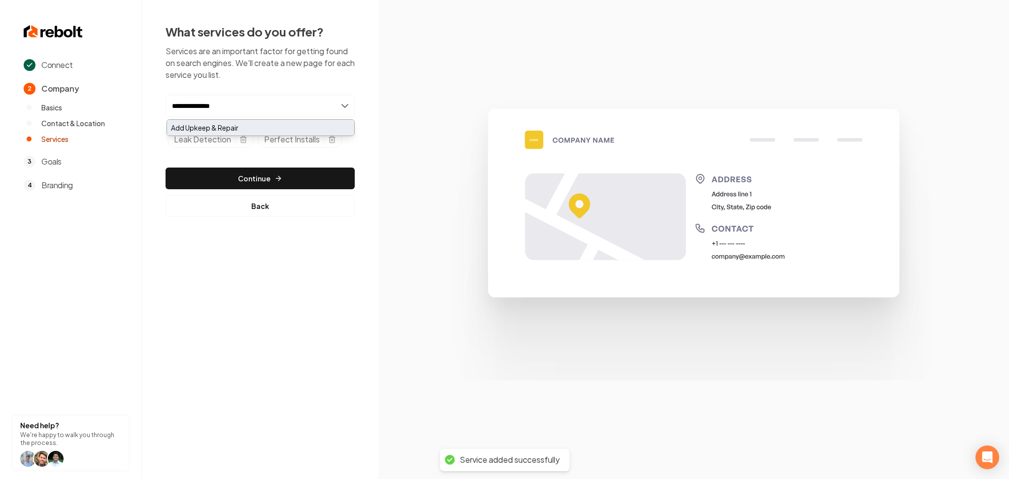
type input "**********"
click at [266, 126] on div "Add Upkeep & Repair" at bounding box center [260, 128] width 187 height 16
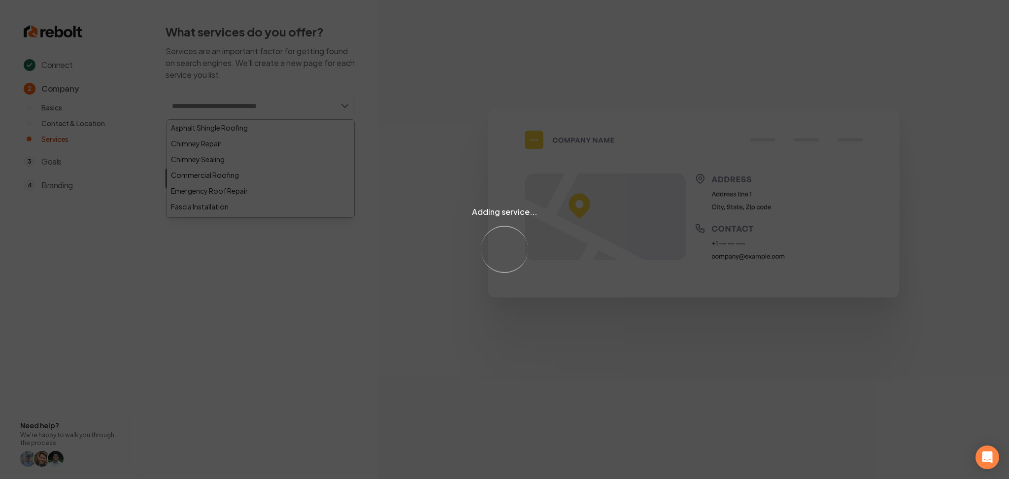
click at [280, 276] on div "Connect 2 Company Basics Contact & Location Services 3 Goals 4 Branding Need he…" at bounding box center [504, 239] width 1009 height 479
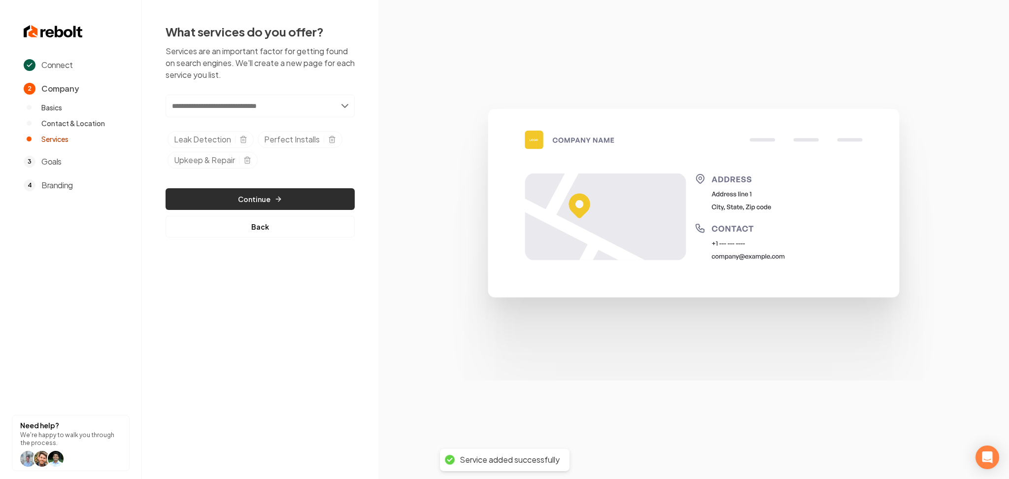
click at [243, 193] on button "Continue" at bounding box center [260, 199] width 189 height 22
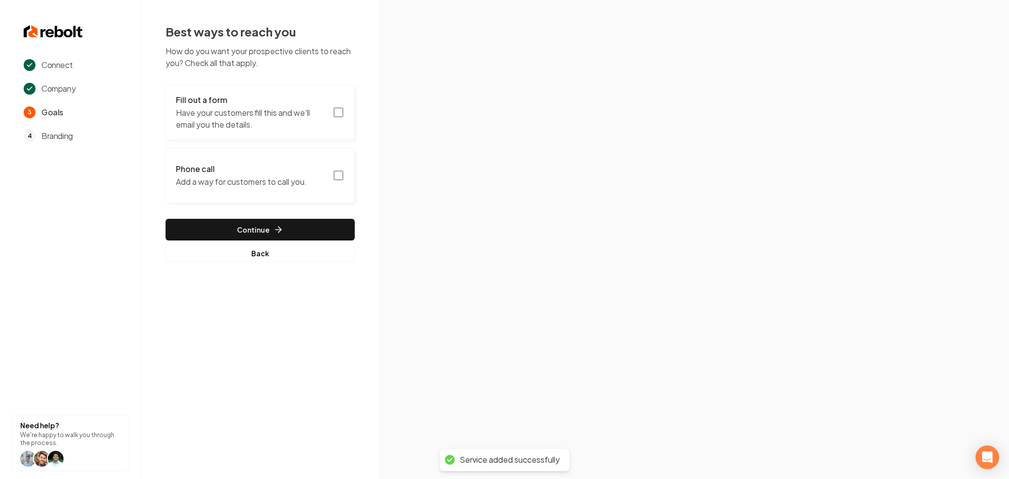
click at [266, 101] on h3 "Fill out a form" at bounding box center [251, 100] width 151 height 12
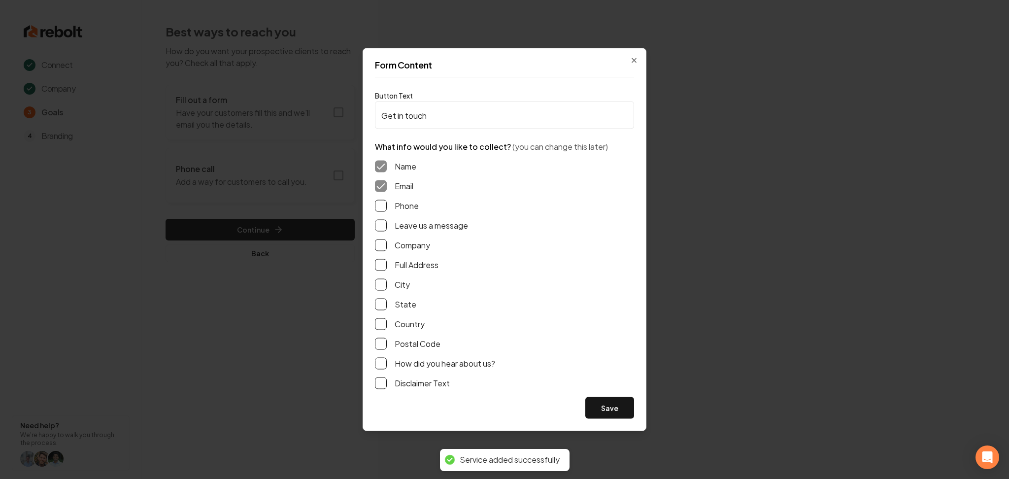
click at [384, 208] on button "Phone" at bounding box center [381, 206] width 12 height 12
click at [377, 229] on button "Leave us a message" at bounding box center [381, 226] width 12 height 12
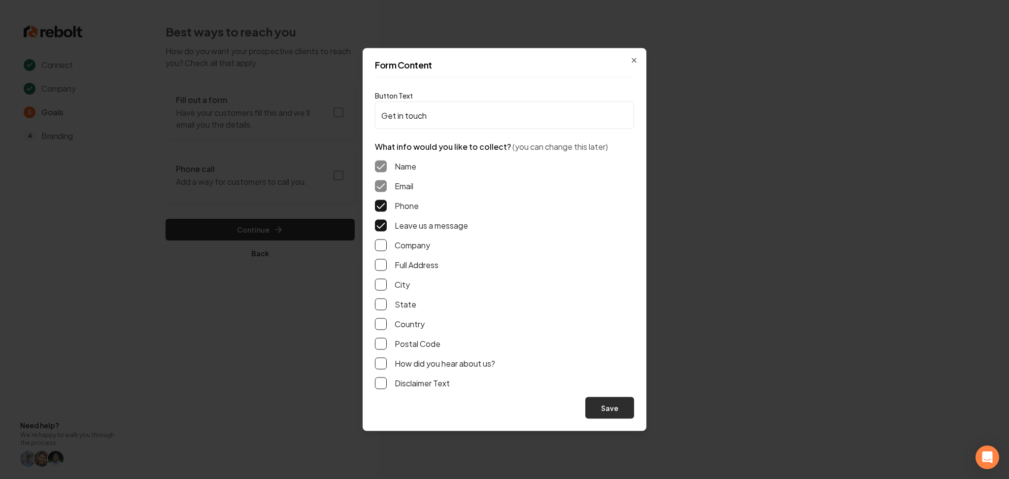
click at [620, 405] on button "Save" at bounding box center [609, 408] width 49 height 22
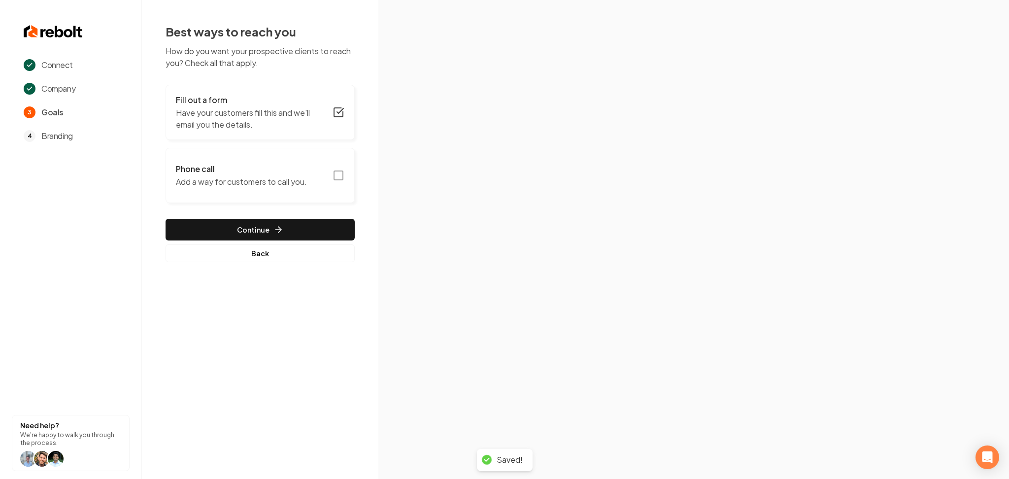
click at [238, 186] on p "Add a way for customers to call you." at bounding box center [241, 182] width 131 height 12
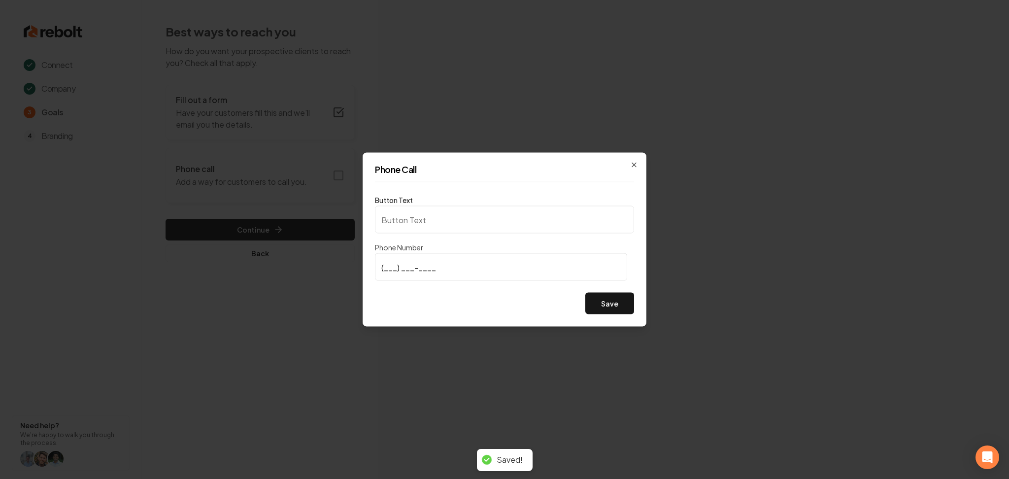
type input "Call us"
type input "(512) 316-1195"
click at [585, 309] on div "Save" at bounding box center [504, 304] width 259 height 22
click at [597, 305] on button "Save" at bounding box center [609, 304] width 49 height 22
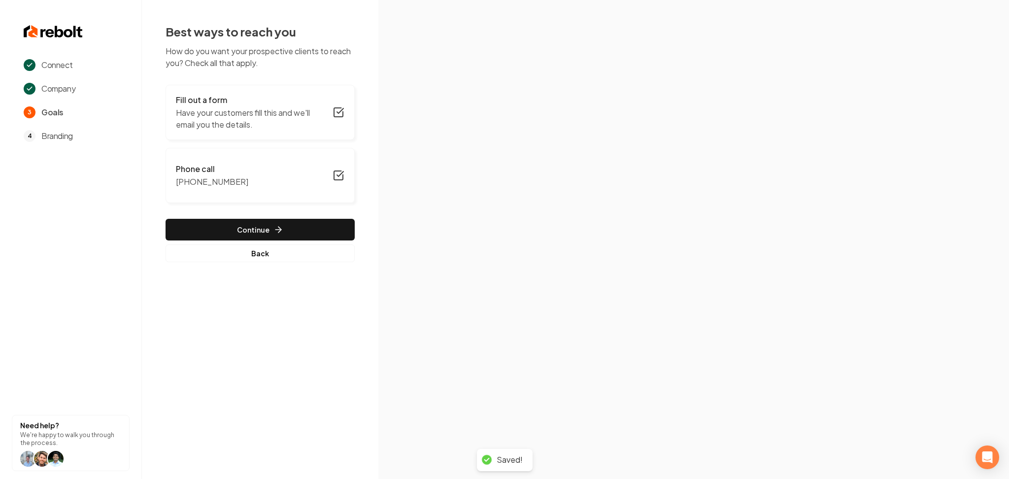
click at [305, 217] on div "Fill out a form Have your customers fill this and we'll email you the details. …" at bounding box center [260, 173] width 189 height 177
click at [309, 225] on button "Continue" at bounding box center [260, 230] width 189 height 22
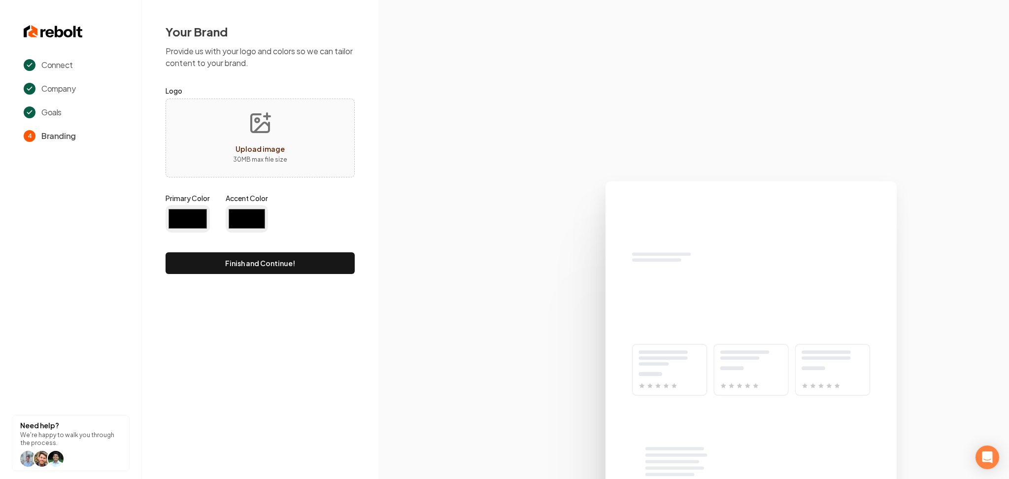
type input "#194d33"
type input "#70be00"
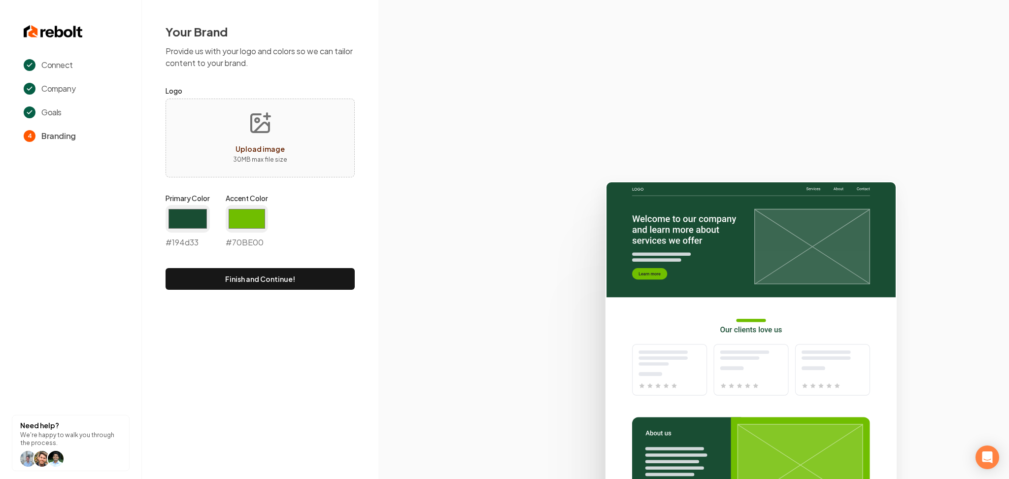
click at [255, 123] on icon "Upload image" at bounding box center [260, 123] width 24 height 24
type input "**********"
click at [187, 228] on input "#194d33" at bounding box center [188, 219] width 44 height 28
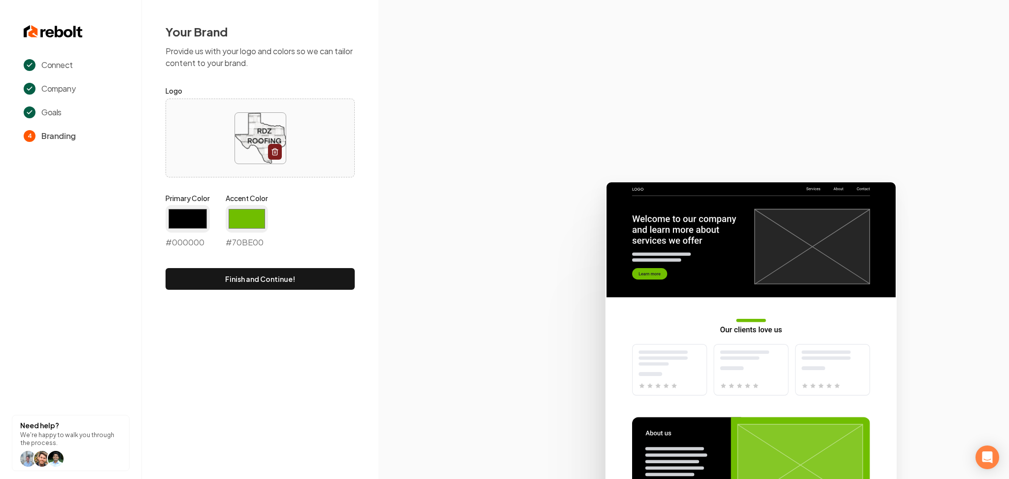
type input "#000000"
click at [236, 224] on input "#70be00" at bounding box center [247, 219] width 42 height 28
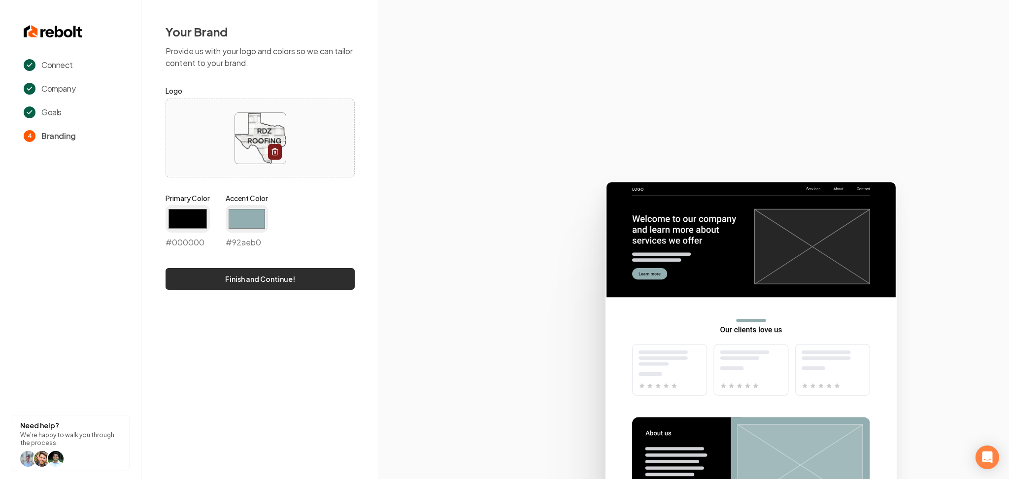
type input "#92aeb0"
click at [191, 278] on button "Finish and Continue!" at bounding box center [260, 279] width 189 height 22
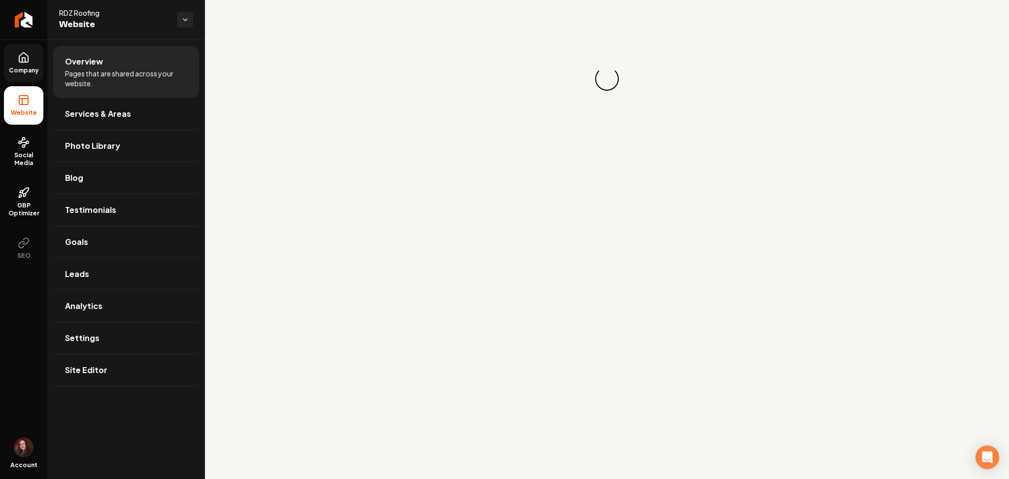
click at [23, 67] on span "Company" at bounding box center [24, 71] width 38 height 8
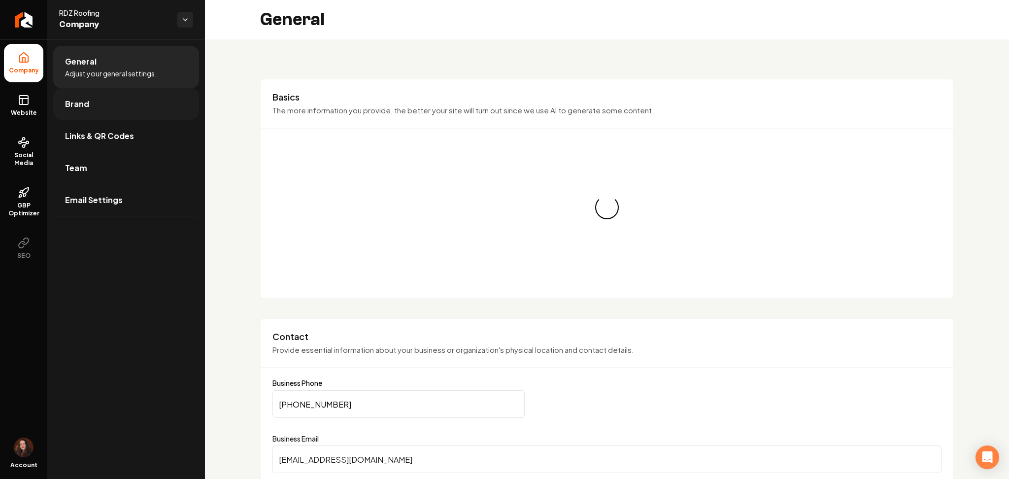
click at [167, 119] on link "Brand" at bounding box center [126, 104] width 146 height 32
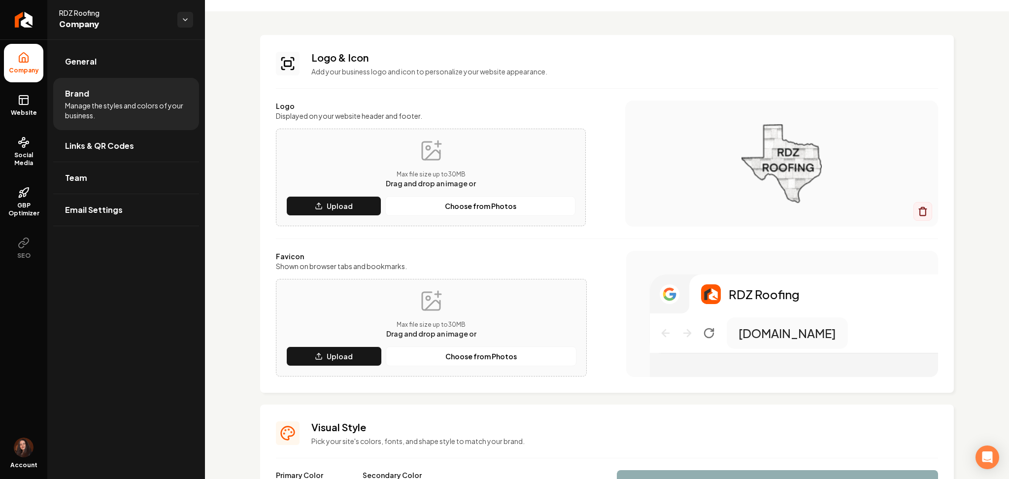
scroll to position [66, 0]
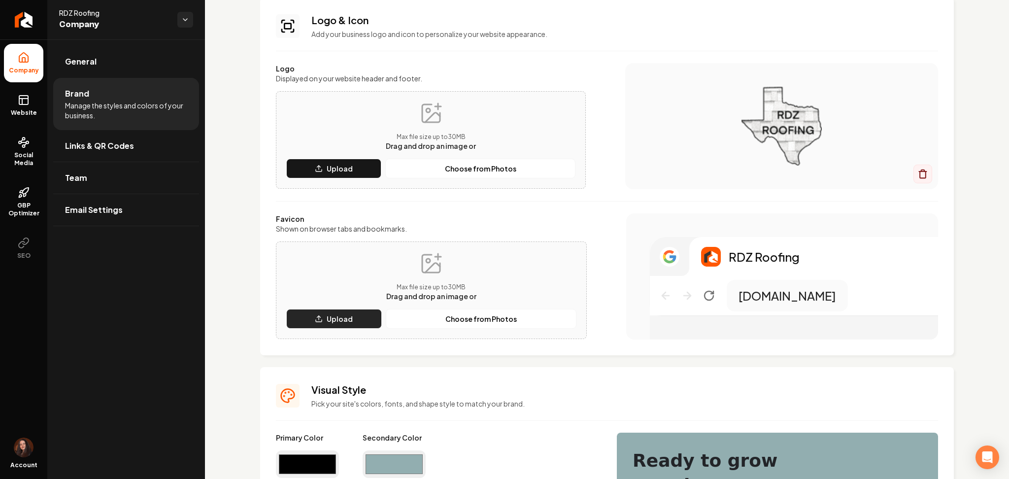
click at [306, 311] on button "Upload" at bounding box center [334, 319] width 96 height 20
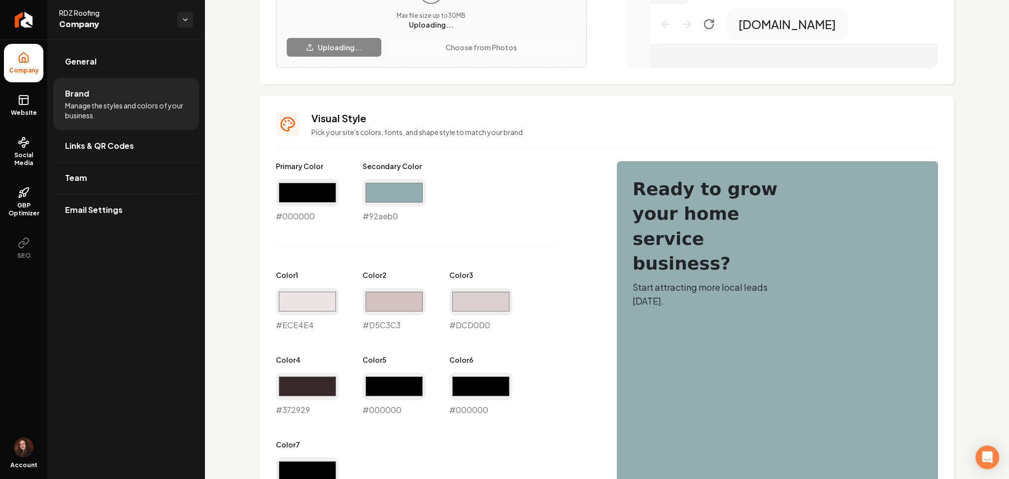
scroll to position [328, 0]
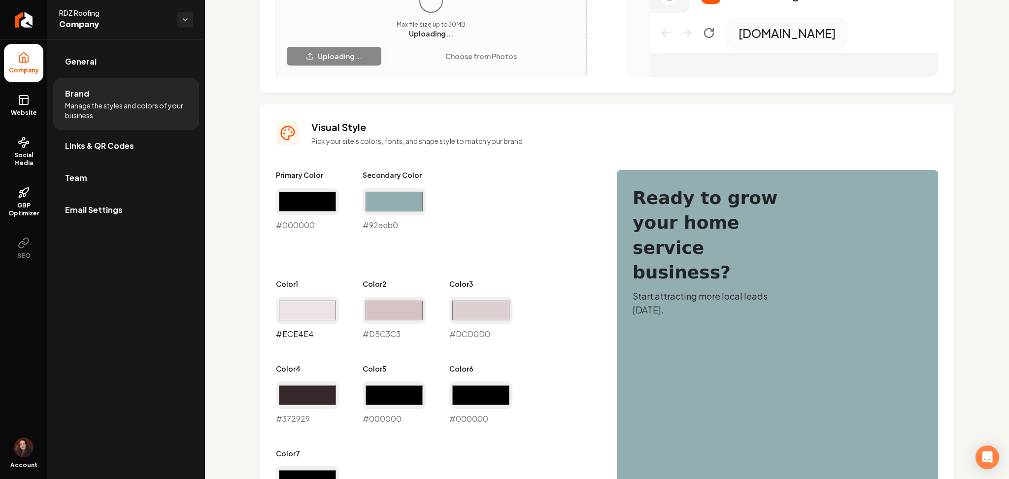
click at [280, 313] on input "#ece4e4" at bounding box center [307, 311] width 63 height 28
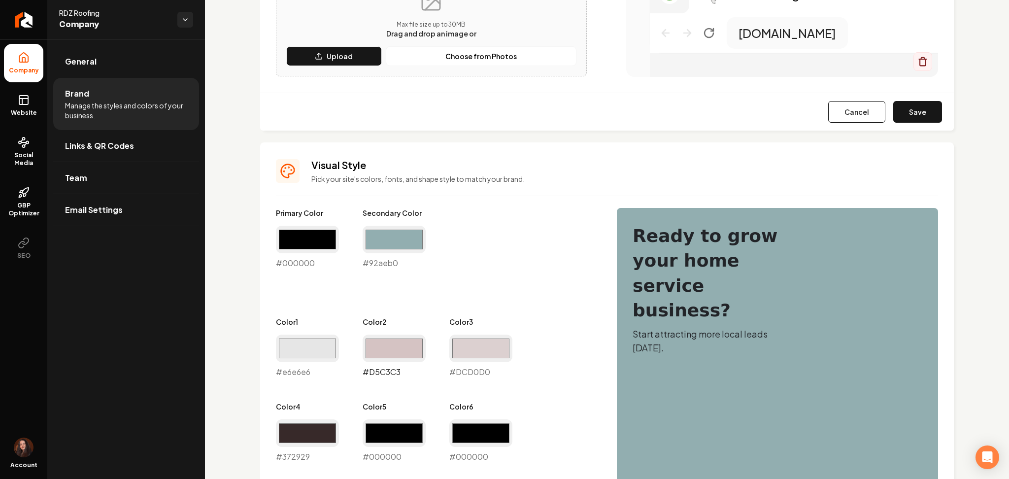
type input "#e6e6e6"
click at [424, 346] on input "#d5c3c3" at bounding box center [394, 349] width 63 height 28
type input "#c6d6d7"
click at [468, 349] on input "#dcd0d0" at bounding box center [480, 349] width 63 height 28
type input "#d0dcdc"
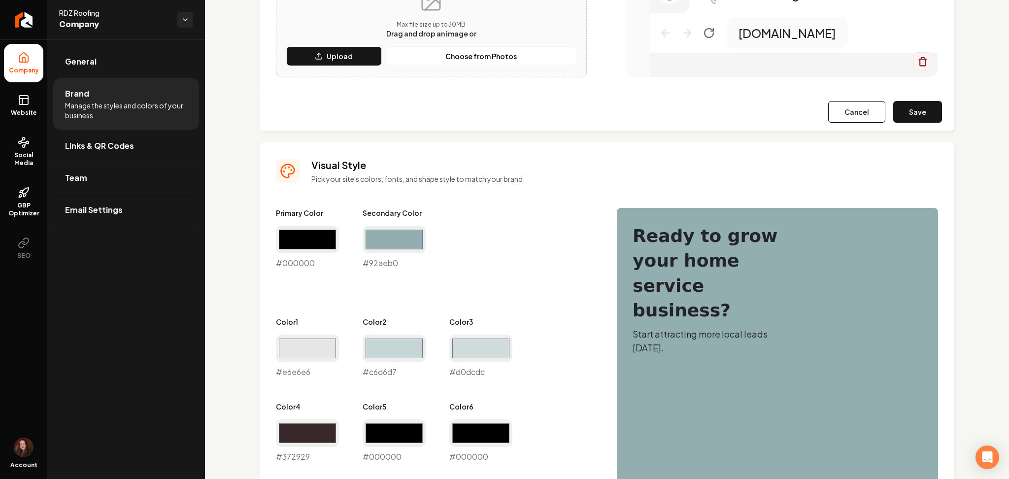
click at [549, 393] on div "Primary Color #000000 #000000 Secondary Color #92aeb0 #92aeb0 Color 1 #e6e6e6 #…" at bounding box center [436, 377] width 321 height 339
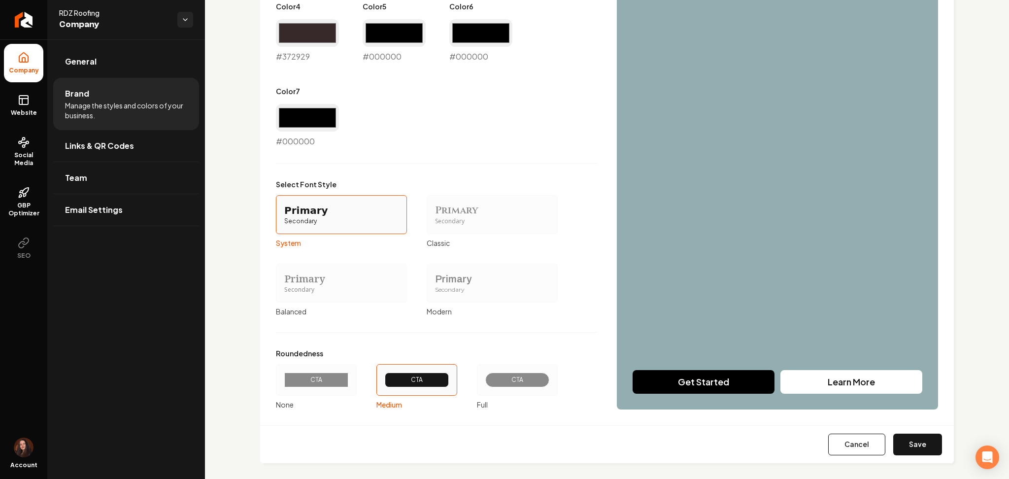
scroll to position [736, 0]
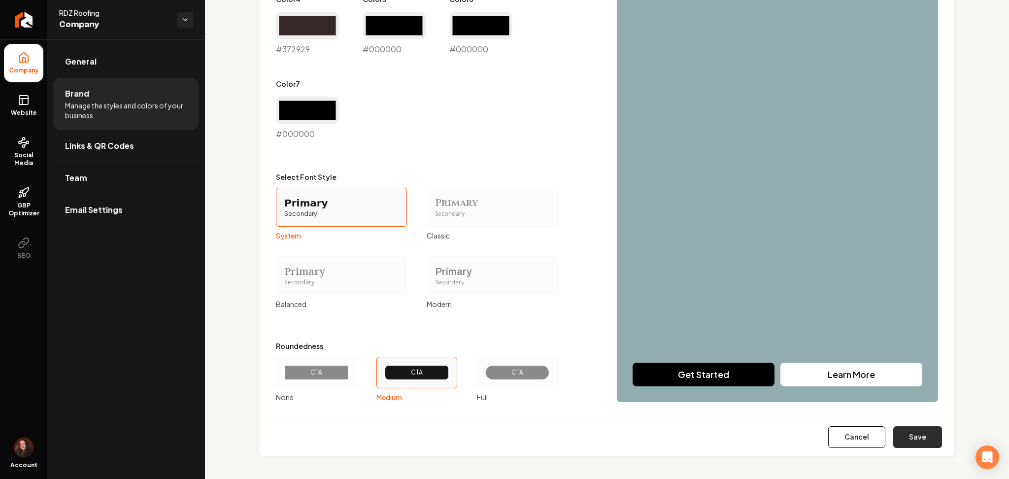
click at [922, 437] on button "Save" at bounding box center [917, 437] width 49 height 22
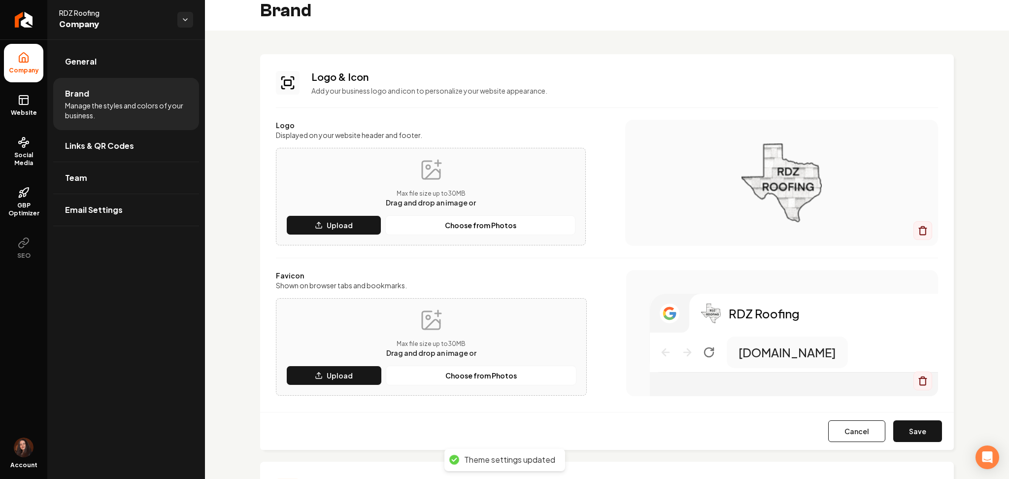
scroll to position [0, 0]
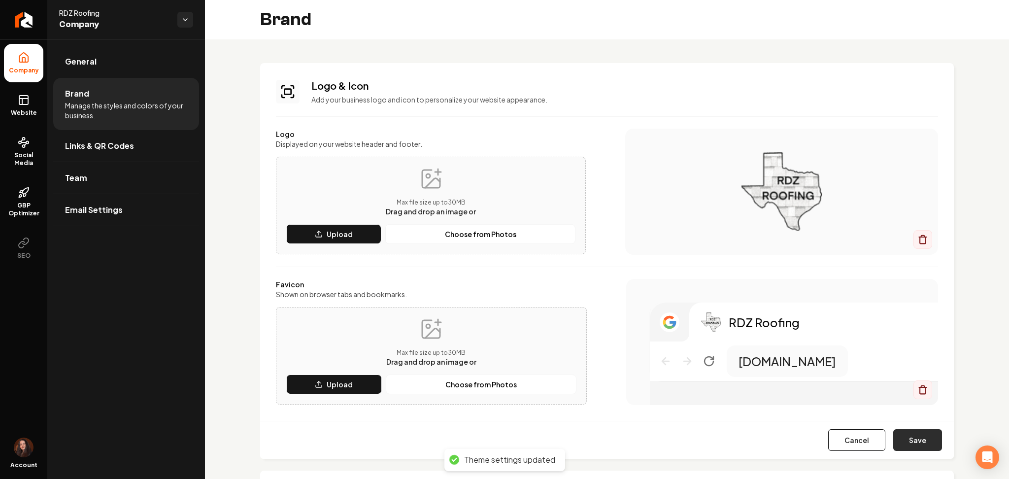
click at [923, 429] on button "Save" at bounding box center [917, 440] width 49 height 22
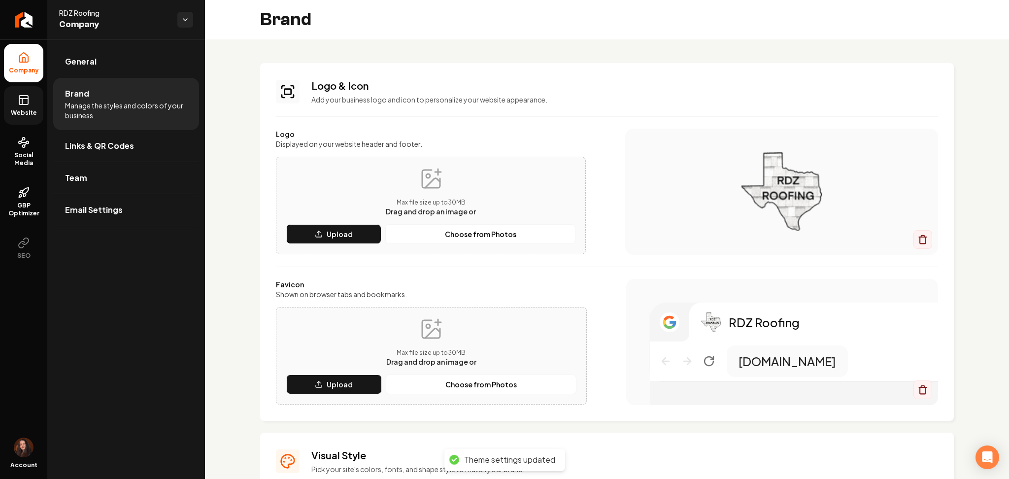
click at [37, 119] on link "Website" at bounding box center [23, 105] width 39 height 38
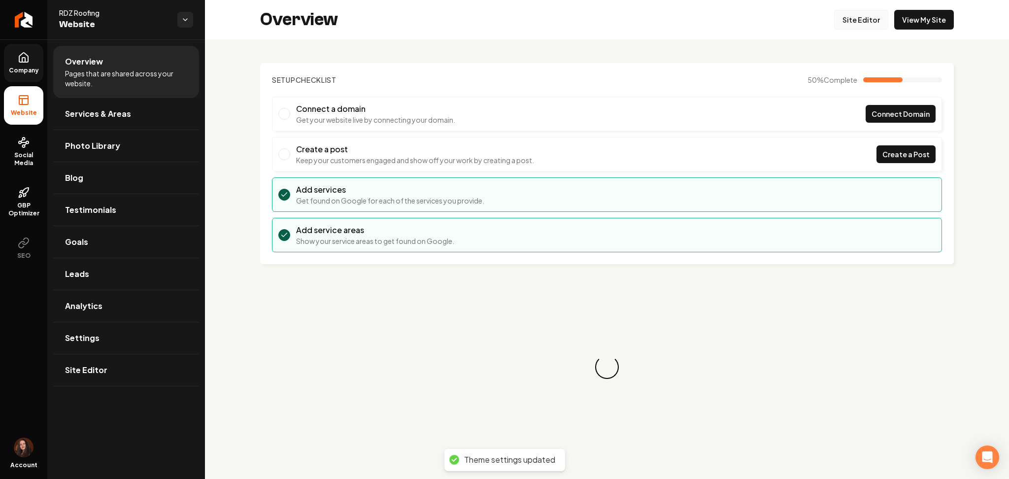
click at [853, 26] on link "Site Editor" at bounding box center [861, 20] width 54 height 20
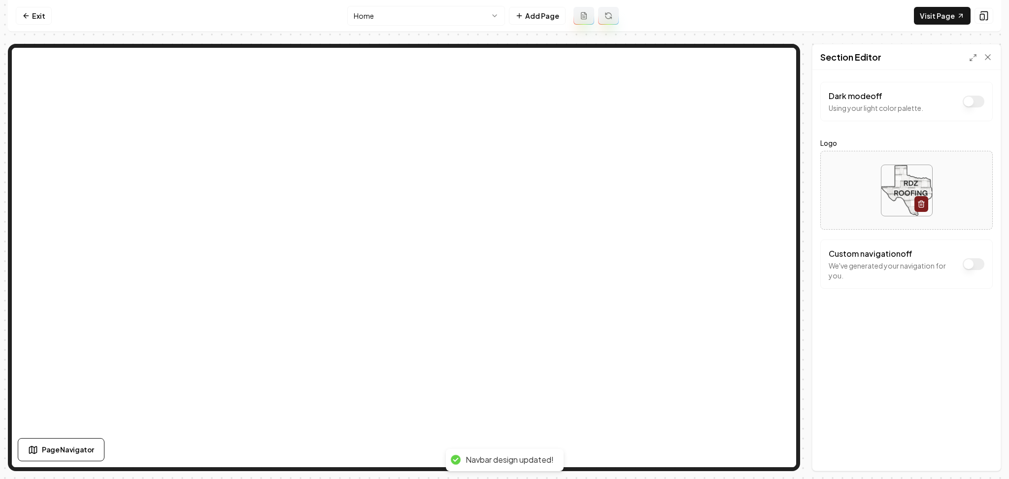
click at [974, 104] on button "Dark mode off" at bounding box center [974, 102] width 22 height 12
click at [987, 448] on button "Save" at bounding box center [978, 454] width 29 height 18
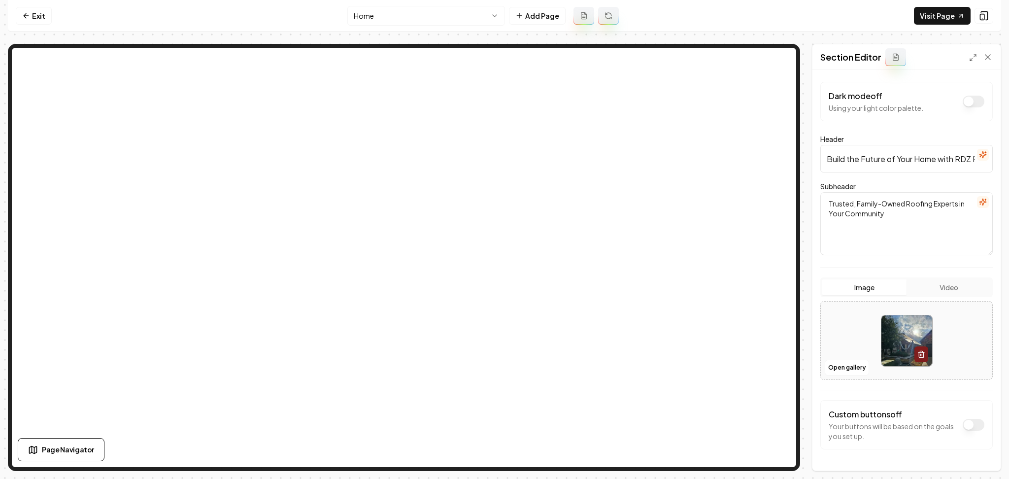
click at [977, 102] on div "Dark mode off Using your light color palette." at bounding box center [906, 101] width 172 height 39
click at [968, 101] on button "Dark mode off" at bounding box center [974, 102] width 22 height 12
click at [987, 455] on button "Save" at bounding box center [978, 454] width 29 height 18
click at [43, 16] on link "Exit" at bounding box center [34, 16] width 36 height 18
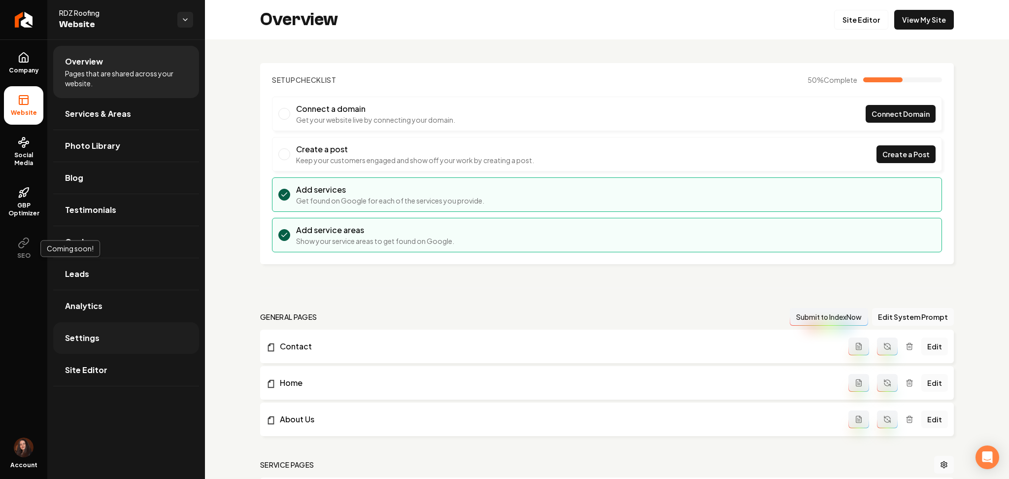
click at [86, 339] on span "Settings" at bounding box center [82, 338] width 34 height 12
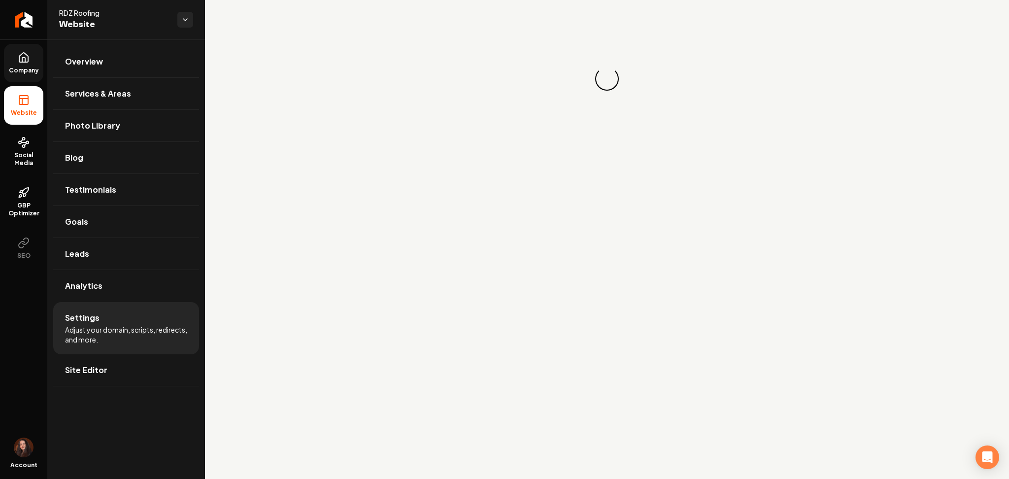
click at [21, 72] on span "Company" at bounding box center [24, 71] width 38 height 8
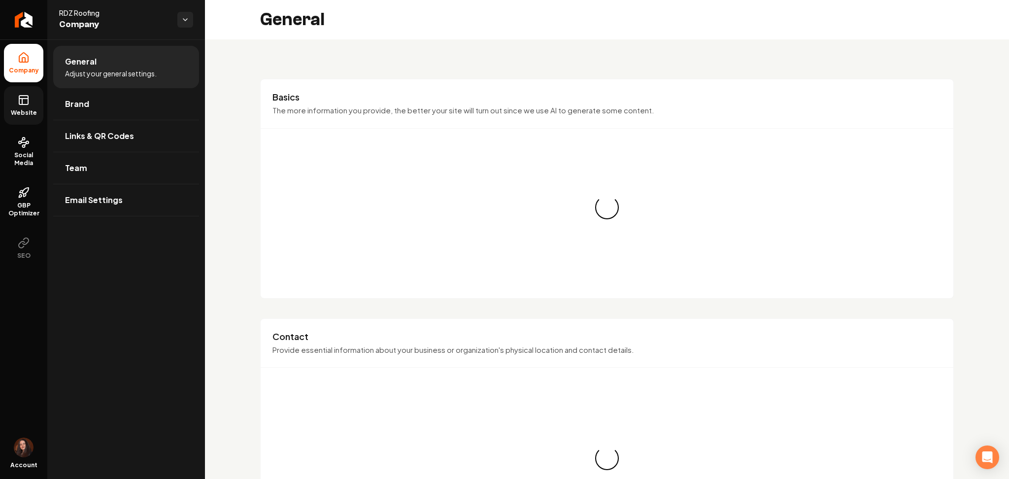
click at [22, 107] on link "Website" at bounding box center [23, 105] width 39 height 38
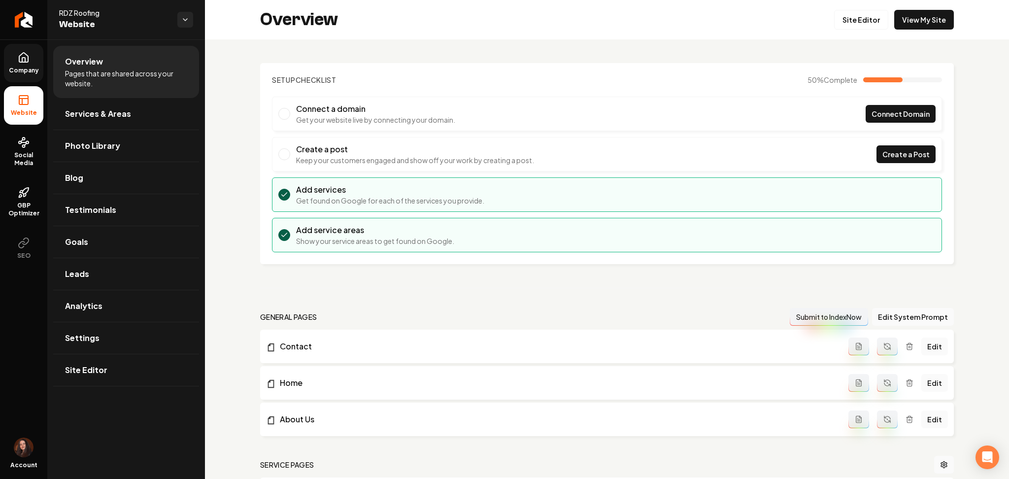
click at [46, 72] on ul "Company Website Social Media GBP Optimizer SEO" at bounding box center [23, 155] width 47 height 232
click at [38, 70] on span "Company" at bounding box center [24, 71] width 38 height 8
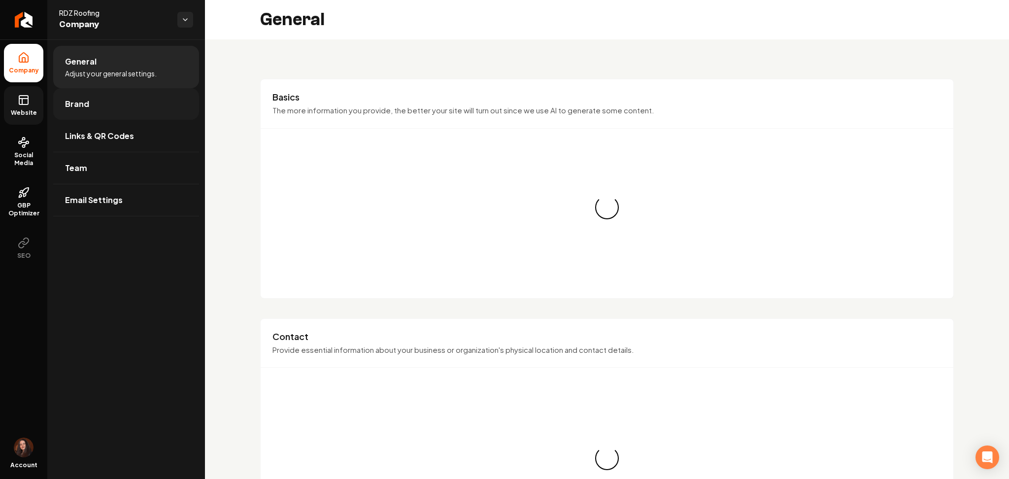
click at [80, 99] on span "Brand" at bounding box center [77, 104] width 24 height 12
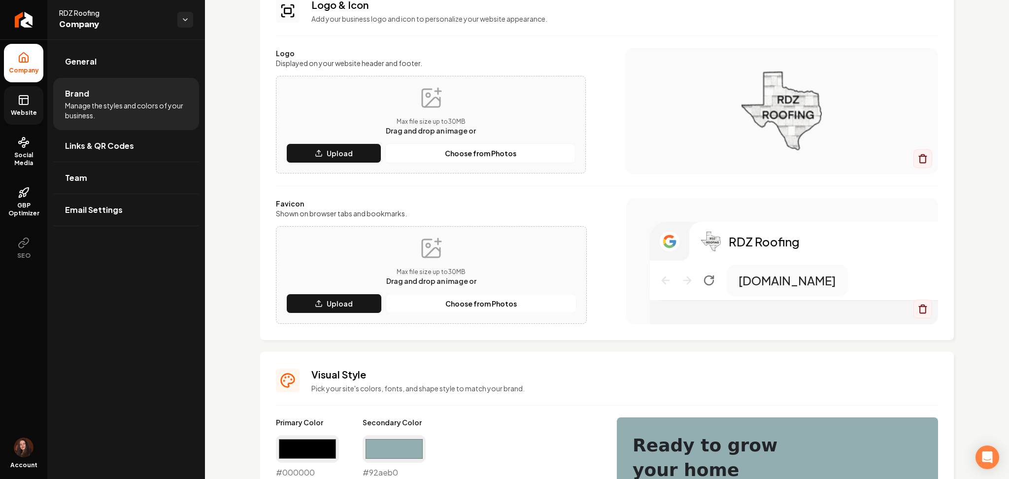
scroll to position [197, 0]
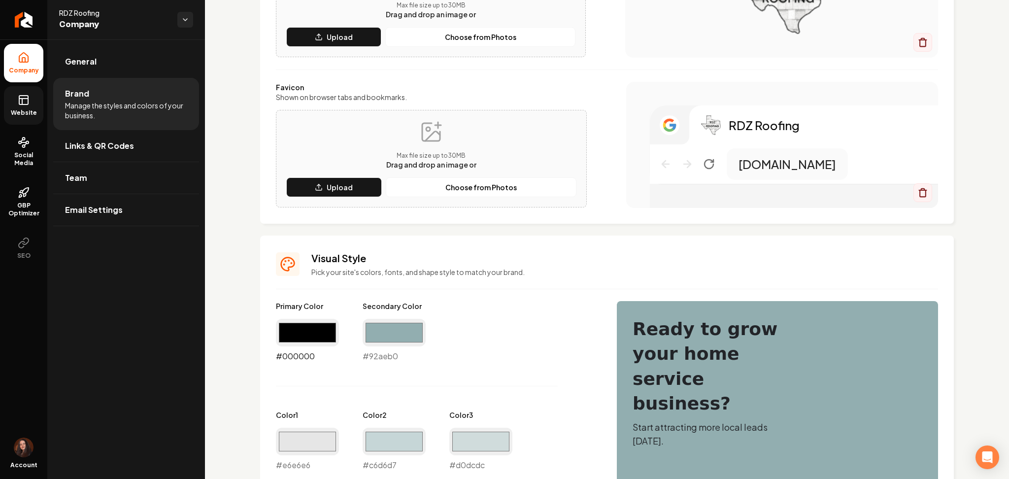
click at [281, 326] on input "#000000" at bounding box center [307, 333] width 63 height 28
type input "#31393a"
click at [534, 372] on div "Primary Color #31393a #31393a Secondary Color #92aeb0 #92aeb0 Color 1 #e6e6e6 #…" at bounding box center [436, 470] width 321 height 339
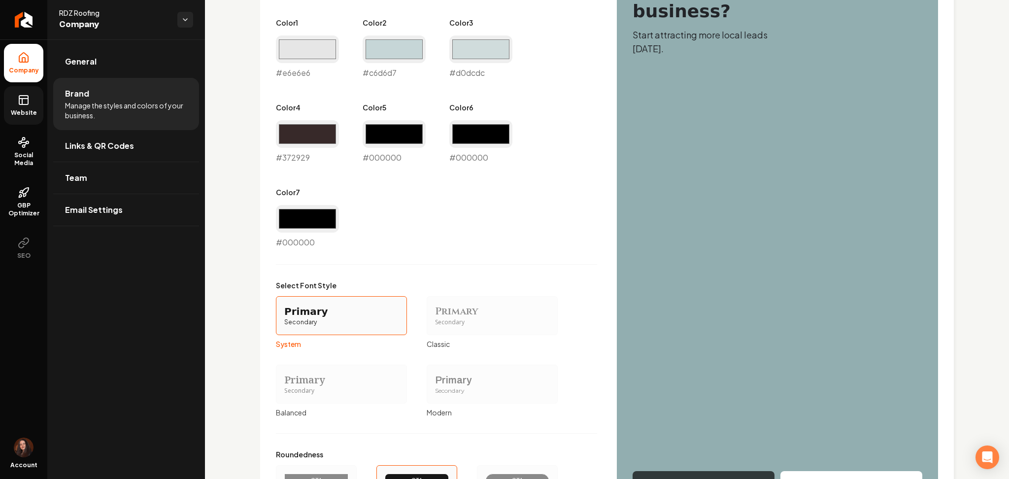
scroll to position [591, 0]
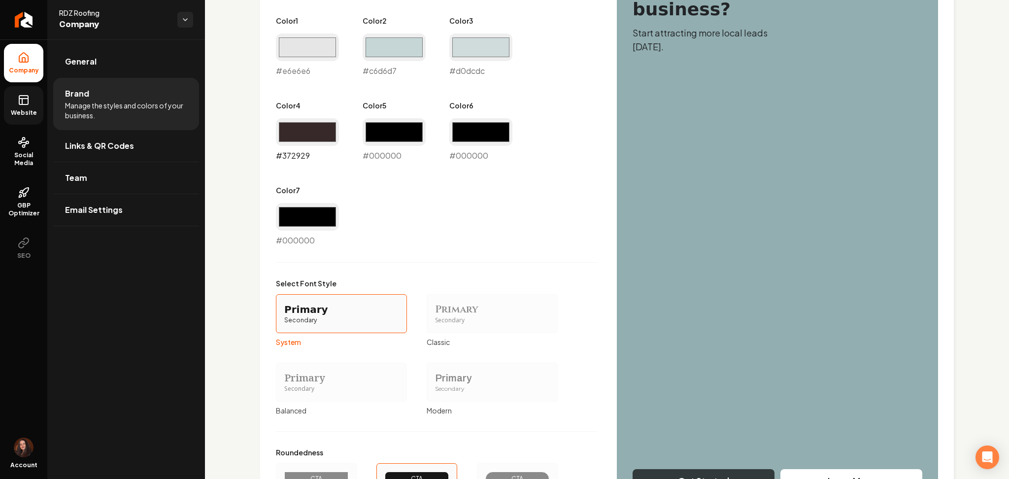
click at [279, 141] on input "#372929" at bounding box center [307, 132] width 63 height 28
type input "#414444"
click at [261, 181] on div "Visual Style Pick your site's colors, fonts, and shape style to match your bran…" at bounding box center [607, 201] width 694 height 721
click at [285, 206] on input "#000000" at bounding box center [307, 217] width 63 height 28
type input "#1f1f23"
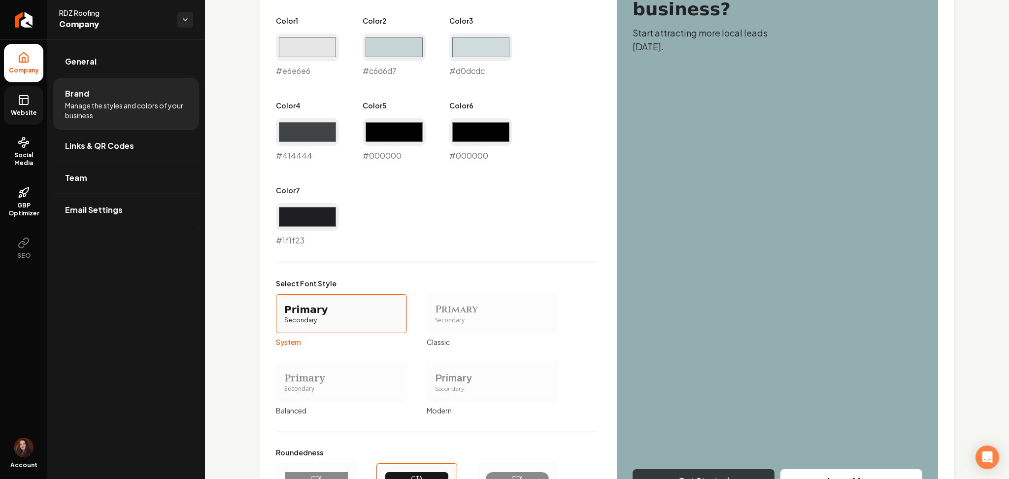
click at [645, 286] on div "Primary Color #31393a #31393a Secondary Color #92aeb0 #92aeb0 Color 1 #e6e6e6 #…" at bounding box center [607, 208] width 662 height 602
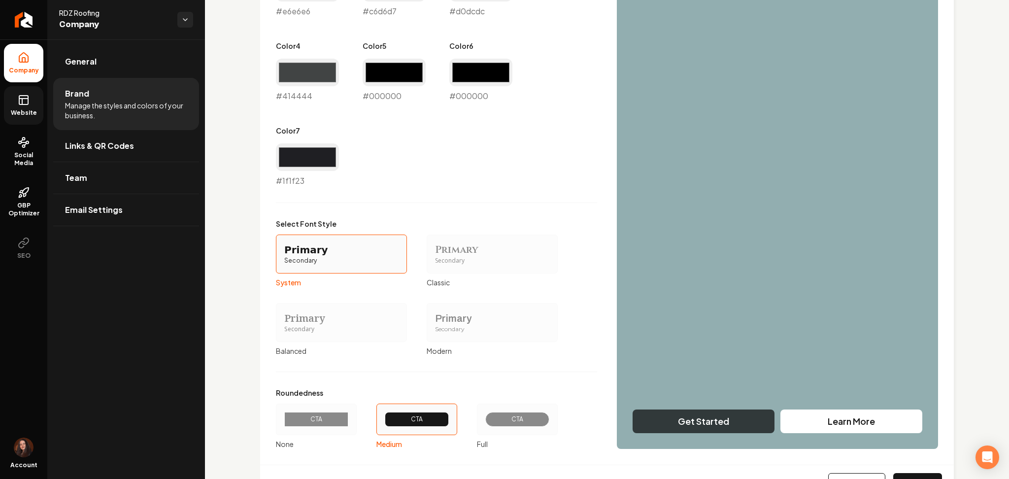
scroll to position [698, 0]
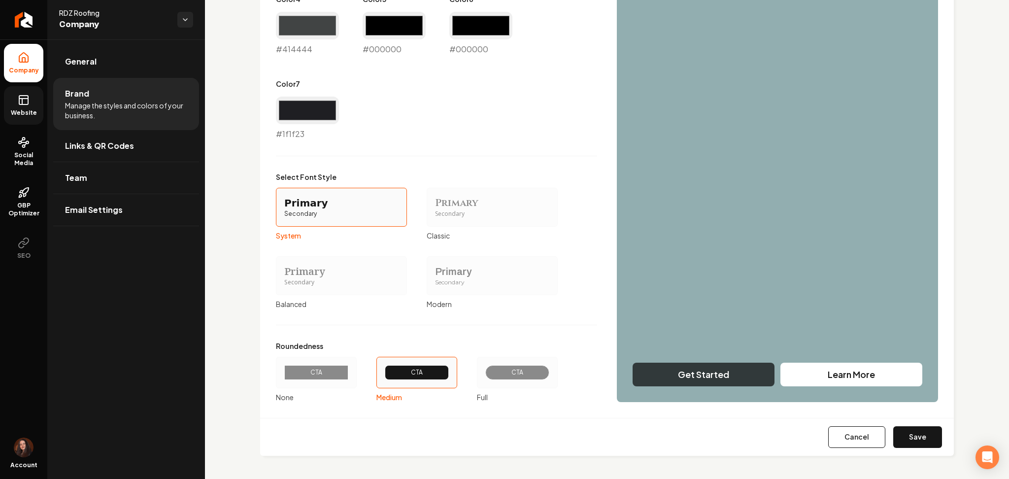
click at [913, 433] on button "Save" at bounding box center [917, 437] width 49 height 22
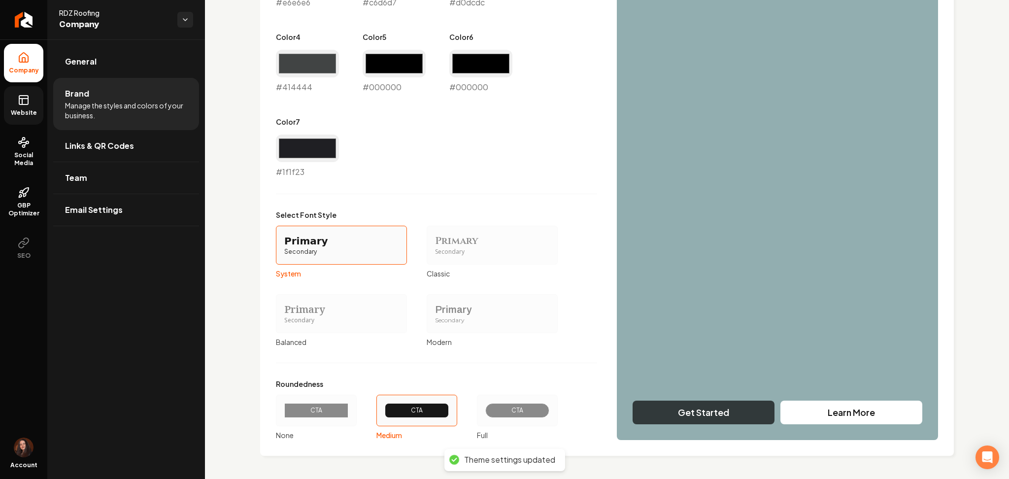
click at [9, 113] on span "Website" at bounding box center [24, 113] width 34 height 8
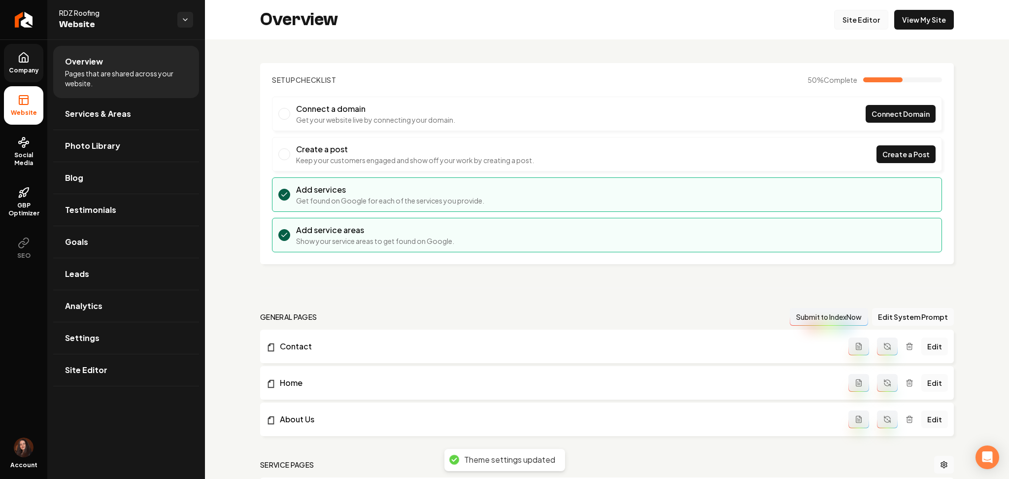
click at [858, 27] on link "Site Editor" at bounding box center [861, 20] width 54 height 20
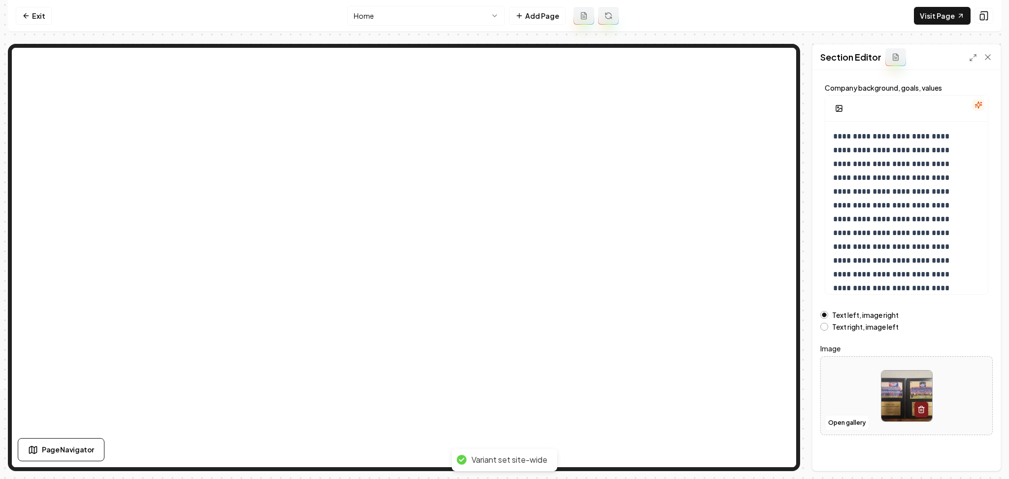
scroll to position [53, 0]
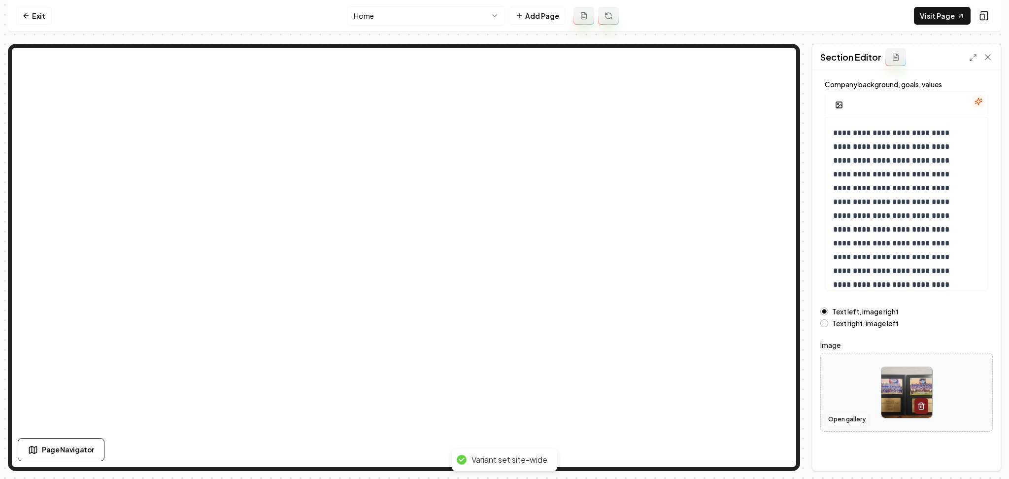
click at [862, 421] on button "Open gallery" at bounding box center [847, 419] width 44 height 16
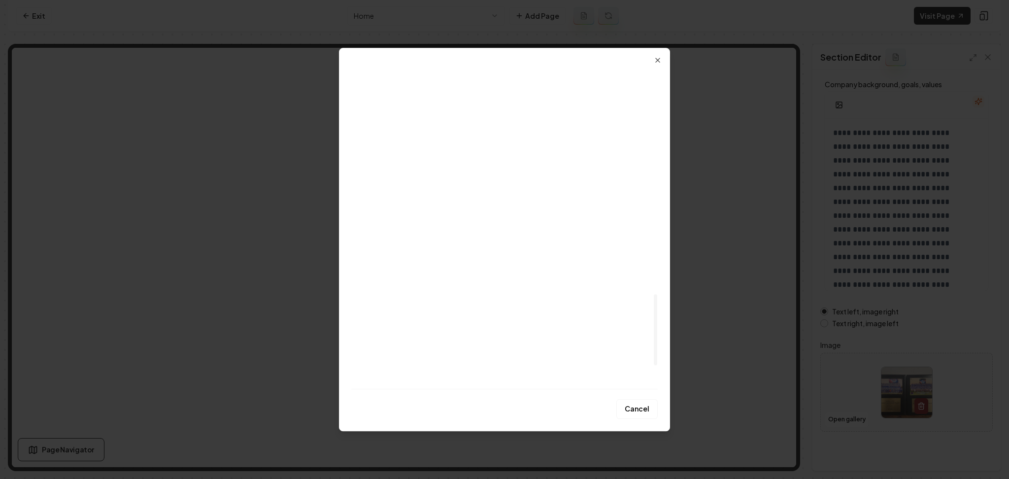
scroll to position [1125, 0]
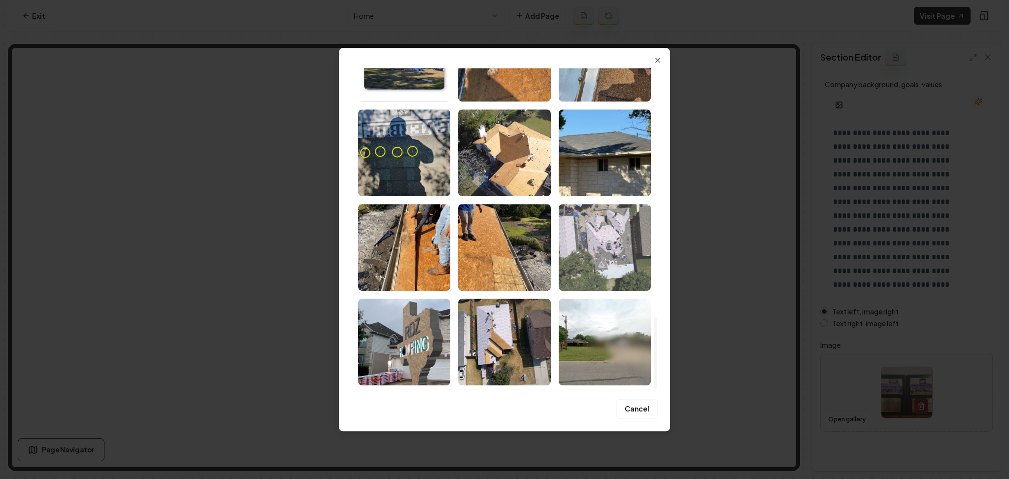
click at [625, 231] on img "Select image image_68adb48b5c7cd75eb86328ce.jpeg" at bounding box center [605, 247] width 92 height 87
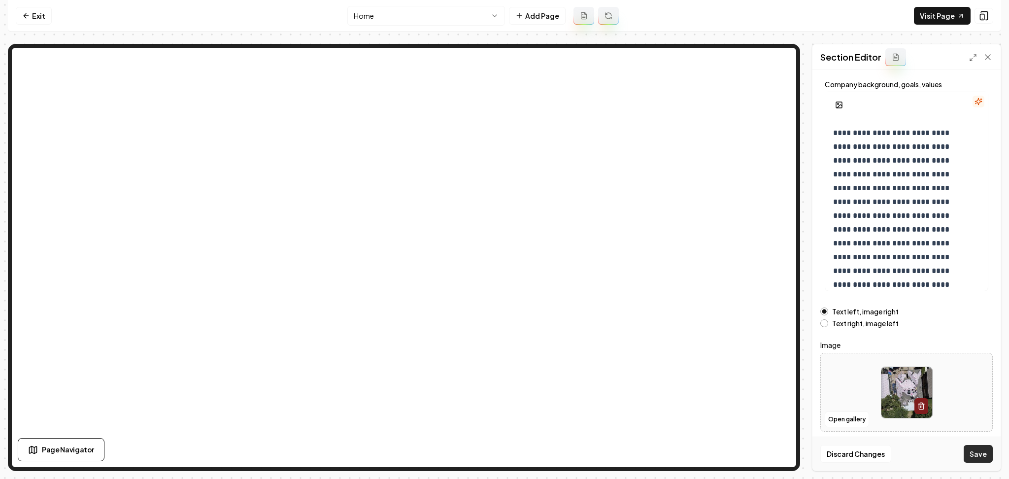
click at [972, 457] on button "Save" at bounding box center [978, 454] width 29 height 18
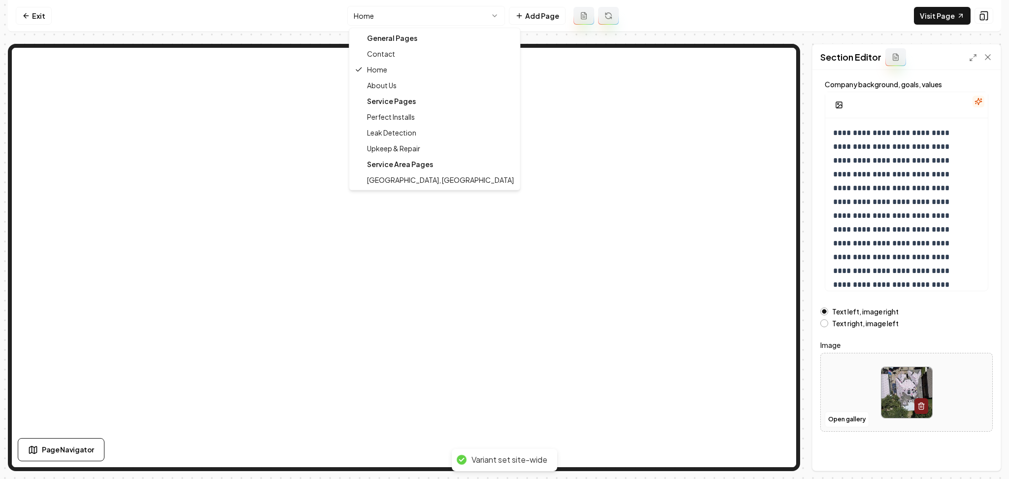
click at [424, 24] on html "**********" at bounding box center [504, 239] width 1009 height 479
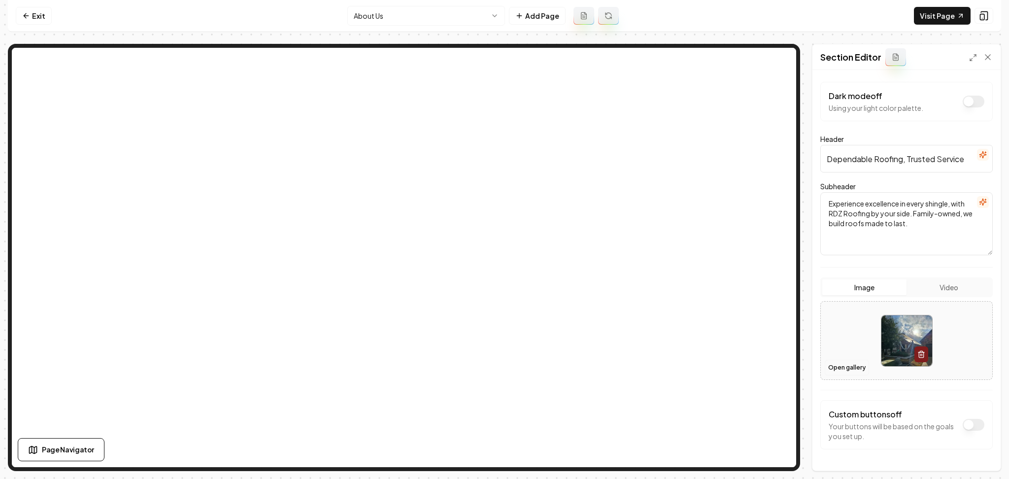
click at [862, 373] on button "Open gallery" at bounding box center [847, 368] width 44 height 16
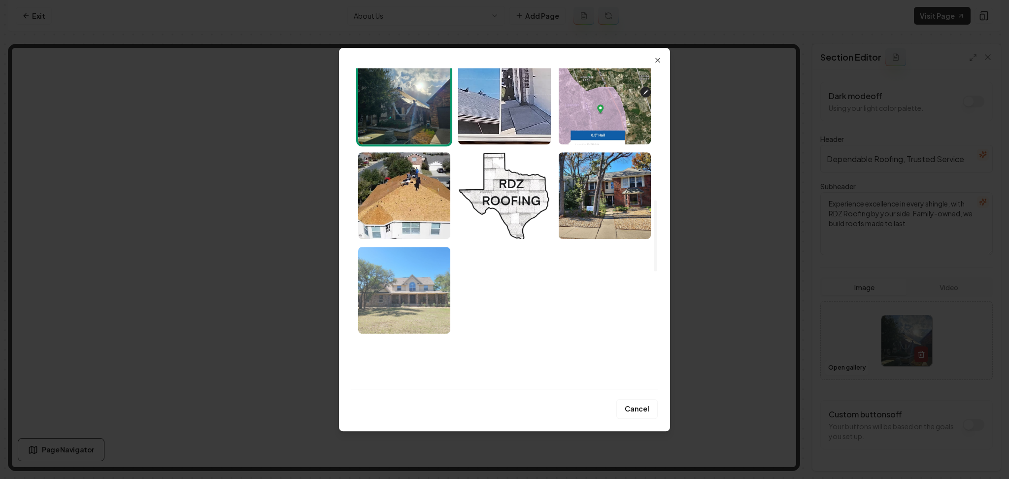
scroll to position [722, 0]
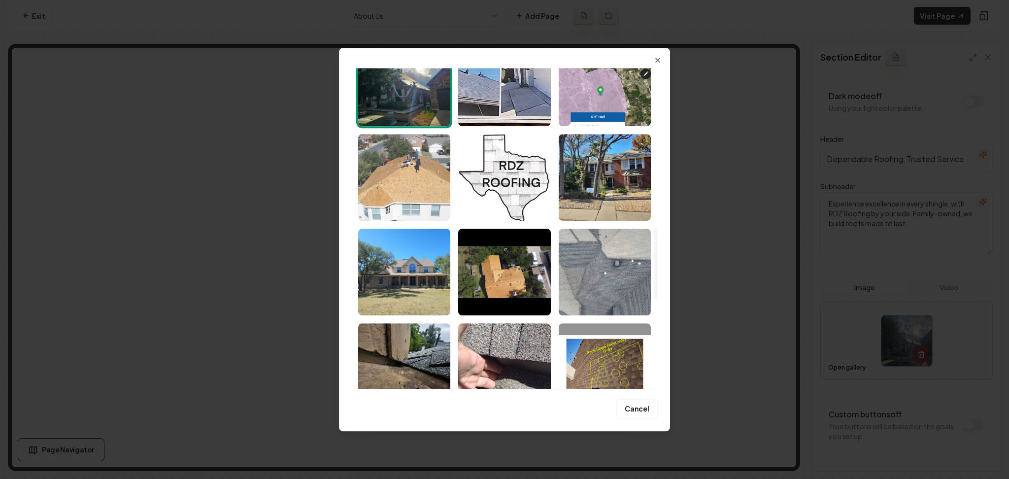
click at [396, 192] on img "Select image image_68adb48c5c7cd75eb8633114.jpeg" at bounding box center [404, 177] width 92 height 87
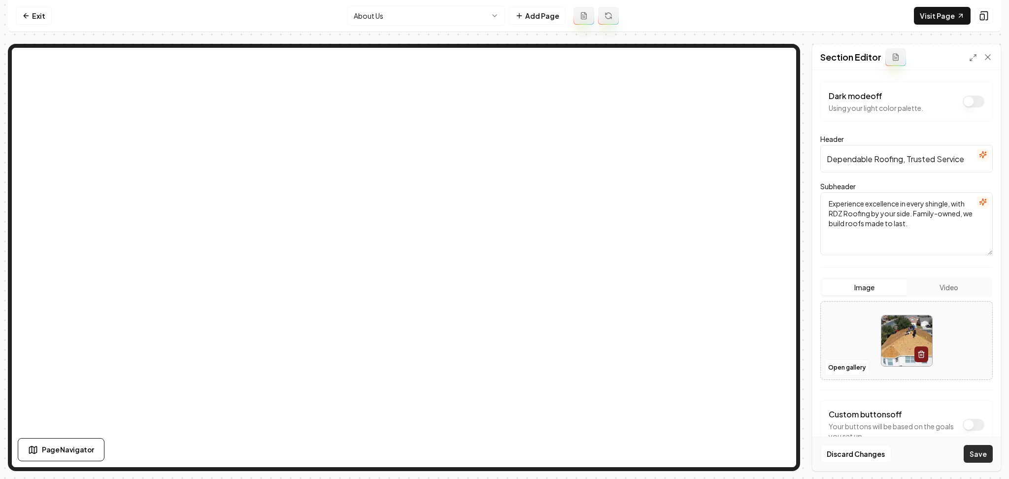
click at [971, 458] on button "Save" at bounding box center [978, 454] width 29 height 18
click at [837, 372] on button "Open gallery" at bounding box center [847, 368] width 44 height 16
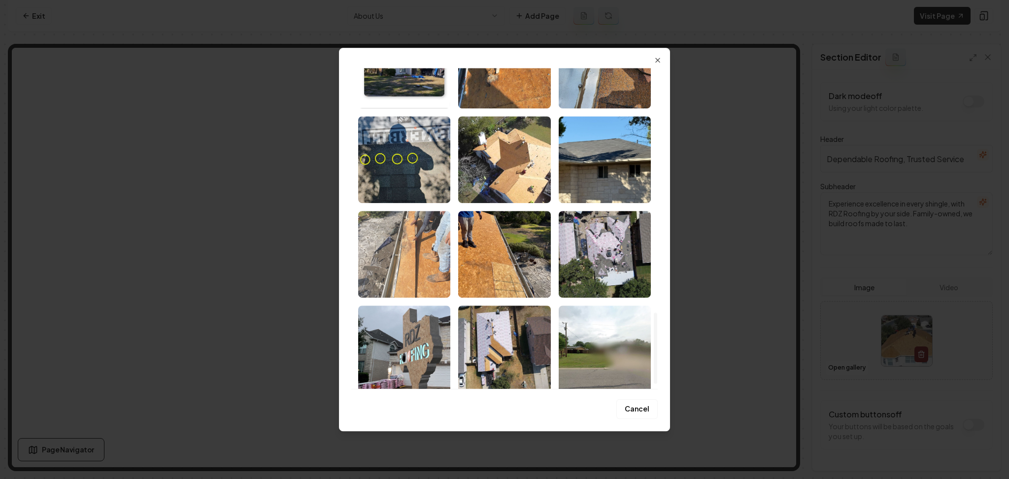
scroll to position [1125, 0]
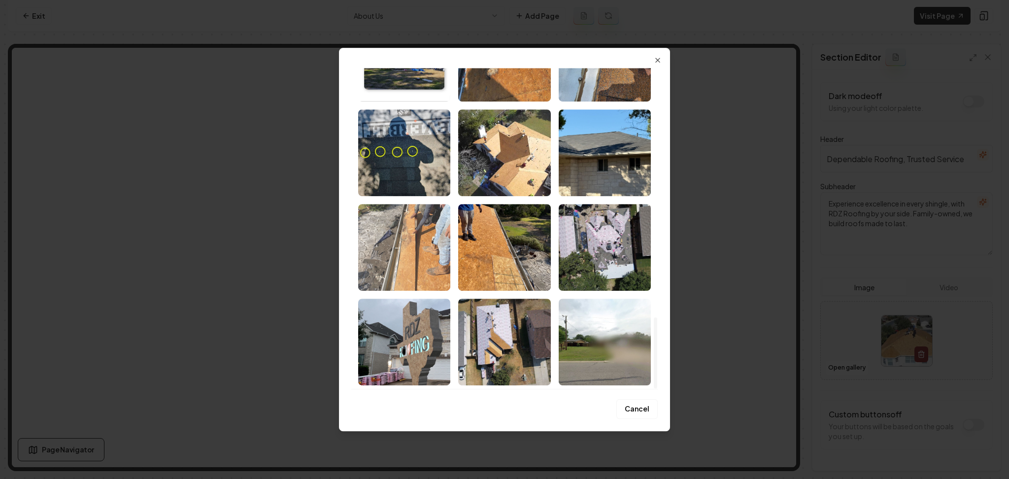
click at [399, 243] on img "Select image image_68adb48b5c7cd75eb8632cc2.jpeg" at bounding box center [404, 247] width 92 height 87
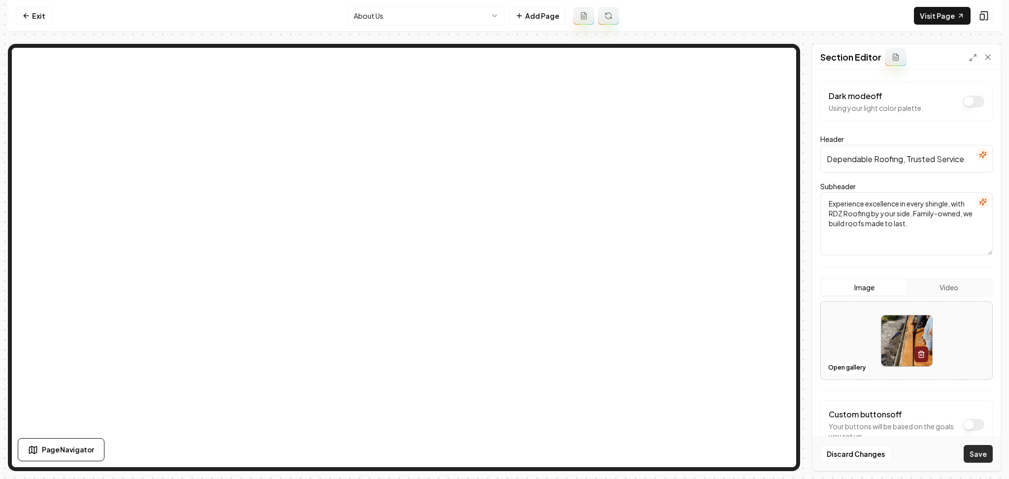
click at [973, 449] on button "Save" at bounding box center [978, 454] width 29 height 18
click at [844, 372] on button "Open gallery" at bounding box center [847, 368] width 44 height 16
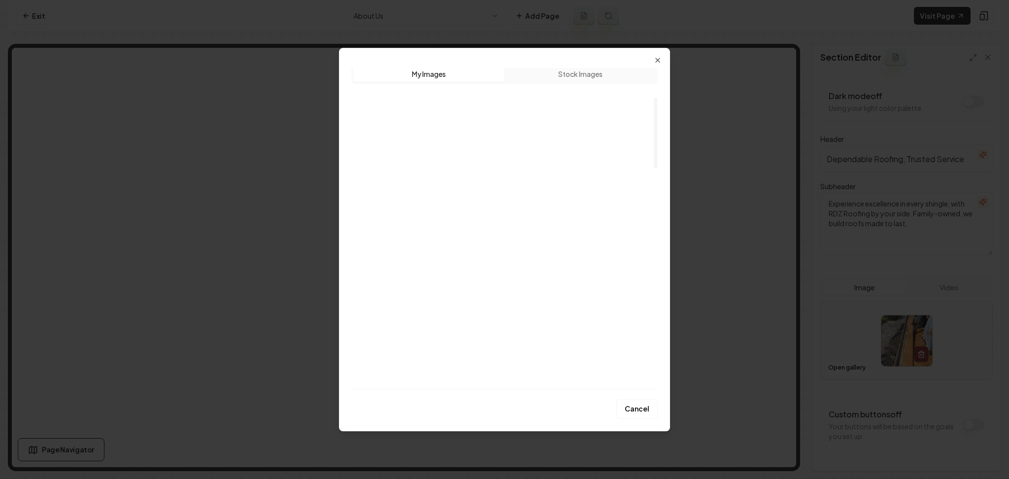
scroll to position [0, 0]
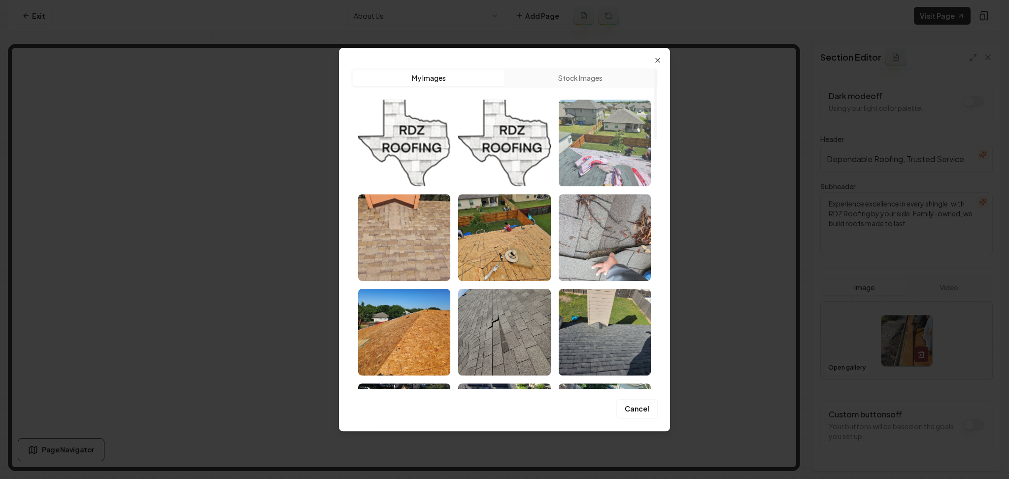
click at [598, 144] on img "Select image image_68adb48d5c7cd75eb86334e8.jpeg" at bounding box center [605, 143] width 92 height 87
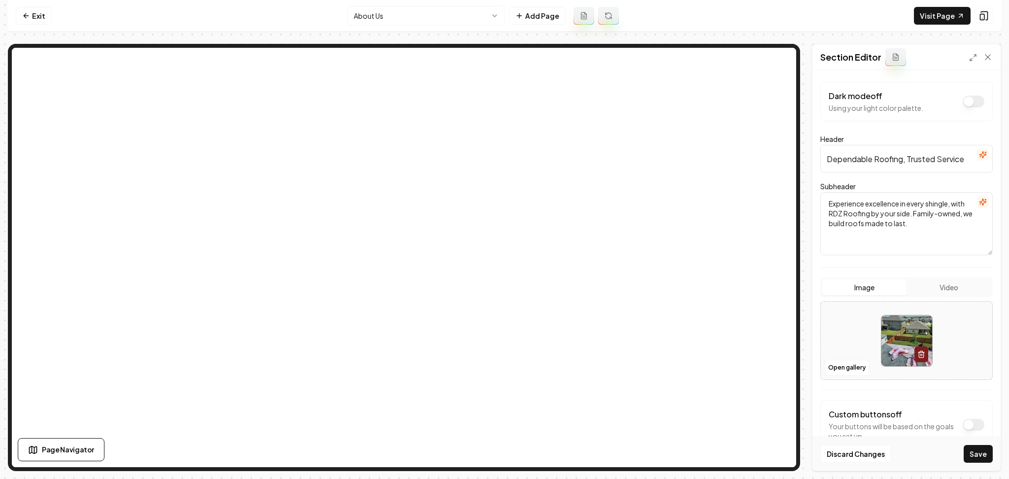
click at [990, 451] on div "Dark mode off Using your light color palette. Header Dependable Roofing, Truste…" at bounding box center [906, 270] width 188 height 401
click at [976, 452] on button "Save" at bounding box center [978, 454] width 29 height 18
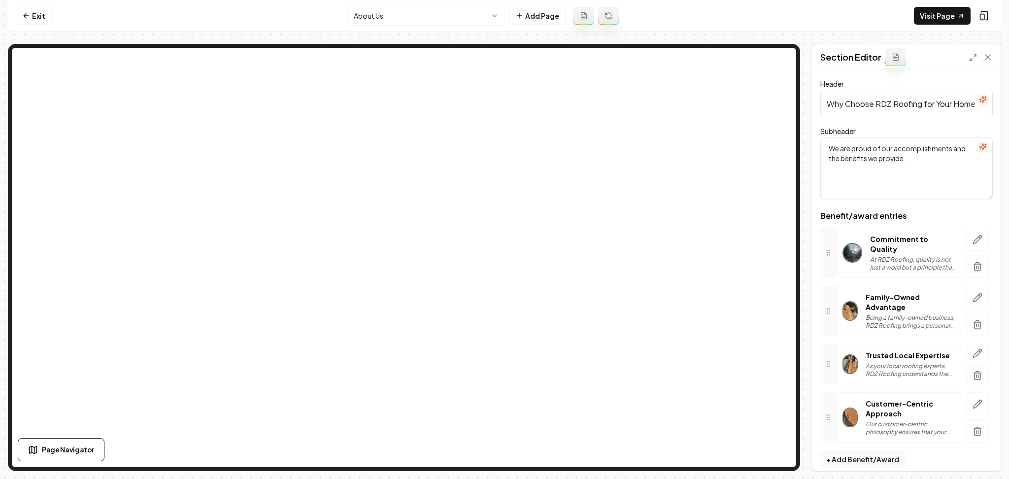
scroll to position [9, 0]
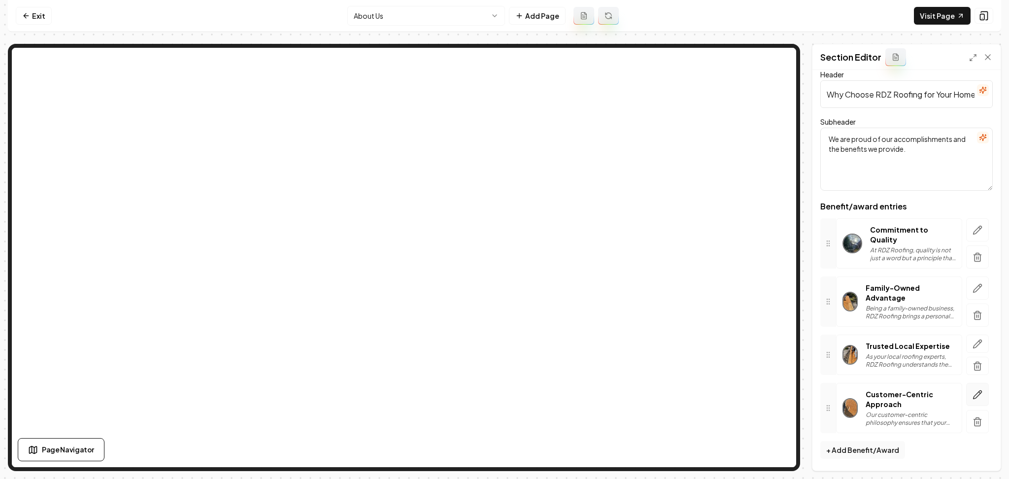
click at [966, 389] on button "button" at bounding box center [977, 394] width 23 height 23
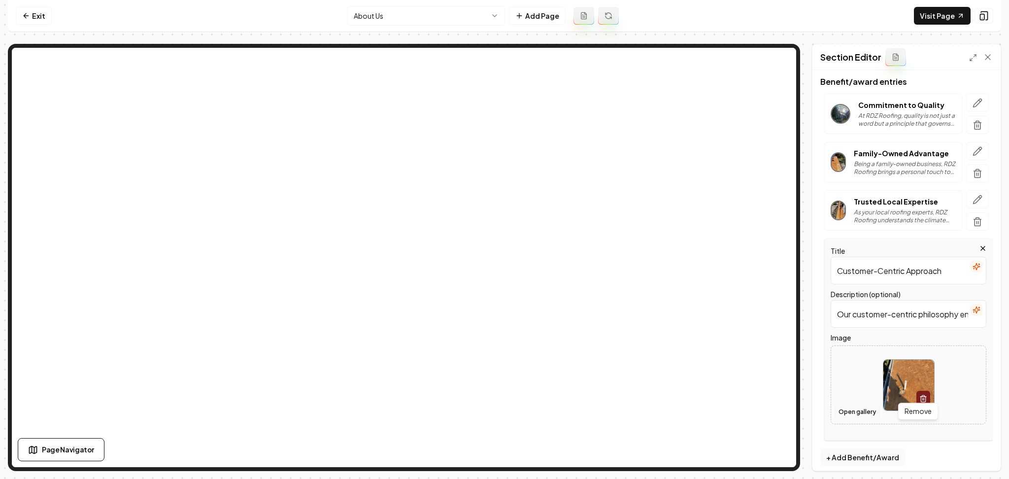
scroll to position [141, 0]
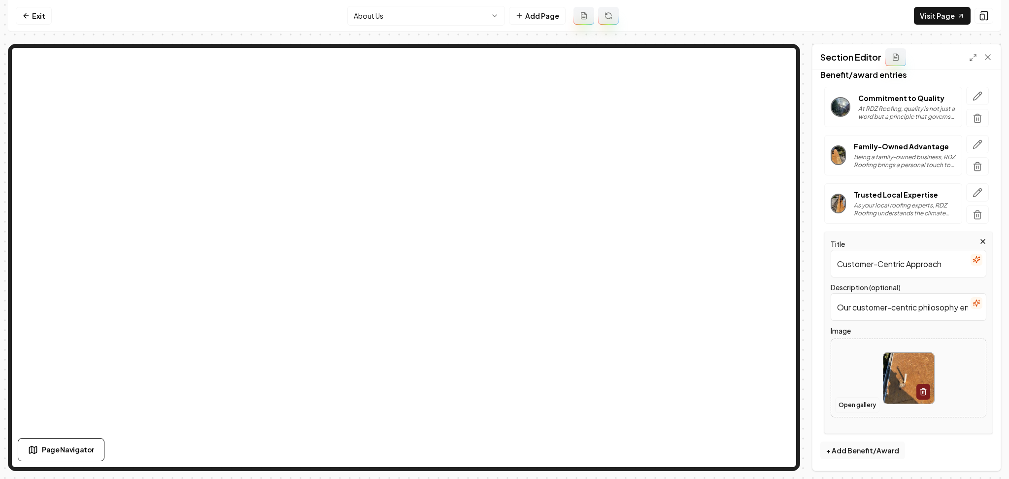
click at [866, 403] on button "Open gallery" at bounding box center [857, 405] width 44 height 16
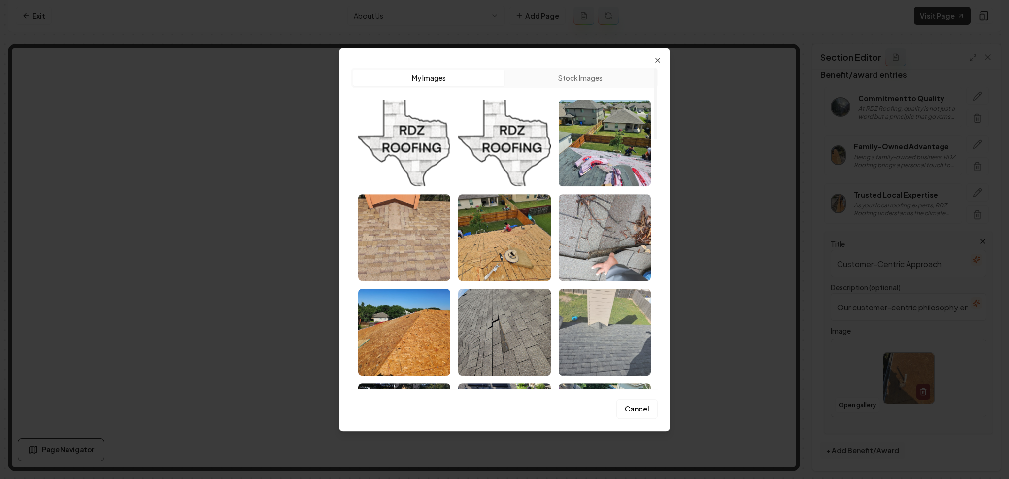
click at [602, 335] on img "Select image image_68adb48d5c7cd75eb8633859.jpeg" at bounding box center [605, 332] width 92 height 87
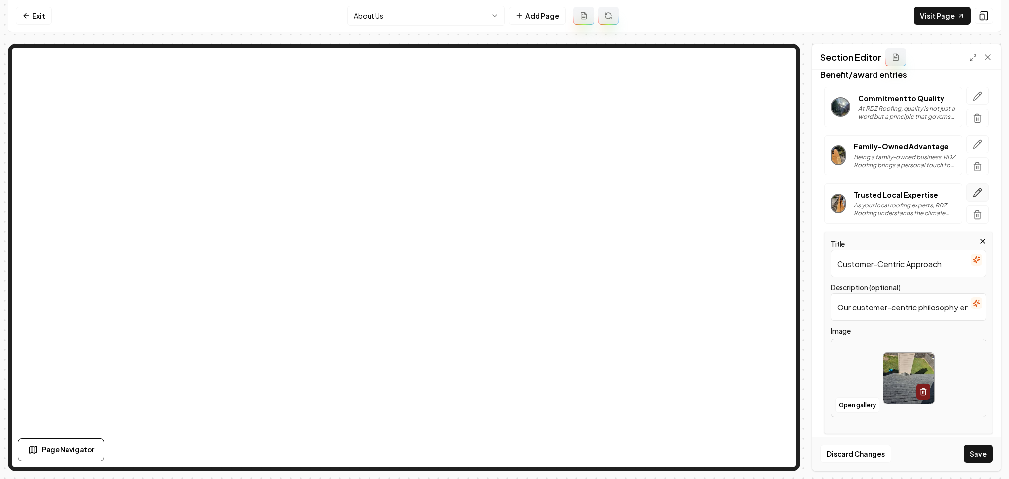
click at [973, 194] on icon "button" at bounding box center [978, 193] width 10 height 10
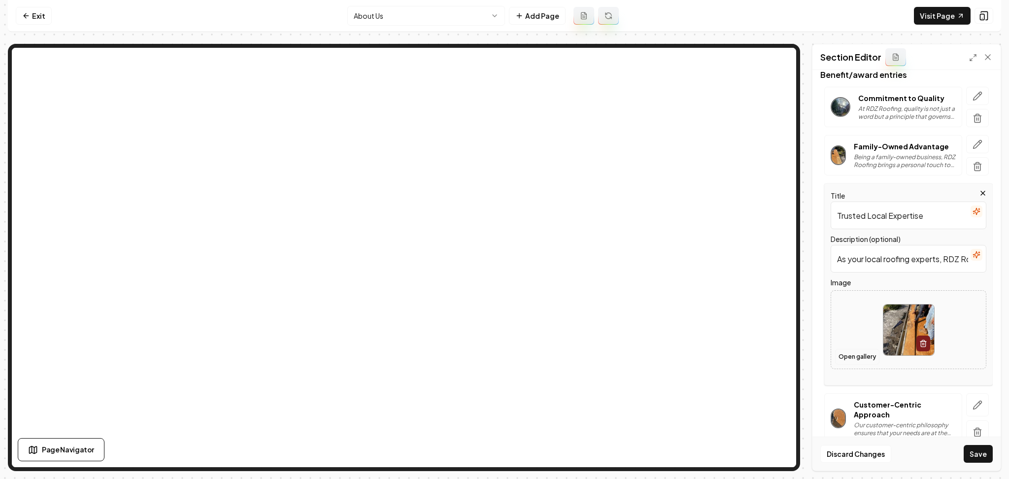
click at [858, 362] on button "Open gallery" at bounding box center [857, 357] width 44 height 16
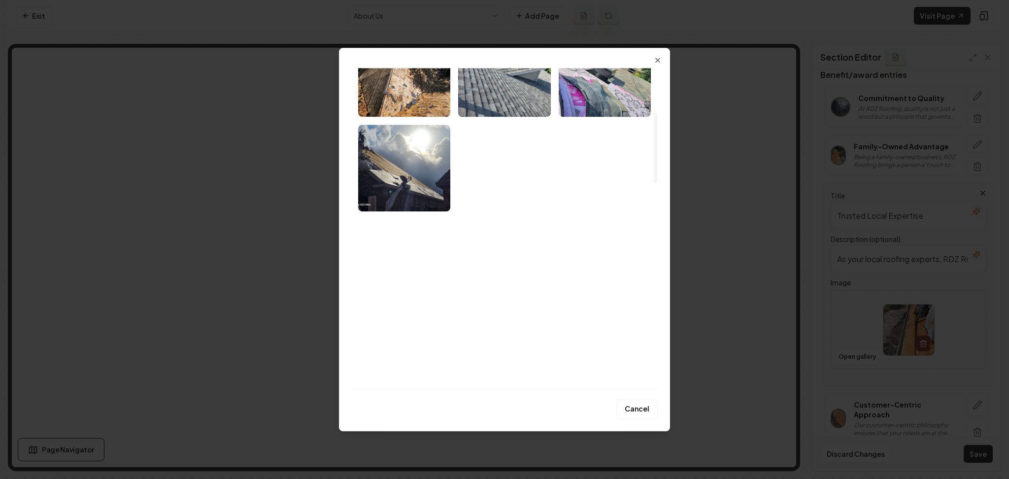
scroll to position [591, 0]
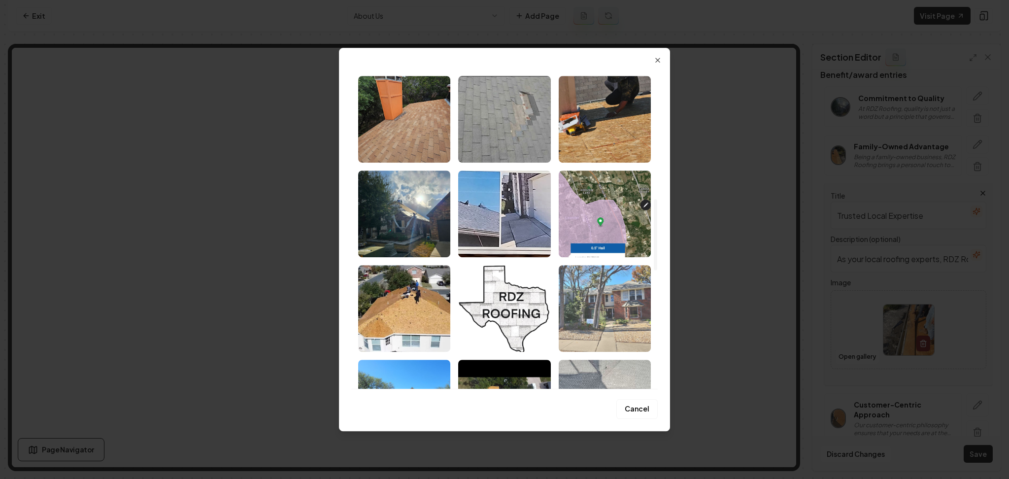
click at [615, 311] on img "Select image image_68adb48c5c7cd75eb8633350.jpeg" at bounding box center [605, 308] width 92 height 87
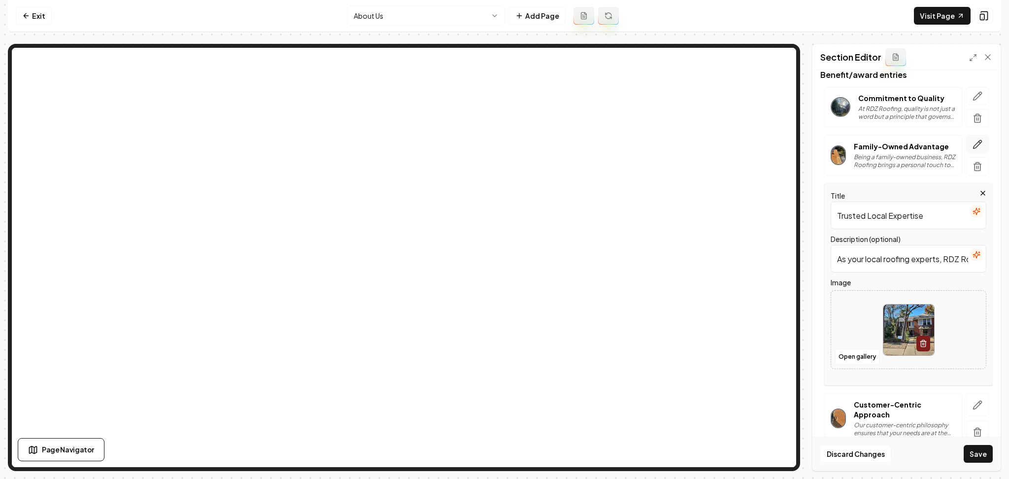
click at [974, 141] on icon "button" at bounding box center [978, 144] width 8 height 8
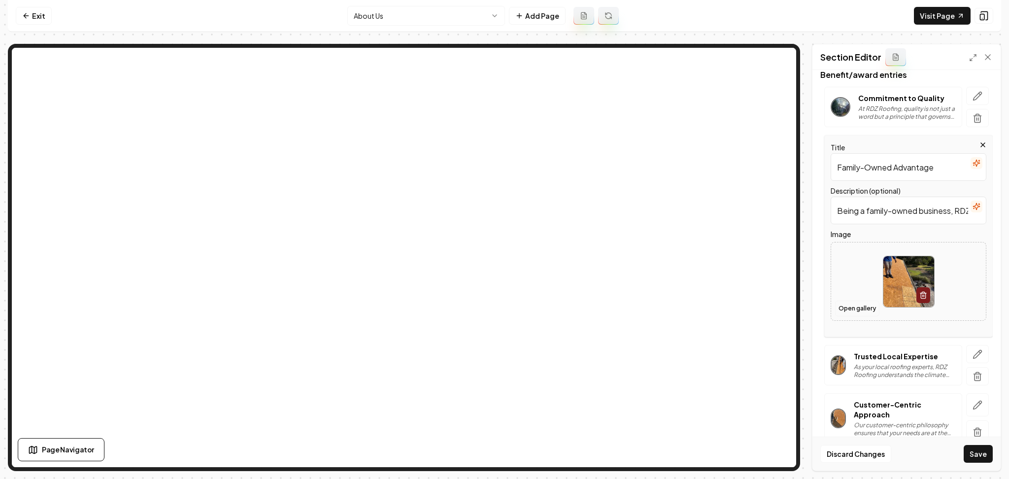
click at [846, 307] on button "Open gallery" at bounding box center [857, 309] width 44 height 16
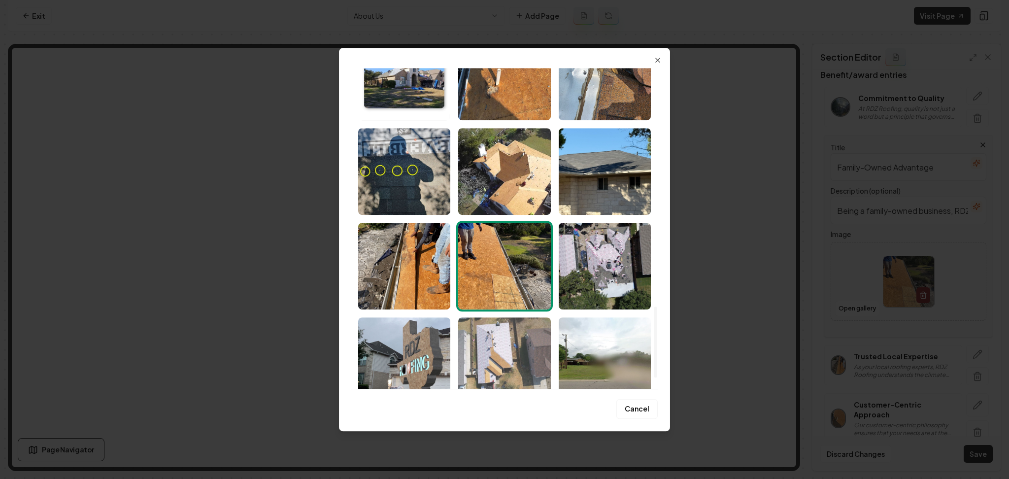
scroll to position [1125, 0]
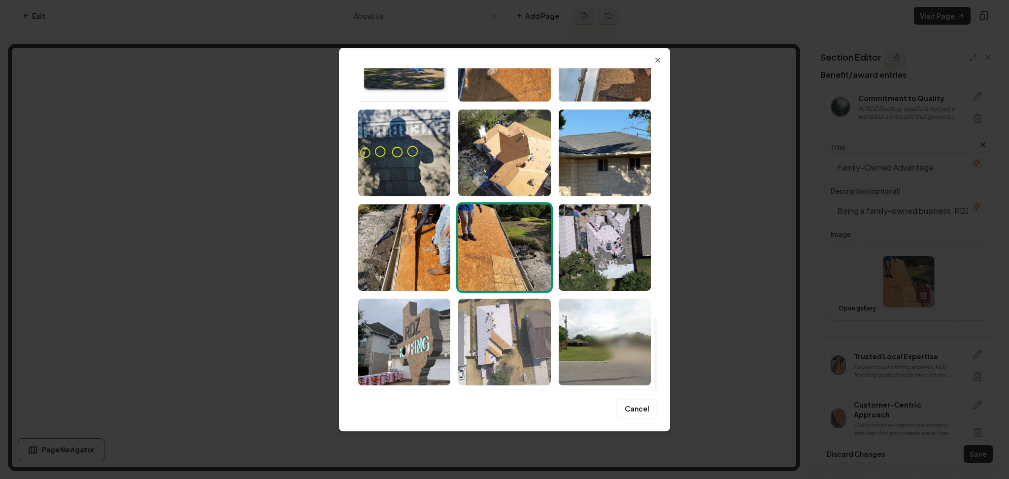
click at [505, 354] on img "Select image image_68adb48b5c7cd75eb86328a4.jpeg" at bounding box center [504, 342] width 92 height 87
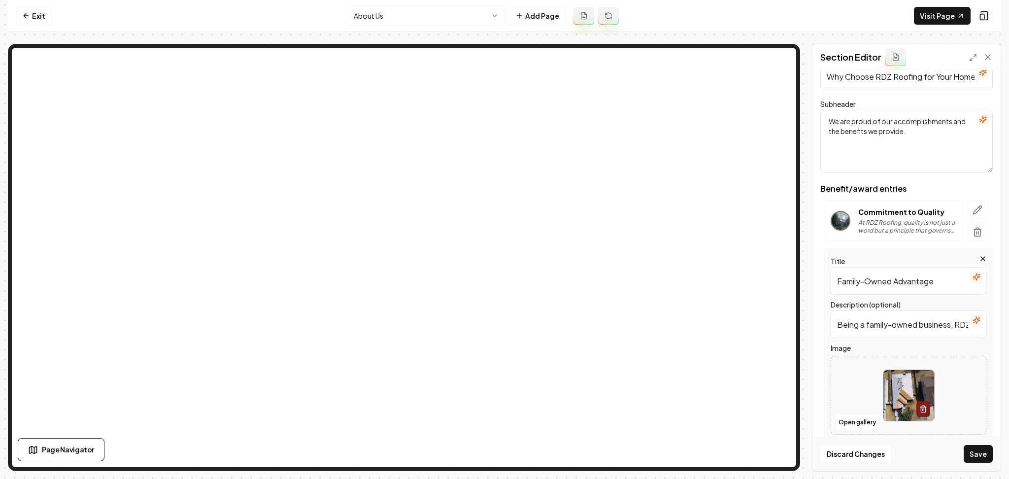
scroll to position [0, 0]
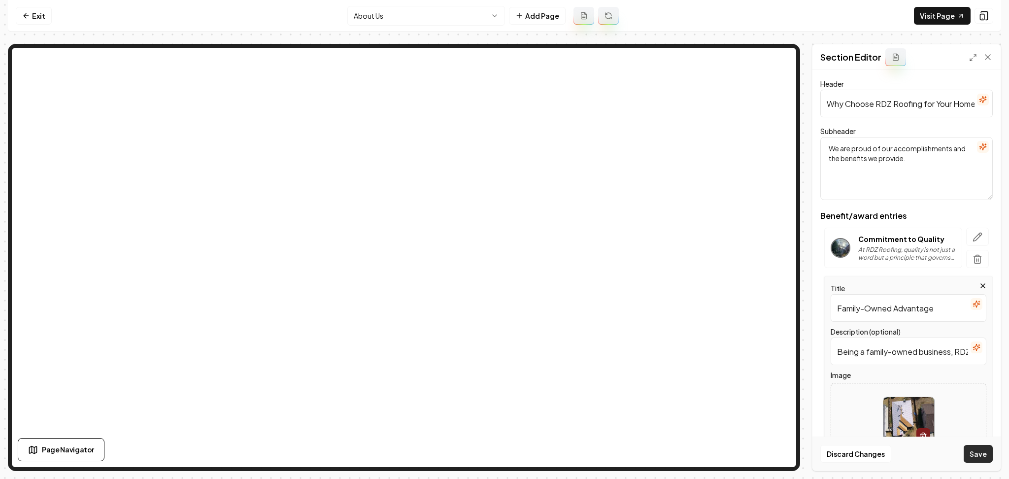
click at [988, 461] on button "Save" at bounding box center [978, 454] width 29 height 18
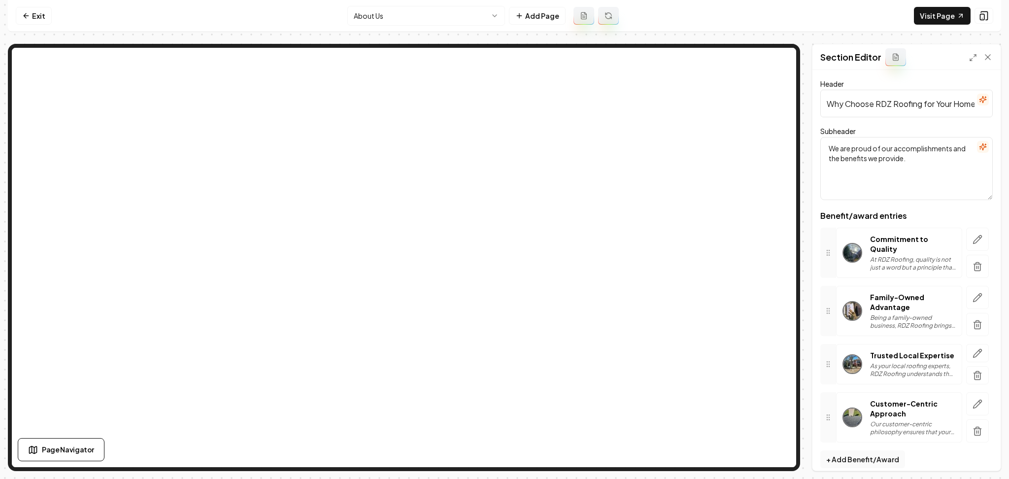
click at [412, 24] on html "Computer Required This feature is only available on a computer. Please switch t…" at bounding box center [504, 239] width 1009 height 479
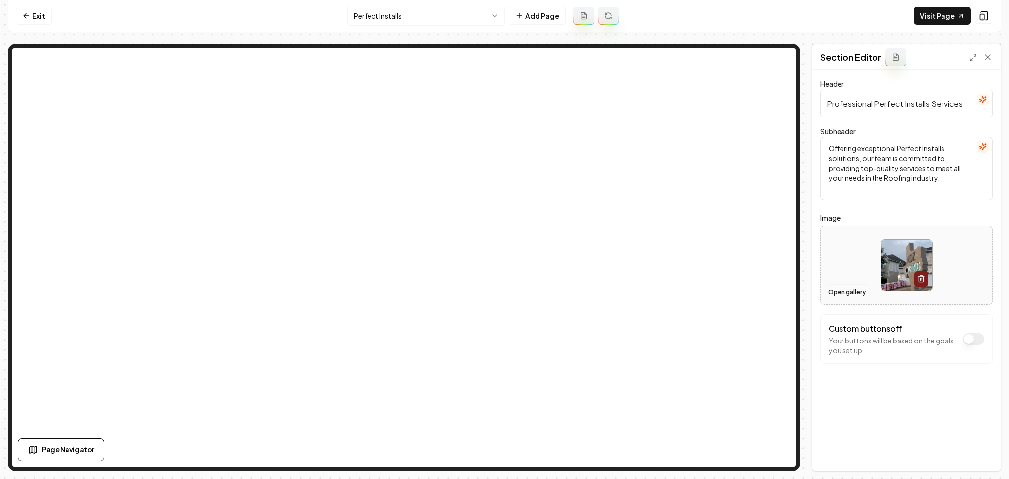
click at [840, 291] on button "Open gallery" at bounding box center [847, 292] width 44 height 16
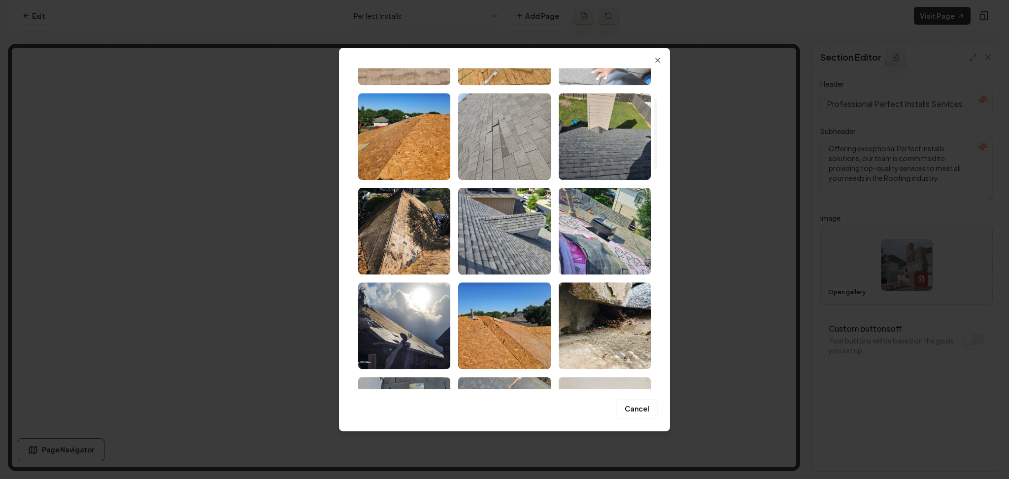
scroll to position [197, 0]
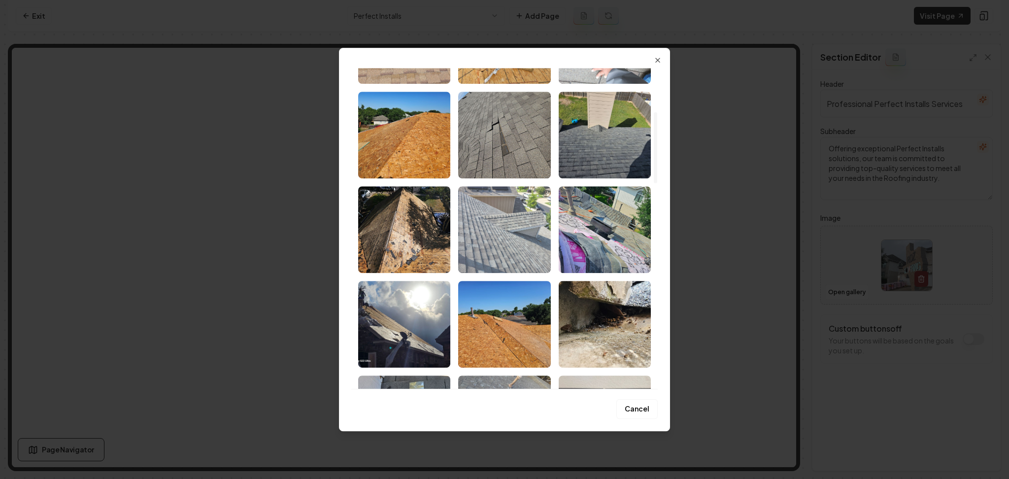
click at [528, 238] on img "Select image image_68adb48d5c7cd75eb86336f0.jpeg" at bounding box center [504, 229] width 92 height 87
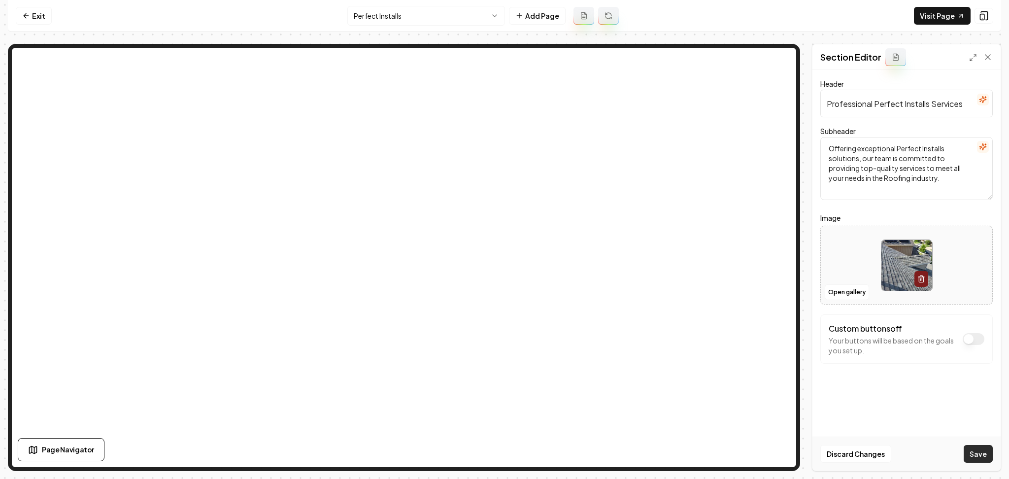
click at [984, 452] on button "Save" at bounding box center [978, 454] width 29 height 18
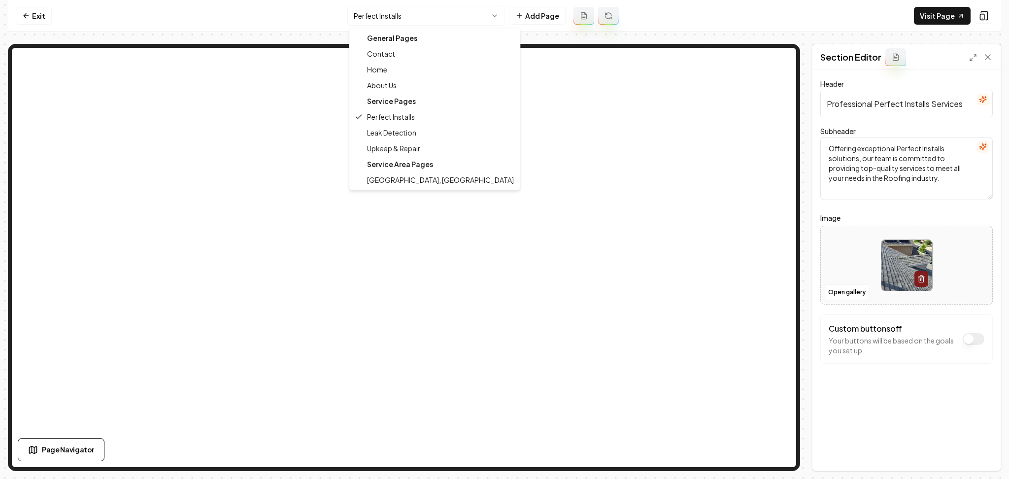
click at [412, 17] on html "Computer Required This feature is only available on a computer. Please switch t…" at bounding box center [504, 239] width 1009 height 479
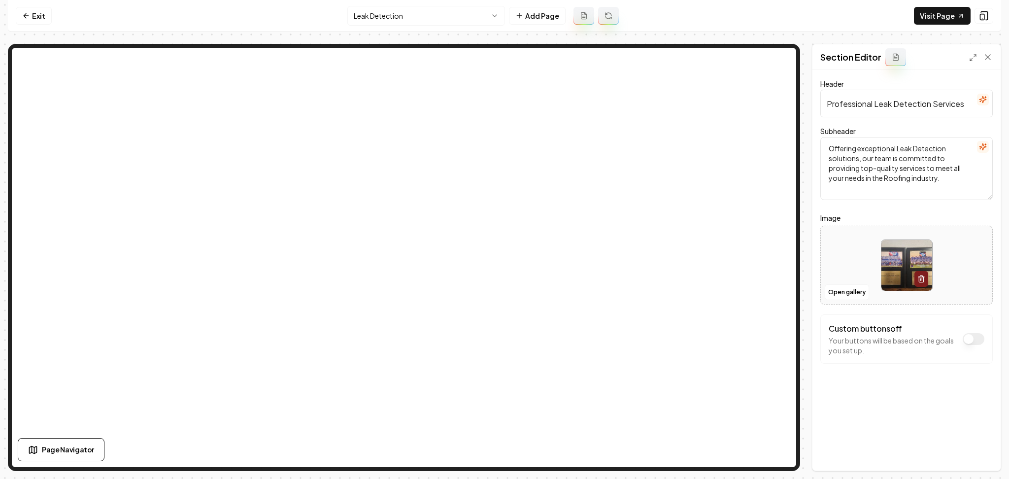
click at [846, 263] on div at bounding box center [906, 266] width 171 height 68
type input "**********"
click at [987, 459] on button "Save" at bounding box center [978, 454] width 29 height 18
click at [457, 23] on html "Computer Required This feature is only available on a computer. Please switch t…" at bounding box center [504, 239] width 1009 height 479
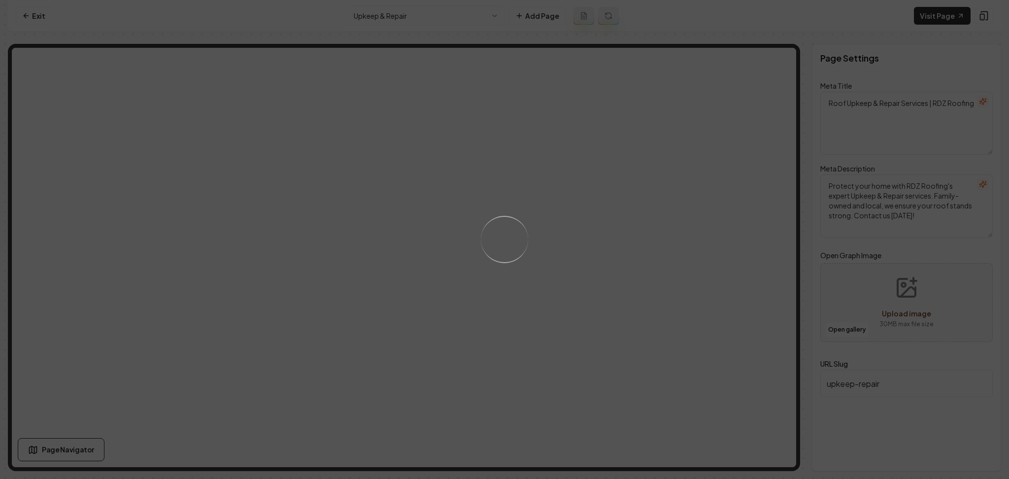
click at [538, 260] on div "Loading..." at bounding box center [504, 239] width 1009 height 479
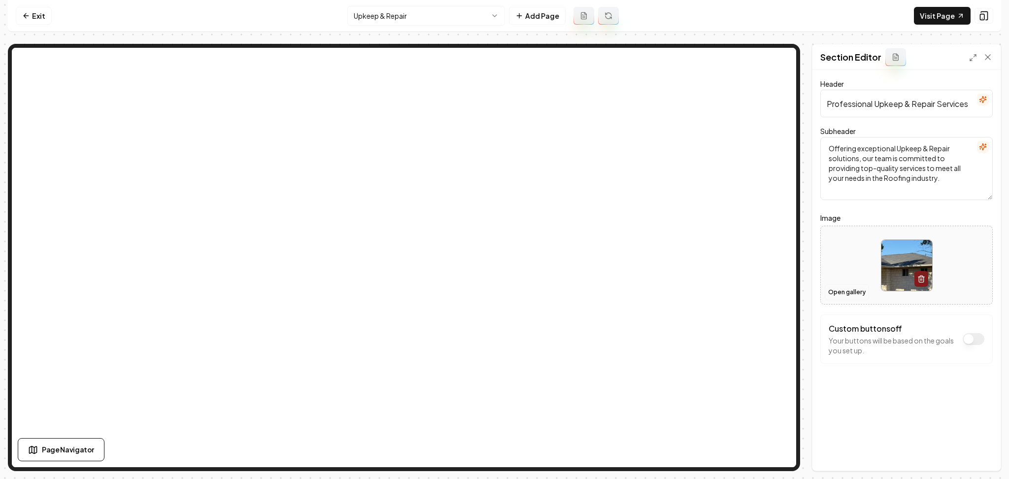
click at [845, 288] on button "Open gallery" at bounding box center [847, 292] width 44 height 16
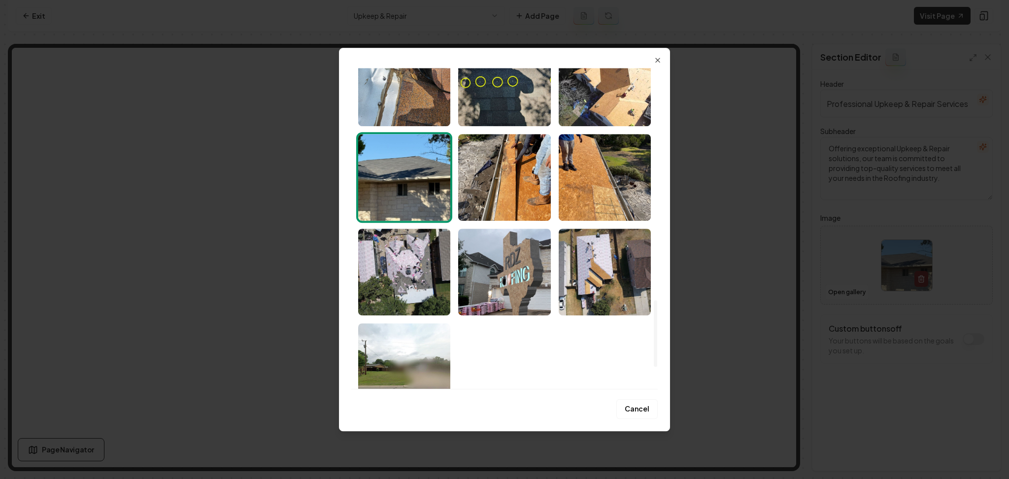
scroll to position [1220, 0]
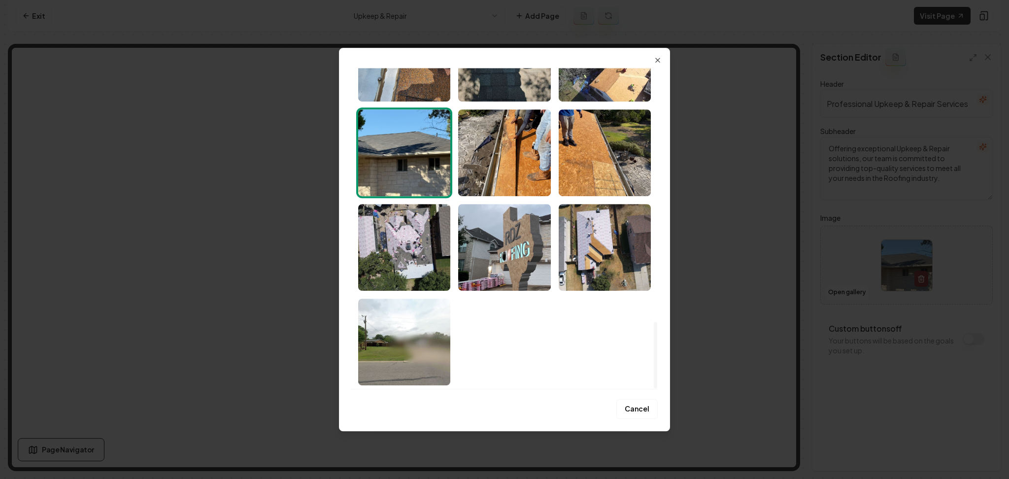
click at [410, 264] on img "Select image image_68adb48b5c7cd75eb86328ce.jpeg" at bounding box center [404, 247] width 92 height 87
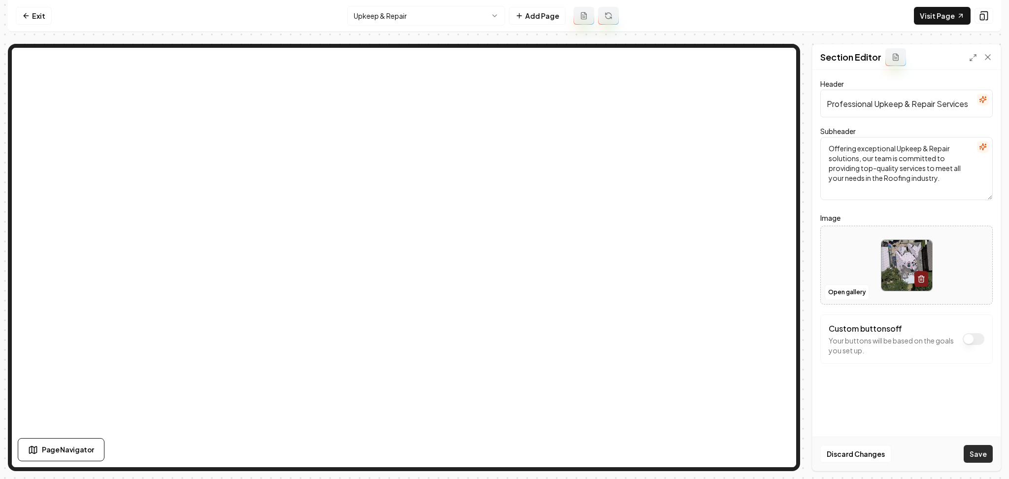
click at [980, 462] on button "Save" at bounding box center [978, 454] width 29 height 18
click at [381, 19] on html "Computer Required This feature is only available on a computer. Please switch t…" at bounding box center [504, 239] width 1009 height 479
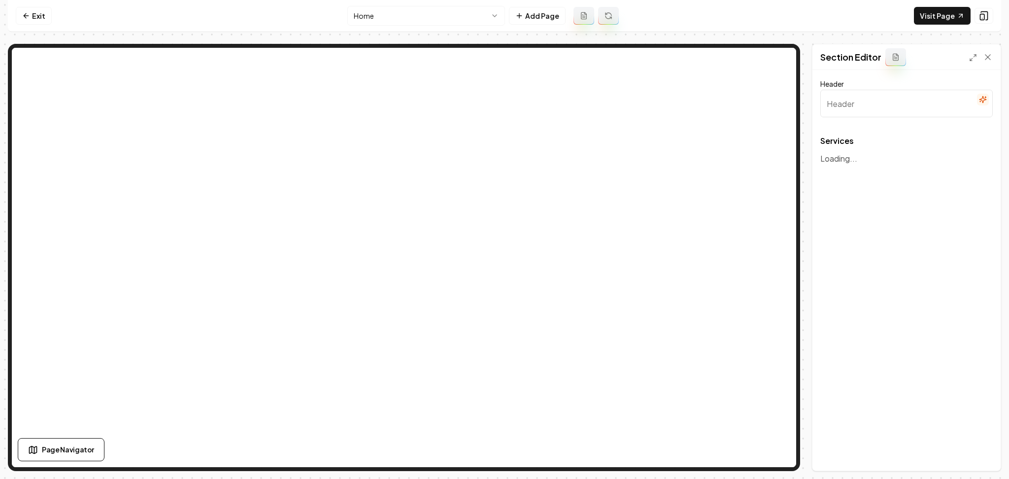
type input "Our Roofing Services"
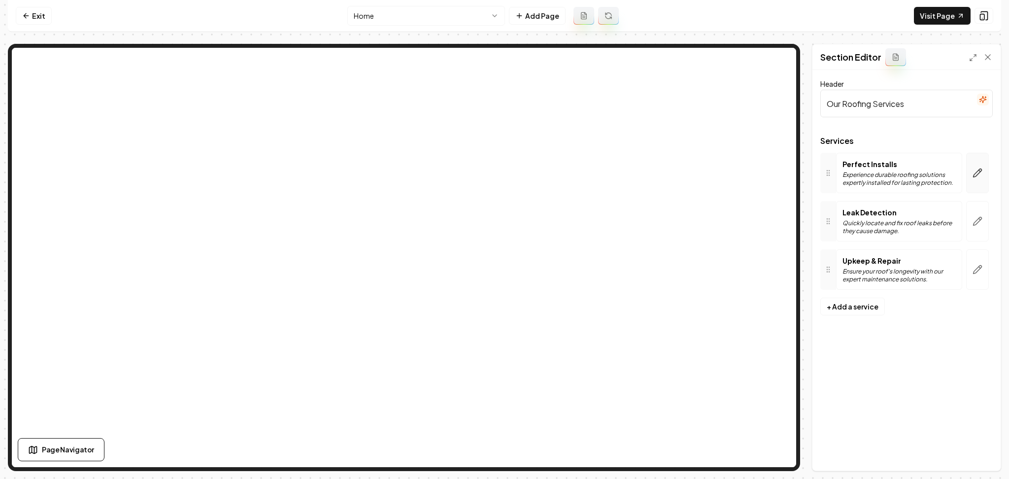
click at [987, 175] on button "button" at bounding box center [977, 173] width 23 height 40
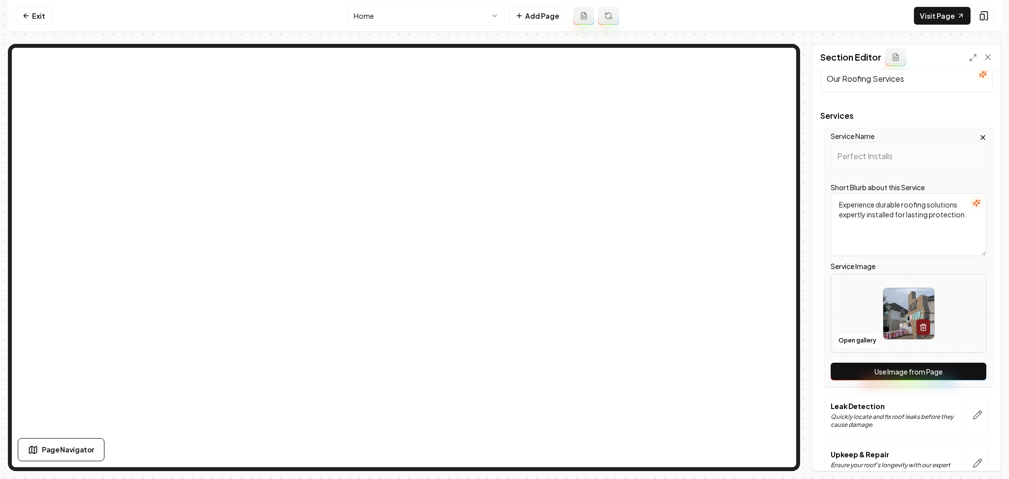
scroll to position [83, 0]
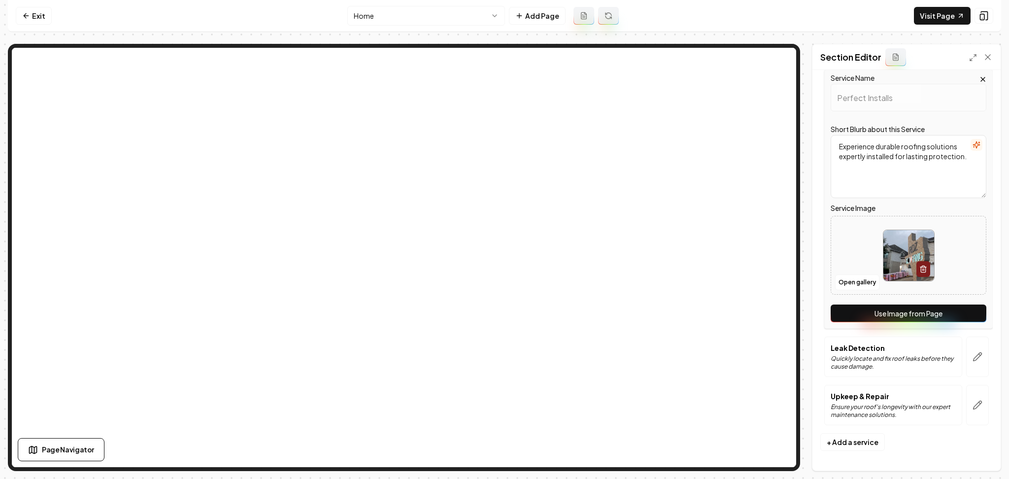
click at [949, 314] on button "Use Image from Page" at bounding box center [909, 313] width 156 height 18
click at [973, 355] on button "button" at bounding box center [977, 357] width 23 height 40
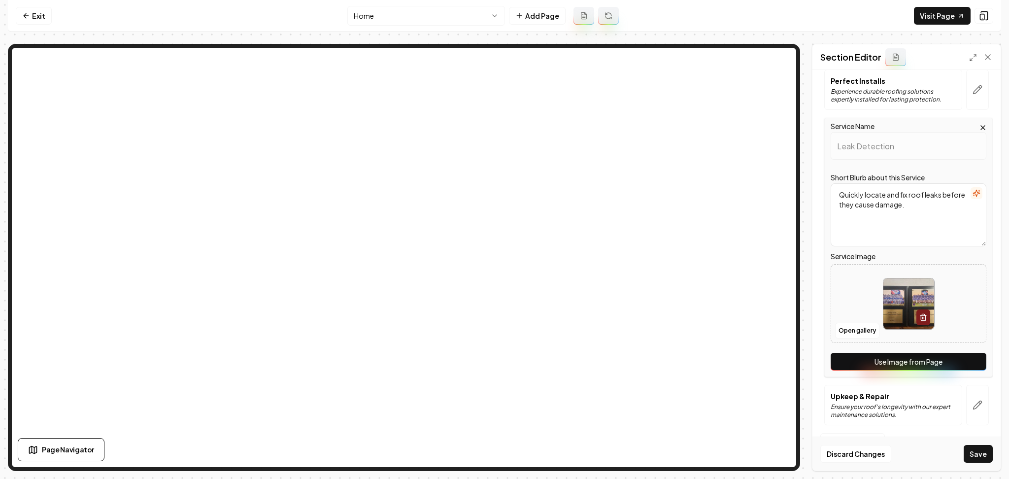
click at [969, 365] on button "Use Image from Page" at bounding box center [909, 362] width 156 height 18
click at [970, 396] on button "button" at bounding box center [977, 405] width 23 height 40
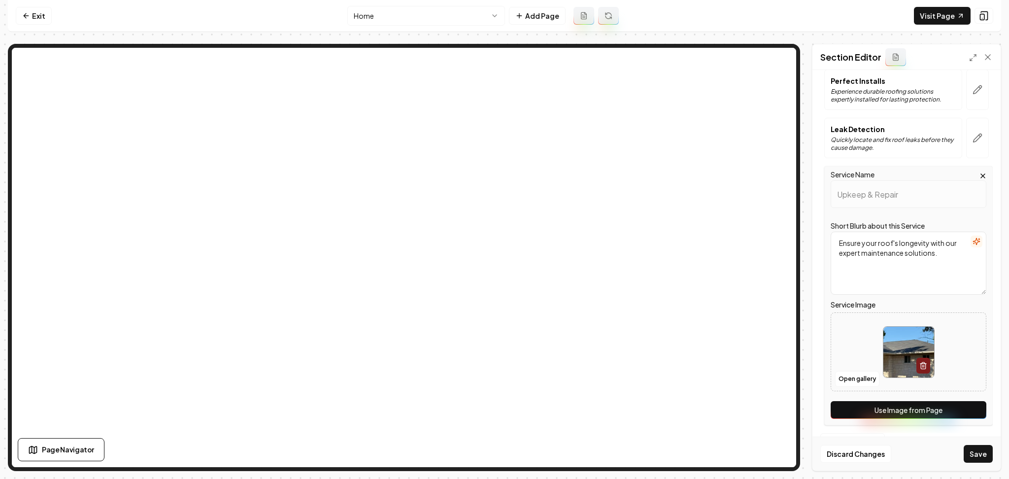
click at [967, 405] on button "Use Image from Page" at bounding box center [909, 410] width 156 height 18
click at [984, 451] on button "Save" at bounding box center [978, 454] width 29 height 18
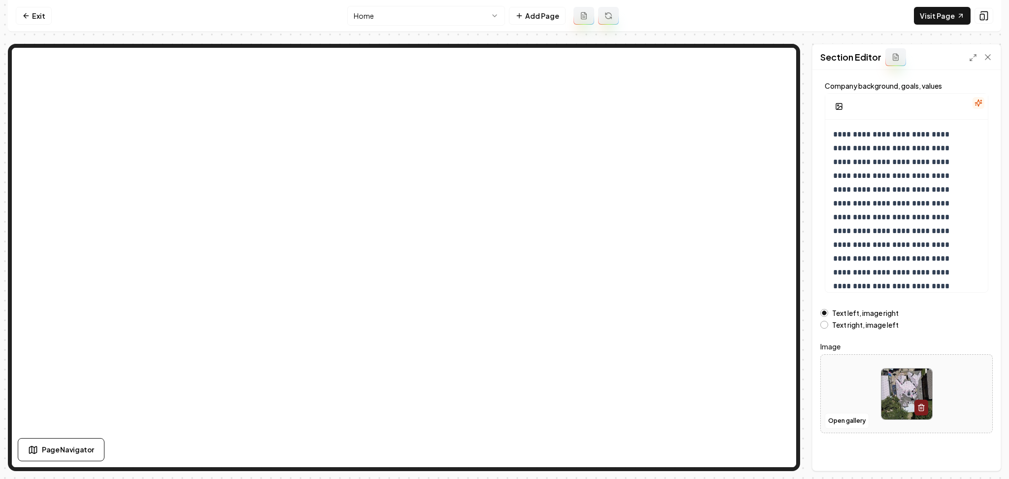
scroll to position [53, 0]
click at [855, 419] on button "Open gallery" at bounding box center [847, 419] width 44 height 16
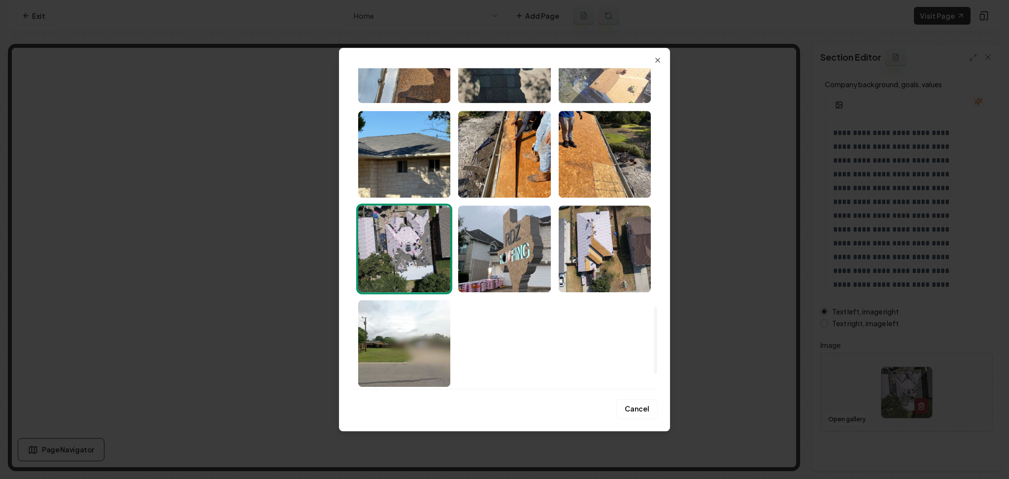
scroll to position [1220, 0]
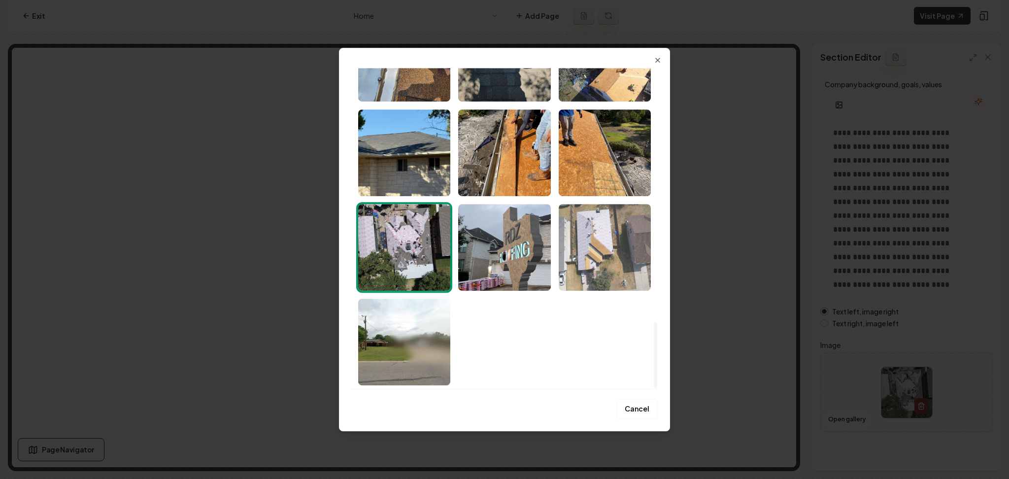
drag, startPoint x: 625, startPoint y: 245, endPoint x: 899, endPoint y: 389, distance: 309.4
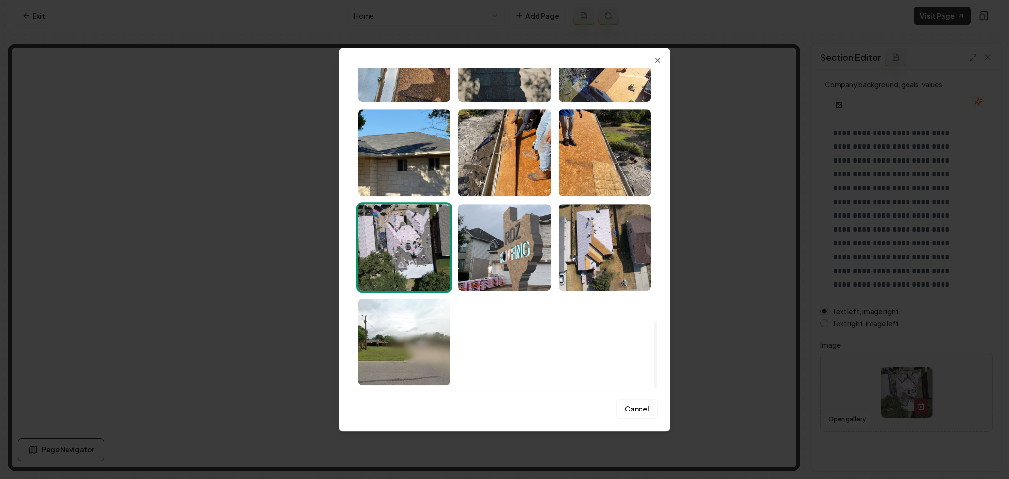
click at [624, 245] on img "Select image image_68adb48b5c7cd75eb86328a4.jpeg" at bounding box center [605, 247] width 92 height 87
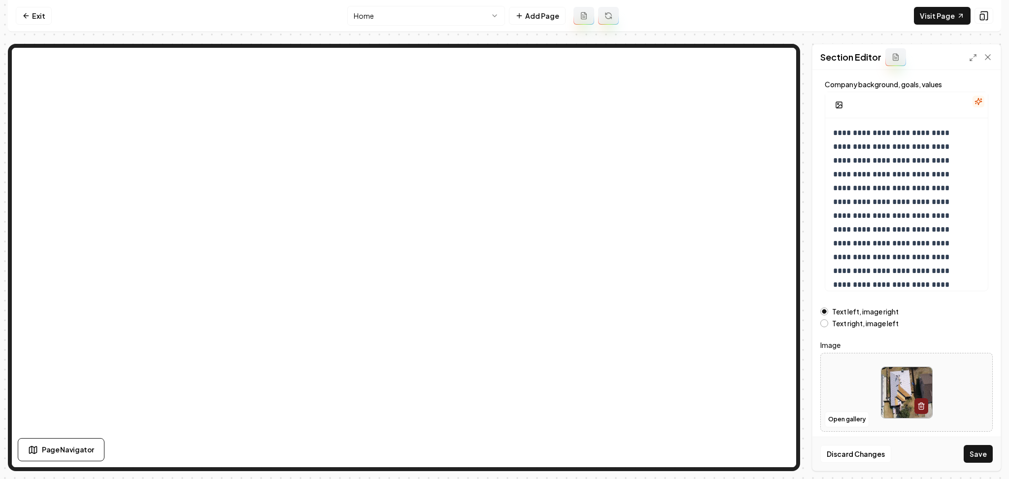
click at [868, 325] on label "Text right, image left" at bounding box center [865, 323] width 67 height 7
click at [828, 325] on button "Text right, image left" at bounding box center [824, 323] width 8 height 8
drag, startPoint x: 973, startPoint y: 454, endPoint x: 980, endPoint y: 454, distance: 6.9
click at [979, 454] on button "Save" at bounding box center [978, 454] width 29 height 18
click at [853, 415] on button "Open gallery" at bounding box center [847, 419] width 44 height 16
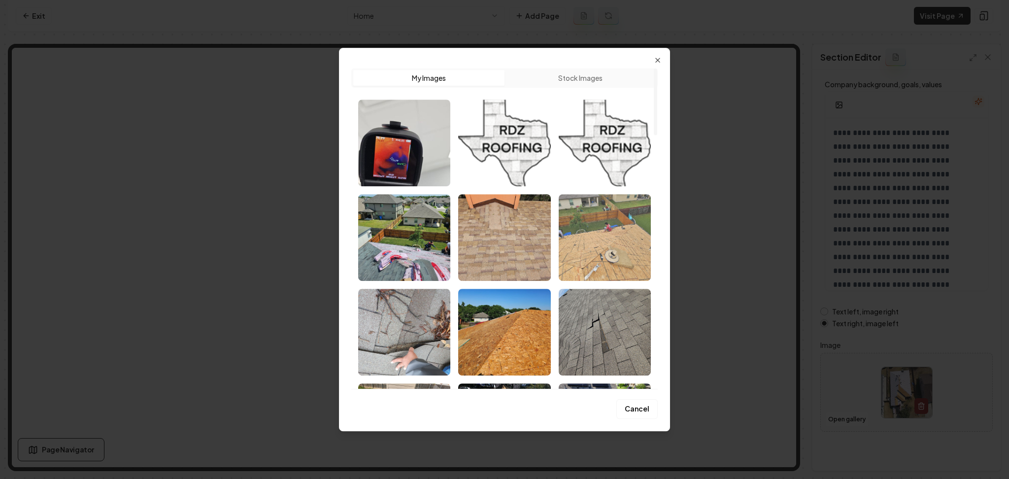
click at [609, 230] on img "Select image image_68adb48d5c7cd75eb863345c.jpeg" at bounding box center [605, 237] width 92 height 87
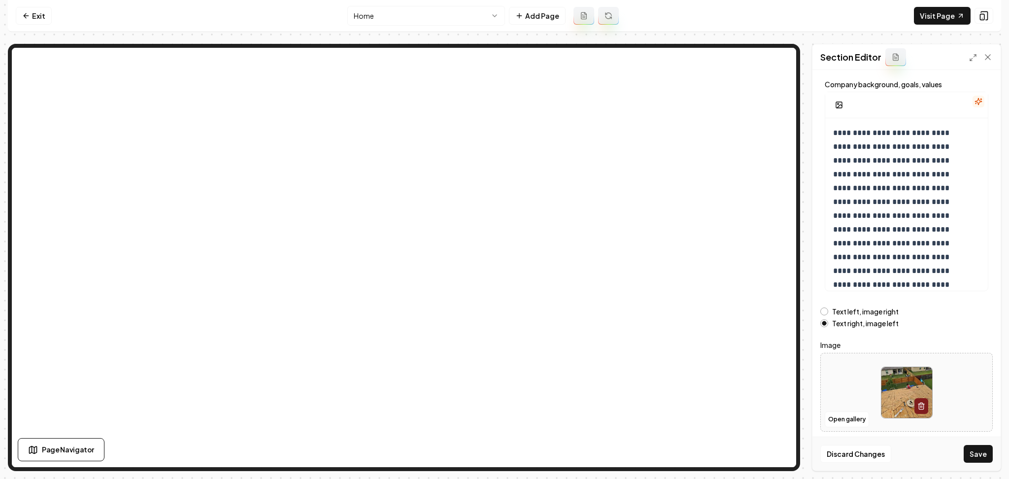
click at [845, 313] on label "Text left, image right" at bounding box center [865, 311] width 67 height 7
click at [828, 313] on button "Text left, image right" at bounding box center [824, 311] width 8 height 8
click at [976, 459] on button "Save" at bounding box center [978, 454] width 29 height 18
click at [852, 424] on button "Open gallery" at bounding box center [847, 419] width 44 height 16
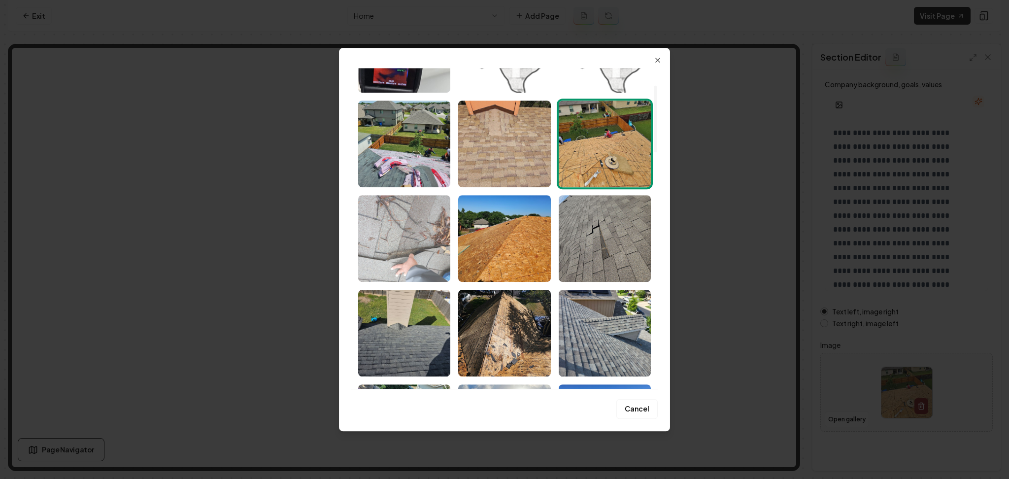
scroll to position [131, 0]
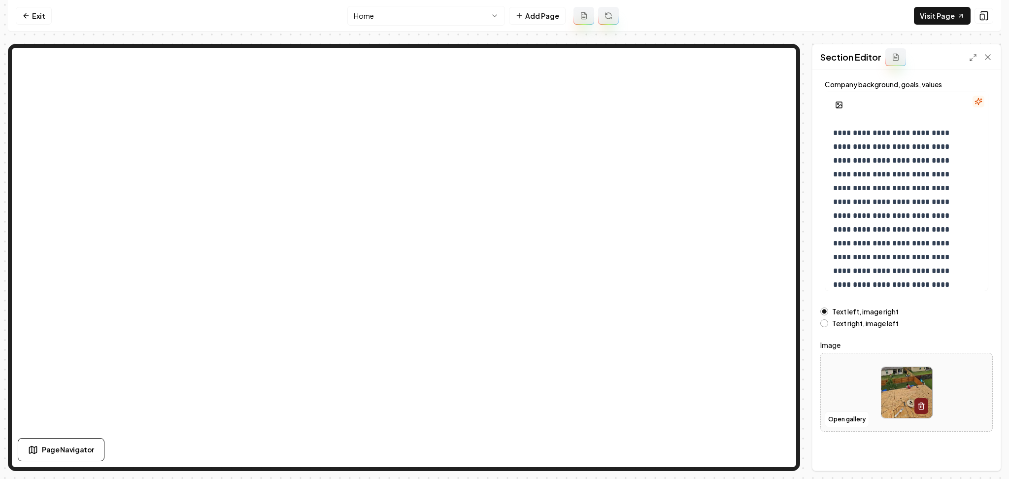
click at [830, 324] on div "Text right, image left" at bounding box center [906, 323] width 172 height 8
click at [829, 322] on div "Text right, image left" at bounding box center [906, 323] width 172 height 8
drag, startPoint x: 823, startPoint y: 322, endPoint x: 829, endPoint y: 327, distance: 7.7
click at [822, 322] on button "Text right, image left" at bounding box center [824, 323] width 8 height 8
click at [970, 459] on button "Save" at bounding box center [978, 454] width 29 height 18
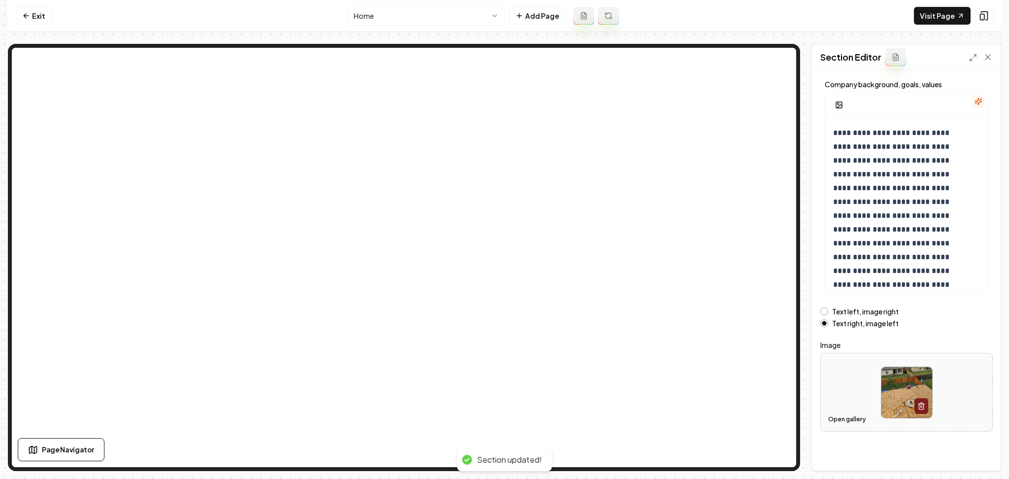
click at [839, 420] on button "Open gallery" at bounding box center [847, 419] width 44 height 16
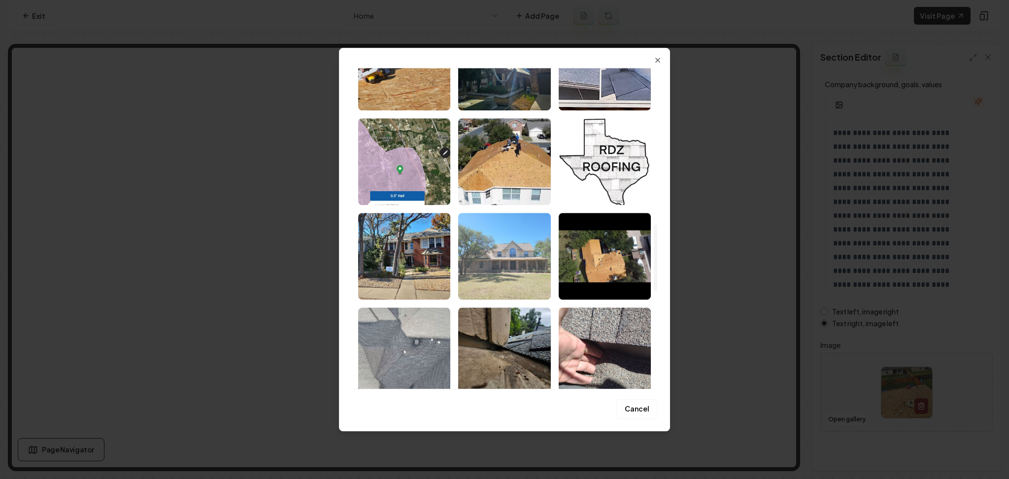
scroll to position [629, 0]
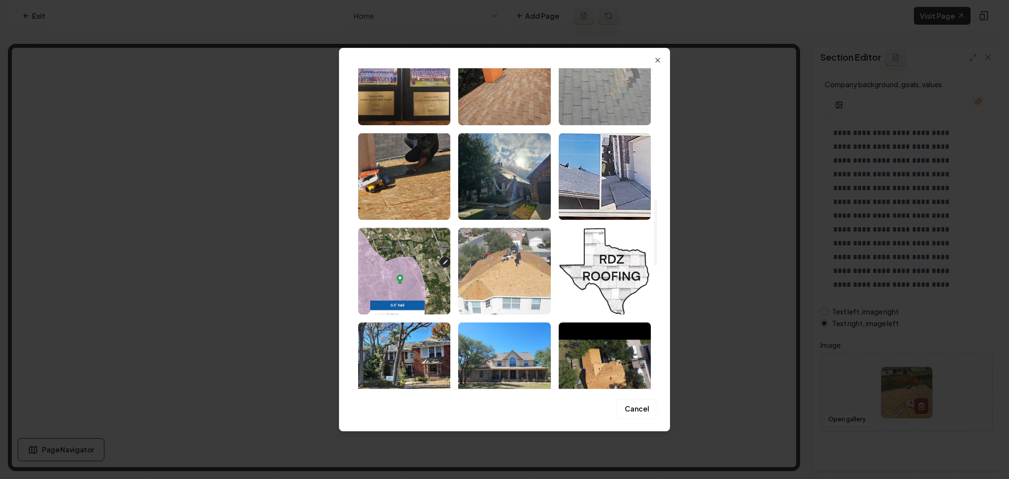
click at [482, 243] on img "Select image image_68adb48c5c7cd75eb8633114.jpeg" at bounding box center [504, 271] width 92 height 87
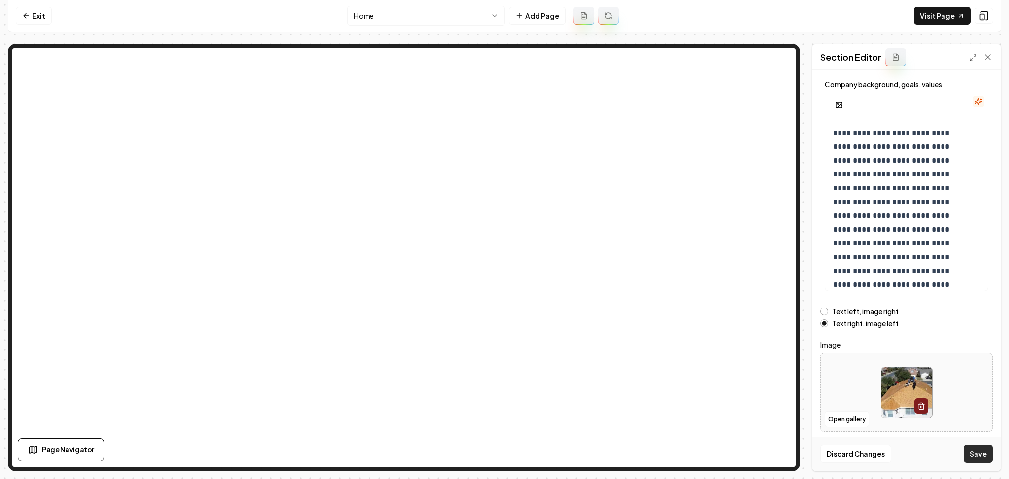
click at [966, 457] on button "Save" at bounding box center [978, 454] width 29 height 18
click at [845, 310] on label "Text left, image right" at bounding box center [865, 311] width 67 height 7
click at [828, 310] on button "Text left, image right" at bounding box center [824, 311] width 8 height 8
click at [990, 454] on button "Save" at bounding box center [978, 454] width 29 height 18
click at [515, 20] on button "Add Page" at bounding box center [537, 16] width 57 height 18
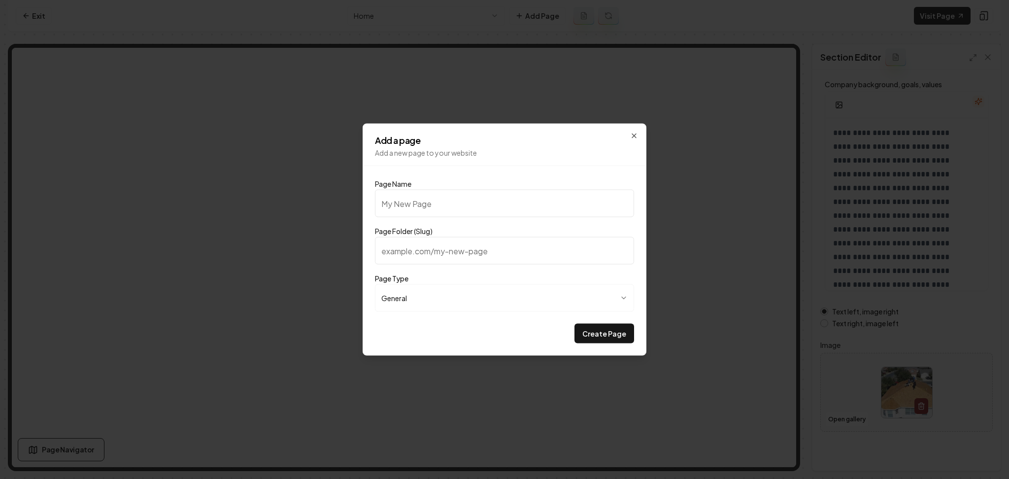
click at [447, 206] on input "Page Name" at bounding box center [504, 204] width 259 height 28
type input "g"
type input "G"
type input "g"
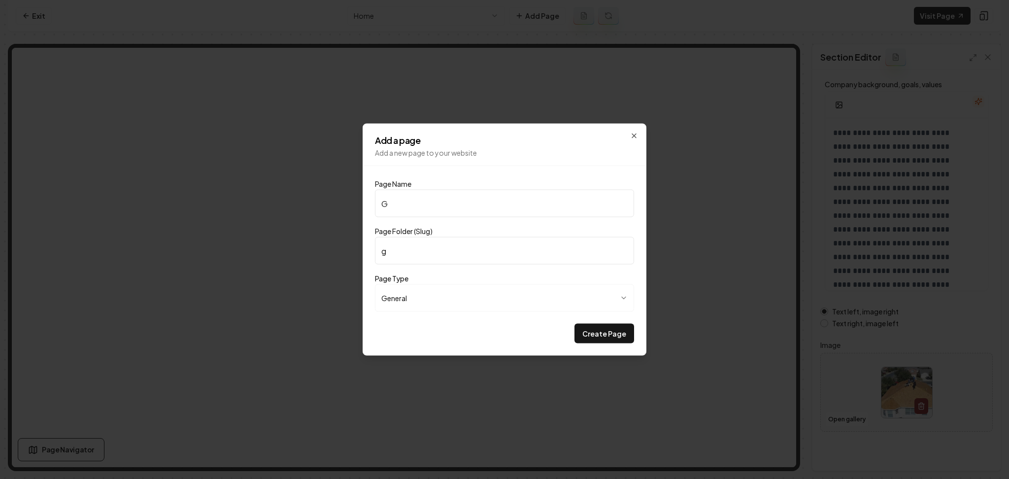
type input "Ga"
type input "ga"
type input "Gal"
type input "gal"
type input "Gall"
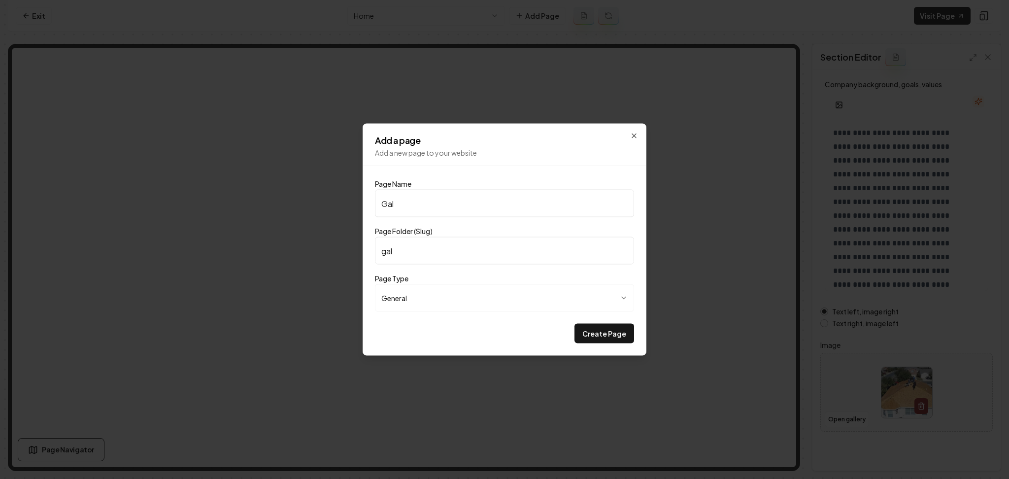
type input "gall"
type input "Galle"
type input "galle"
type input "Galler"
type input "galler"
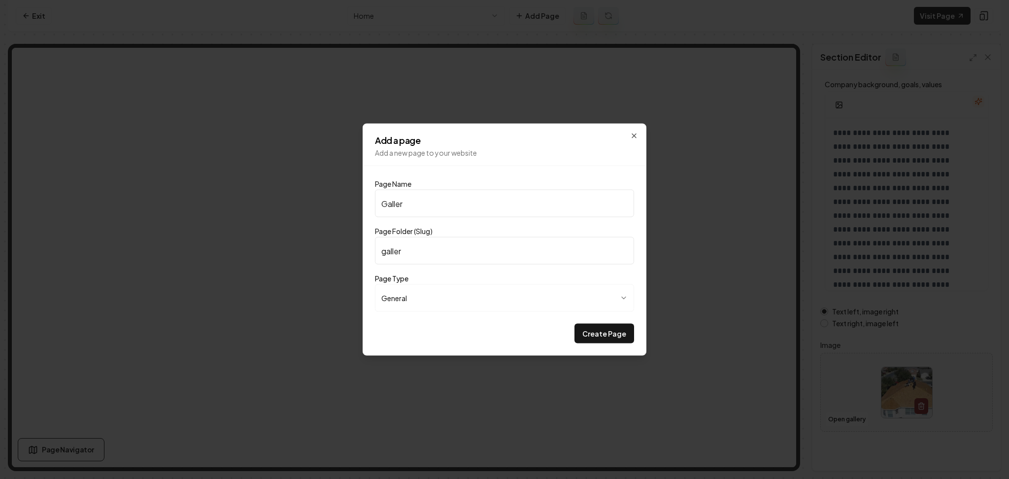
type input "Gallery"
type input "gallery"
type input "Gallery"
click at [575, 324] on button "Create Page" at bounding box center [605, 334] width 60 height 20
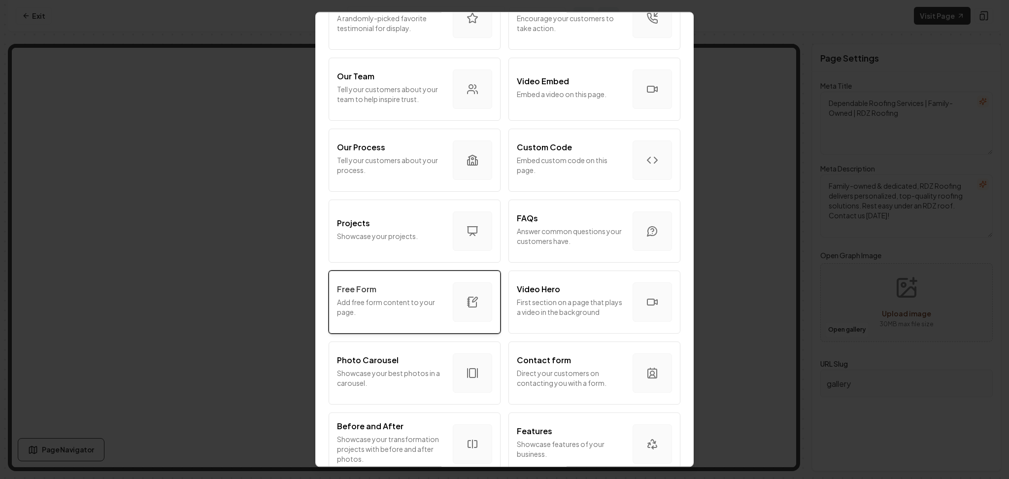
scroll to position [328, 0]
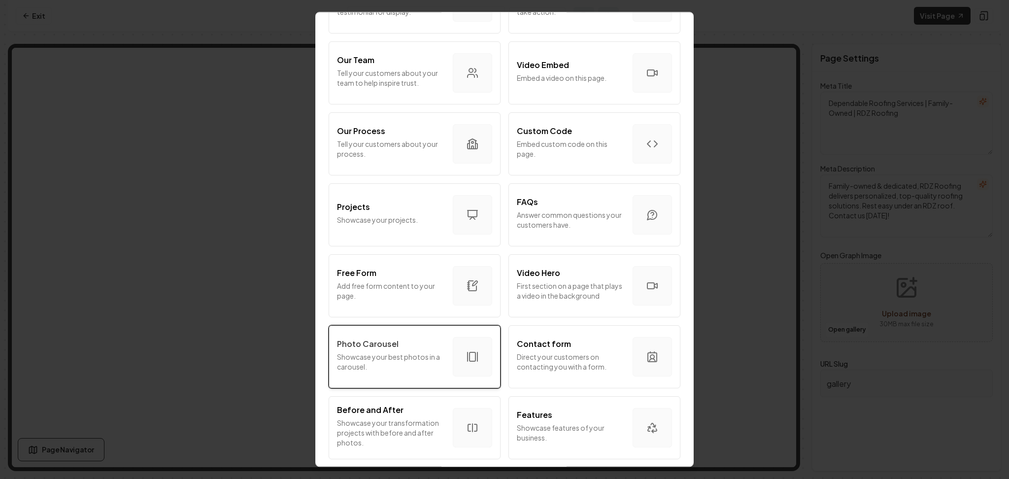
click at [431, 346] on div "Photo Carousel" at bounding box center [391, 344] width 108 height 12
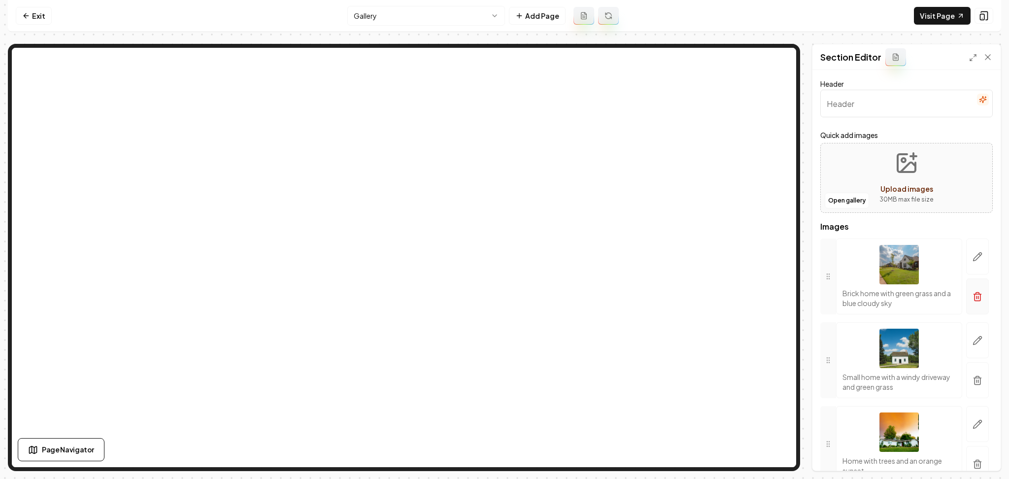
click at [973, 300] on icon "button" at bounding box center [978, 297] width 10 height 10
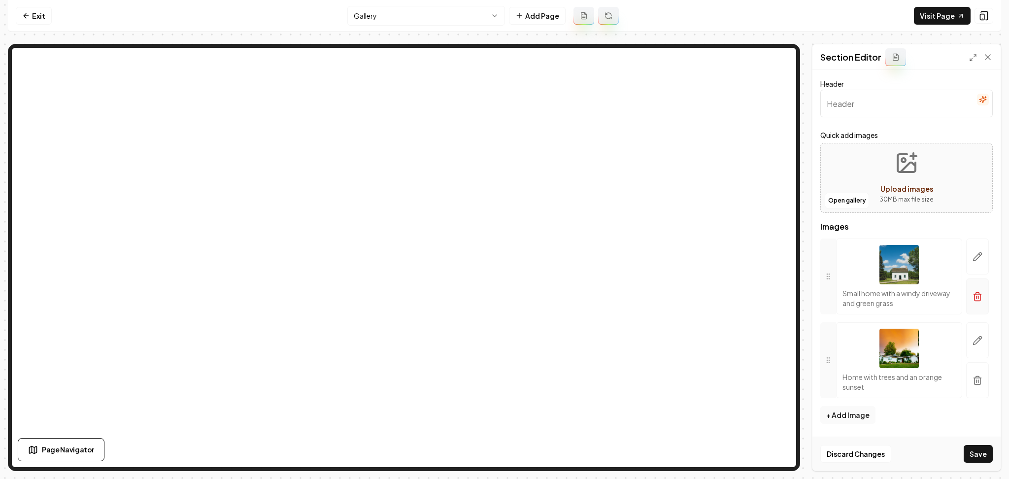
click at [976, 304] on button "button" at bounding box center [977, 296] width 23 height 36
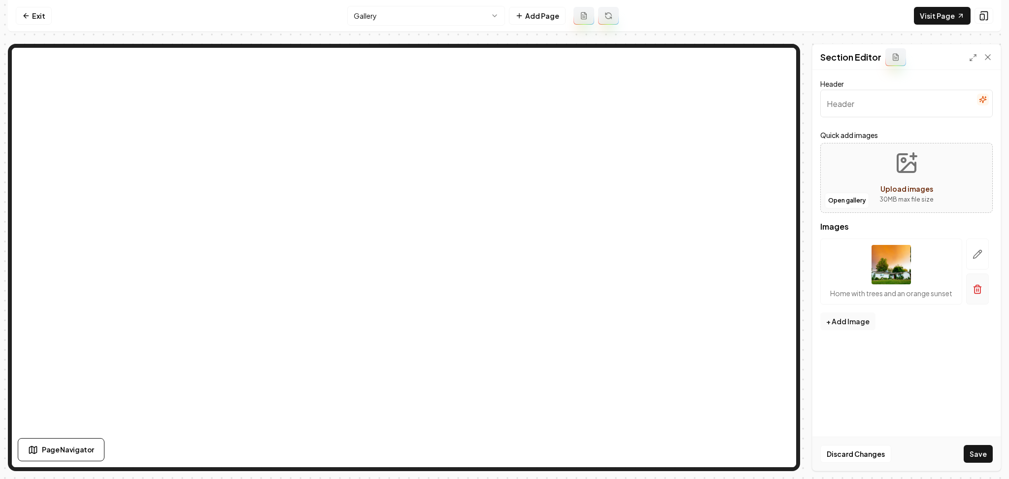
click at [978, 287] on icon "button" at bounding box center [978, 289] width 10 height 10
click at [840, 203] on button "Open gallery" at bounding box center [847, 201] width 44 height 16
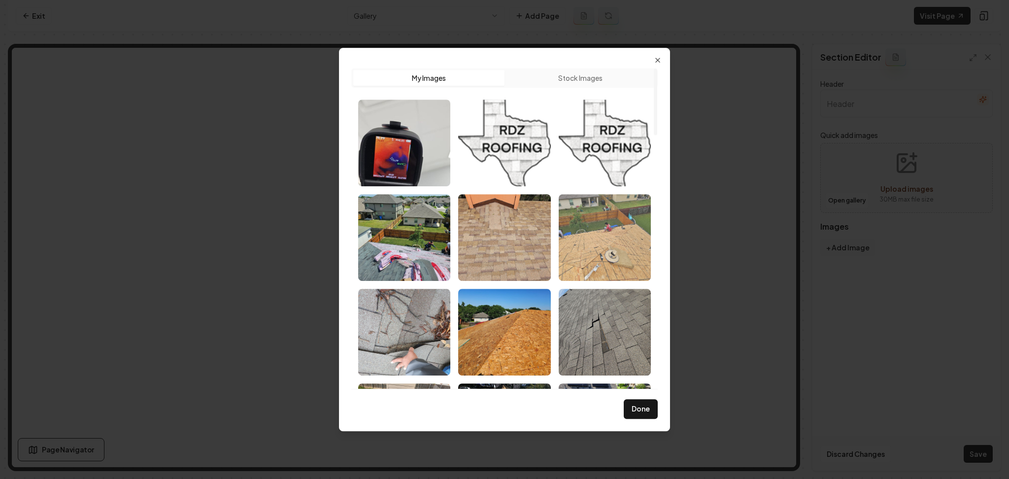
click at [622, 211] on img "Select image image_68adb48d5c7cd75eb863345c.jpeg" at bounding box center [605, 237] width 92 height 87
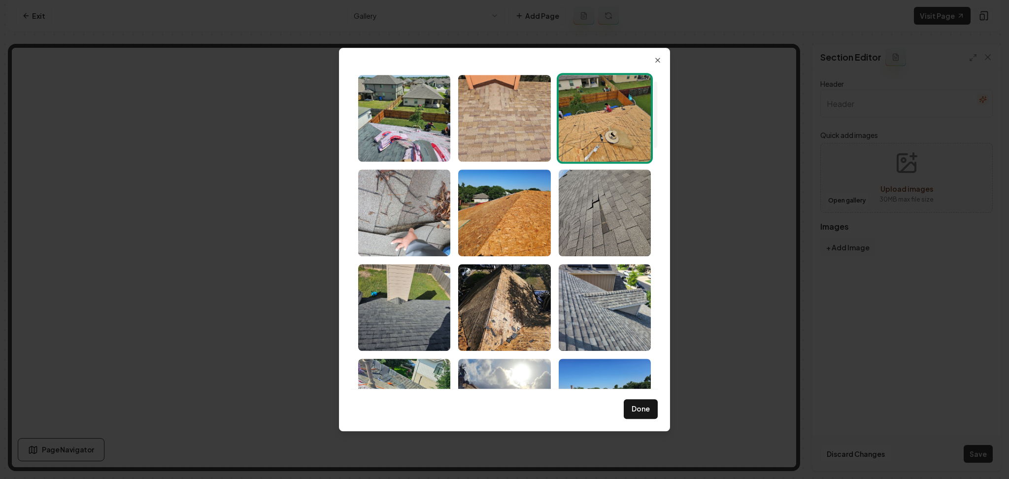
scroll to position [131, 0]
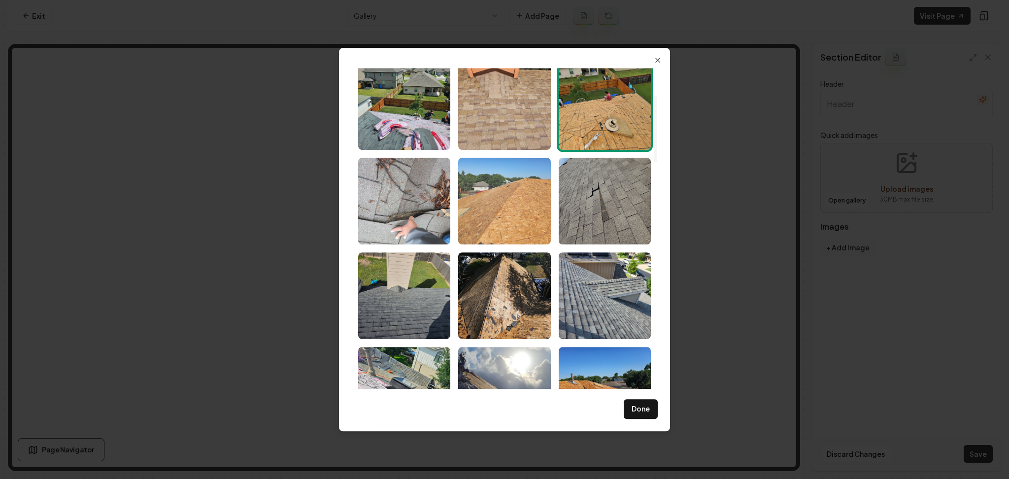
click at [524, 213] on img "Select image image_68adb48d5c7cd75eb86338cd.jpeg" at bounding box center [504, 201] width 92 height 87
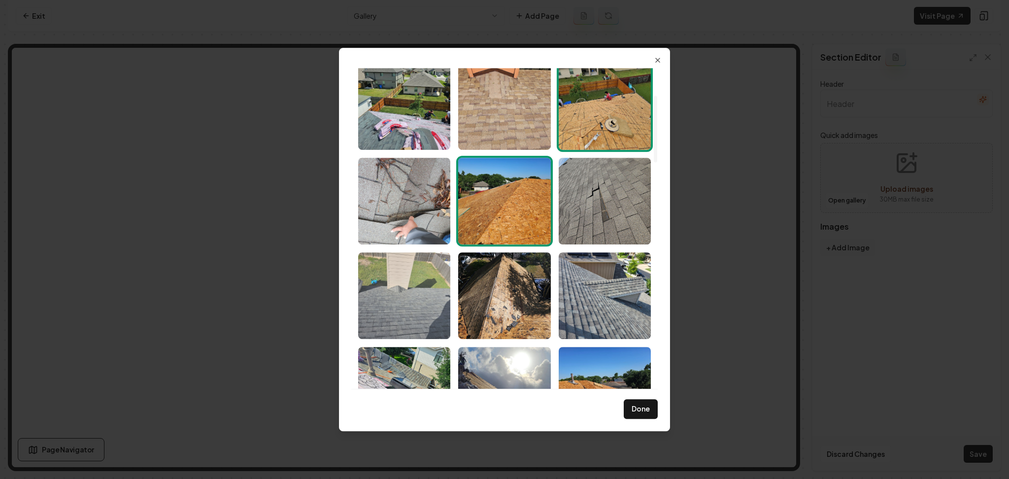
click at [402, 297] on img "Select image image_68adb48d5c7cd75eb8633859.jpeg" at bounding box center [404, 295] width 92 height 87
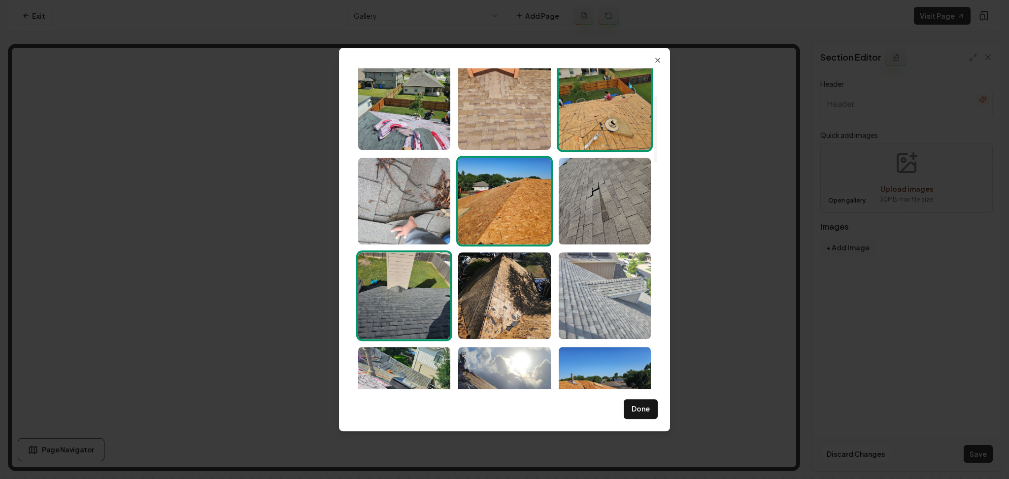
click at [575, 286] on img "Select image image_68adb48d5c7cd75eb86336f0.jpeg" at bounding box center [605, 295] width 92 height 87
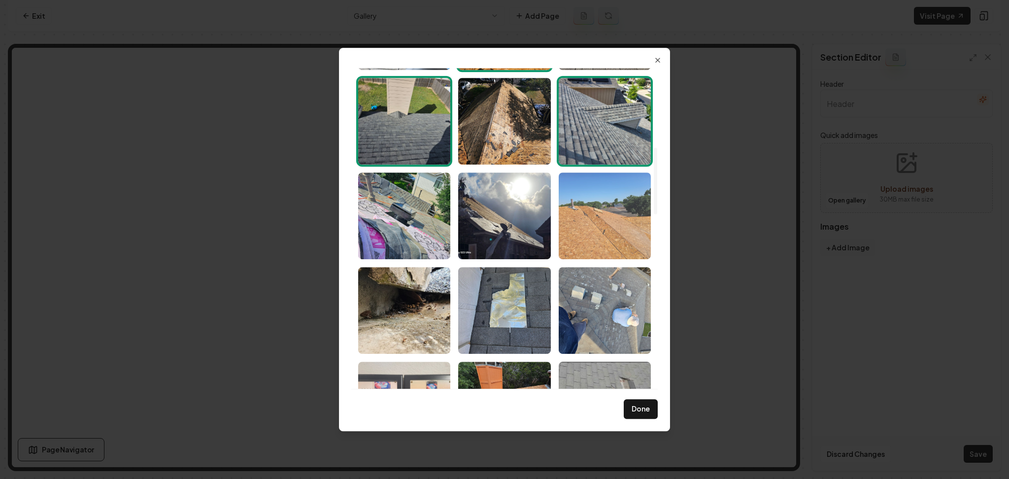
scroll to position [394, 0]
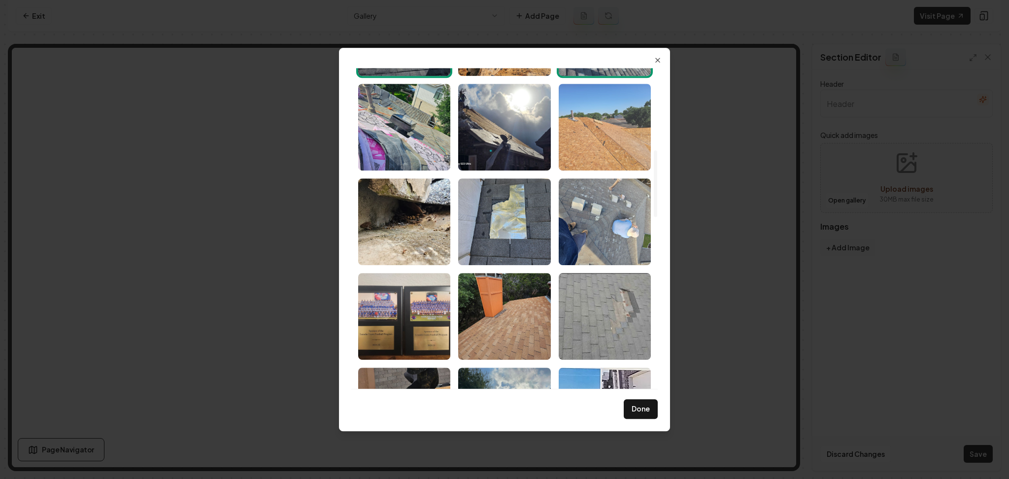
click at [604, 149] on img "Select image image_68adb48c5c7cd75eb863321f.jpeg" at bounding box center [605, 127] width 92 height 87
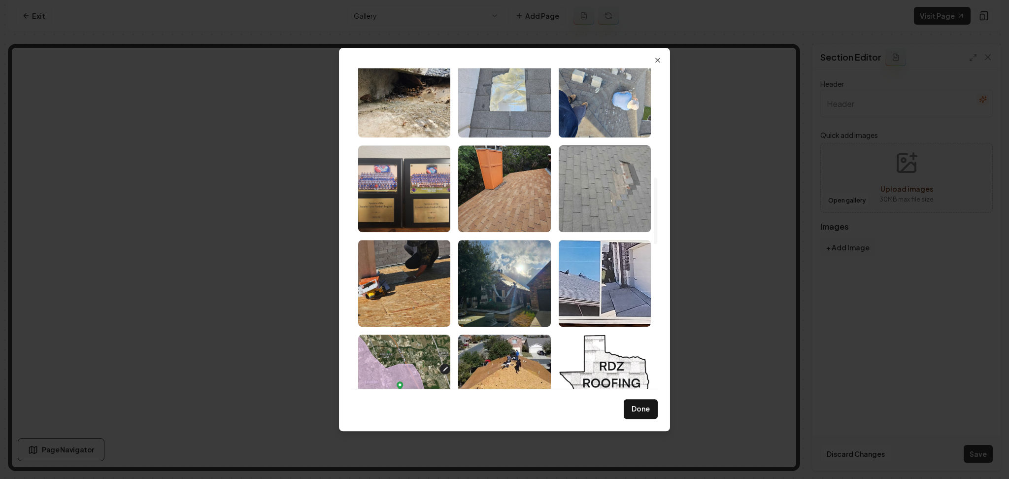
scroll to position [525, 0]
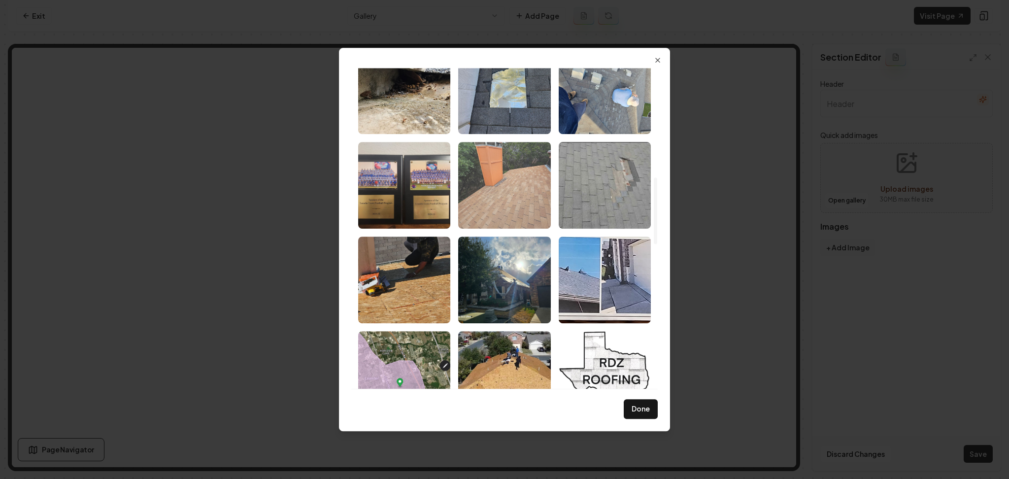
click at [515, 185] on img "Select image image_68adb48c5c7cd75eb8633188.jpeg" at bounding box center [504, 185] width 92 height 87
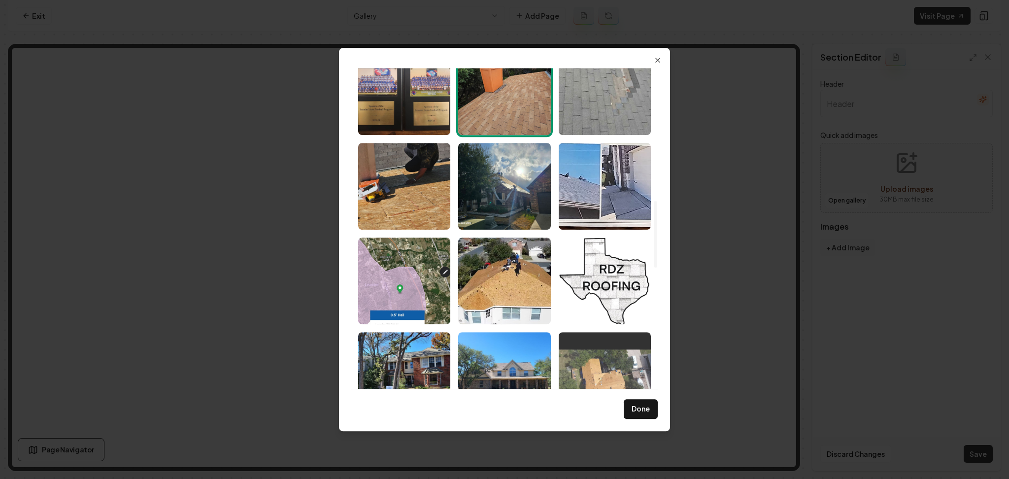
scroll to position [657, 0]
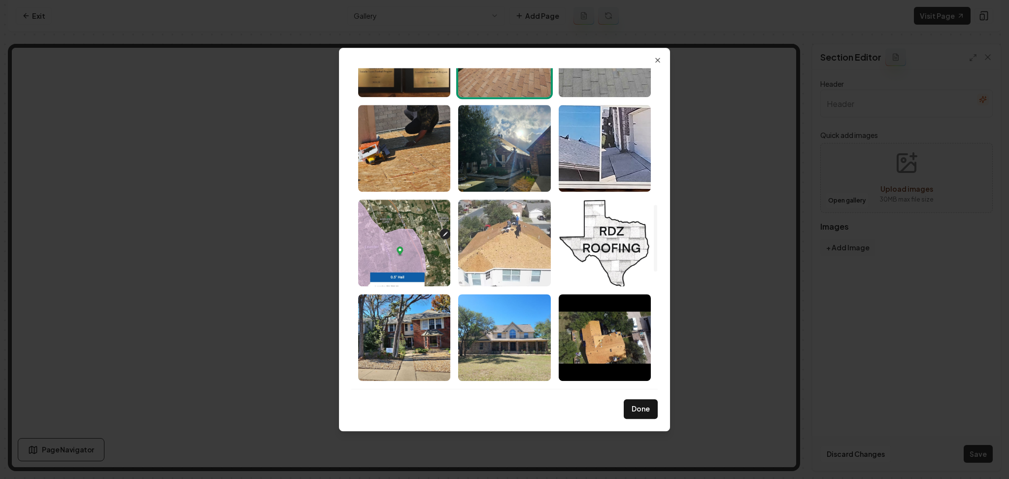
click at [508, 228] on img "Select image image_68adb48c5c7cd75eb8633114.jpeg" at bounding box center [504, 243] width 92 height 87
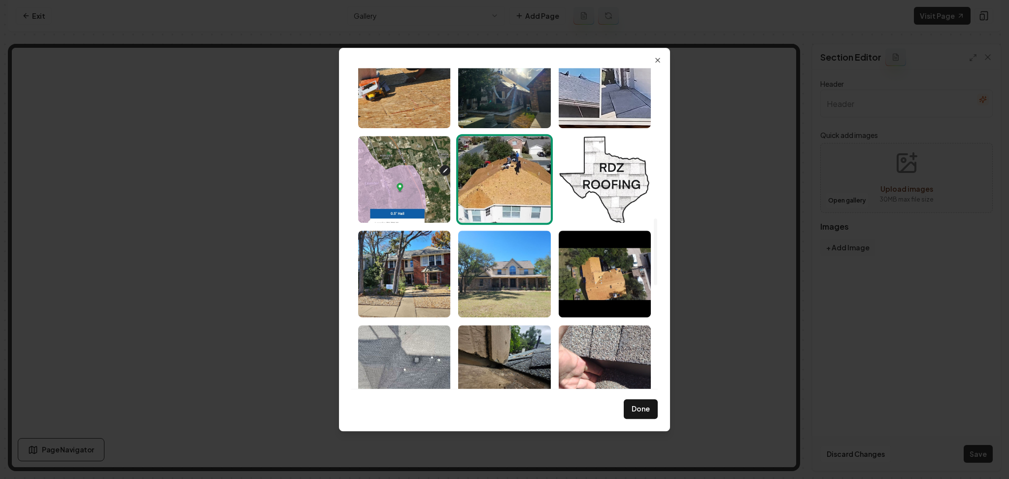
scroll to position [722, 0]
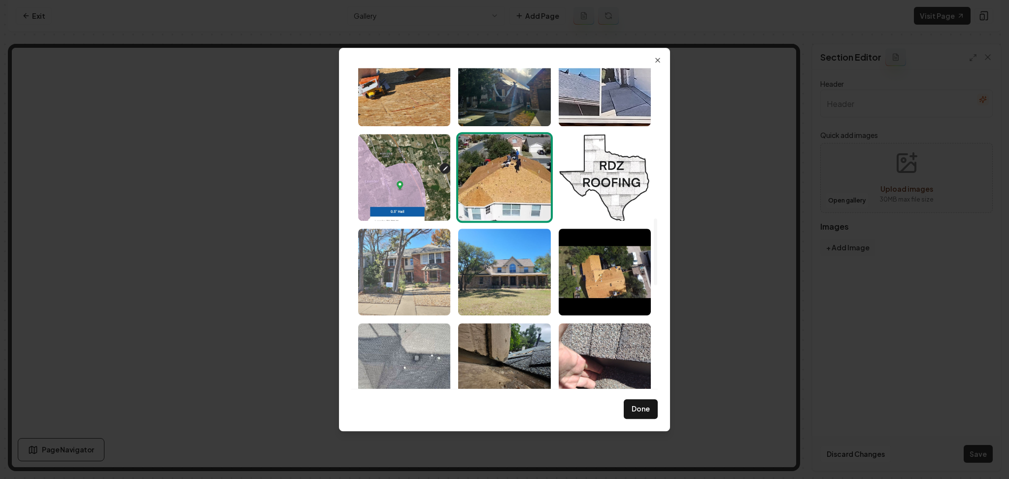
click at [415, 286] on img "Select image image_68adb48c5c7cd75eb8633350.jpeg" at bounding box center [404, 272] width 92 height 87
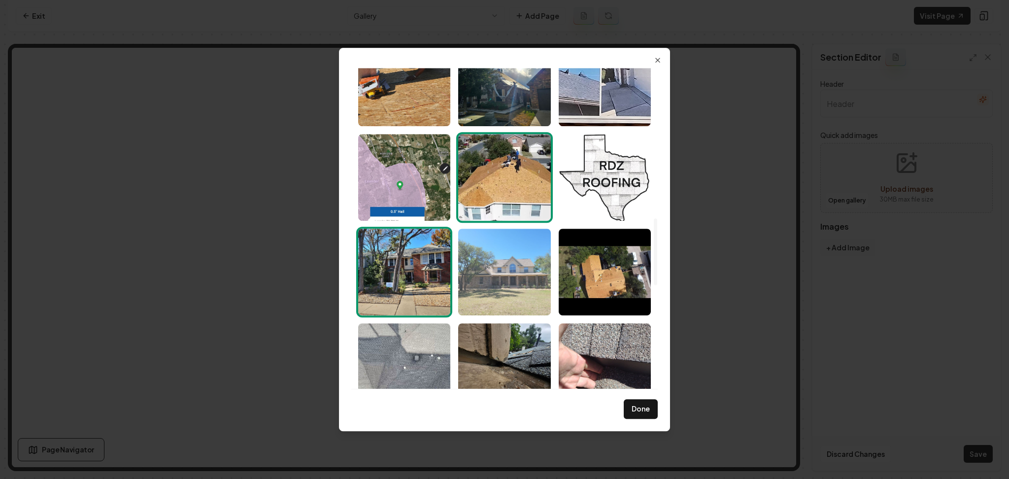
click at [495, 275] on img "Select image image_68adb48b5c7cd75eb86328de.jpeg" at bounding box center [504, 272] width 92 height 87
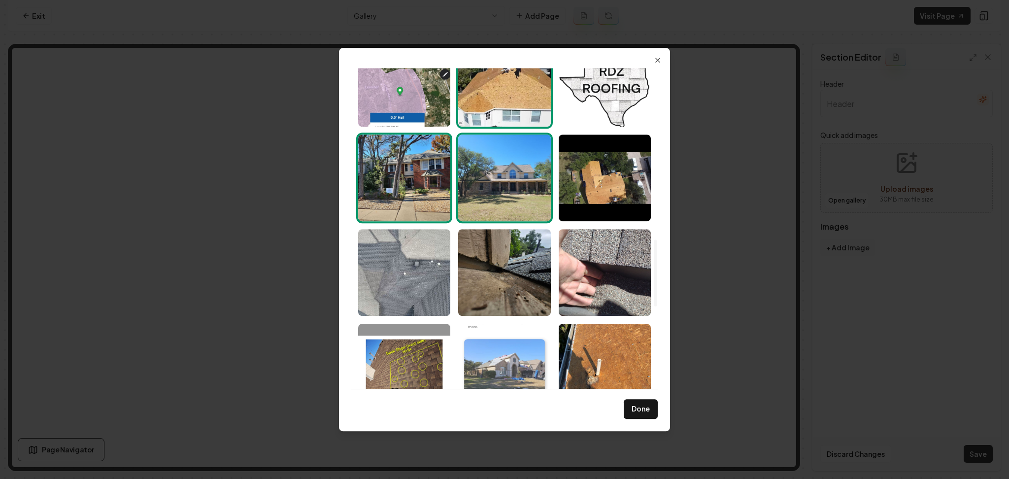
scroll to position [854, 0]
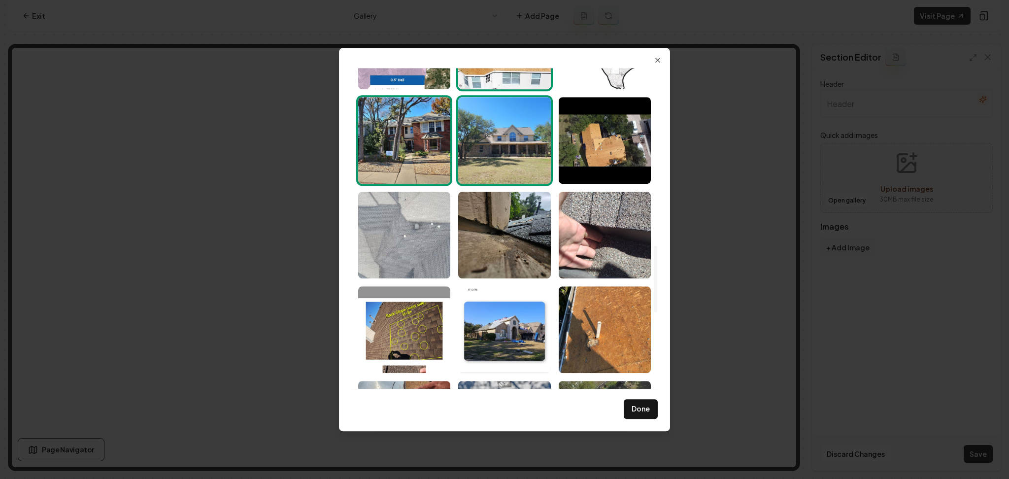
click at [421, 255] on img "Select image image_68adb48b5c7cd75eb8632d8b.jpeg" at bounding box center [404, 235] width 92 height 87
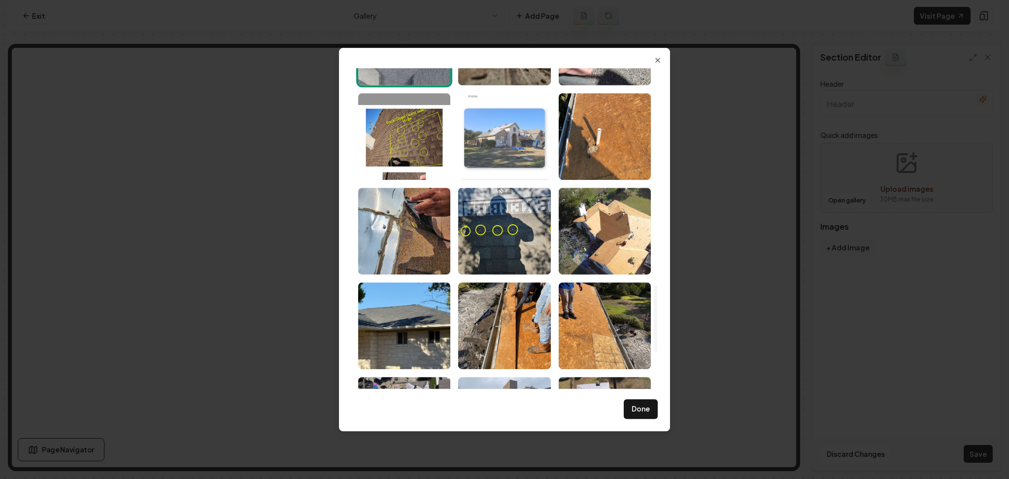
scroll to position [1051, 0]
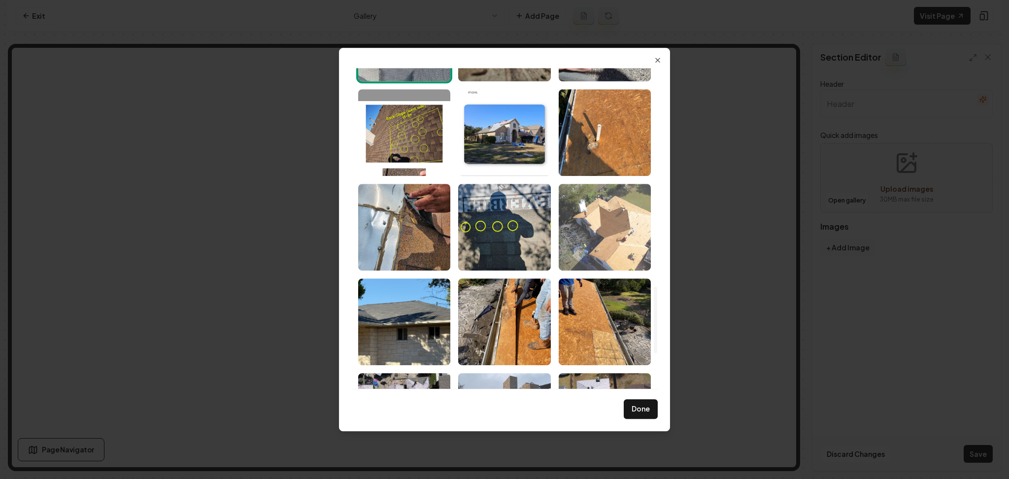
click at [581, 206] on img "Select image image_68adb48b5c7cd75eb8632cee.jpeg" at bounding box center [605, 227] width 92 height 87
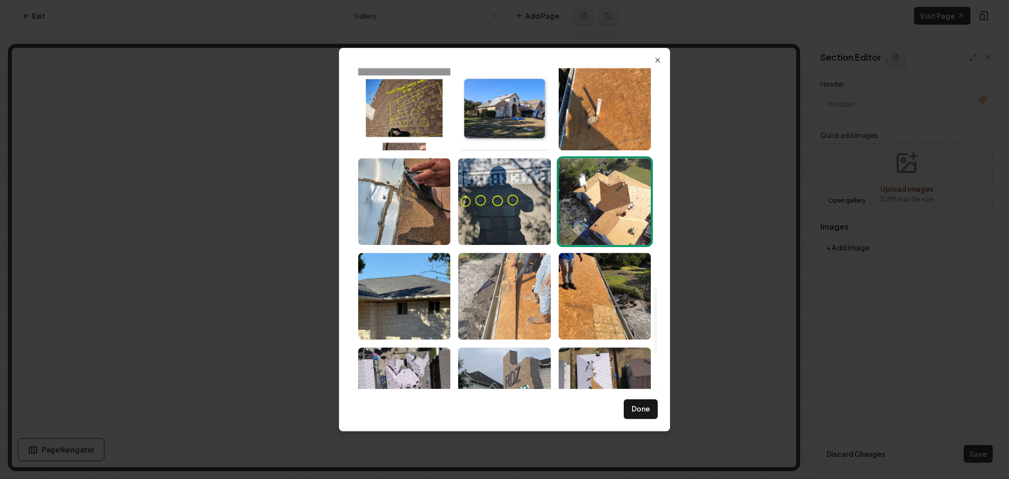
scroll to position [1116, 0]
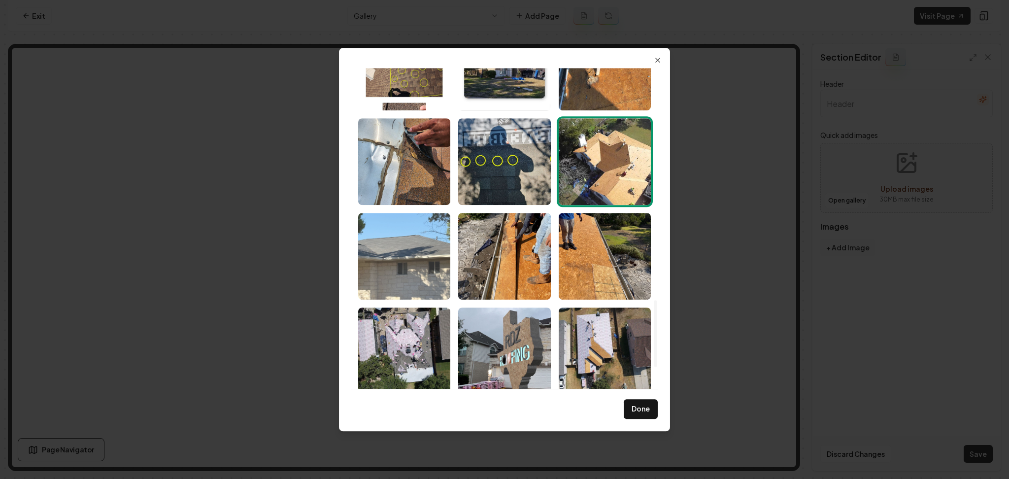
click at [418, 268] on img "Select image image_68adb48b5c7cd75eb8632d6c.jpeg" at bounding box center [404, 256] width 92 height 87
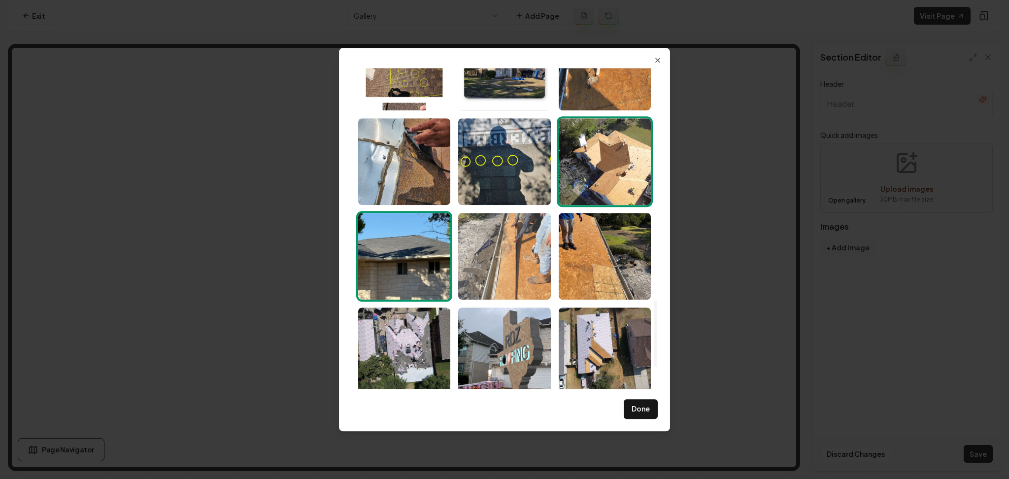
click at [520, 271] on img "Select image image_68adb48b5c7cd75eb8632cc2.jpeg" at bounding box center [504, 256] width 92 height 87
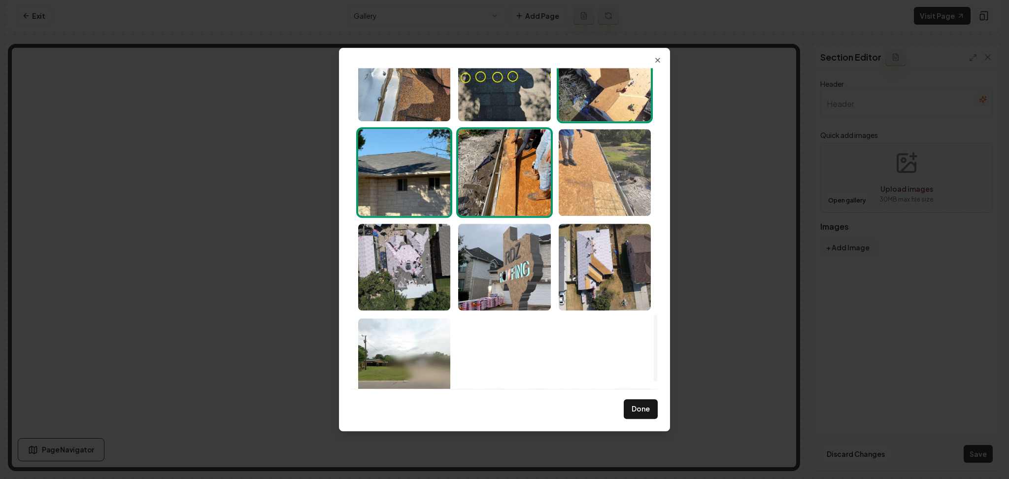
scroll to position [1220, 0]
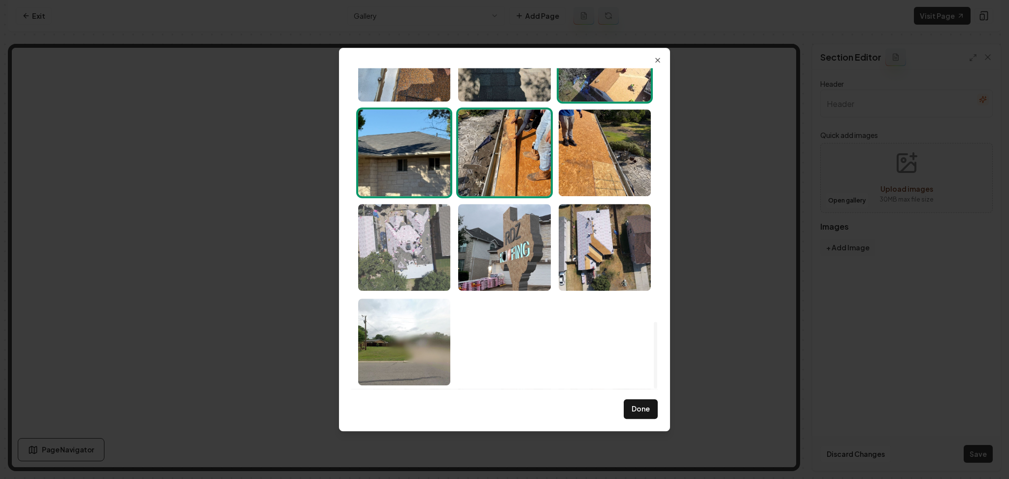
click at [394, 269] on img "Select image image_68adb48b5c7cd75eb86328ce.jpeg" at bounding box center [404, 247] width 92 height 87
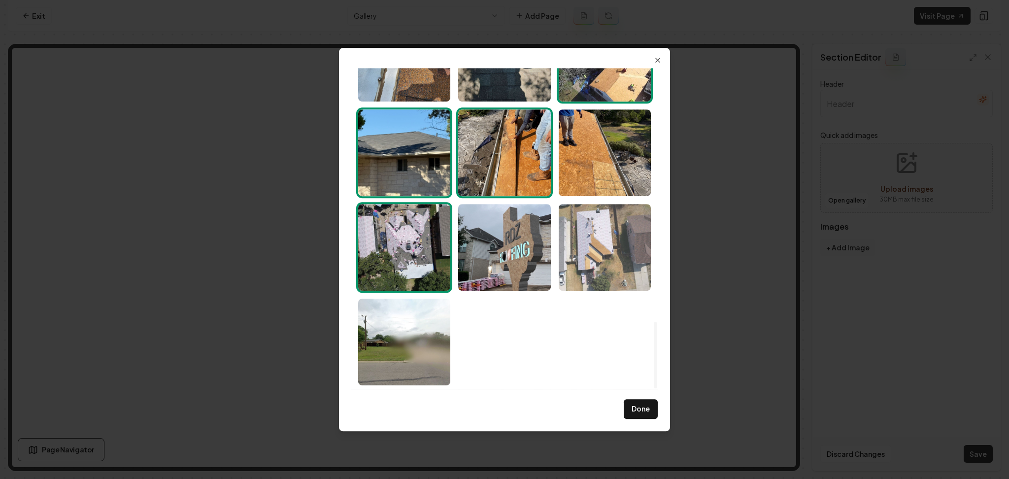
click at [603, 252] on img "Select image image_68adb48b5c7cd75eb86328a4.jpeg" at bounding box center [605, 247] width 92 height 87
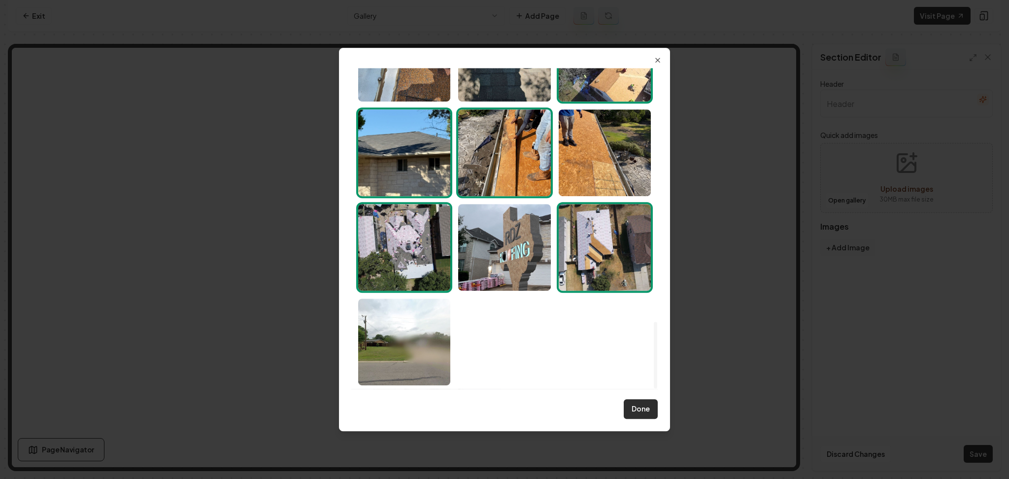
click at [638, 404] on button "Done" at bounding box center [641, 409] width 34 height 20
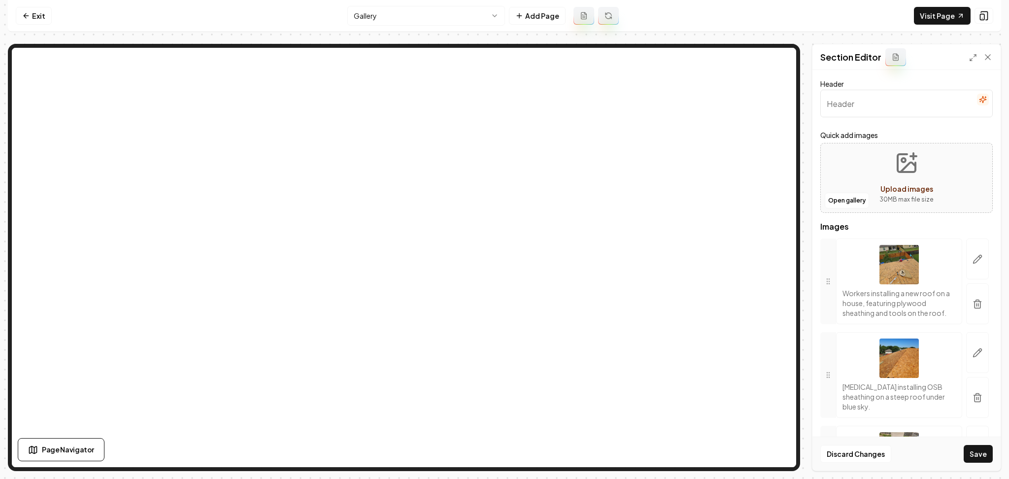
click at [978, 102] on button "button" at bounding box center [983, 100] width 12 height 12
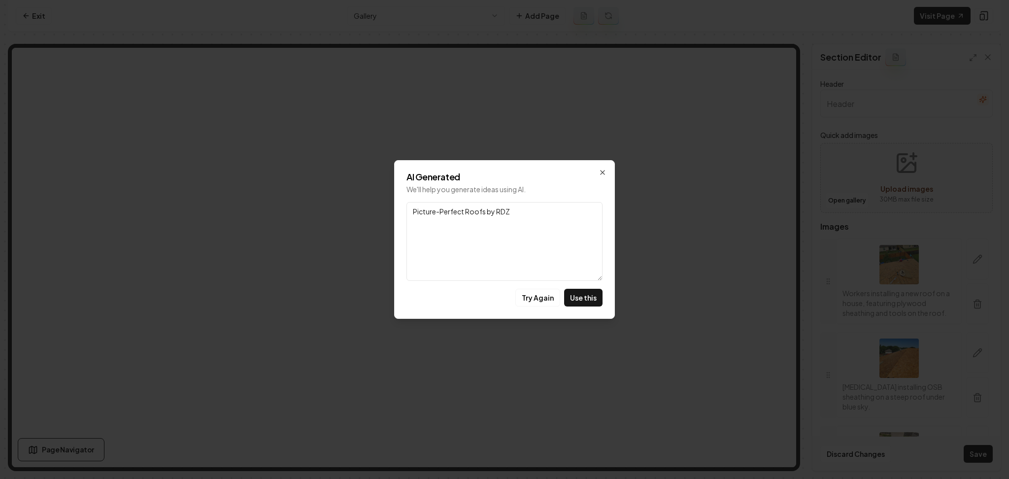
click at [588, 304] on button "Use this" at bounding box center [583, 298] width 38 height 18
type input "Picture-Perfect Roofs by RDZ"
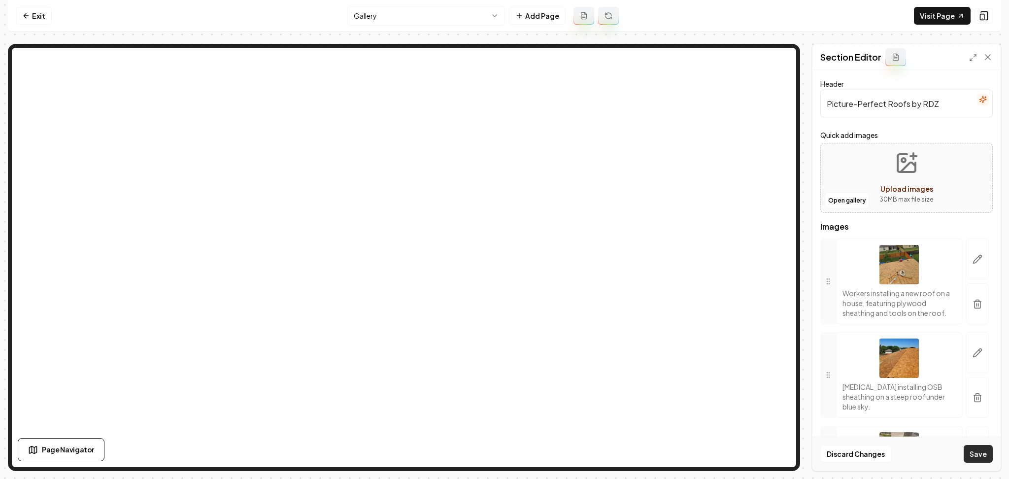
click at [983, 459] on button "Save" at bounding box center [978, 454] width 29 height 18
click at [951, 20] on link "Visit Page" at bounding box center [942, 16] width 57 height 18
click at [20, 12] on link "Exit" at bounding box center [34, 16] width 36 height 18
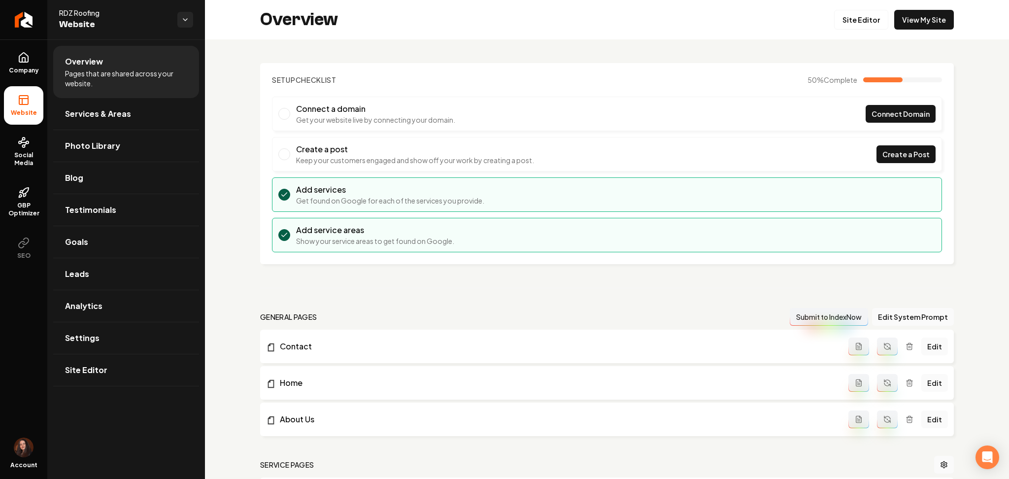
click at [20, 12] on link "Return to dashboard" at bounding box center [23, 19] width 47 height 39
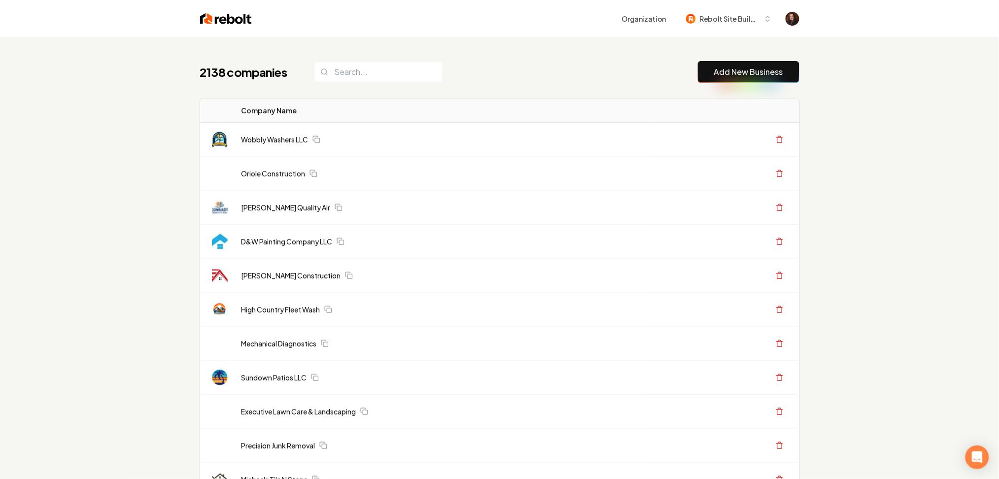
click at [760, 73] on link "Add New Business" at bounding box center [748, 72] width 69 height 12
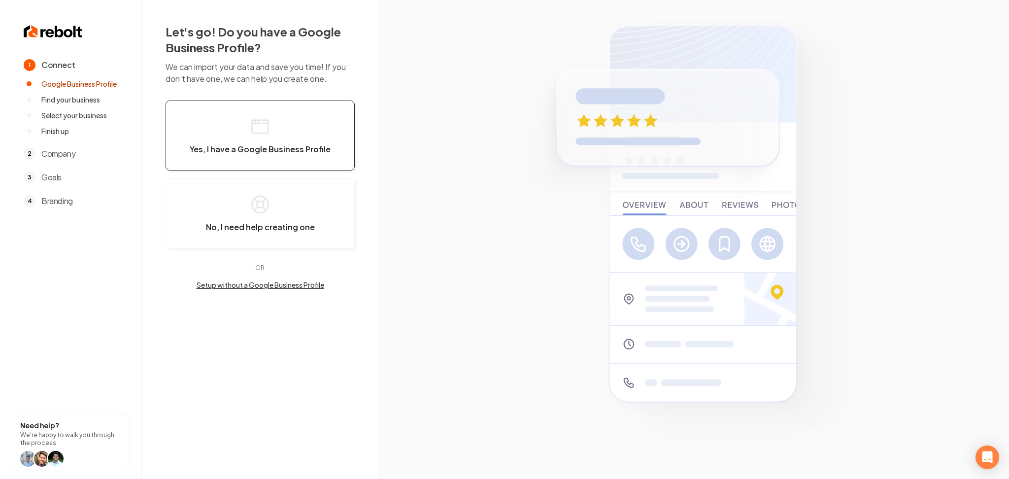
click at [292, 139] on button "Yes, I have a Google Business Profile" at bounding box center [260, 136] width 189 height 70
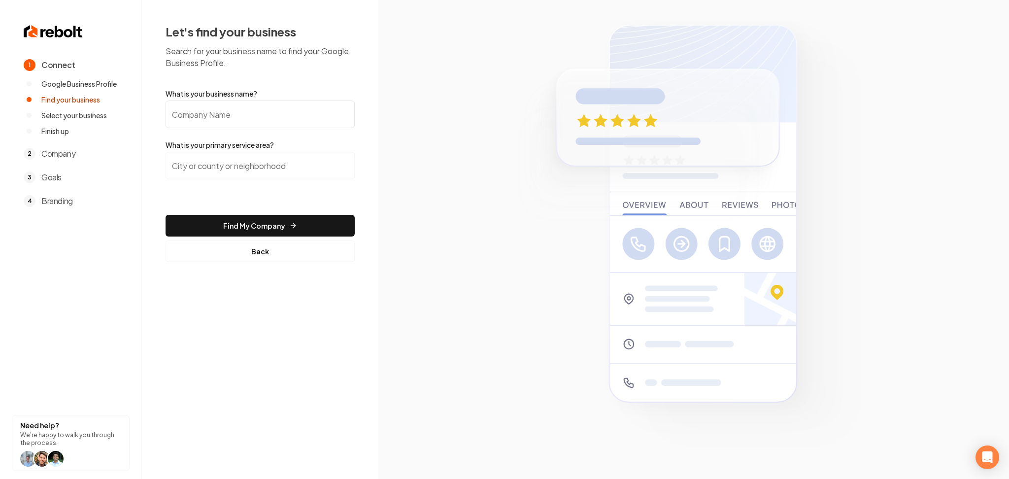
click at [287, 119] on input "What is your business name?" at bounding box center [260, 115] width 189 height 28
paste input "[PERSON_NAME] General Contracting LLC"
type input "[PERSON_NAME] General Contracting LLC"
click at [208, 168] on input "search" at bounding box center [260, 166] width 189 height 28
paste input "Ocean County"
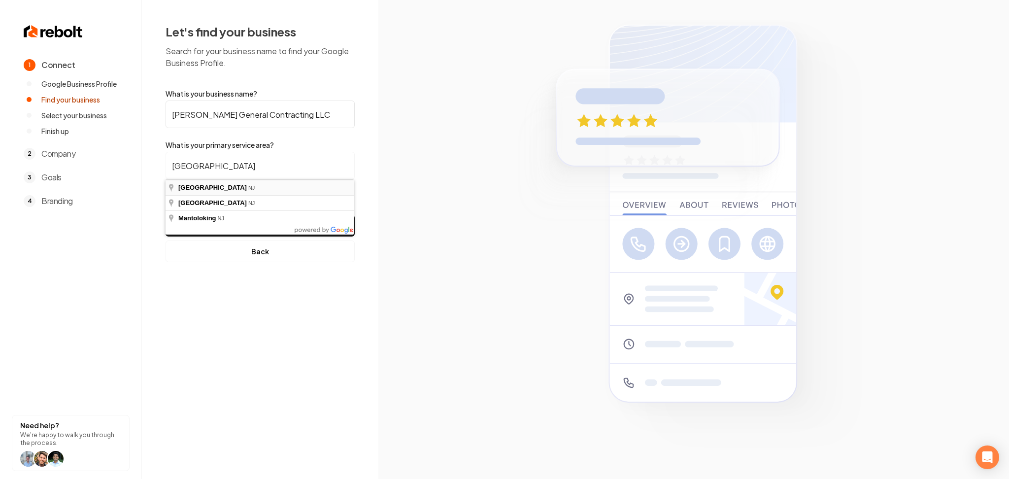
type input "[GEOGRAPHIC_DATA], [GEOGRAPHIC_DATA]"
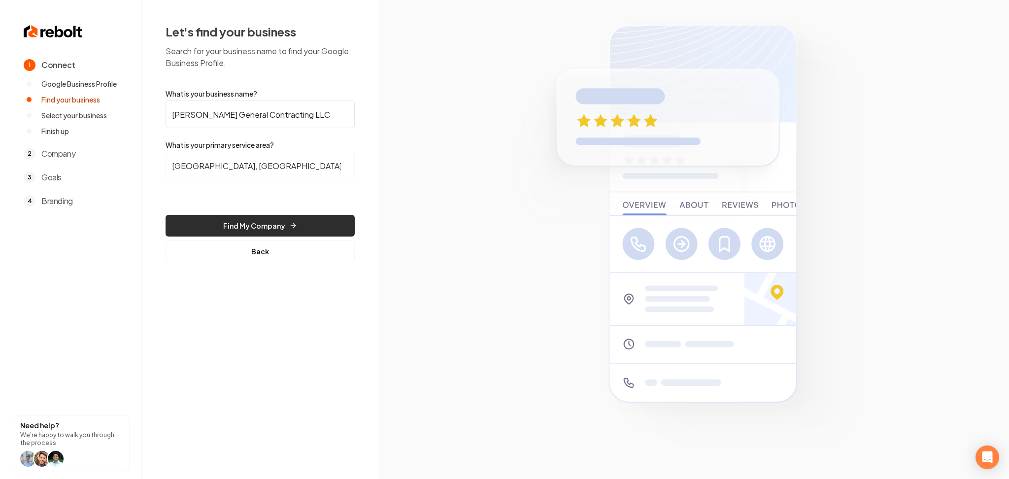
click at [235, 225] on button "Find My Company" at bounding box center [260, 226] width 189 height 22
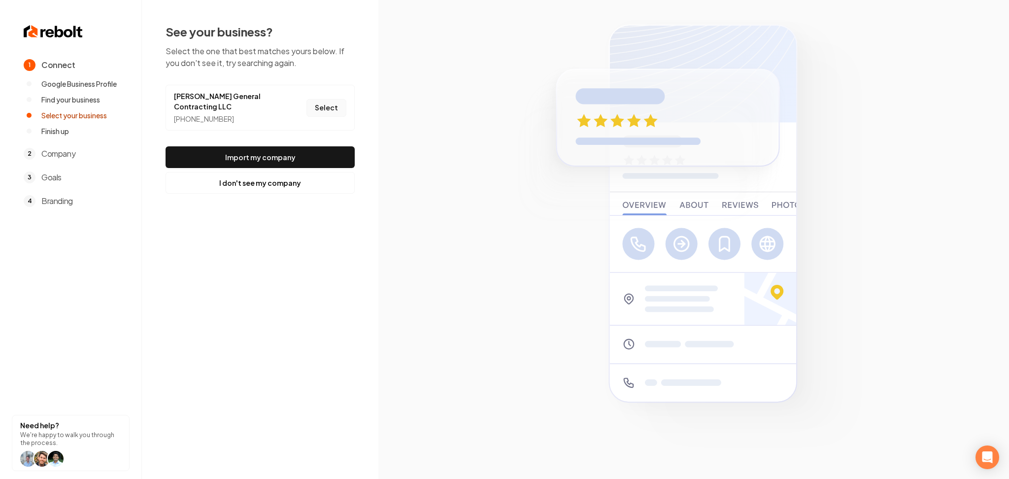
click at [329, 107] on button "Select" at bounding box center [326, 108] width 40 height 18
drag, startPoint x: 310, startPoint y: 158, endPoint x: 322, endPoint y: 153, distance: 13.1
click at [310, 158] on button "Import my company" at bounding box center [260, 157] width 189 height 22
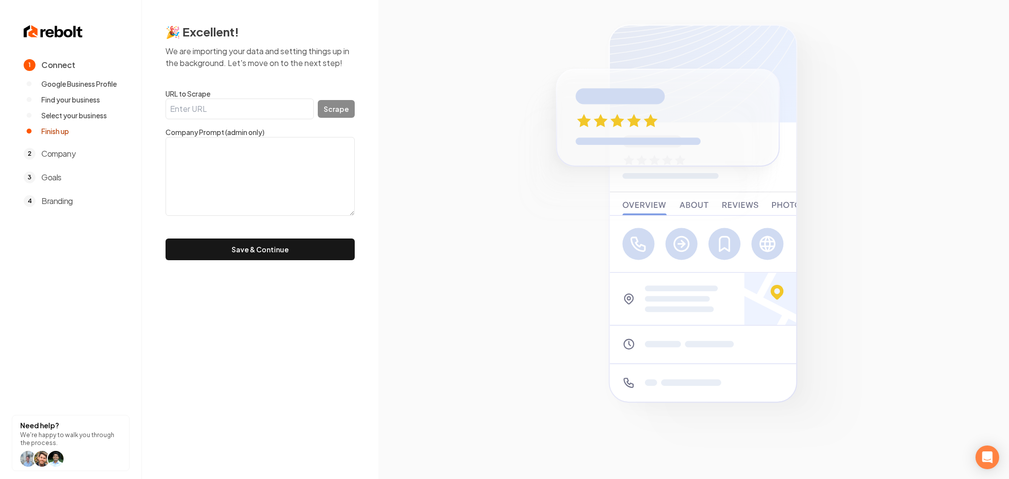
drag, startPoint x: 295, startPoint y: 89, endPoint x: 294, endPoint y: 101, distance: 11.9
click at [294, 89] on label "URL to Scrape" at bounding box center [260, 94] width 189 height 10
click at [294, 99] on input "URL to Scrape" at bounding box center [240, 109] width 148 height 21
click at [294, 101] on input "URL to Scrape" at bounding box center [240, 109] width 148 height 21
paste input "https://www.rockefellercontracting.com/"
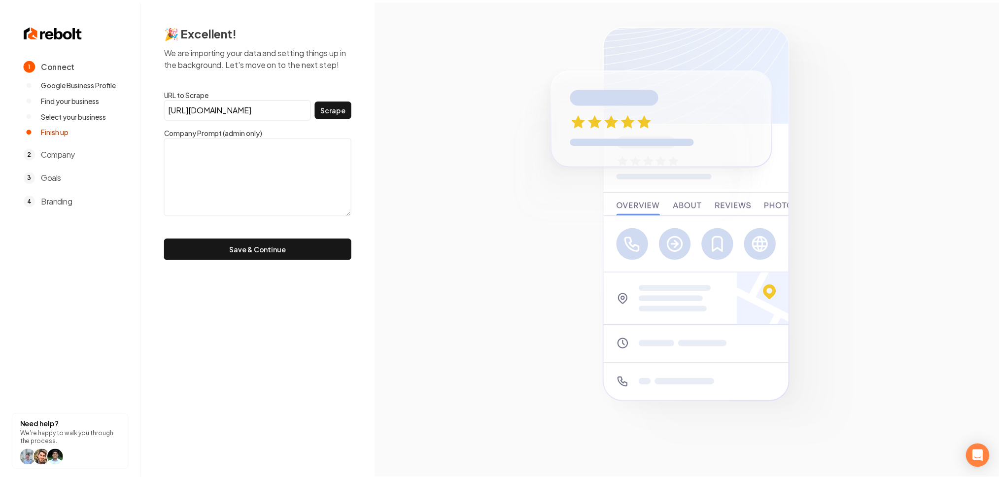
scroll to position [0, 16]
type input "https://www.rockefellercontracting.com/"
click at [166, 238] on button "Save & Continue" at bounding box center [260, 249] width 189 height 22
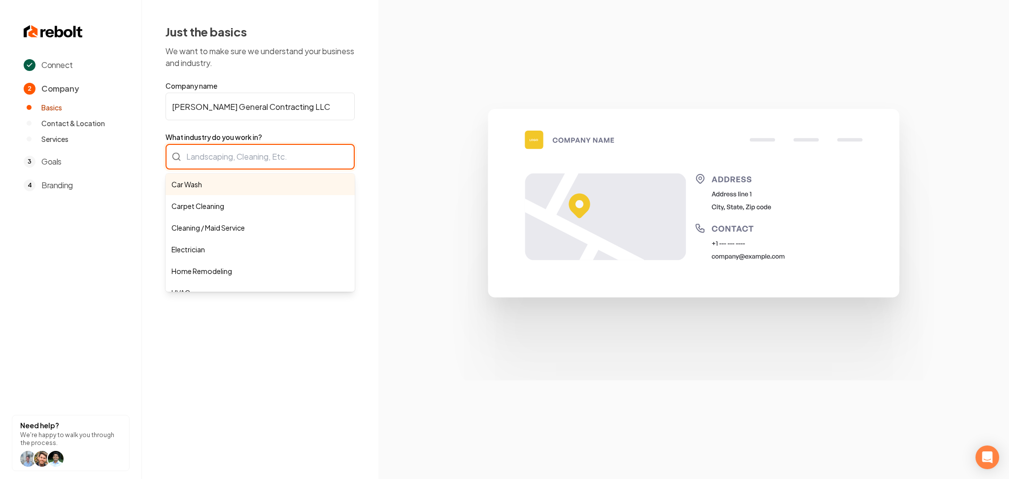
click at [218, 164] on div "Car Wash Carpet Cleaning Cleaning / Maid Service Electrician Home Remodeling HV…" at bounding box center [260, 157] width 189 height 26
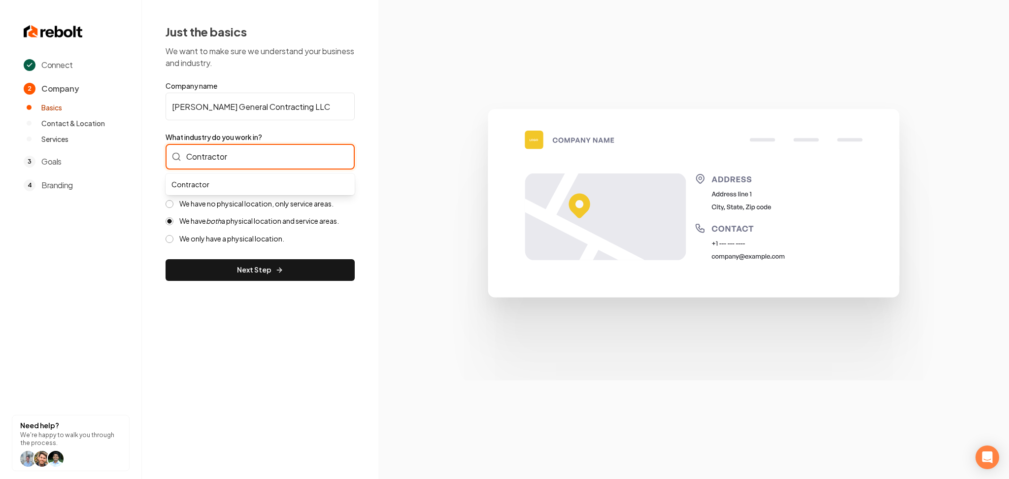
type input "Contractor"
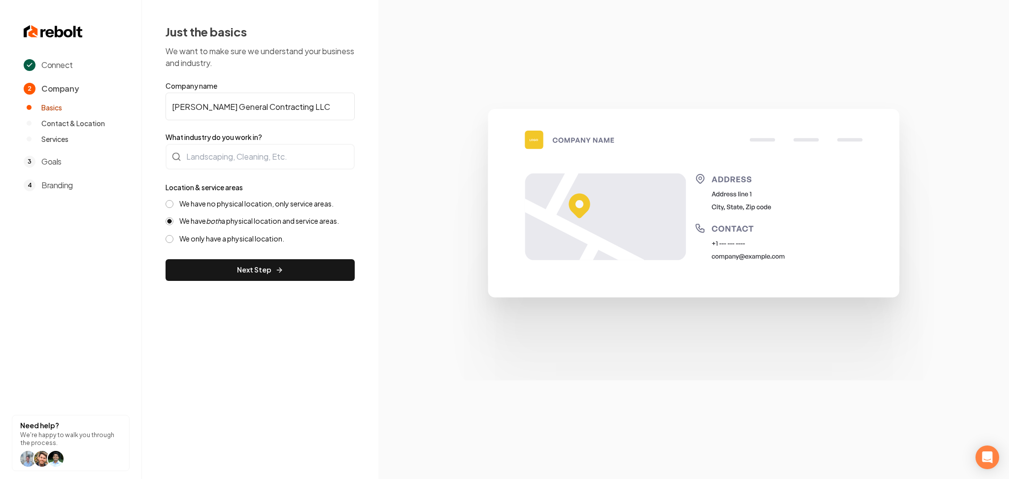
click at [246, 202] on label "We have no physical location, only service areas." at bounding box center [256, 203] width 154 height 9
click at [173, 202] on button "We have no physical location, only service areas." at bounding box center [170, 204] width 8 height 8
click at [193, 154] on input "What industry do you work in?" at bounding box center [260, 157] width 189 height 26
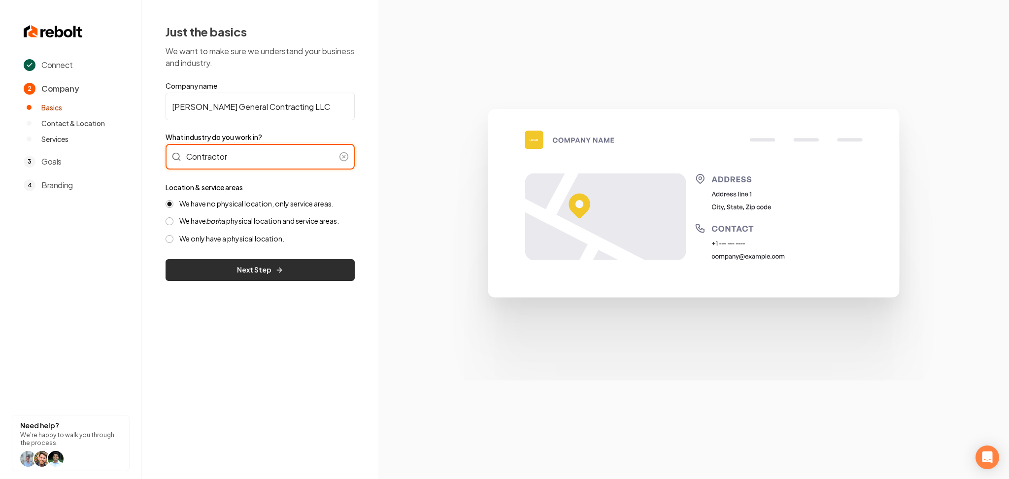
type input "Contractor"
click at [242, 277] on button "Next Step" at bounding box center [260, 270] width 189 height 22
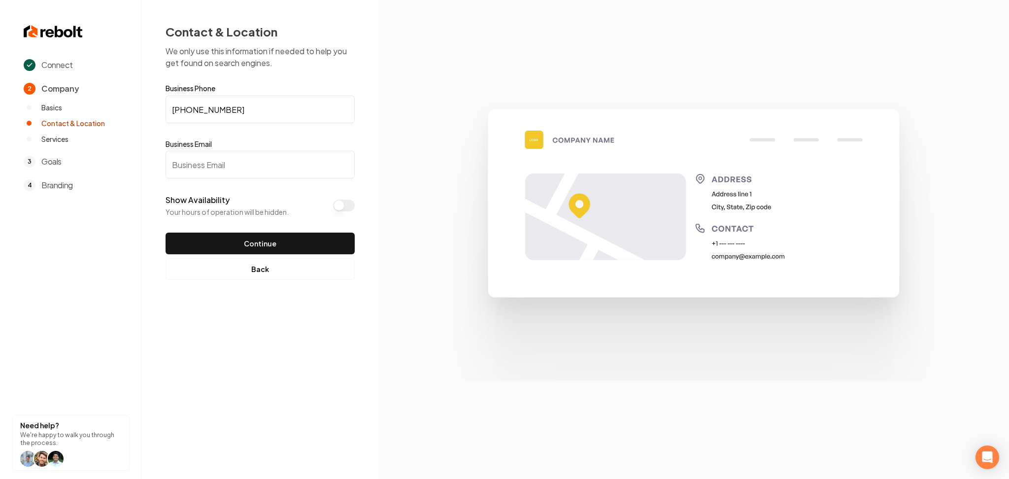
click at [215, 176] on input "Business Email" at bounding box center [260, 165] width 189 height 28
paste input "Email dennis@rockefellercontracting.com"
drag, startPoint x: 198, startPoint y: 165, endPoint x: 125, endPoint y: 167, distance: 72.9
click at [125, 167] on div "Connect 2 Company Basics Contact & Location Services 3 Goals 4 Branding Need he…" at bounding box center [504, 239] width 1009 height 479
type input "dennis@rockefellercontracting.com"
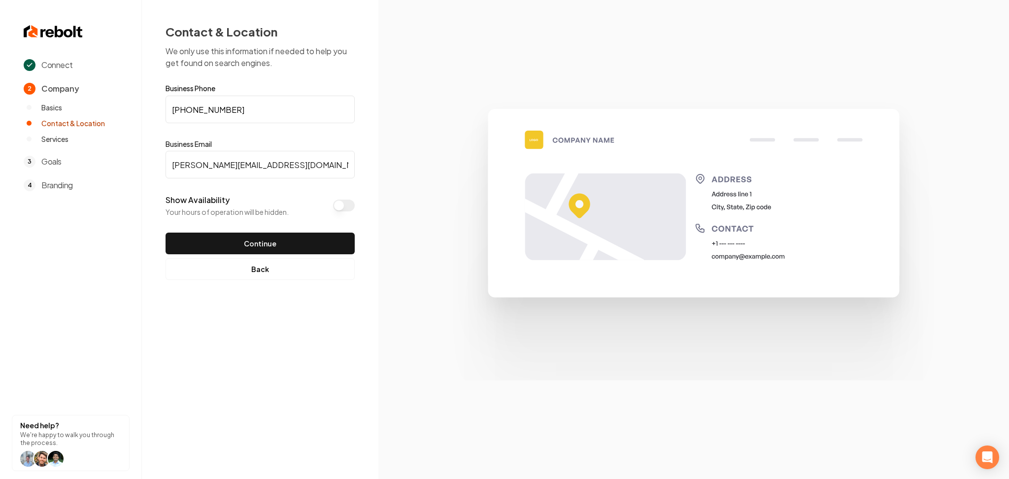
click at [347, 202] on button "Show Availability" at bounding box center [344, 206] width 22 height 12
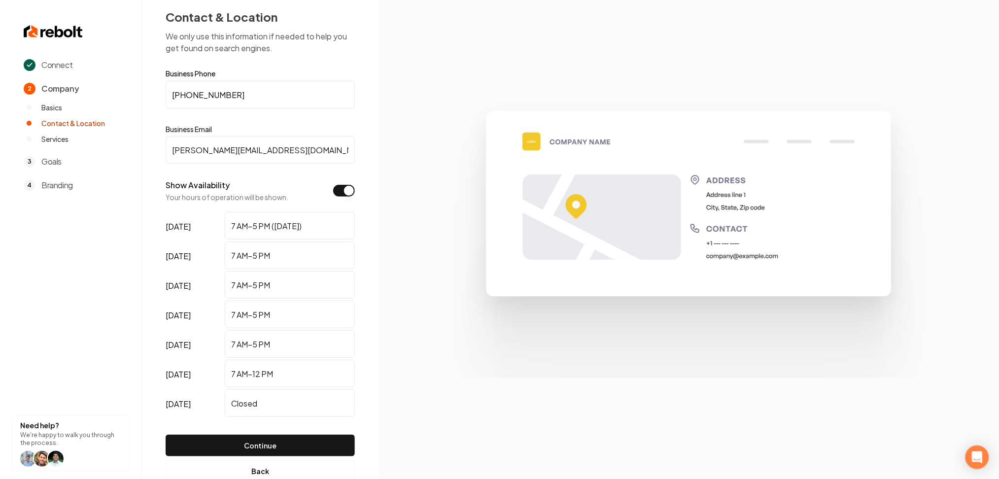
scroll to position [41, 0]
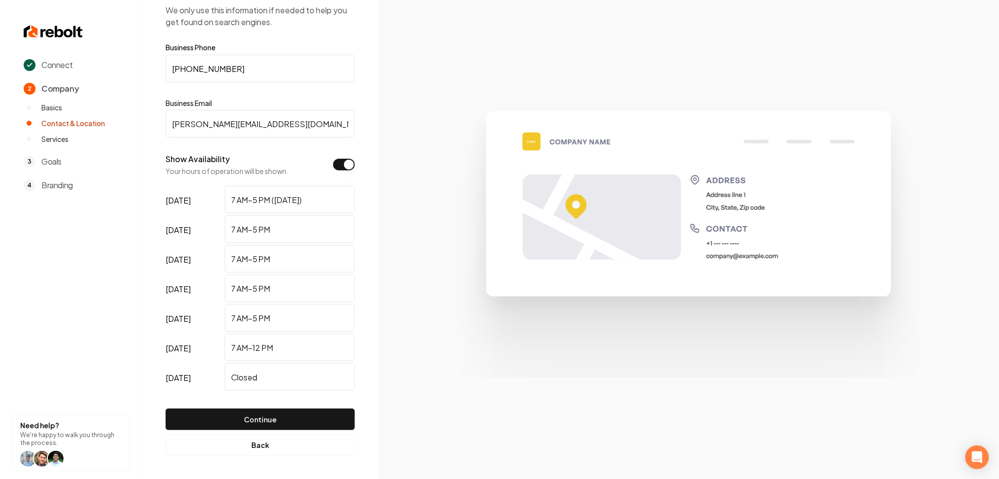
drag, startPoint x: 241, startPoint y: 416, endPoint x: 241, endPoint y: 401, distance: 15.3
click at [241, 415] on button "Continue" at bounding box center [260, 419] width 189 height 22
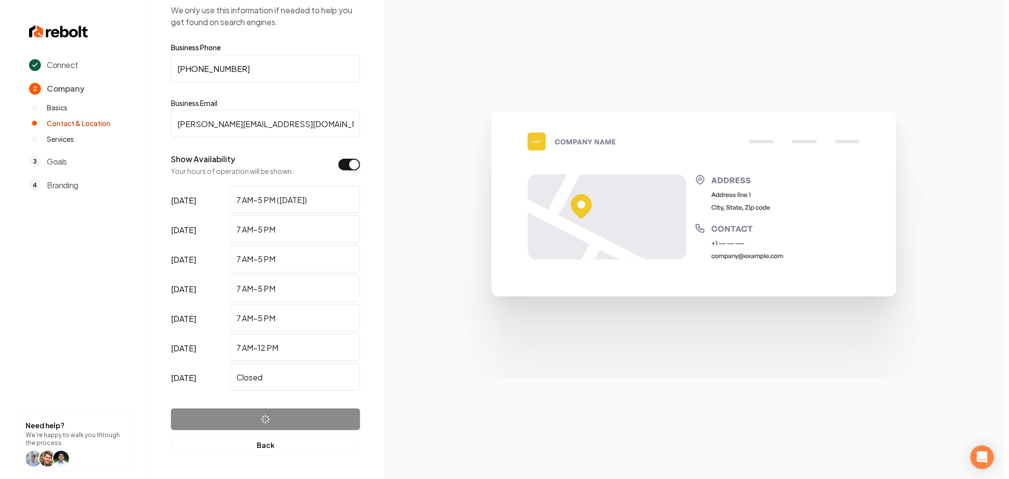
scroll to position [0, 0]
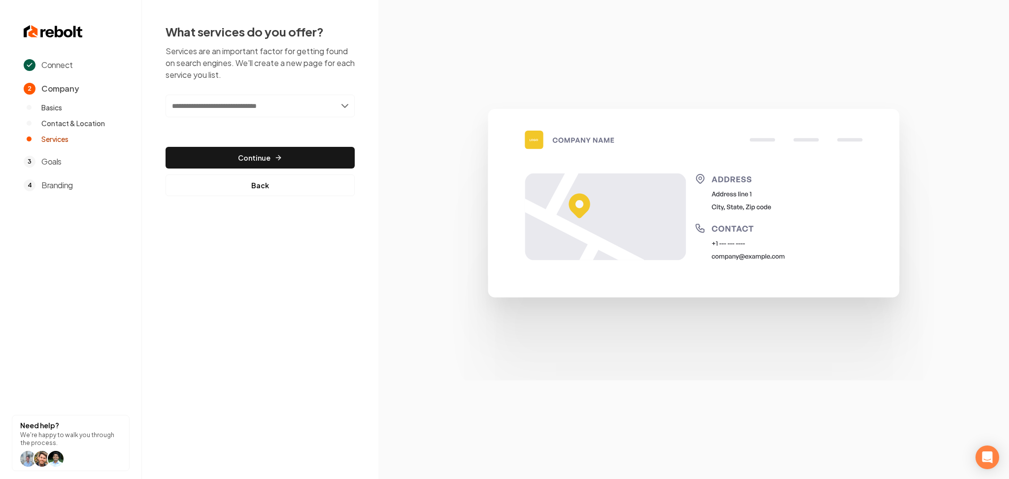
click at [311, 111] on input "text" at bounding box center [260, 106] width 189 height 23
paste input "**********"
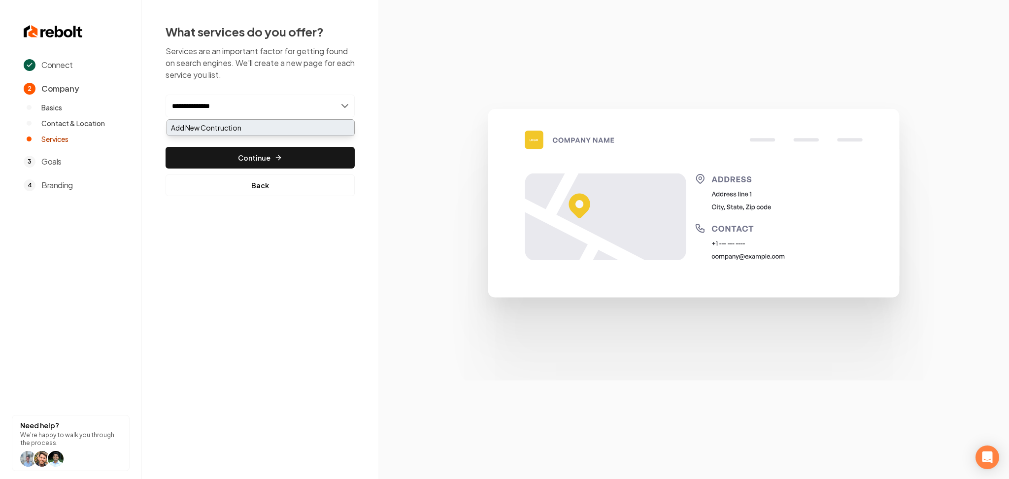
type input "**********"
click at [250, 126] on div "Add New Contruction" at bounding box center [260, 128] width 187 height 16
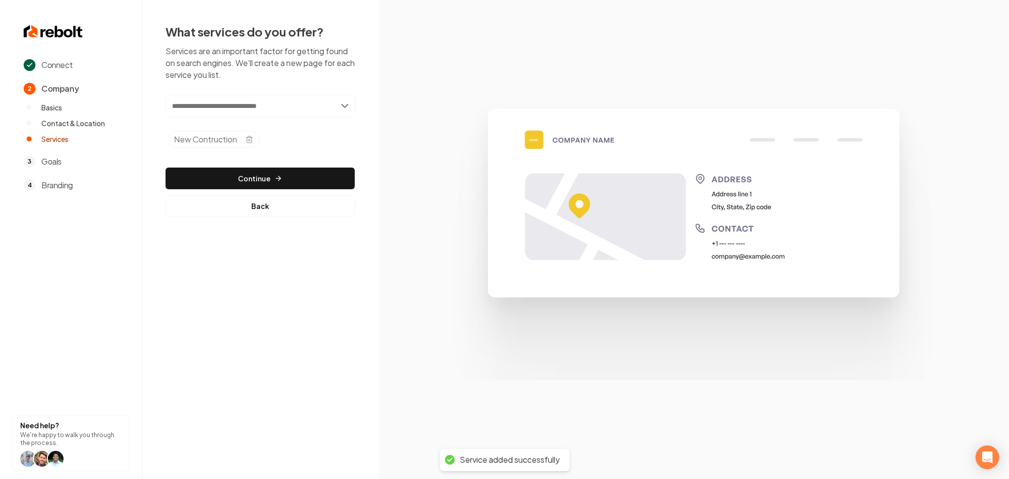
paste input "**********"
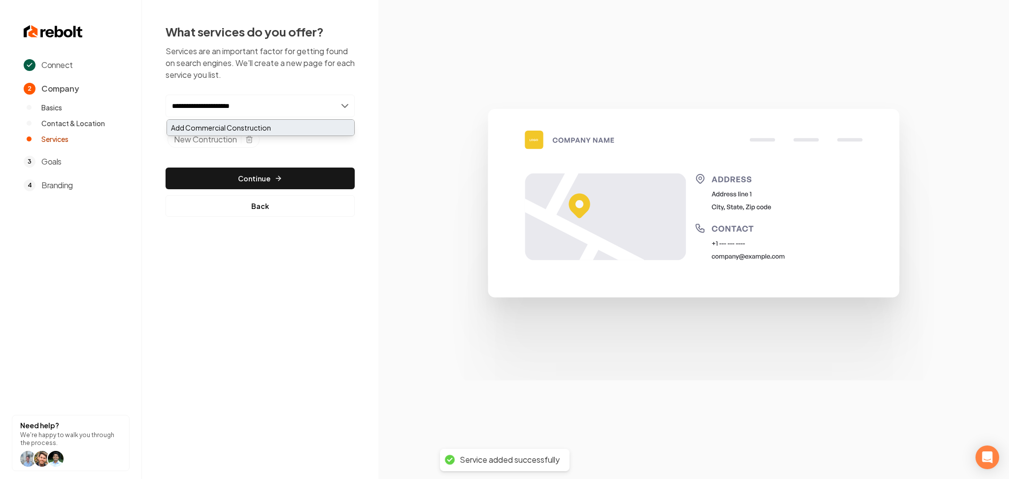
type input "**********"
click at [270, 128] on div "Add Commercial Construction" at bounding box center [260, 128] width 187 height 16
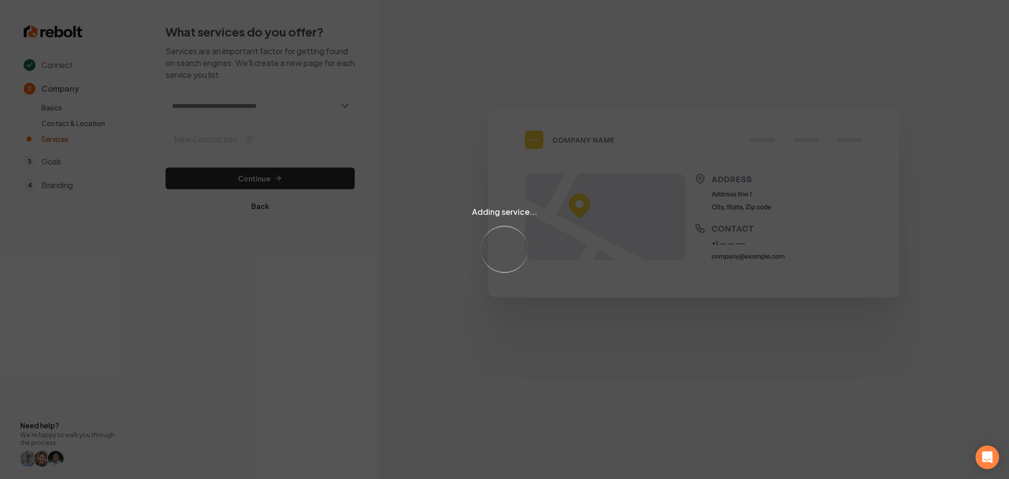
paste input "**********"
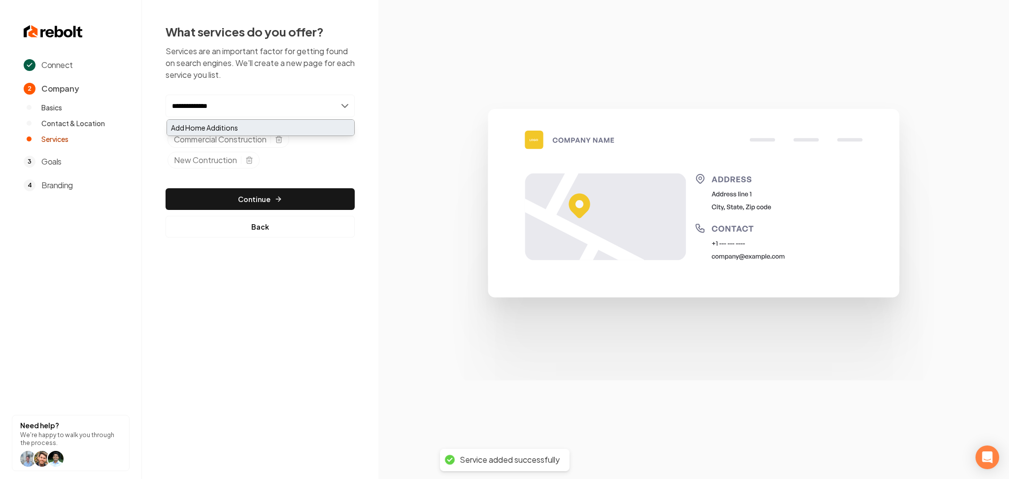
type input "**********"
click at [217, 123] on div "Add Home Additions" at bounding box center [260, 128] width 187 height 16
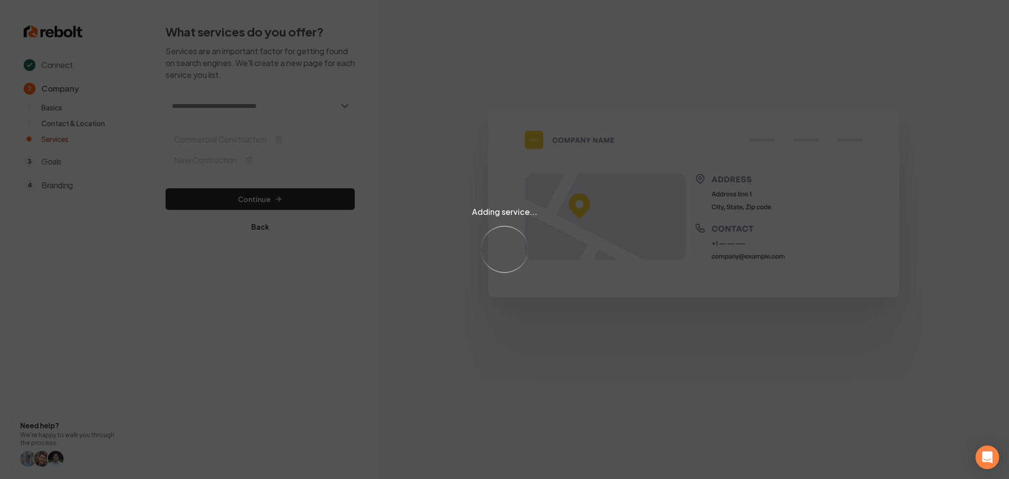
paste input "**********"
type input "**********"
click at [298, 127] on div "Adding service... Loading..." at bounding box center [504, 239] width 1009 height 479
click at [272, 100] on div "Adding service... Loading..." at bounding box center [504, 239] width 1009 height 479
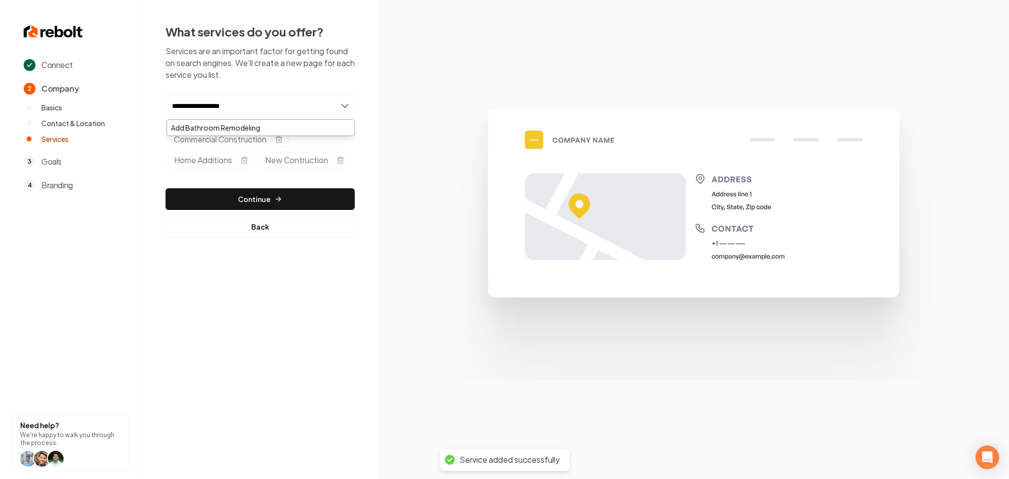
click at [265, 101] on input "**********" at bounding box center [260, 106] width 189 height 23
click at [269, 134] on div "Add Bathroom Remodeling" at bounding box center [260, 128] width 187 height 16
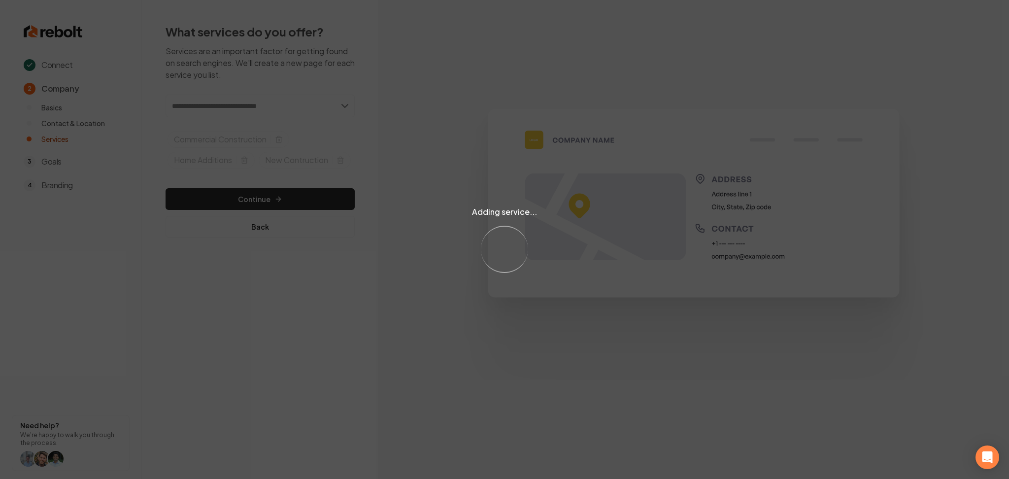
paste input "**********"
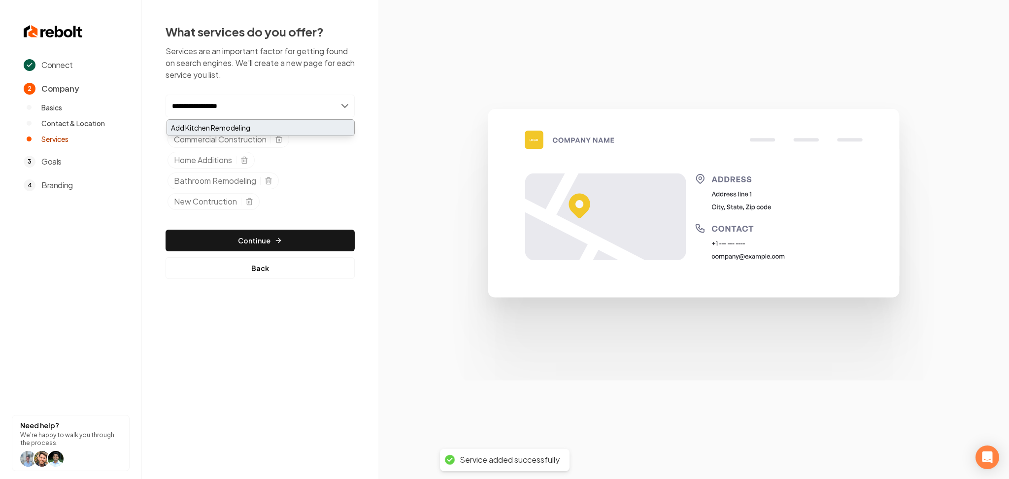
type input "**********"
click at [292, 133] on div "Add Kitchen Remodeling" at bounding box center [260, 128] width 187 height 16
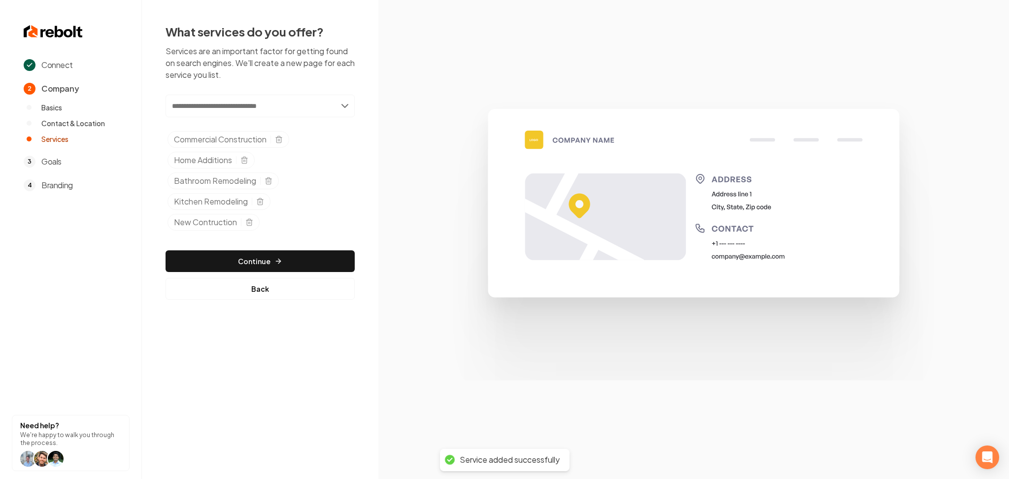
paste input "*******"
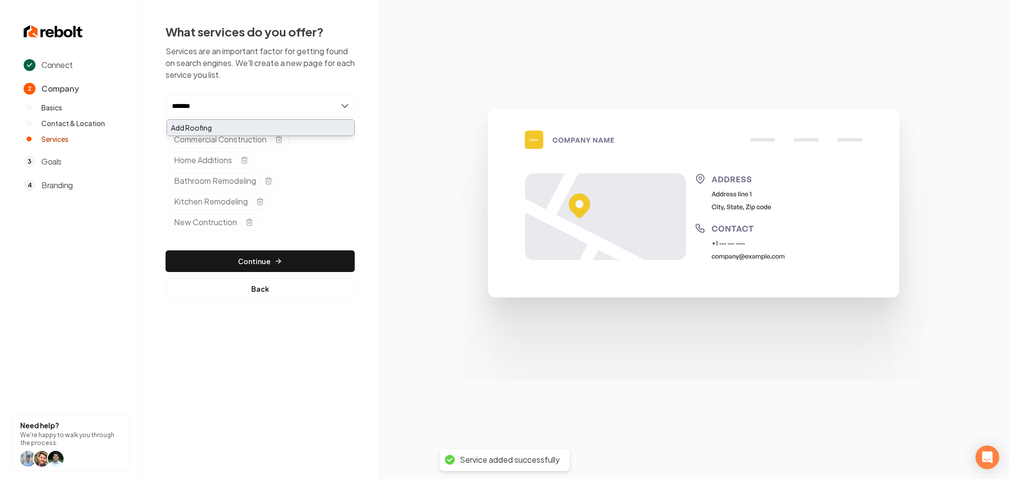
type input "*******"
click at [224, 126] on div "Add Roofing" at bounding box center [260, 128] width 187 height 16
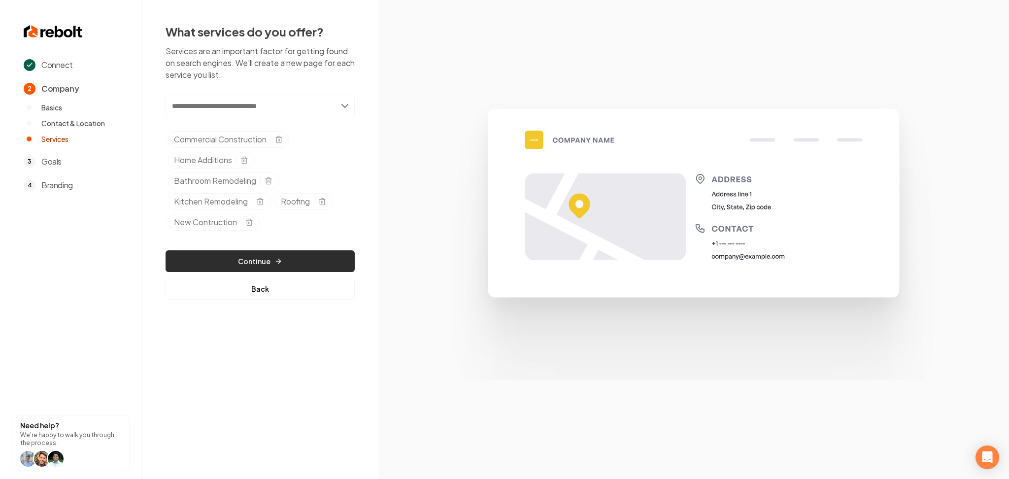
click at [251, 257] on button "Continue" at bounding box center [260, 261] width 189 height 22
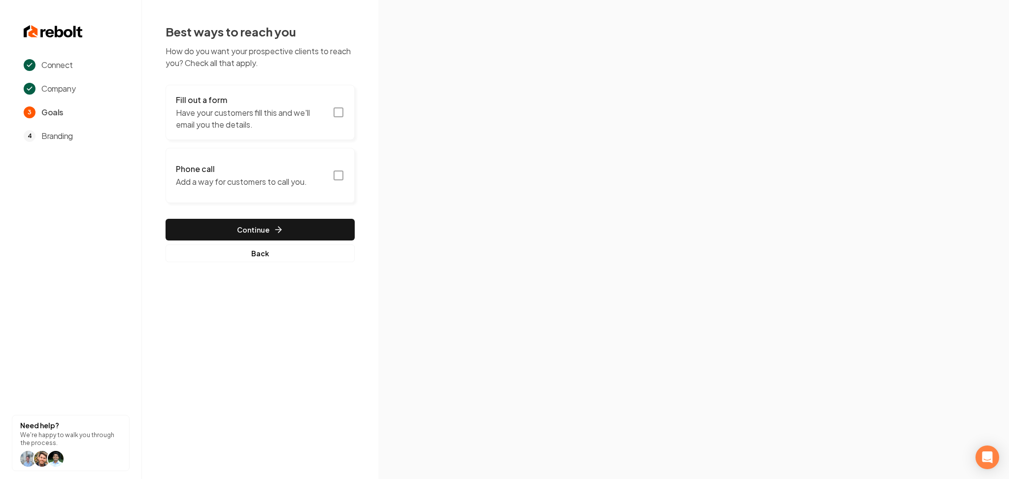
click at [299, 121] on p "Have your customers fill this and we'll email you the details." at bounding box center [251, 119] width 151 height 24
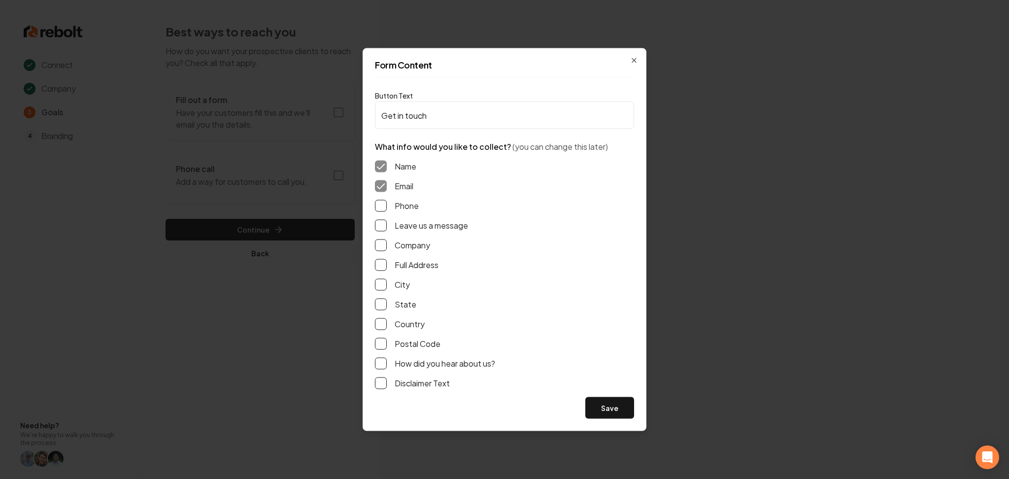
click at [382, 206] on button "Phone" at bounding box center [381, 206] width 12 height 12
click at [380, 225] on button "Leave us a message" at bounding box center [381, 226] width 12 height 12
click at [618, 411] on button "Save" at bounding box center [609, 408] width 49 height 22
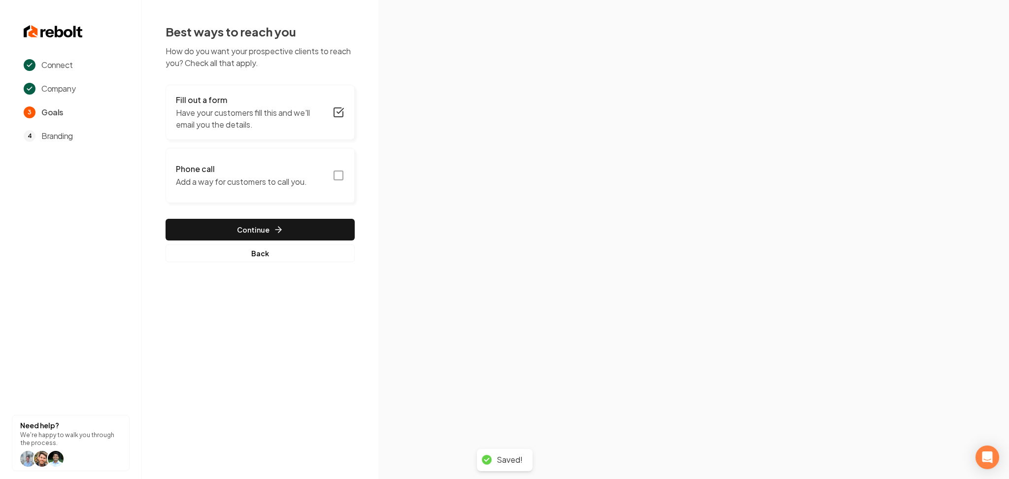
click at [317, 181] on button "Phone call Add a way for customers to call you." at bounding box center [260, 175] width 189 height 55
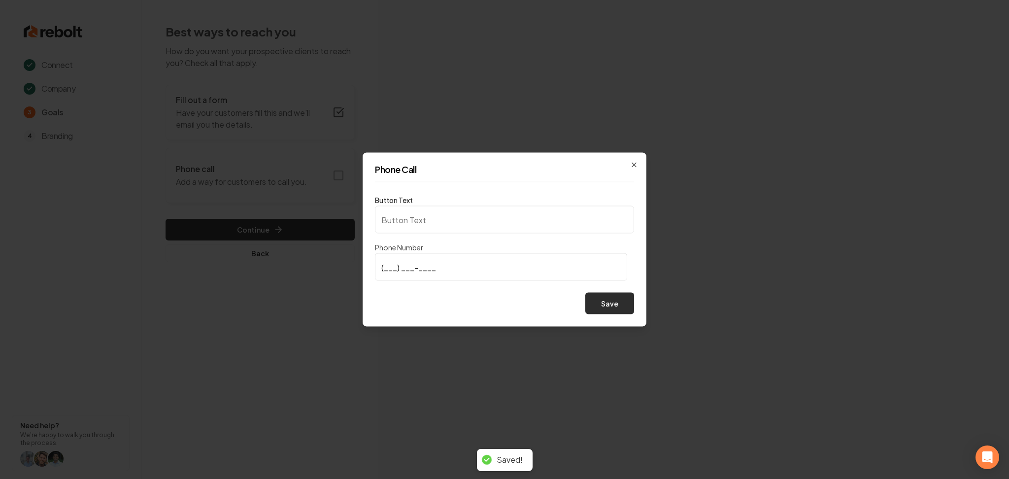
type input "Call us"
type input "(908) 770-3523"
click at [610, 294] on button "Save" at bounding box center [609, 304] width 49 height 22
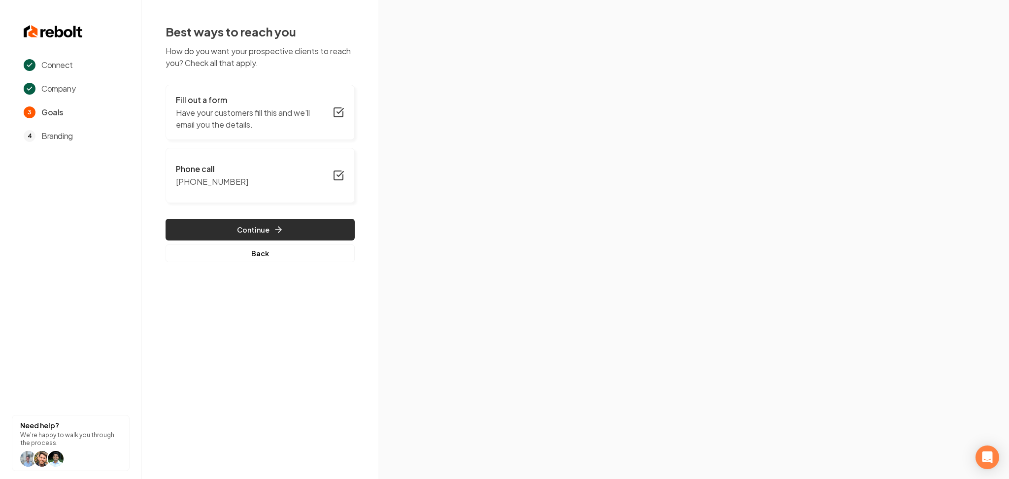
click at [296, 232] on button "Continue" at bounding box center [260, 230] width 189 height 22
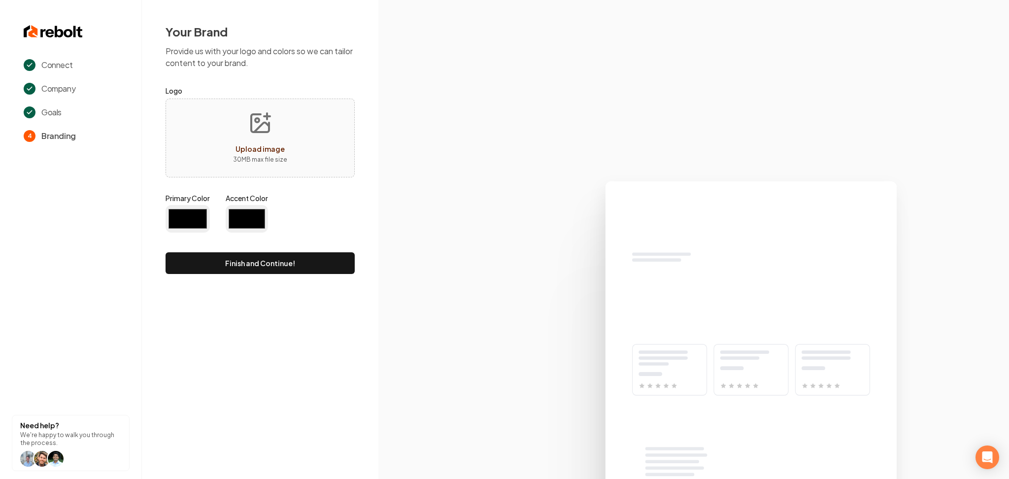
type input "#194d33"
type input "#70be00"
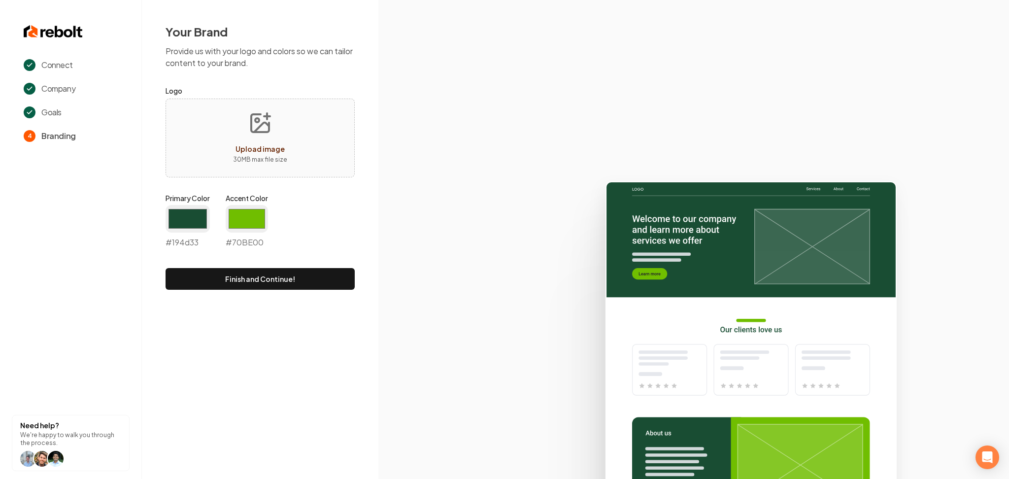
click at [287, 125] on button "Upload image 30 MB max file size" at bounding box center [260, 137] width 70 height 69
type input "**********"
click at [199, 222] on input "#194d33" at bounding box center [188, 219] width 44 height 28
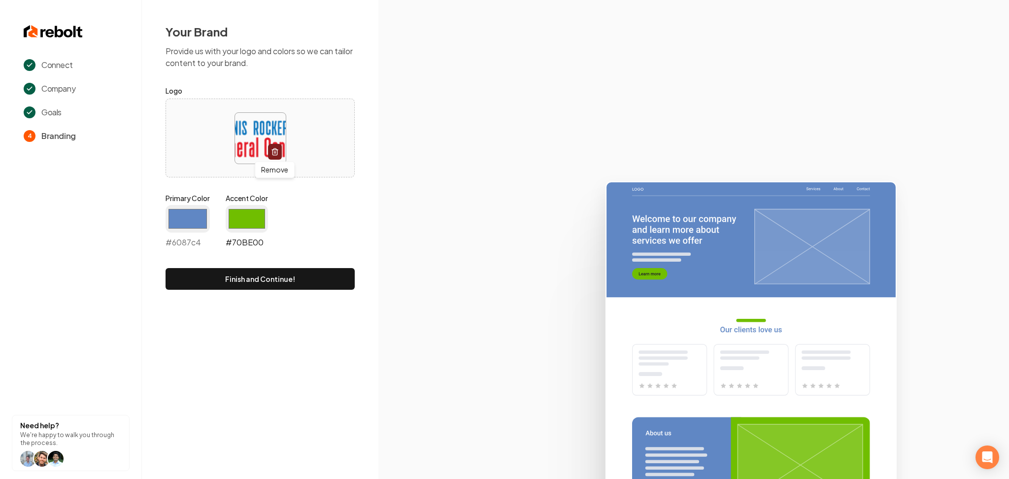
type input "#6087c4"
click at [250, 222] on input "#70be00" at bounding box center [247, 219] width 42 height 28
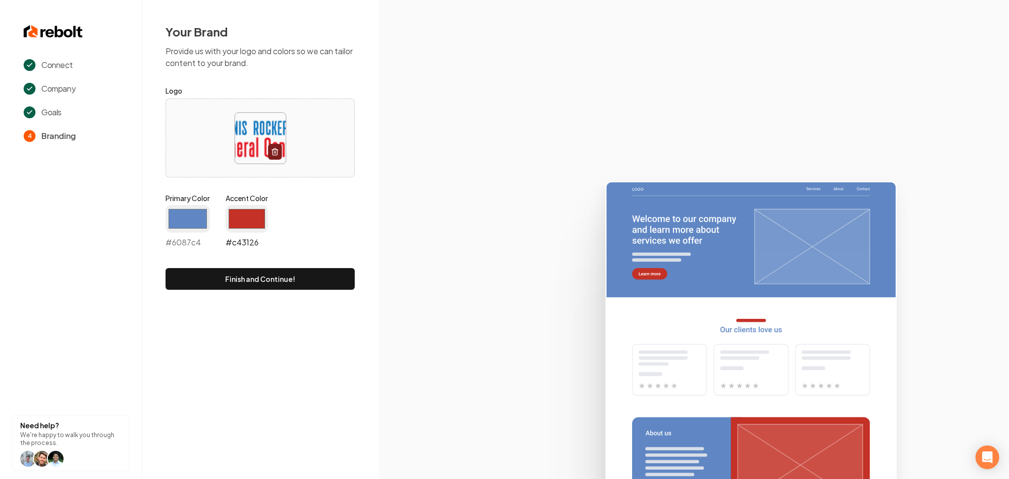
type input "#c43126"
click at [194, 275] on button "Finish and Continue!" at bounding box center [260, 279] width 189 height 22
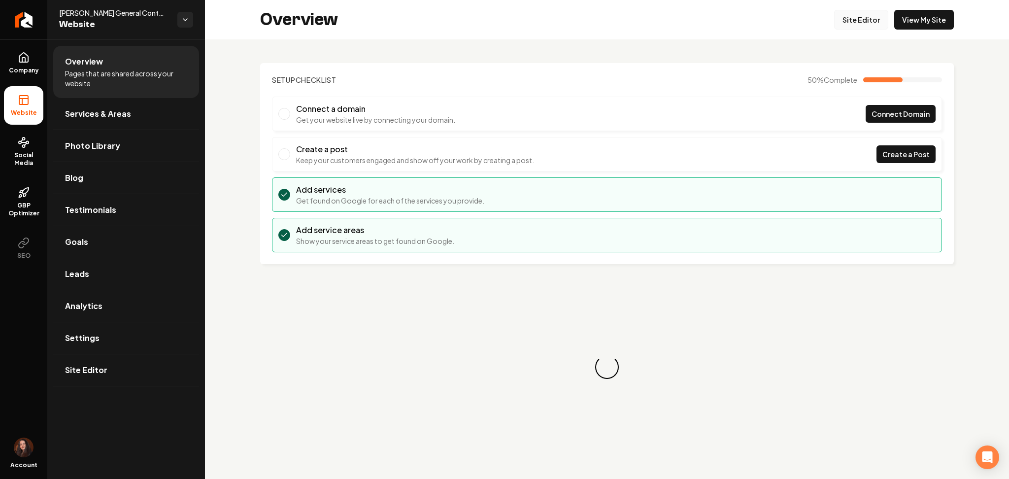
click at [854, 20] on link "Site Editor" at bounding box center [861, 20] width 54 height 20
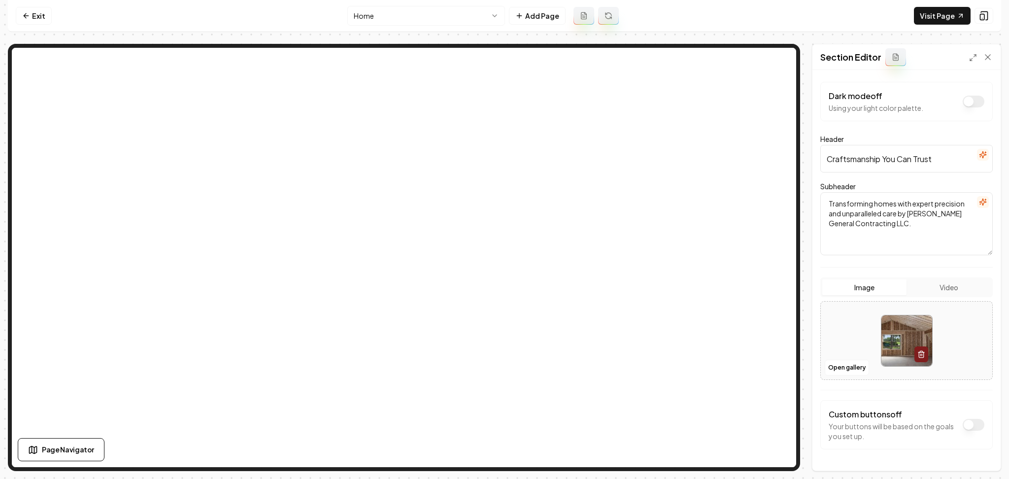
click at [851, 336] on div at bounding box center [906, 341] width 171 height 68
type input "**********"
click at [979, 454] on button "Save" at bounding box center [978, 454] width 29 height 18
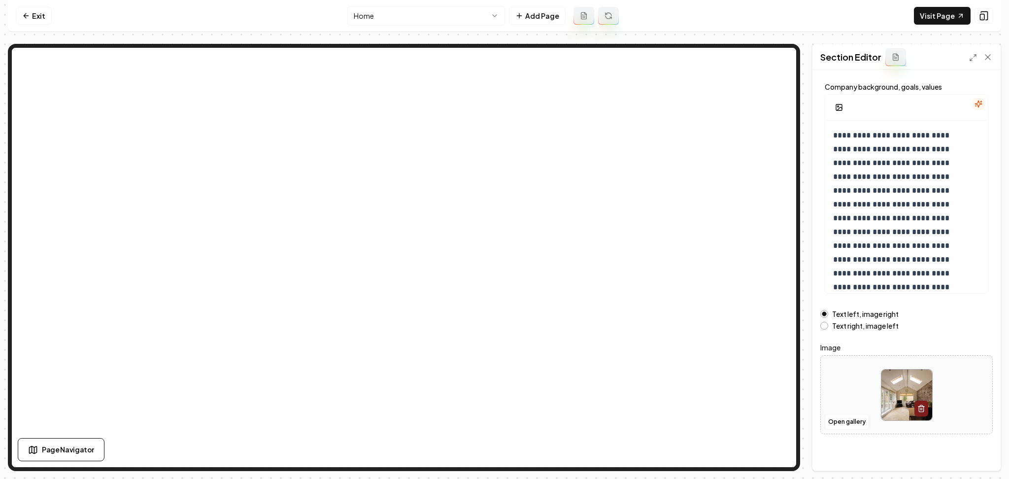
scroll to position [53, 0]
click at [841, 418] on button "Open gallery" at bounding box center [847, 419] width 44 height 16
click at [854, 373] on div at bounding box center [906, 393] width 171 height 68
type input "**********"
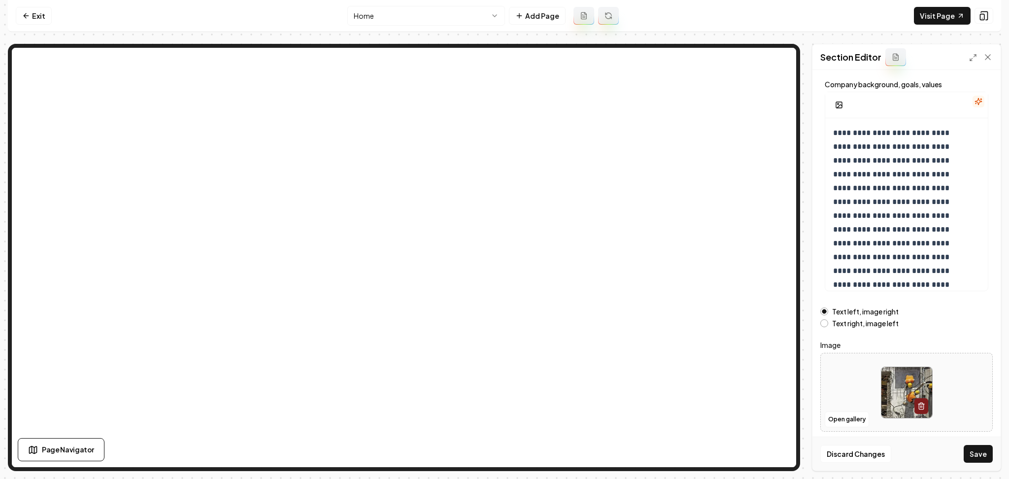
click at [978, 452] on button "Save" at bounding box center [978, 454] width 29 height 18
click at [833, 418] on button "Open gallery" at bounding box center [847, 419] width 44 height 16
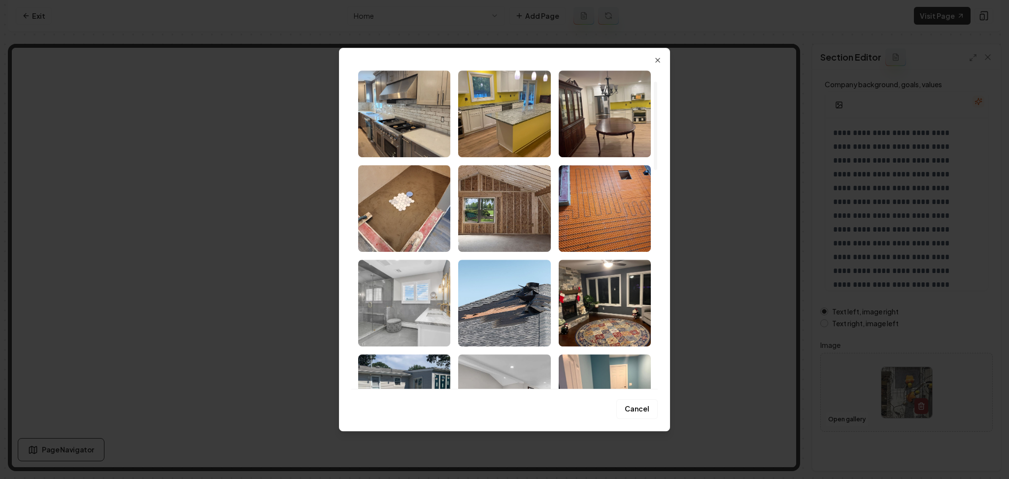
scroll to position [131, 0]
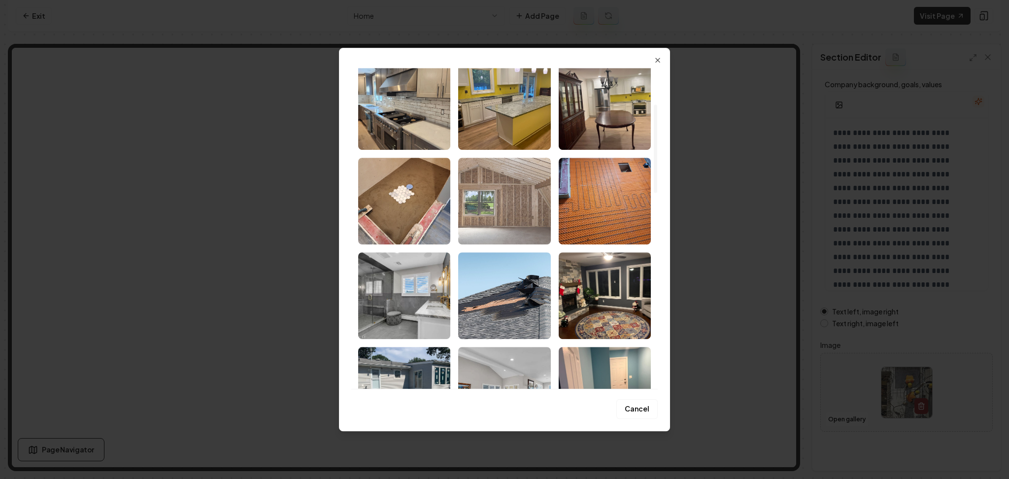
click at [507, 194] on img "Select image image_68adbd5a5c7cd75eb8a3075e.jpeg" at bounding box center [504, 201] width 92 height 87
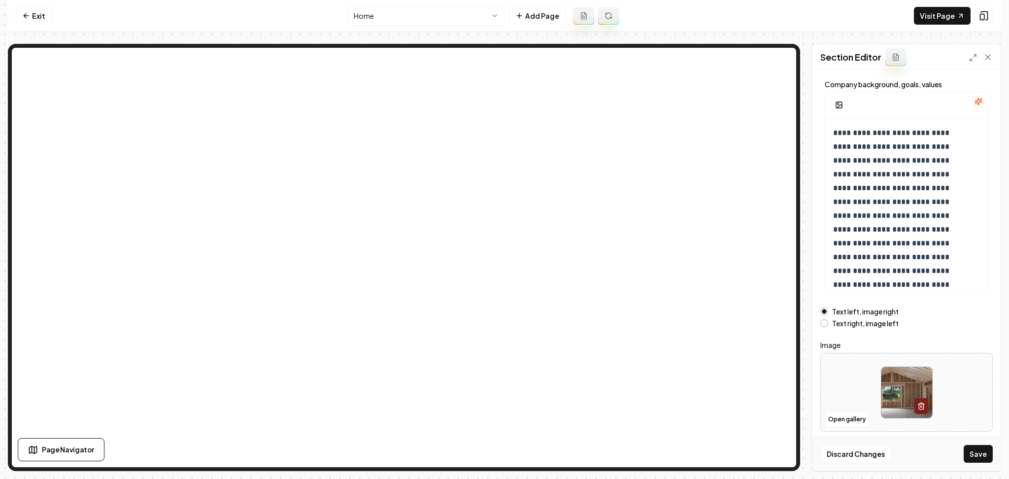
click at [980, 451] on button "Save" at bounding box center [978, 454] width 29 height 18
click at [850, 420] on button "Open gallery" at bounding box center [847, 419] width 44 height 16
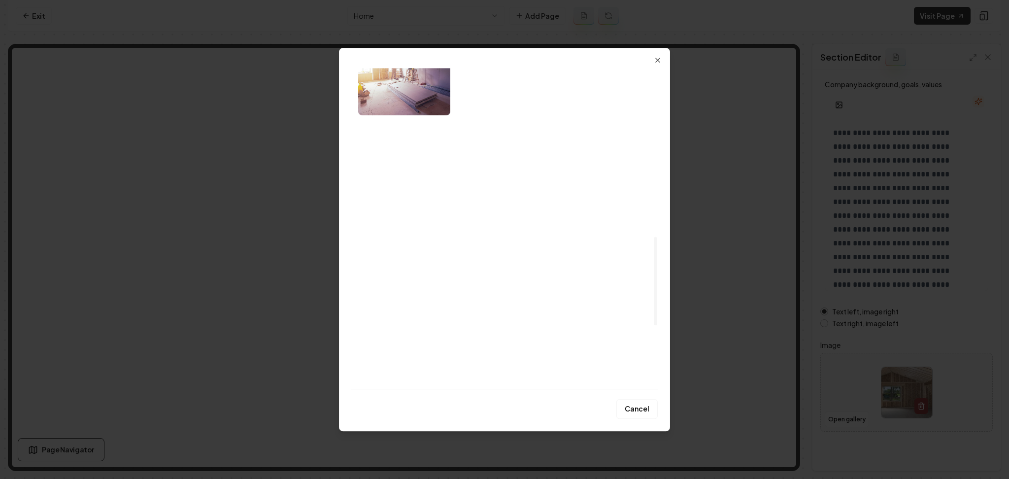
scroll to position [842, 0]
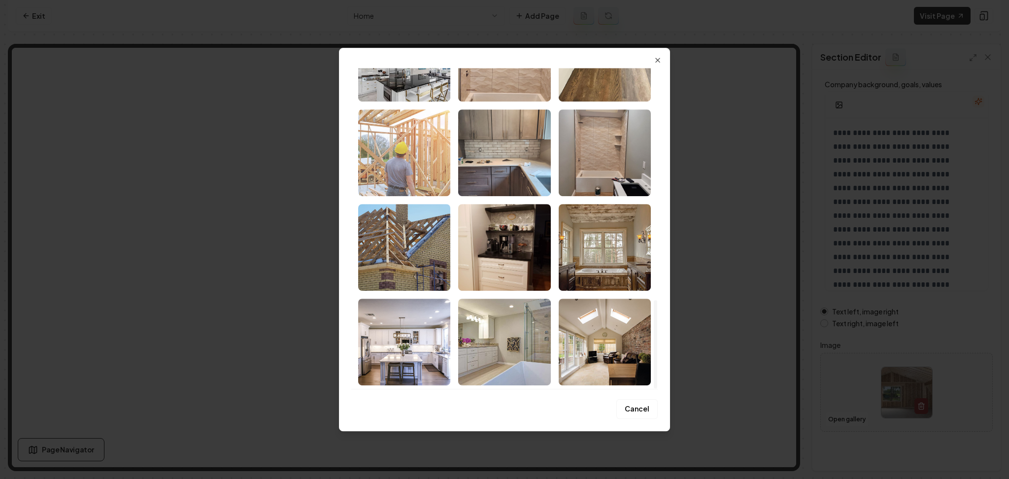
click at [411, 123] on img "Select image image_68adbd5a5c7cd75eb8a30a93.jpeg" at bounding box center [404, 152] width 92 height 87
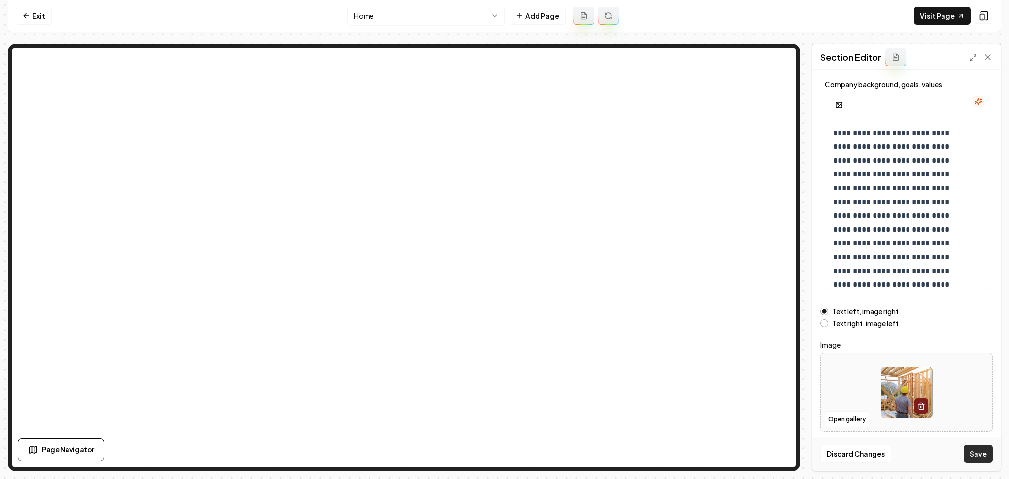
click at [964, 457] on div "Discard Changes Save" at bounding box center [906, 454] width 188 height 34
click at [975, 456] on button "Save" at bounding box center [978, 454] width 29 height 18
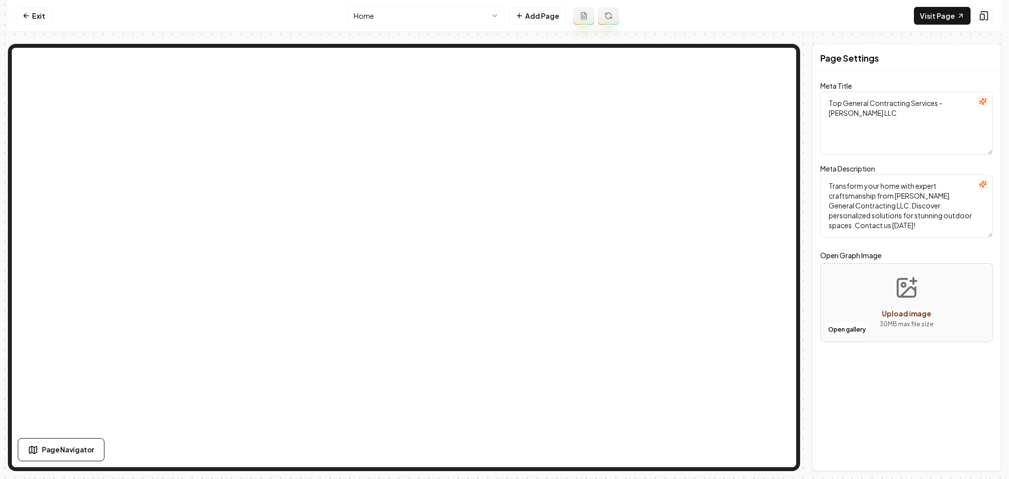
scroll to position [0, 0]
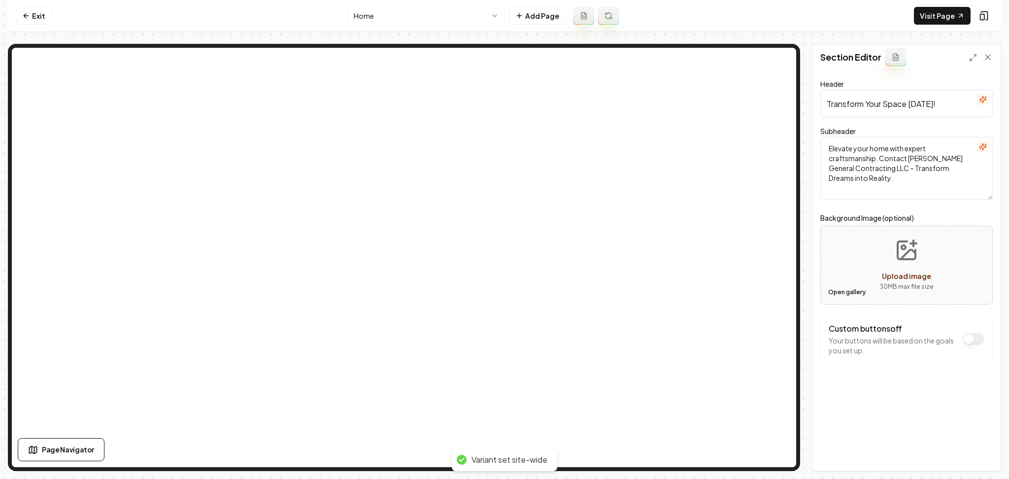
click at [859, 290] on button "Open gallery" at bounding box center [847, 292] width 44 height 16
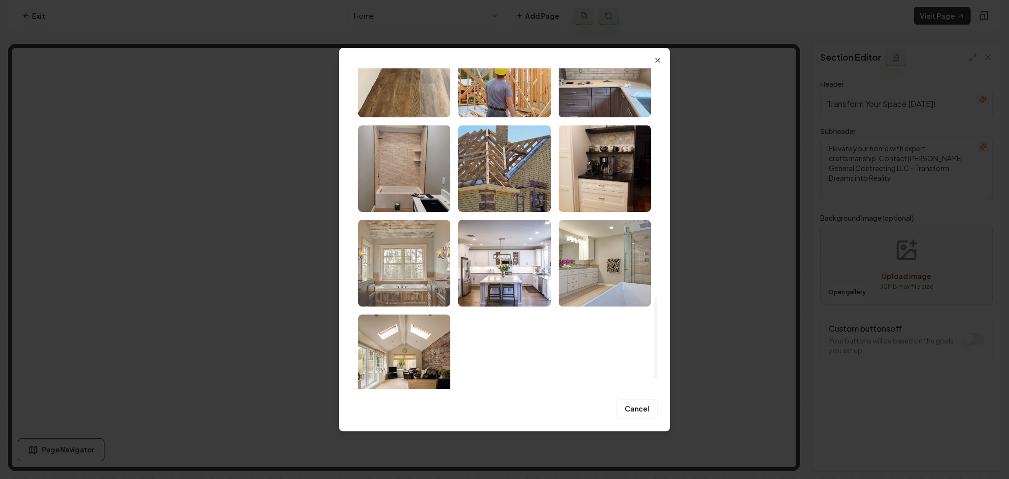
scroll to position [936, 0]
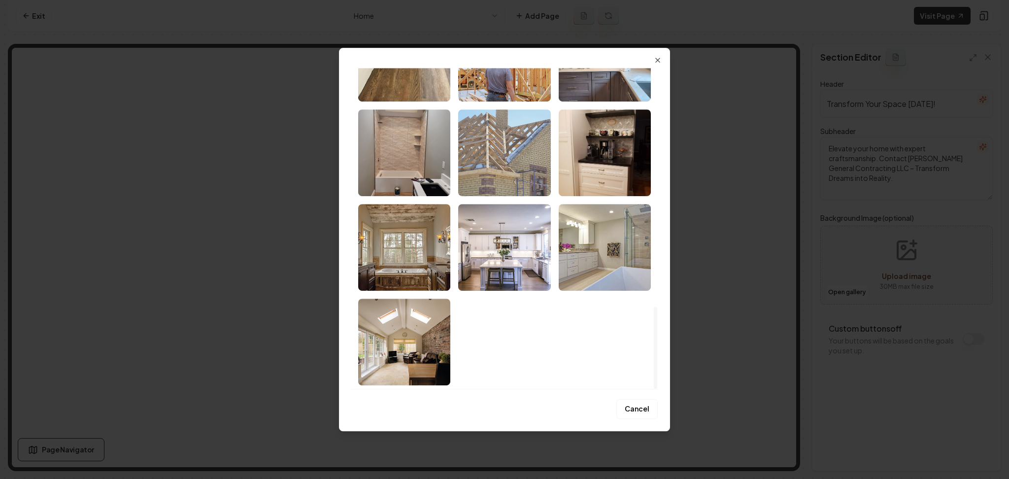
click at [485, 171] on img "Select image image_68adbd5a5c7cd75eb8a308ac.jpeg" at bounding box center [504, 152] width 92 height 87
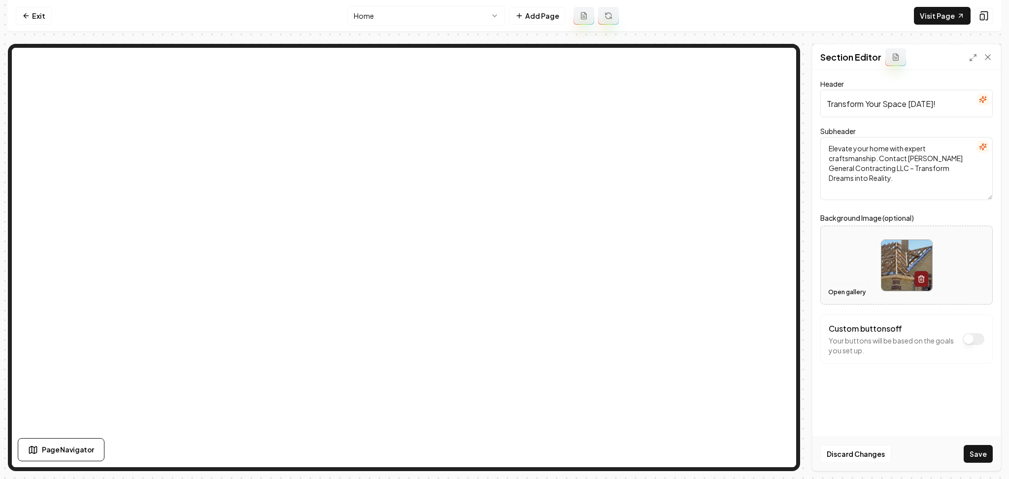
click at [850, 298] on button "Open gallery" at bounding box center [847, 292] width 44 height 16
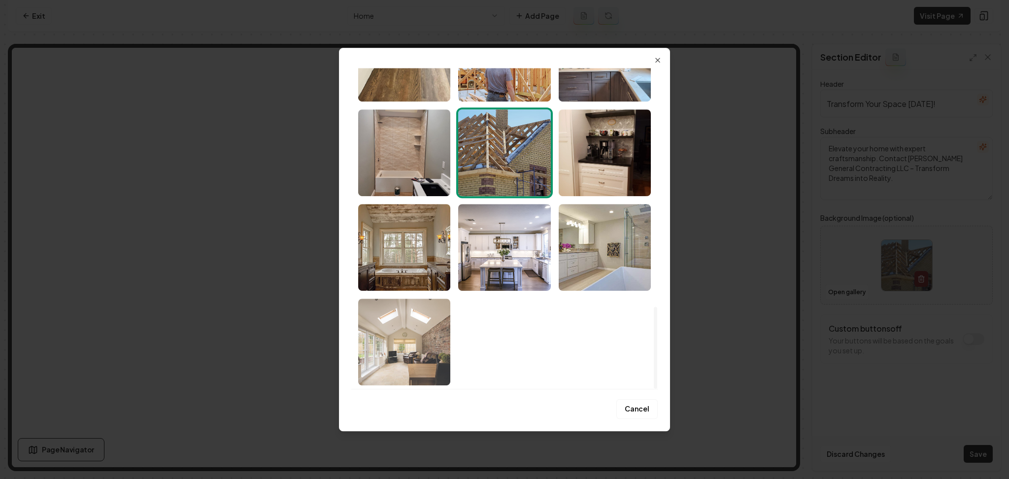
click at [429, 322] on img "Select image image_68adbd595c7cd75eb8a302b7.jpeg" at bounding box center [404, 342] width 92 height 87
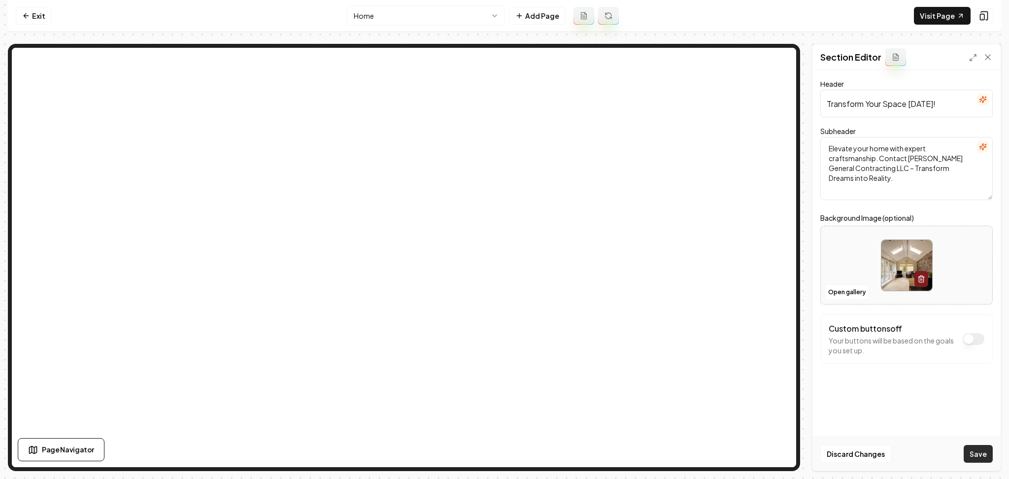
click at [981, 454] on button "Save" at bounding box center [978, 454] width 29 height 18
click at [419, 17] on html "Computer Required This feature is only available on a computer. Please switch t…" at bounding box center [504, 239] width 1009 height 479
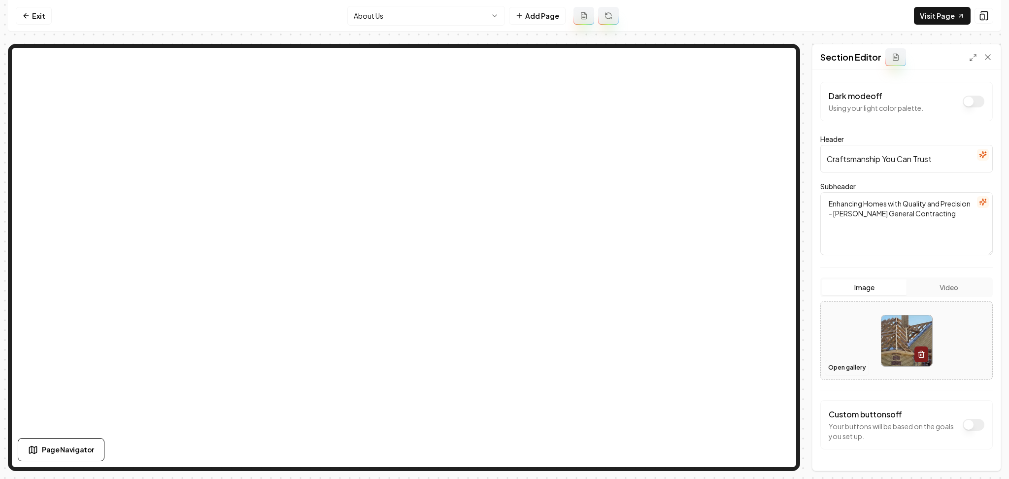
click at [842, 367] on button "Open gallery" at bounding box center [847, 368] width 44 height 16
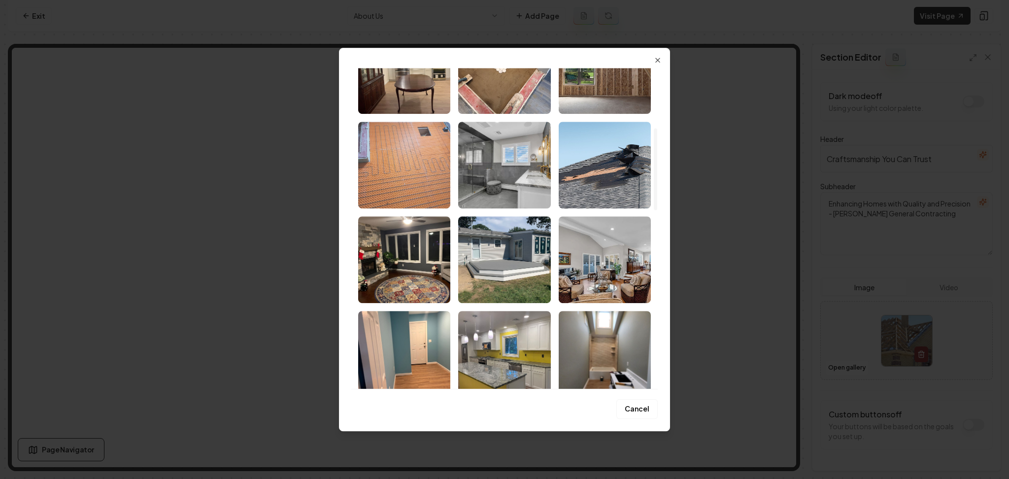
scroll to position [263, 0]
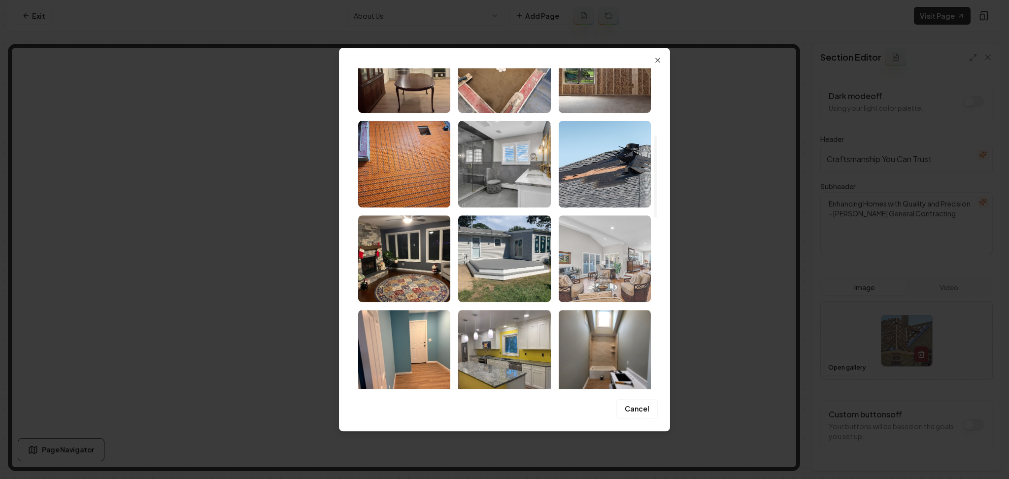
click at [606, 249] on img "Select image image_68adbd5a5c7cd75eb8a30b32.jpeg" at bounding box center [605, 258] width 92 height 87
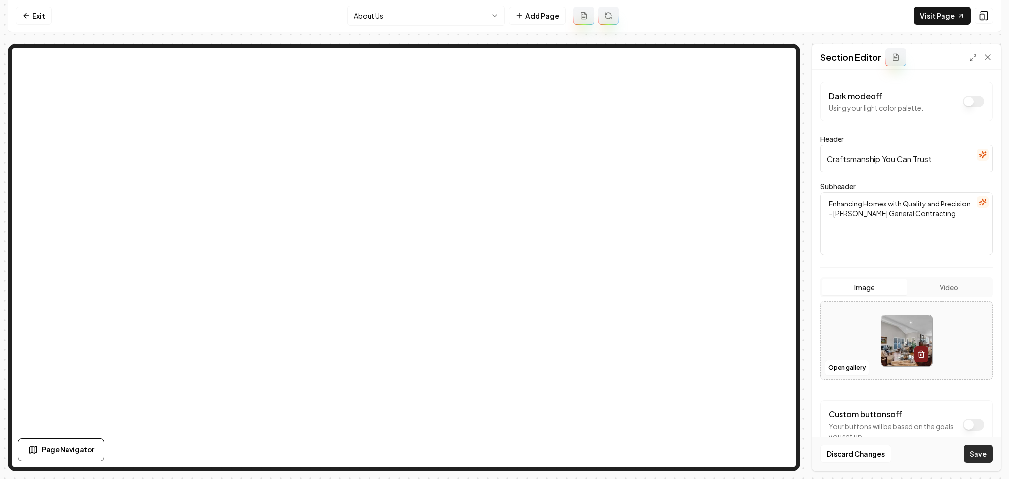
click at [980, 458] on button "Save" at bounding box center [978, 454] width 29 height 18
click at [421, 12] on html "Computer Required This feature is only available on a computer. Please switch t…" at bounding box center [504, 239] width 1009 height 479
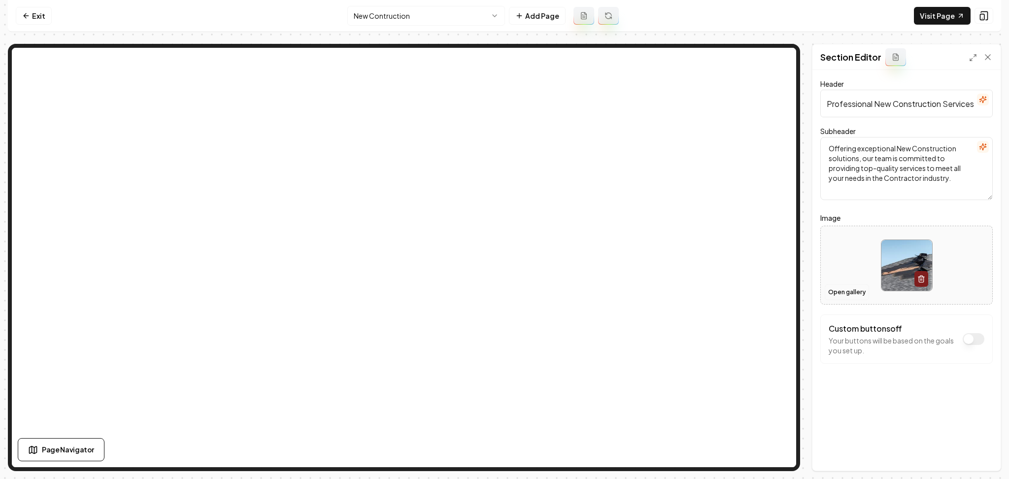
click at [834, 292] on button "Open gallery" at bounding box center [847, 292] width 44 height 16
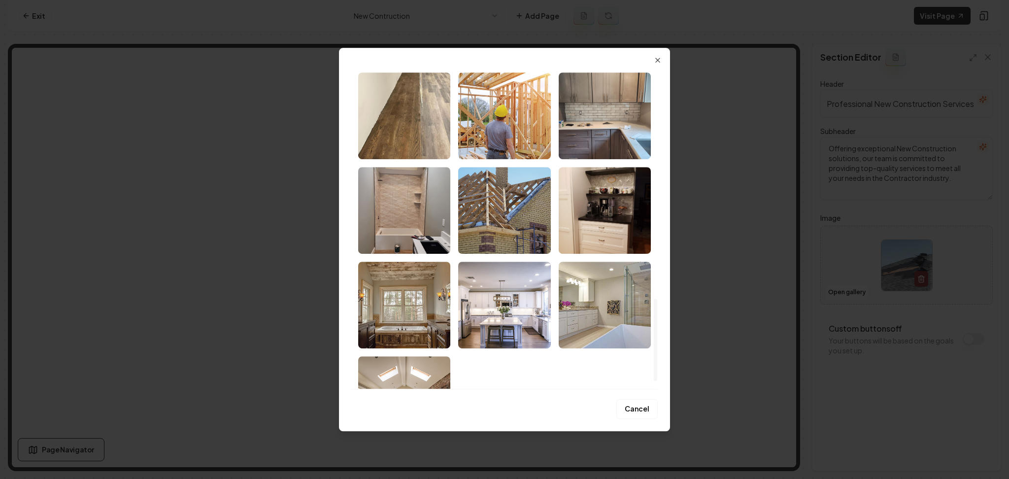
scroll to position [936, 0]
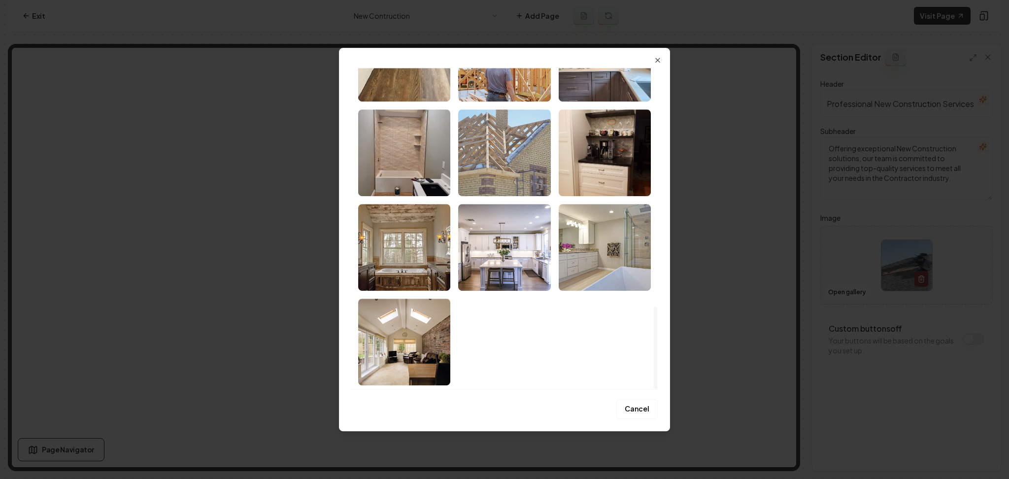
click at [517, 177] on img "Select image image_68adbd5a5c7cd75eb8a308ac.jpeg" at bounding box center [504, 152] width 92 height 87
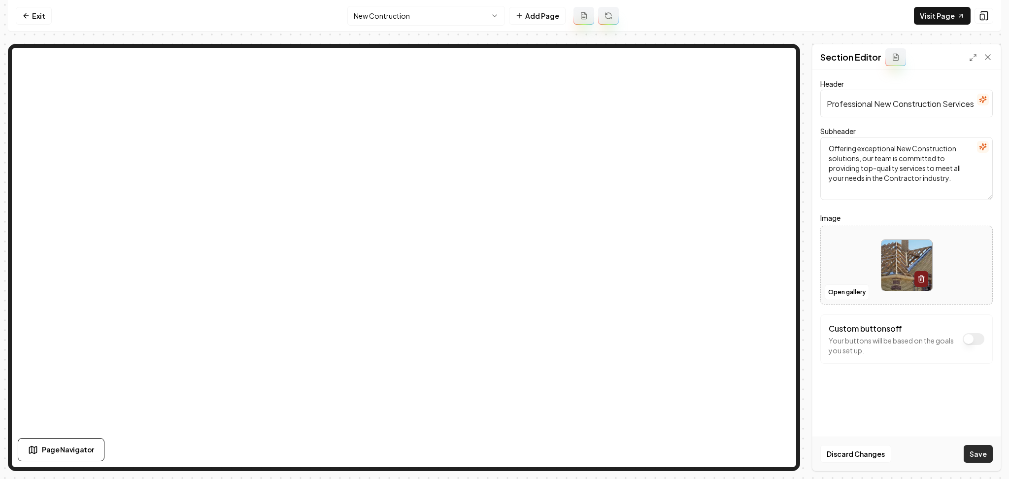
click at [975, 453] on button "Save" at bounding box center [978, 454] width 29 height 18
click at [449, 15] on html "Computer Required This feature is only available on a computer. Please switch t…" at bounding box center [504, 239] width 1009 height 479
click at [854, 282] on div at bounding box center [906, 266] width 171 height 68
click at [850, 289] on button "Open gallery" at bounding box center [847, 292] width 44 height 16
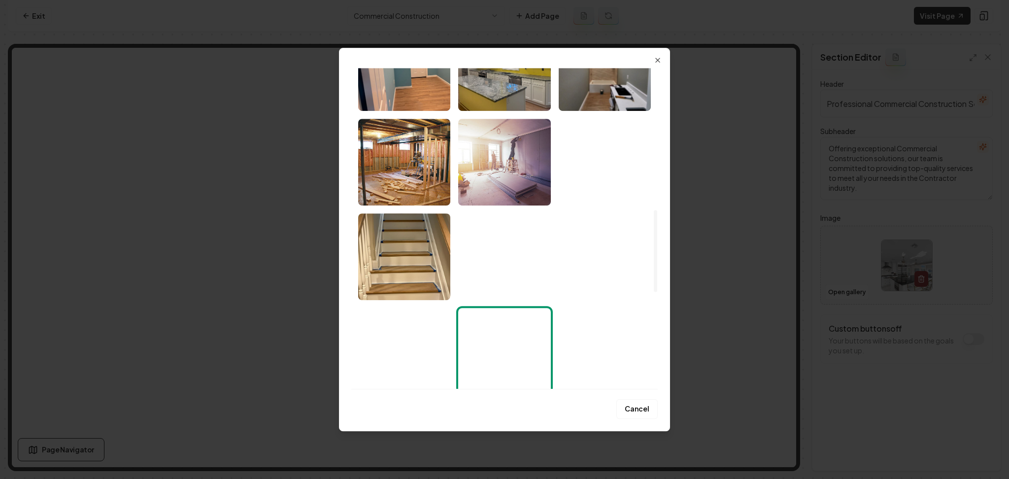
scroll to position [542, 0]
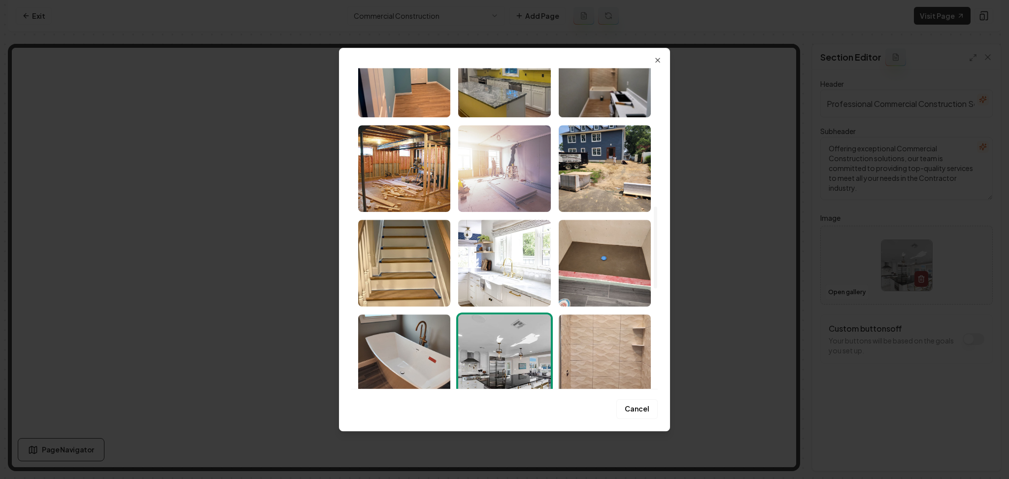
click at [530, 173] on img "Select image image_68adbd5a5c7cd75eb8a30756.jpeg" at bounding box center [504, 168] width 92 height 87
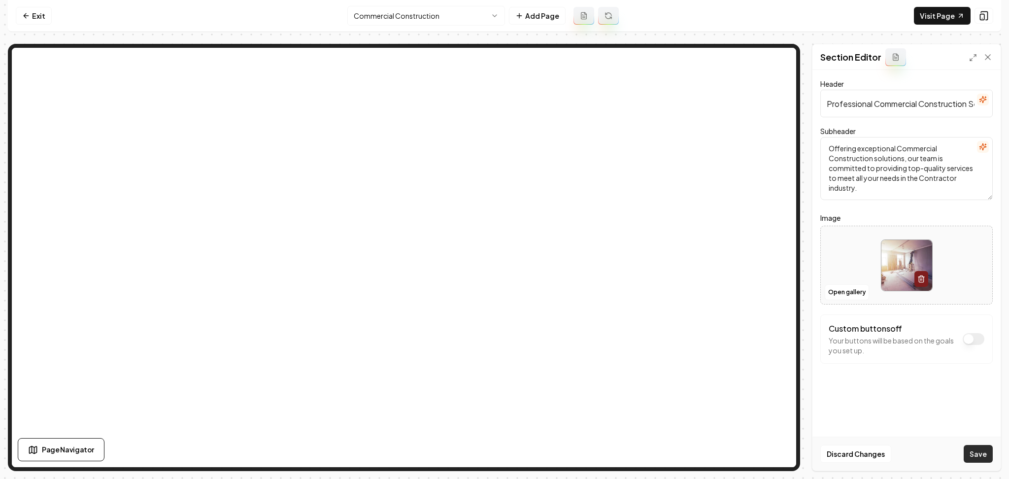
click at [981, 454] on button "Save" at bounding box center [978, 454] width 29 height 18
click at [443, 17] on html "Computer Required This feature is only available on a computer. Please switch t…" at bounding box center [504, 239] width 1009 height 479
click at [836, 291] on button "Open gallery" at bounding box center [847, 292] width 44 height 16
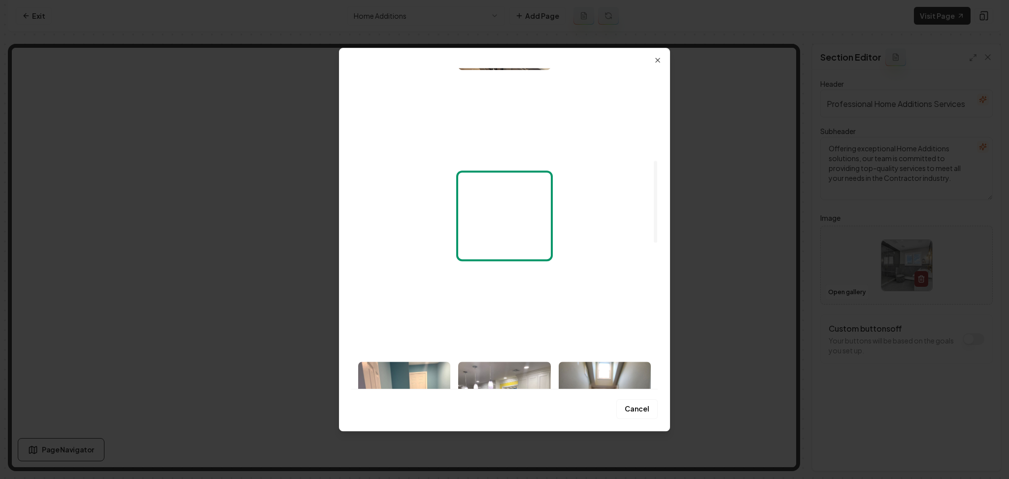
scroll to position [197, 0]
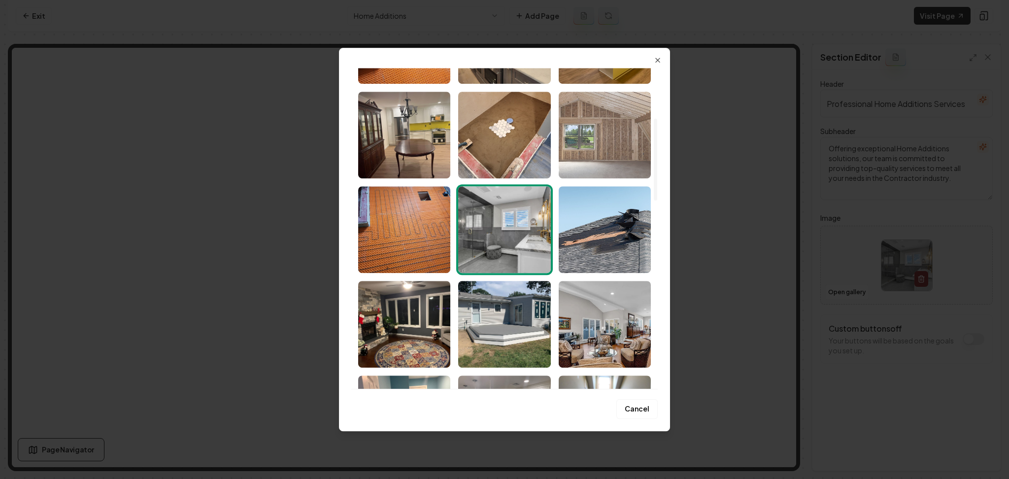
click at [588, 143] on img "Select image image_68adbd5a5c7cd75eb8a3075e.jpeg" at bounding box center [605, 135] width 92 height 87
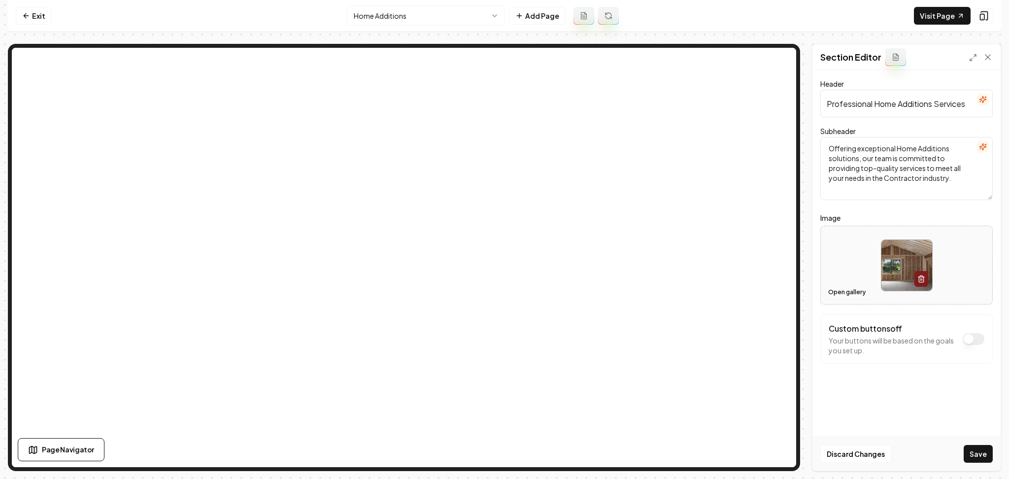
click at [850, 292] on button "Open gallery" at bounding box center [847, 292] width 44 height 16
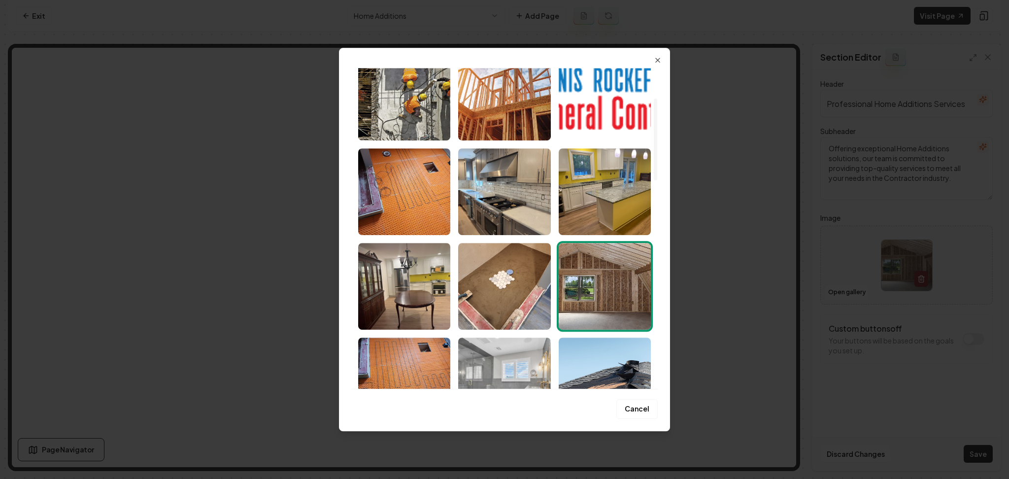
scroll to position [131, 0]
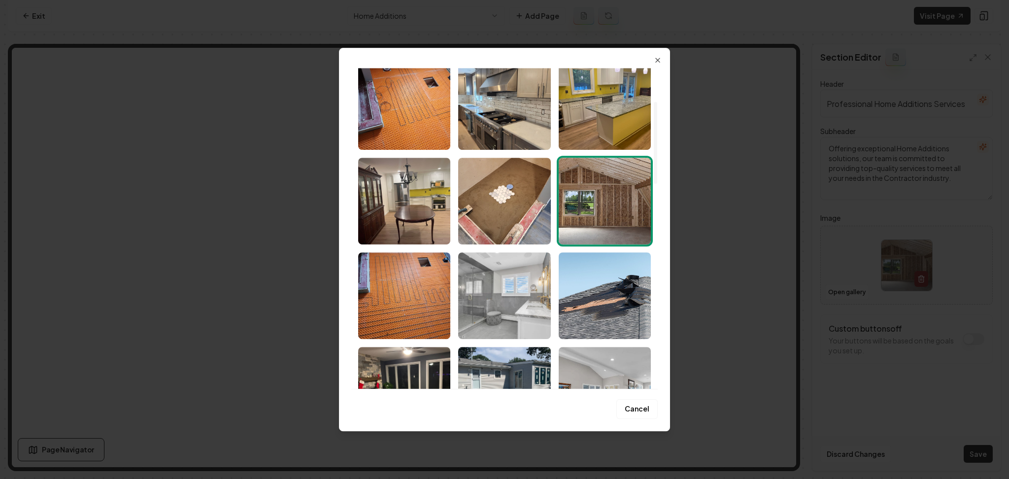
click at [503, 320] on img "Select image image_68adbd5b5c7cd75eb8a313da.jpeg" at bounding box center [504, 295] width 92 height 87
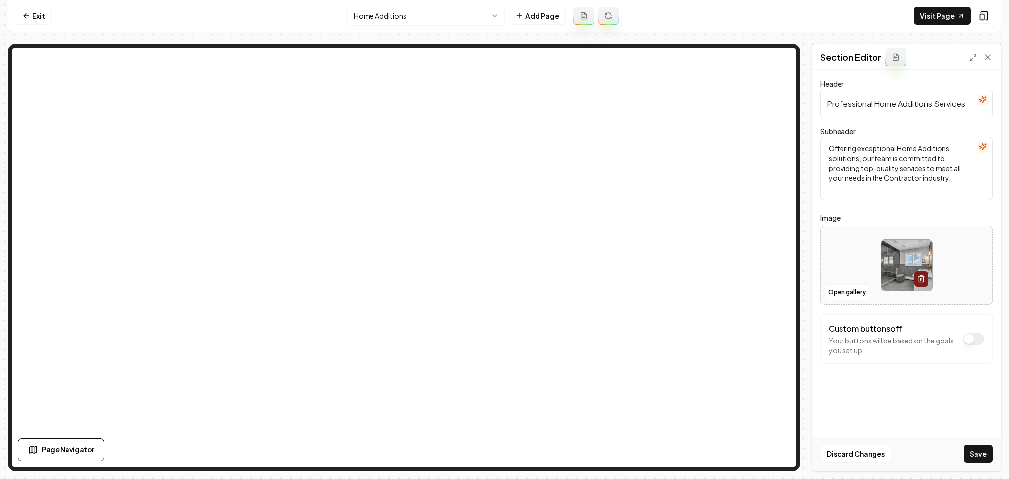
click at [824, 298] on div at bounding box center [906, 266] width 171 height 68
click at [861, 292] on button "Open gallery" at bounding box center [847, 292] width 44 height 16
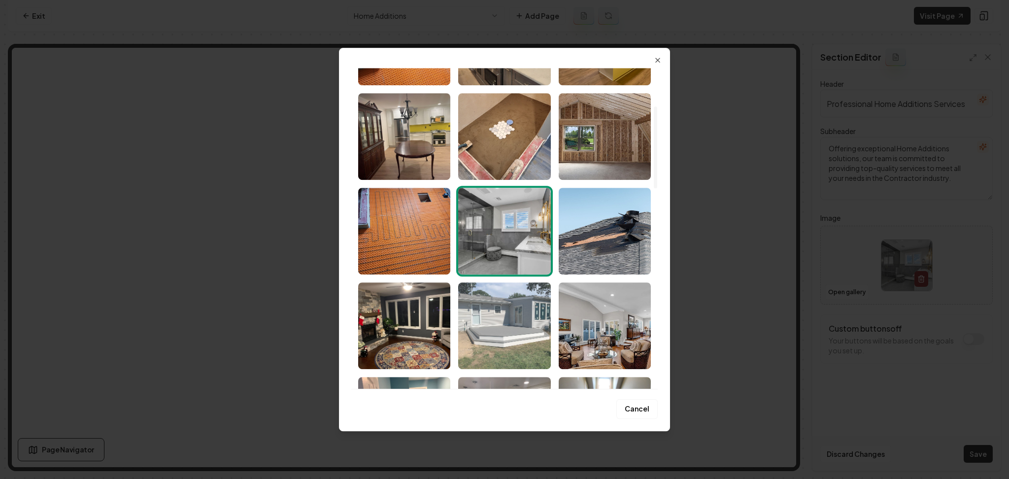
scroll to position [197, 0]
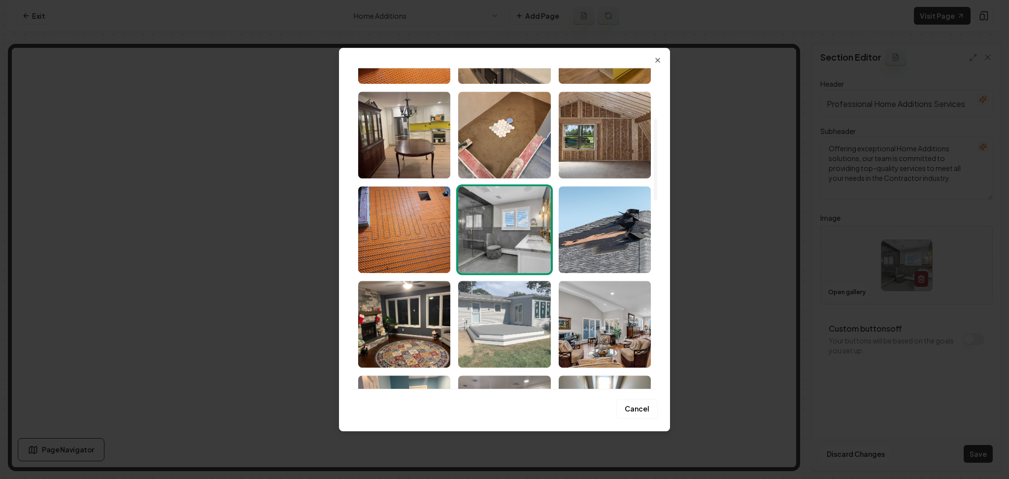
click at [522, 310] on img "Select image image_68adbd5b5c7cd75eb8a312f6.jpeg" at bounding box center [504, 324] width 92 height 87
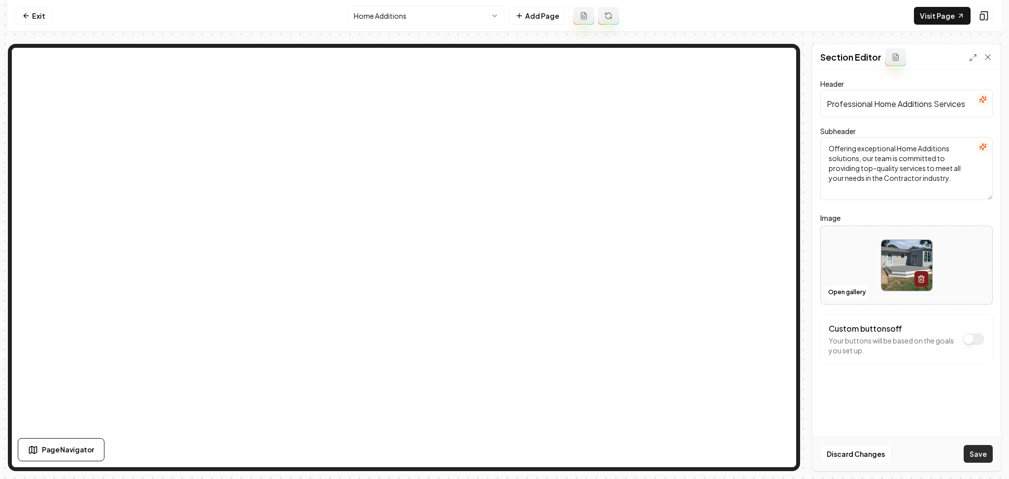
click at [974, 450] on button "Save" at bounding box center [978, 454] width 29 height 18
click at [388, 5] on nav "Exit Home Additions Add Page Visit Page" at bounding box center [504, 16] width 993 height 32
click at [392, 14] on html "Computer Required This feature is only available on a computer. Please switch t…" at bounding box center [504, 239] width 1009 height 479
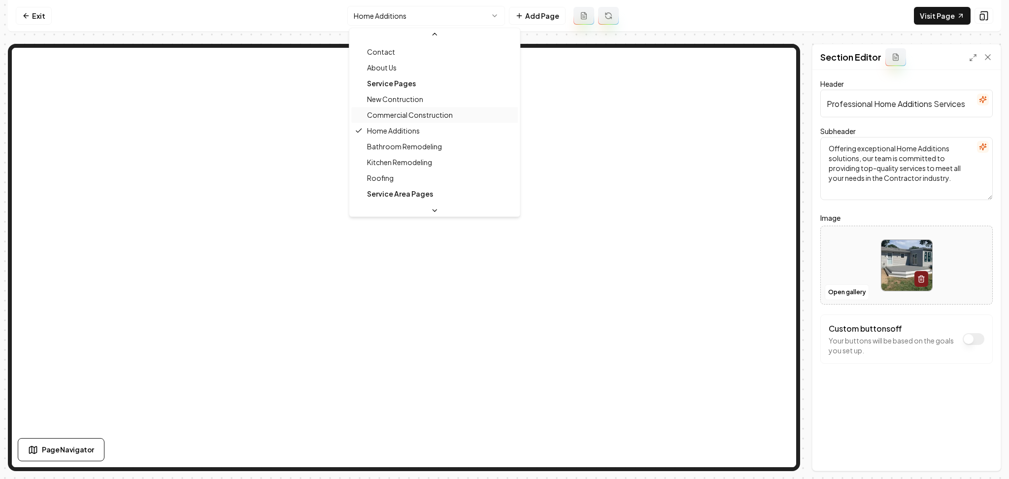
scroll to position [33, 0]
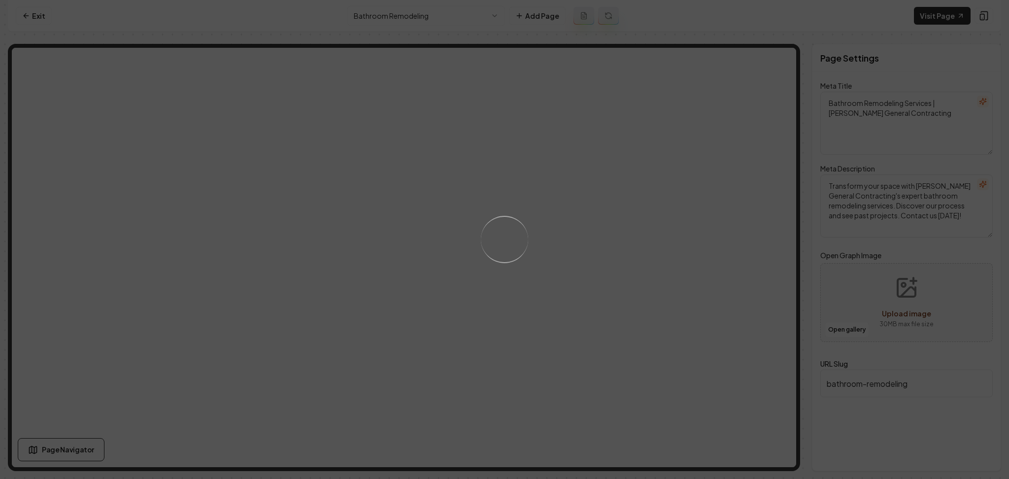
click at [600, 255] on div "Loading..." at bounding box center [504, 239] width 1009 height 479
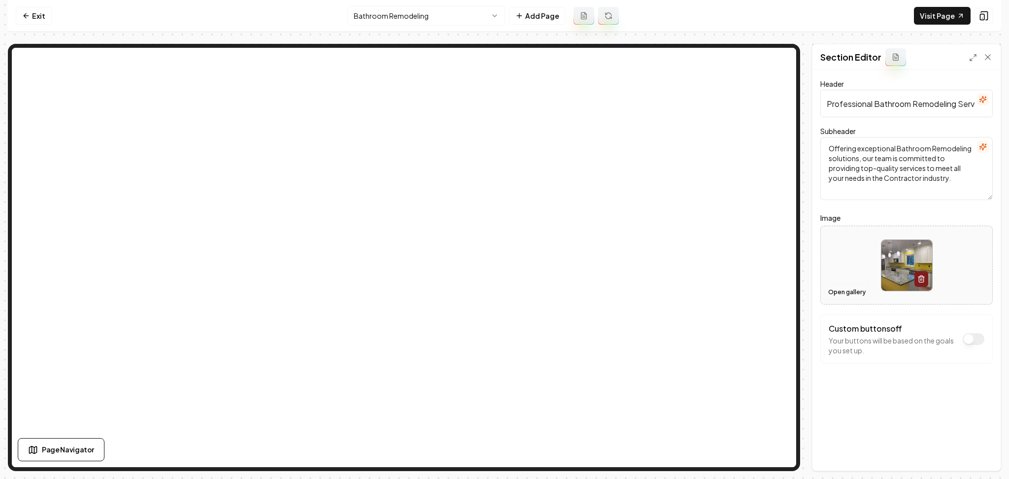
click at [840, 291] on button "Open gallery" at bounding box center [847, 292] width 44 height 16
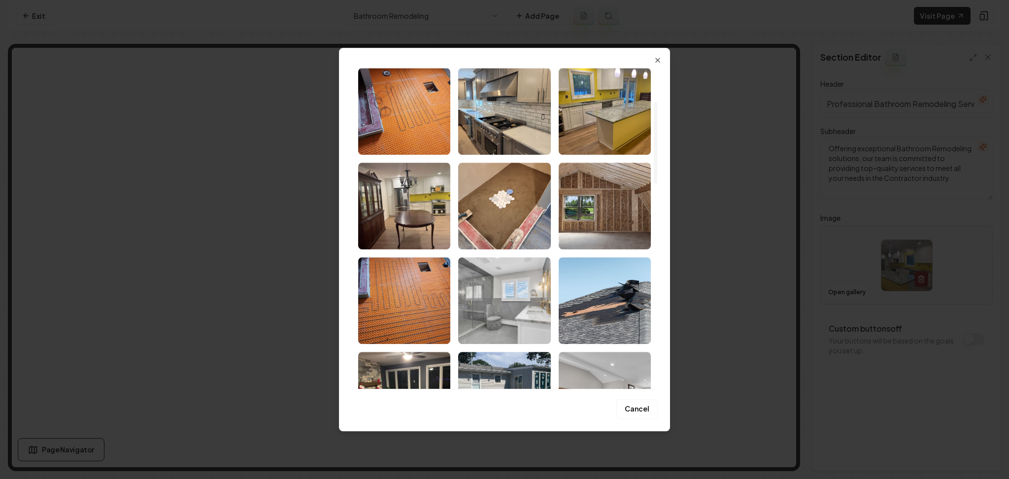
scroll to position [131, 0]
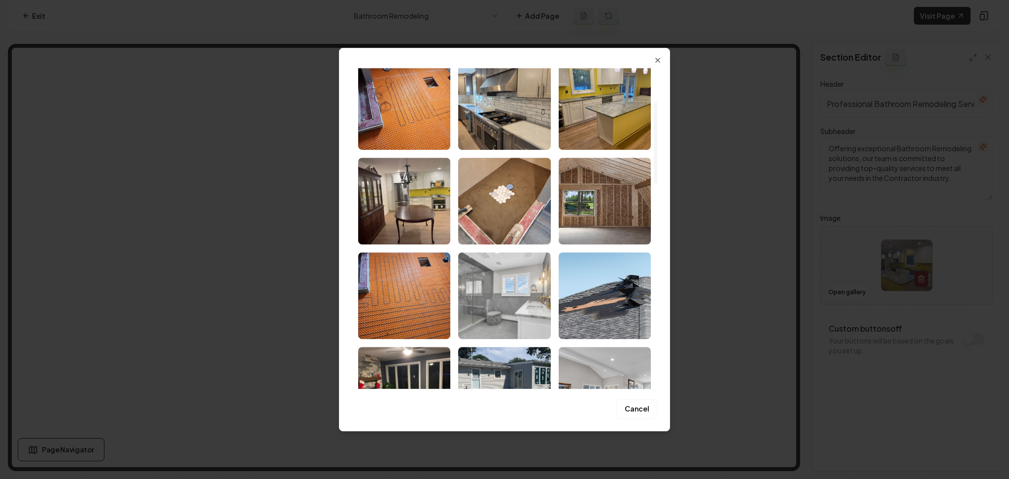
click at [526, 316] on img "Select image image_68adbd5b5c7cd75eb8a313da.jpeg" at bounding box center [504, 295] width 92 height 87
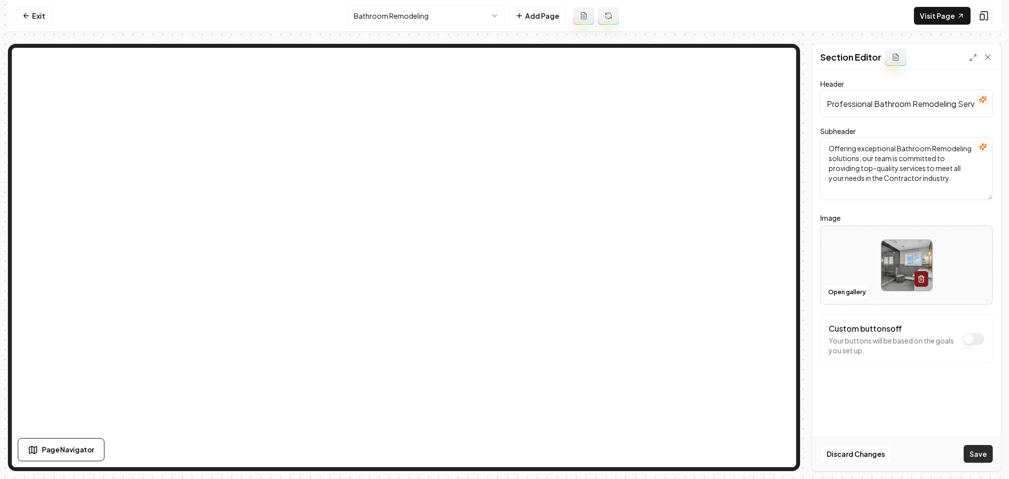
click at [981, 453] on button "Save" at bounding box center [978, 454] width 29 height 18
click at [416, 17] on html "Computer Required This feature is only available on a computer. Please switch t…" at bounding box center [504, 239] width 1009 height 479
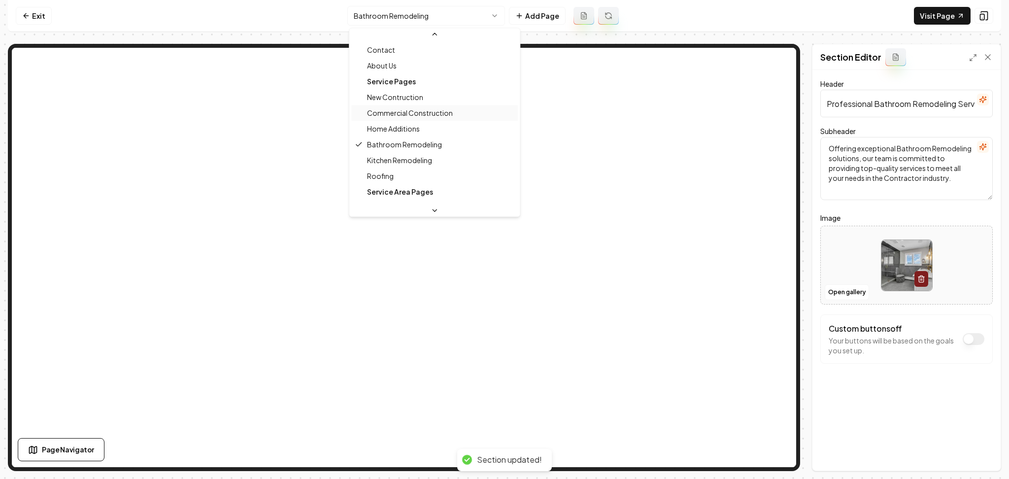
scroll to position [33, 0]
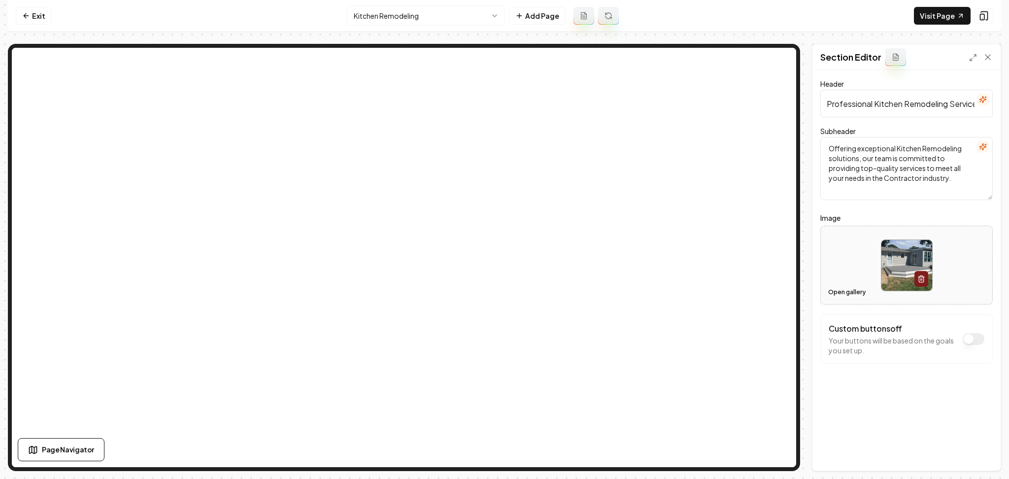
click at [835, 291] on button "Open gallery" at bounding box center [847, 292] width 44 height 16
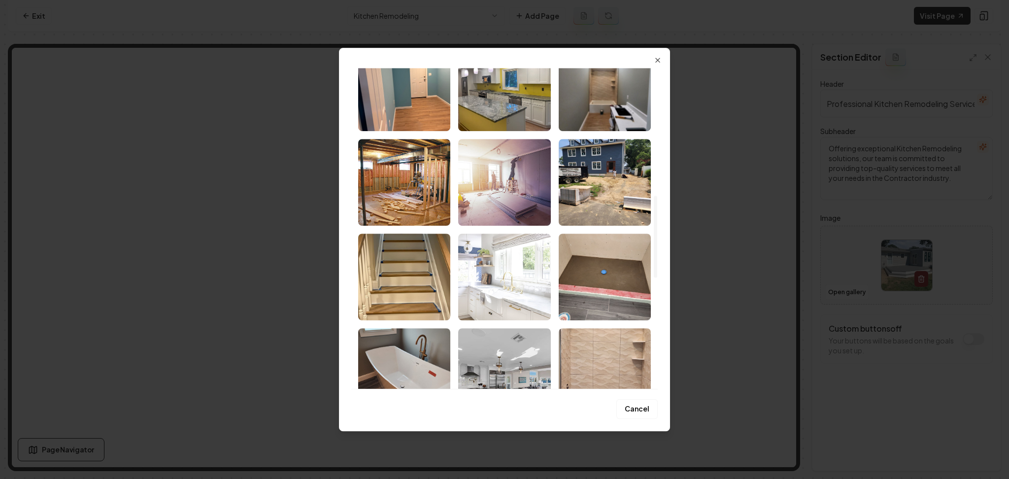
scroll to position [591, 0]
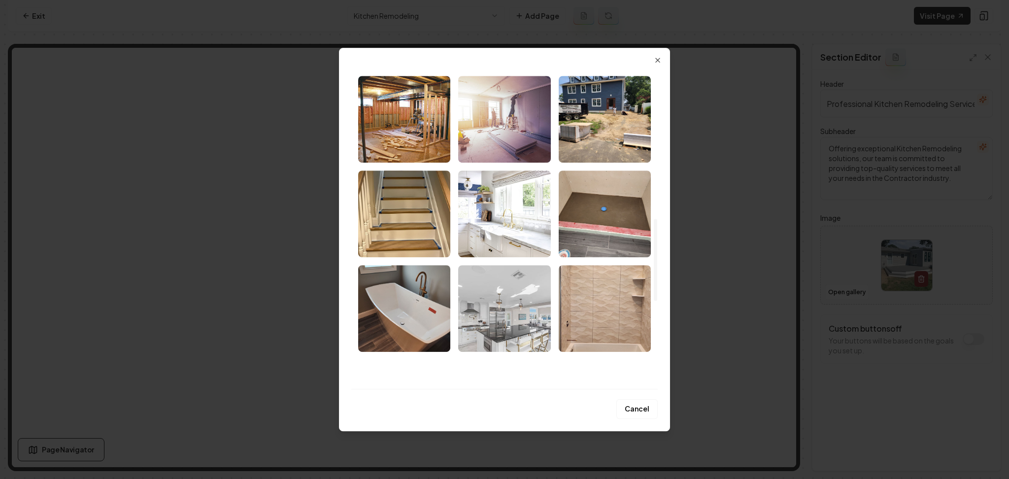
click at [535, 321] on img "Select image image_68adbd5b5c7cd75eb8a30c10.jpeg" at bounding box center [504, 308] width 92 height 87
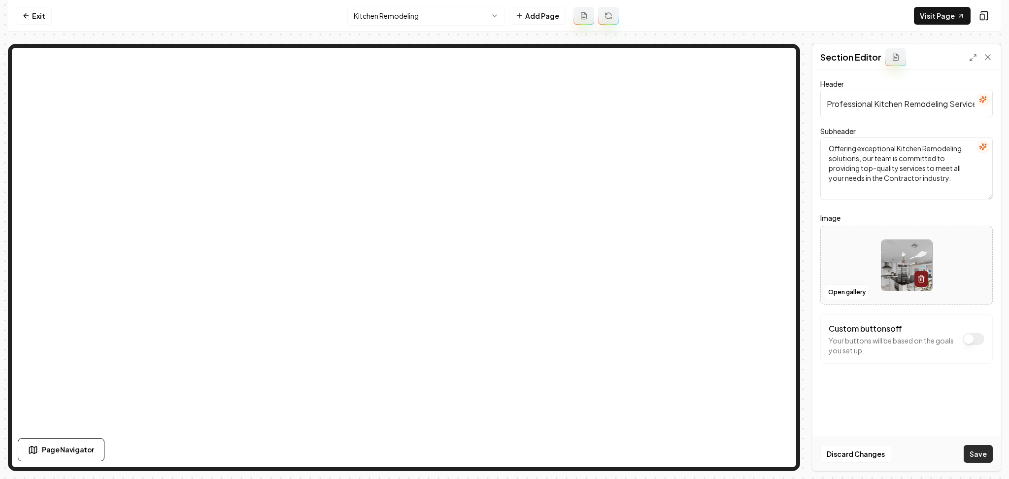
click at [981, 451] on button "Save" at bounding box center [978, 454] width 29 height 18
click at [848, 293] on button "Open gallery" at bounding box center [847, 292] width 44 height 16
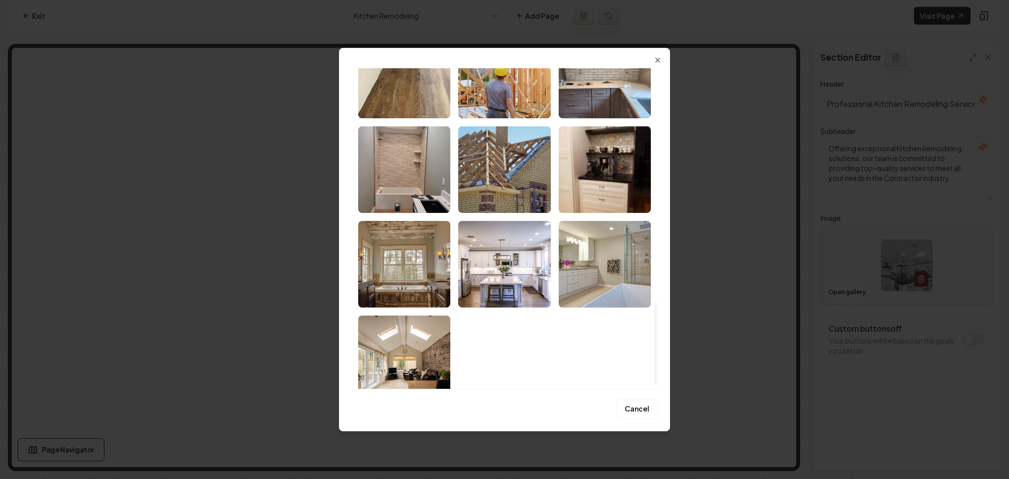
scroll to position [936, 0]
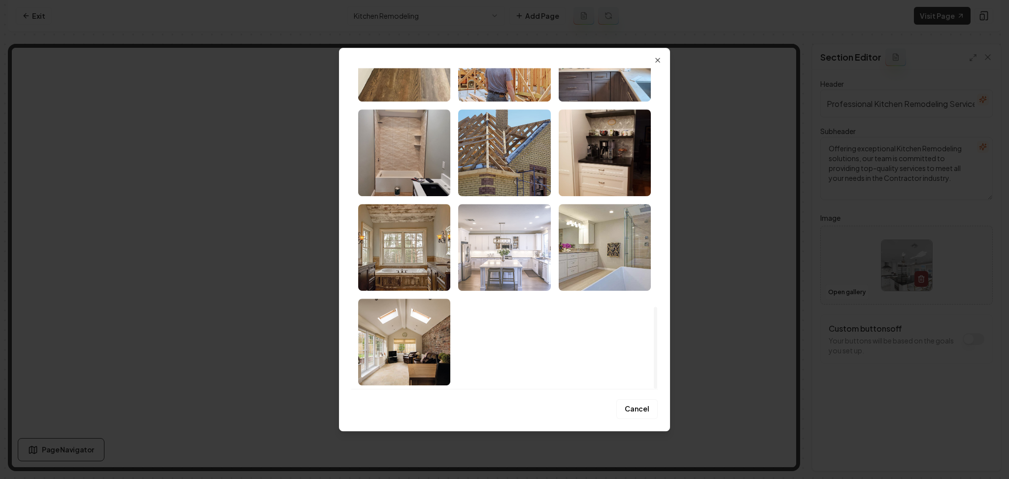
click at [511, 274] on img "Select image image_68adbd595c7cd75eb8a30423.jpeg" at bounding box center [504, 247] width 92 height 87
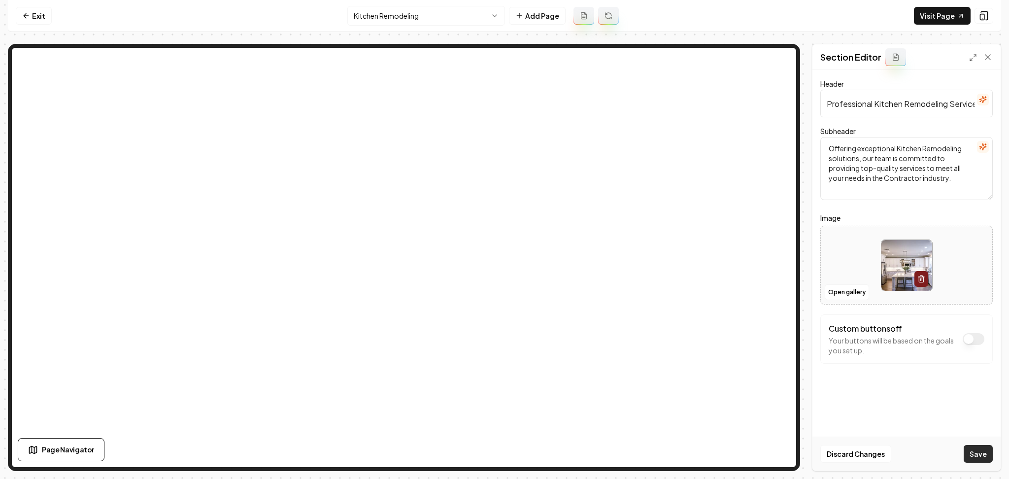
click at [978, 448] on button "Save" at bounding box center [978, 454] width 29 height 18
click at [430, 11] on html "Computer Required This feature is only available on a computer. Please switch t…" at bounding box center [504, 239] width 1009 height 479
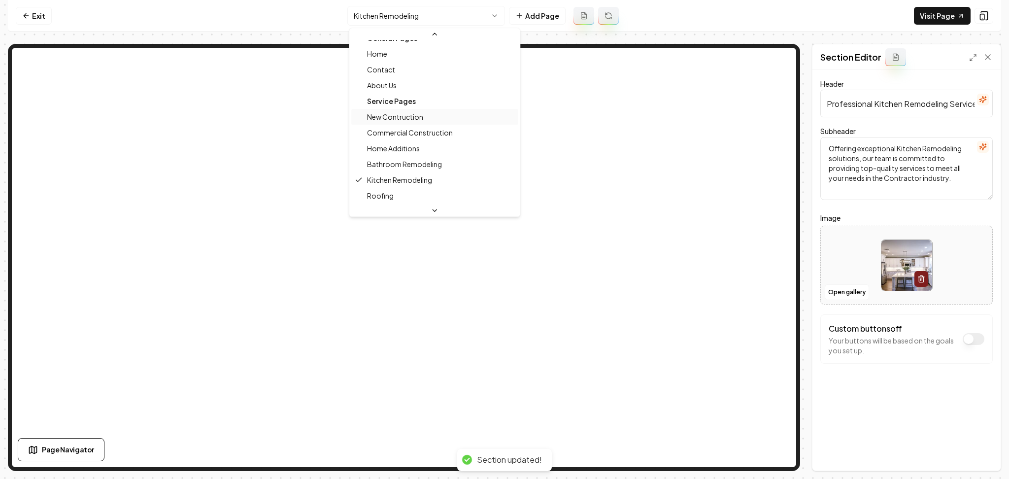
scroll to position [33, 0]
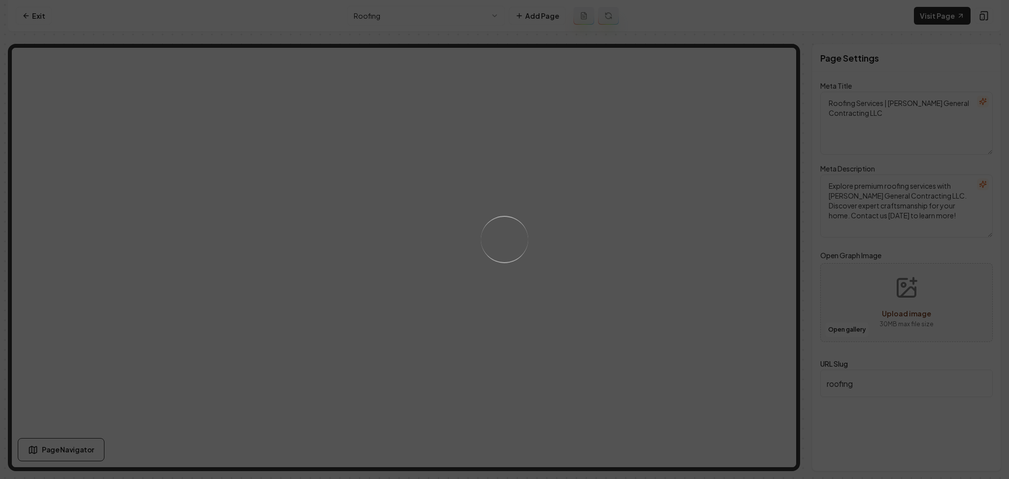
click at [628, 248] on div "Loading..." at bounding box center [504, 239] width 1009 height 479
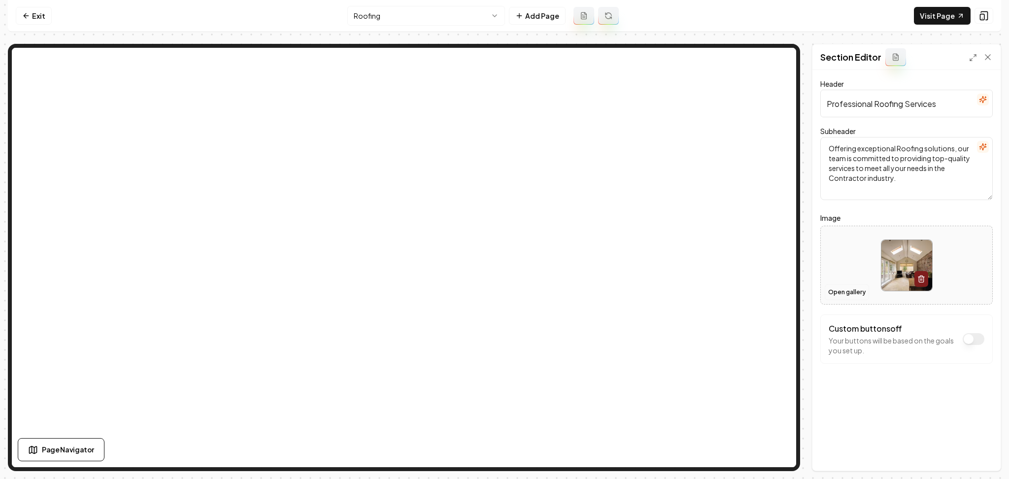
click at [853, 287] on button "Open gallery" at bounding box center [847, 292] width 44 height 16
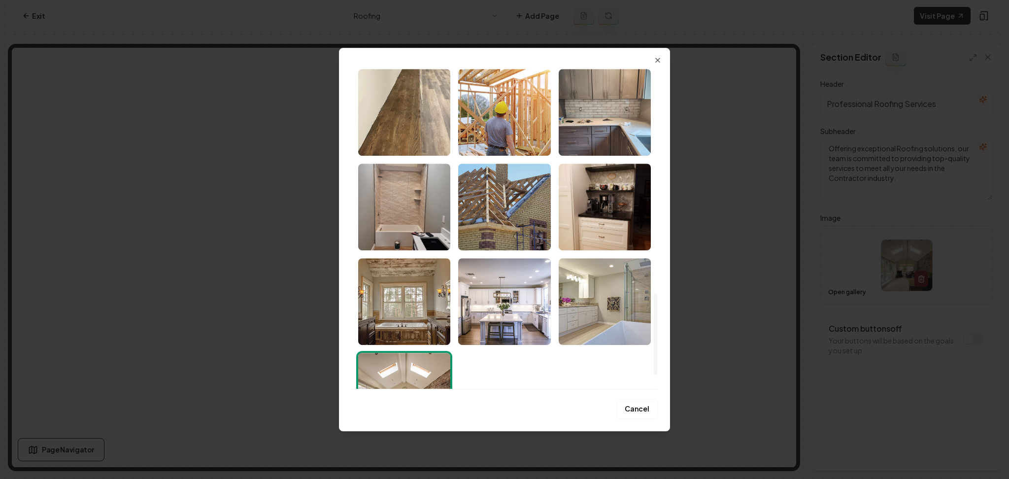
scroll to position [919, 0]
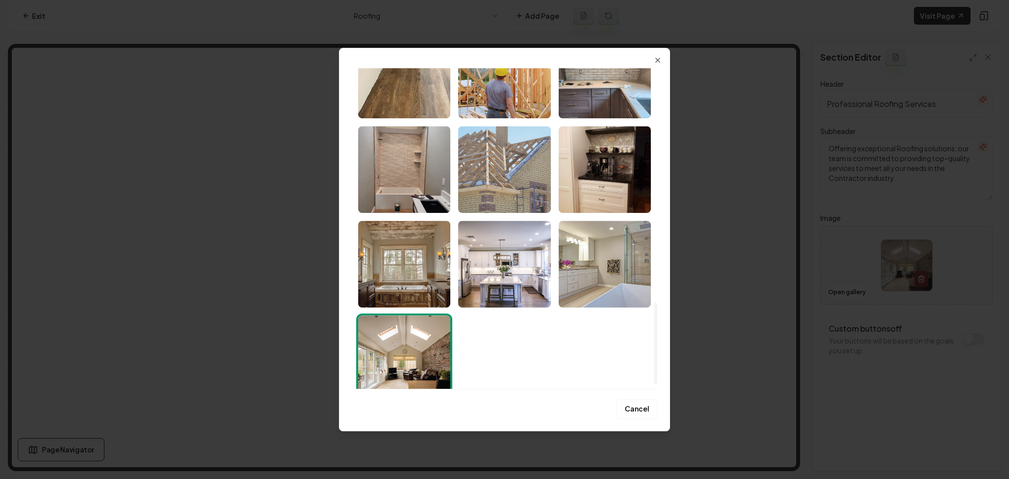
click at [514, 193] on img "Select image image_68adbd5a5c7cd75eb8a308ac.jpeg" at bounding box center [504, 169] width 92 height 87
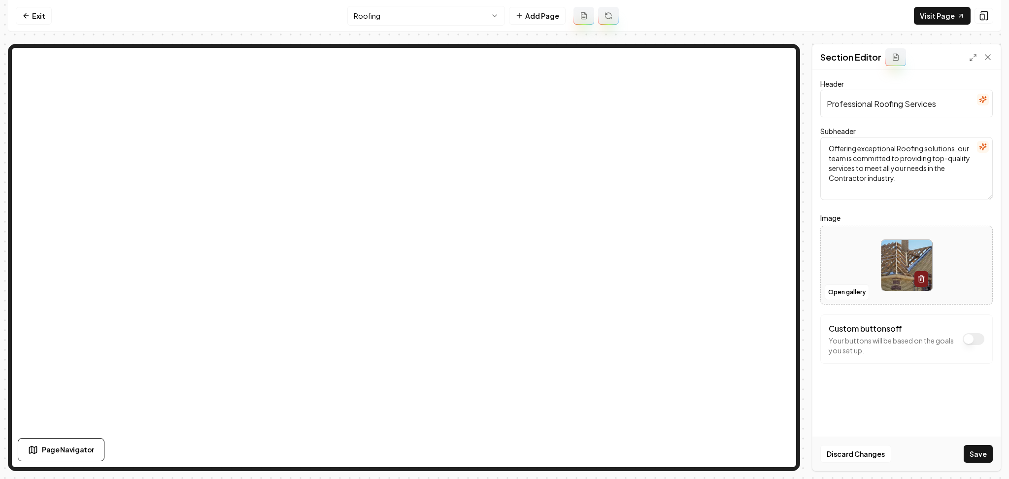
click at [978, 452] on button "Save" at bounding box center [978, 454] width 29 height 18
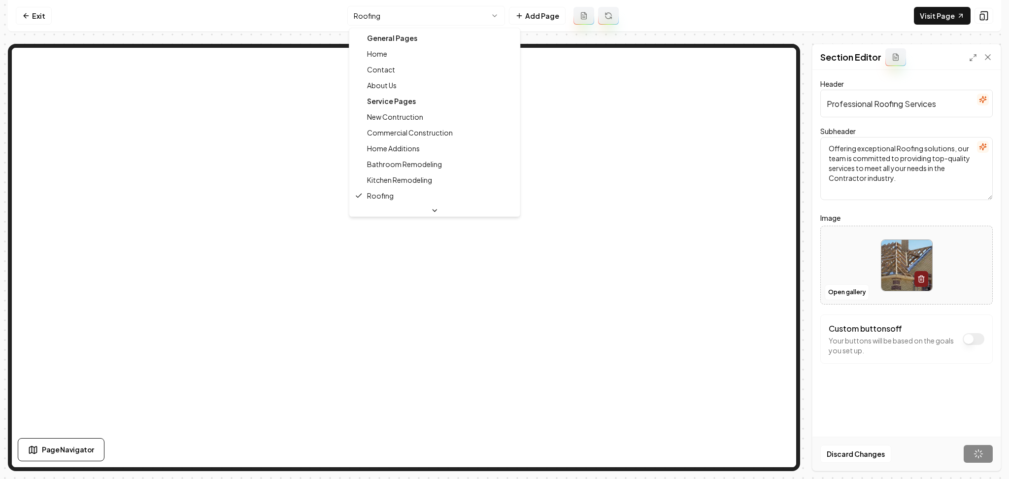
click at [465, 16] on html "Computer Required This feature is only available on a computer. Please switch t…" at bounding box center [504, 239] width 1009 height 479
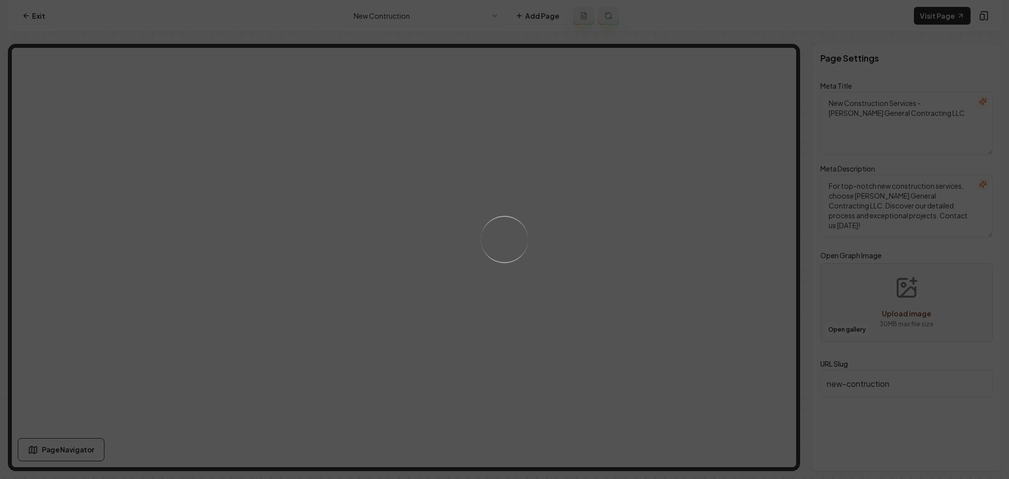
click at [608, 247] on div "Loading..." at bounding box center [504, 239] width 1009 height 479
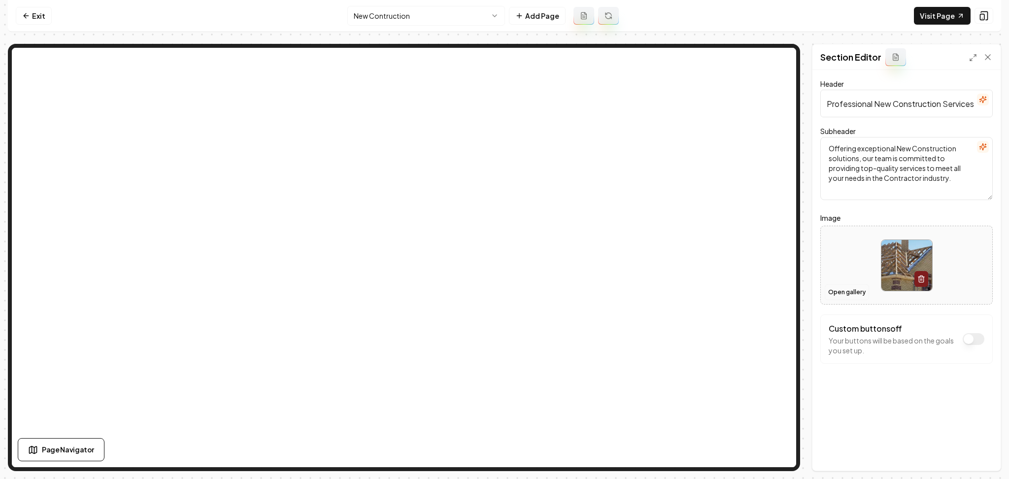
click at [852, 290] on button "Open gallery" at bounding box center [847, 292] width 44 height 16
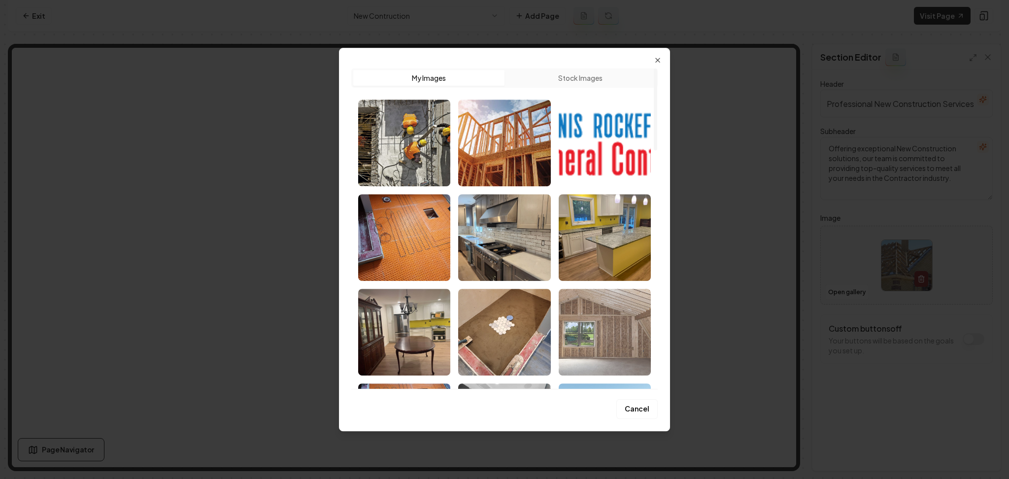
click at [606, 333] on img "Select image image_68adbd5a5c7cd75eb8a3075e.jpeg" at bounding box center [605, 332] width 92 height 87
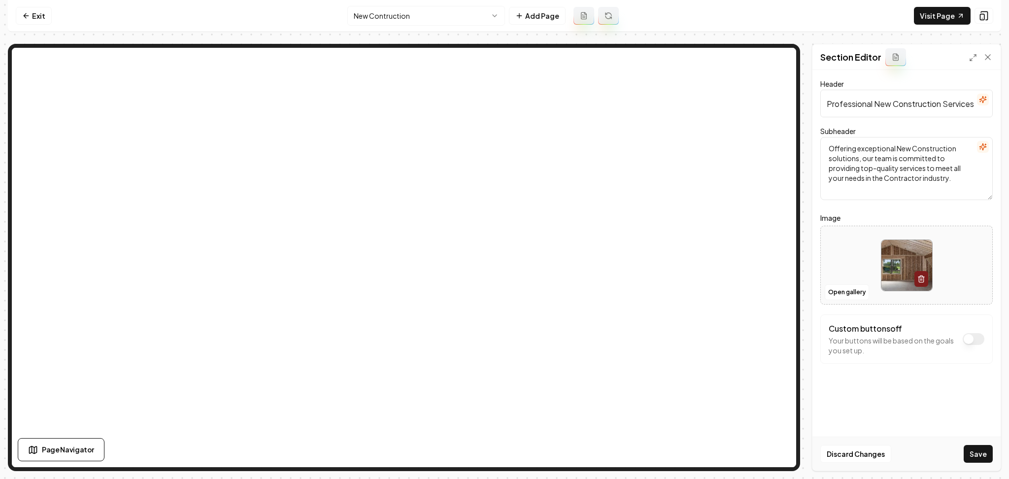
click at [974, 451] on button "Save" at bounding box center [978, 454] width 29 height 18
click at [432, 12] on html "Computer Required This feature is only available on a computer. Please switch t…" at bounding box center [504, 239] width 1009 height 479
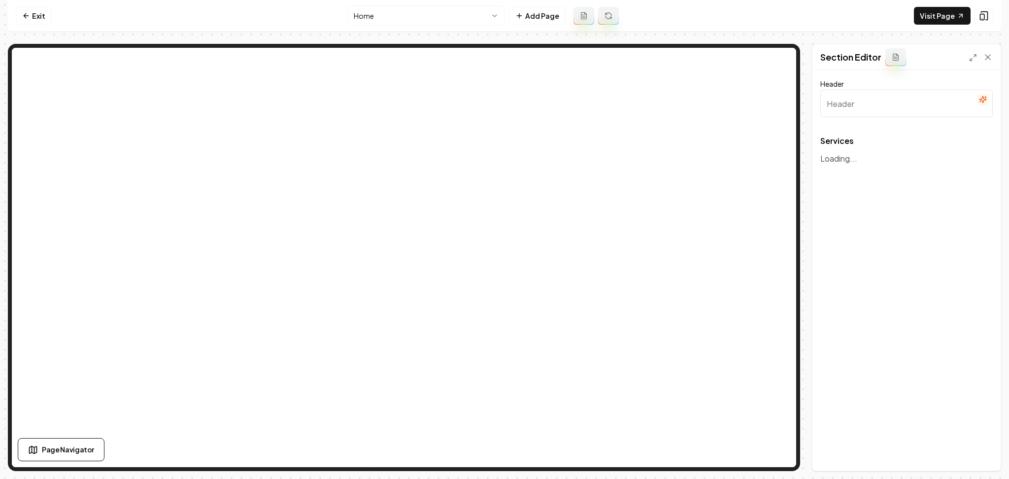
type input "Our Comprehensive Home Services"
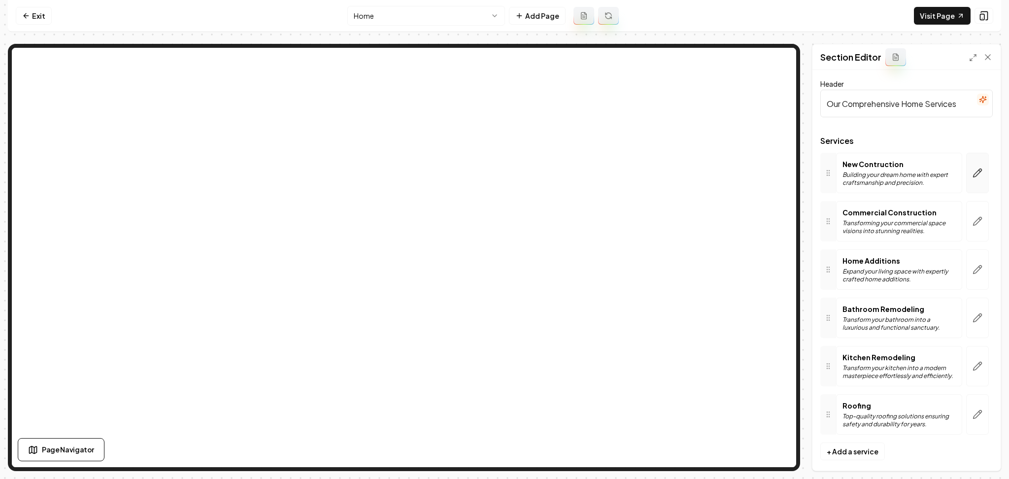
click at [966, 165] on button "button" at bounding box center [977, 173] width 23 height 40
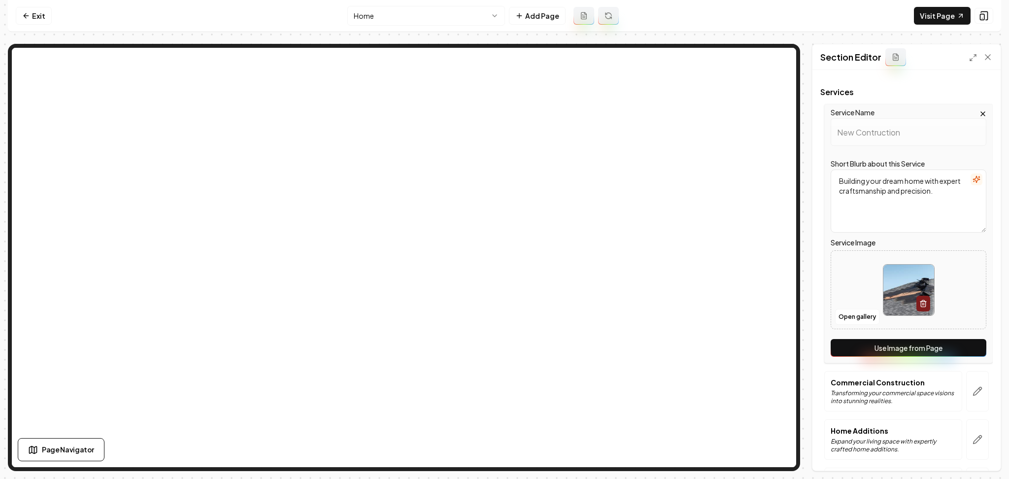
scroll to position [131, 0]
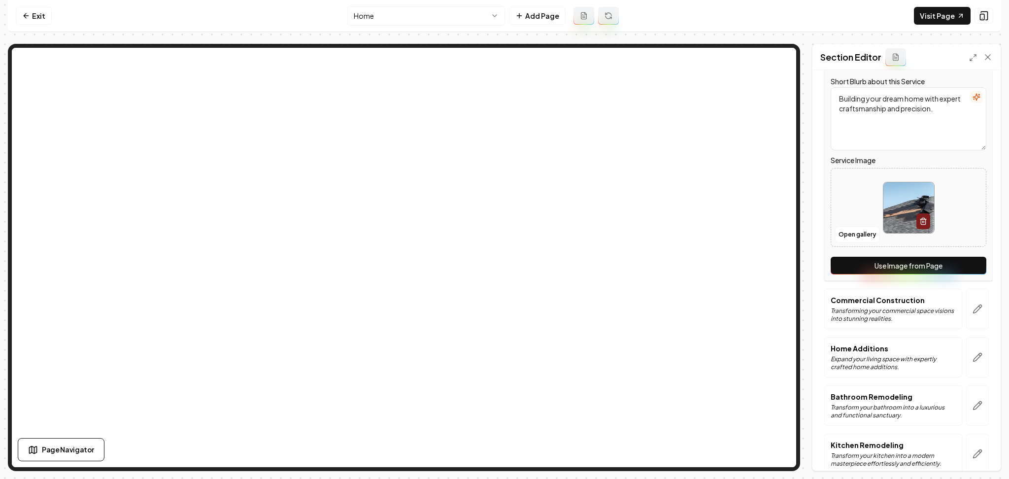
click at [917, 269] on button "Use Image from Page" at bounding box center [909, 266] width 156 height 18
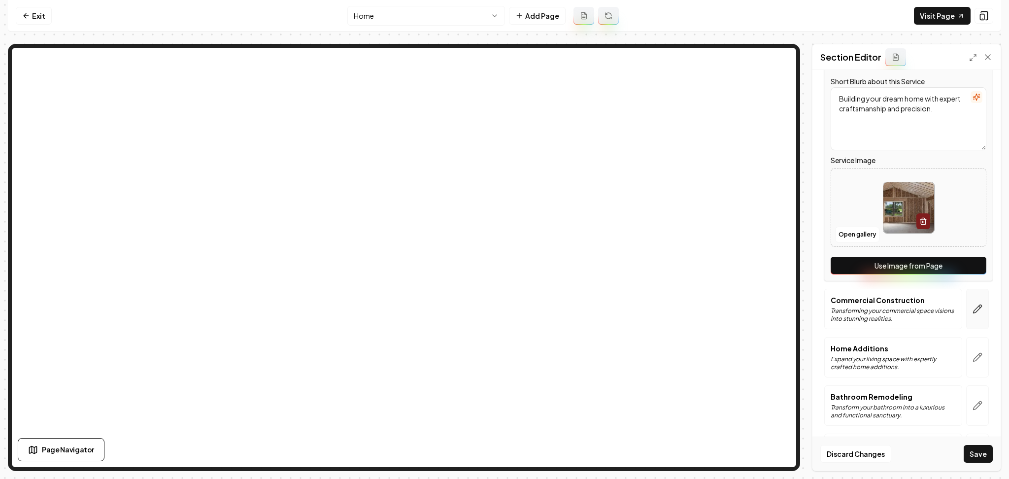
click at [973, 309] on icon "button" at bounding box center [978, 309] width 10 height 10
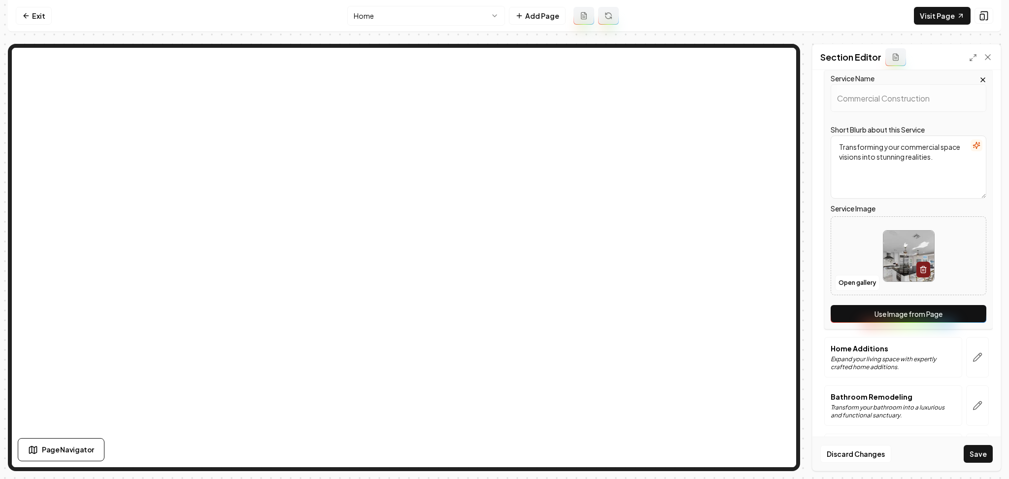
click at [949, 307] on button "Use Image from Page" at bounding box center [909, 314] width 156 height 18
click at [966, 358] on button "button" at bounding box center [977, 357] width 23 height 40
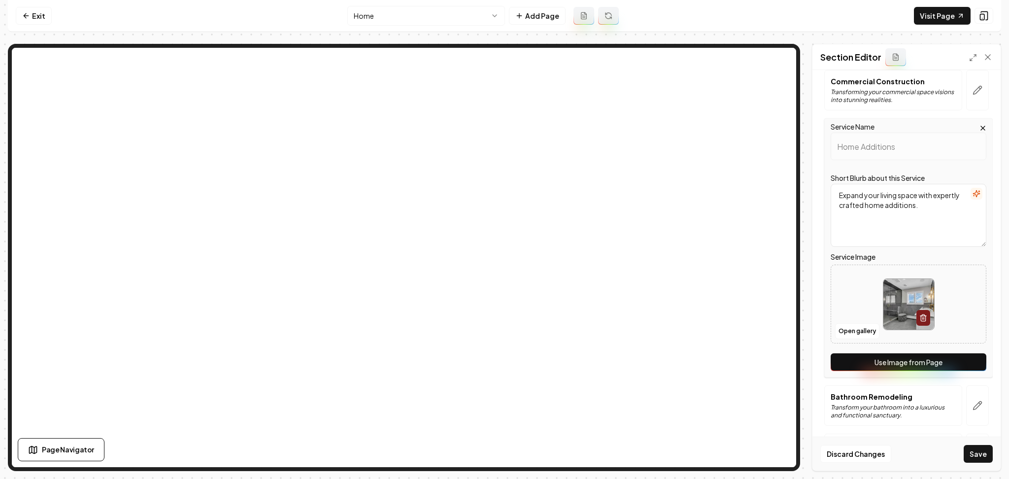
click at [960, 358] on button "Use Image from Page" at bounding box center [909, 362] width 156 height 18
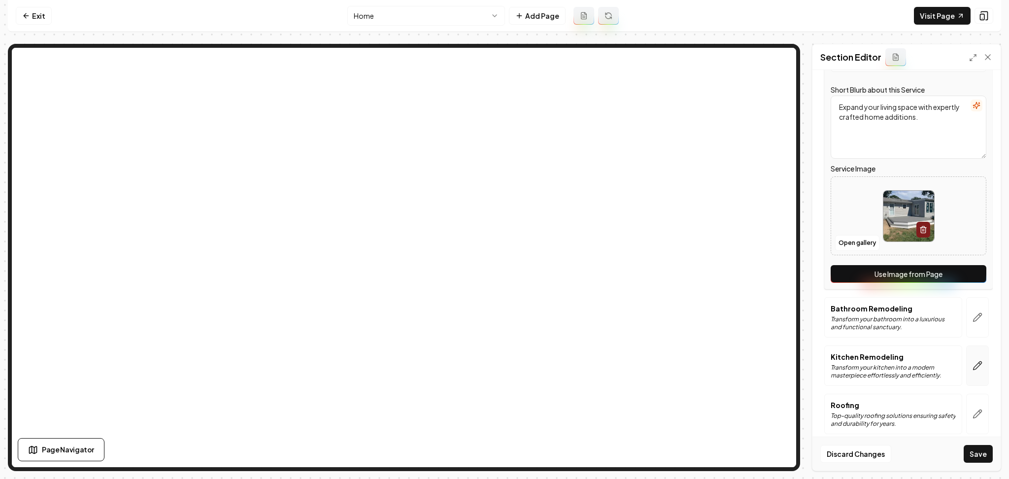
scroll to position [229, 0]
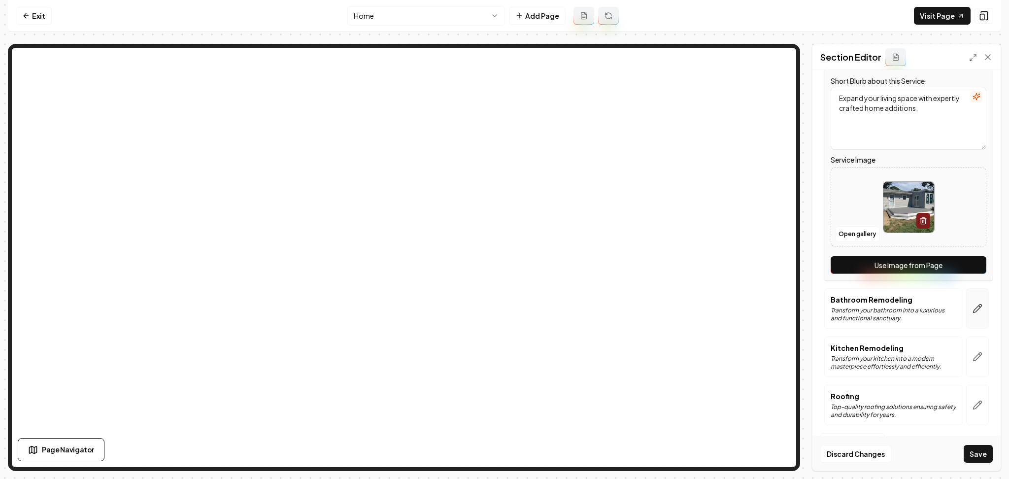
click at [966, 321] on button "button" at bounding box center [977, 308] width 23 height 40
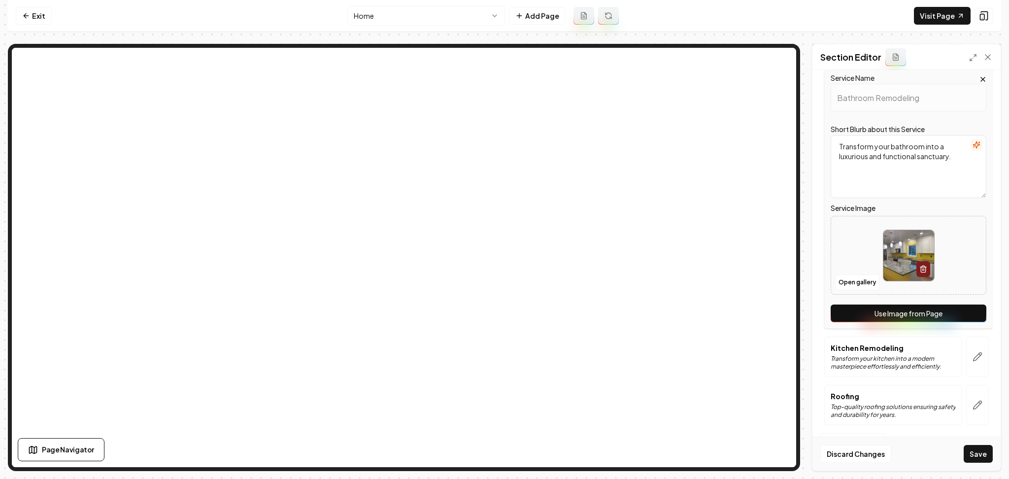
click at [966, 319] on button "Use Image from Page" at bounding box center [909, 313] width 156 height 18
click at [971, 362] on button "button" at bounding box center [977, 357] width 23 height 40
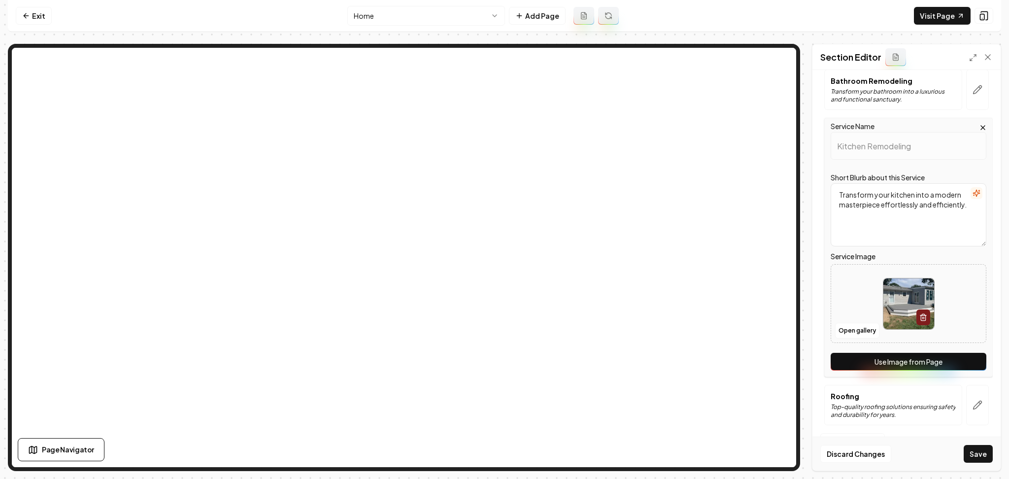
click at [967, 364] on button "Use Image from Page" at bounding box center [909, 362] width 156 height 18
click at [973, 402] on icon "button" at bounding box center [978, 405] width 10 height 10
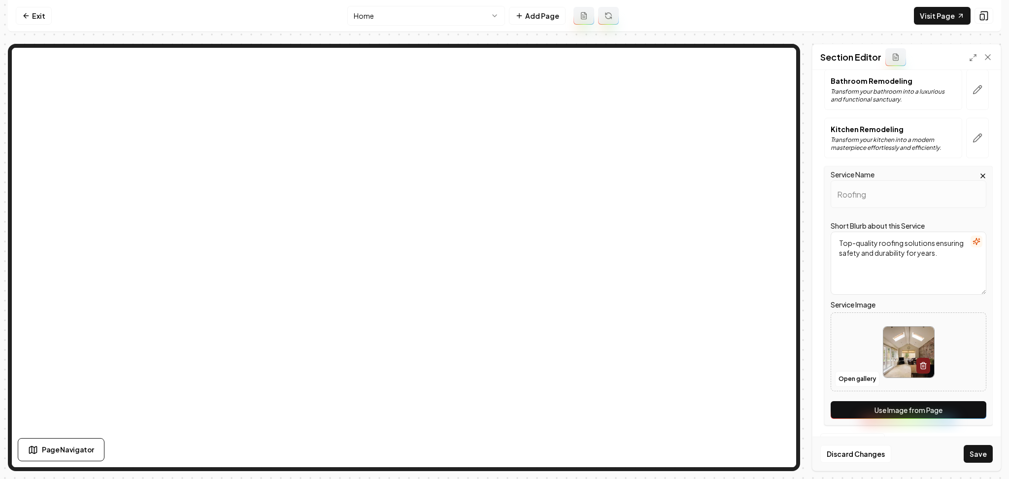
click at [965, 416] on button "Use Image from Page" at bounding box center [909, 410] width 156 height 18
click at [983, 458] on button "Save" at bounding box center [978, 454] width 29 height 18
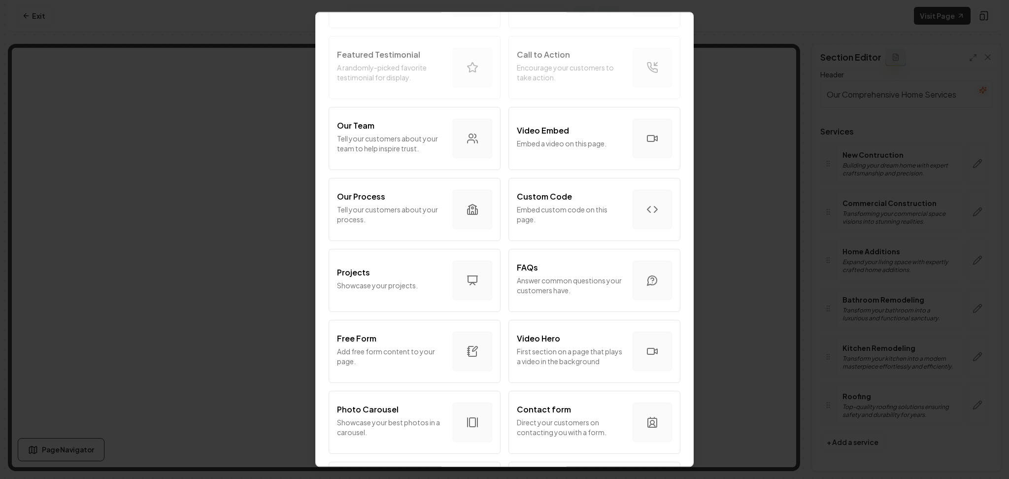
scroll to position [476, 0]
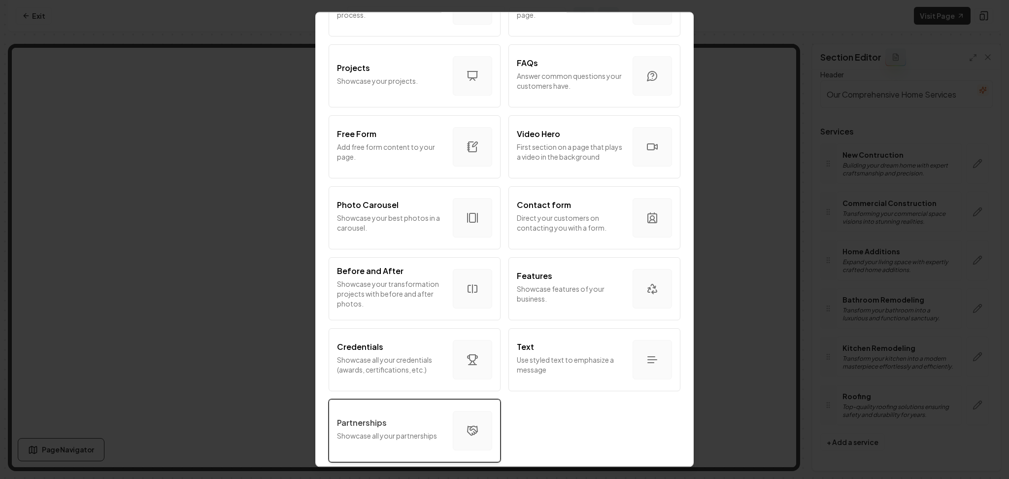
click at [399, 417] on div "Partnerships" at bounding box center [391, 423] width 108 height 12
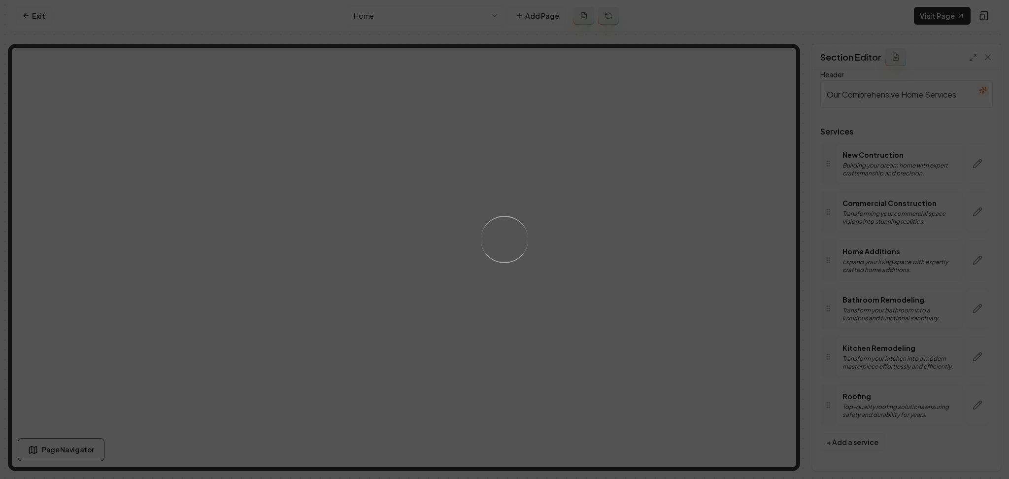
scroll to position [0, 0]
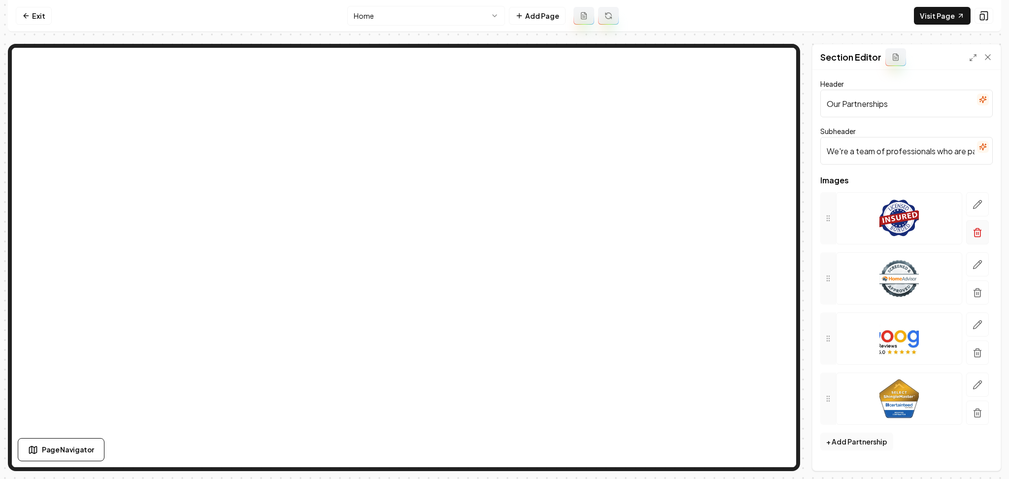
click at [972, 238] on button "button" at bounding box center [977, 232] width 23 height 24
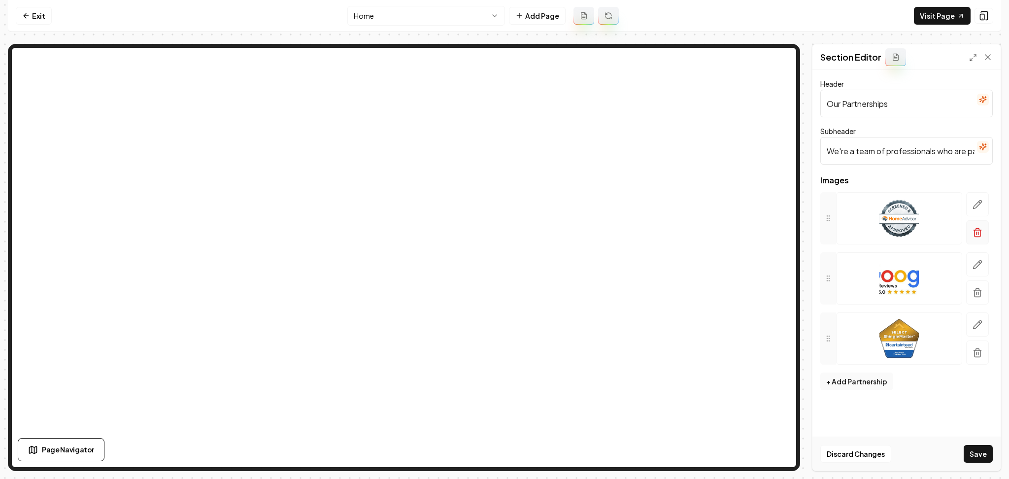
click at [975, 228] on icon "button" at bounding box center [978, 233] width 10 height 10
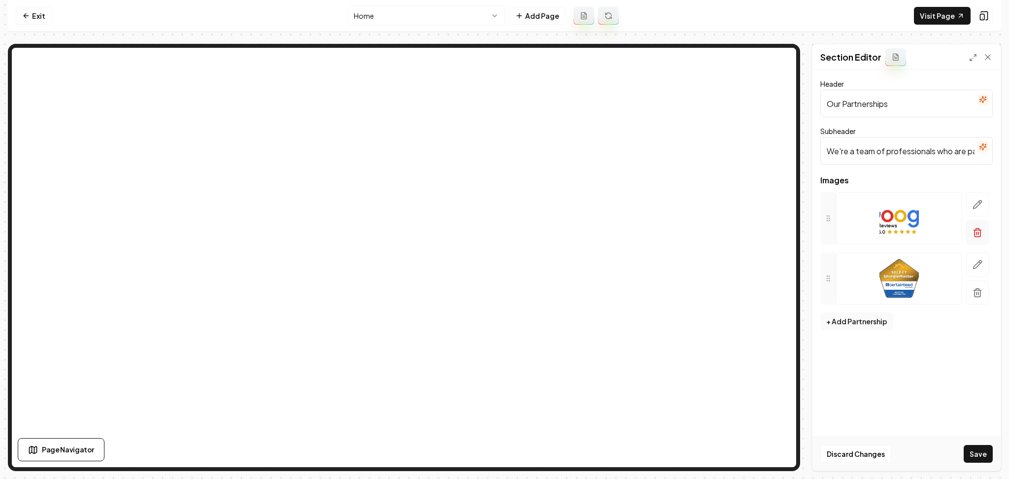
click at [983, 239] on button "button" at bounding box center [977, 232] width 23 height 24
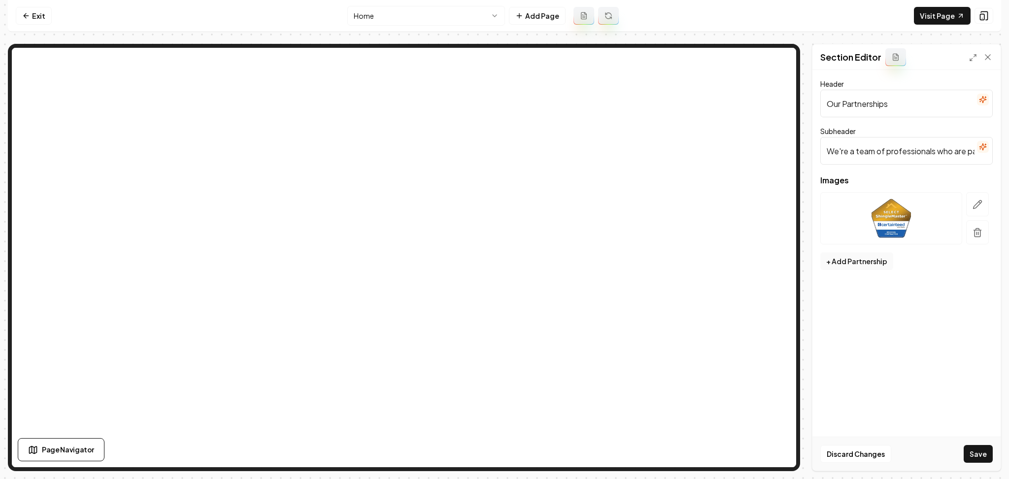
click at [976, 234] on icon "button" at bounding box center [978, 233] width 10 height 10
click at [886, 205] on button "+ Add Partnership" at bounding box center [856, 201] width 73 height 18
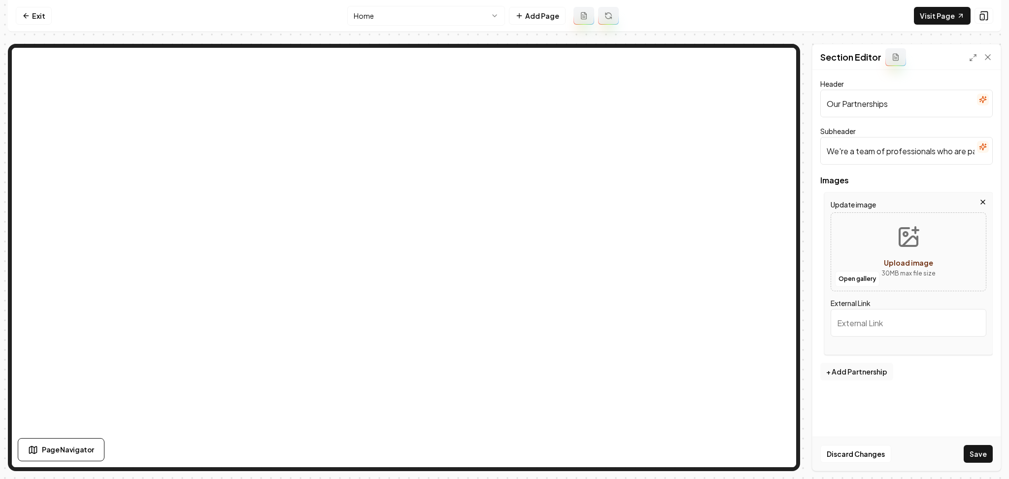
click at [858, 231] on div "Open gallery Upload image 30 MB max file size" at bounding box center [909, 251] width 156 height 79
type input "**********"
click at [874, 380] on button "+ Add Partnership" at bounding box center [856, 372] width 73 height 18
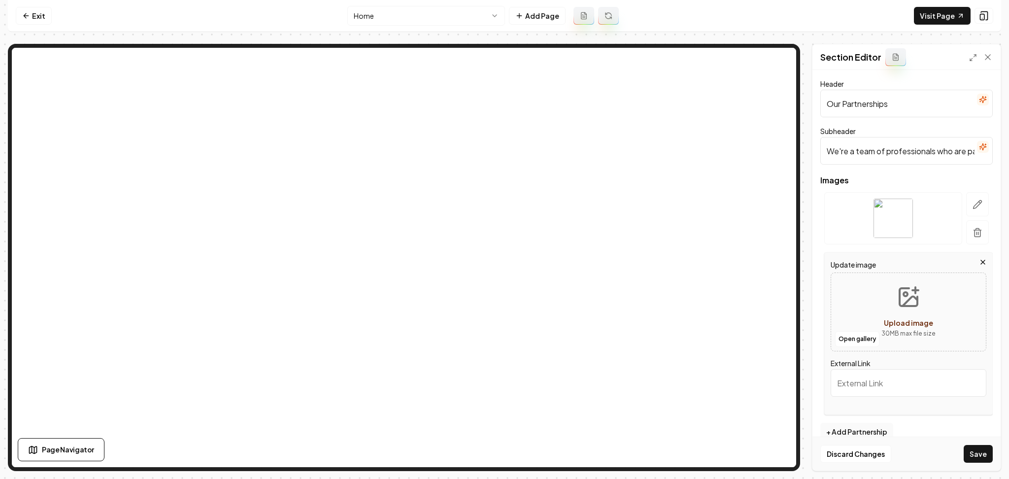
click at [857, 310] on div "Open gallery Upload image 30 MB max file size" at bounding box center [909, 311] width 156 height 79
type input "**********"
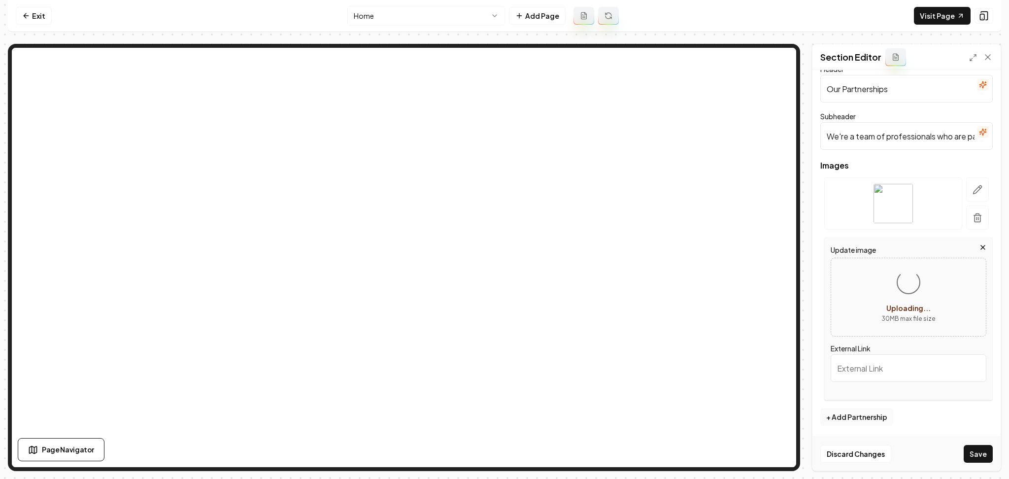
scroll to position [16, 0]
click at [873, 410] on button "+ Add Partnership" at bounding box center [856, 416] width 73 height 18
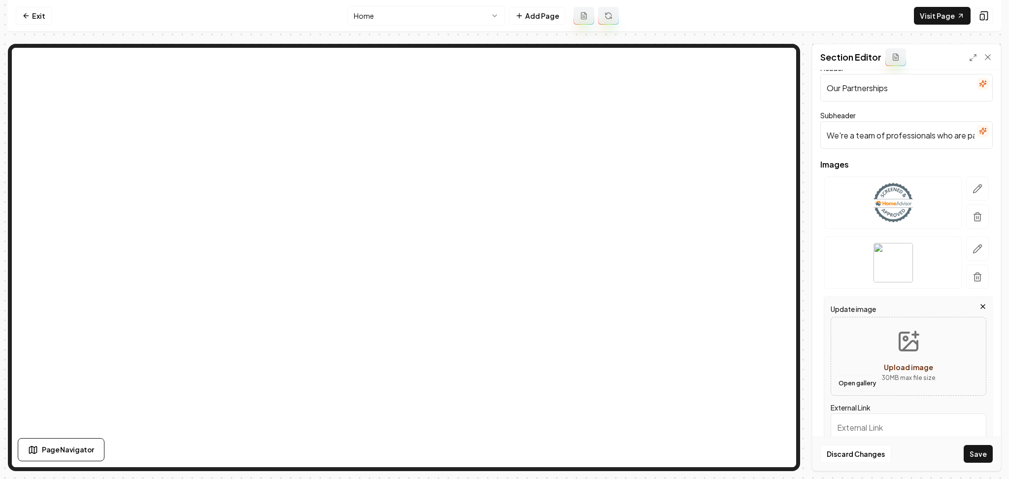
click at [873, 376] on button "Open gallery" at bounding box center [857, 383] width 44 height 16
click at [874, 332] on button "Upload image 30 MB max file size" at bounding box center [909, 356] width 70 height 69
type input "**********"
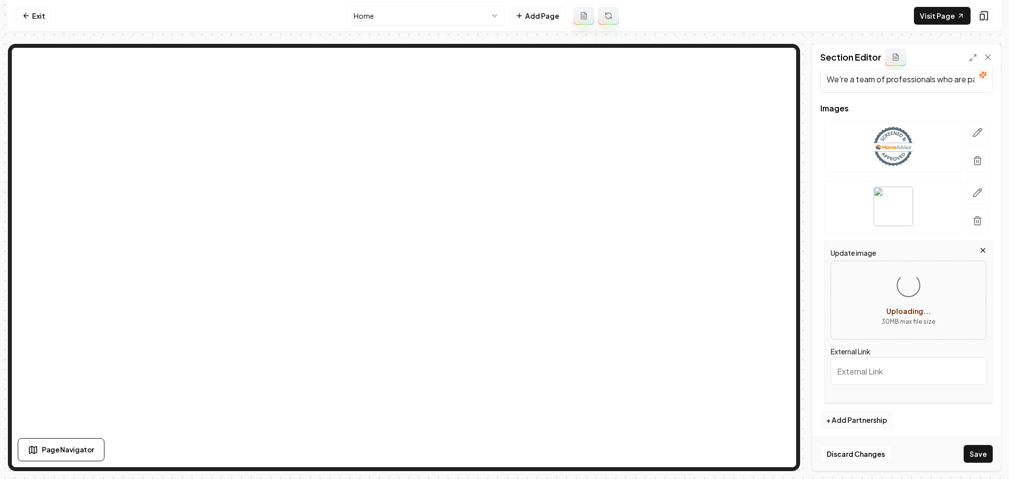
scroll to position [76, 0]
click at [863, 422] on button "+ Add Partnership" at bounding box center [856, 416] width 73 height 18
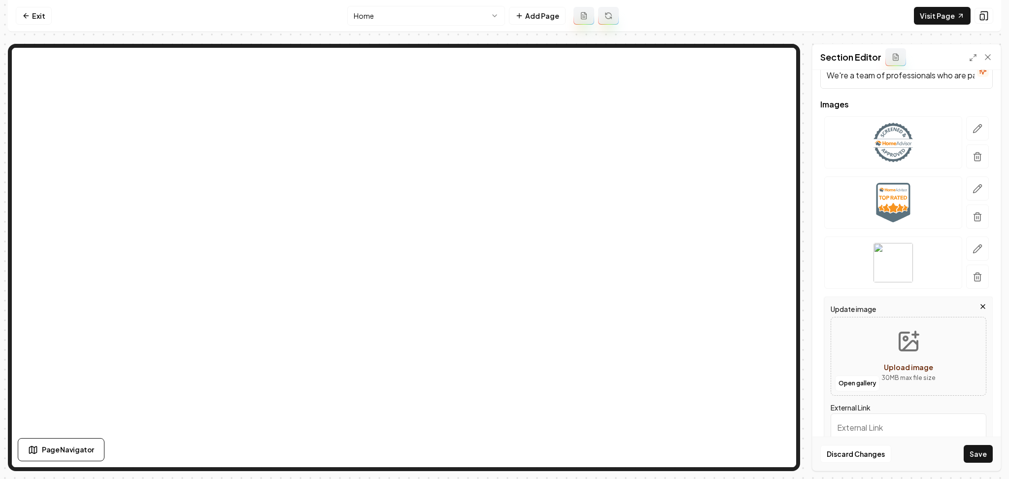
click at [866, 333] on div "Open gallery Upload image 30 MB max file size" at bounding box center [909, 356] width 156 height 79
type input "**********"
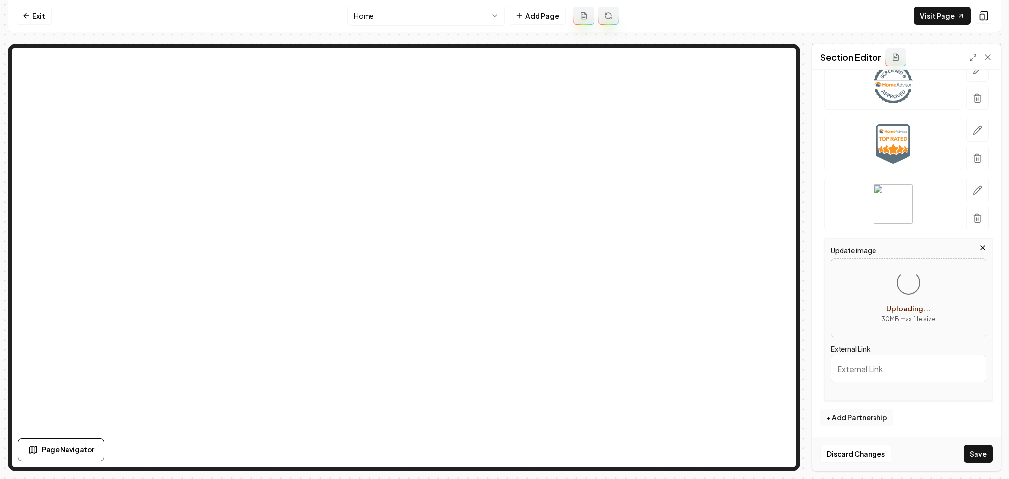
scroll to position [136, 0]
click at [871, 416] on button "+ Add Partnership" at bounding box center [856, 416] width 73 height 18
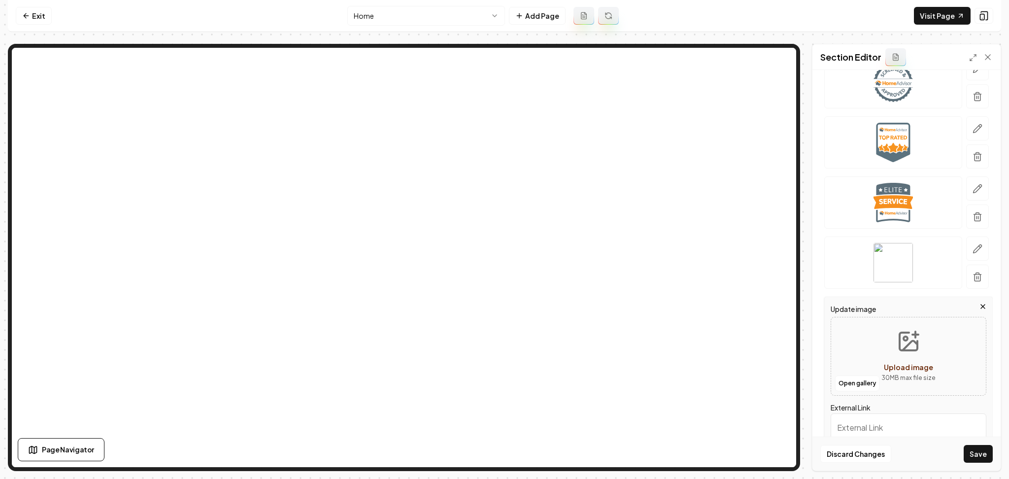
click at [874, 343] on button "Upload image 30 MB max file size" at bounding box center [909, 356] width 70 height 69
type input "**********"
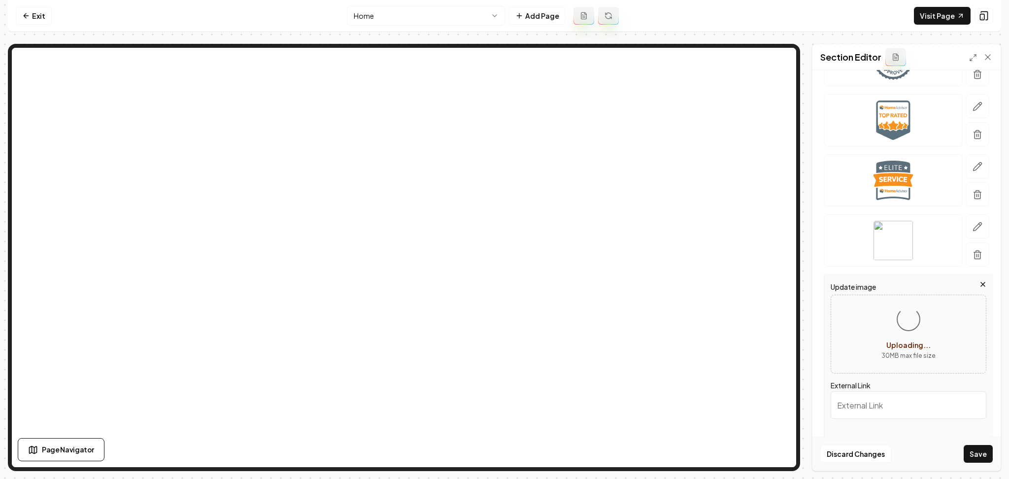
scroll to position [196, 0]
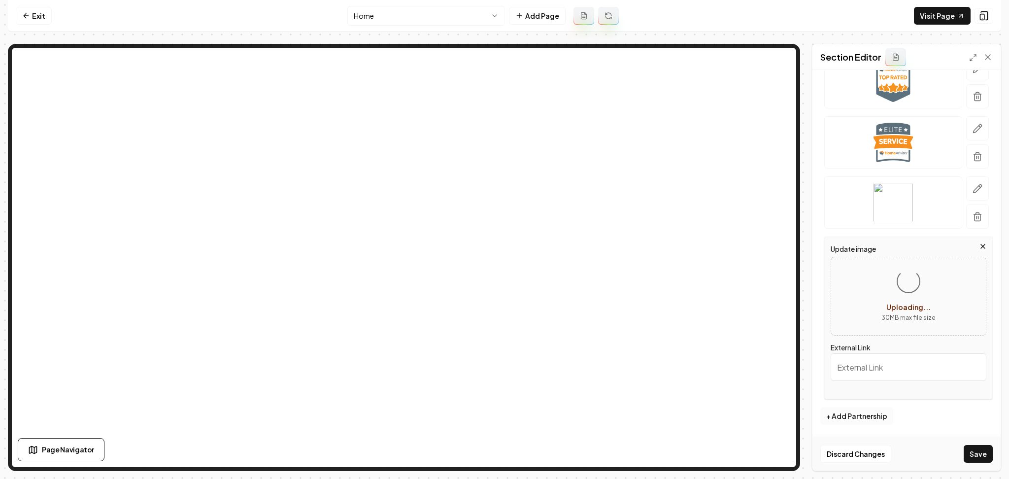
click at [861, 419] on button "+ Add Partnership" at bounding box center [856, 416] width 73 height 18
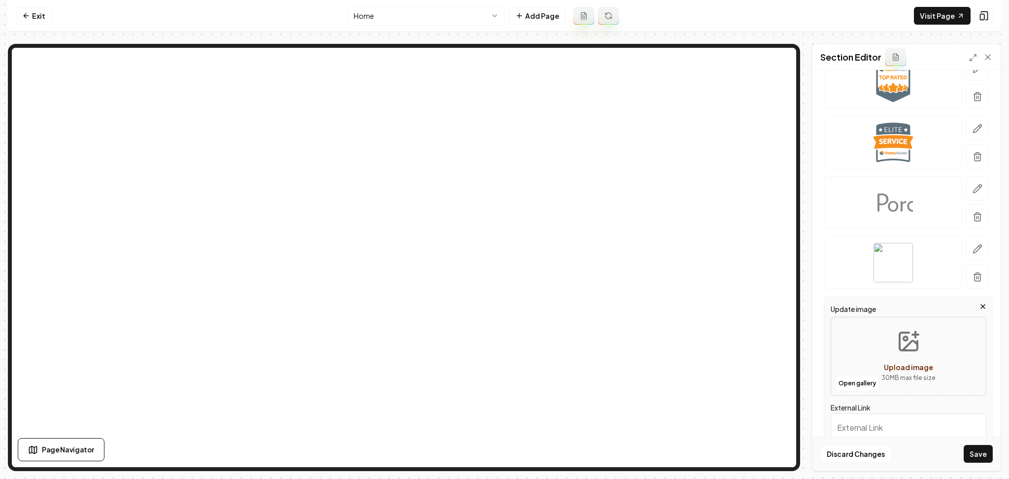
click at [851, 341] on div "Open gallery Upload image 30 MB max file size" at bounding box center [909, 356] width 156 height 79
type input "**********"
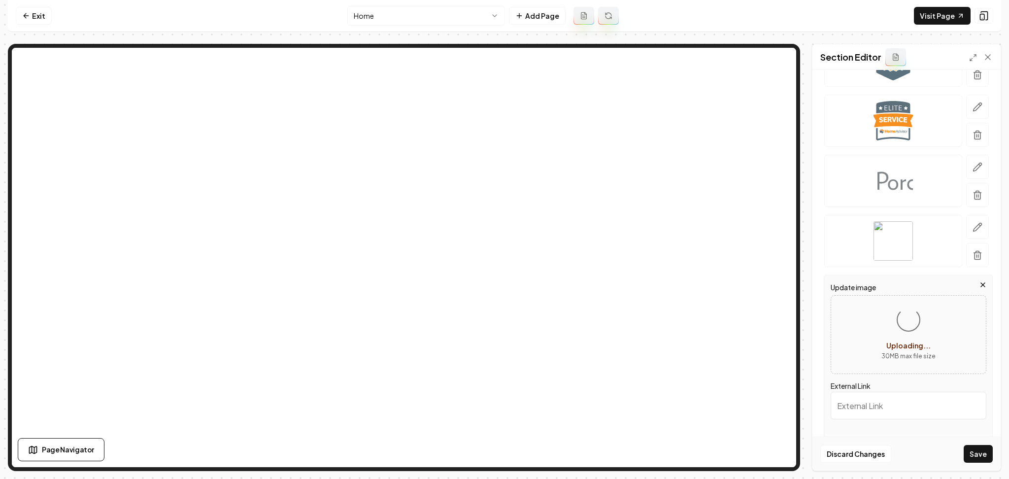
scroll to position [256, 0]
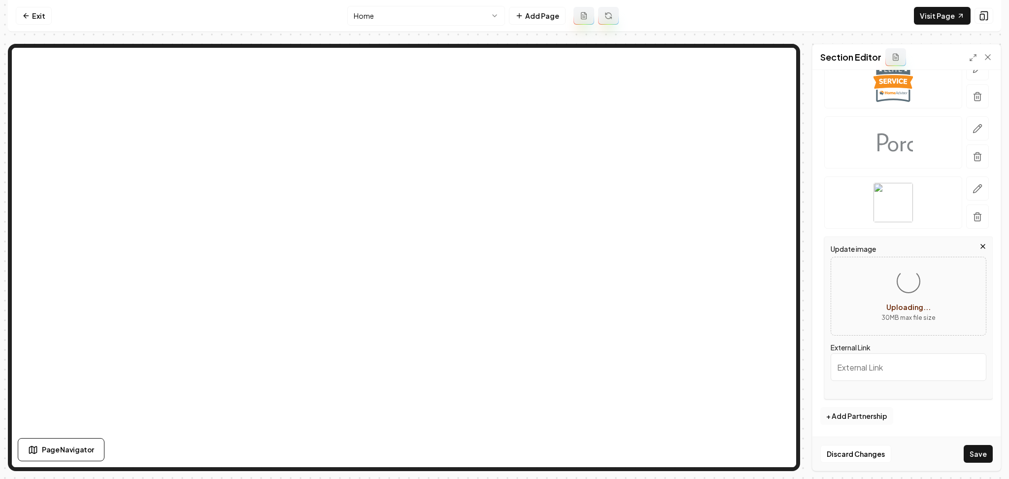
click at [873, 411] on button "+ Add Partnership" at bounding box center [856, 416] width 73 height 18
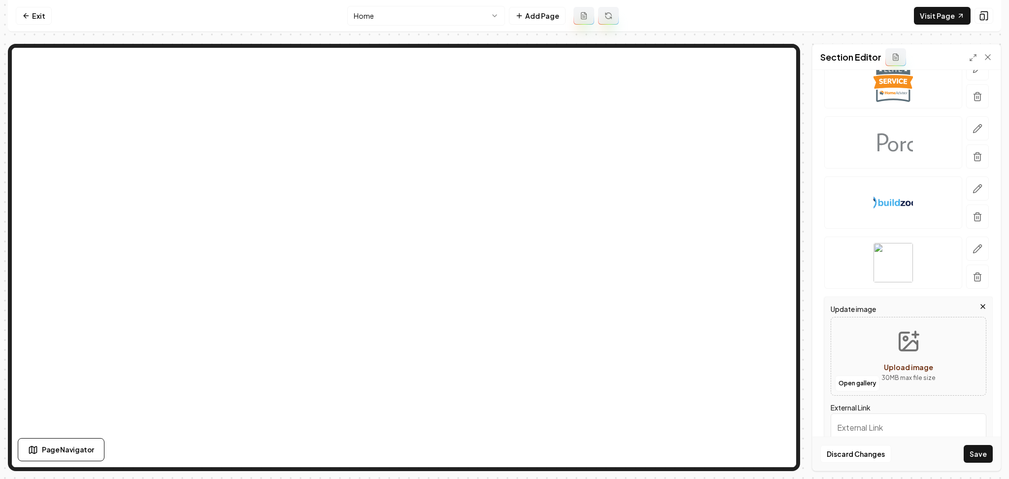
click at [874, 346] on button "Upload image 30 MB max file size" at bounding box center [909, 356] width 70 height 69
type input "**********"
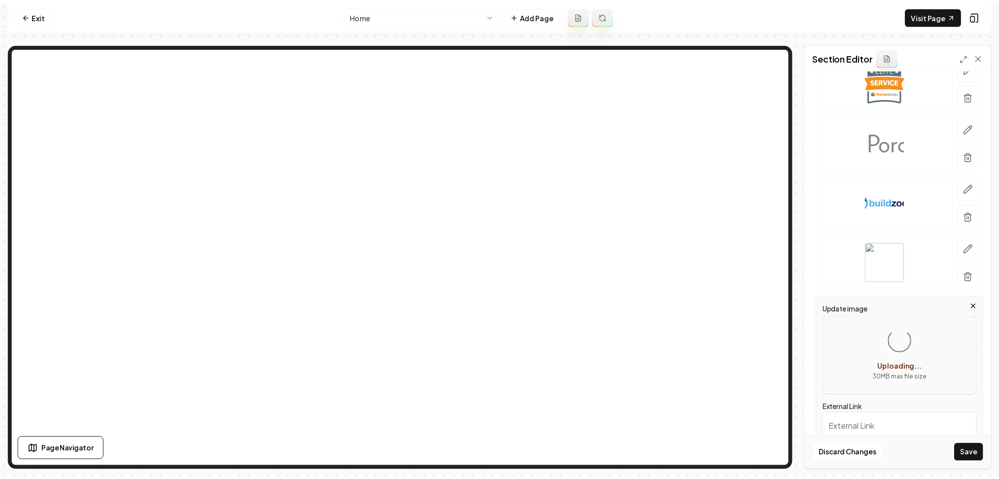
scroll to position [0, 0]
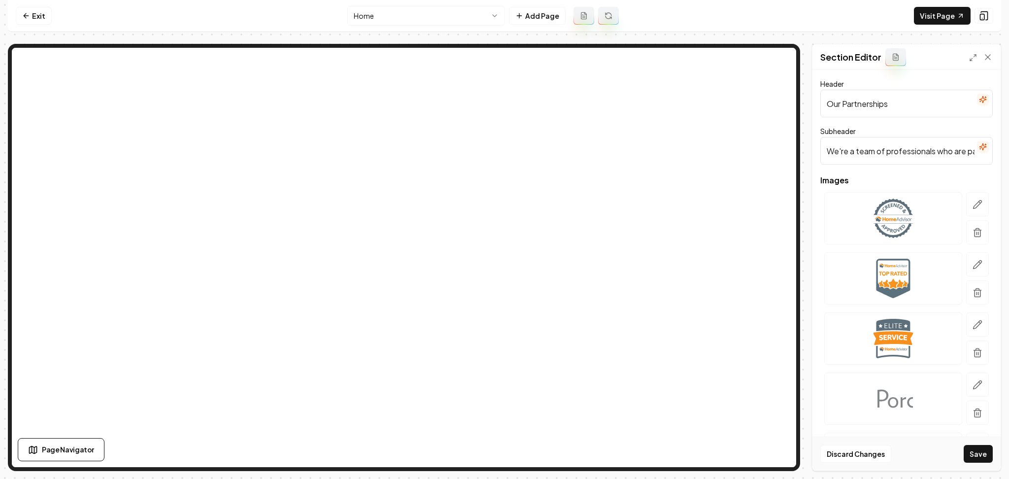
click at [979, 101] on icon "button" at bounding box center [983, 100] width 8 height 8
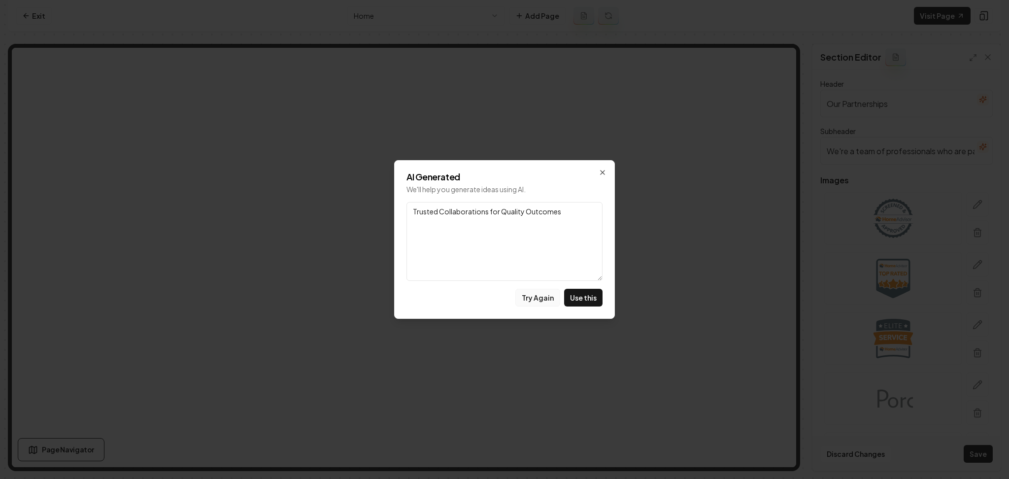
click at [548, 302] on button "Try Again" at bounding box center [537, 298] width 45 height 18
click at [587, 296] on button "Use this" at bounding box center [583, 298] width 38 height 18
type input "Powerful Partnerships, Proven Results"
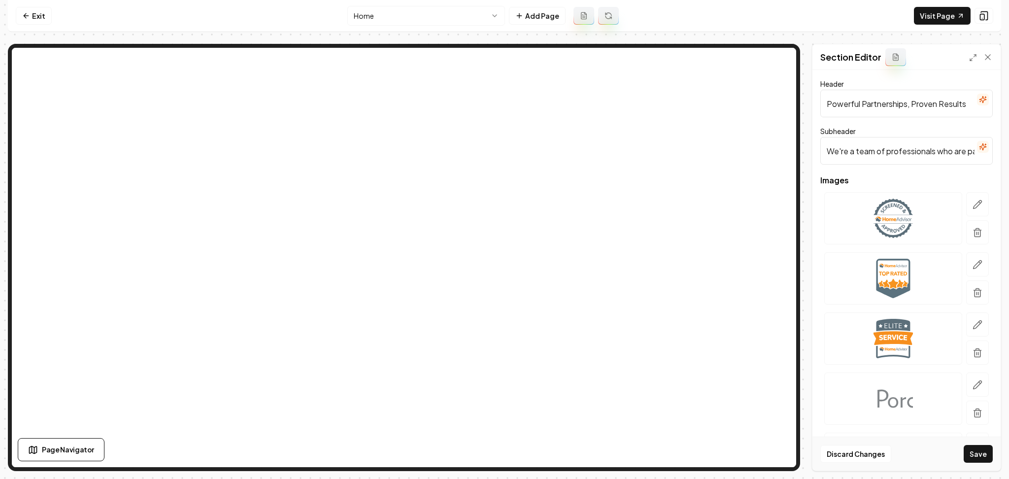
click at [977, 144] on button "button" at bounding box center [983, 147] width 12 height 12
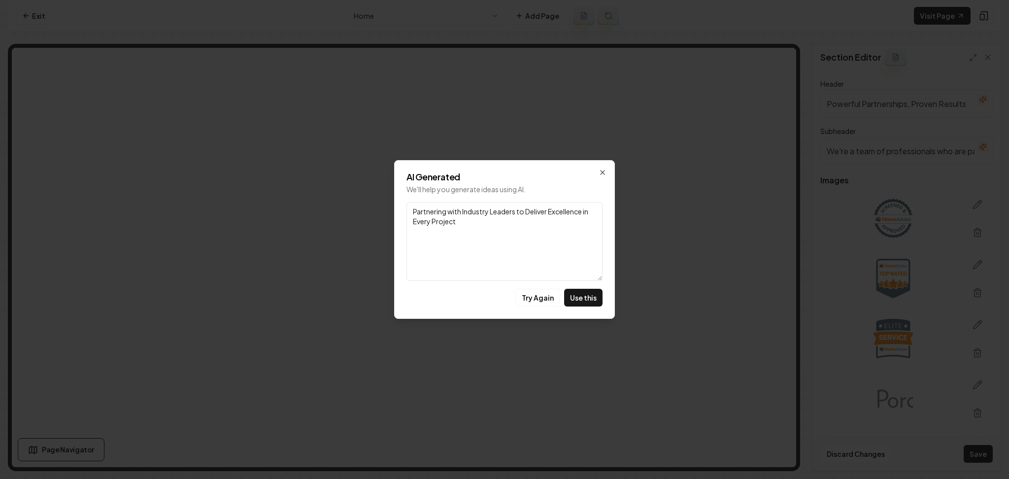
click at [527, 300] on button "Try Again" at bounding box center [537, 298] width 45 height 18
click at [528, 297] on button "Try Again" at bounding box center [537, 298] width 45 height 18
drag, startPoint x: 513, startPoint y: 209, endPoint x: 588, endPoint y: 221, distance: 76.3
click at [583, 221] on textarea "Building Success Together: Strong Alliances for Exceptional Home Transformation…" at bounding box center [504, 241] width 196 height 79
type textarea "Building Success Together"
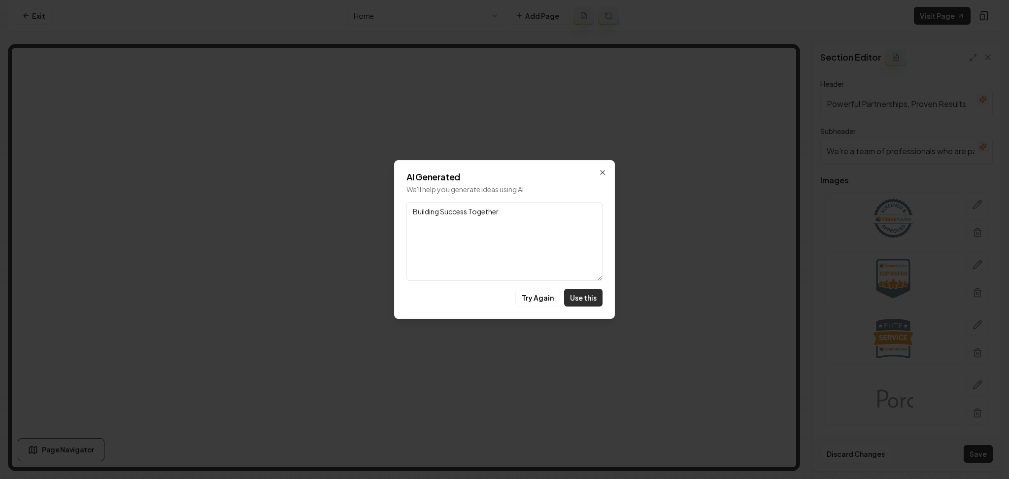
click at [582, 302] on button "Use this" at bounding box center [583, 298] width 38 height 18
type input "Building Success Together"
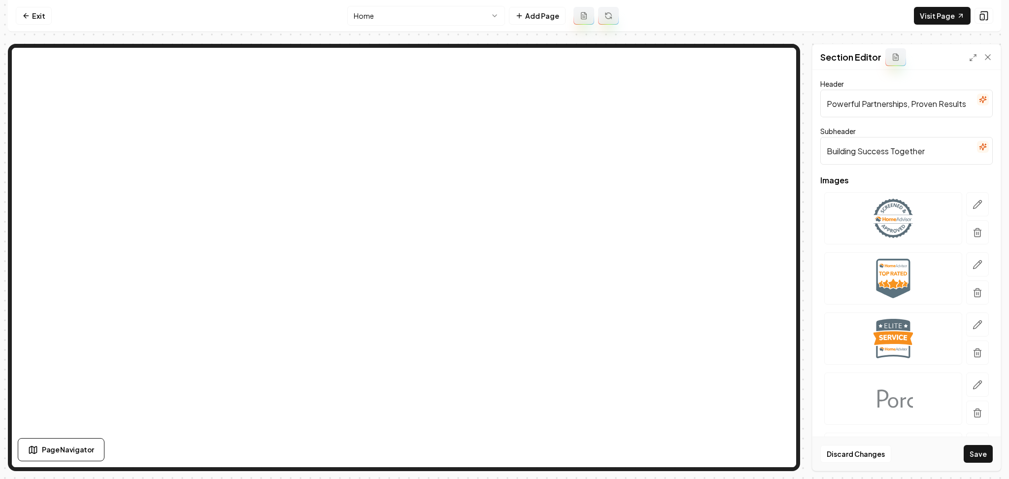
drag, startPoint x: 924, startPoint y: 152, endPoint x: 788, endPoint y: 169, distance: 136.7
click at [616, 127] on div "Page Settings Section Editor Header Powerful Partnerships, Proven Results Subhe…" at bounding box center [504, 257] width 993 height 427
click at [979, 97] on icon "button" at bounding box center [983, 100] width 8 height 8
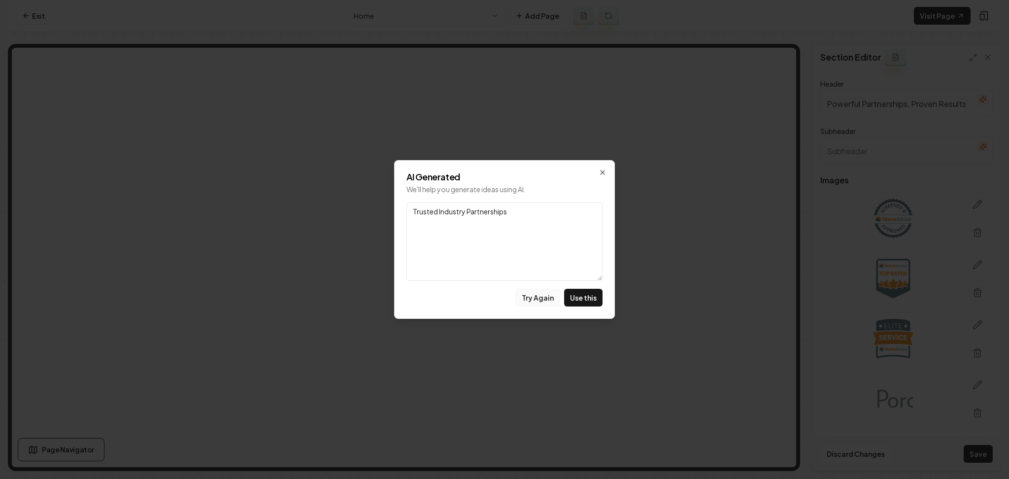
click at [542, 301] on button "Try Again" at bounding box center [537, 298] width 45 height 18
drag, startPoint x: 467, startPoint y: 211, endPoint x: 590, endPoint y: 211, distance: 123.2
click at [590, 211] on textarea "Building Trust Through Strong Partnerships" at bounding box center [504, 241] width 196 height 79
click at [540, 302] on button "Try Again" at bounding box center [537, 298] width 45 height 18
drag, startPoint x: 529, startPoint y: 213, endPoint x: 298, endPoint y: 220, distance: 231.2
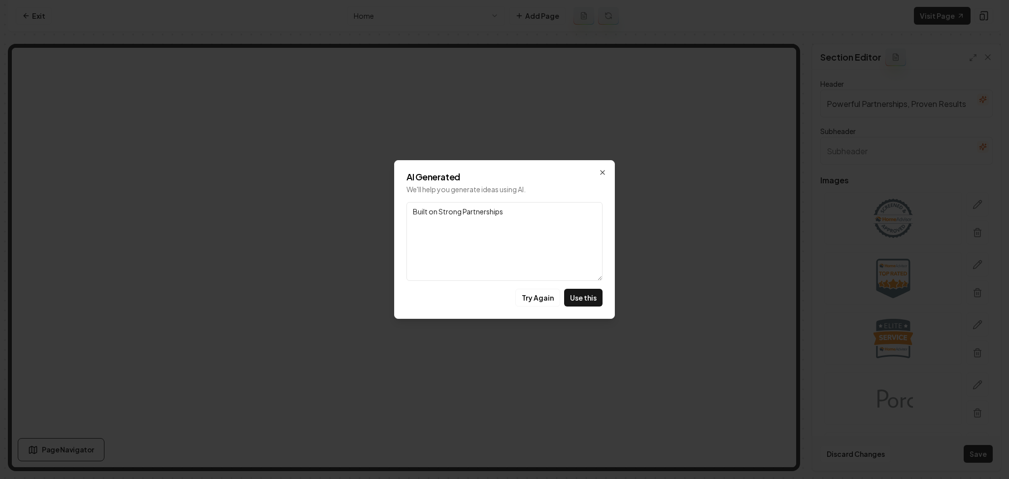
click at [300, 220] on body "Computer Required This feature is only available on a computer. Please switch t…" at bounding box center [504, 239] width 1009 height 479
type textarea "Building Trust"
click at [573, 301] on button "Use this" at bounding box center [583, 298] width 38 height 18
type input "Building Trust"
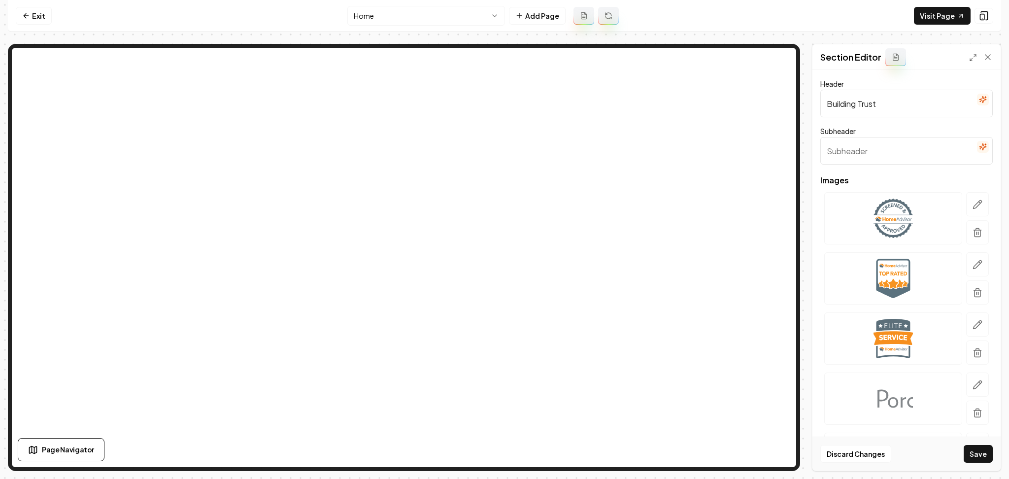
click at [981, 457] on button "Save" at bounding box center [978, 454] width 29 height 18
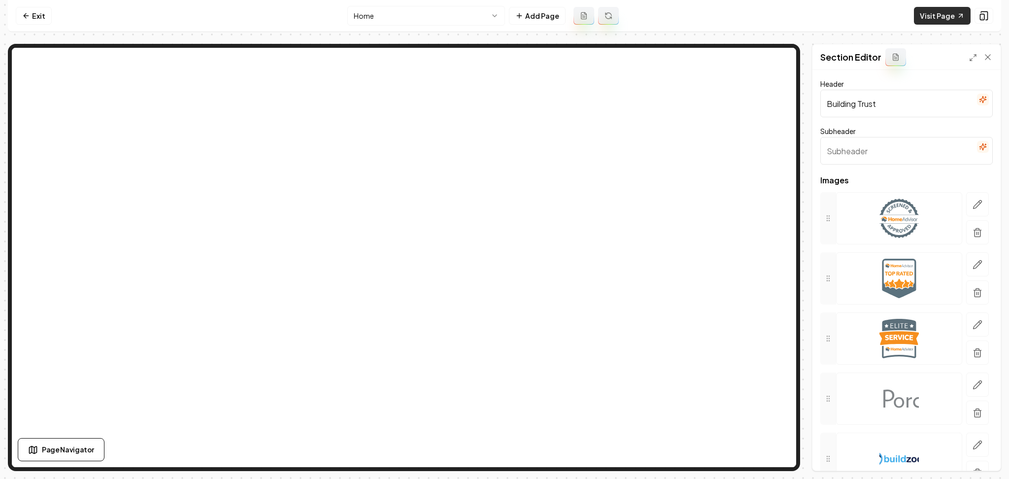
click at [935, 18] on link "Visit Page" at bounding box center [942, 16] width 57 height 18
click at [15, 15] on nav "Exit Home Add Page Visit Page" at bounding box center [504, 16] width 993 height 32
click at [24, 15] on icon at bounding box center [26, 16] width 8 height 8
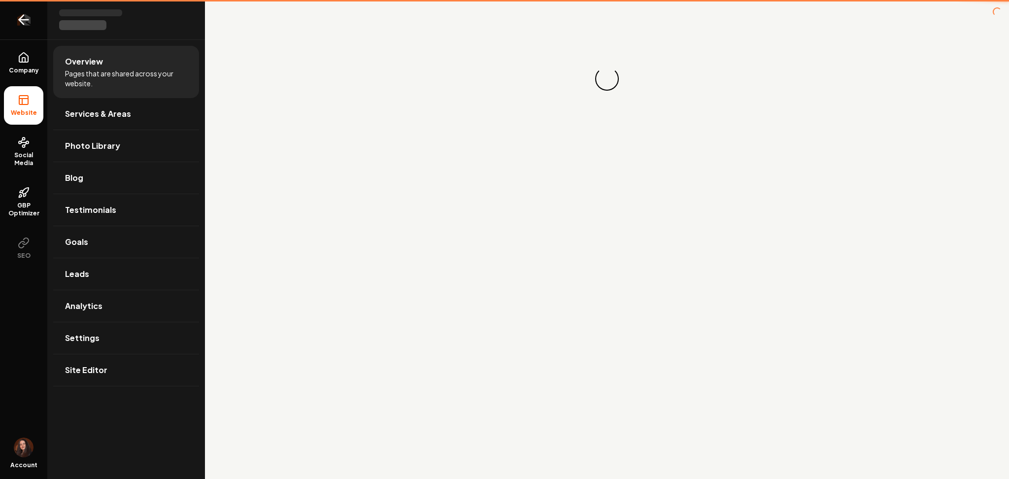
click at [25, 17] on icon "Return to dashboard" at bounding box center [24, 20] width 16 height 16
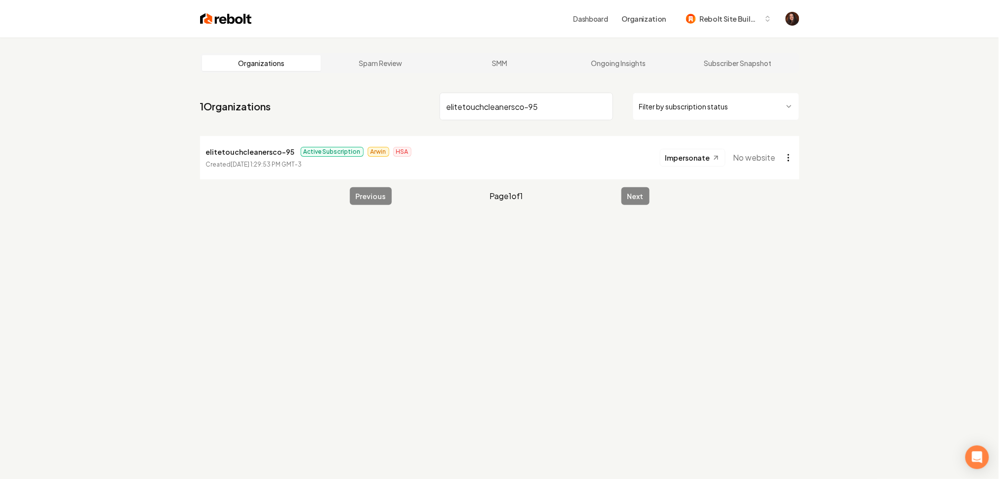
type input "elitetouchcleanersco-95"
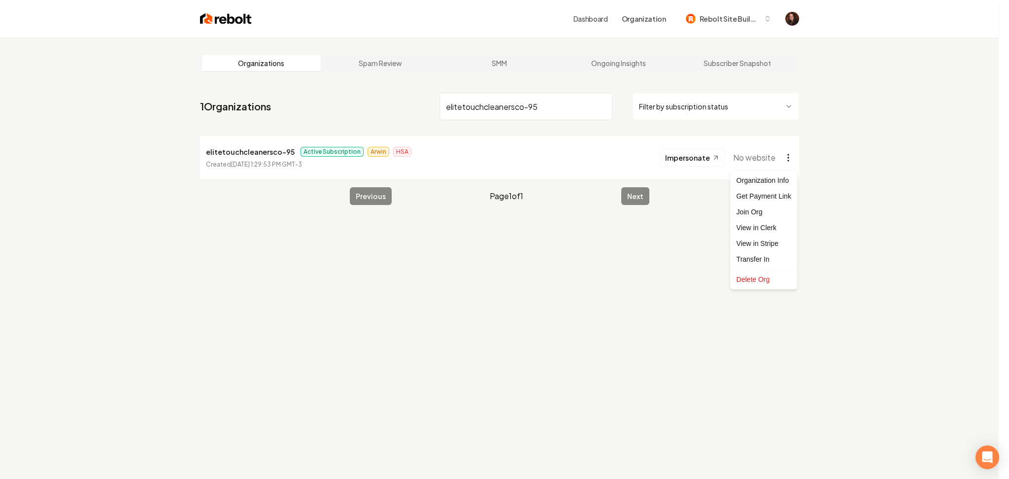
click at [792, 161] on html "Dashboard Organization Rebolt Site Builder Organizations Spam Review SMM Ongoin…" at bounding box center [504, 239] width 1009 height 479
click at [759, 230] on link "View in Clerk" at bounding box center [764, 228] width 63 height 16
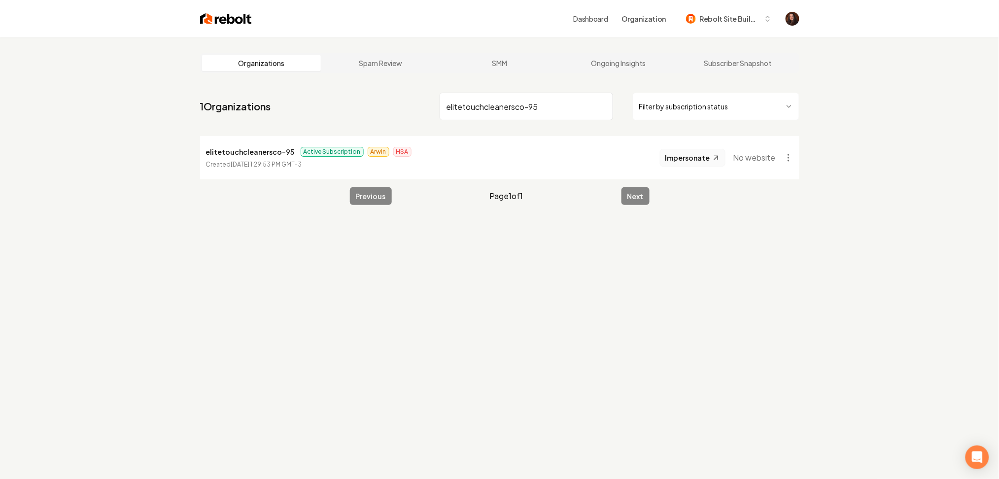
click at [710, 162] on button "Impersonate" at bounding box center [693, 158] width 66 height 18
